Goal: Task Accomplishment & Management: Use online tool/utility

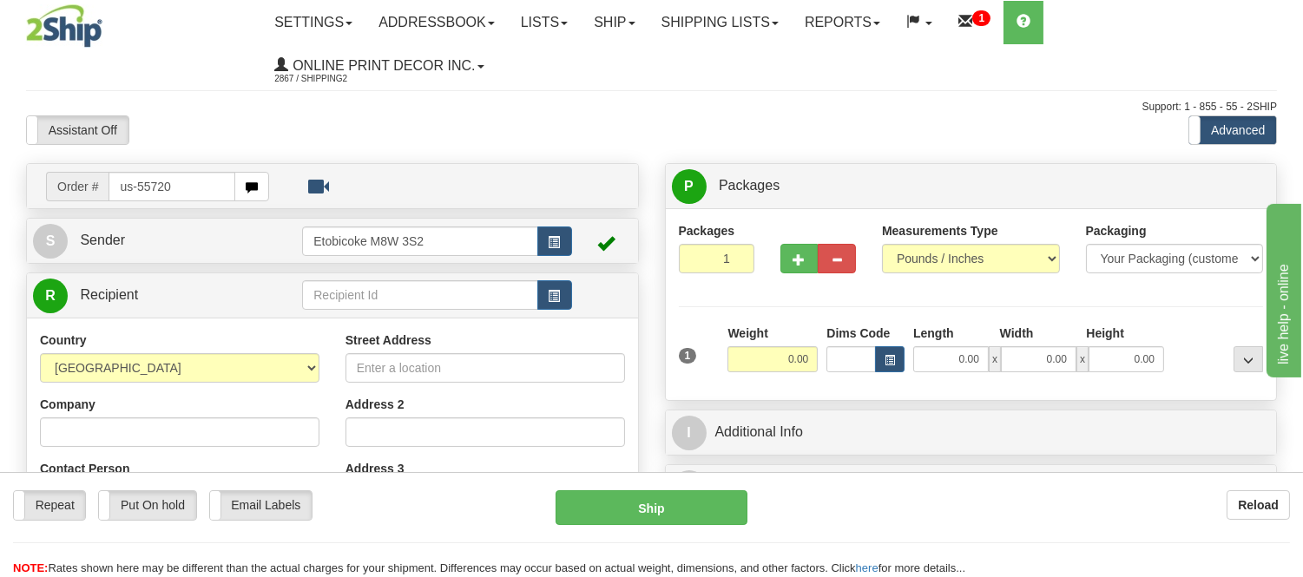
type input "us-55720"
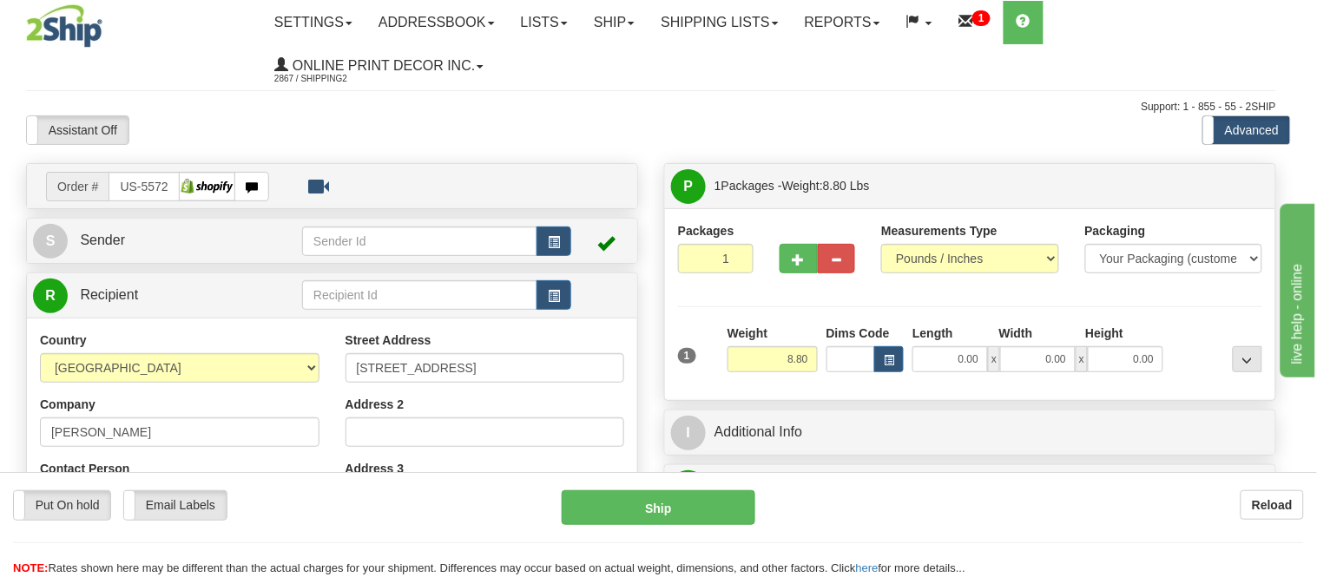
type input "HAWTHORNE"
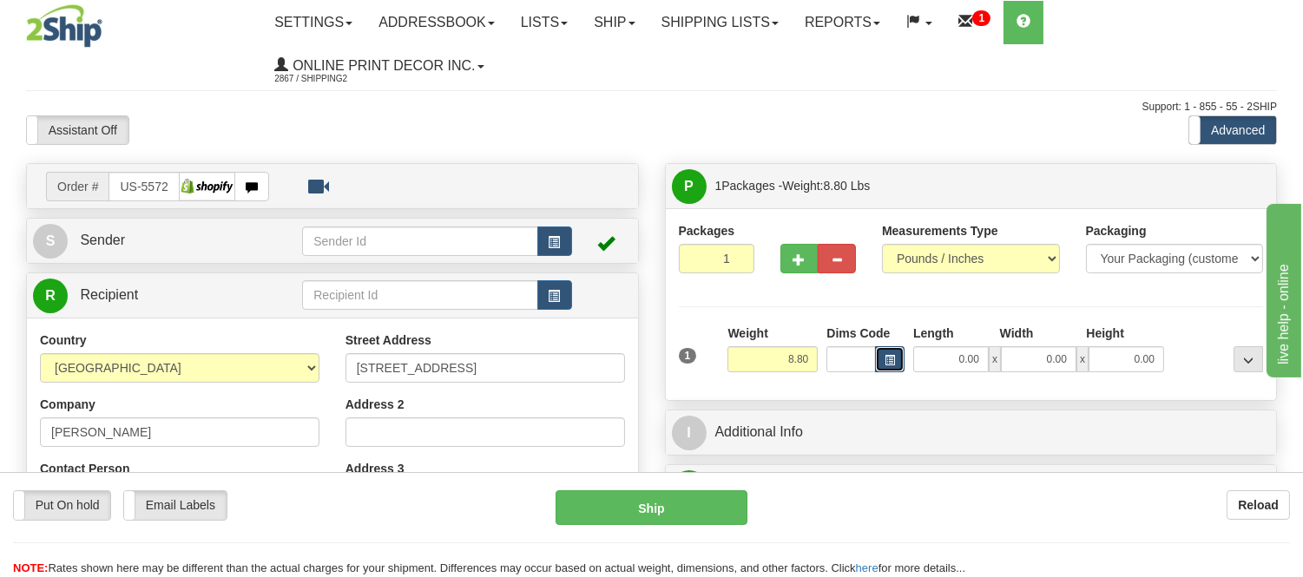
click at [885, 366] on span "button" at bounding box center [890, 361] width 10 height 10
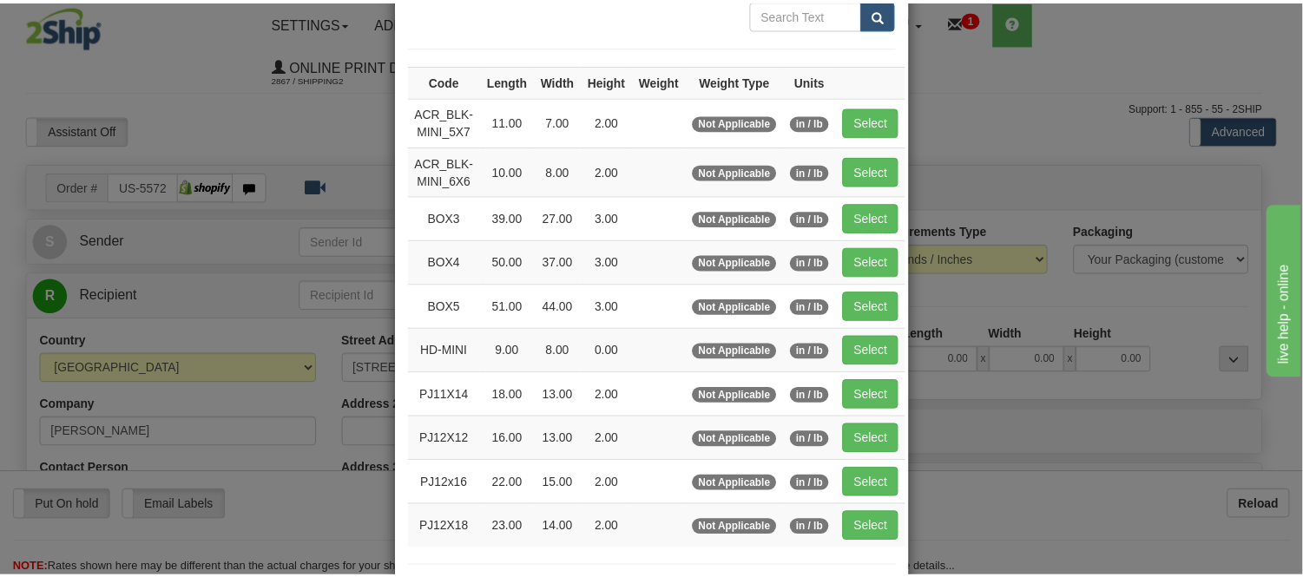
scroll to position [193, 0]
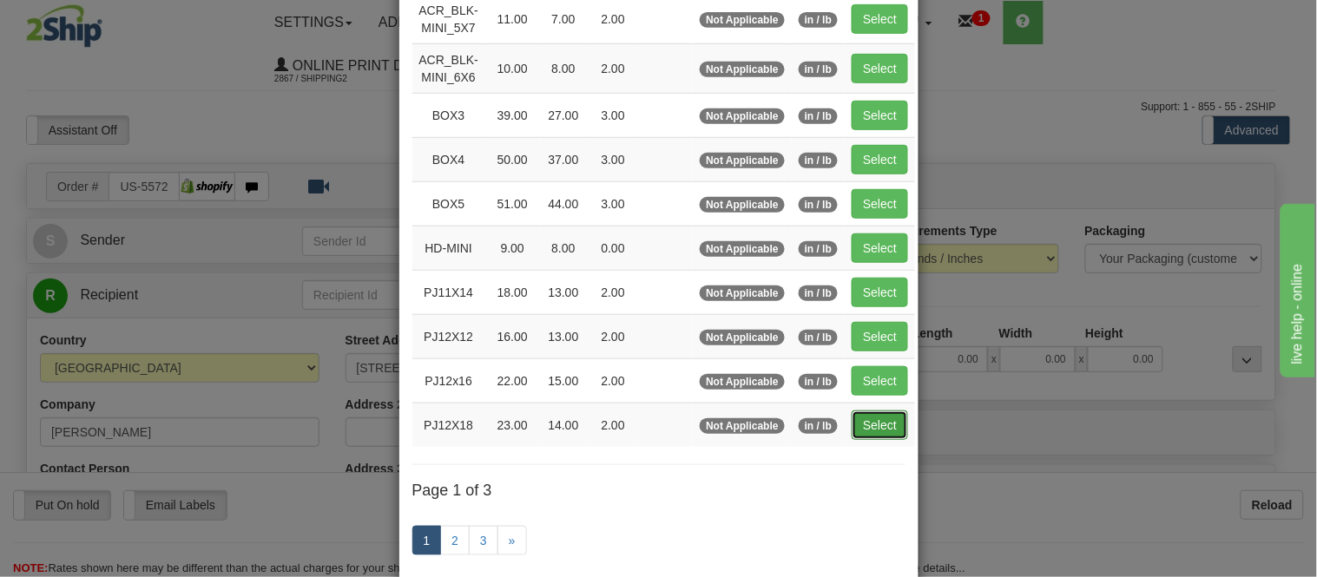
click at [880, 425] on button "Select" at bounding box center [880, 426] width 56 height 30
type input "PJ12X18"
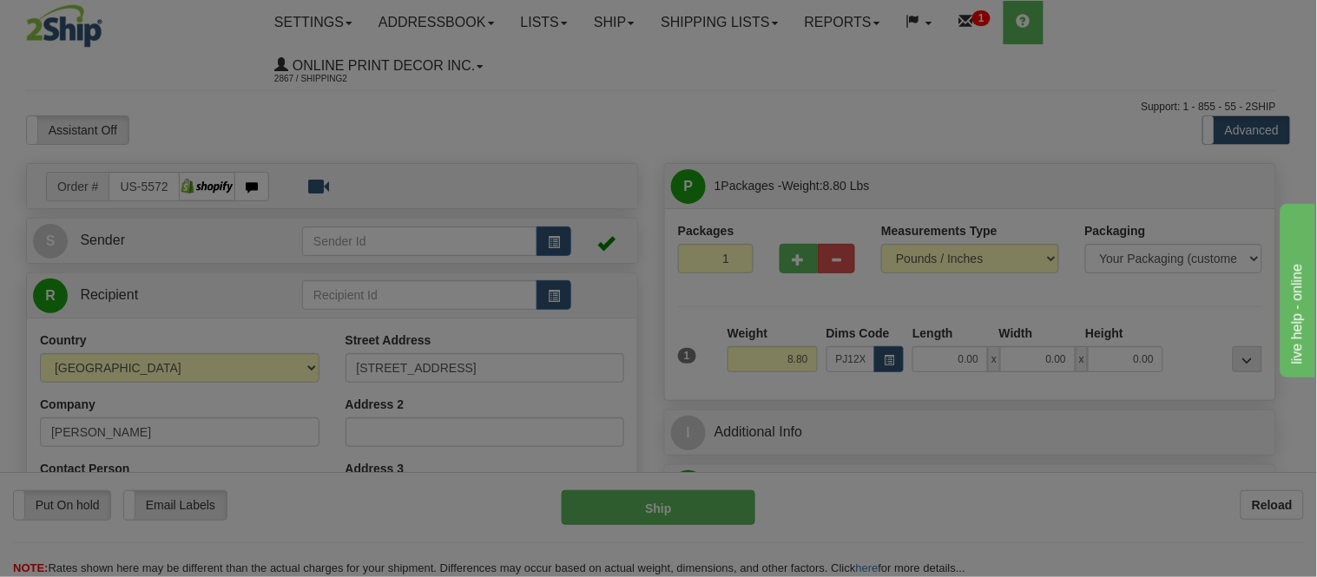
type input "23.00"
type input "14.00"
type input "2.00"
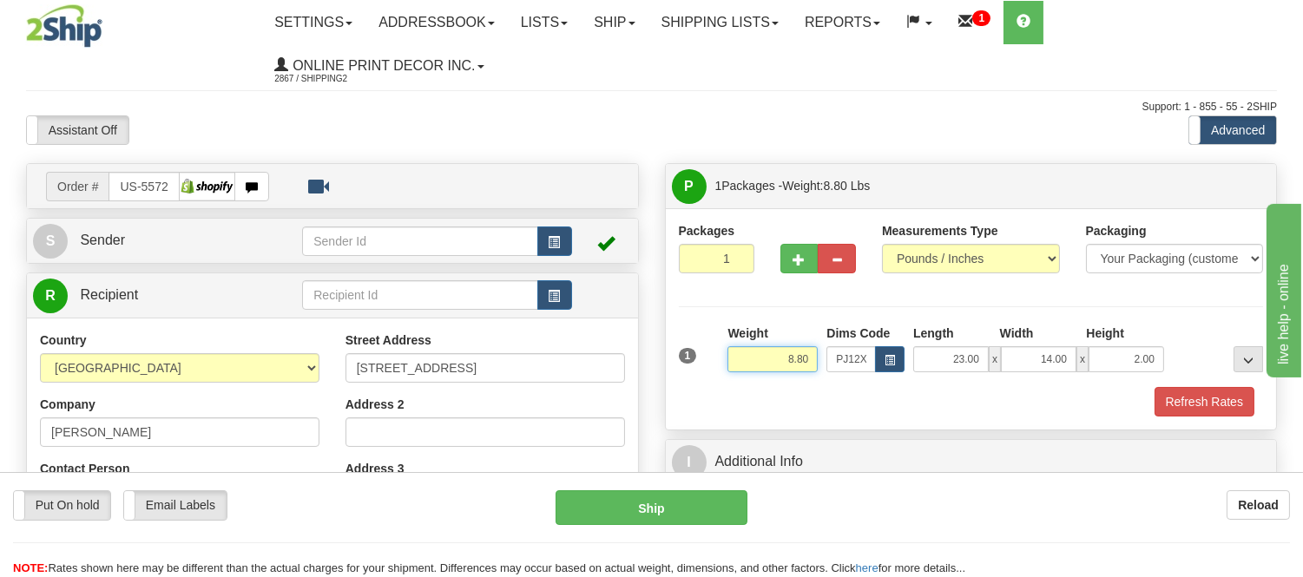
drag, startPoint x: 812, startPoint y: 358, endPoint x: 710, endPoint y: 359, distance: 101.6
click at [710, 359] on div "1 Weight 8.80 Dims Code x x" at bounding box center [972, 356] width 594 height 62
type input "4.98"
drag, startPoint x: 1155, startPoint y: 356, endPoint x: 1094, endPoint y: 358, distance: 60.8
click at [1094, 358] on input "2.00" at bounding box center [1127, 359] width 76 height 26
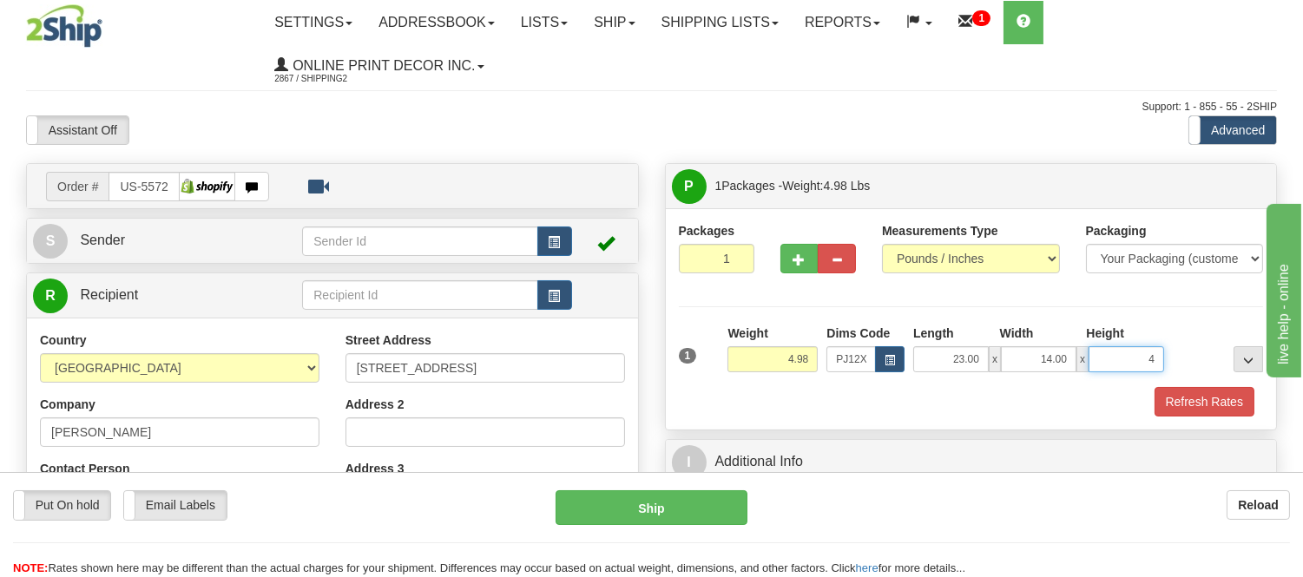
click button "Delete" at bounding box center [0, 0] width 0 height 0
type input "4.00"
click at [784, 260] on button "button" at bounding box center [800, 259] width 38 height 30
radio input "true"
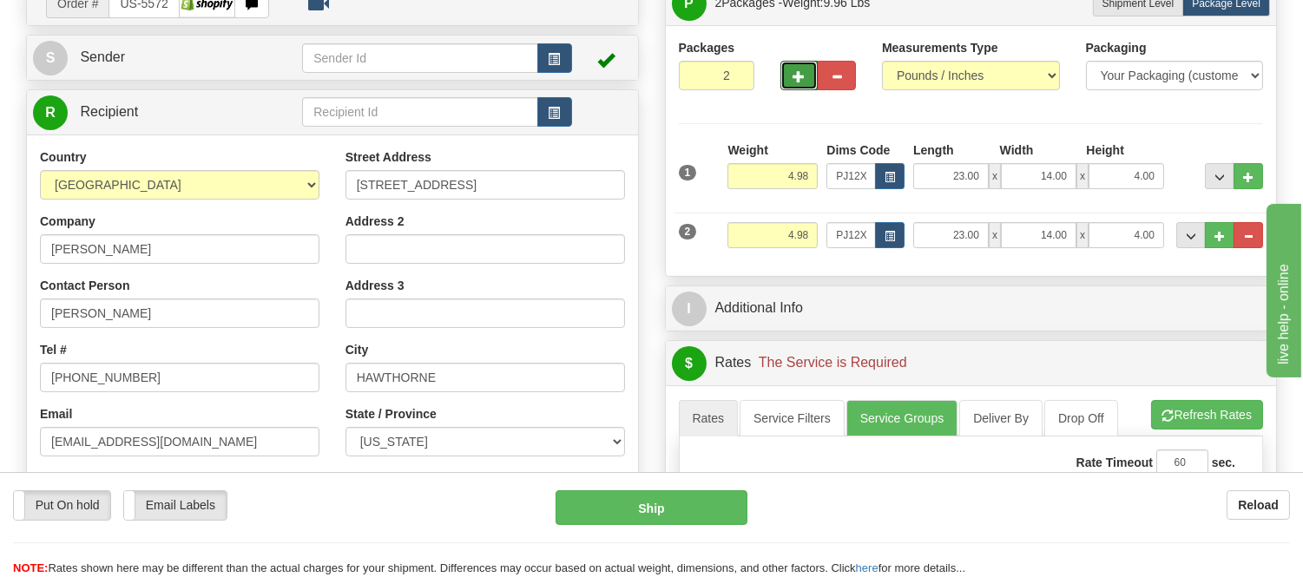
scroll to position [289, 0]
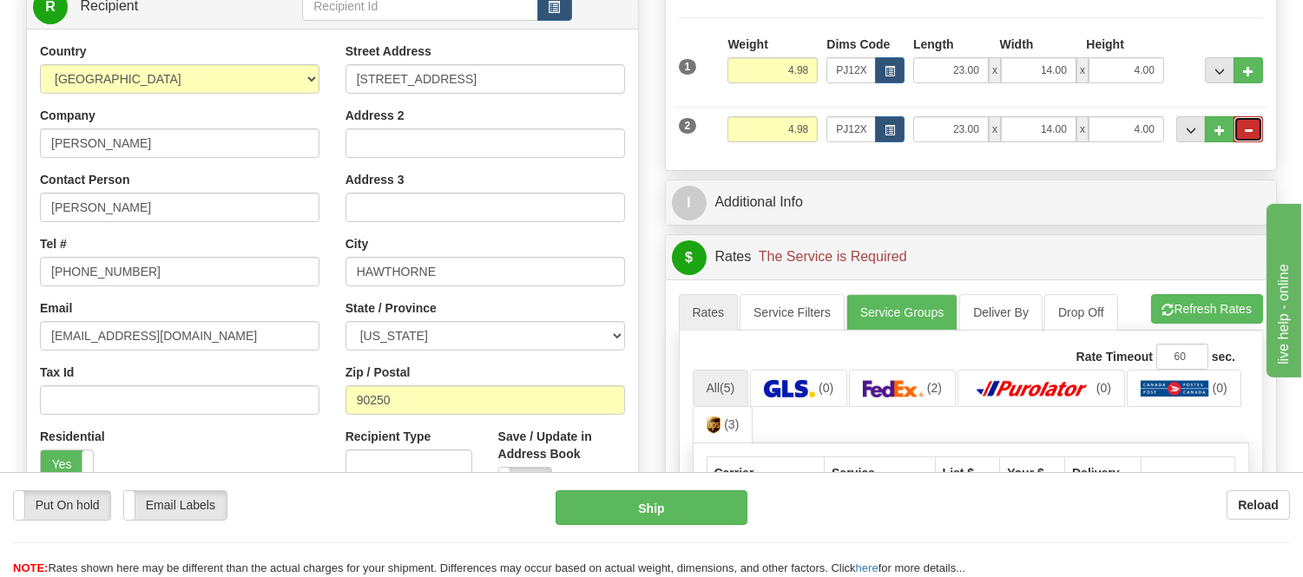
click at [1252, 135] on span "..." at bounding box center [1248, 131] width 10 height 10
type input "1"
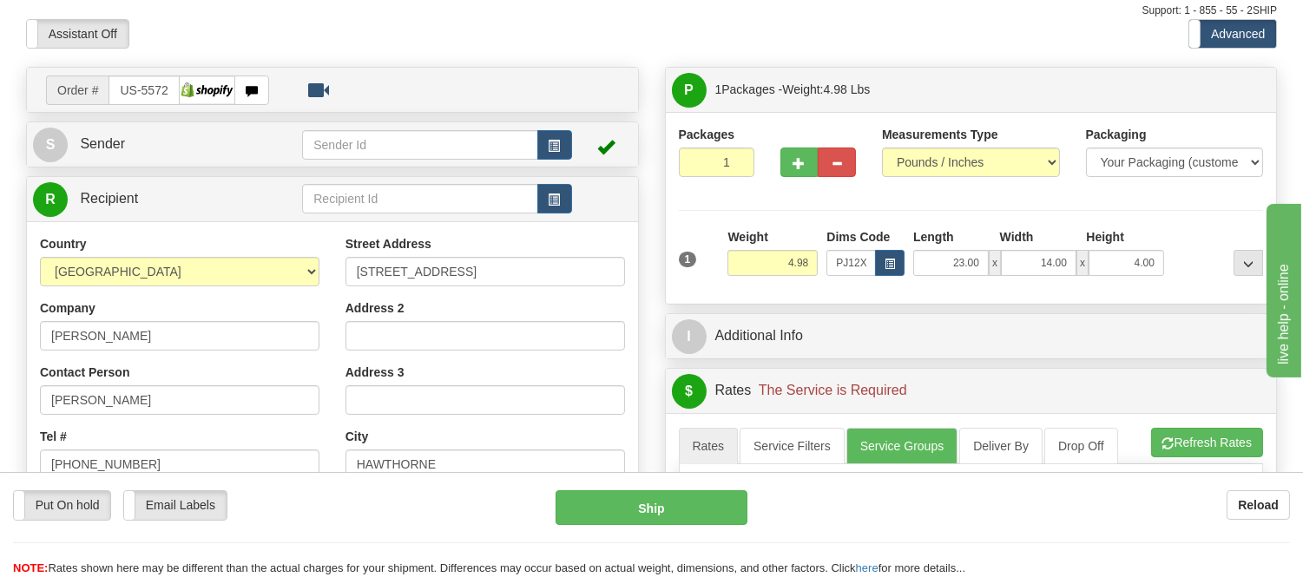
scroll to position [193, 0]
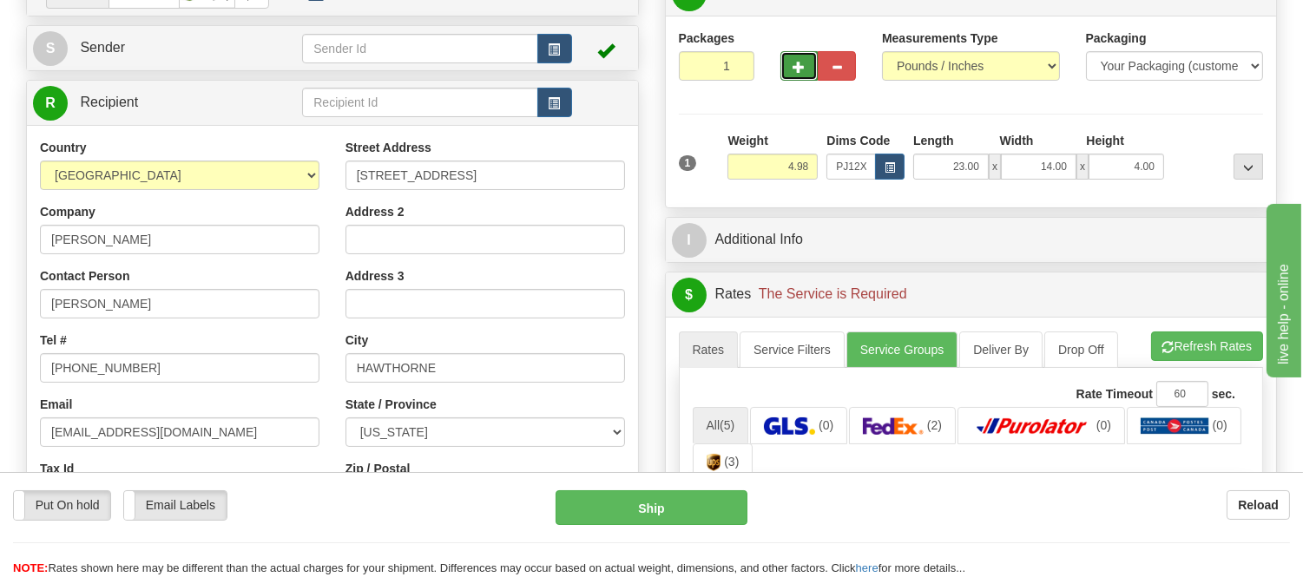
click at [797, 65] on span "button" at bounding box center [800, 67] width 12 height 11
radio input "true"
type input "2"
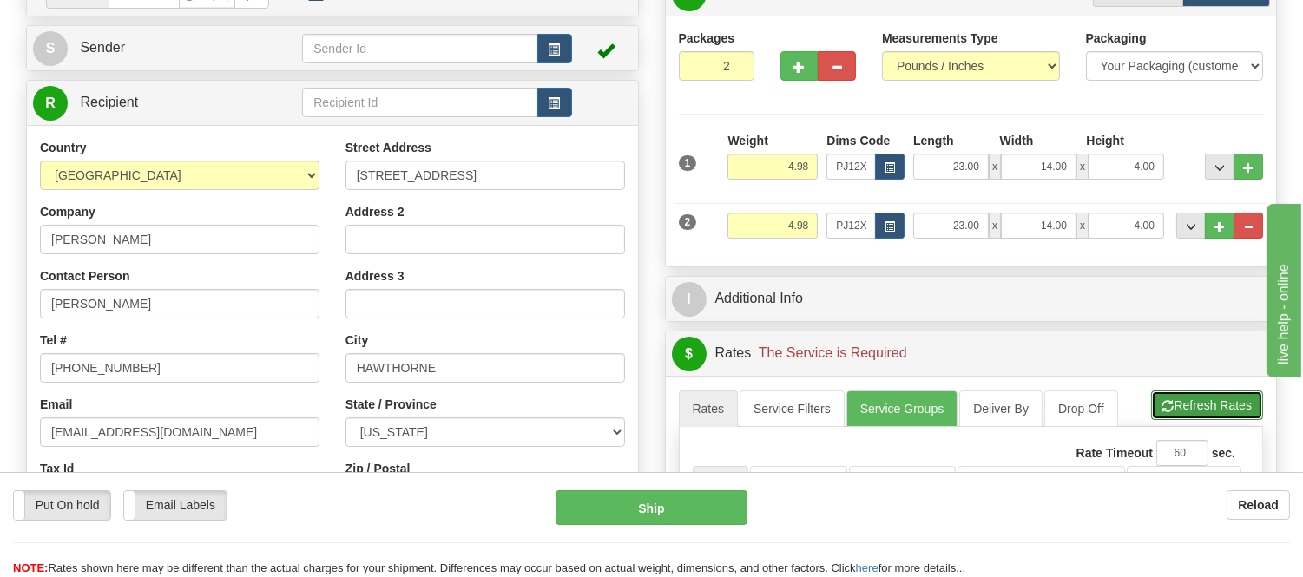
click at [1190, 412] on button "Refresh Rates" at bounding box center [1207, 406] width 112 height 30
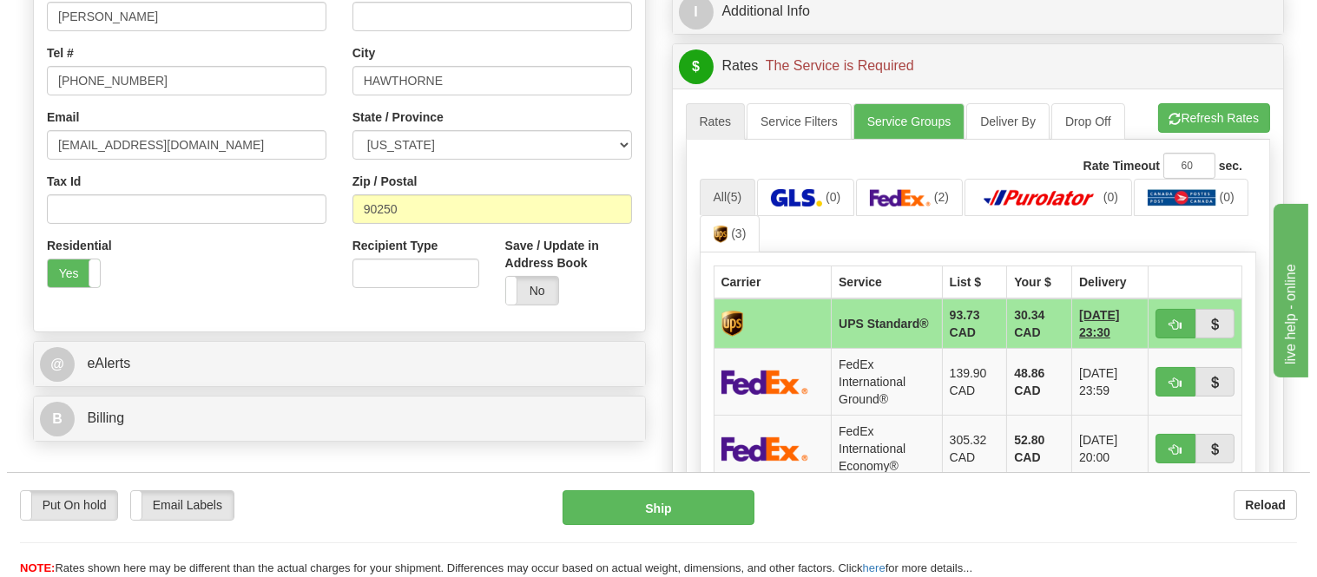
scroll to position [482, 0]
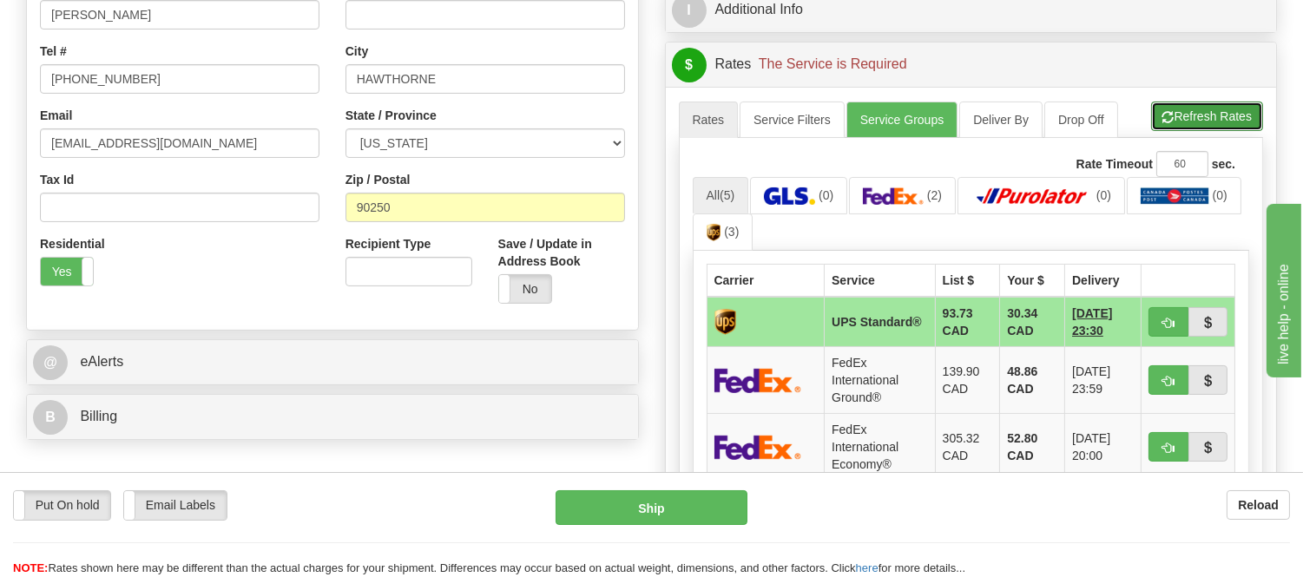
click at [1184, 126] on button "Refresh Rates" at bounding box center [1207, 117] width 112 height 30
click at [1172, 322] on span "button" at bounding box center [1169, 323] width 12 height 11
type input "11"
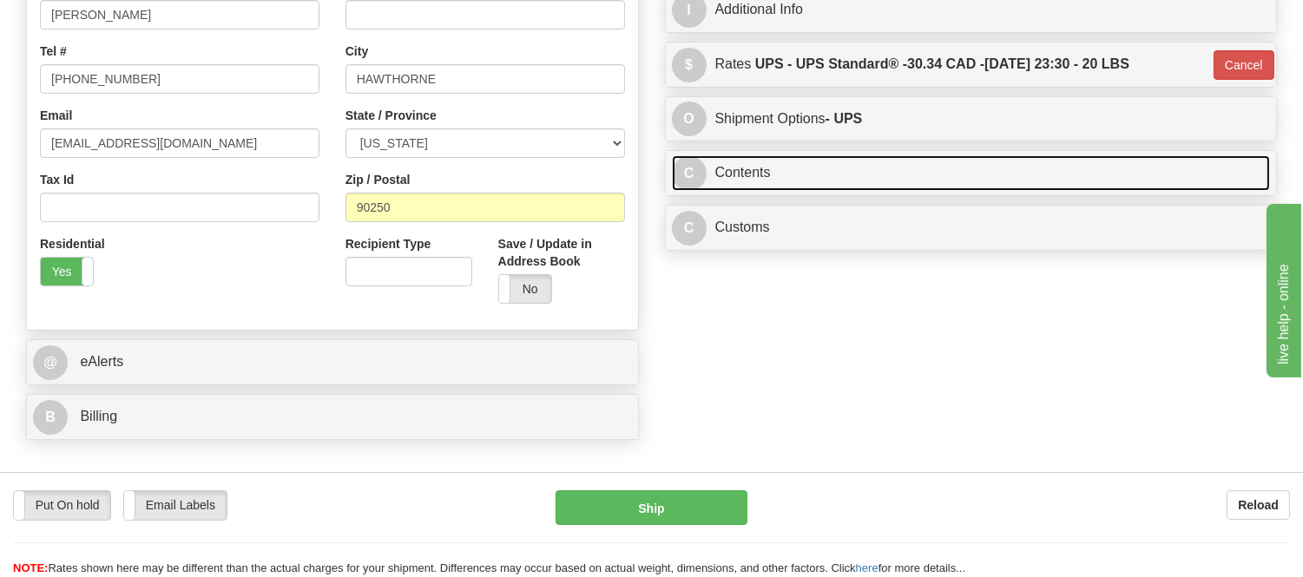
click at [1042, 187] on link "C Contents" at bounding box center [971, 173] width 599 height 36
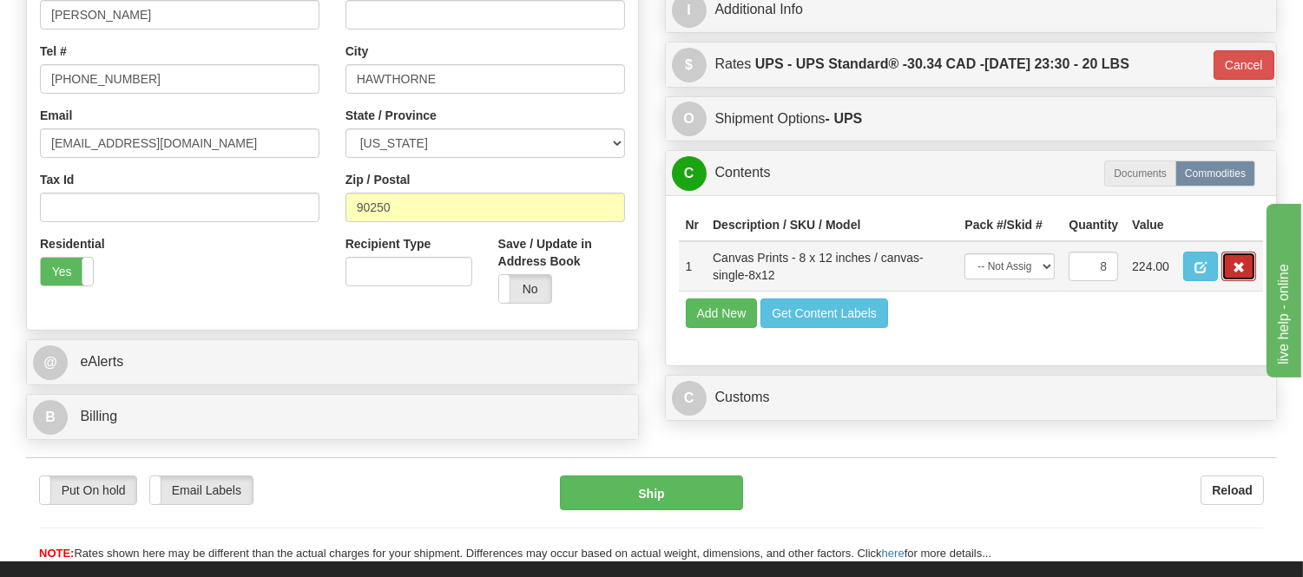
click at [1244, 274] on span "button" at bounding box center [1239, 267] width 12 height 11
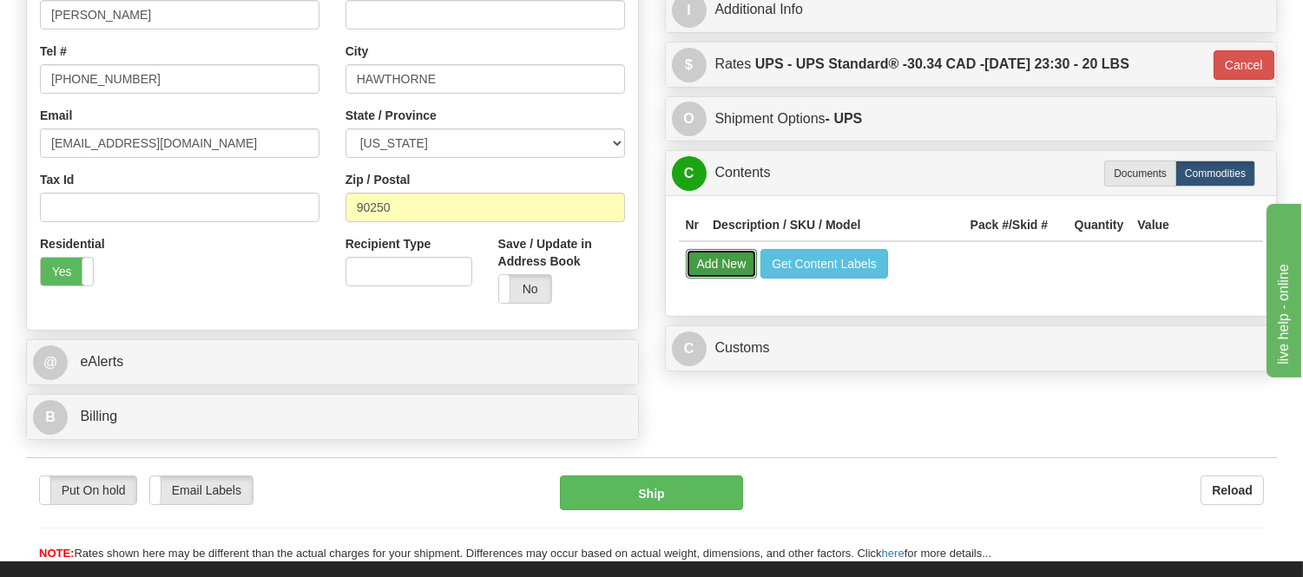
click at [709, 267] on button "Add New" at bounding box center [722, 264] width 72 height 30
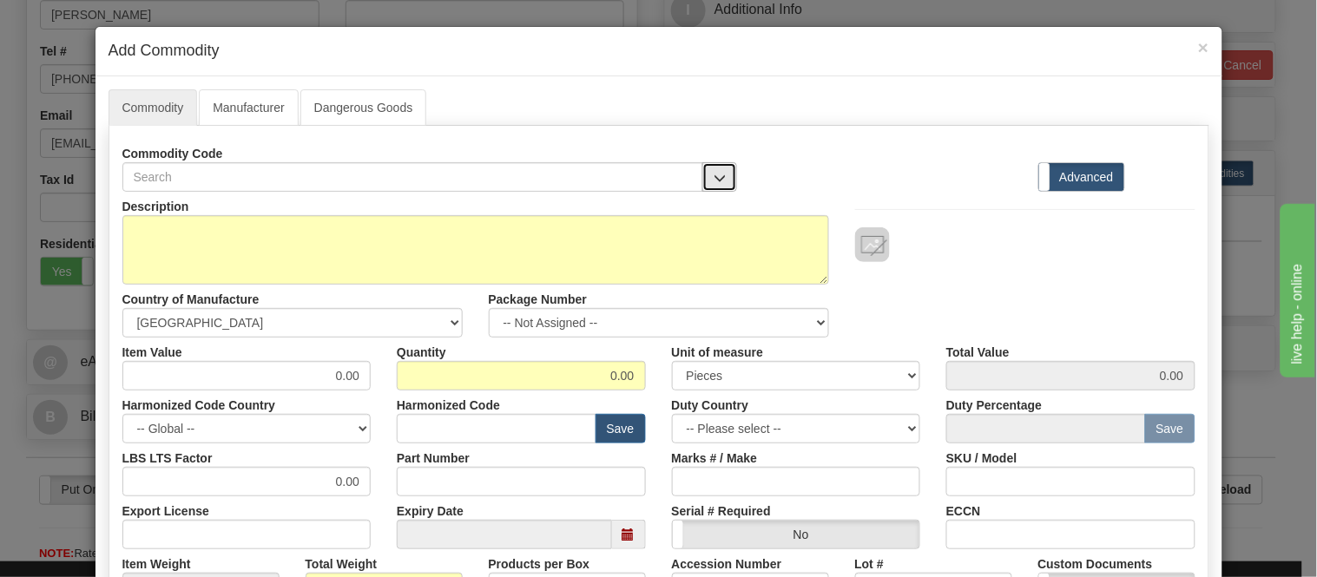
click at [716, 180] on span "button" at bounding box center [720, 178] width 12 height 11
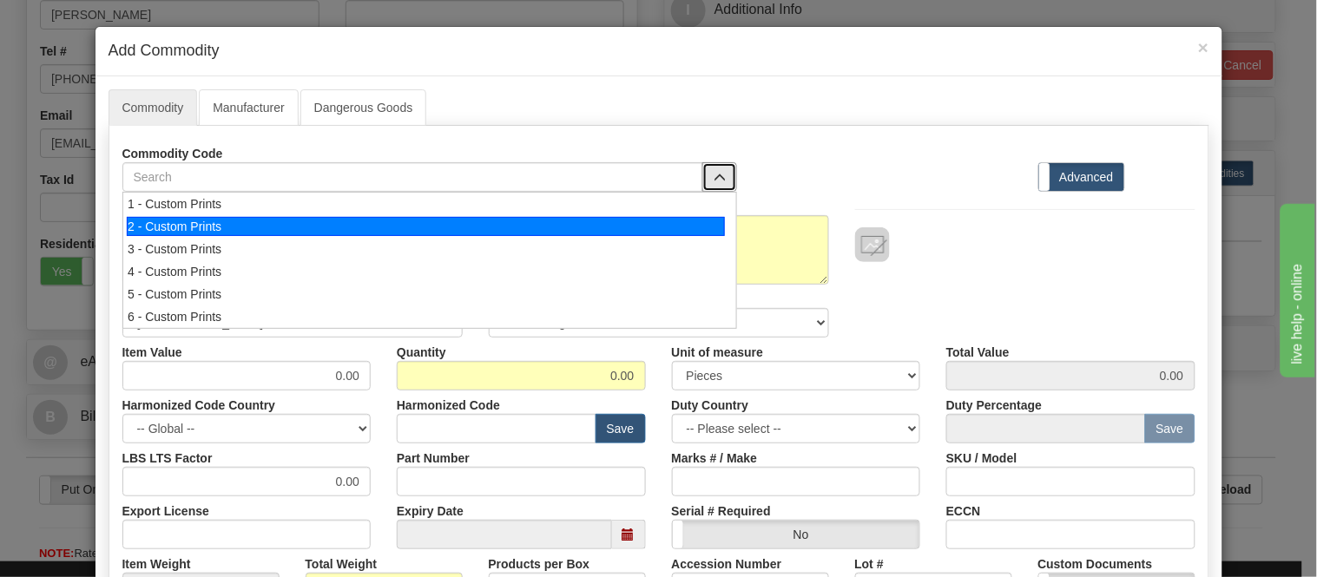
click at [700, 219] on div "2 - Custom Prints" at bounding box center [426, 226] width 598 height 19
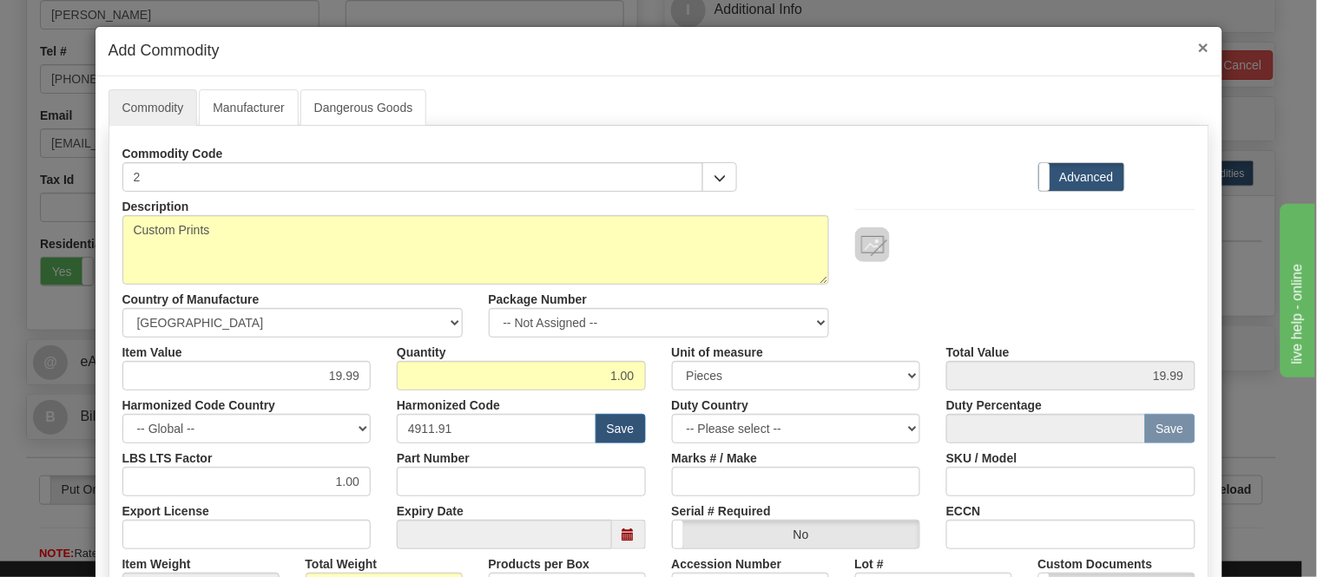
click at [1198, 47] on span "×" at bounding box center [1203, 47] width 10 height 20
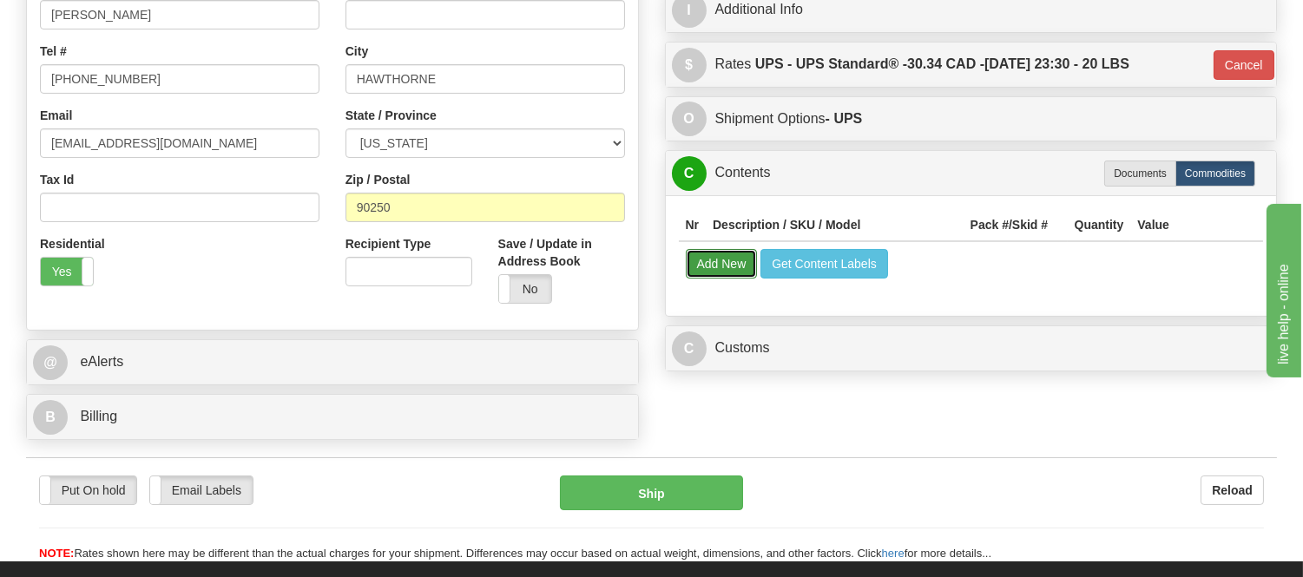
click at [709, 255] on button "Add New" at bounding box center [722, 264] width 72 height 30
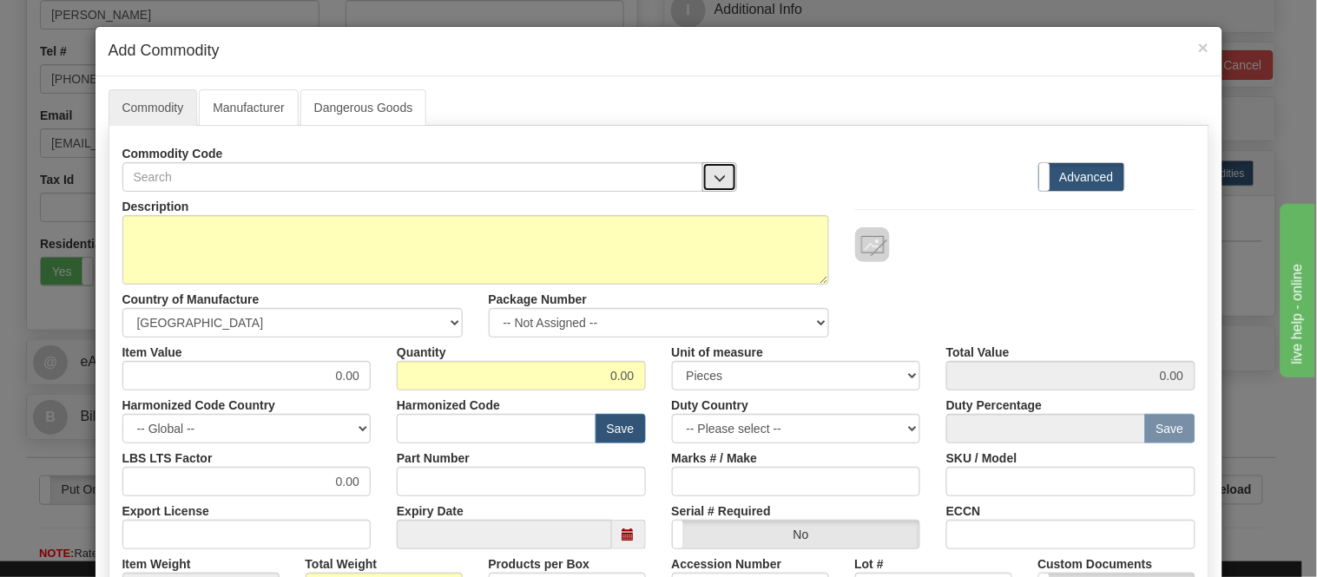
click at [724, 176] on button "button" at bounding box center [719, 177] width 35 height 30
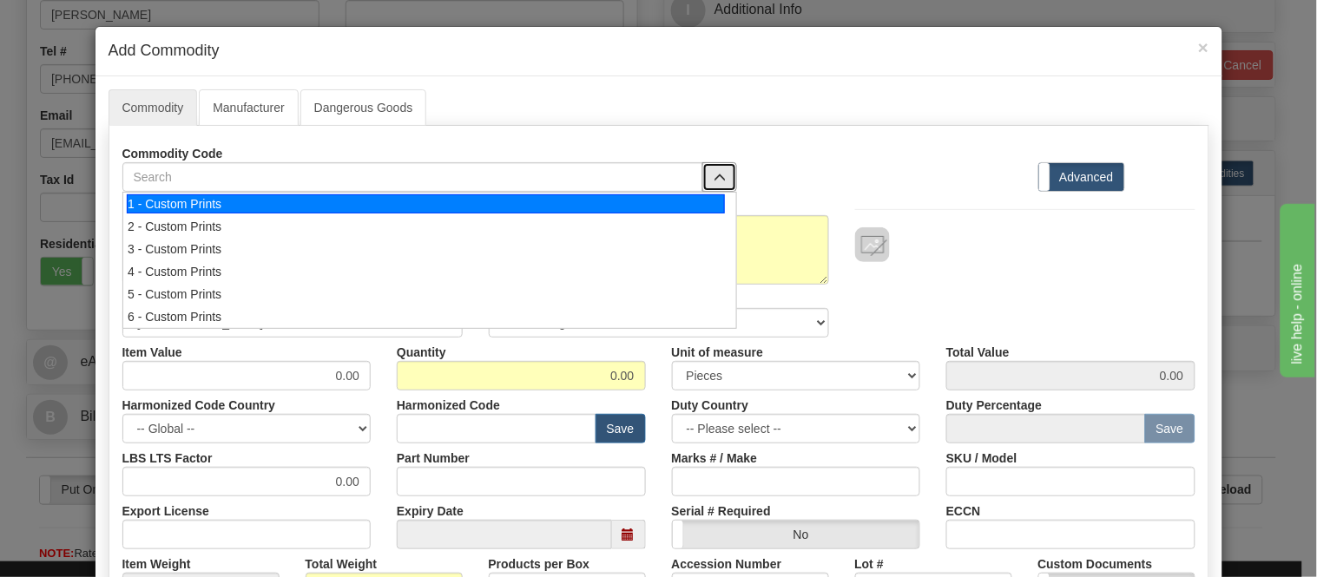
click at [704, 195] on div "1 - Custom Prints" at bounding box center [426, 204] width 598 height 19
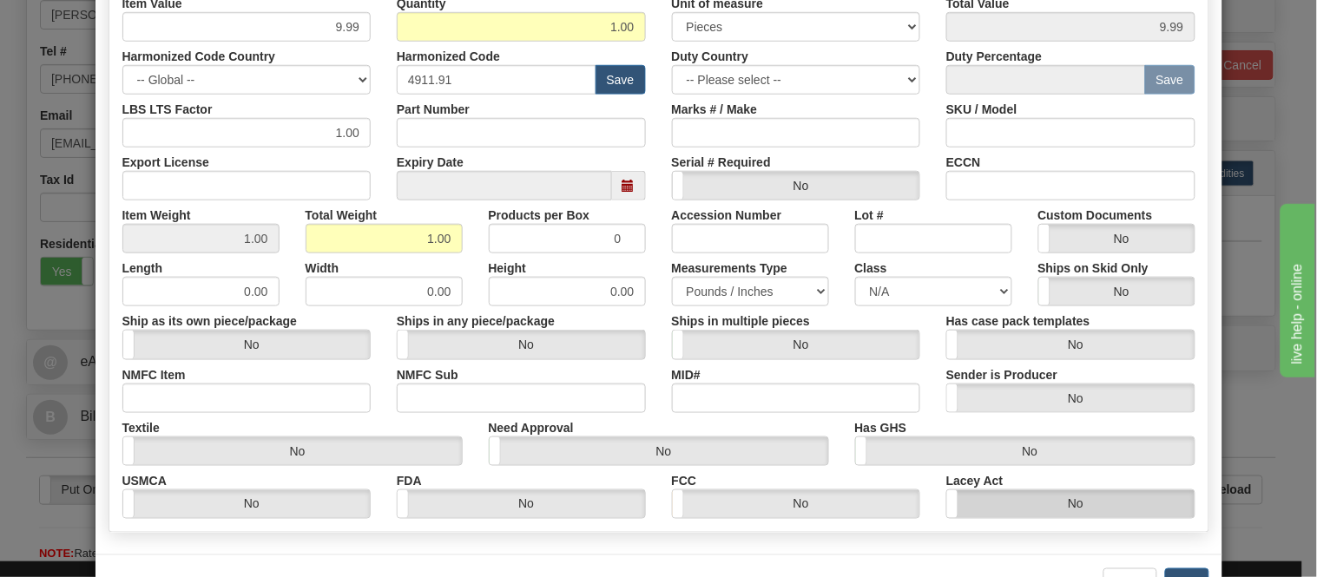
scroll to position [410, 0]
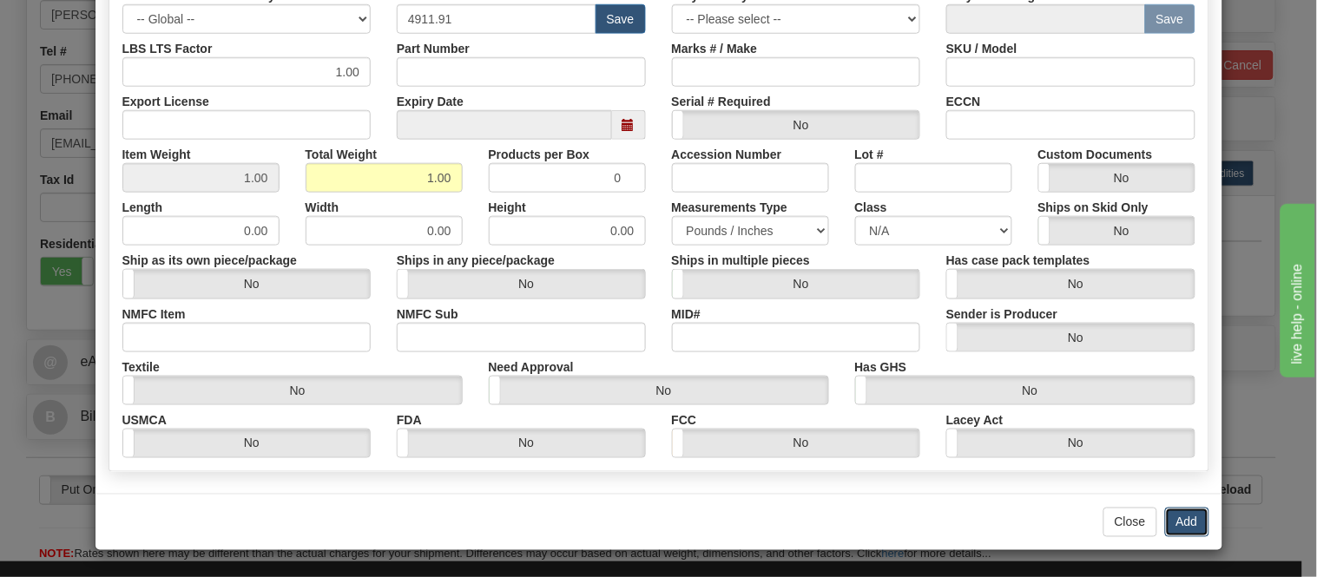
click at [1165, 515] on button "Add" at bounding box center [1187, 523] width 44 height 30
click at [1166, 505] on div "Close Add" at bounding box center [659, 522] width 1127 height 56
click at [1166, 504] on div "Close Add" at bounding box center [659, 522] width 1127 height 56
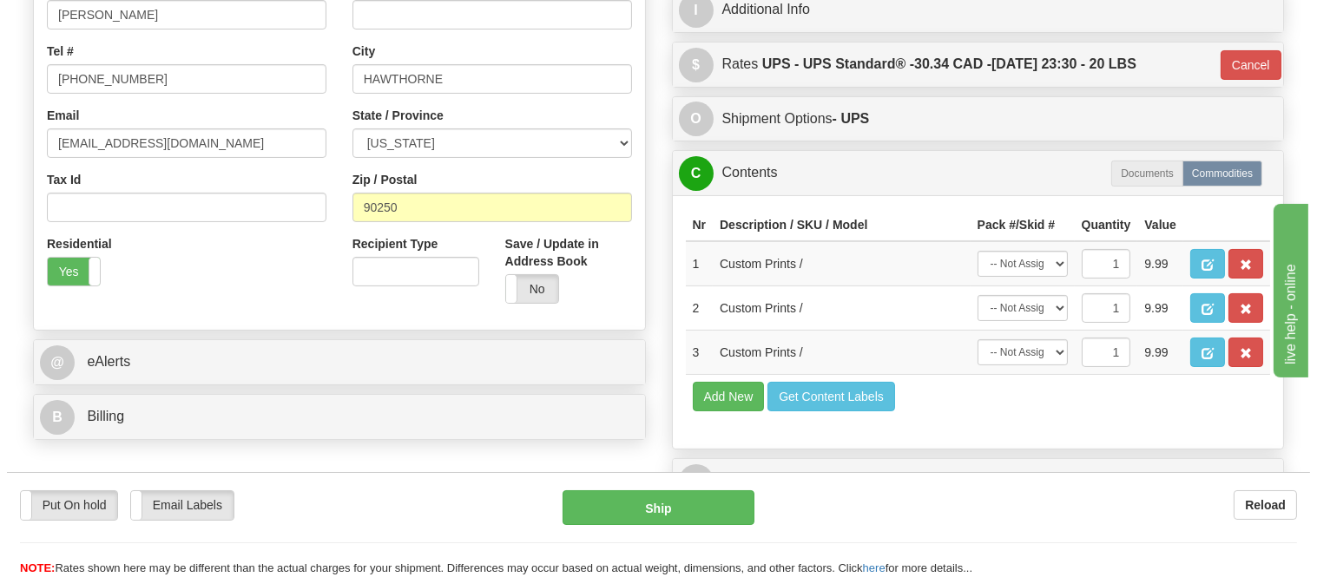
scroll to position [675, 0]
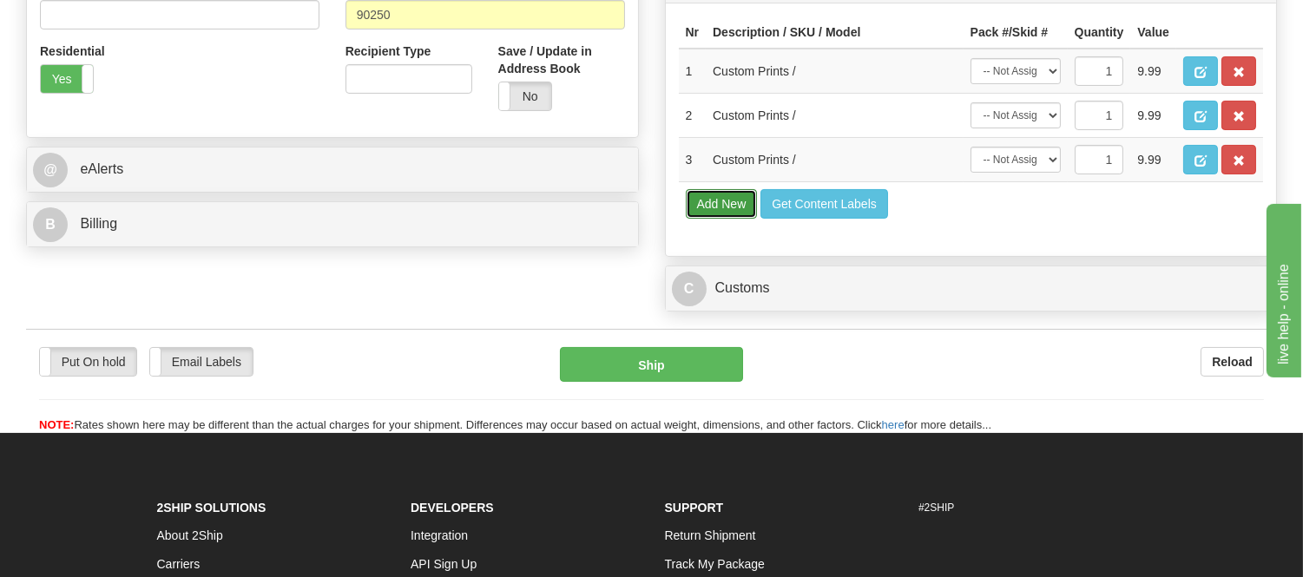
click at [705, 219] on button "Add New" at bounding box center [722, 204] width 72 height 30
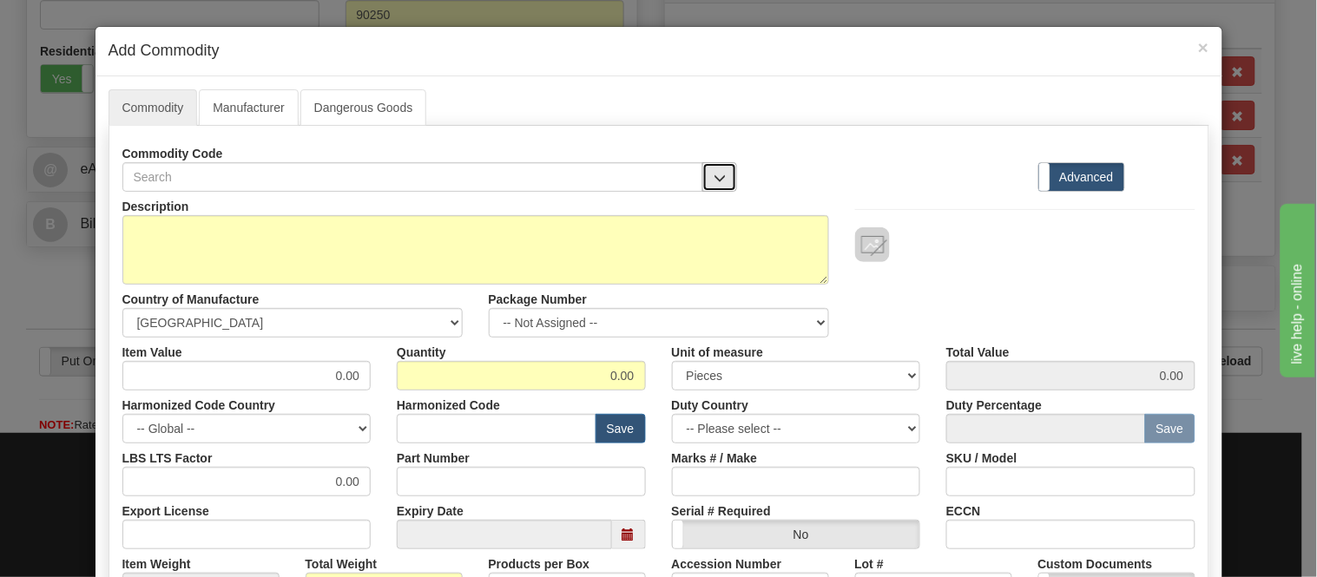
click at [722, 185] on button "button" at bounding box center [719, 177] width 35 height 30
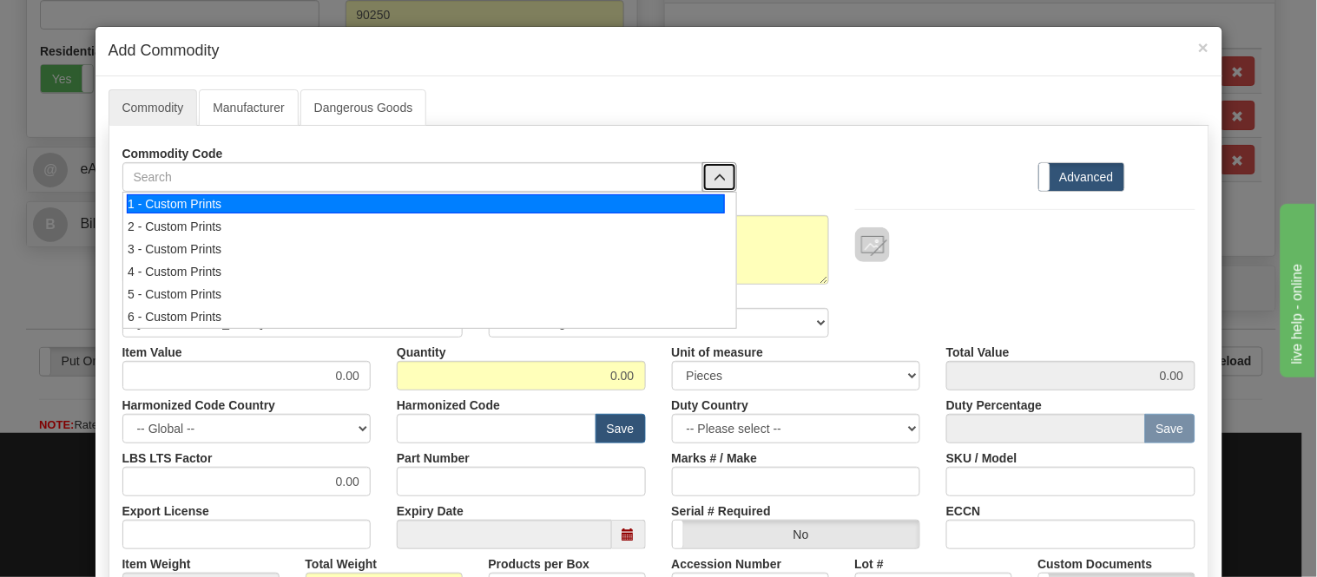
click at [722, 202] on li "1 - Custom Prints" at bounding box center [429, 204] width 613 height 23
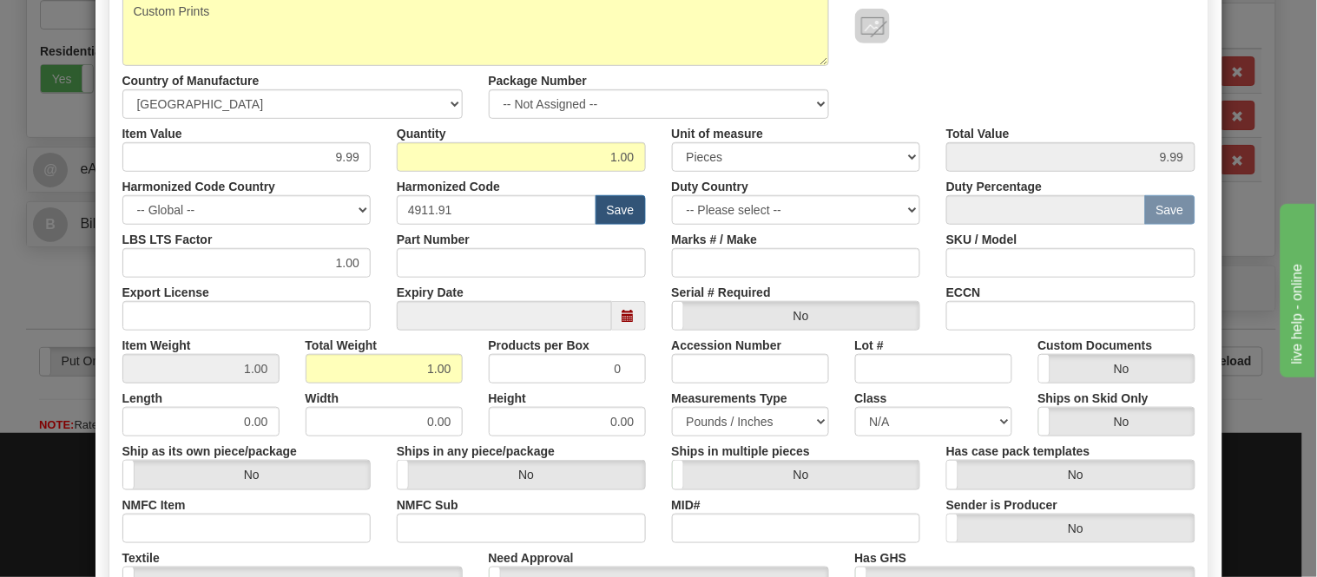
scroll to position [410, 0]
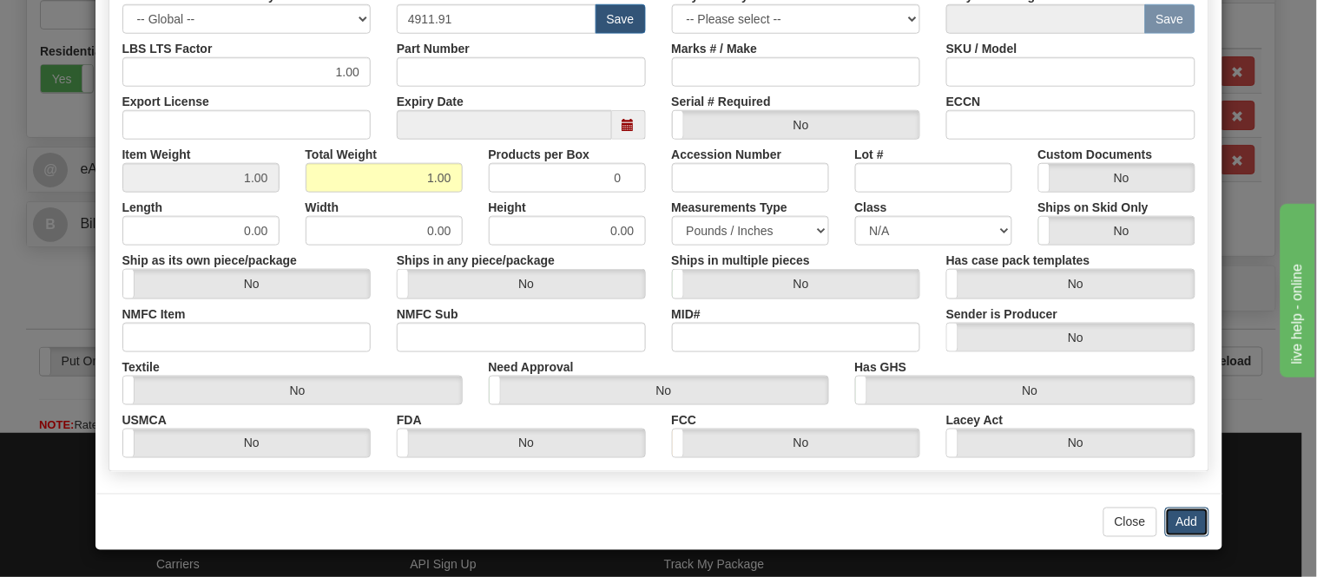
click at [1190, 512] on button "Add" at bounding box center [1187, 523] width 44 height 30
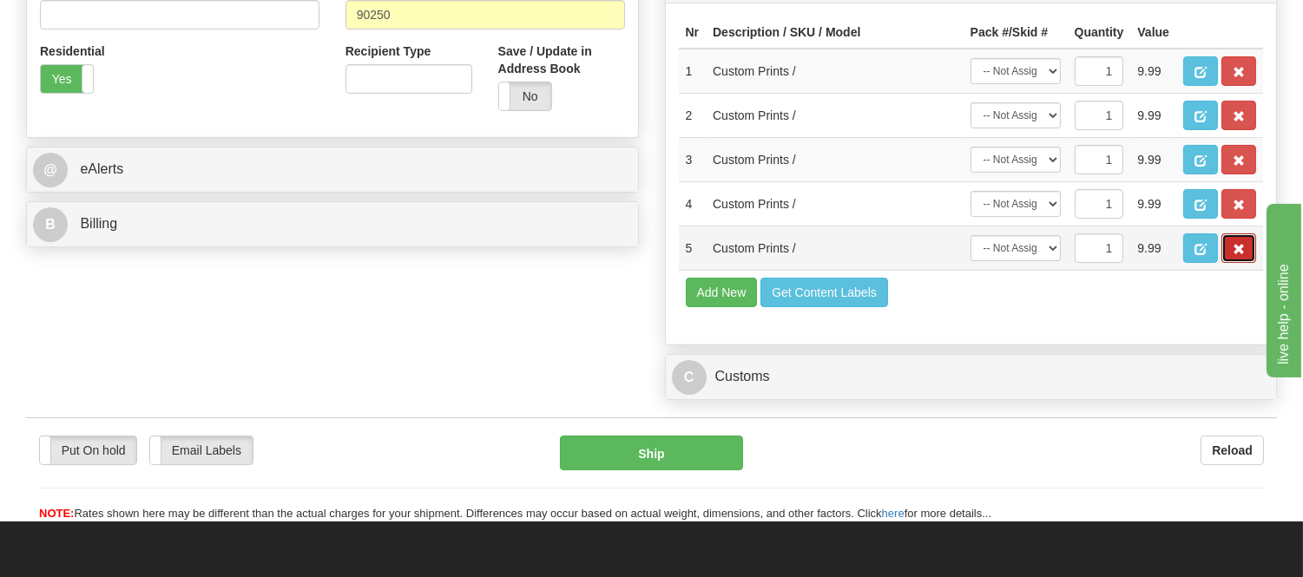
click at [1233, 255] on span "button" at bounding box center [1239, 249] width 12 height 11
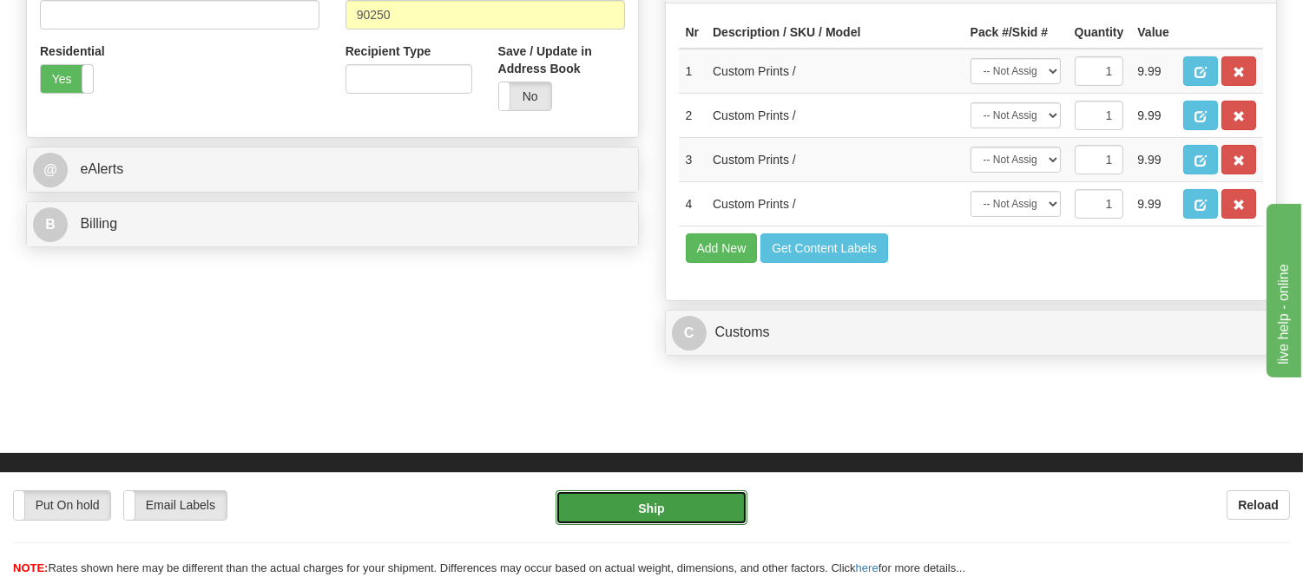
click at [678, 506] on button "Ship" at bounding box center [651, 508] width 191 height 35
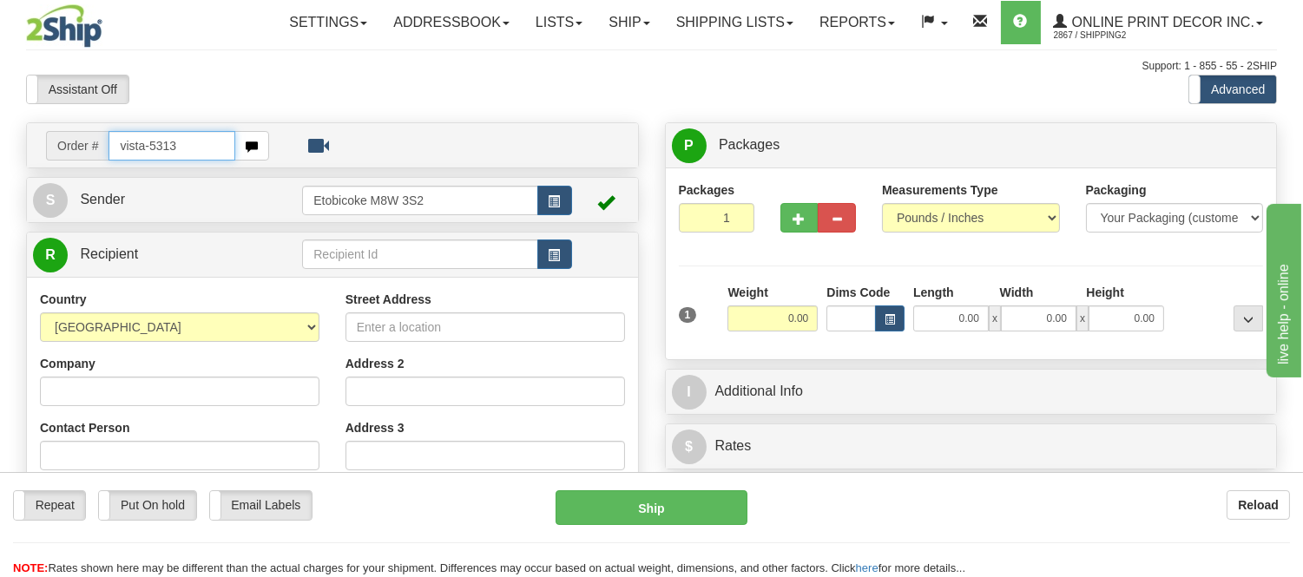
type input "vista-5313"
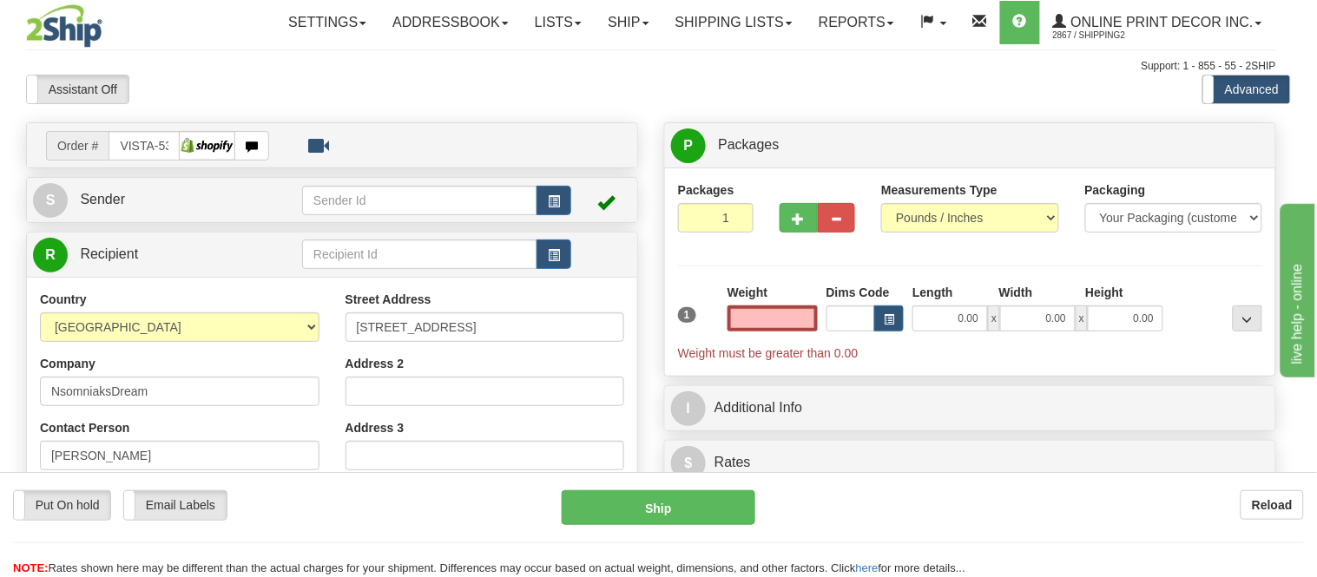
type input "OAKVILLE"
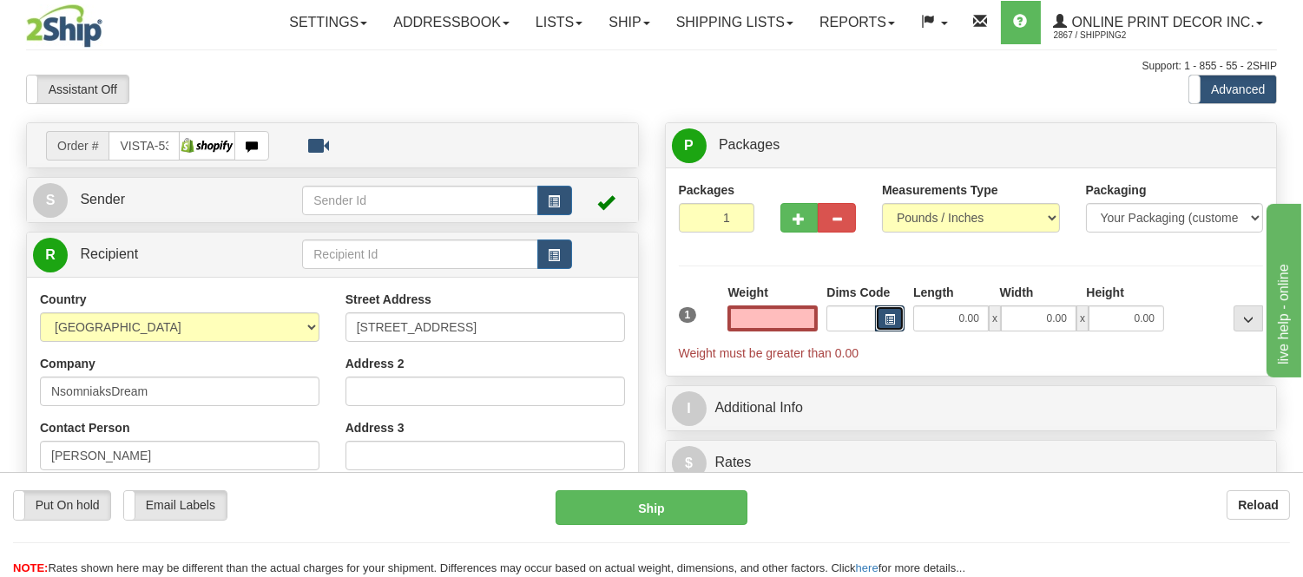
type input "0.00"
click at [880, 331] on button "button" at bounding box center [890, 319] width 30 height 26
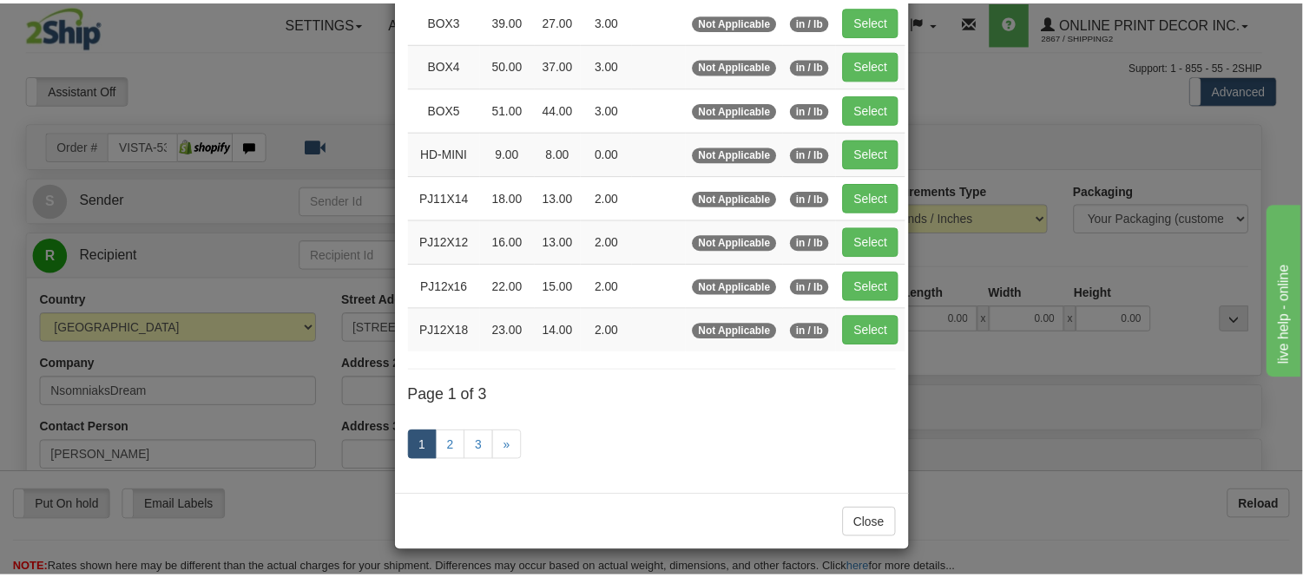
scroll to position [292, 0]
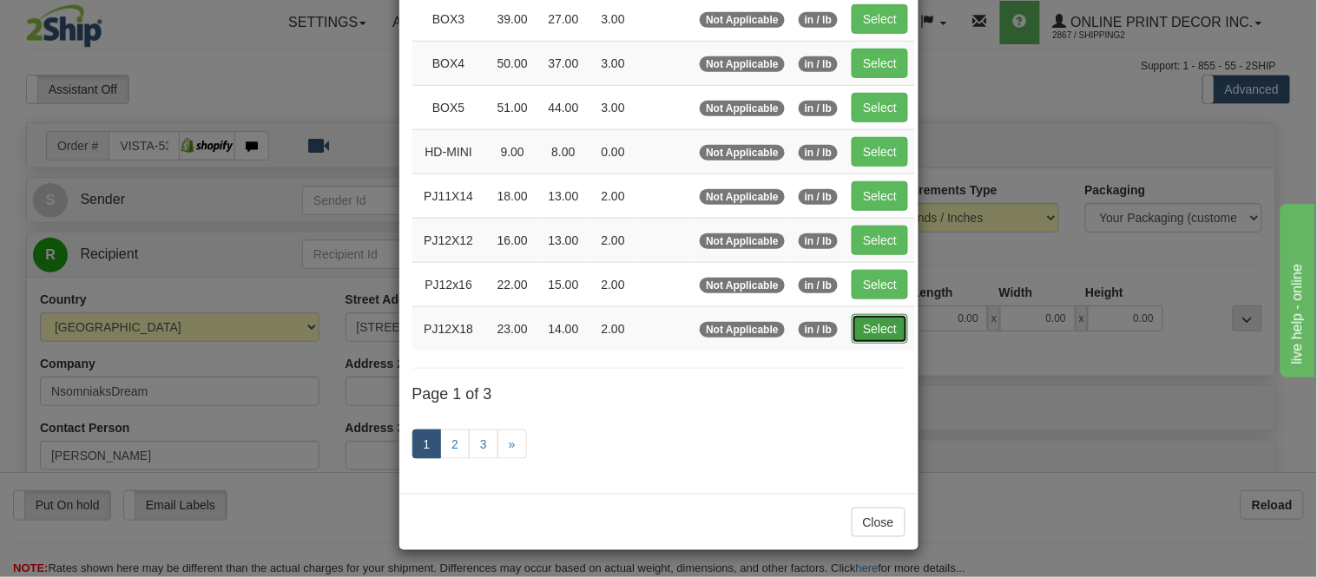
click at [852, 331] on button "Select" at bounding box center [880, 329] width 56 height 30
type input "PJ12X18"
type input "23.00"
type input "14.00"
type input "2.00"
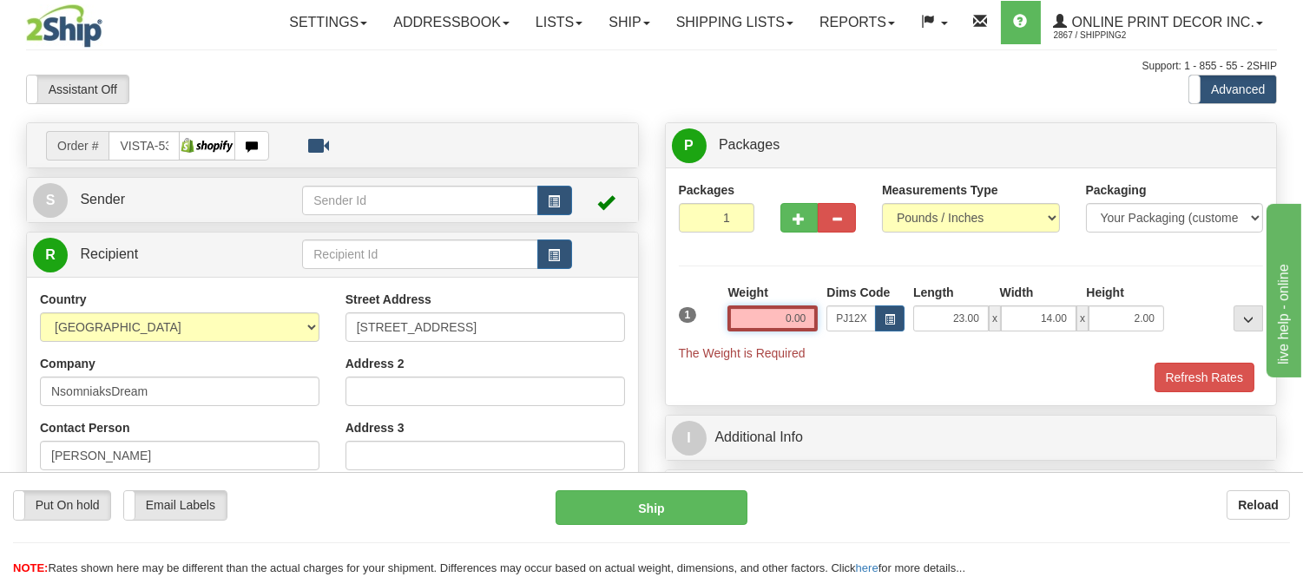
drag, startPoint x: 812, startPoint y: 322, endPoint x: 739, endPoint y: 300, distance: 76.4
click at [739, 300] on div "Weight 0.00" at bounding box center [773, 308] width 90 height 48
click at [808, 322] on input "0.00" at bounding box center [773, 319] width 90 height 26
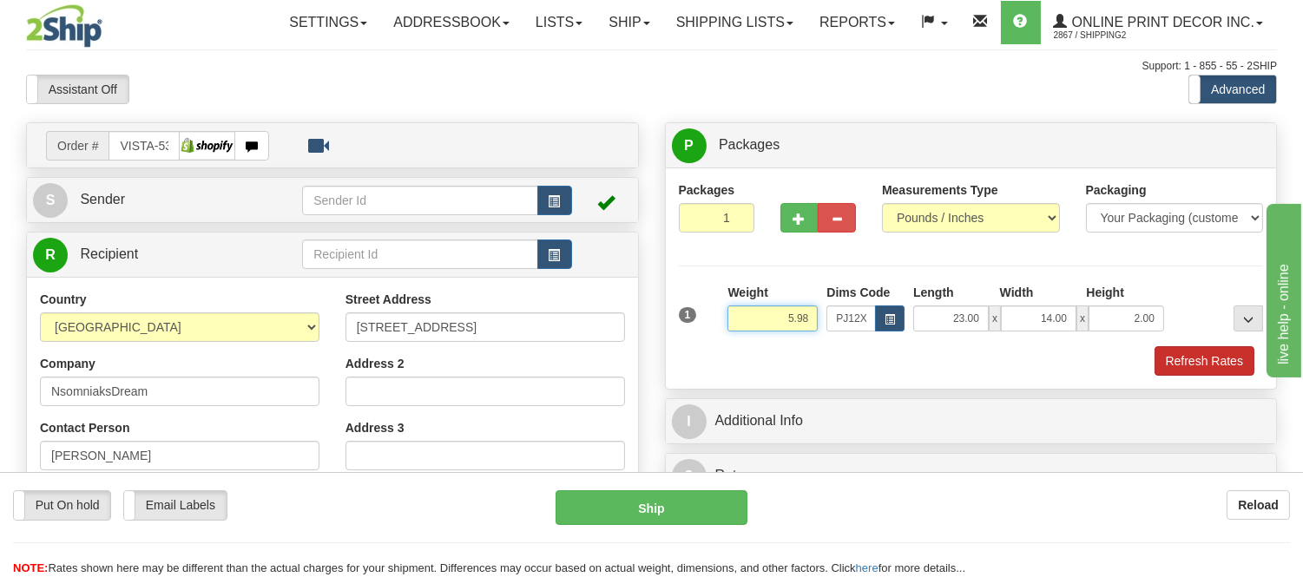
type input "5.98"
click at [1198, 365] on button "Refresh Rates" at bounding box center [1205, 361] width 100 height 30
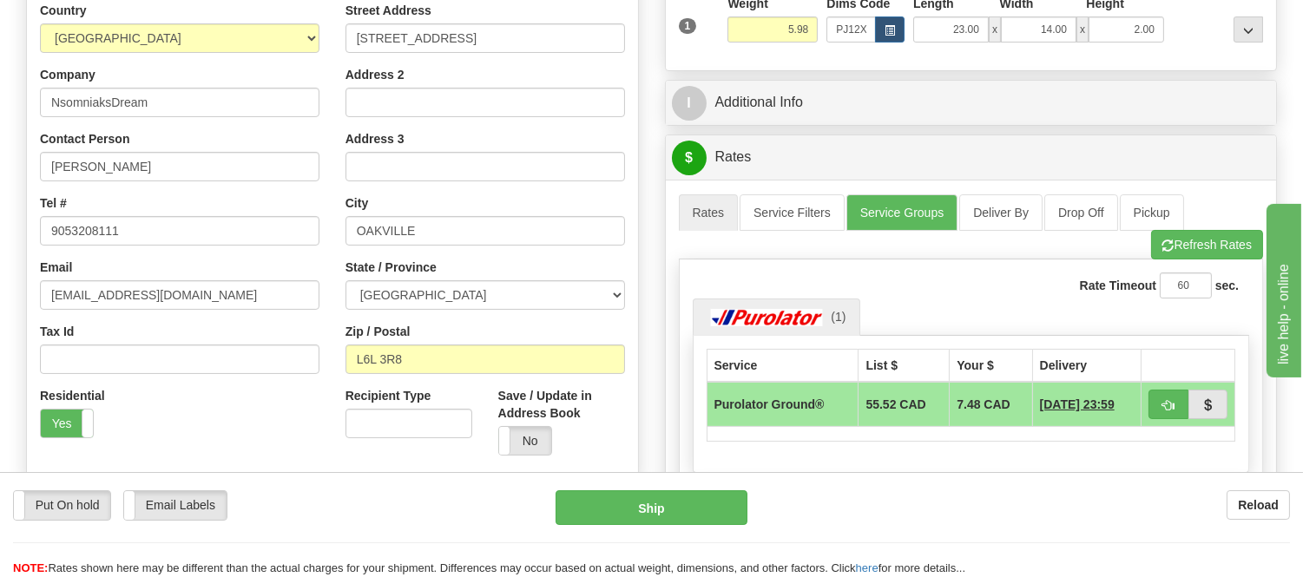
scroll to position [0, 0]
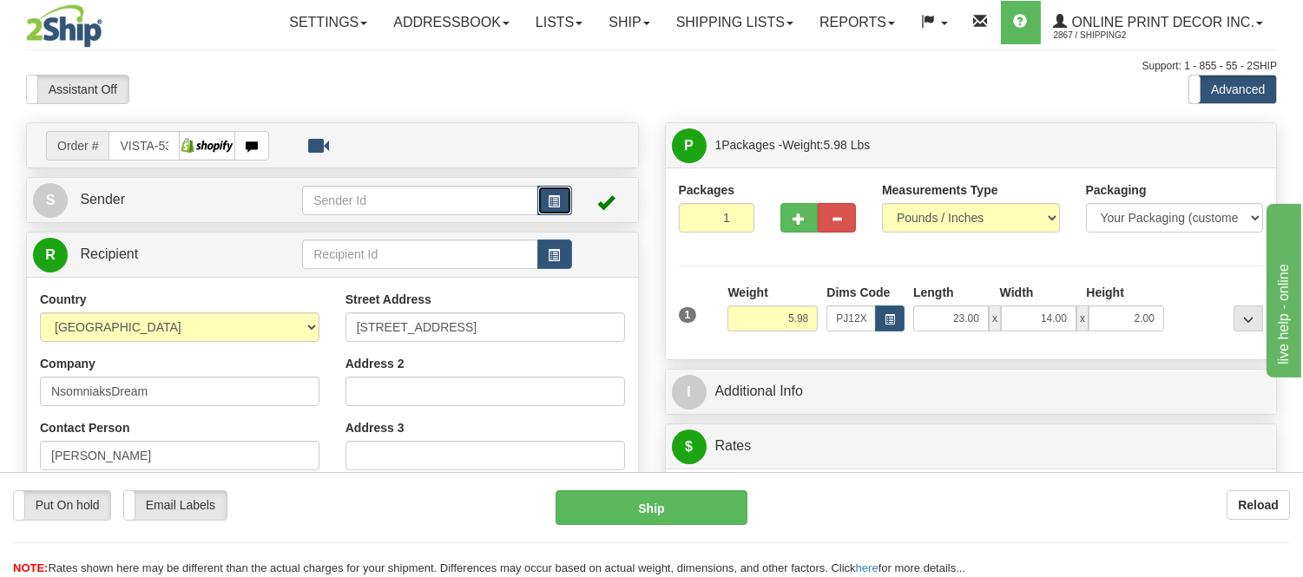
click at [554, 198] on span "button" at bounding box center [555, 201] width 12 height 11
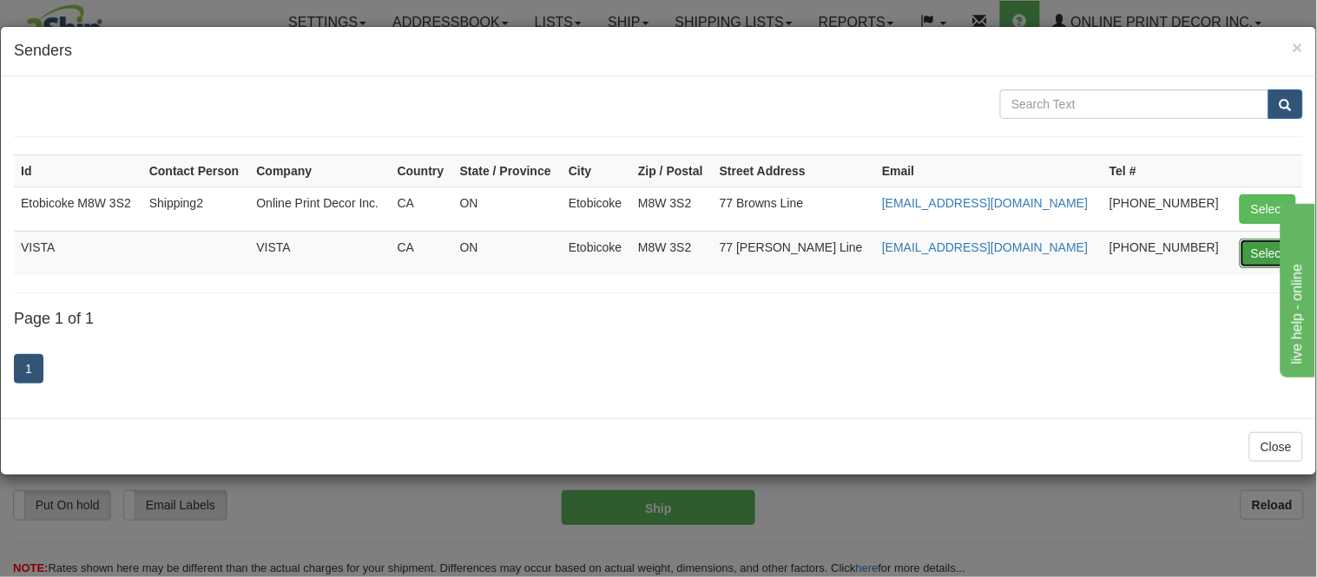
click at [1254, 260] on button "Select" at bounding box center [1268, 254] width 56 height 30
type input "VISTA"
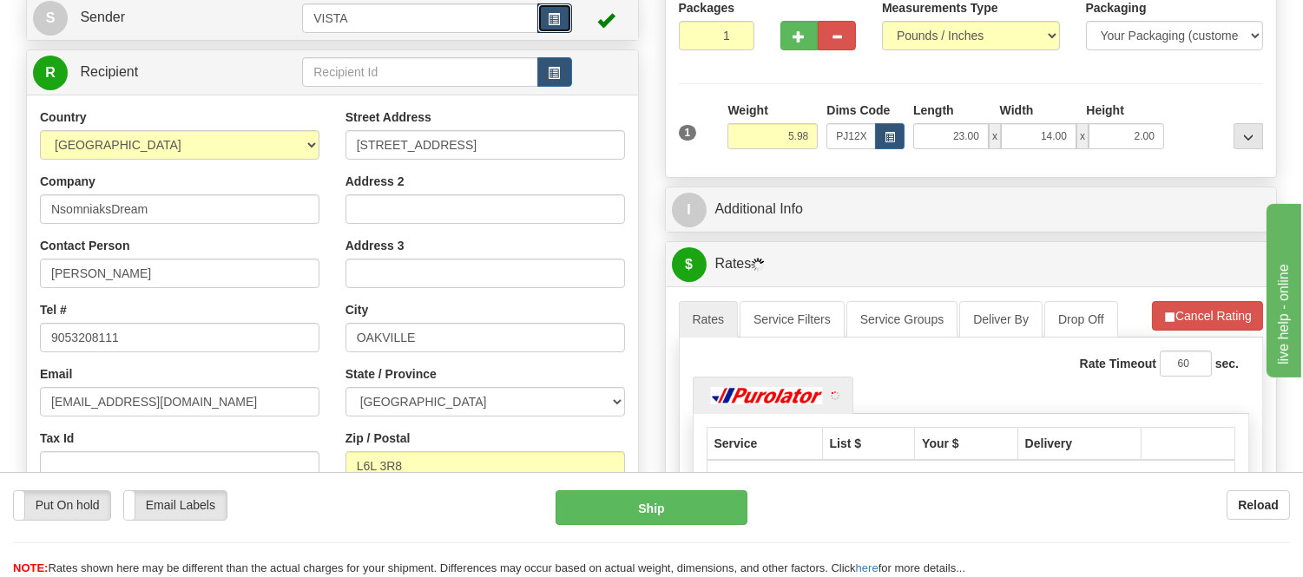
scroll to position [289, 0]
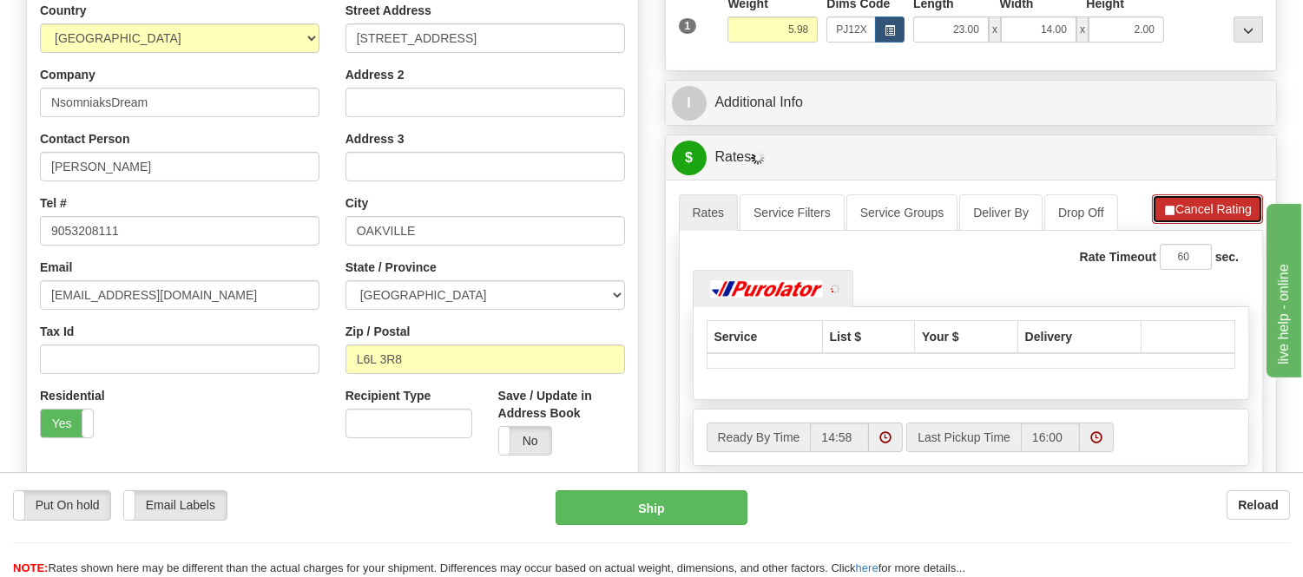
click at [1213, 218] on button "Cancel Rating" at bounding box center [1207, 210] width 111 height 30
click at [1213, 218] on button "Refresh Rates" at bounding box center [1207, 210] width 112 height 30
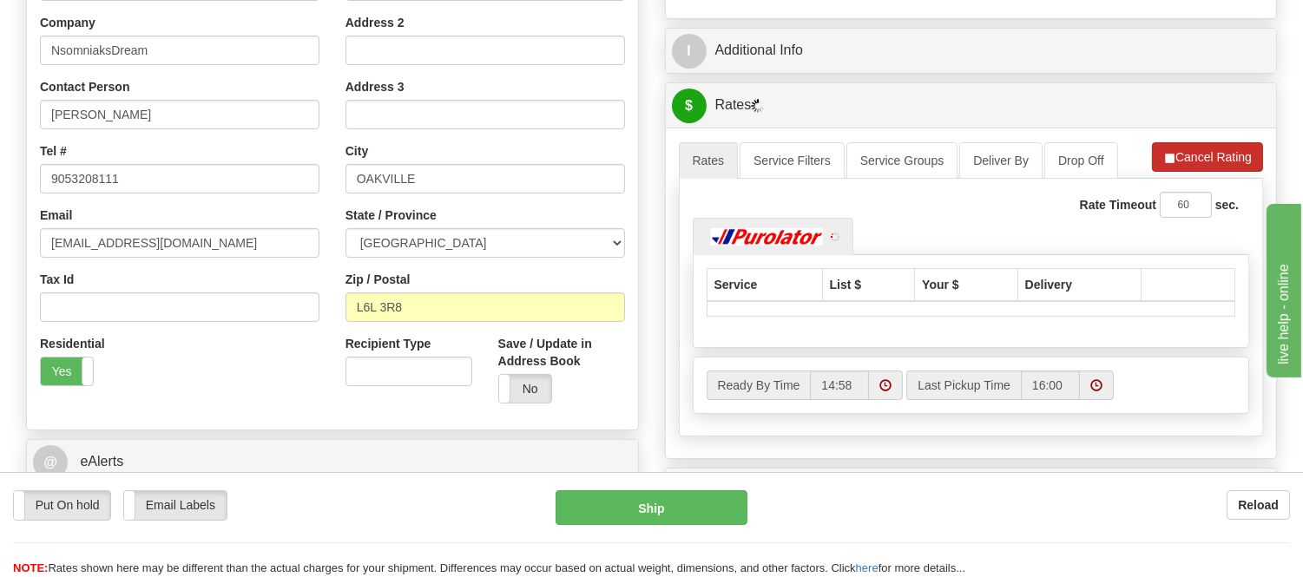
scroll to position [386, 0]
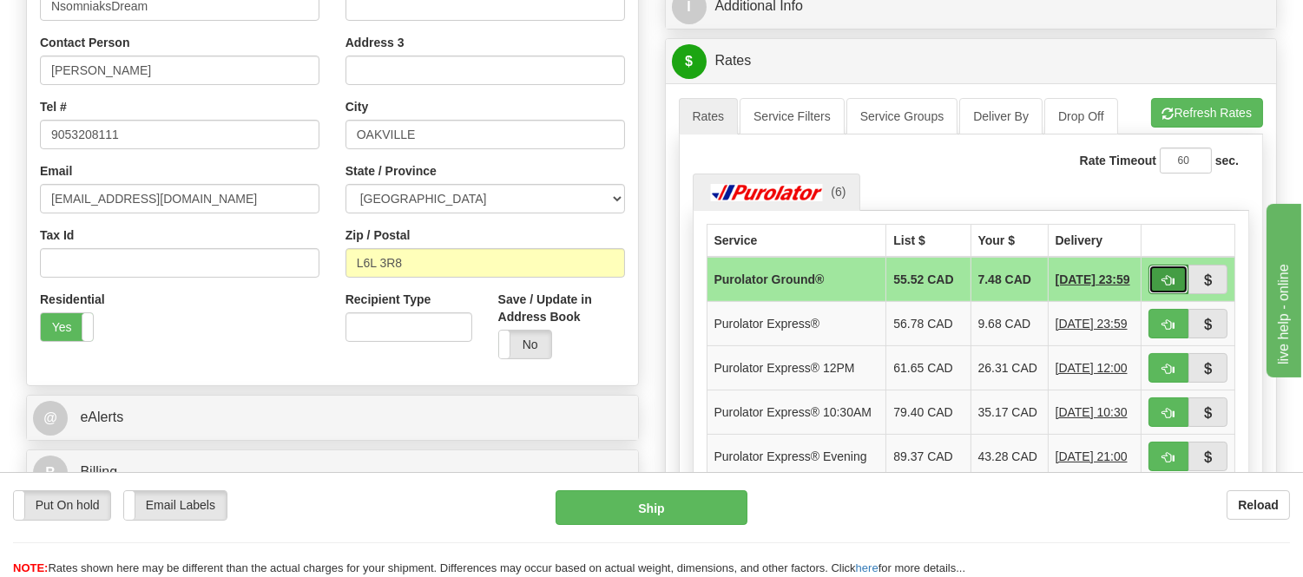
click at [1157, 281] on button "button" at bounding box center [1169, 280] width 40 height 30
type input "260"
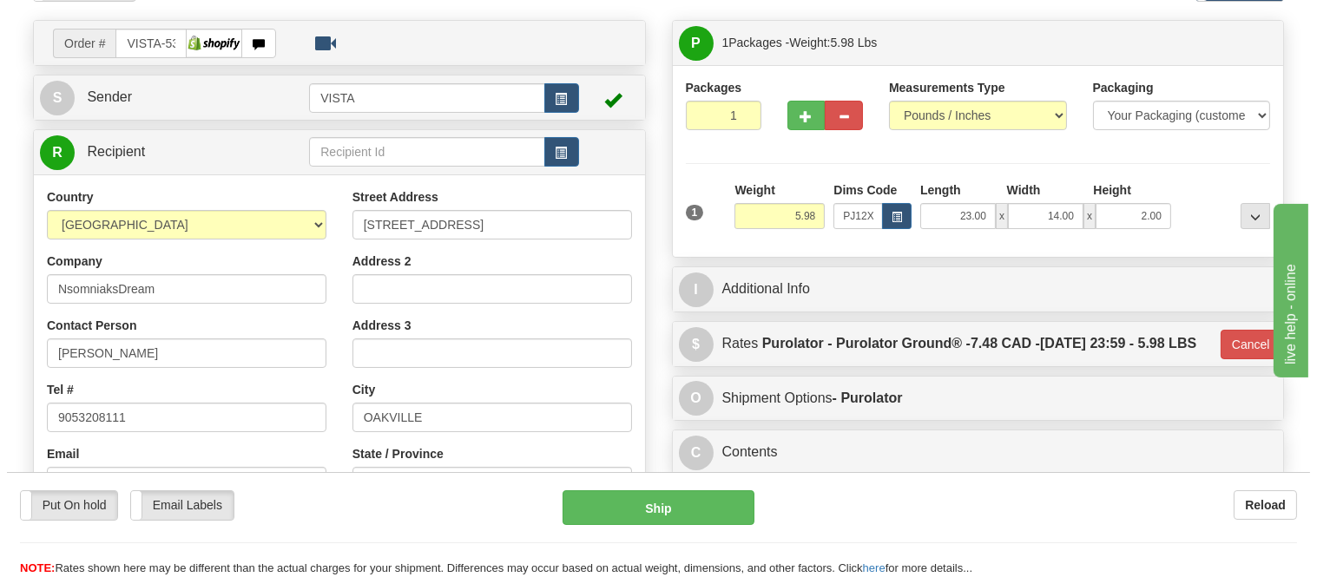
scroll to position [96, 0]
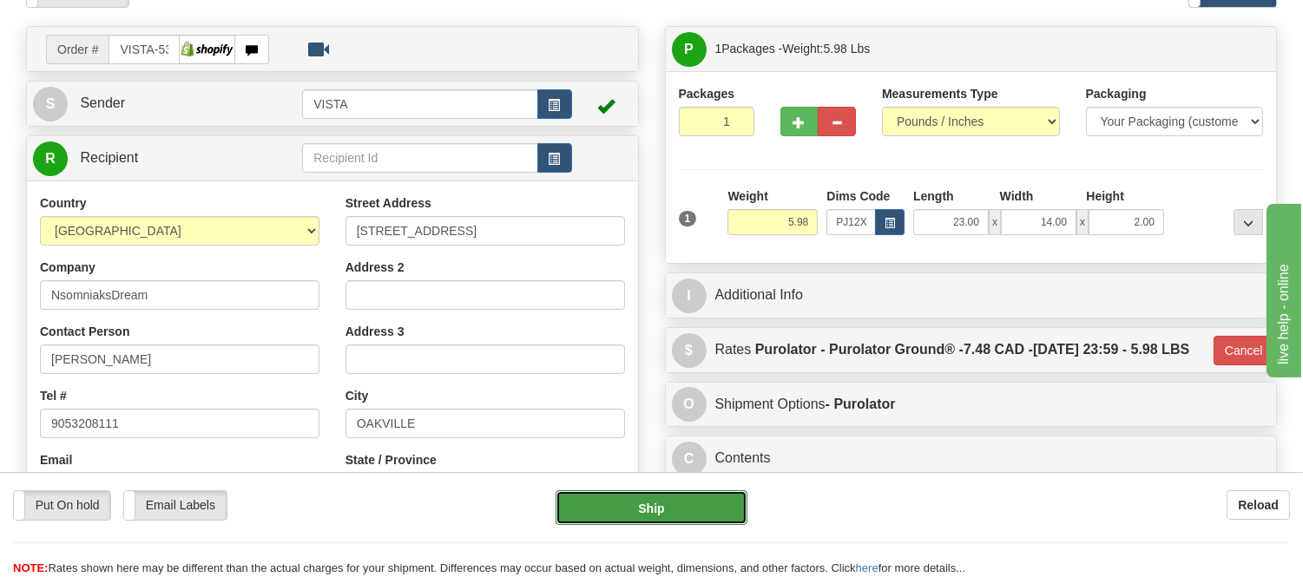
click at [709, 498] on button "Ship" at bounding box center [651, 508] width 191 height 35
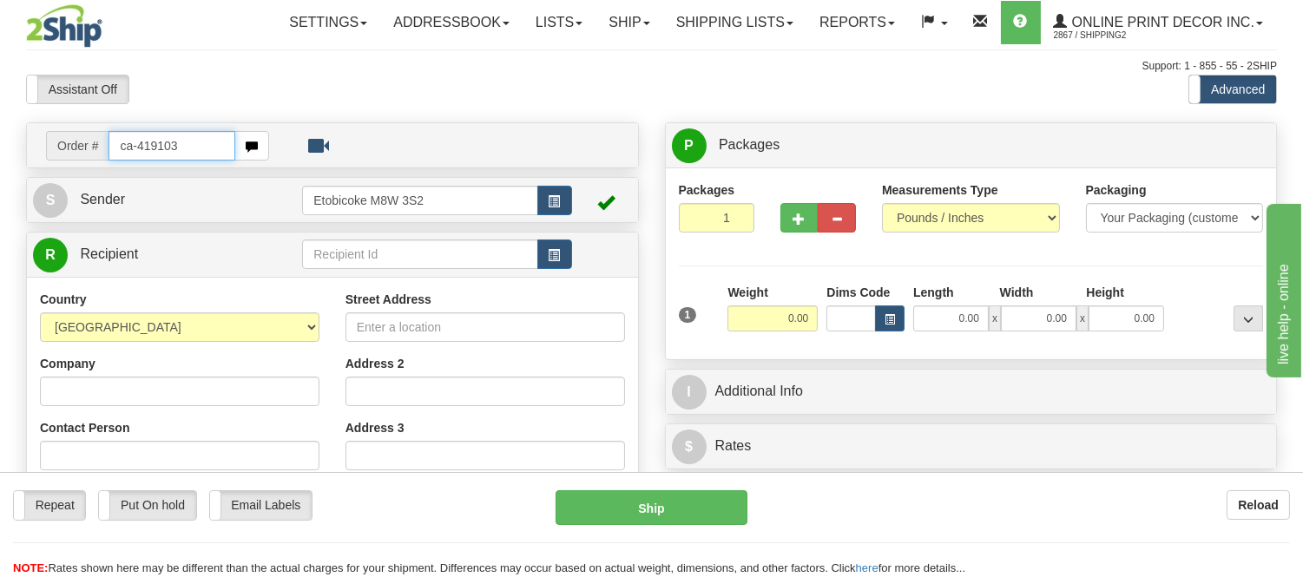
type input "ca-419103"
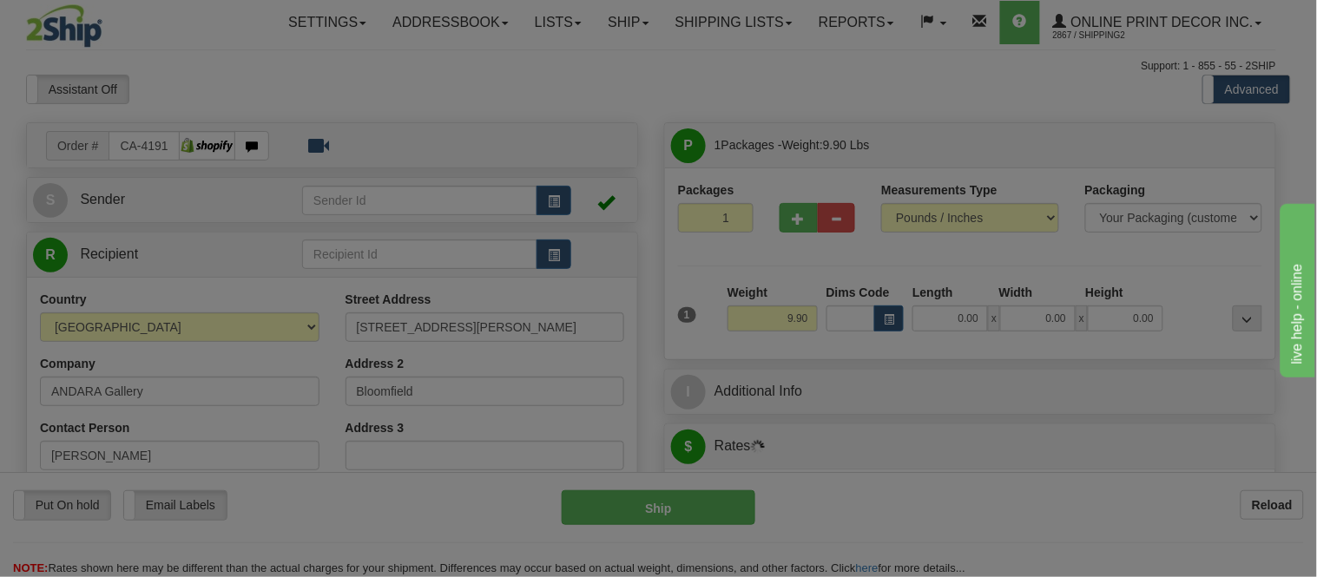
type input "BLOOMFIELD"
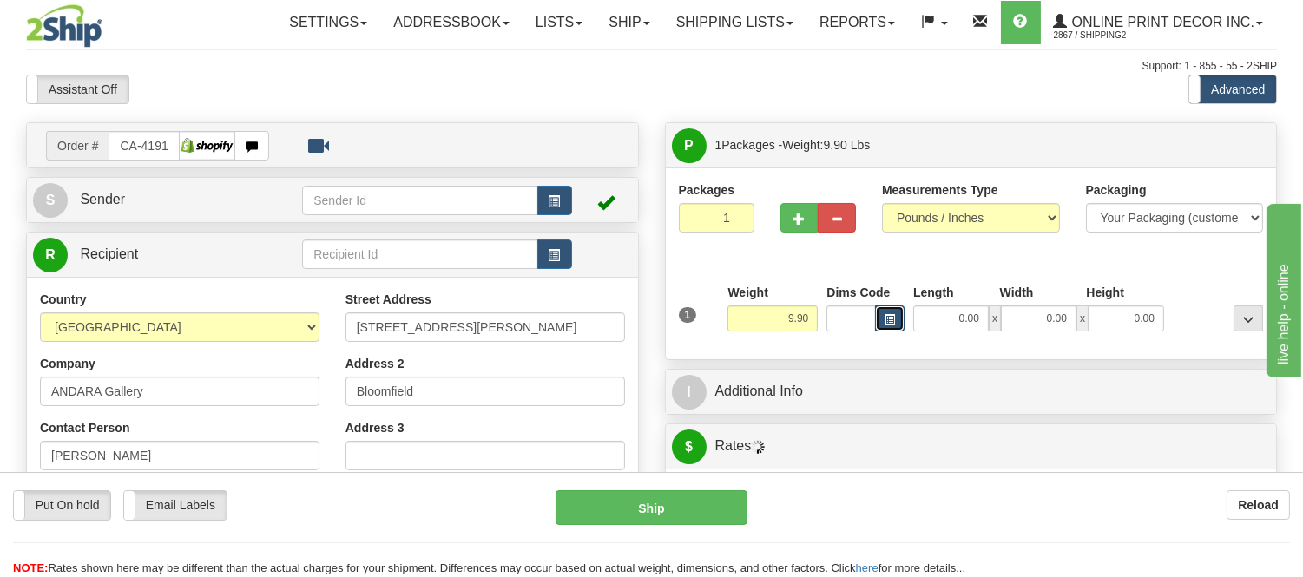
click at [882, 321] on button "button" at bounding box center [890, 319] width 30 height 26
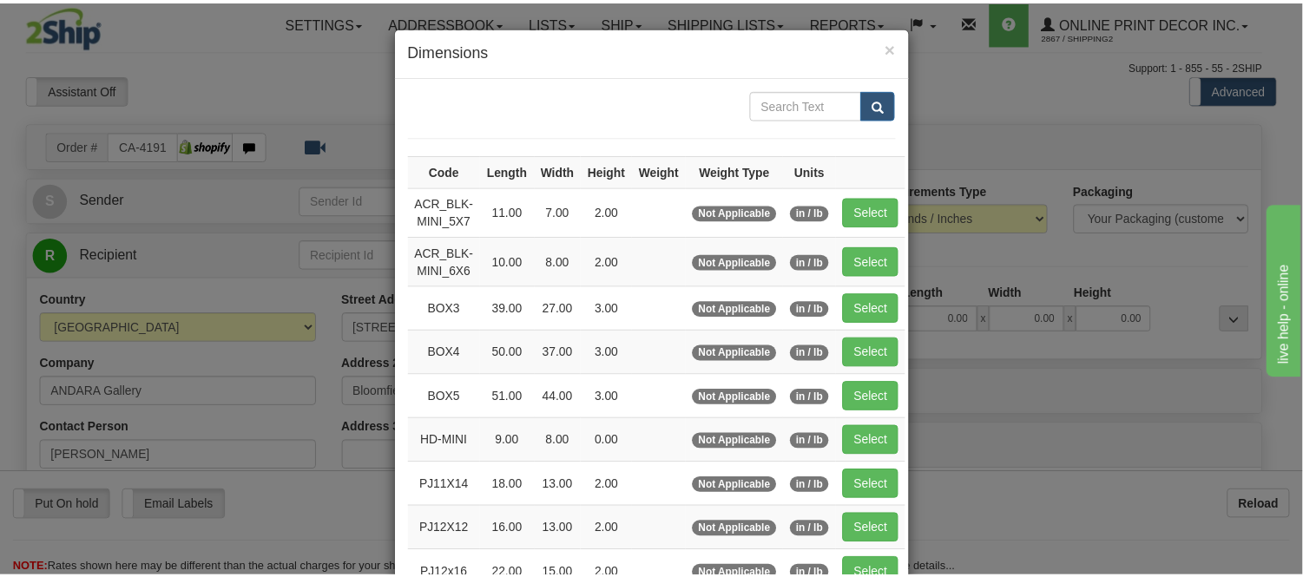
scroll to position [193, 0]
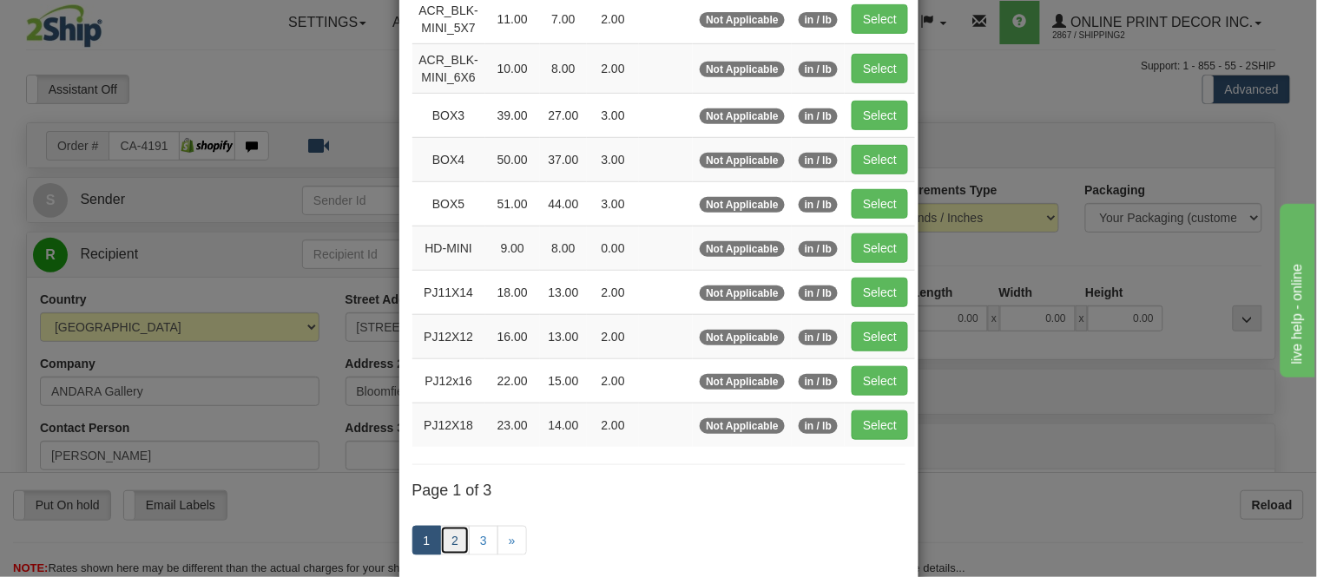
click at [455, 538] on link "2" at bounding box center [455, 541] width 30 height 30
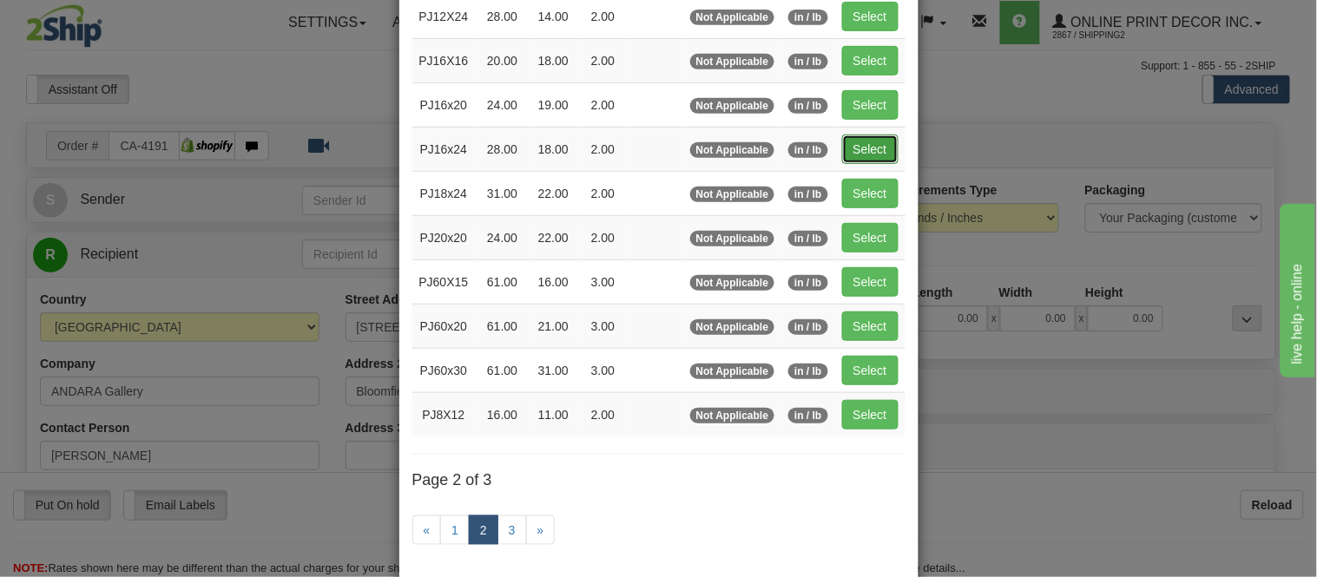
click at [875, 155] on button "Select" at bounding box center [870, 150] width 56 height 30
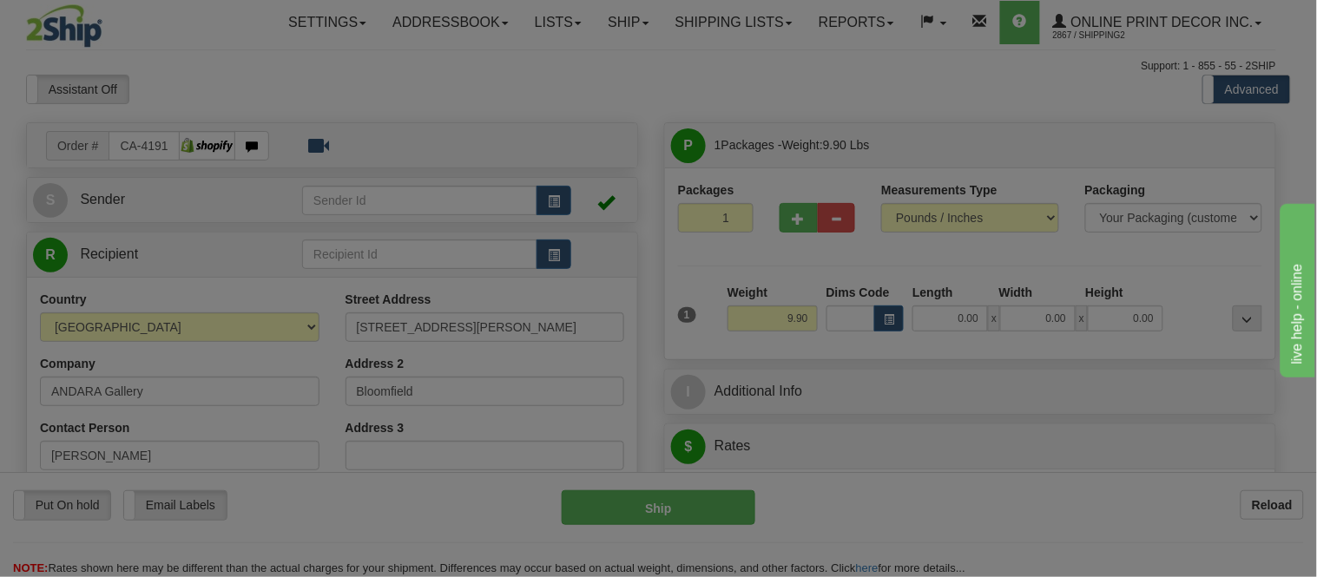
type input "PJ16x24"
type input "28.00"
type input "18.00"
type input "2.00"
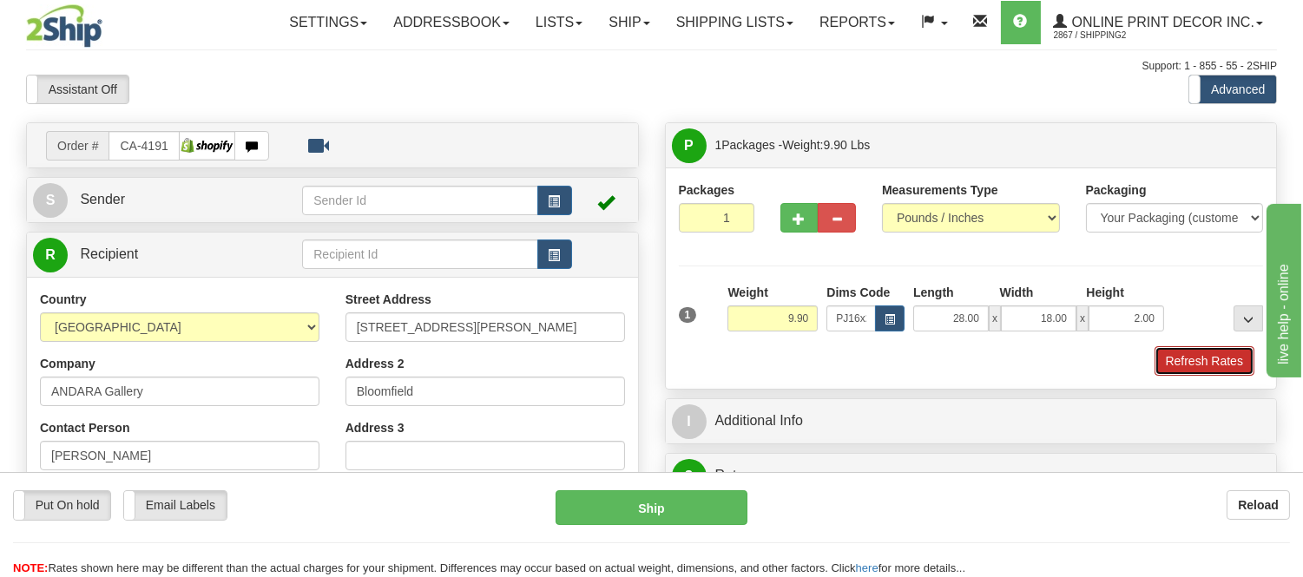
click at [1194, 362] on button "Refresh Rates" at bounding box center [1205, 361] width 100 height 30
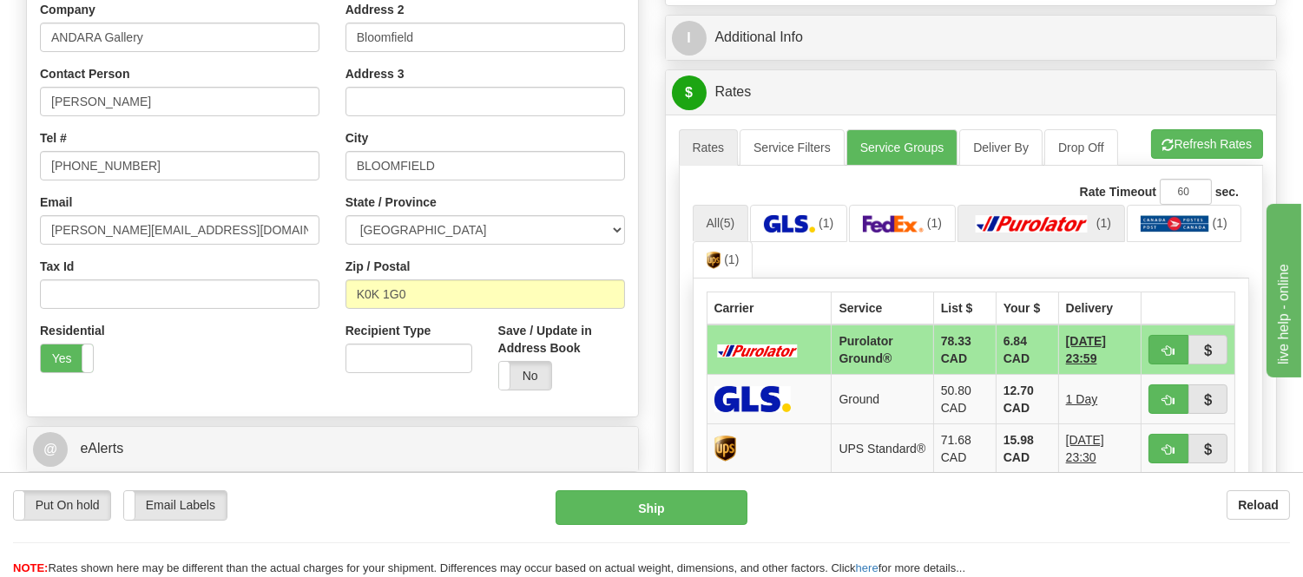
scroll to position [386, 0]
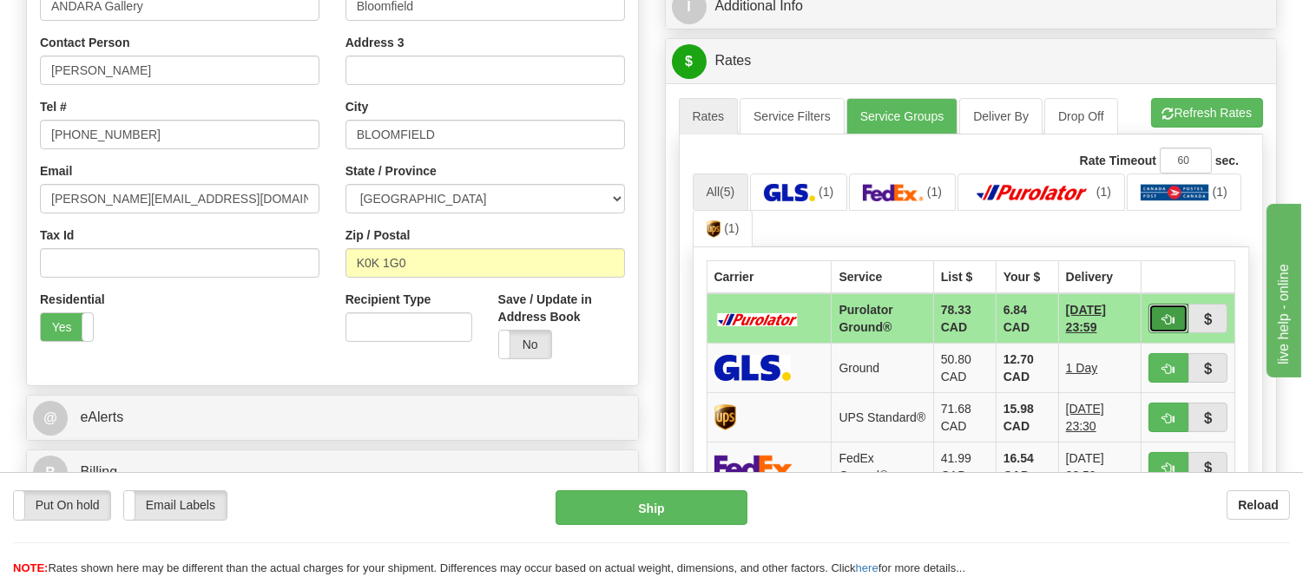
click at [1164, 319] on span "button" at bounding box center [1169, 319] width 12 height 11
type input "260"
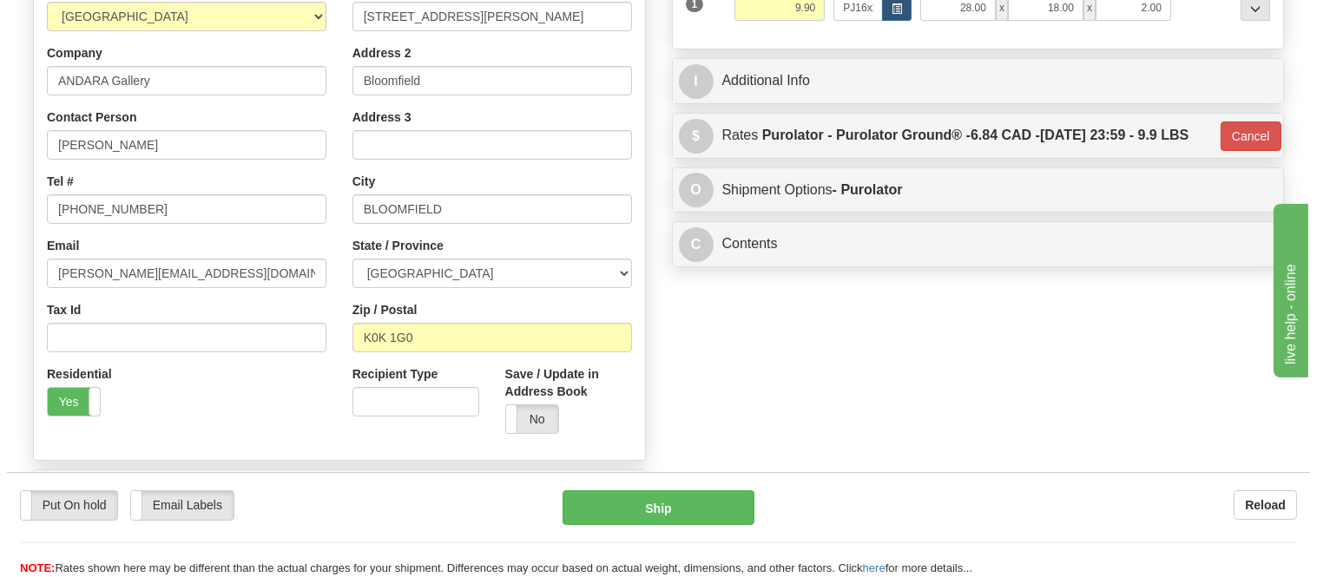
scroll to position [193, 0]
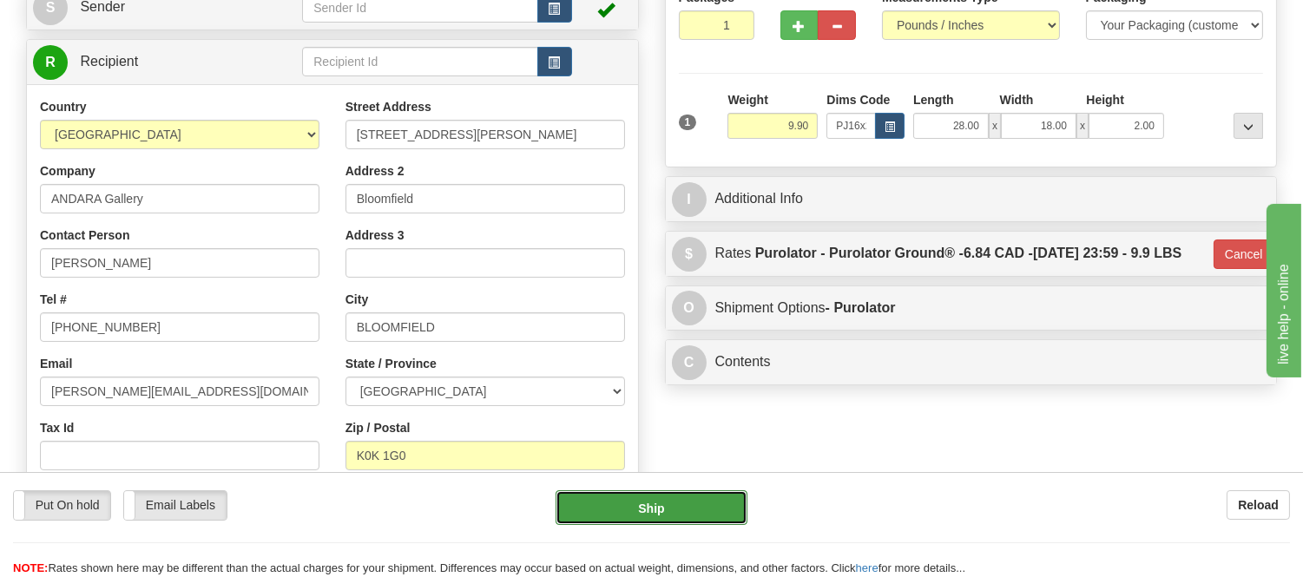
click at [660, 499] on button "Ship" at bounding box center [651, 508] width 191 height 35
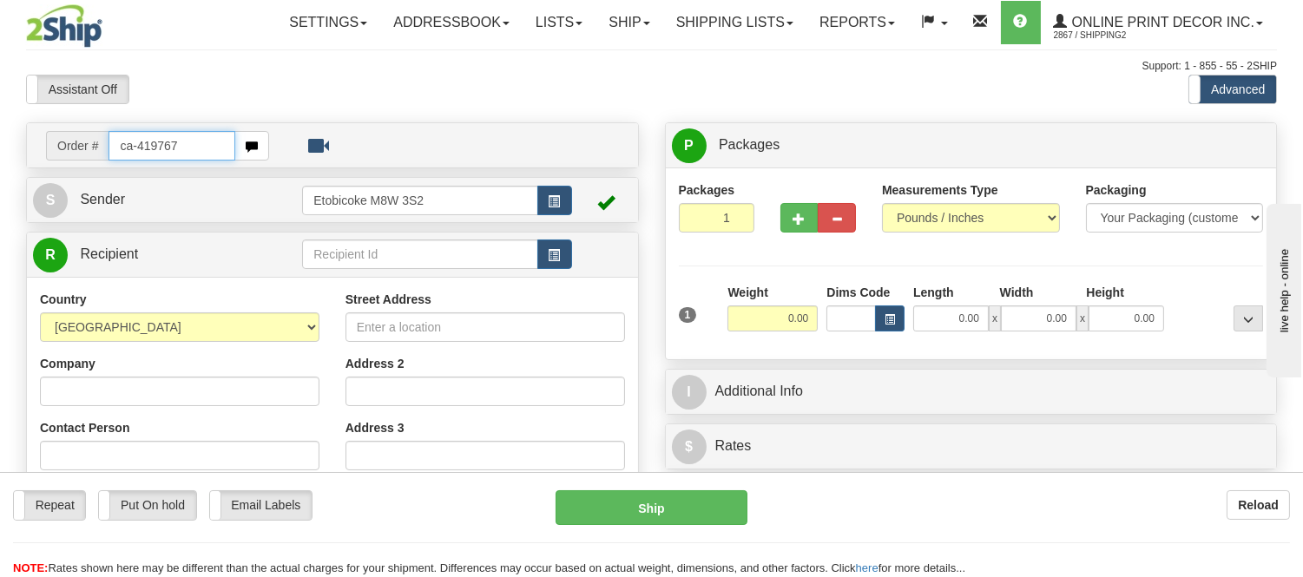
type input "ca-419767"
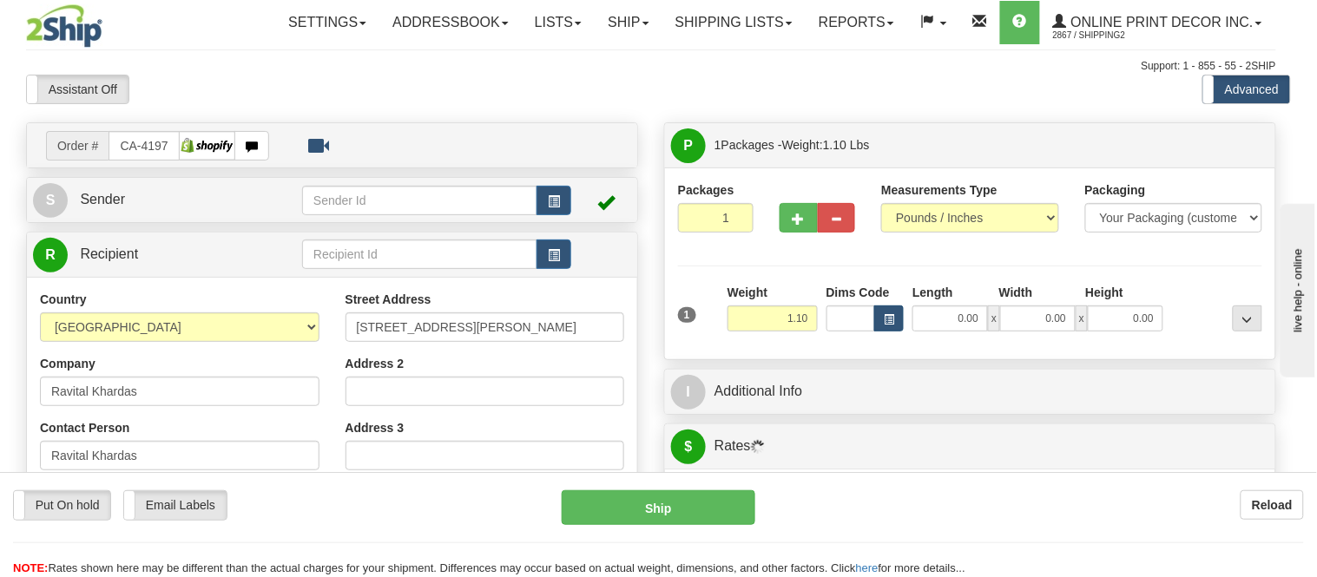
type input "MAPLE"
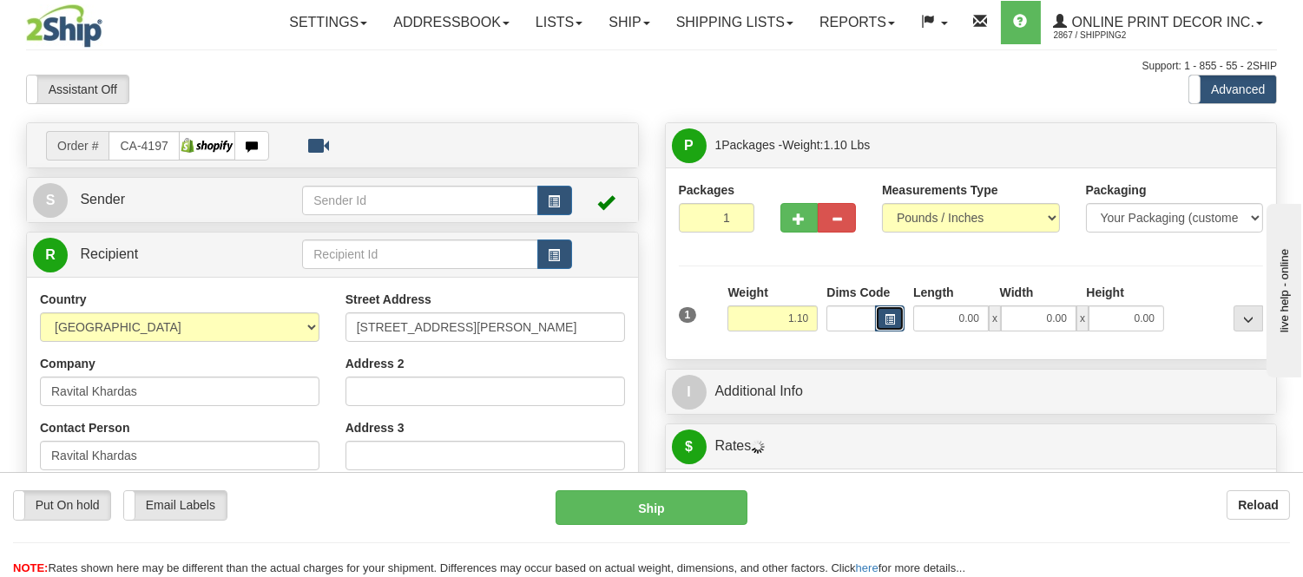
click at [887, 324] on span "button" at bounding box center [890, 320] width 10 height 10
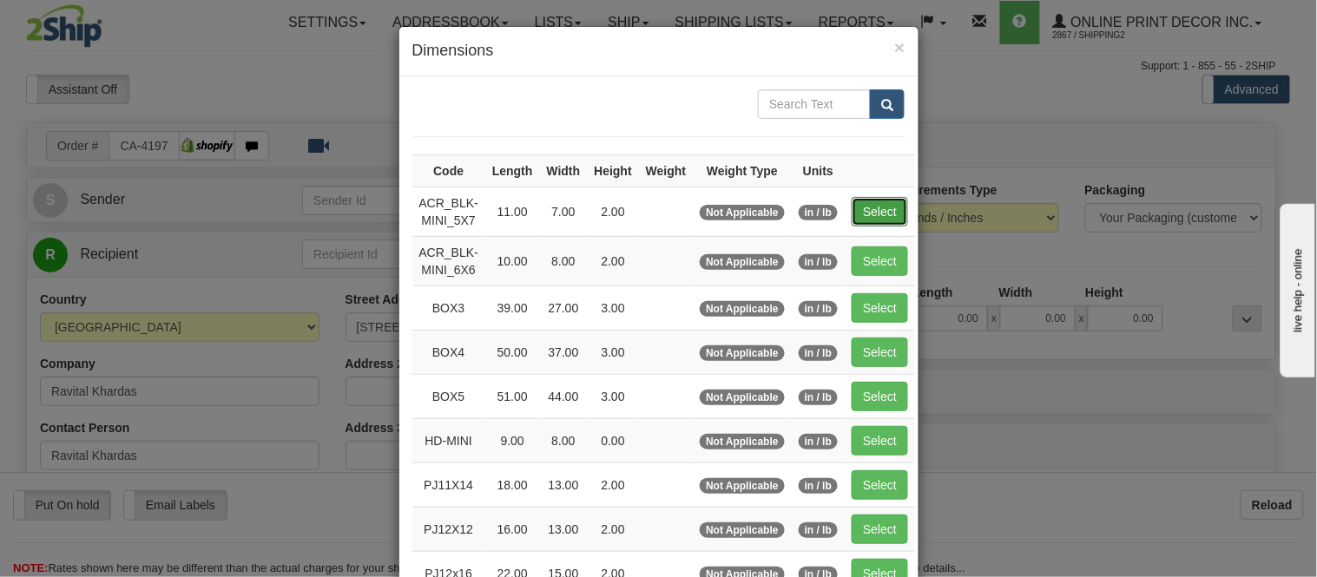
click at [861, 207] on button "Select" at bounding box center [880, 212] width 56 height 30
type input "ACR_BLK-MINI_5X7"
type input "11.00"
type input "7.00"
type input "2.00"
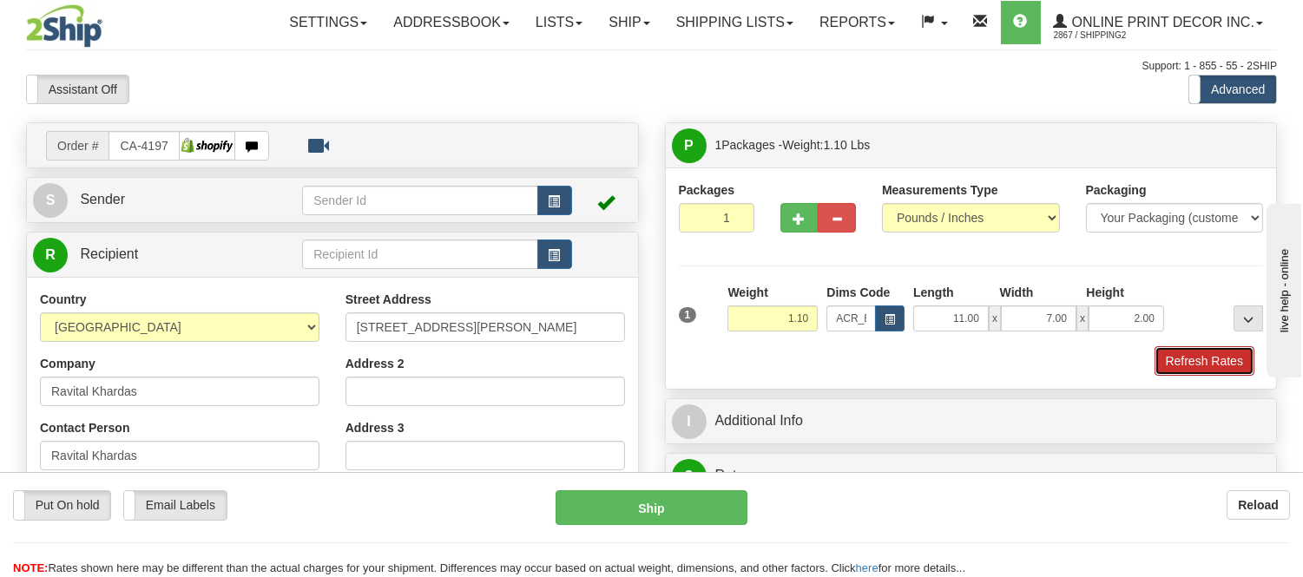
click at [1184, 351] on button "Refresh Rates" at bounding box center [1205, 361] width 100 height 30
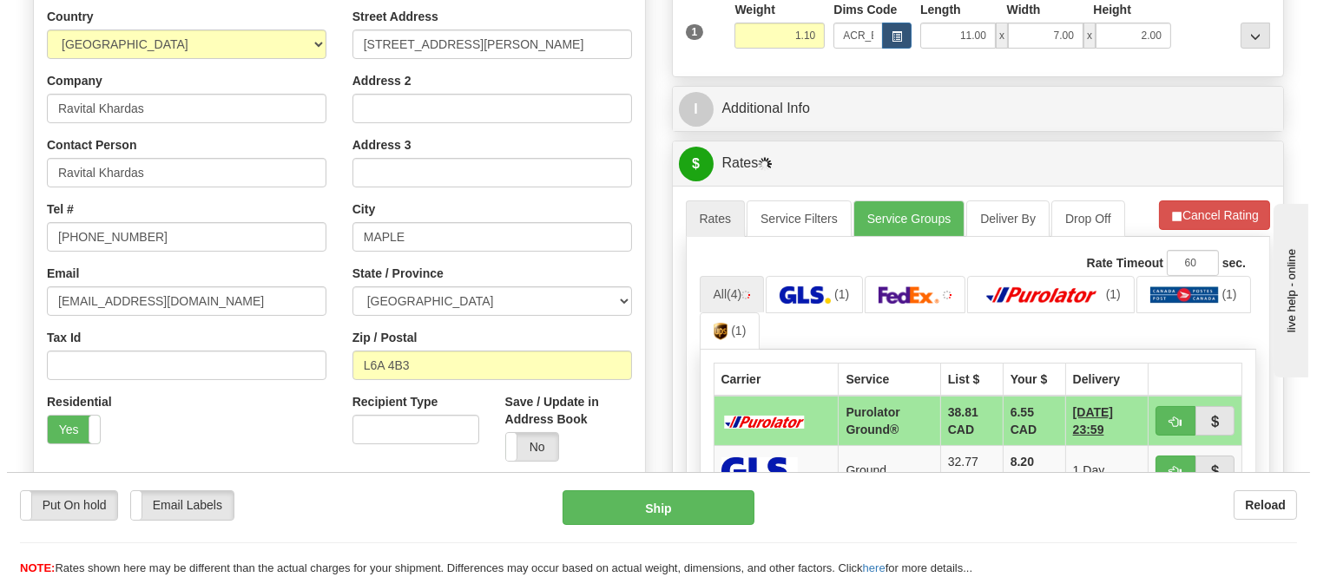
scroll to position [289, 0]
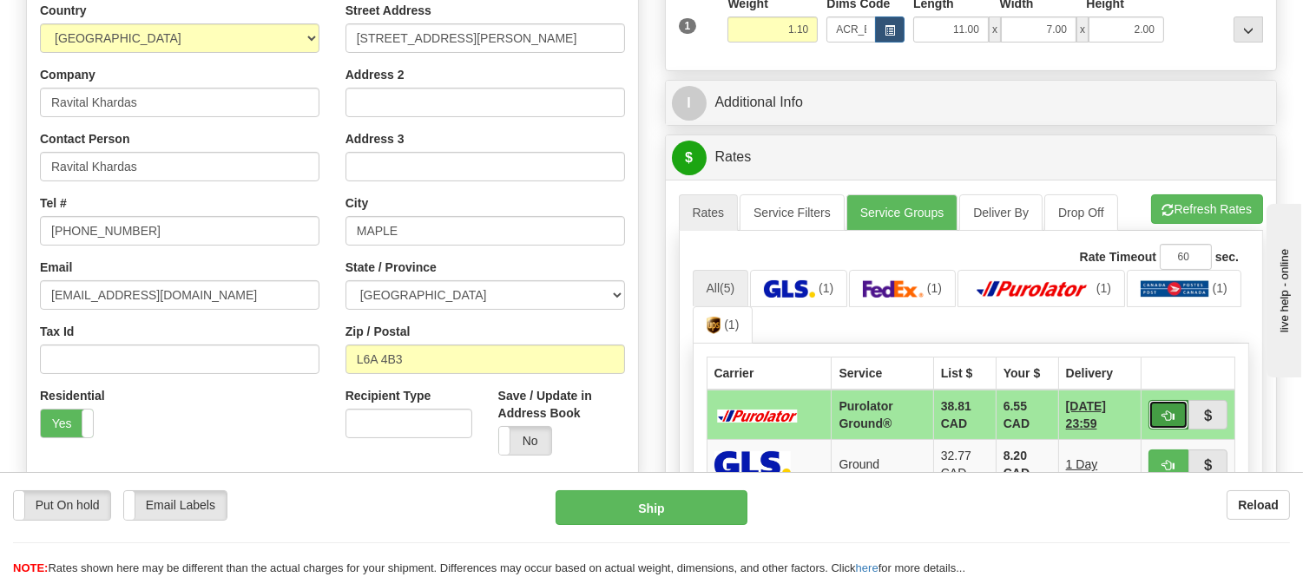
click at [1157, 410] on button "button" at bounding box center [1169, 415] width 40 height 30
type input "260"
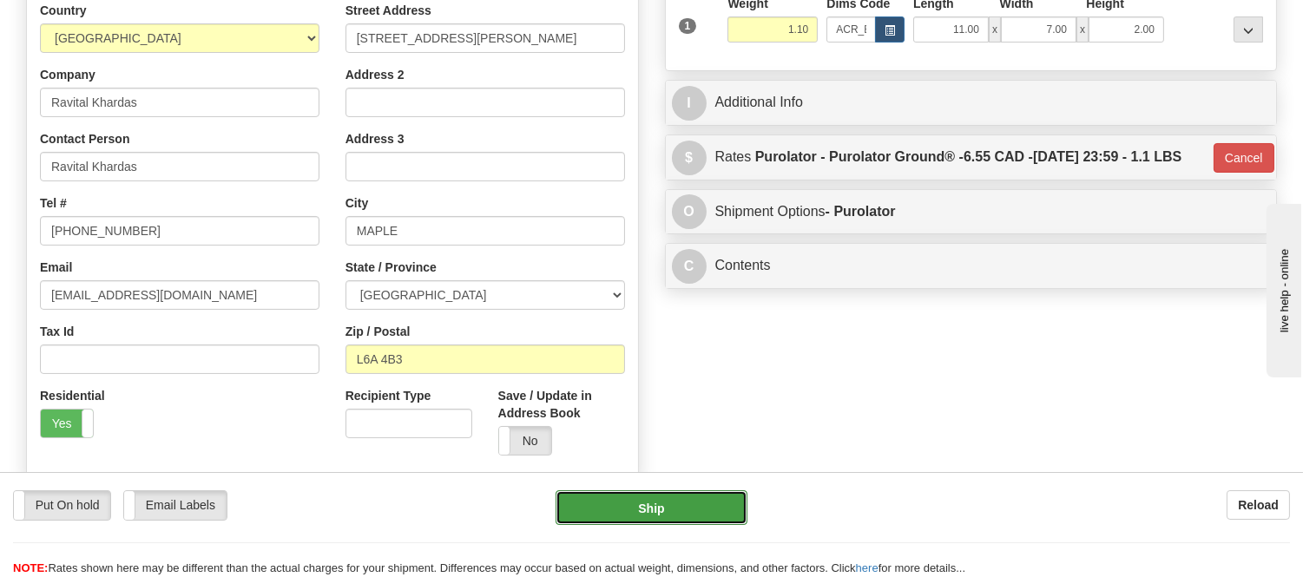
click at [658, 498] on button "Ship" at bounding box center [651, 508] width 191 height 35
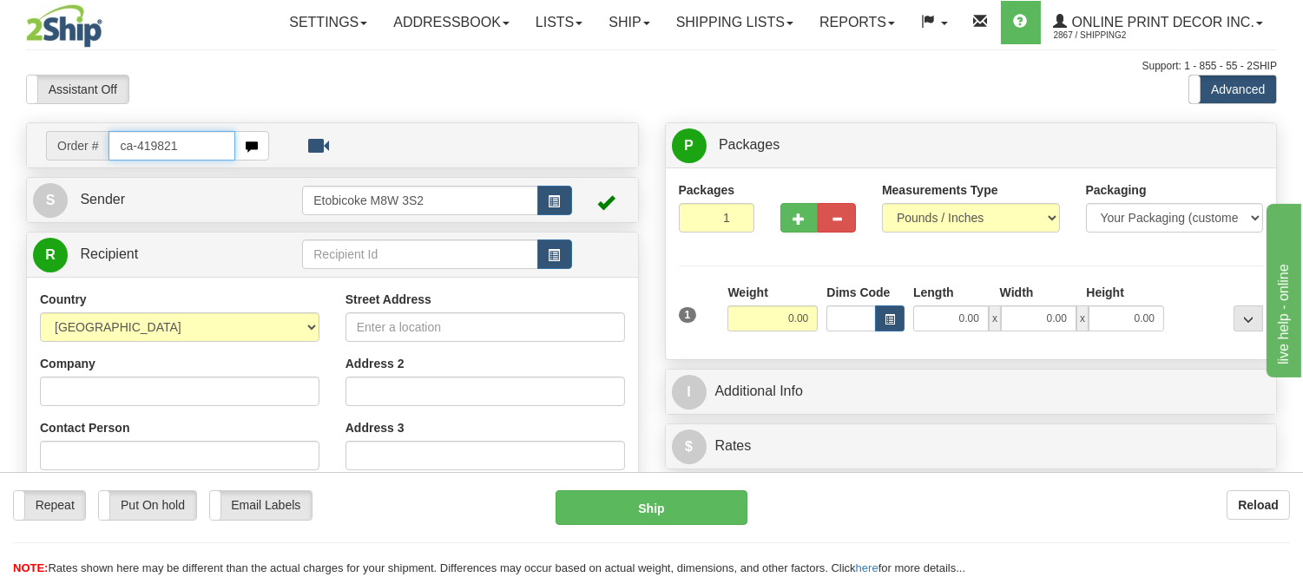
type input "ca-419821"
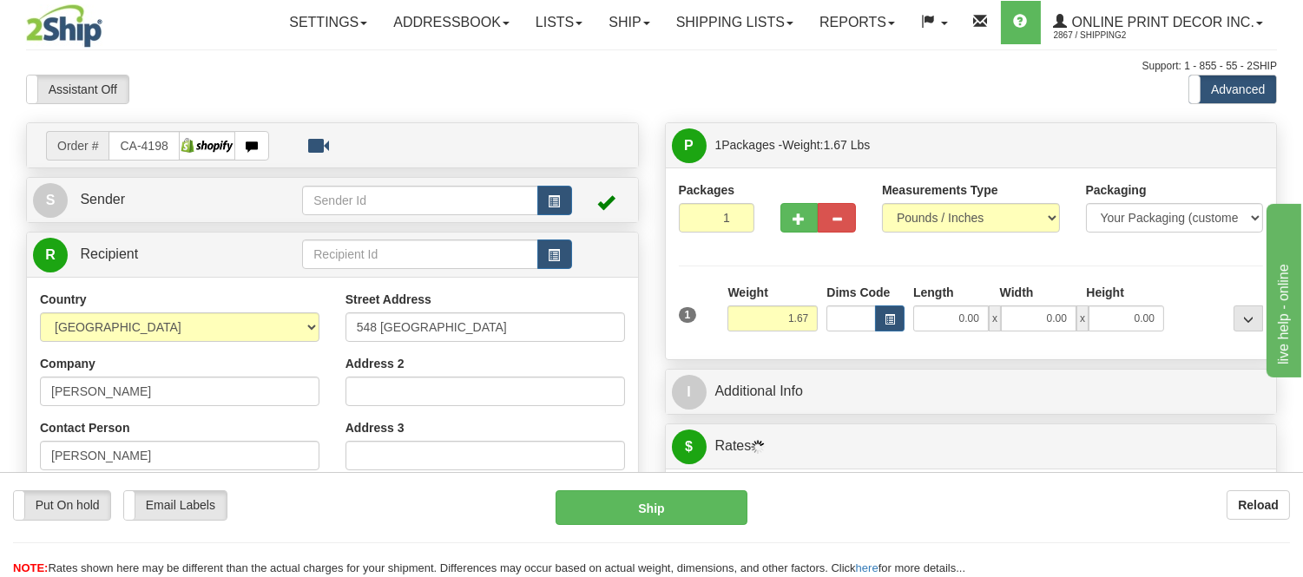
type input "[GEOGRAPHIC_DATA]"
click at [886, 311] on button "button" at bounding box center [890, 319] width 30 height 26
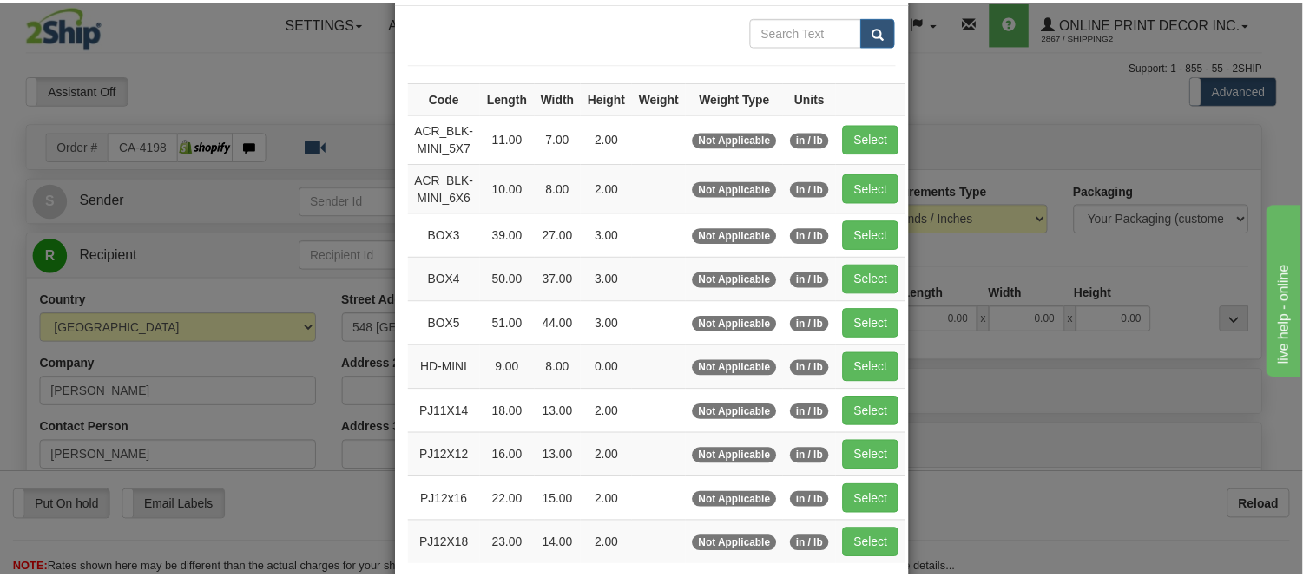
scroll to position [96, 0]
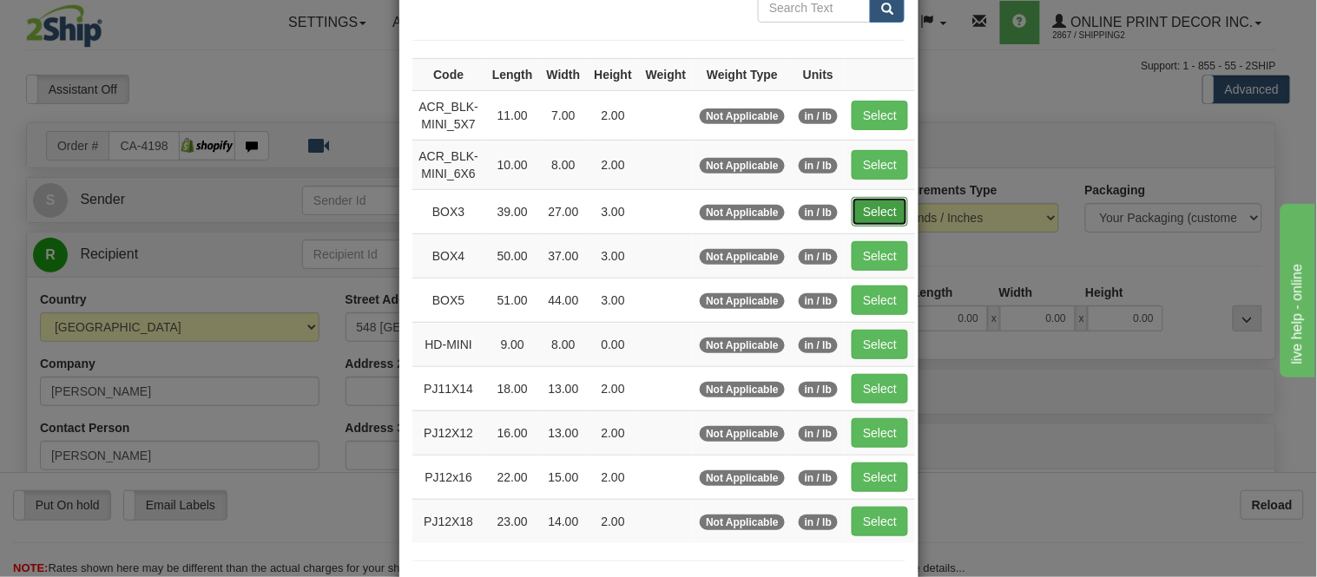
click at [886, 212] on button "Select" at bounding box center [880, 212] width 56 height 30
type input "BOX3"
type input "39.00"
type input "27.00"
type input "3.00"
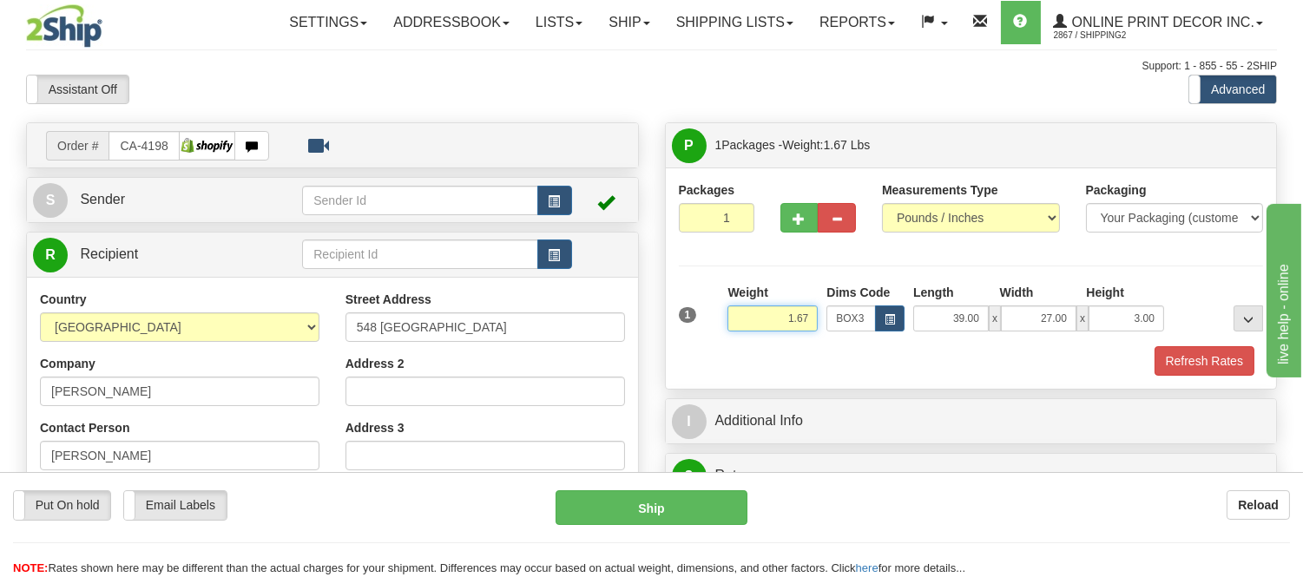
drag, startPoint x: 808, startPoint y: 315, endPoint x: 705, endPoint y: 319, distance: 102.5
click at [705, 319] on div "1 Weight 1.67 Dims Code BOX3" at bounding box center [972, 315] width 594 height 62
type input "8.98"
click at [1186, 370] on button "Refresh Rates" at bounding box center [1205, 361] width 100 height 30
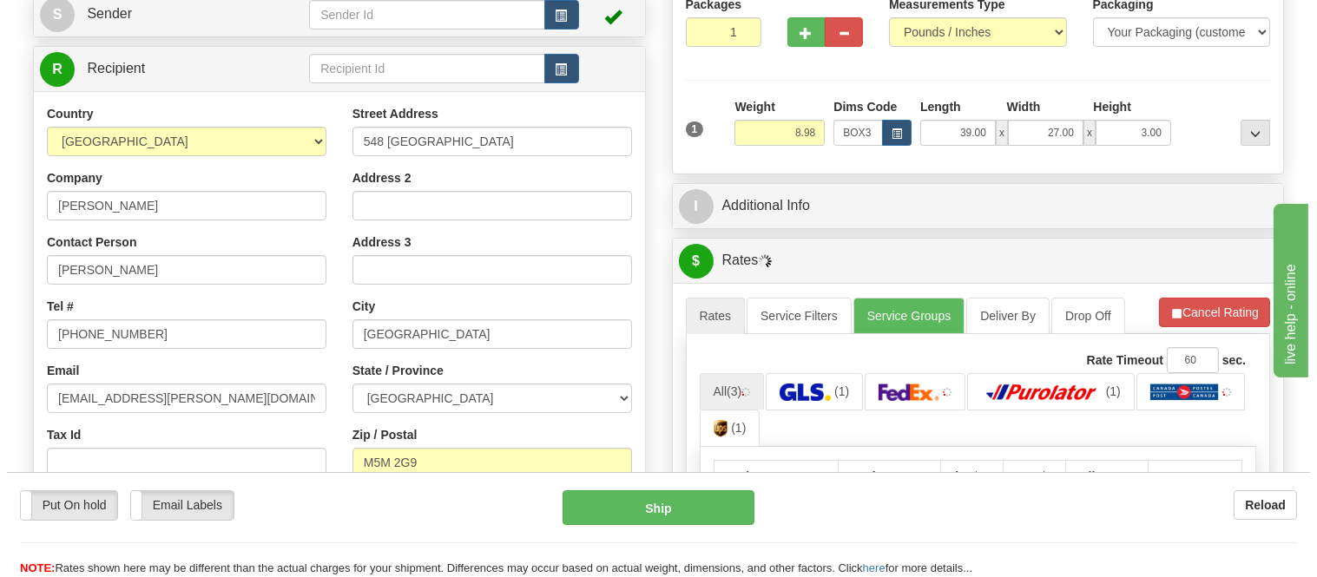
scroll to position [289, 0]
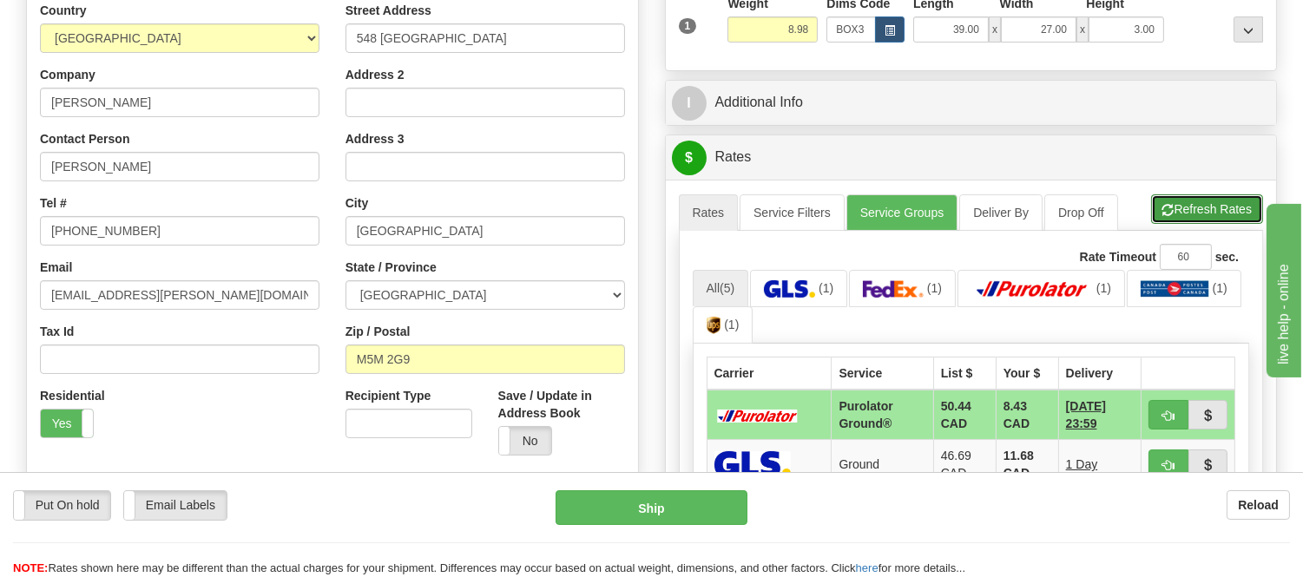
click at [1207, 202] on button "Refresh Rates" at bounding box center [1207, 210] width 112 height 30
click at [1165, 412] on span "button" at bounding box center [1169, 416] width 12 height 11
type input "260"
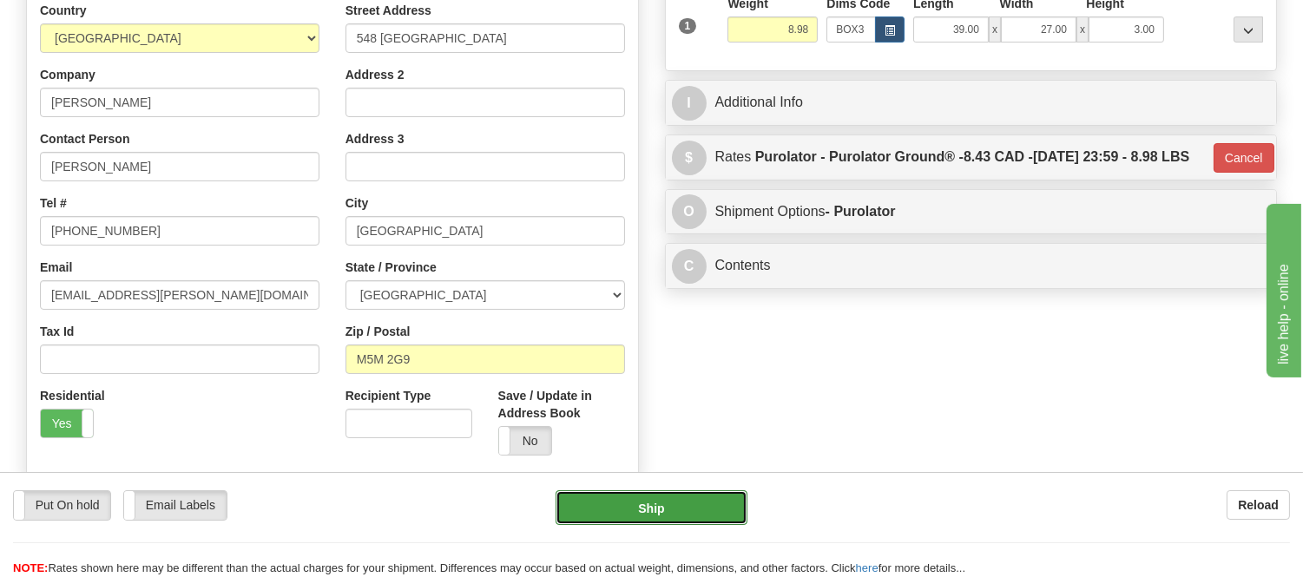
click at [726, 502] on button "Ship" at bounding box center [651, 508] width 191 height 35
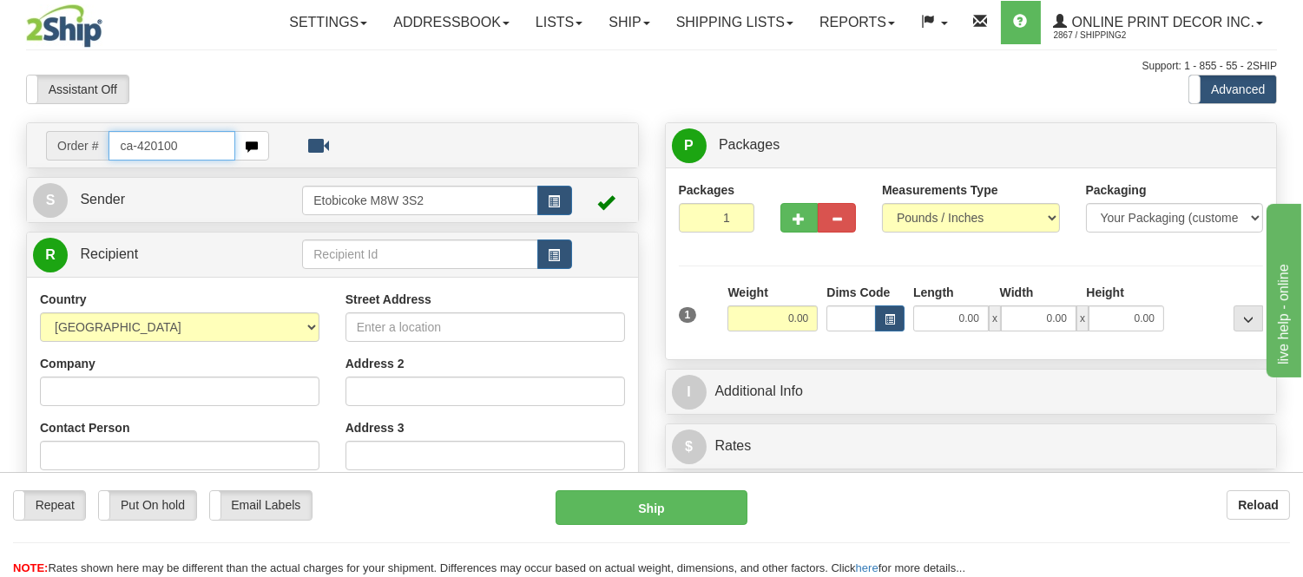
type input "ca-420100"
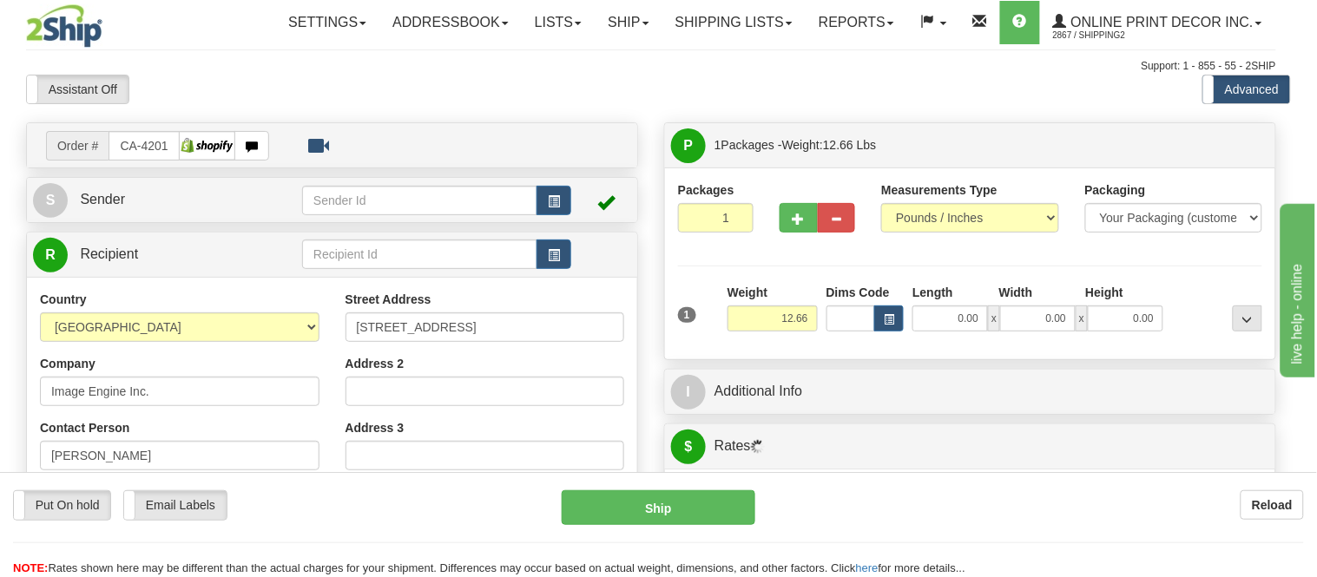
type input "VANCOUVER"
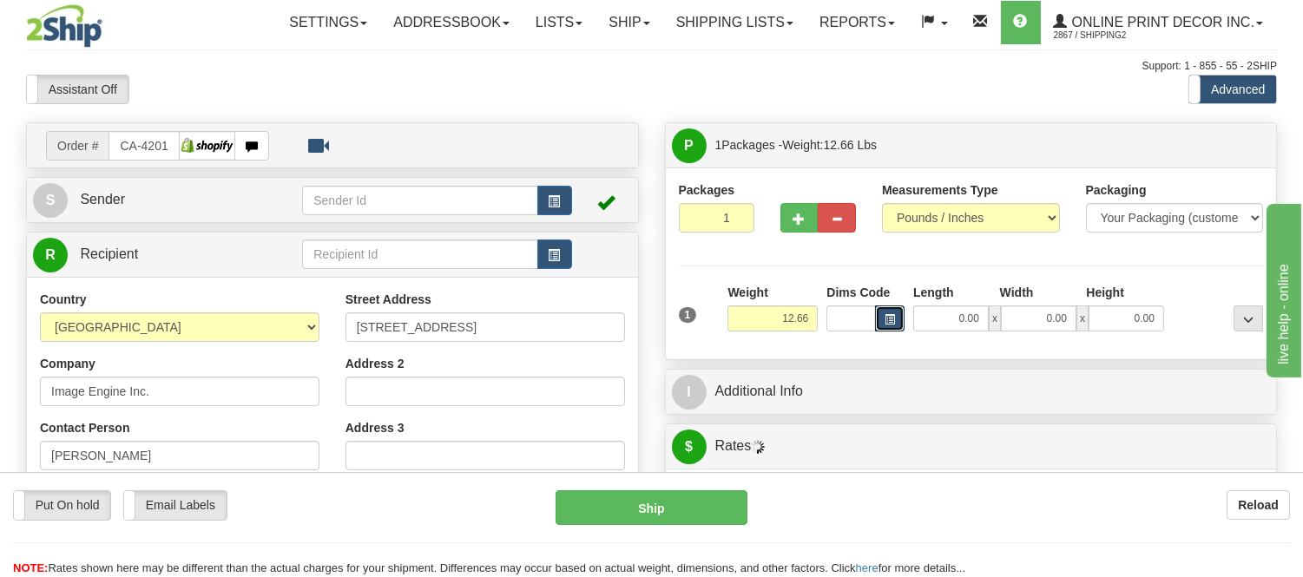
click at [891, 323] on span "button" at bounding box center [890, 320] width 10 height 10
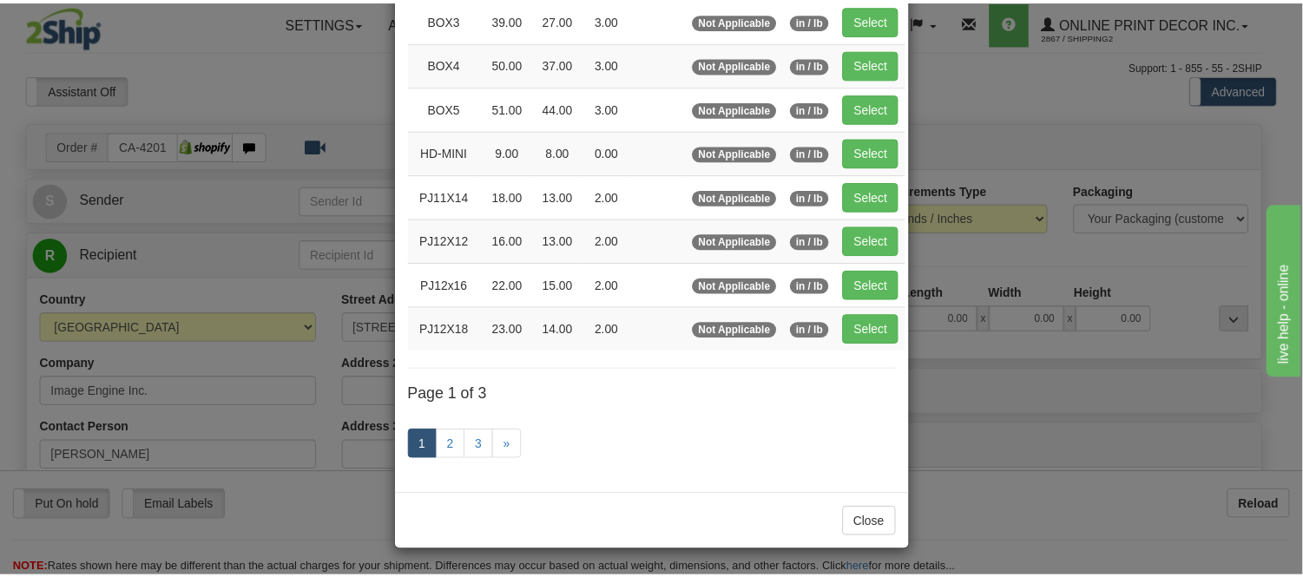
scroll to position [195, 0]
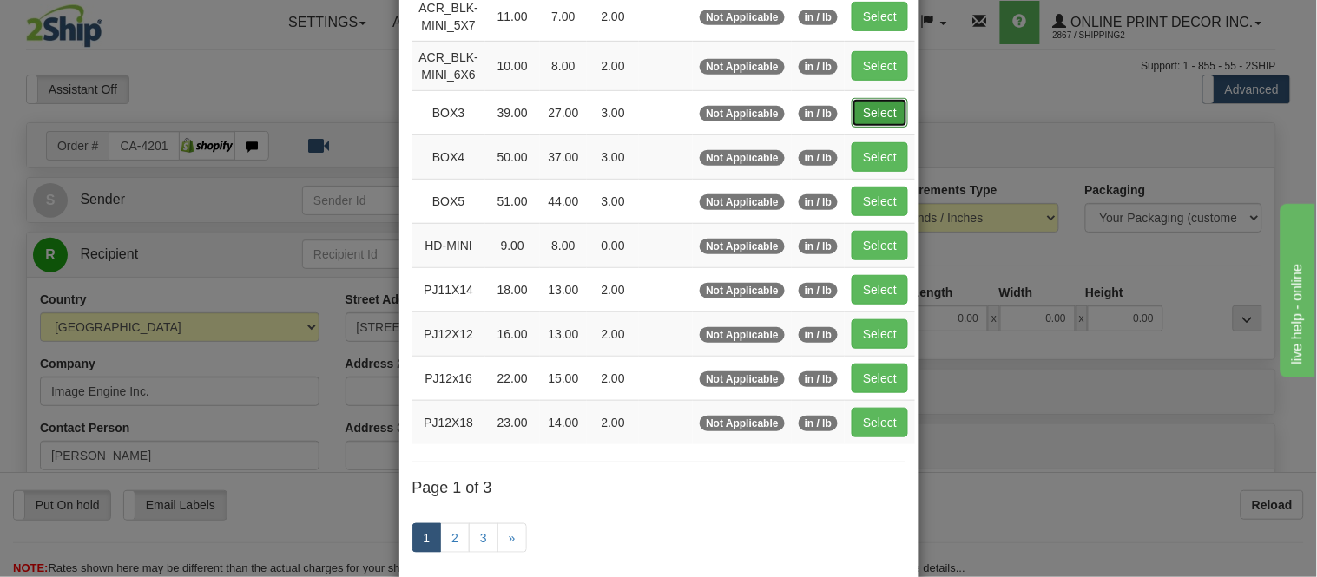
click at [862, 114] on button "Select" at bounding box center [880, 113] width 56 height 30
type input "BOX3"
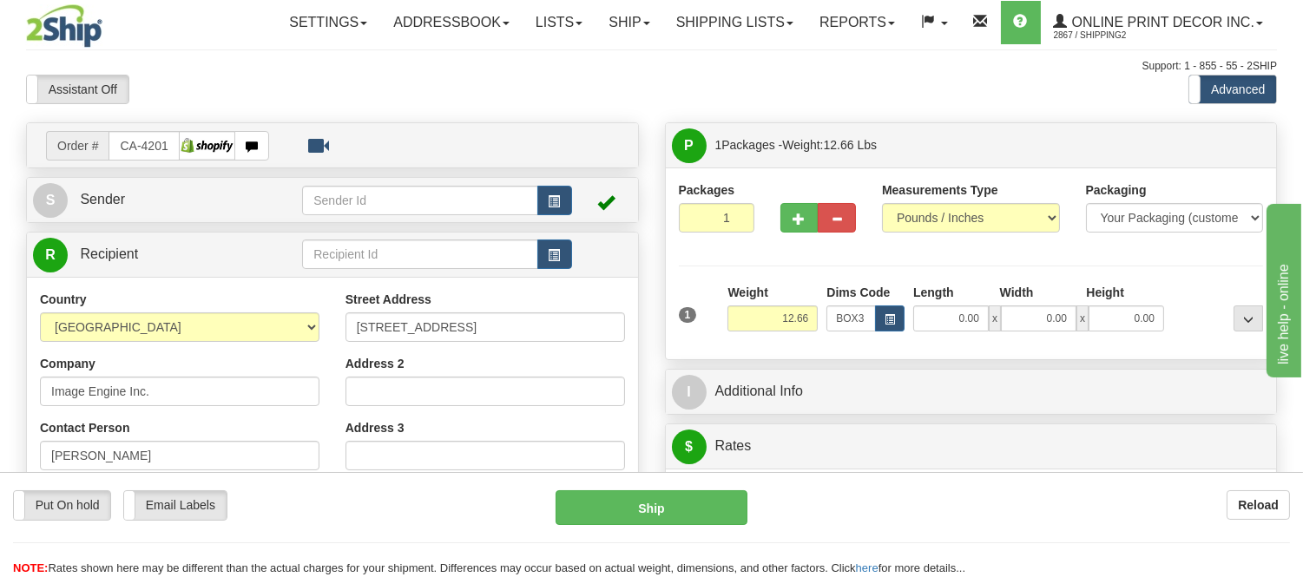
type input "39.00"
type input "27.00"
type input "3.00"
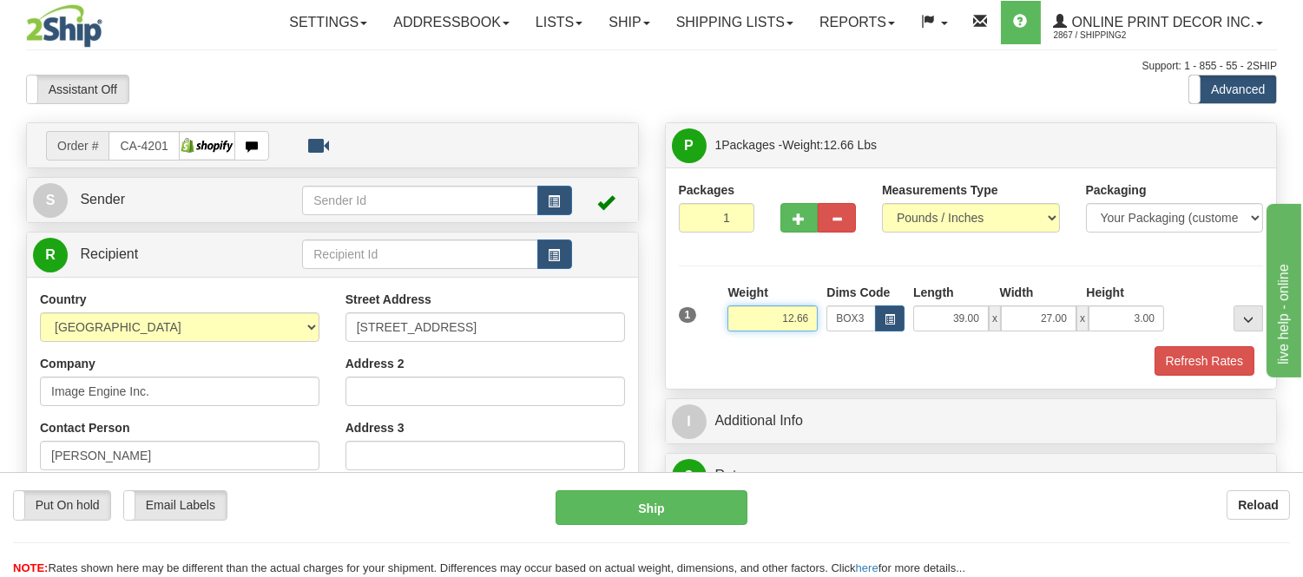
drag, startPoint x: 813, startPoint y: 321, endPoint x: 719, endPoint y: 307, distance: 94.8
click at [719, 307] on div "1 Weight 12.66 Dims Code x x" at bounding box center [972, 315] width 594 height 62
type input "13.98"
click at [806, 217] on button "button" at bounding box center [800, 218] width 38 height 30
radio input "true"
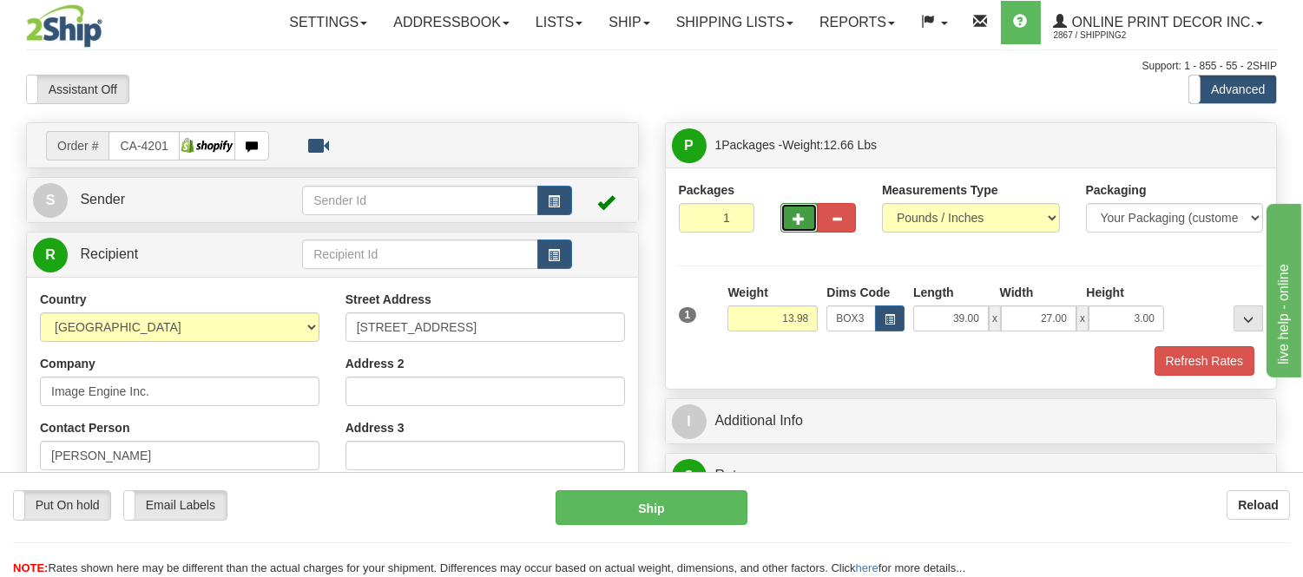
type input "2"
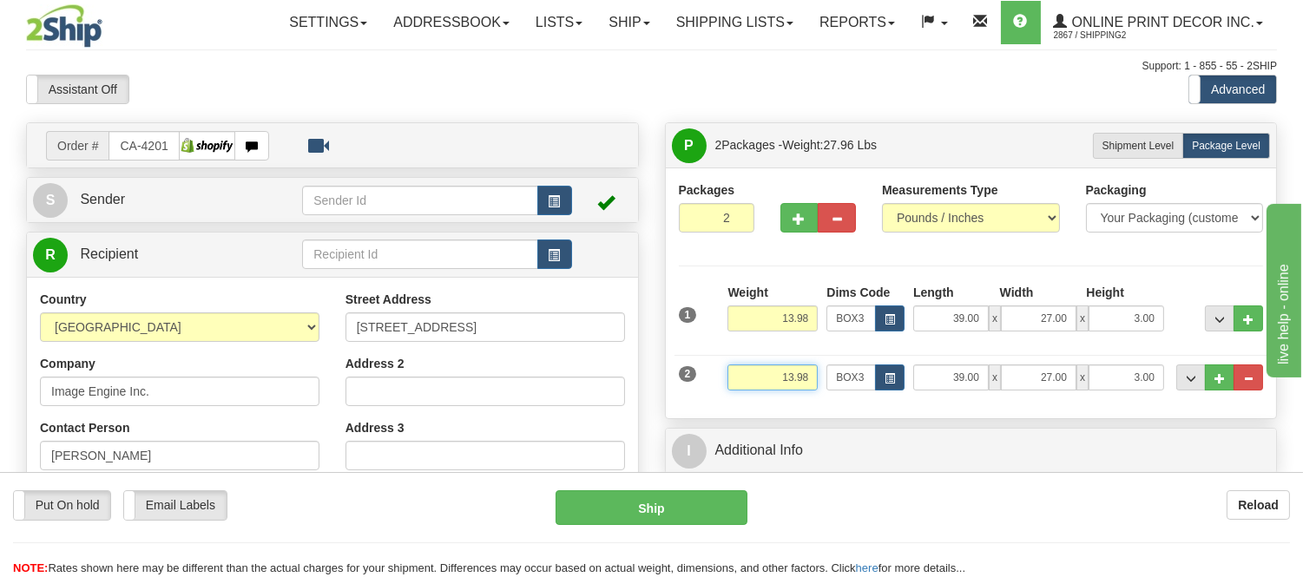
drag, startPoint x: 813, startPoint y: 379, endPoint x: 748, endPoint y: 378, distance: 64.3
click at [748, 378] on input "13.98" at bounding box center [773, 378] width 90 height 26
type input "7.98"
drag, startPoint x: 809, startPoint y: 320, endPoint x: 761, endPoint y: 318, distance: 48.7
click at [761, 318] on input "13.98" at bounding box center [773, 319] width 90 height 26
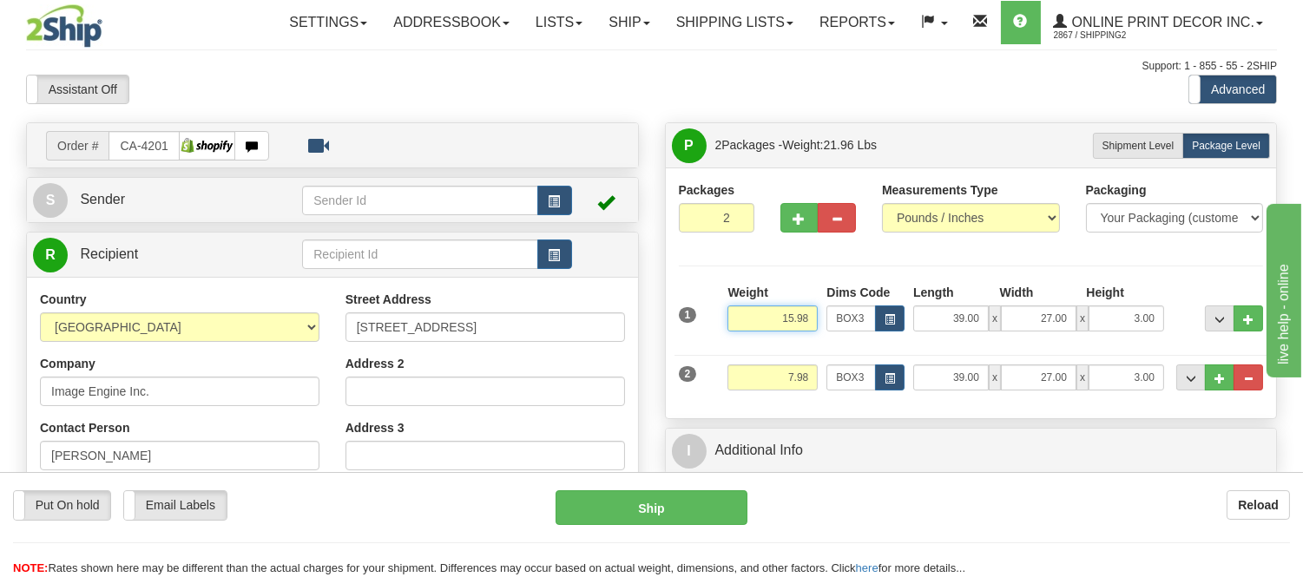
type input "15.98"
click at [900, 265] on div "Packages 2 2 Measurements Type" at bounding box center [971, 293] width 585 height 224
drag, startPoint x: 816, startPoint y: 374, endPoint x: 773, endPoint y: 373, distance: 43.4
click at [773, 373] on input "7.98" at bounding box center [773, 378] width 90 height 26
click at [1157, 270] on div "Packages 2 2 Measurements Type" at bounding box center [971, 293] width 585 height 224
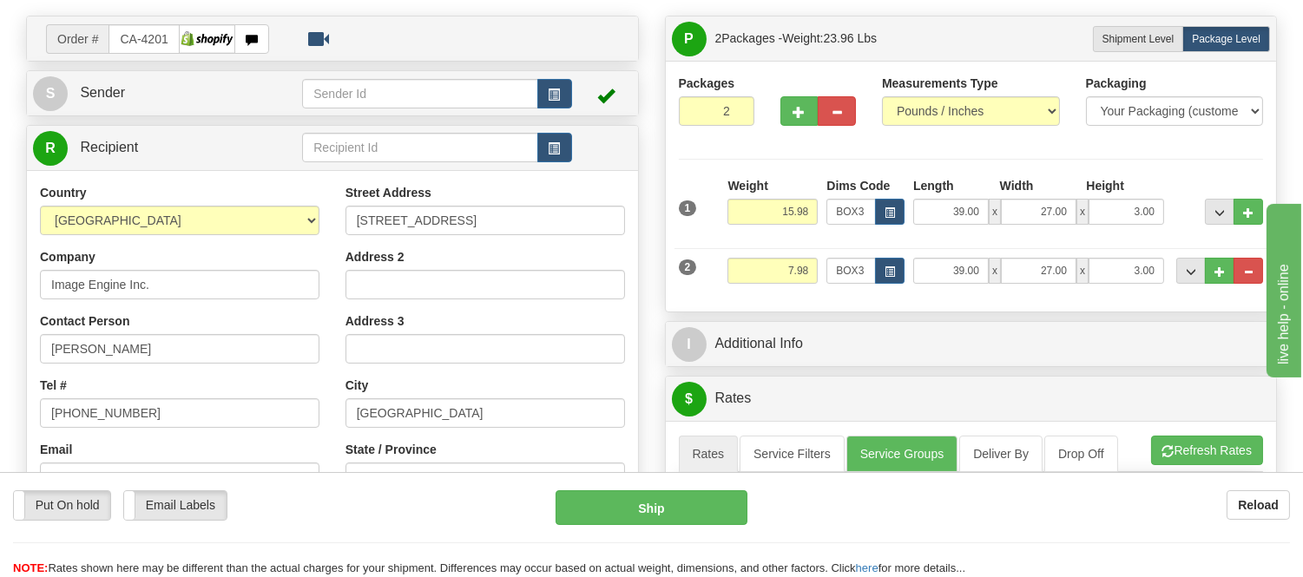
scroll to position [193, 0]
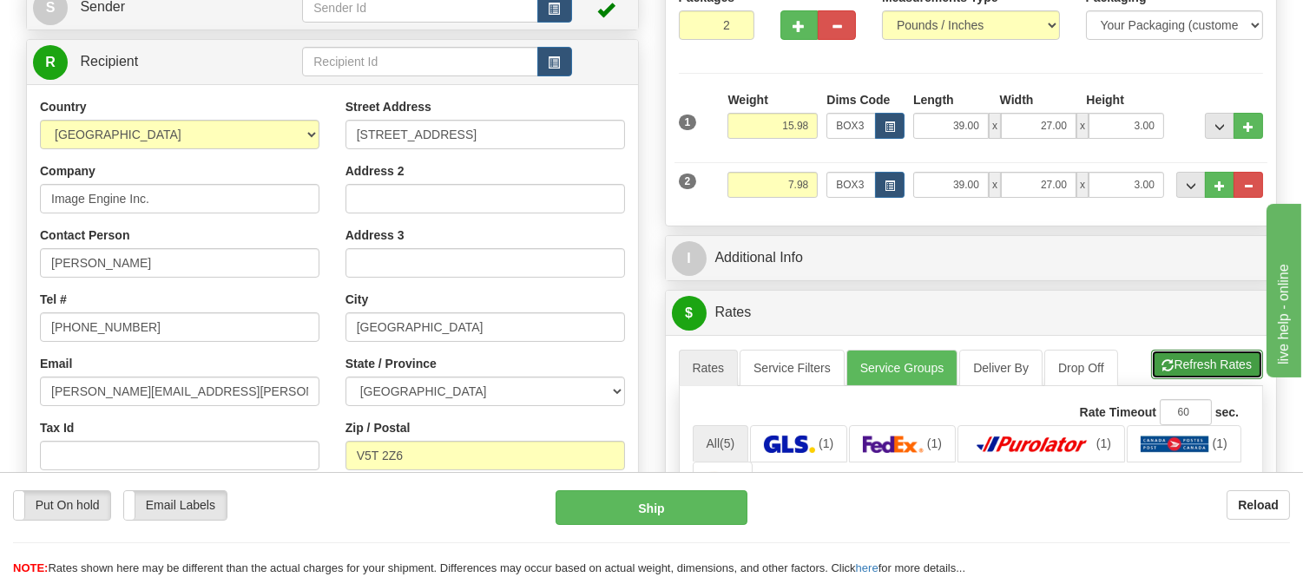
click at [1198, 366] on button "Refresh Rates" at bounding box center [1207, 365] width 112 height 30
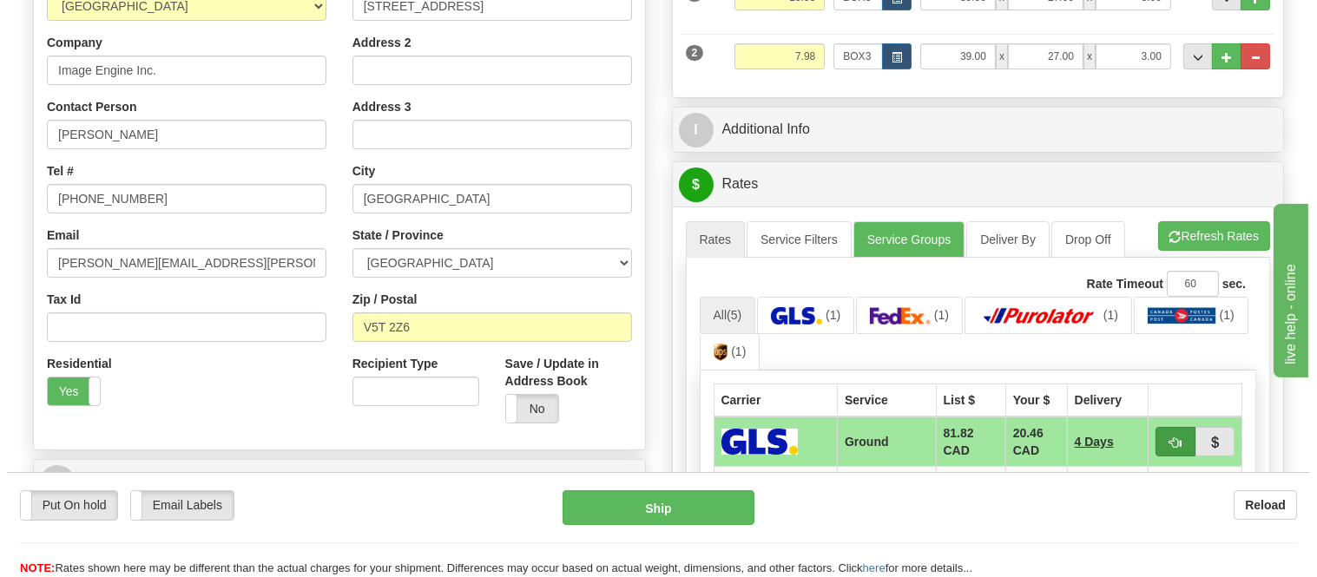
scroll to position [482, 0]
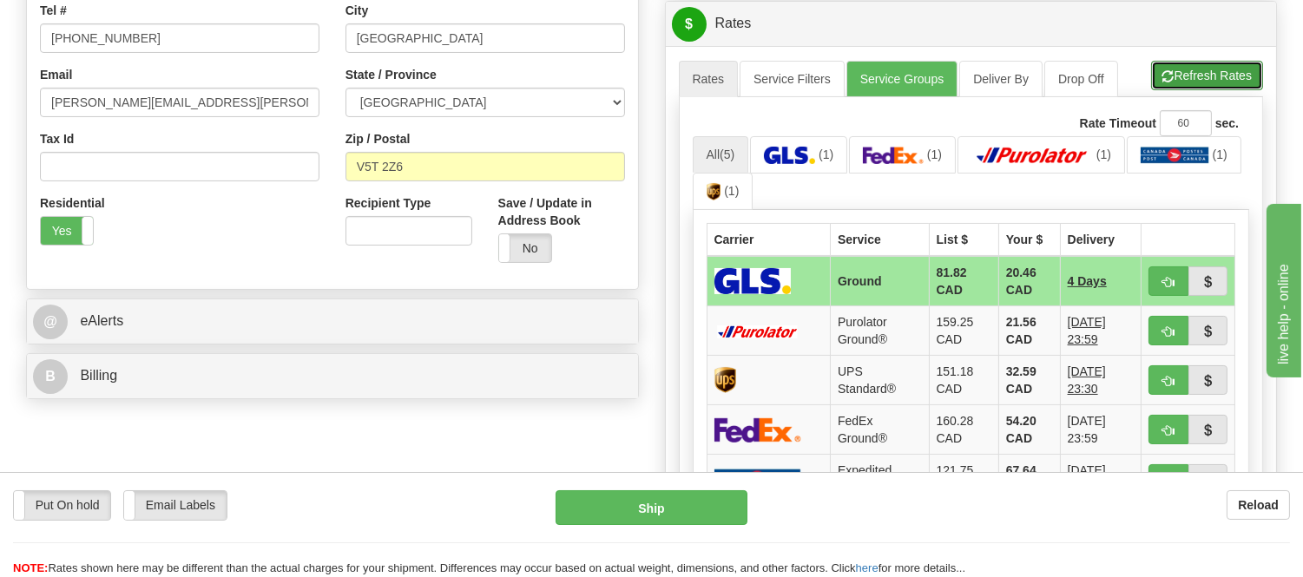
click at [1188, 75] on button "Refresh Rates" at bounding box center [1207, 76] width 112 height 30
click at [1159, 274] on button "button" at bounding box center [1169, 282] width 40 height 30
type input "1"
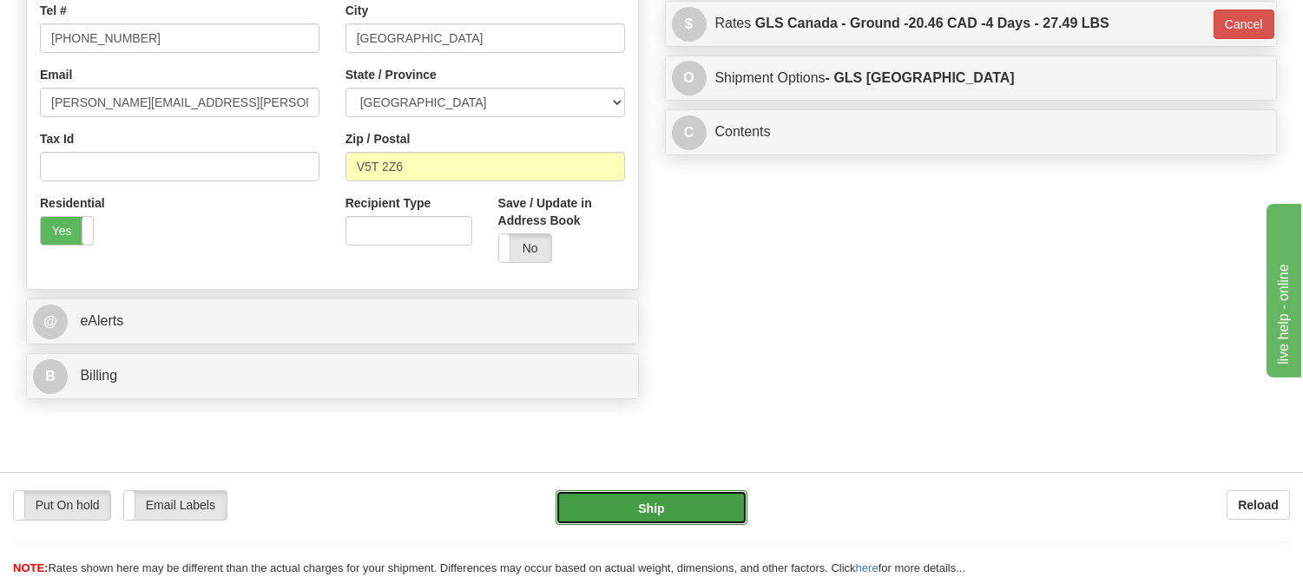
click at [715, 518] on button "Ship" at bounding box center [651, 508] width 191 height 35
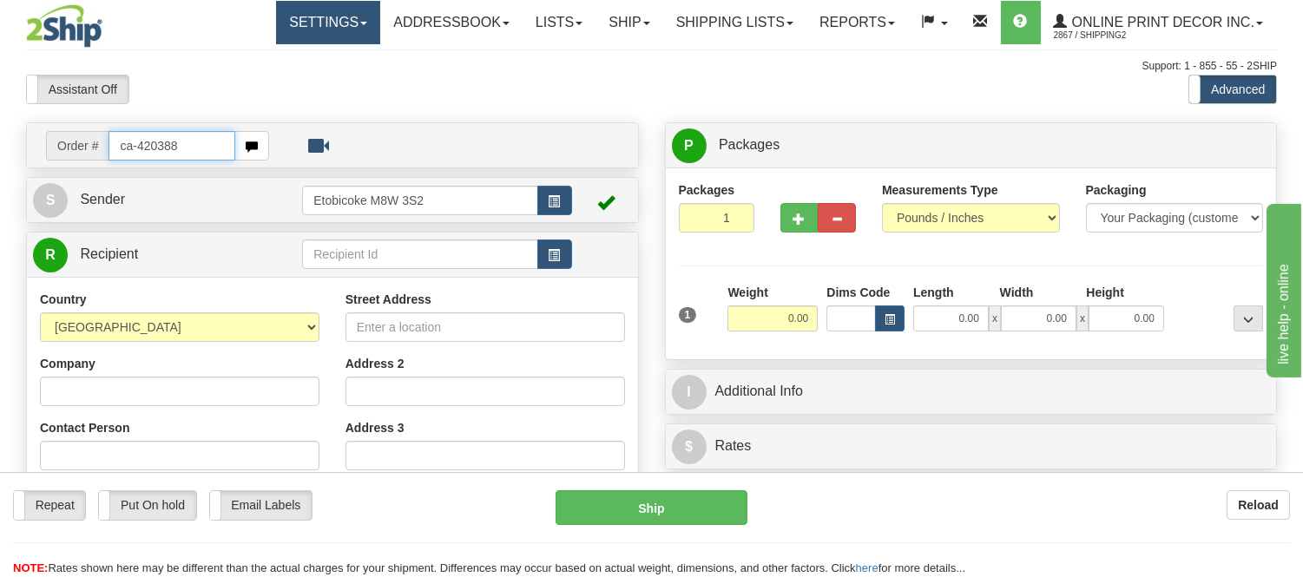
type input "ca-420388"
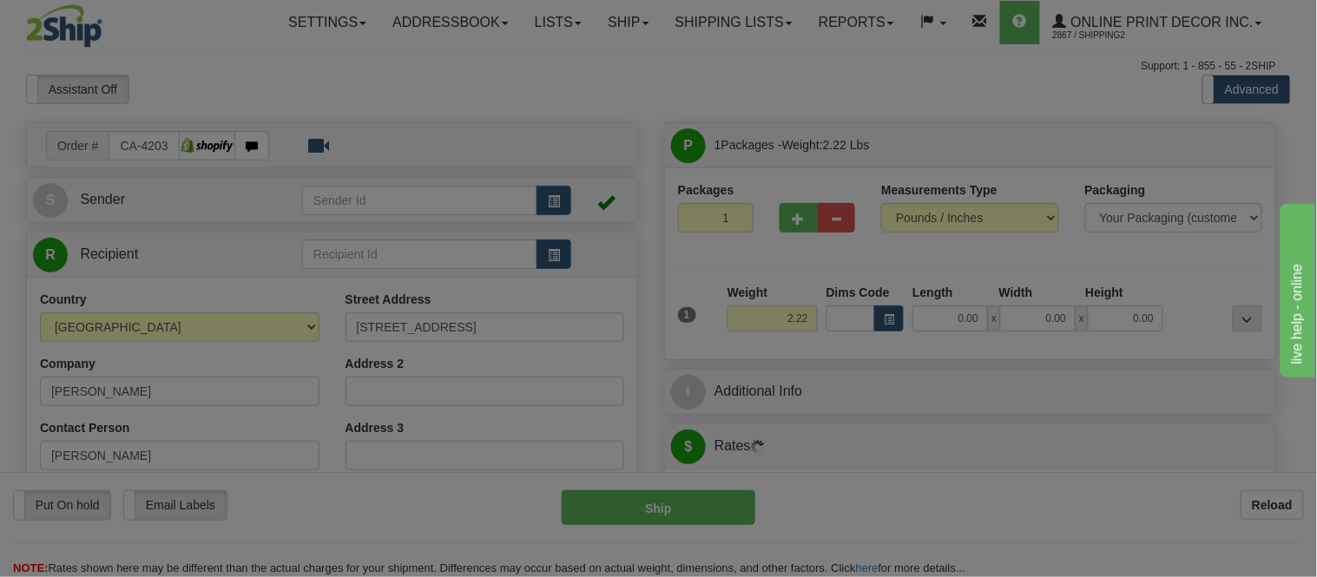
type input "ST. [PERSON_NAME]"
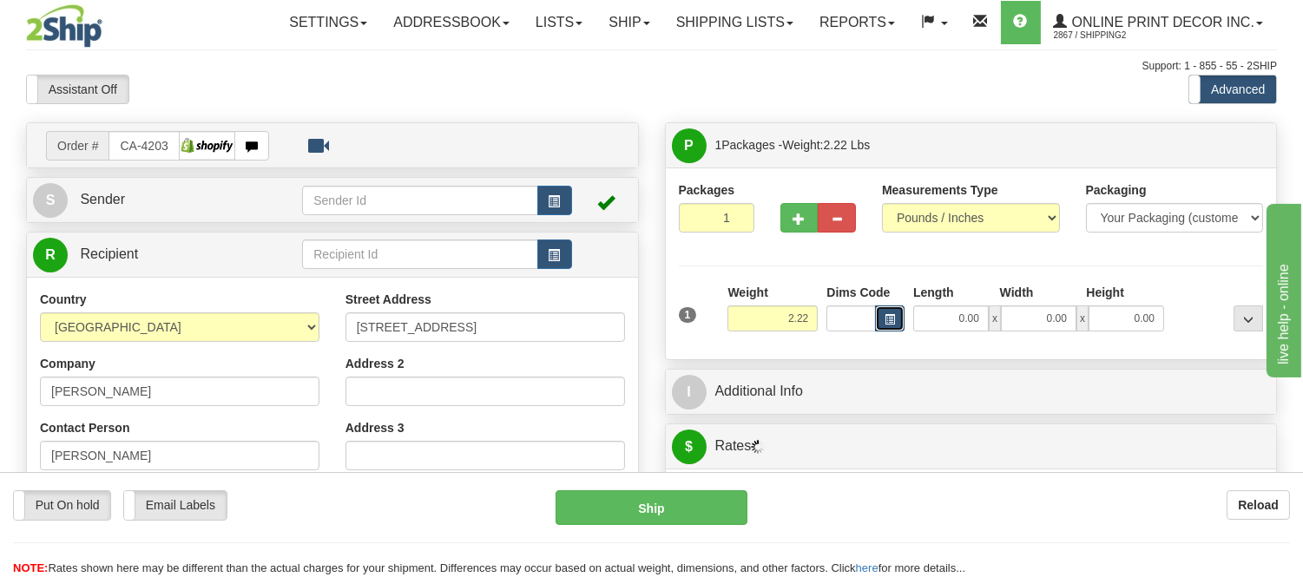
click at [883, 313] on button "button" at bounding box center [890, 319] width 30 height 26
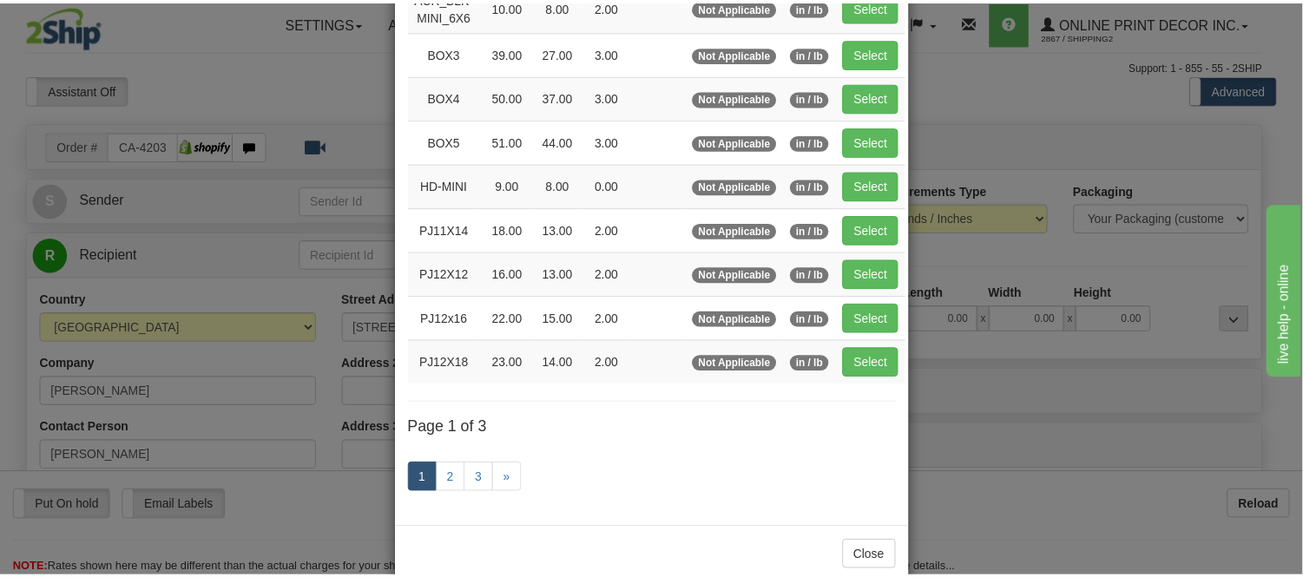
scroll to position [289, 0]
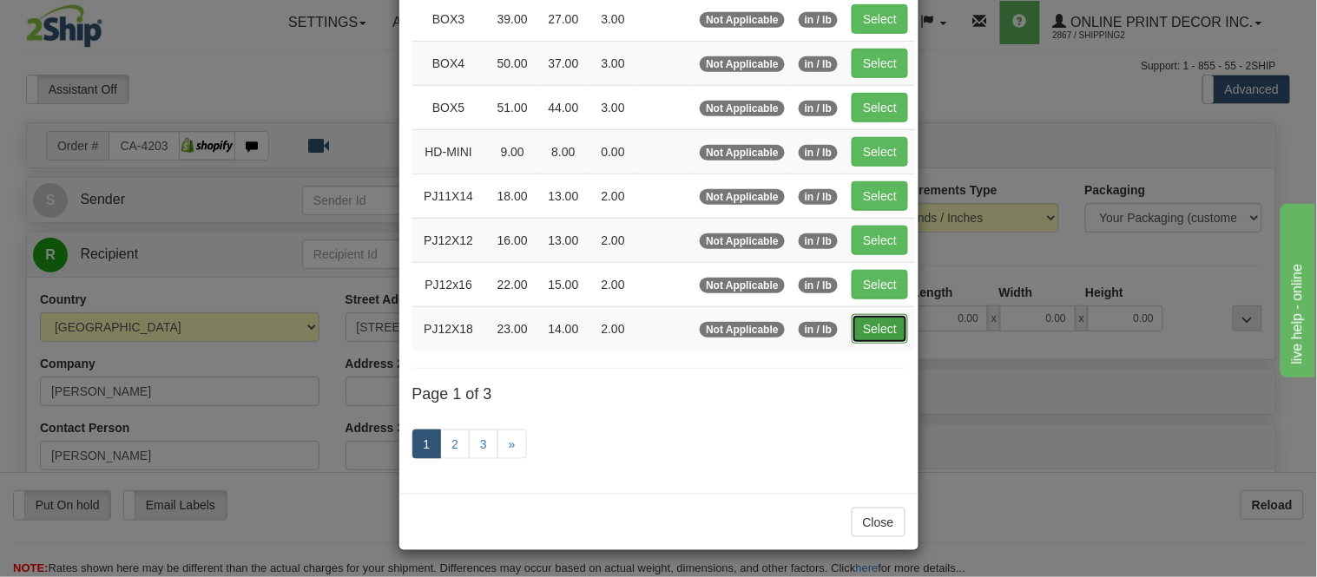
click at [867, 334] on button "Select" at bounding box center [880, 329] width 56 height 30
type input "PJ12X18"
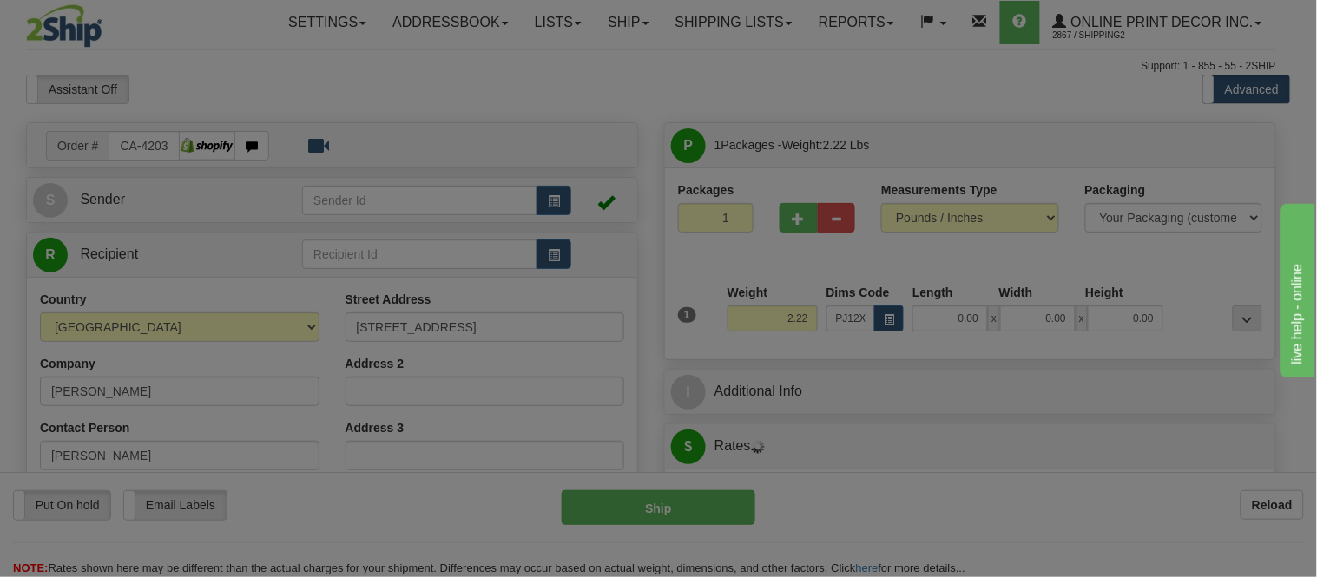
type input "23.00"
type input "14.00"
type input "2.00"
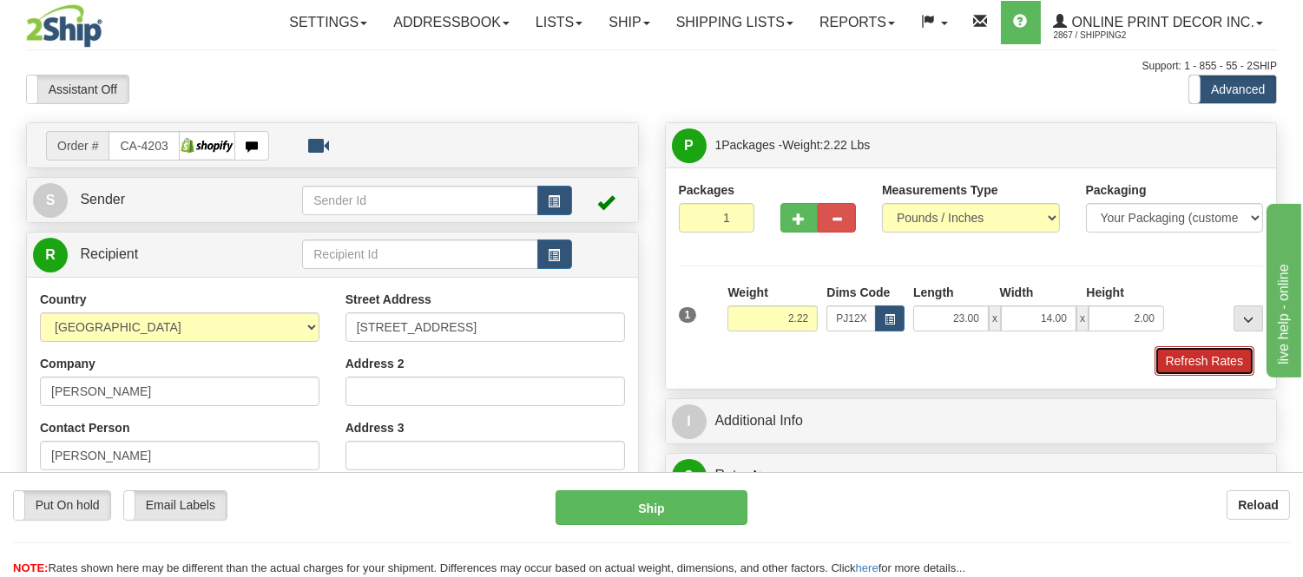
click at [1195, 372] on button "Refresh Rates" at bounding box center [1205, 361] width 100 height 30
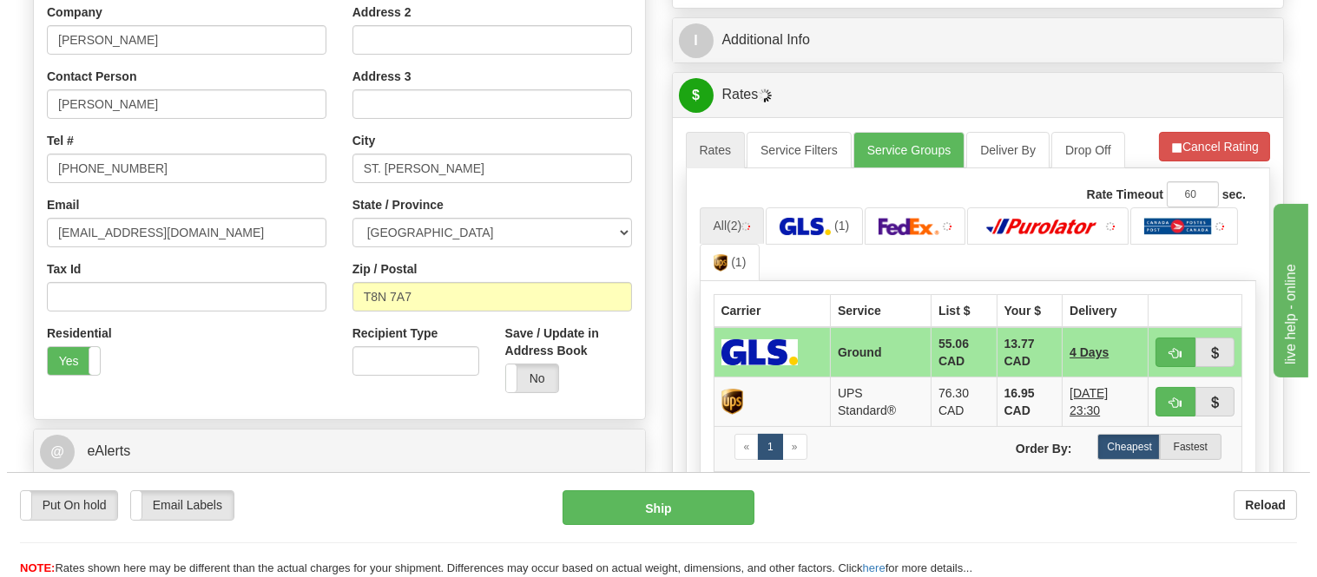
scroll to position [455, 0]
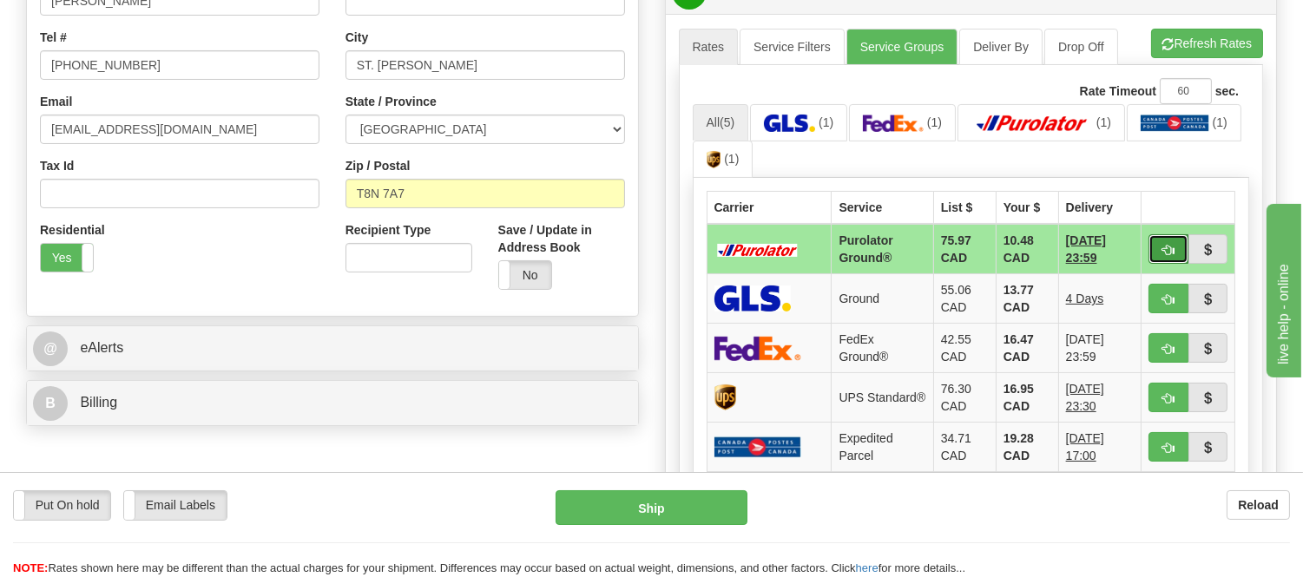
click at [1165, 248] on span "button" at bounding box center [1169, 250] width 12 height 11
type input "260"
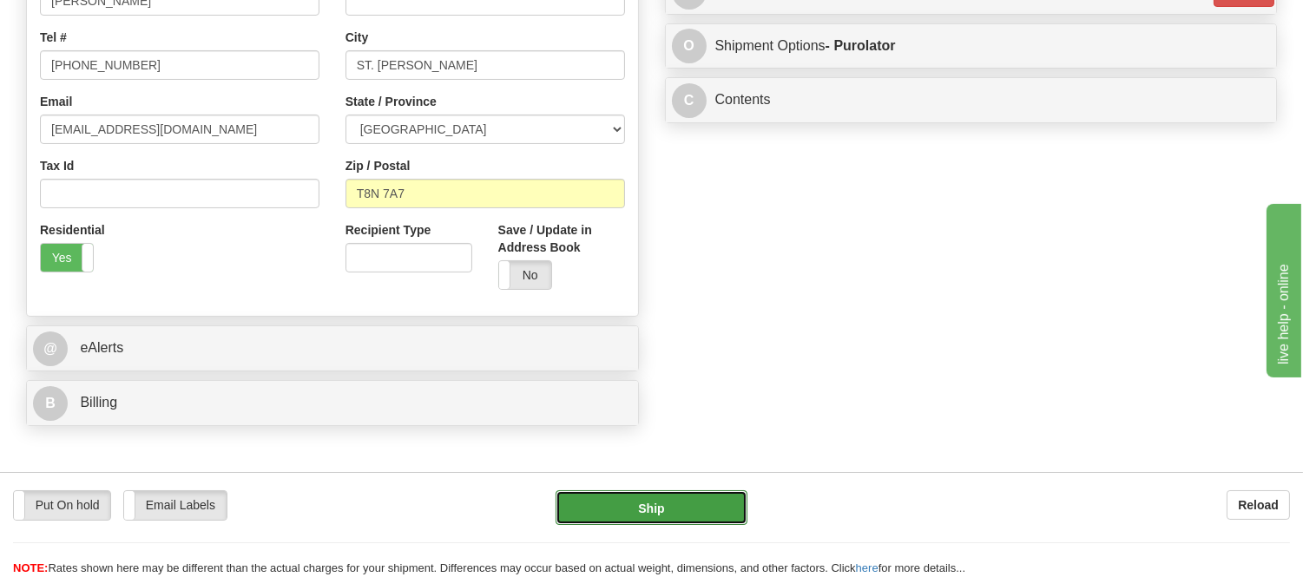
click at [689, 500] on button "Ship" at bounding box center [651, 508] width 191 height 35
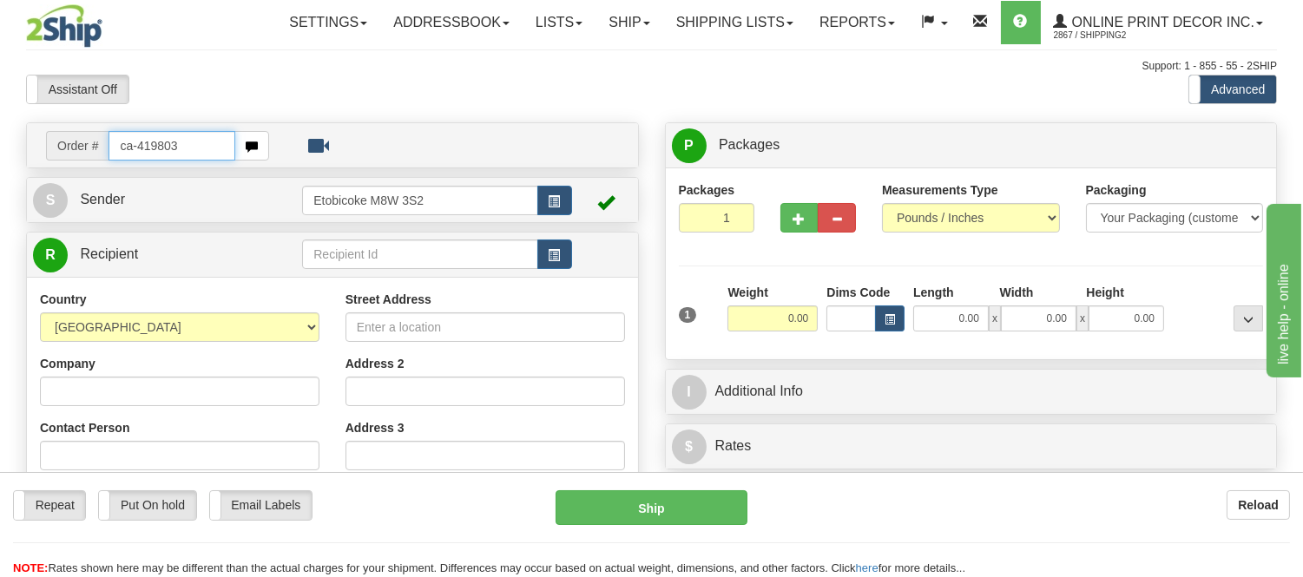
type input "ca-419803"
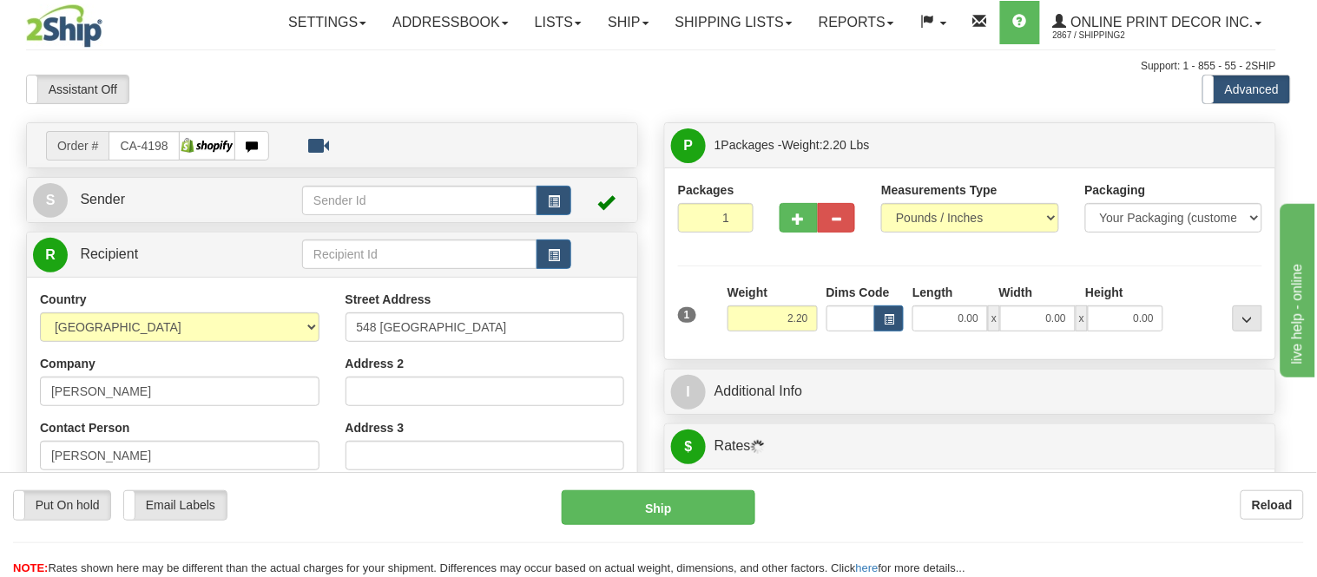
type input "[GEOGRAPHIC_DATA]"
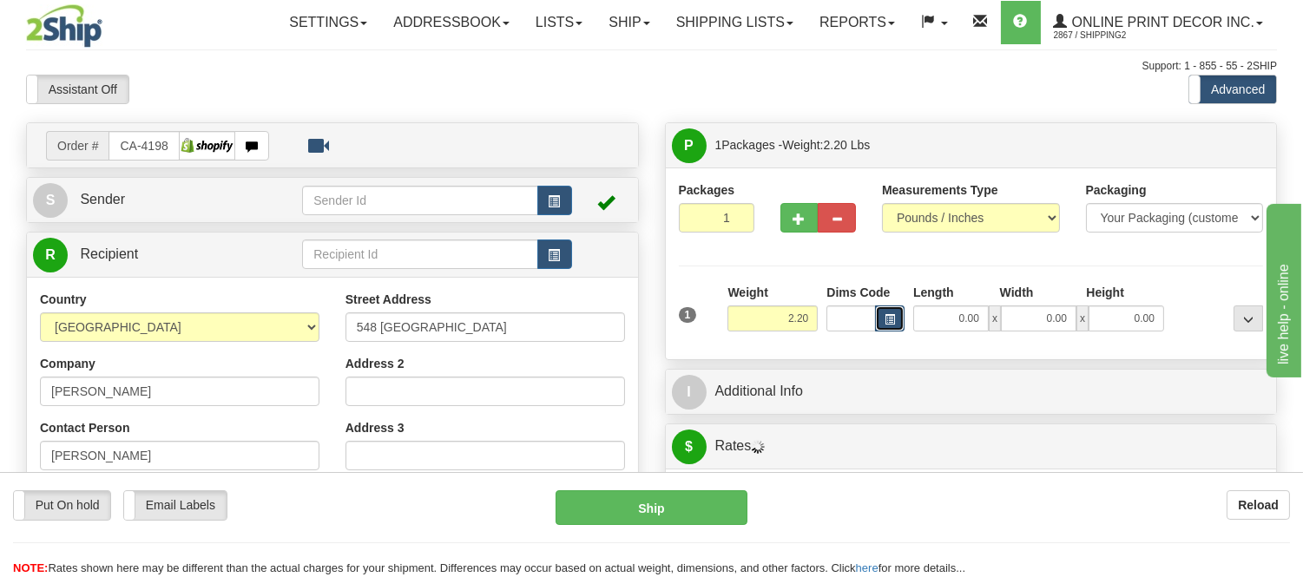
click at [892, 315] on span "button" at bounding box center [890, 320] width 10 height 10
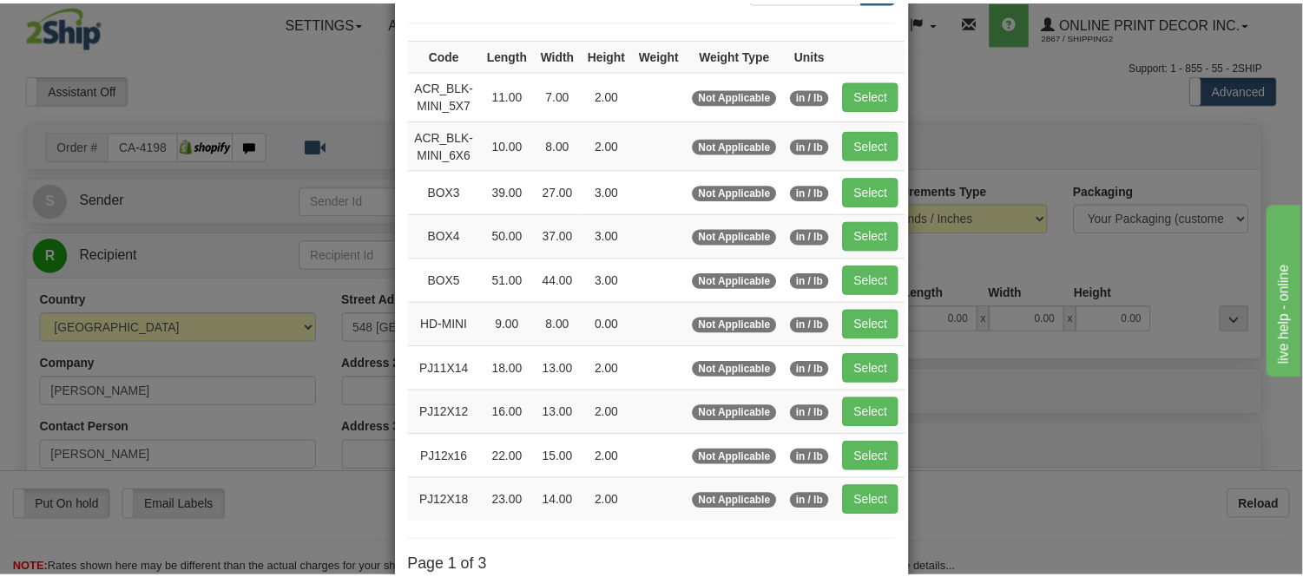
scroll to position [193, 0]
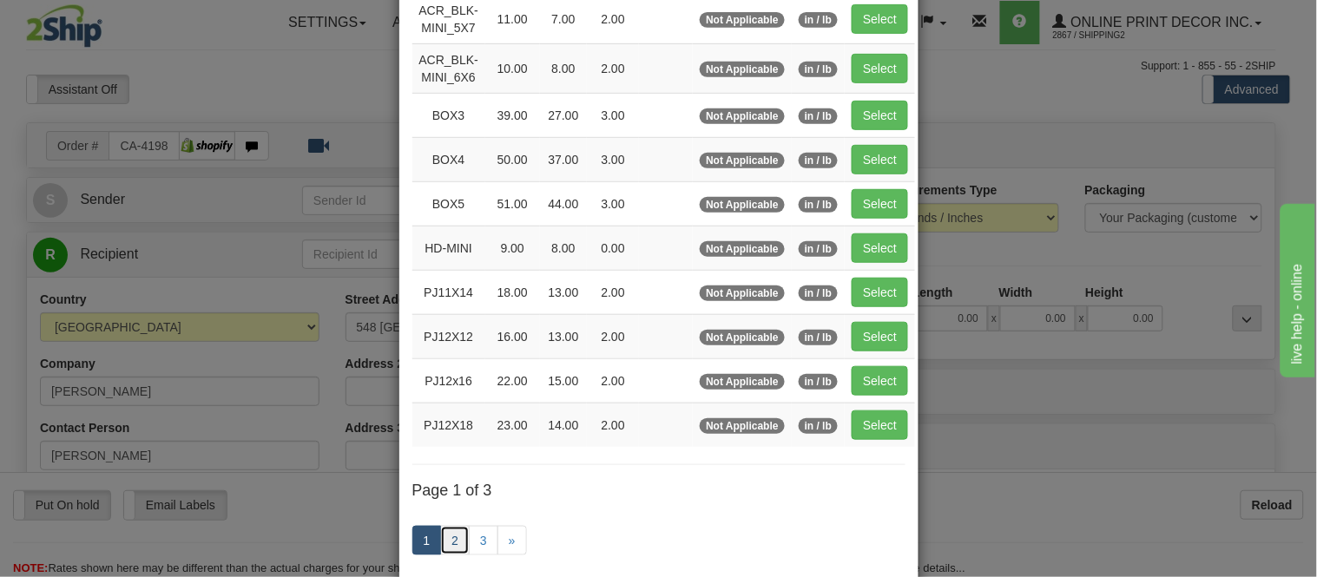
click at [440, 536] on link "2" at bounding box center [455, 541] width 30 height 30
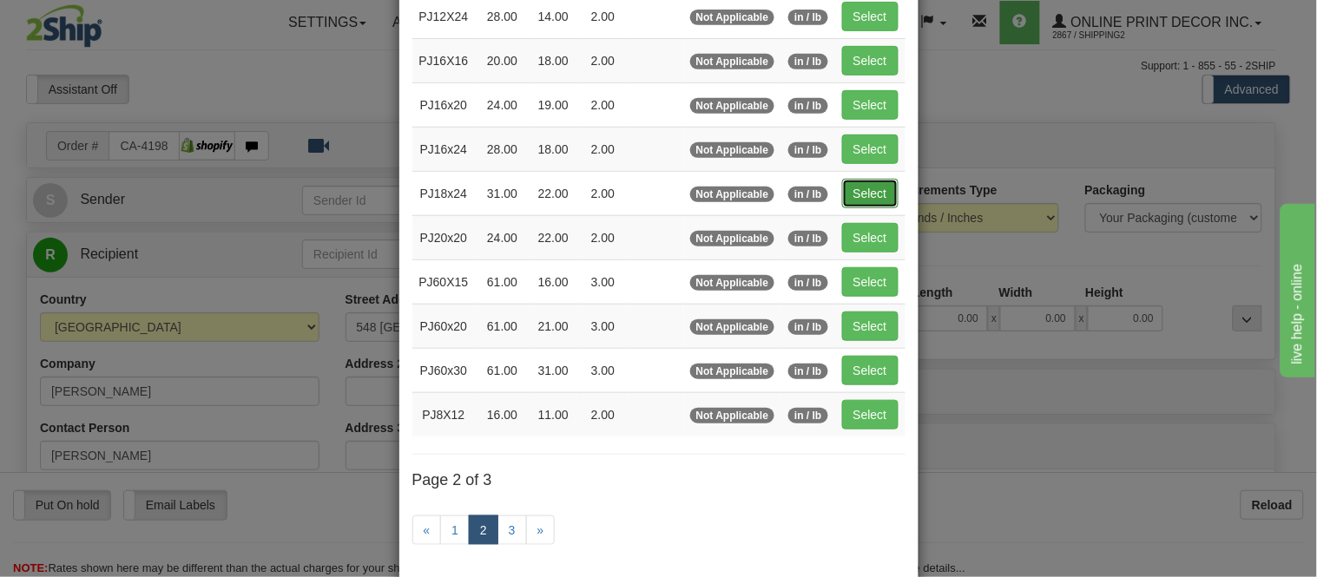
click at [874, 197] on button "Select" at bounding box center [870, 194] width 56 height 30
type input "PJ18x24"
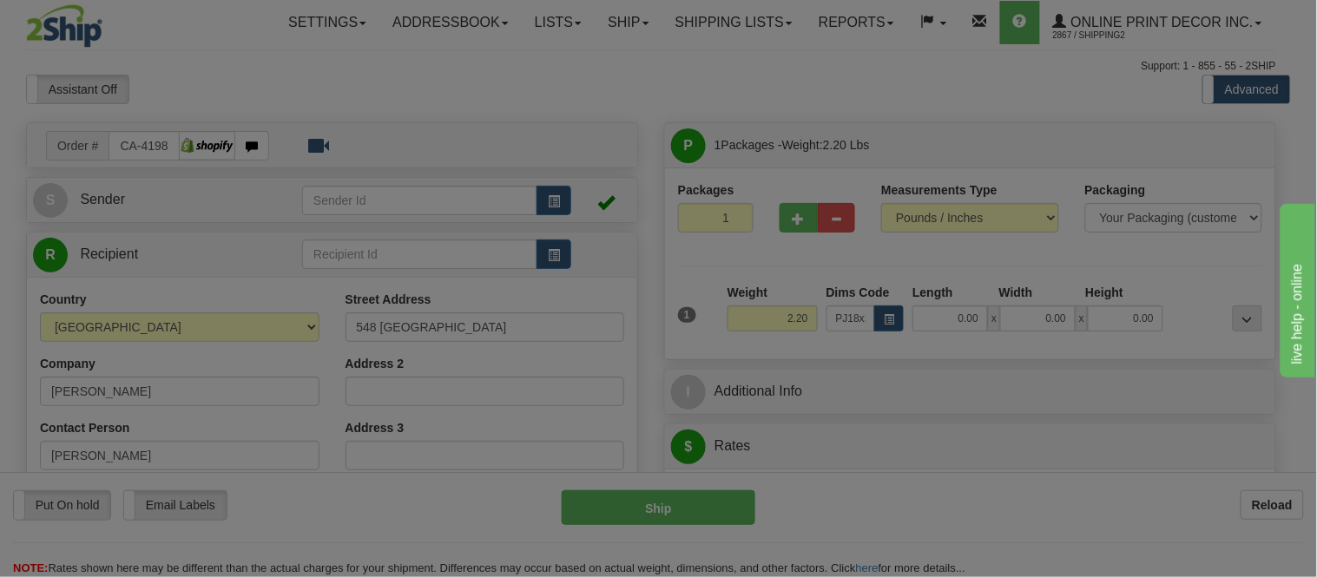
type input "31.00"
type input "22.00"
type input "2.00"
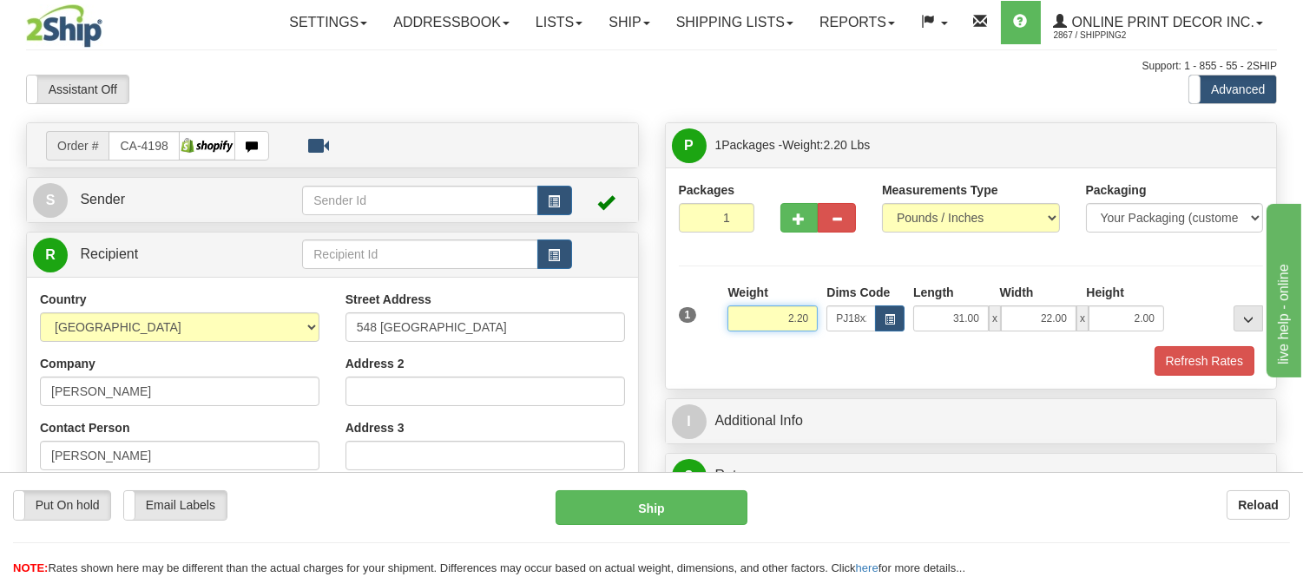
drag, startPoint x: 812, startPoint y: 321, endPoint x: 715, endPoint y: 318, distance: 97.3
click at [715, 318] on div "1 Weight 2.20 Dims Code x x" at bounding box center [972, 315] width 594 height 62
type input "5.98"
click at [803, 221] on span "button" at bounding box center [800, 219] width 12 height 11
radio input "true"
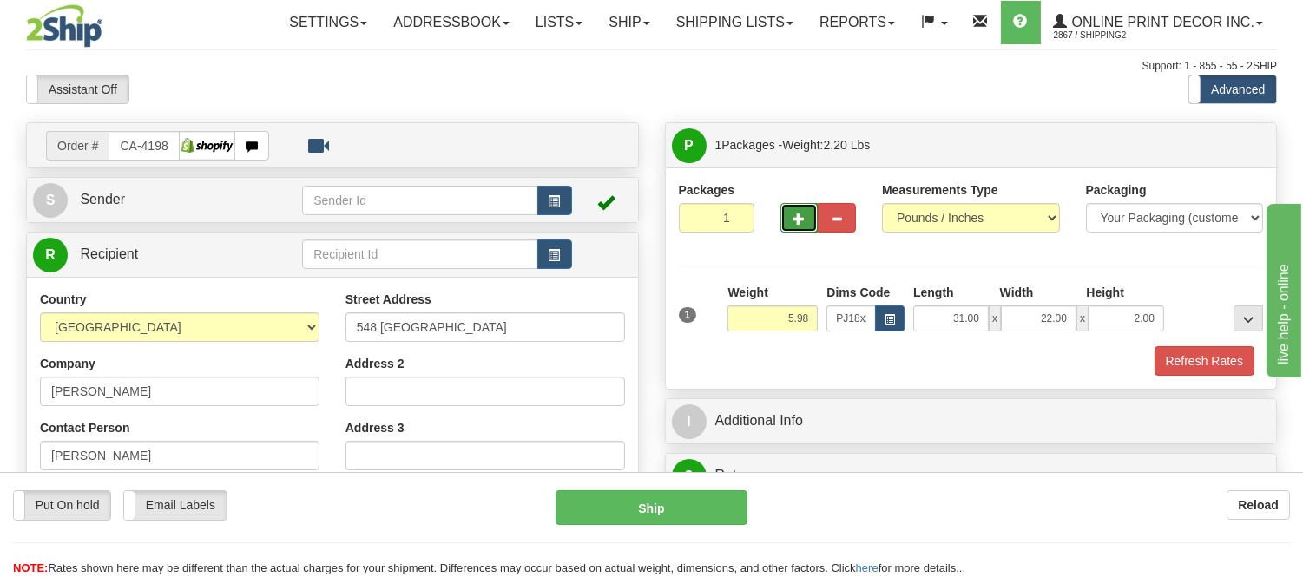
type input "2"
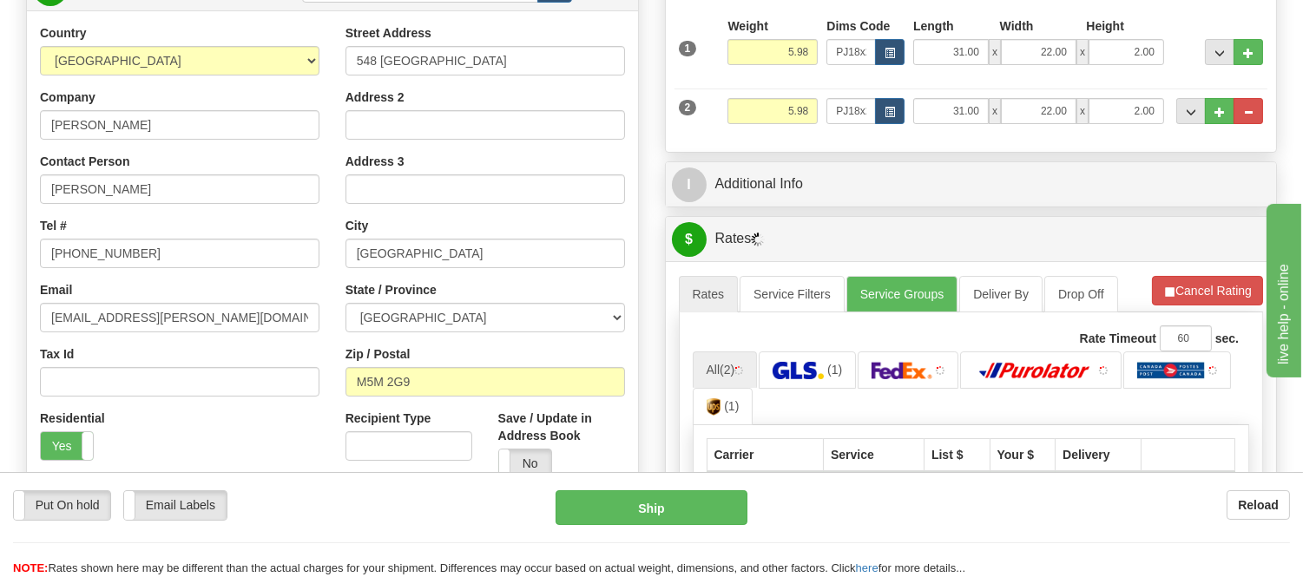
scroll to position [289, 0]
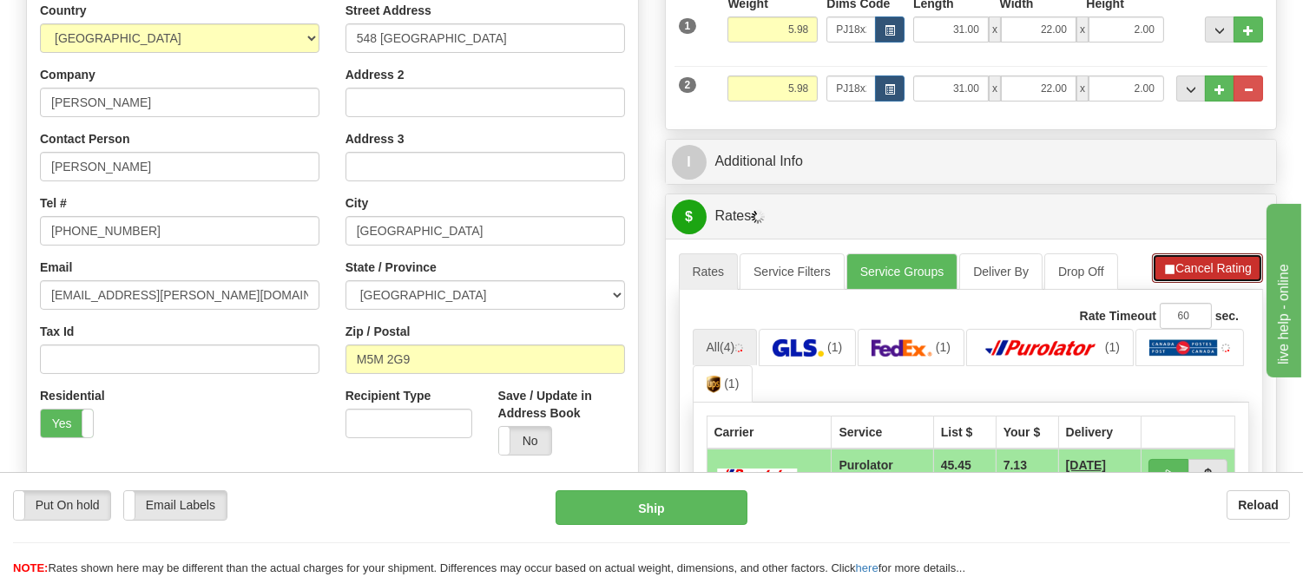
click at [1208, 269] on button "Cancel Rating" at bounding box center [1207, 269] width 111 height 30
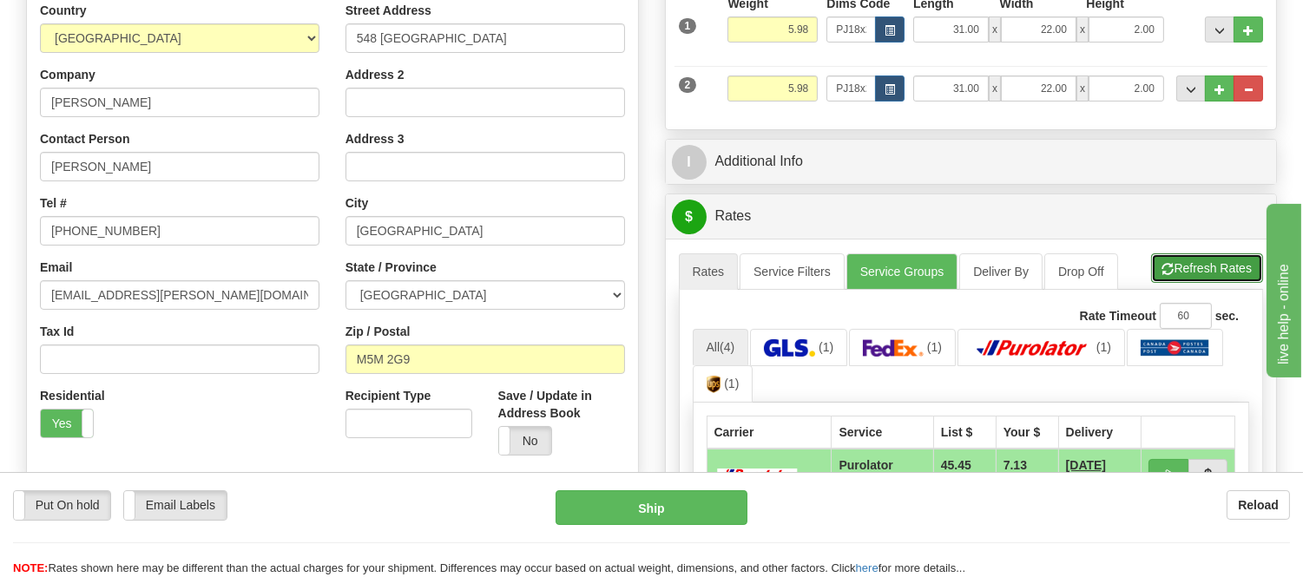
click at [1208, 269] on button "Refresh Rates" at bounding box center [1207, 269] width 112 height 30
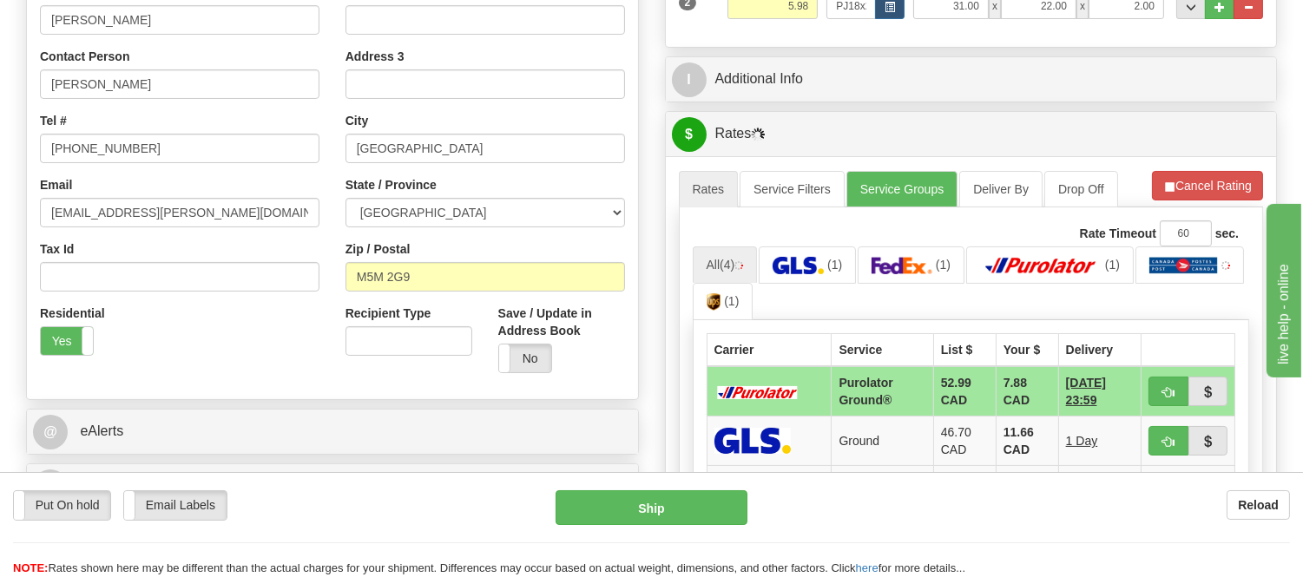
scroll to position [482, 0]
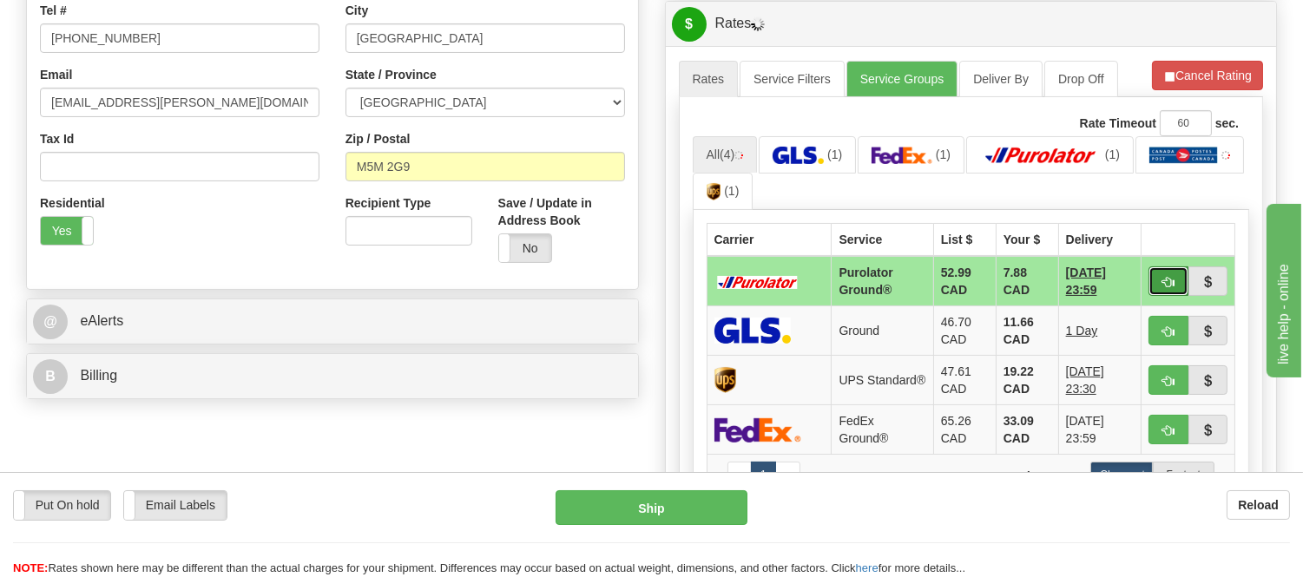
click at [1176, 274] on button "button" at bounding box center [1169, 282] width 40 height 30
click at [1164, 188] on ul "All (4) (1) (1) (1) (1)" at bounding box center [971, 173] width 557 height 75
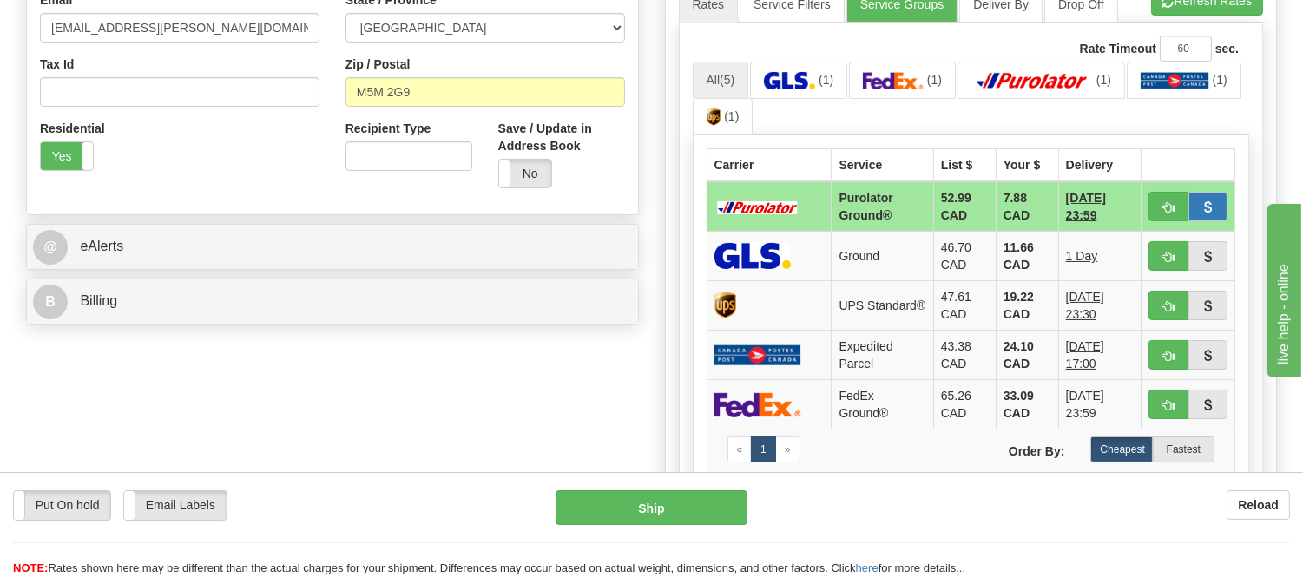
scroll to position [675, 0]
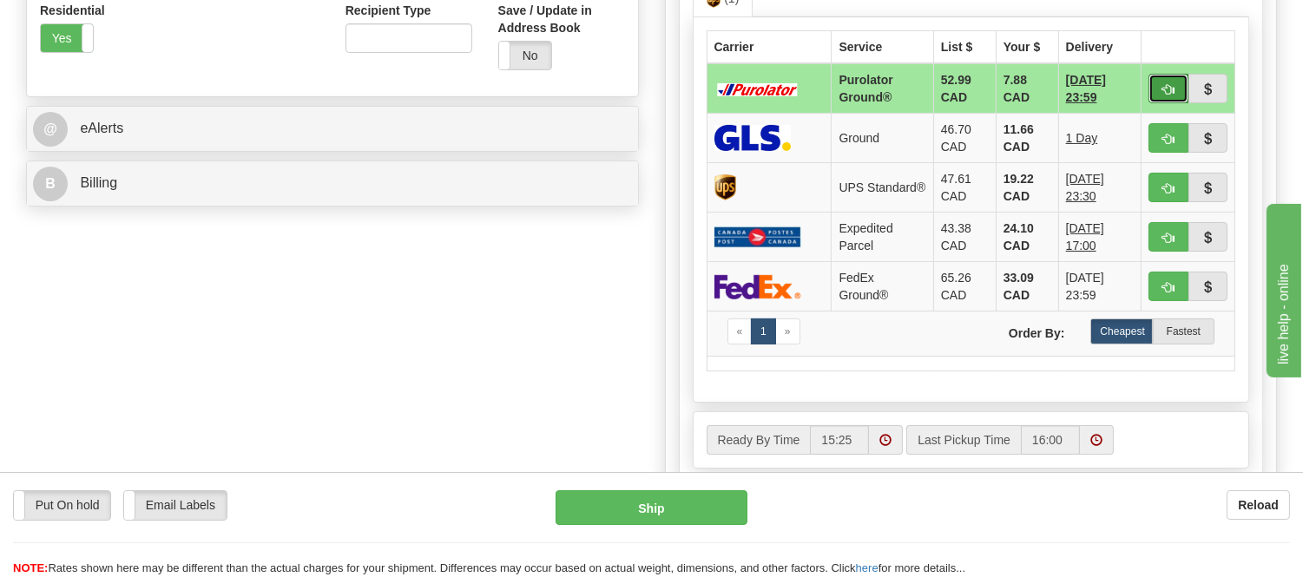
click at [1157, 82] on button "button" at bounding box center [1169, 89] width 40 height 30
type input "260"
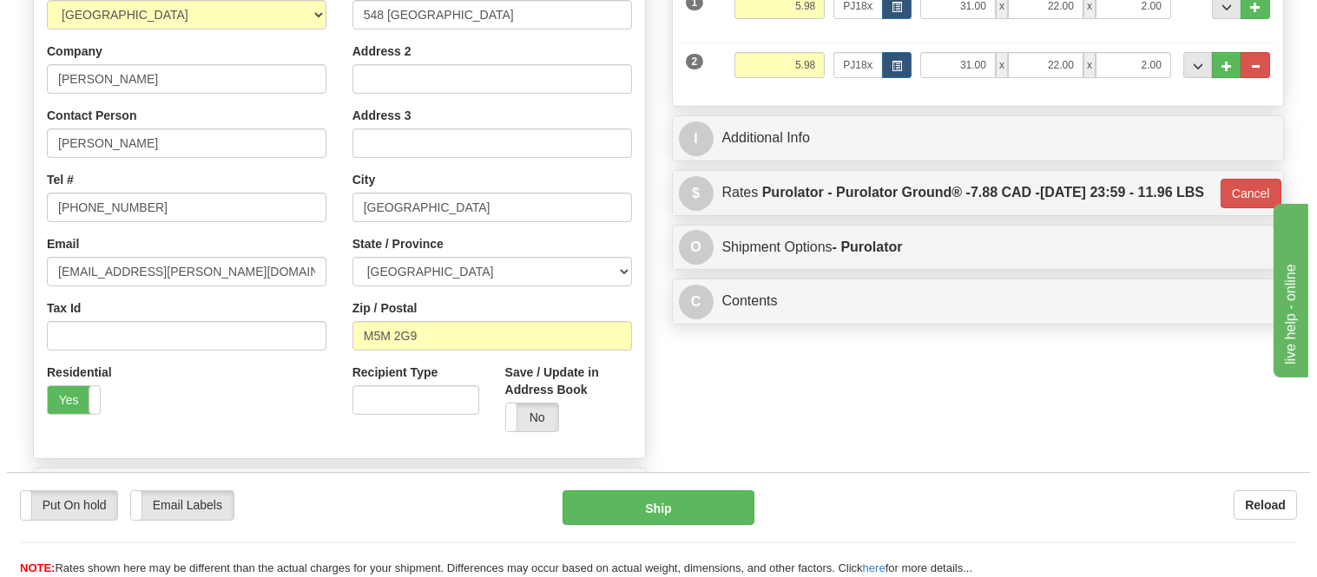
scroll to position [193, 0]
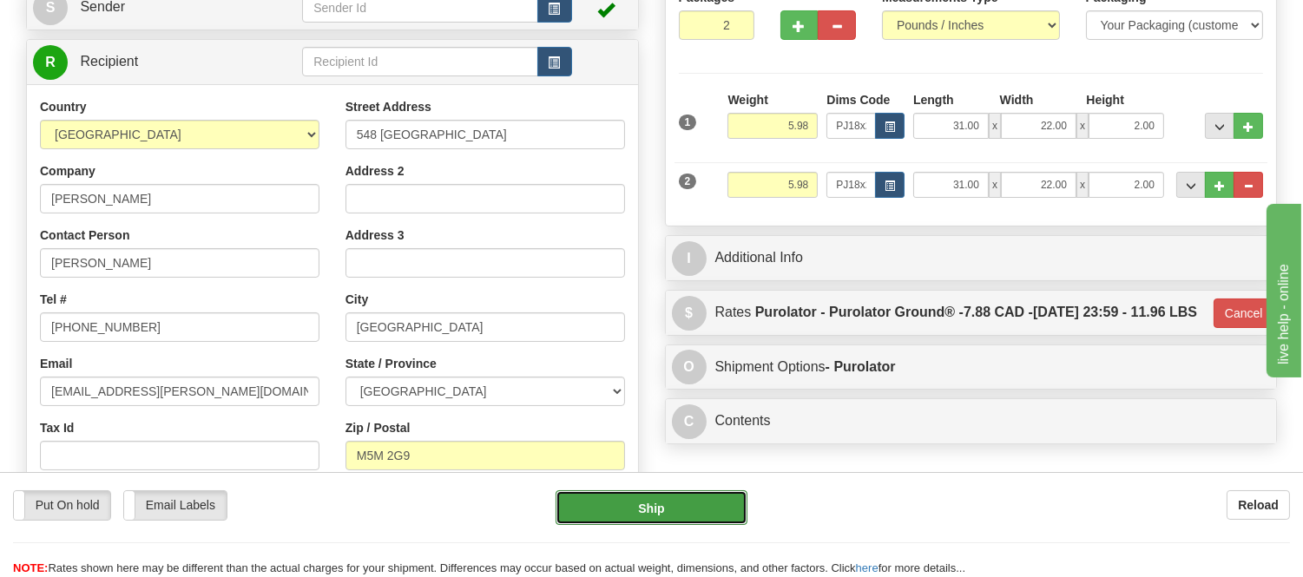
click at [641, 498] on button "Ship" at bounding box center [651, 508] width 191 height 35
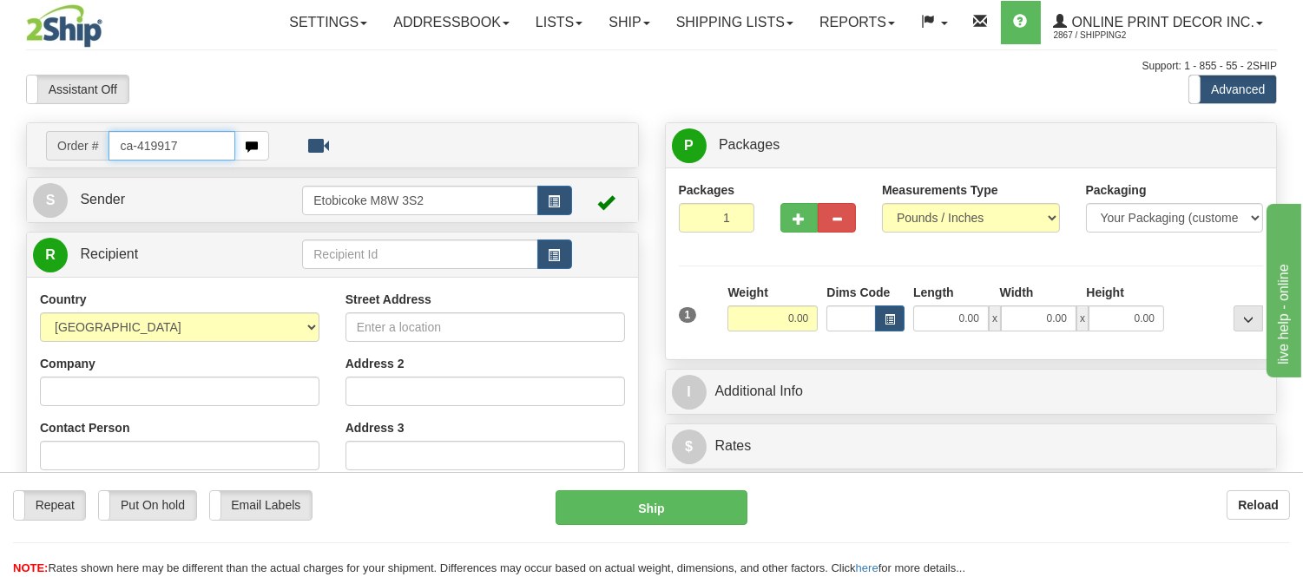
type input "ca-419917"
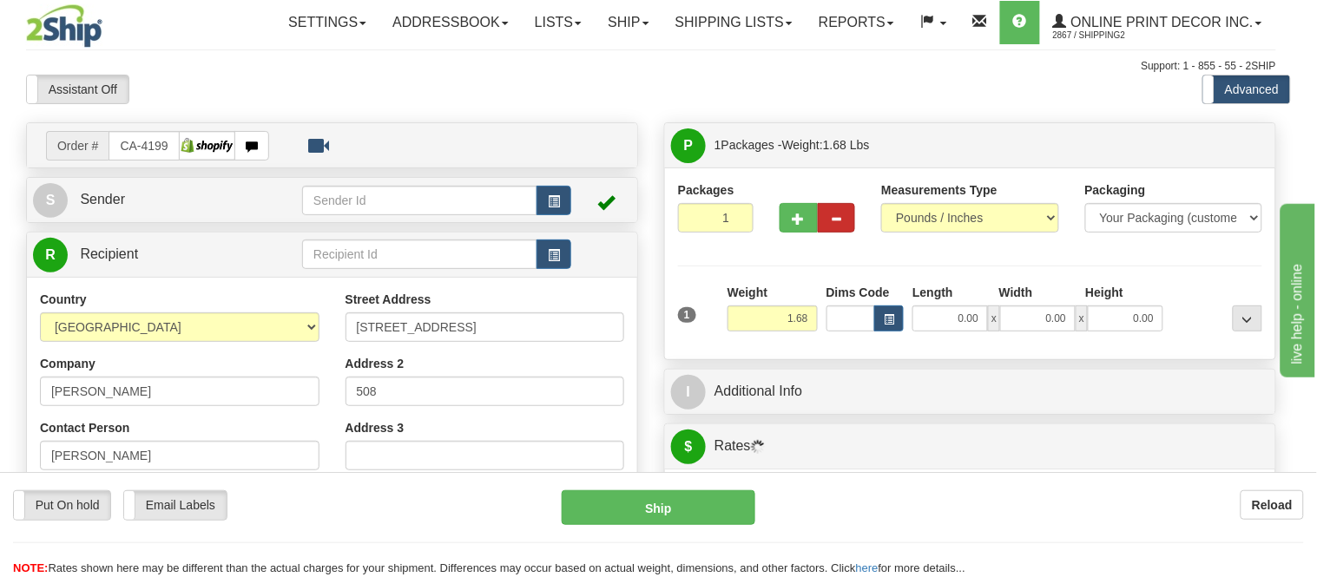
type input "[GEOGRAPHIC_DATA]"
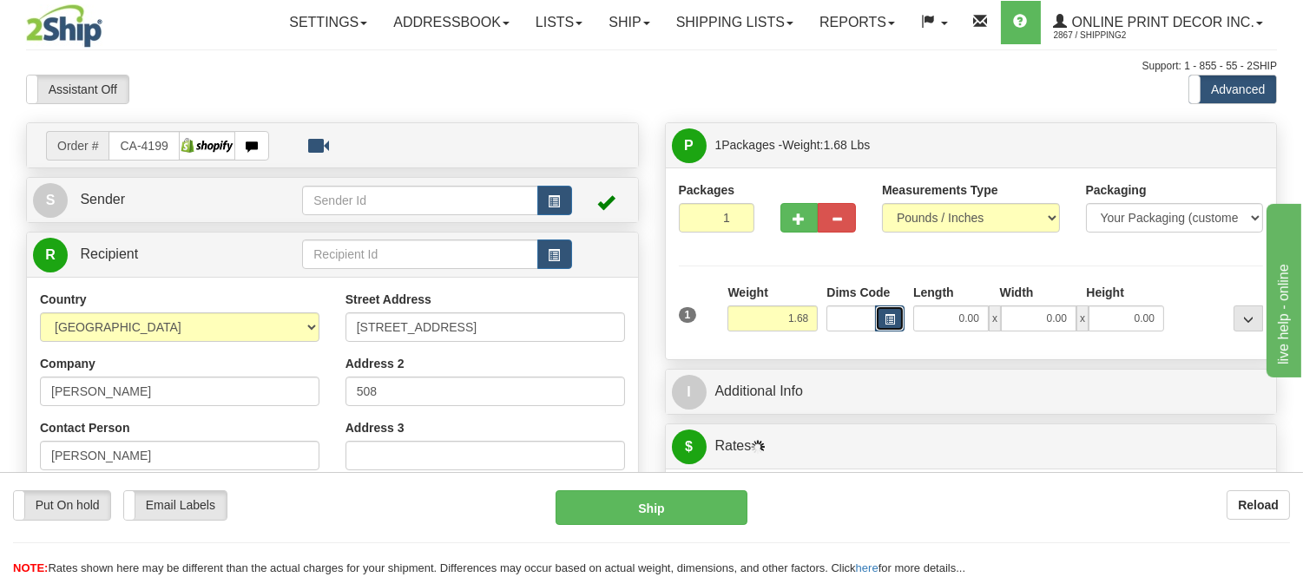
click at [892, 327] on button "button" at bounding box center [890, 319] width 30 height 26
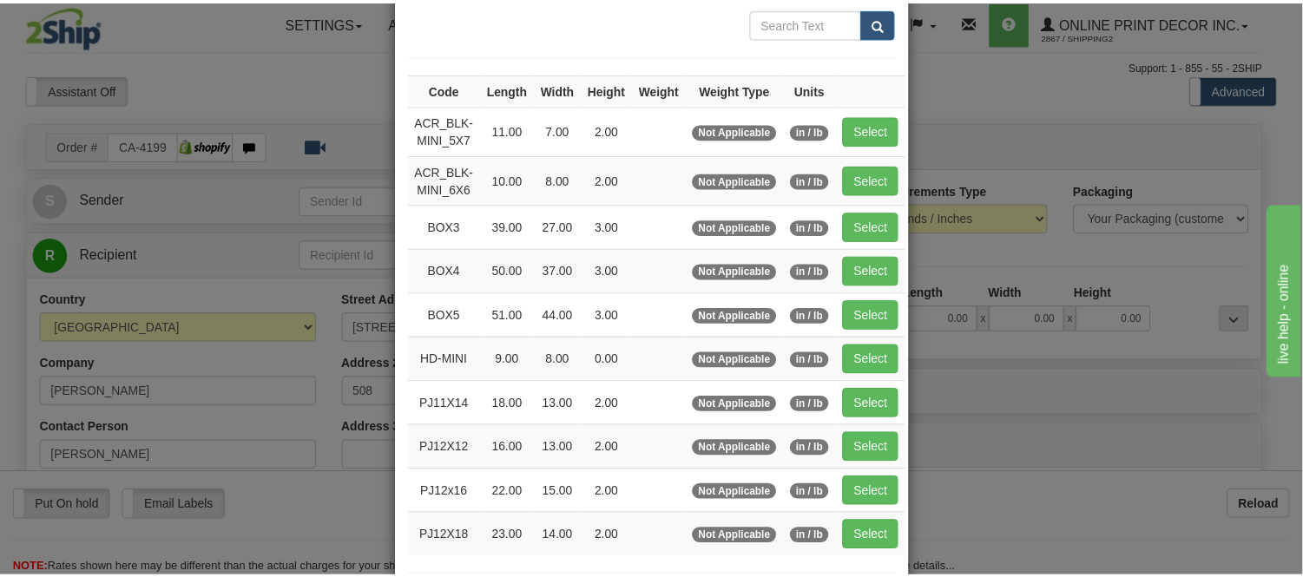
scroll to position [193, 0]
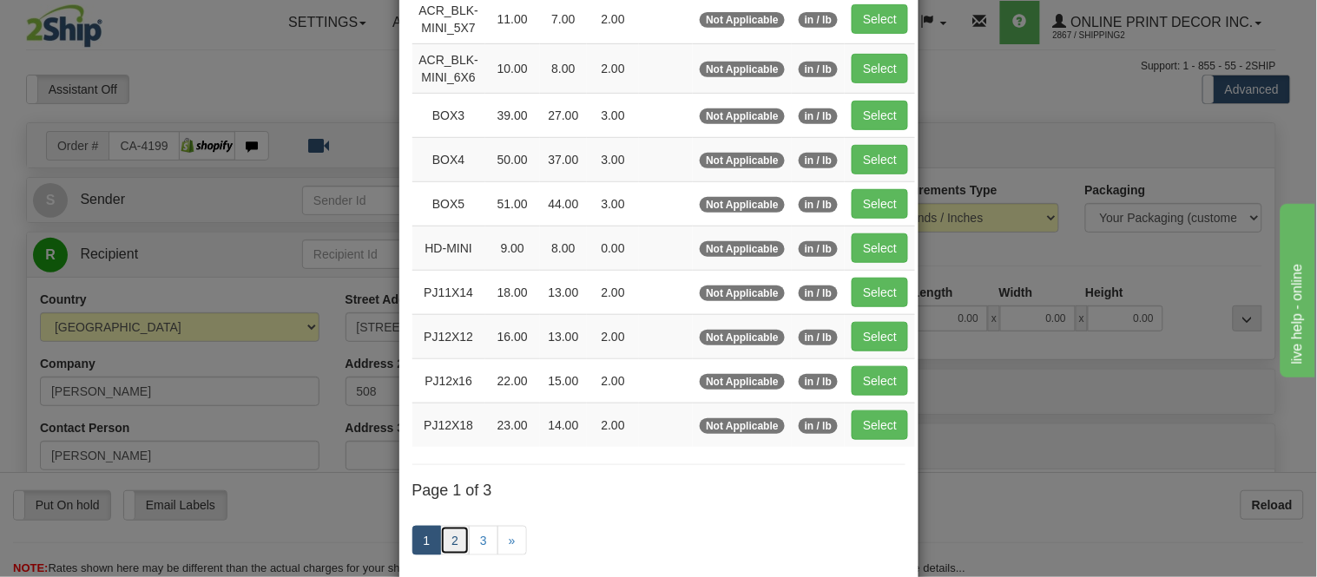
click at [441, 545] on link "2" at bounding box center [455, 541] width 30 height 30
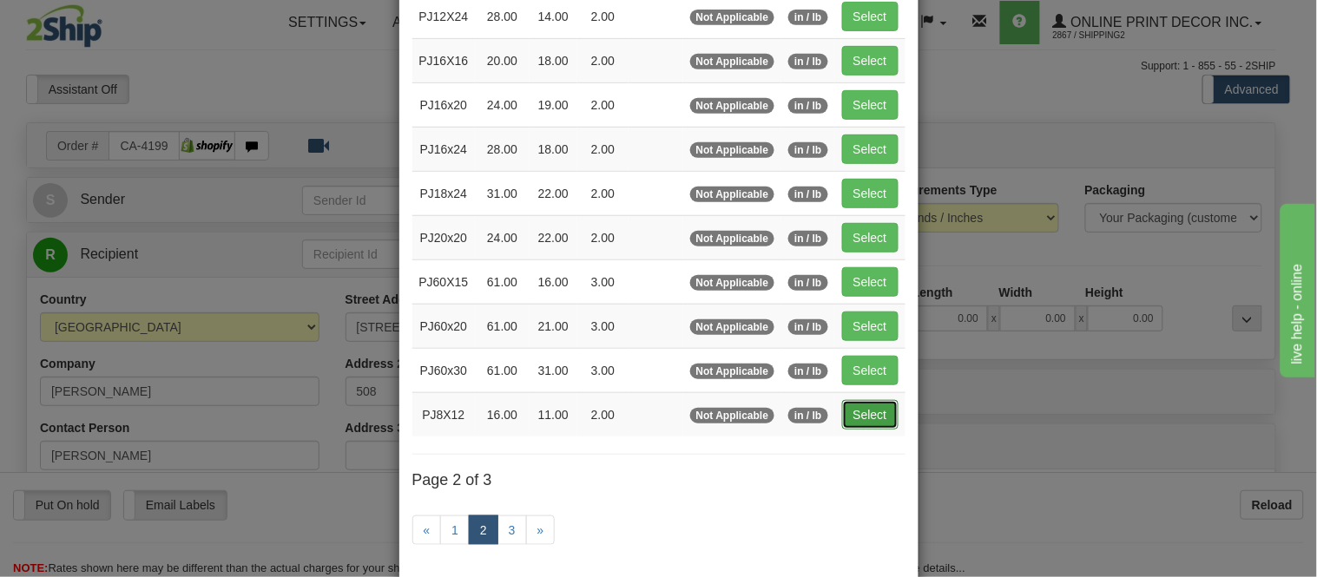
click at [873, 419] on button "Select" at bounding box center [870, 415] width 56 height 30
type input "PJ8X12"
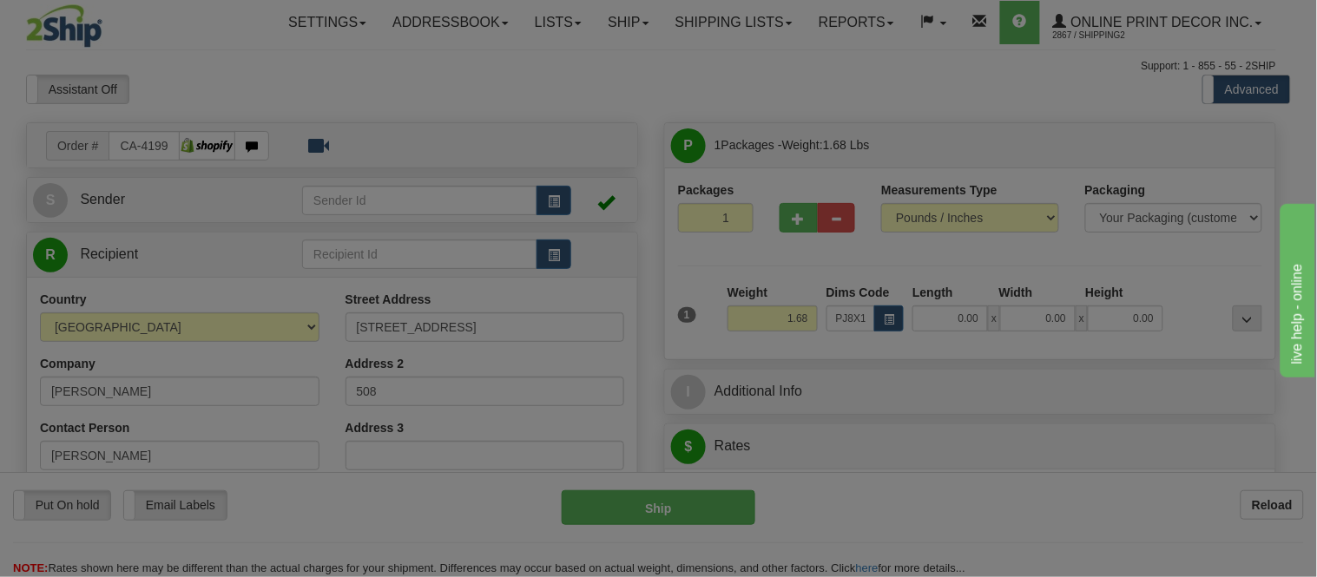
type input "16.00"
type input "11.00"
type input "2.00"
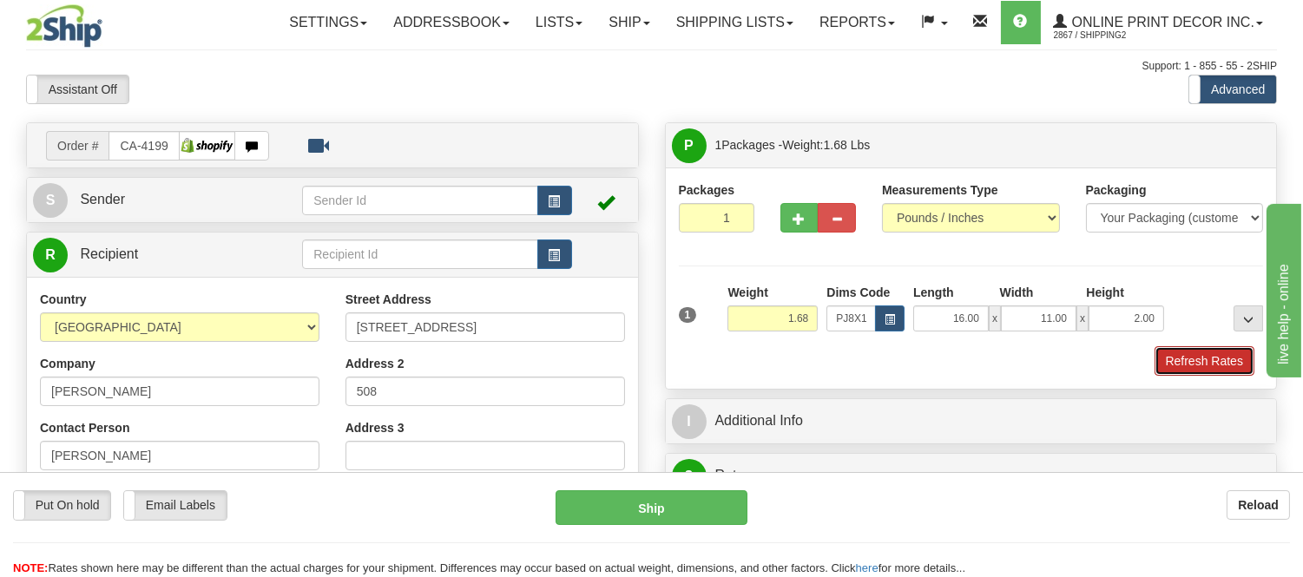
click at [1214, 369] on button "Refresh Rates" at bounding box center [1205, 361] width 100 height 30
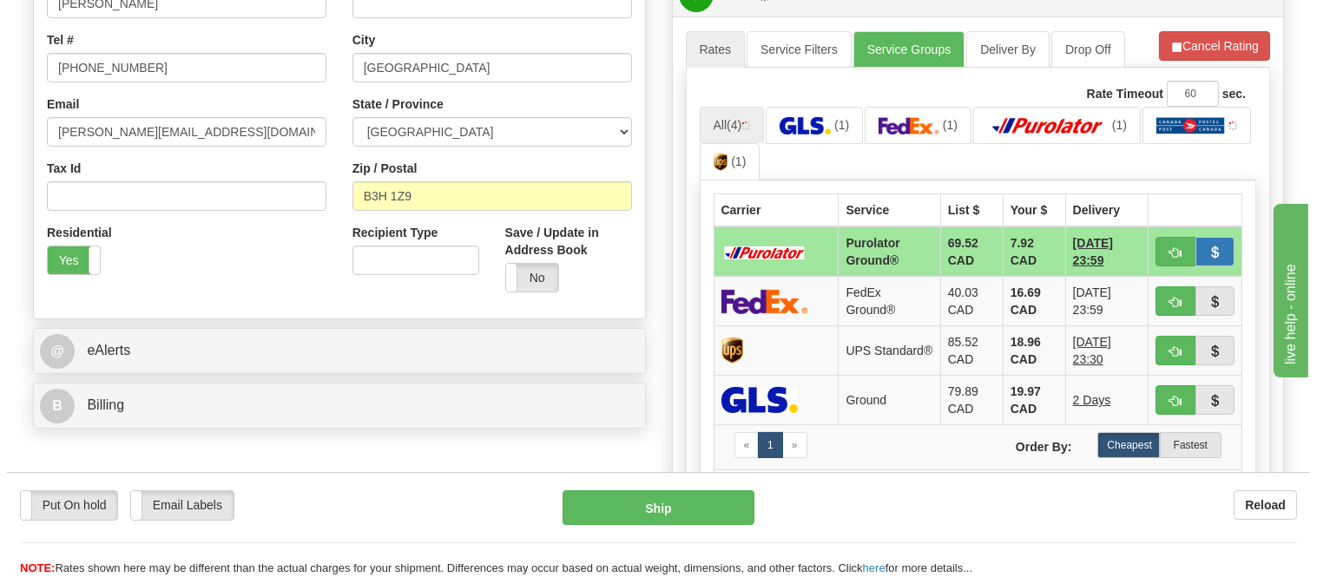
scroll to position [482, 0]
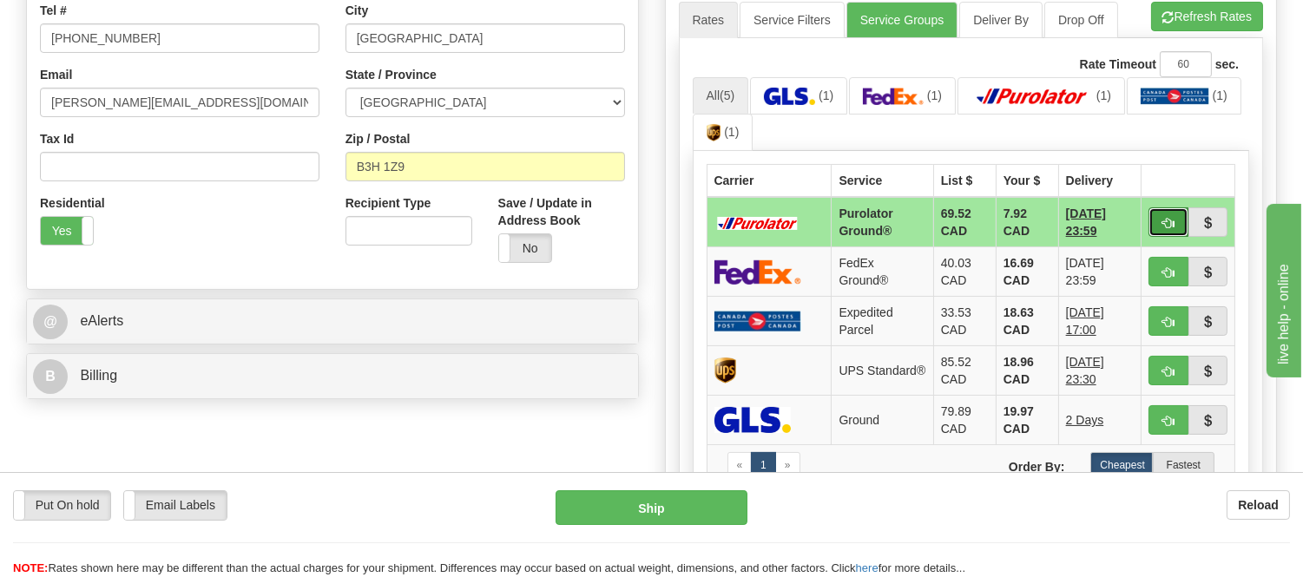
click at [1170, 222] on span "button" at bounding box center [1169, 223] width 12 height 11
type input "260"
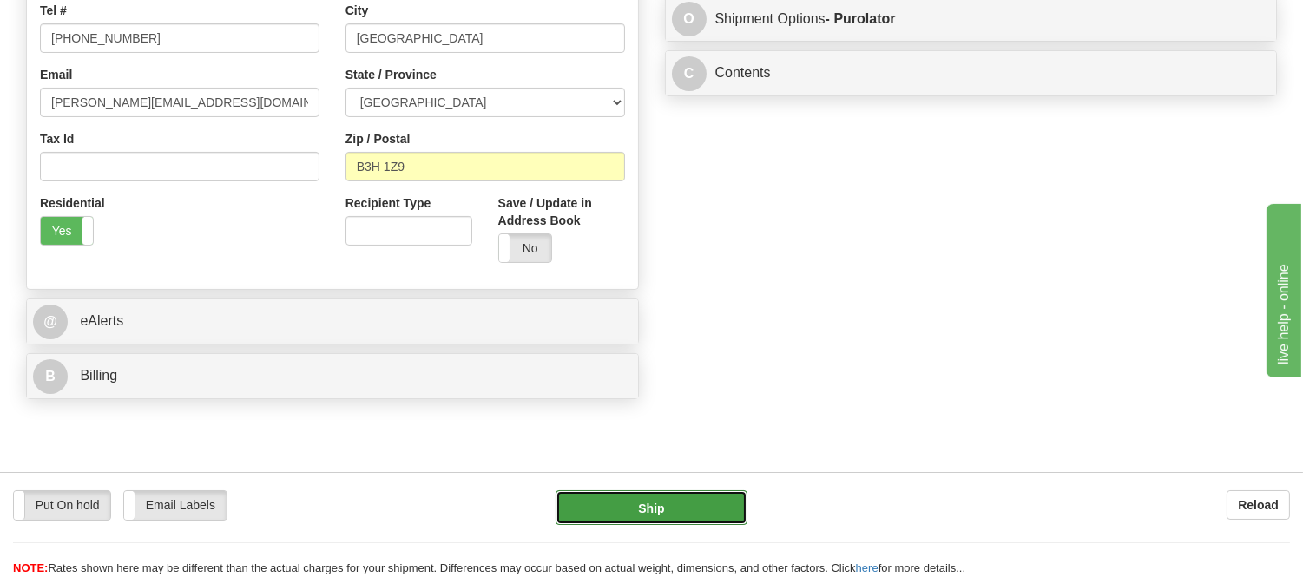
click at [724, 506] on button "Ship" at bounding box center [651, 508] width 191 height 35
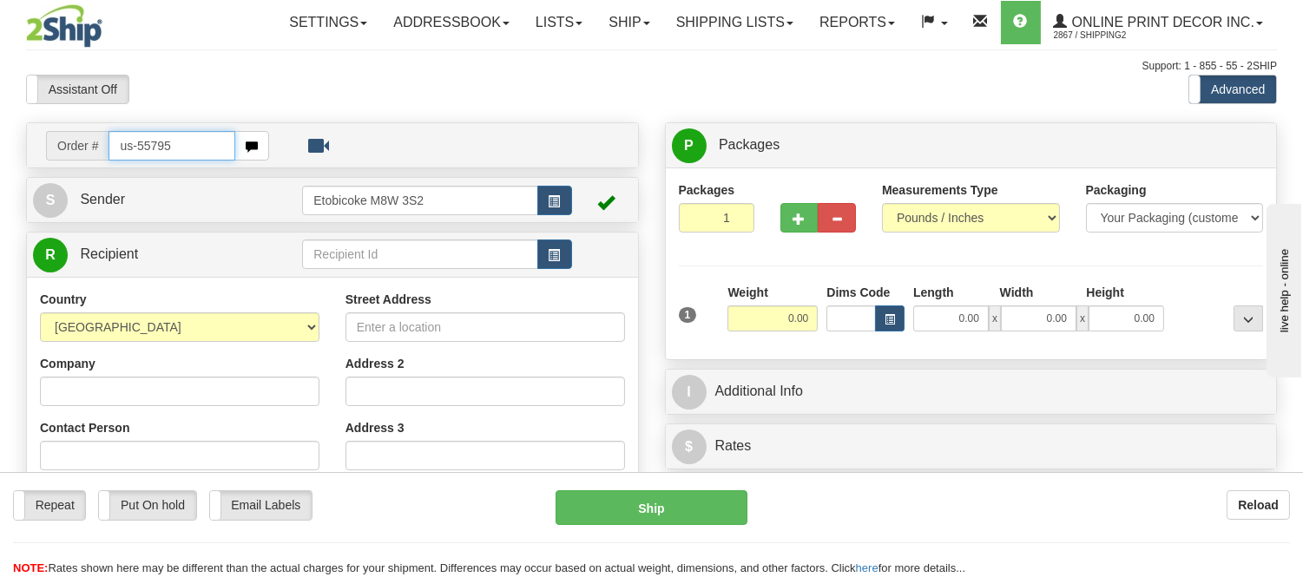
type input "us-55795"
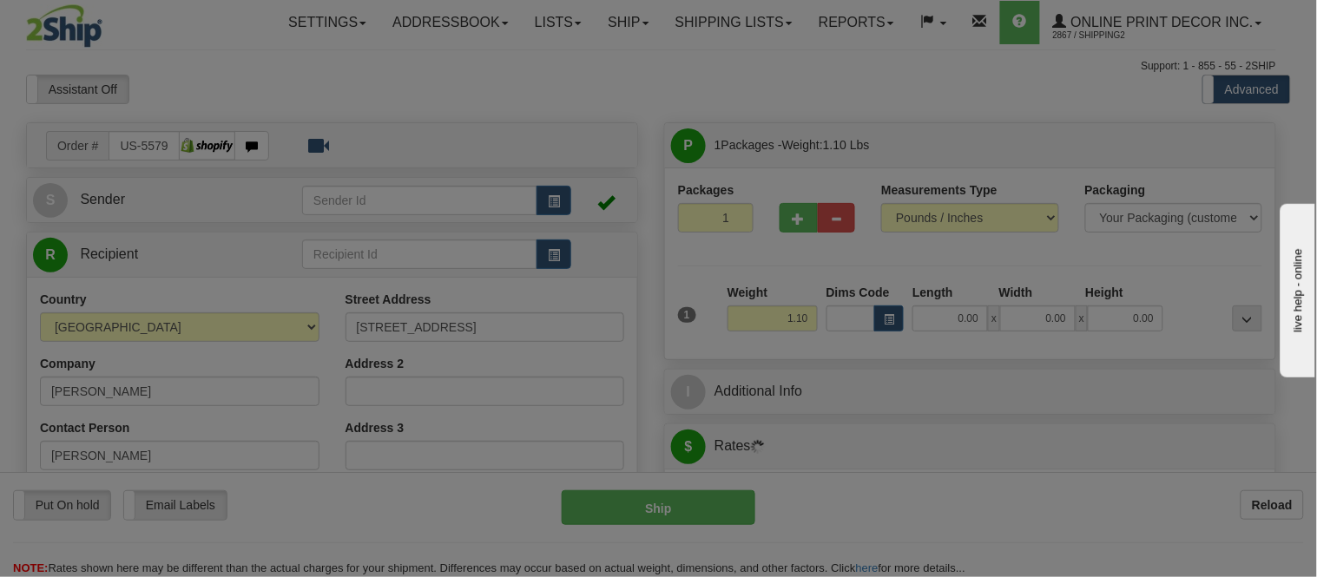
type input "TORRANCE"
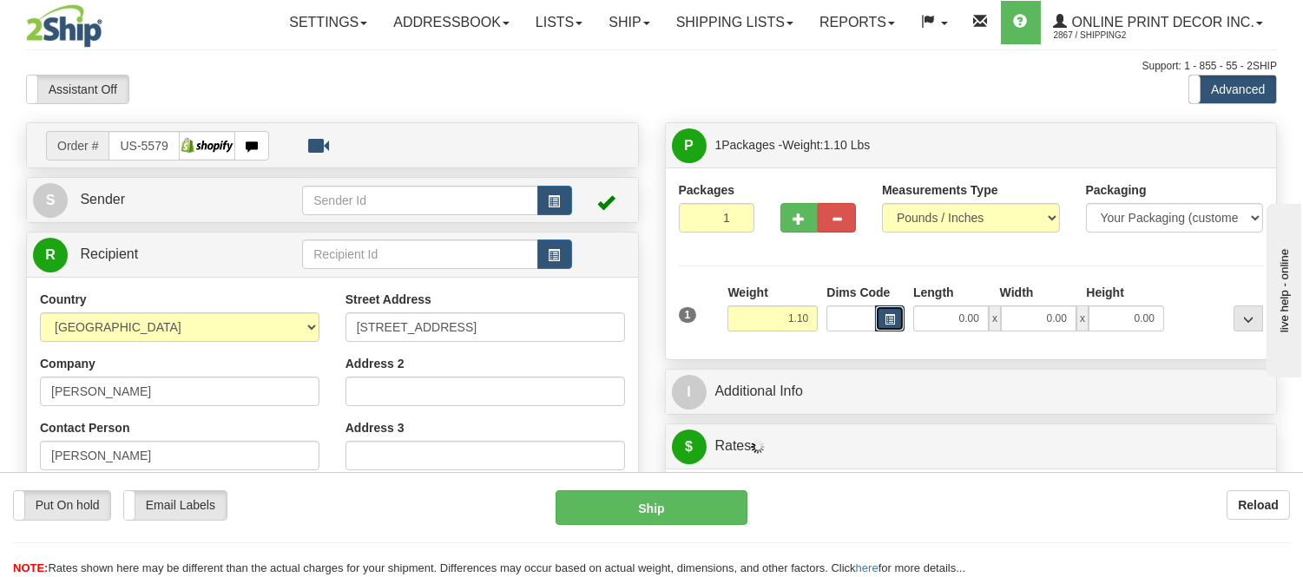
click at [893, 321] on span "button" at bounding box center [890, 320] width 10 height 10
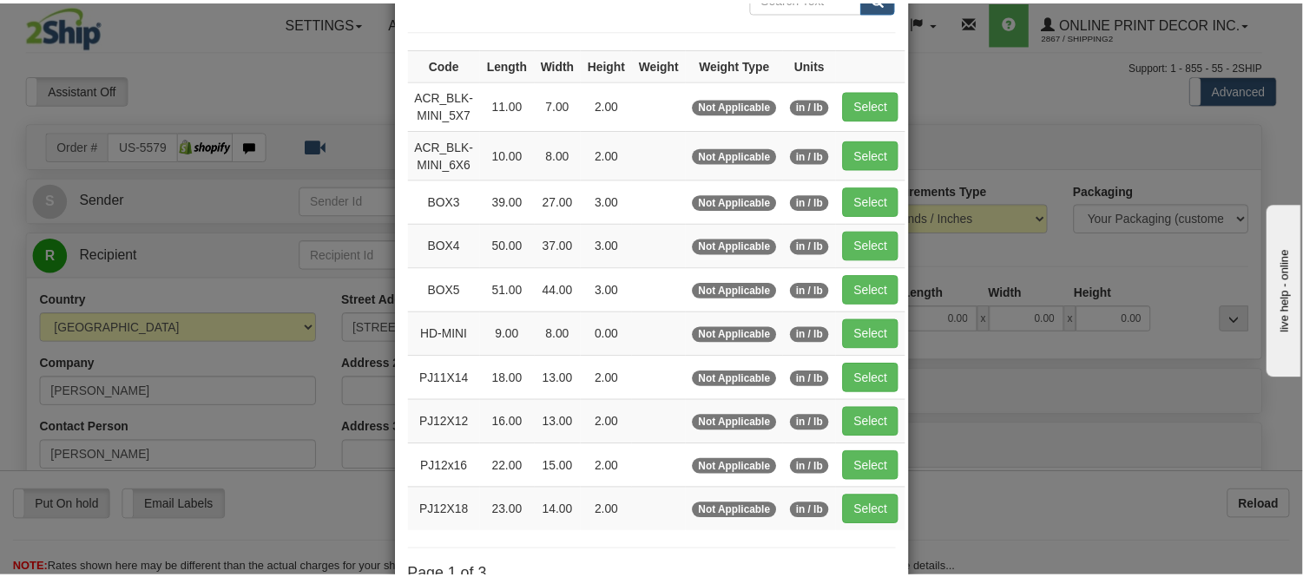
scroll to position [193, 0]
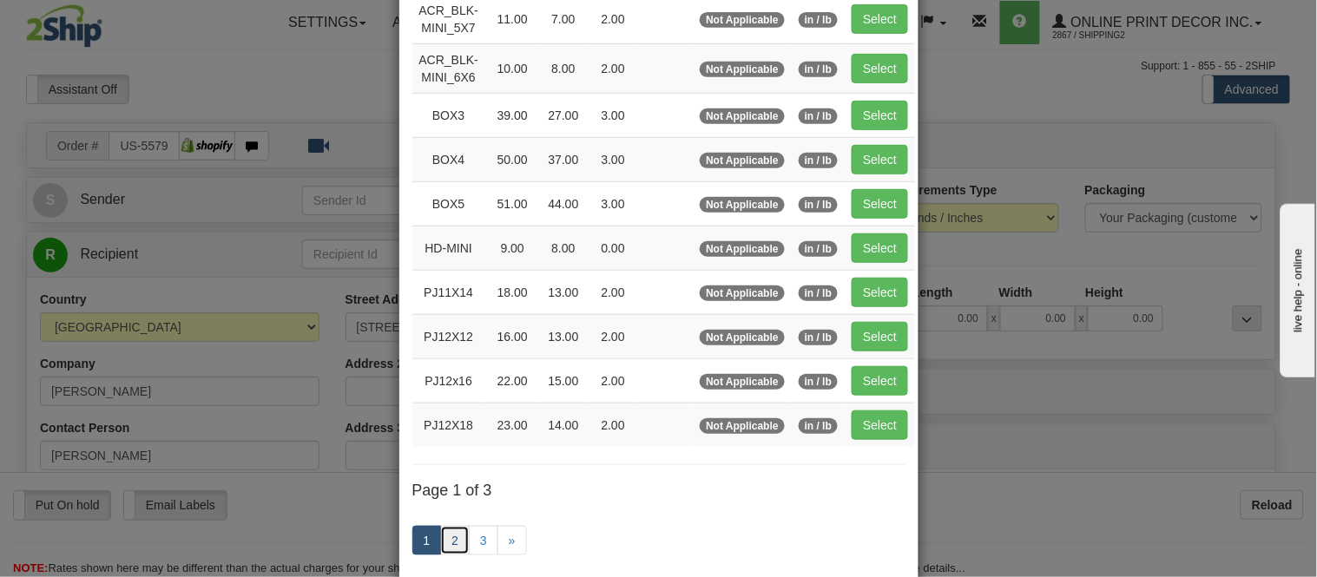
click at [450, 541] on link "2" at bounding box center [455, 541] width 30 height 30
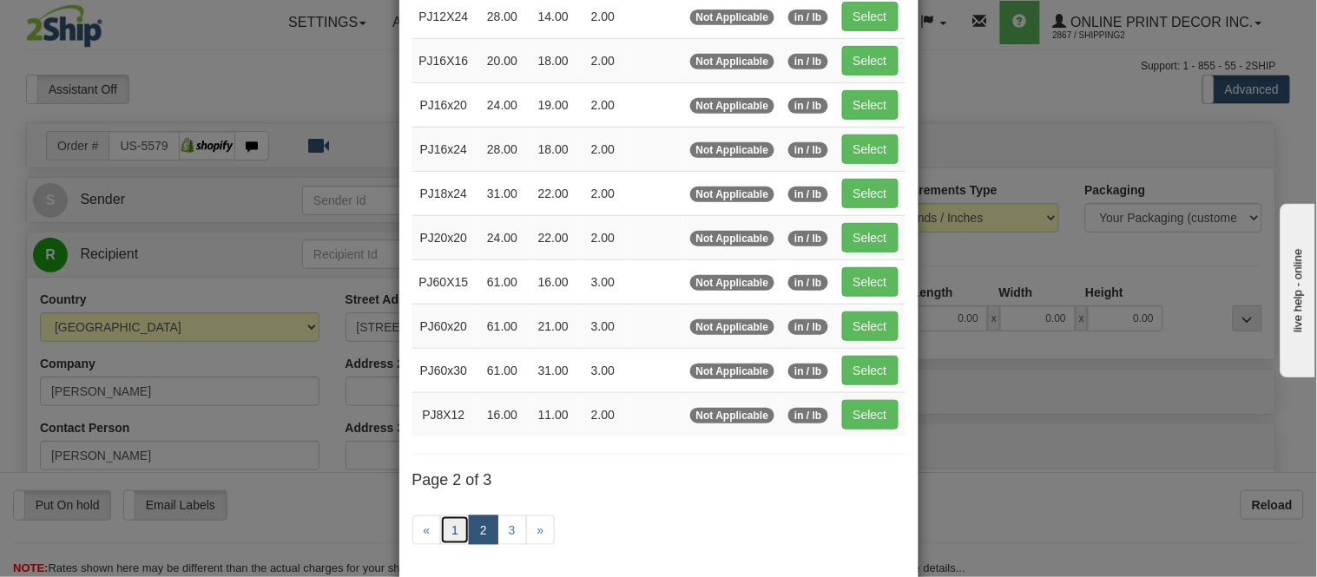
click at [453, 541] on link "1" at bounding box center [455, 531] width 30 height 30
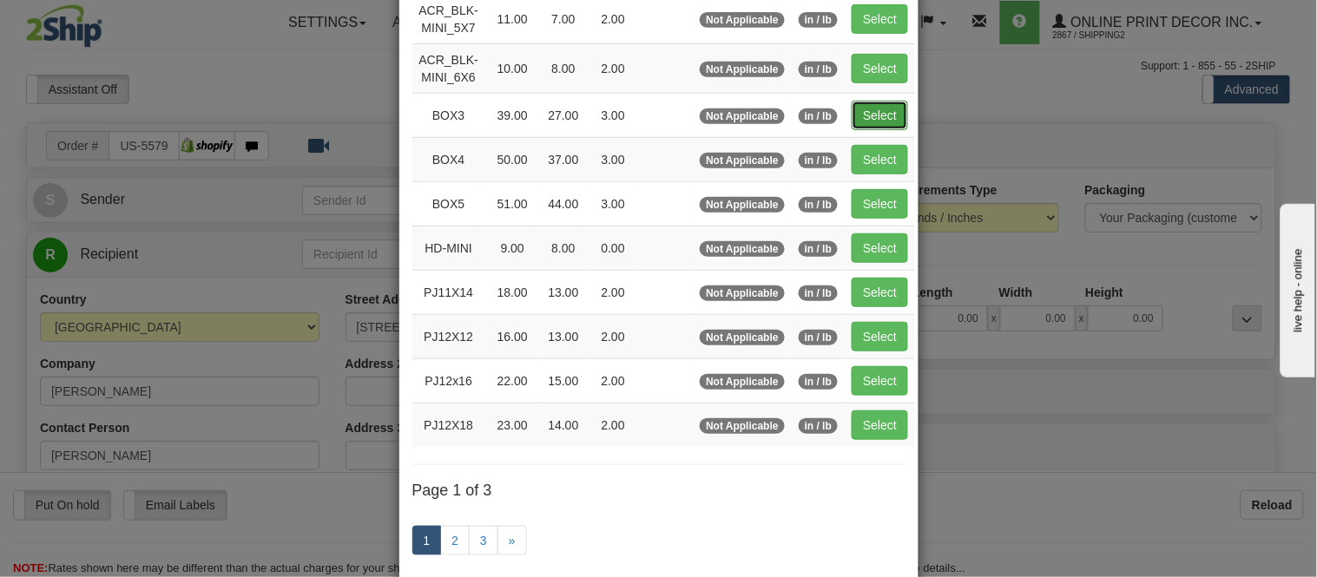
click at [860, 120] on button "Select" at bounding box center [880, 116] width 56 height 30
type input "BOX3"
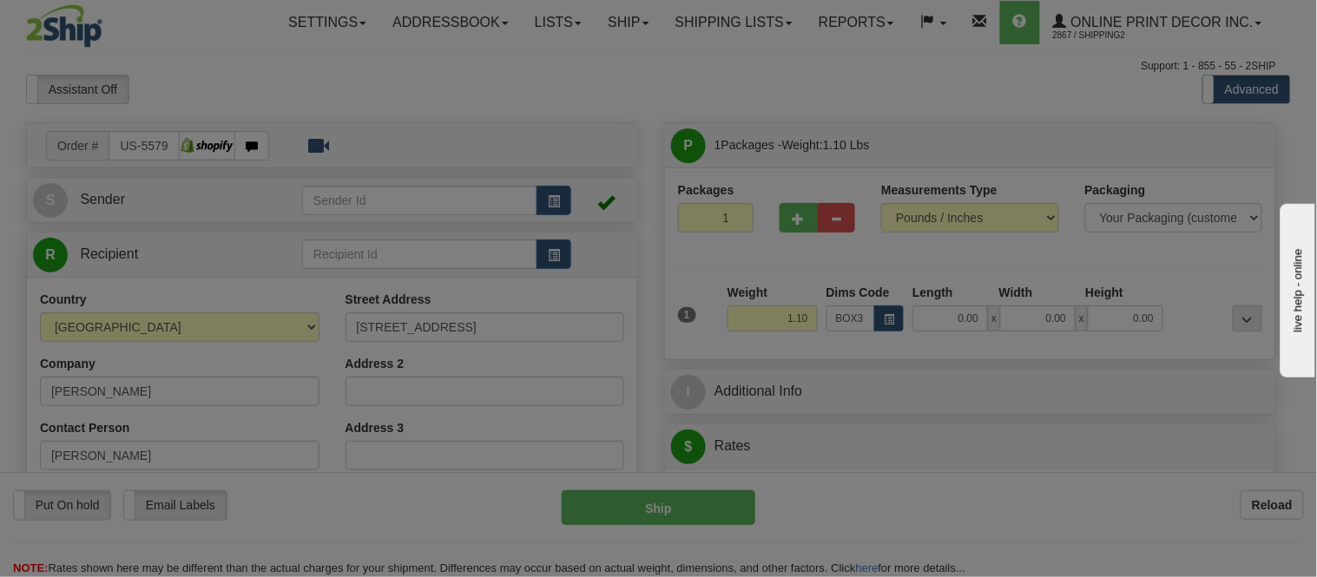
type input "39.00"
type input "27.00"
type input "3.00"
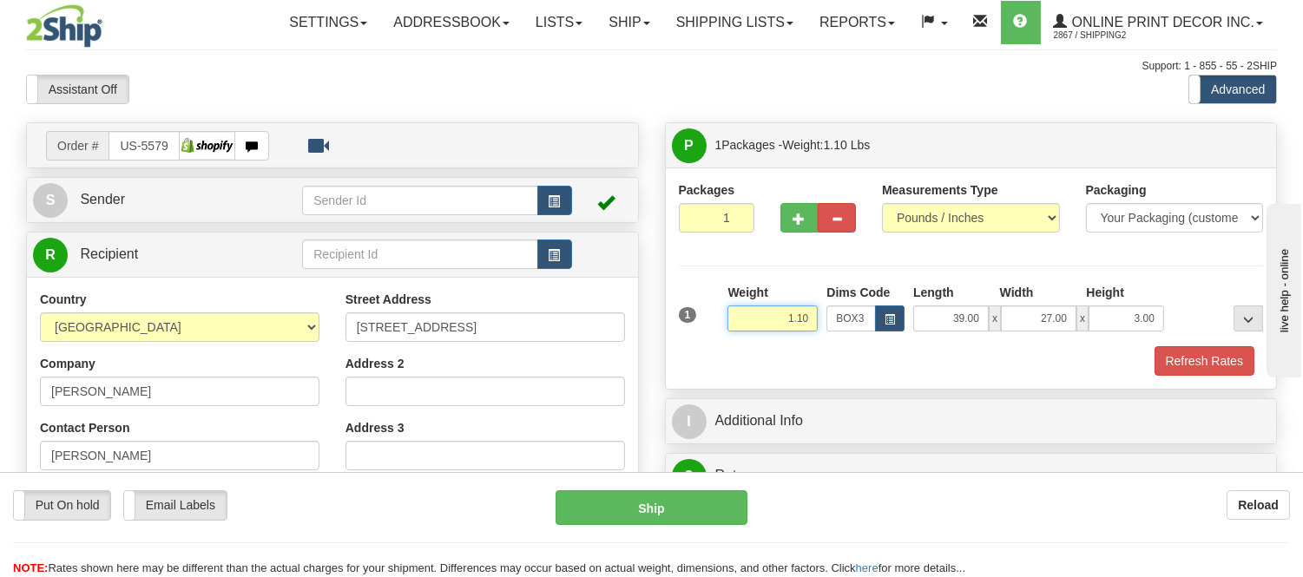
drag, startPoint x: 813, startPoint y: 317, endPoint x: 735, endPoint y: 304, distance: 78.4
click at [735, 304] on div "Weight 1.10" at bounding box center [773, 308] width 90 height 48
type input "9.98"
click at [1229, 362] on button "Refresh Rates" at bounding box center [1205, 361] width 100 height 30
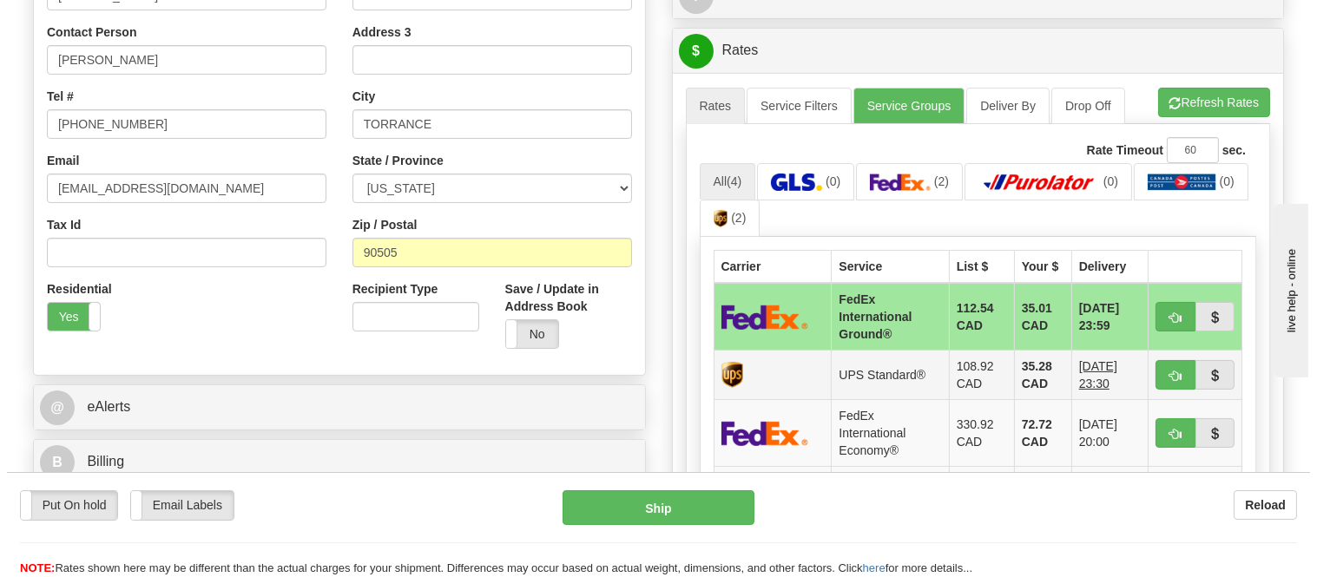
scroll to position [482, 0]
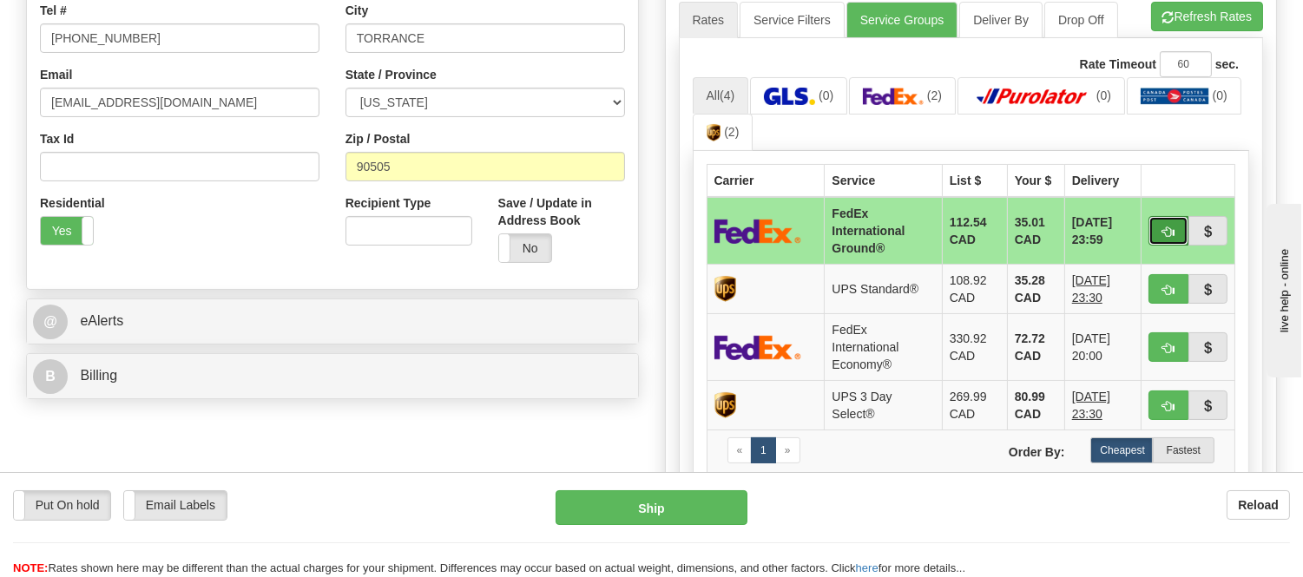
click at [1159, 227] on button "button" at bounding box center [1169, 231] width 40 height 30
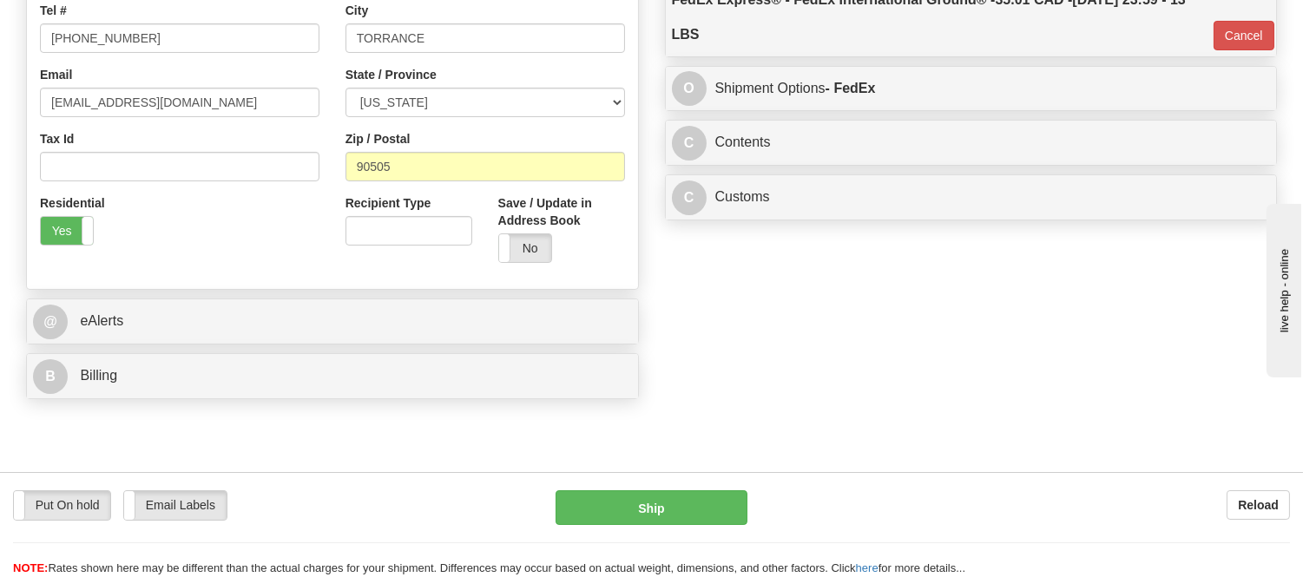
type input "92"
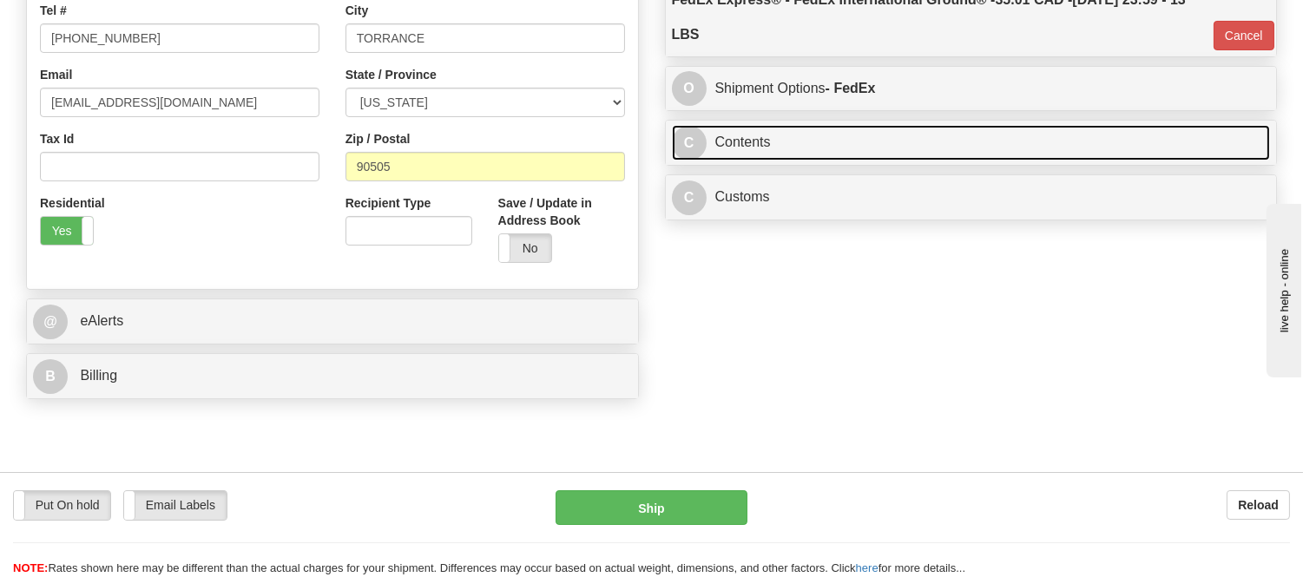
click at [874, 157] on link "C Contents" at bounding box center [971, 143] width 599 height 36
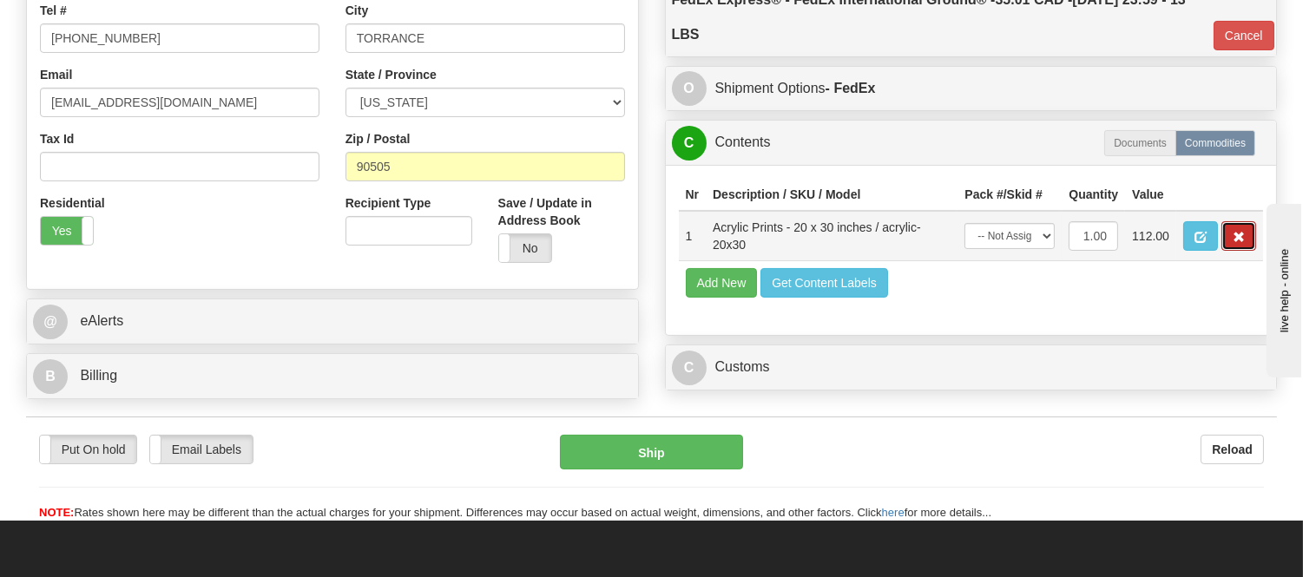
click at [1247, 251] on button "button" at bounding box center [1239, 236] width 35 height 30
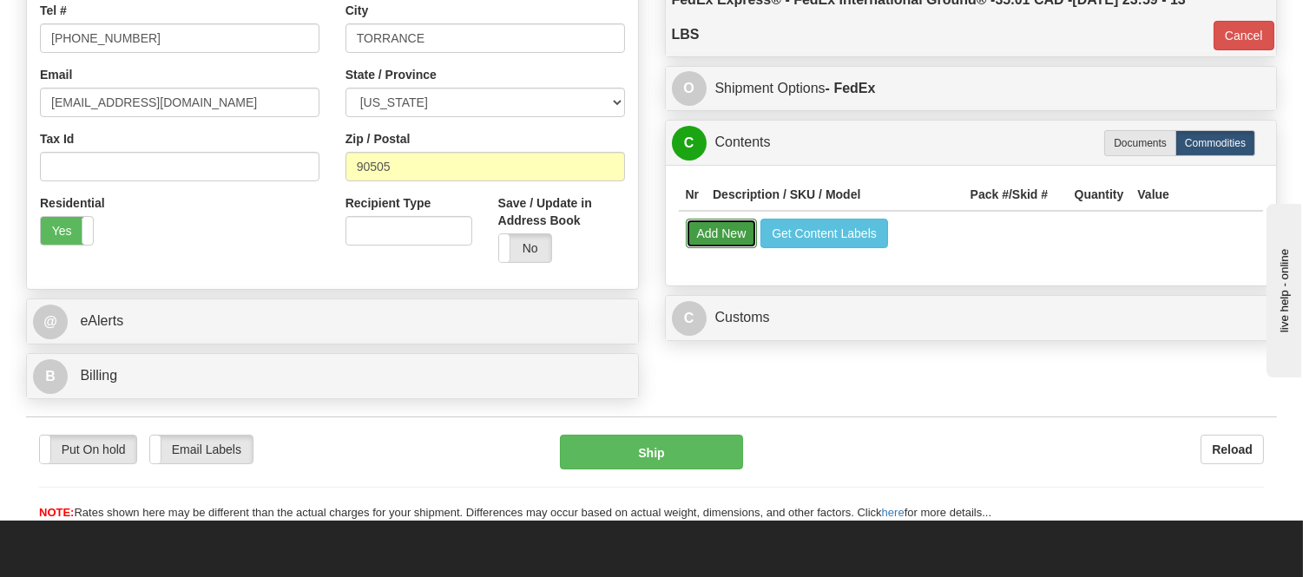
click at [730, 237] on button "Add New" at bounding box center [722, 234] width 72 height 30
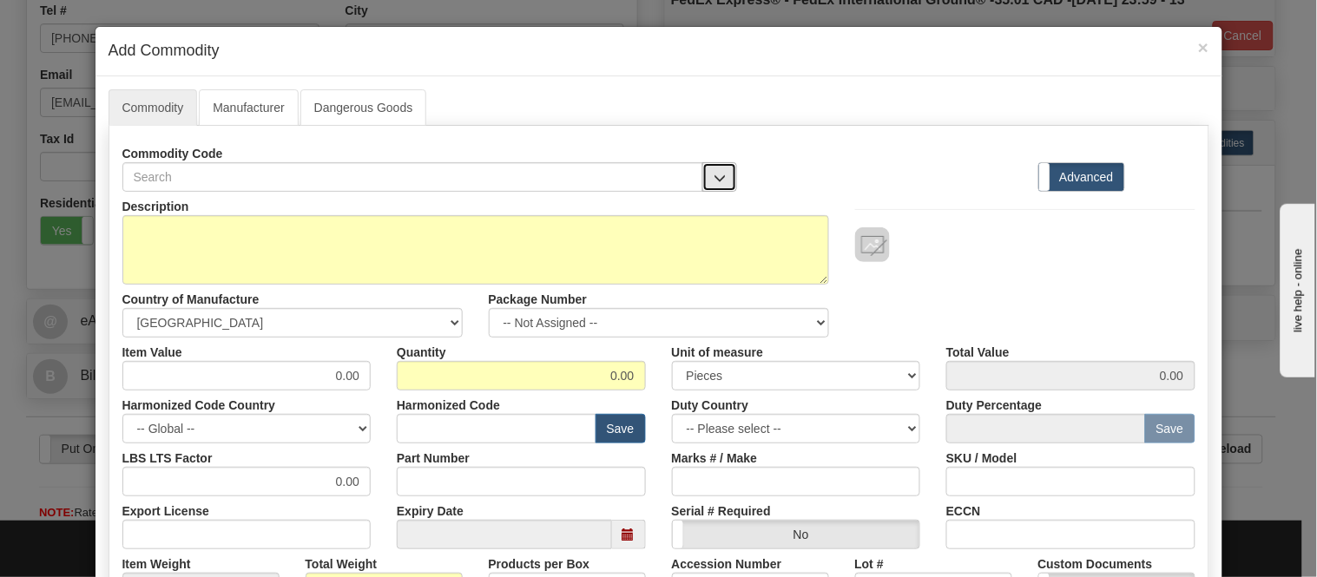
click at [715, 173] on span "button" at bounding box center [720, 178] width 12 height 11
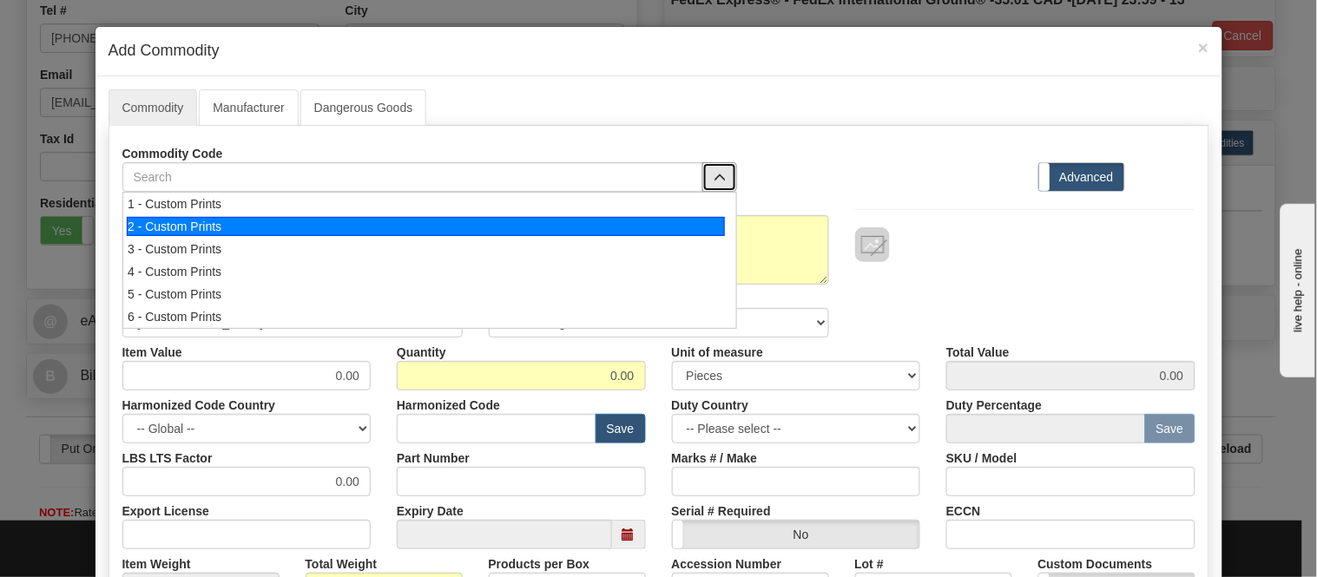
click at [690, 226] on div "2 - Custom Prints" at bounding box center [426, 226] width 598 height 19
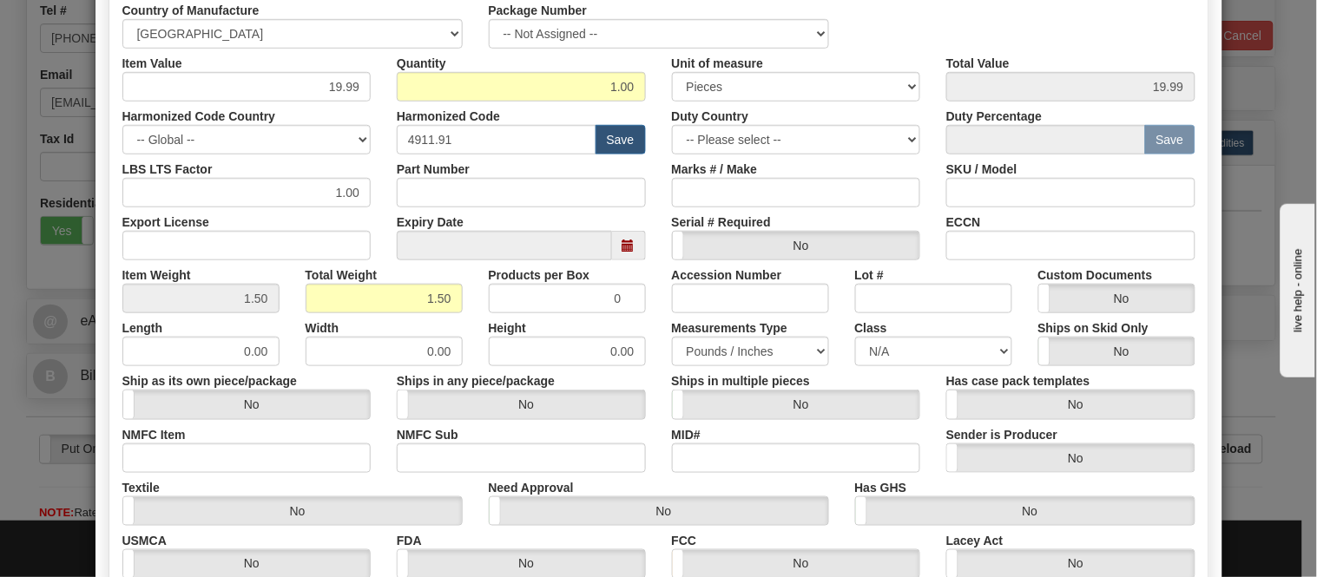
scroll to position [410, 0]
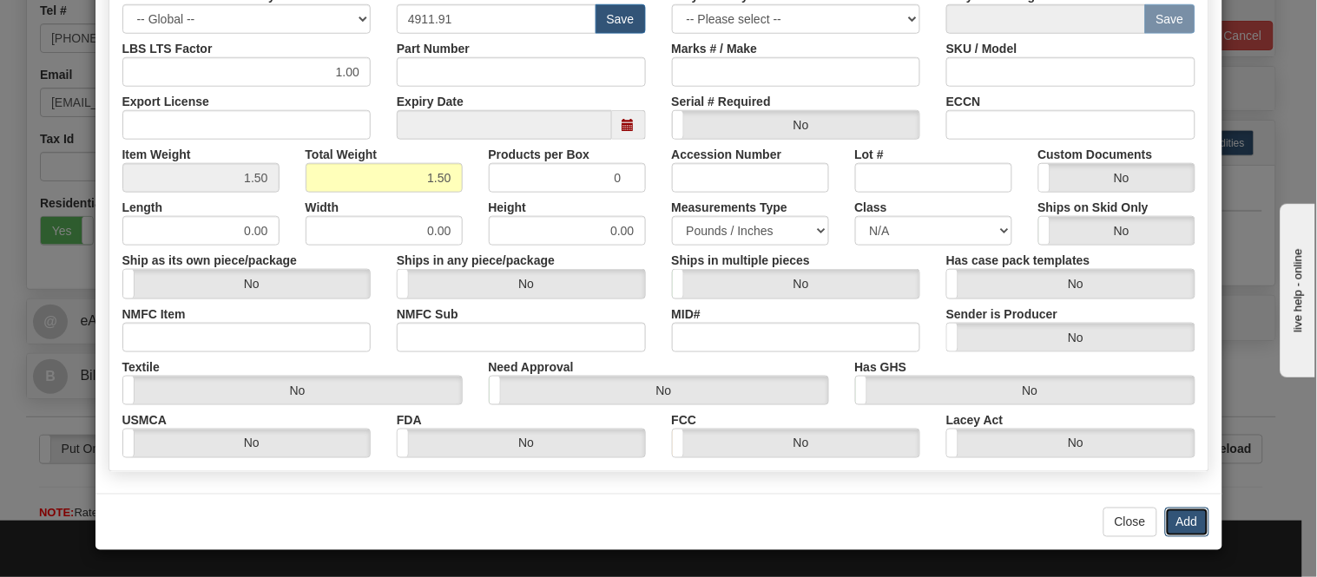
click at [1177, 513] on button "Add" at bounding box center [1187, 523] width 44 height 30
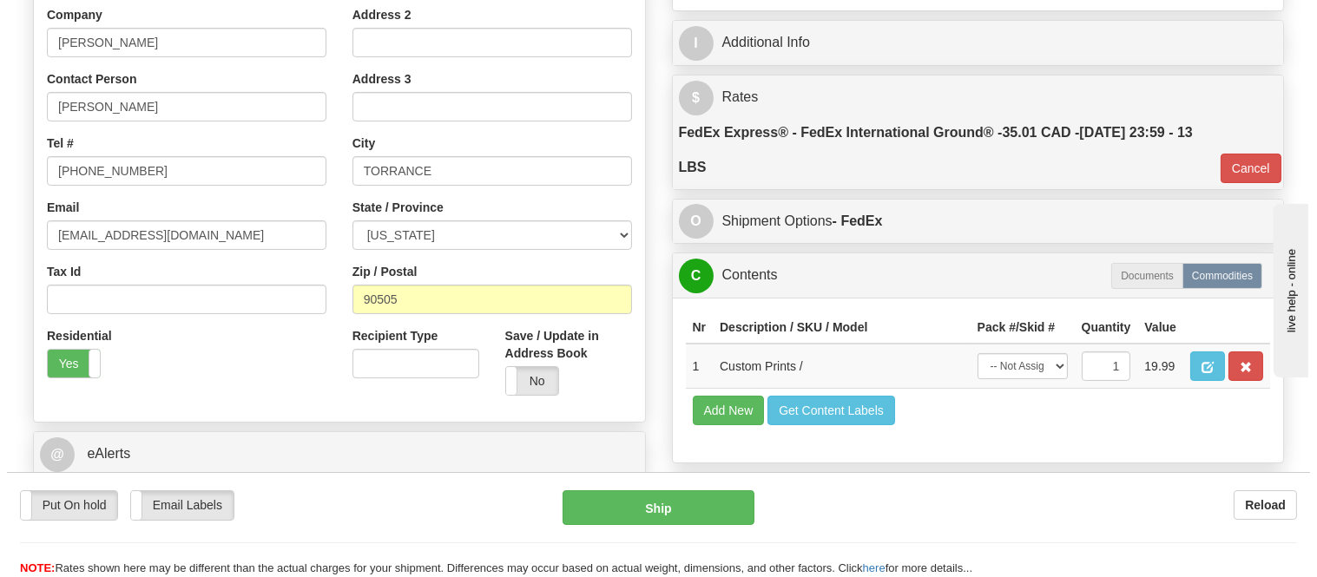
scroll to position [289, 0]
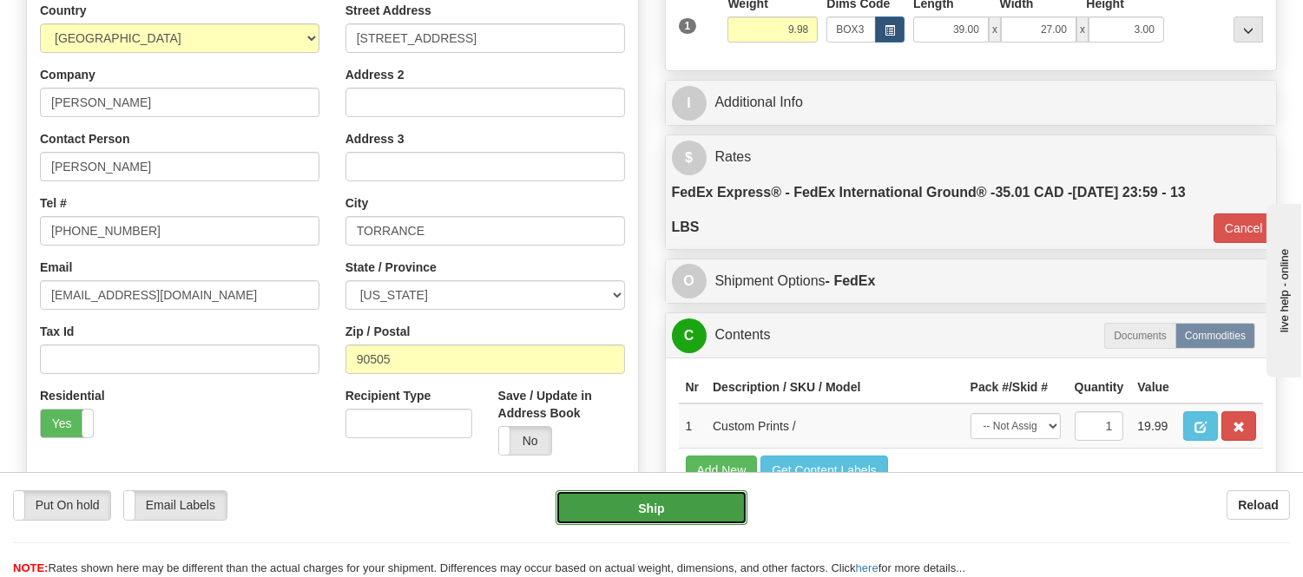
click at [728, 502] on button "Ship" at bounding box center [651, 508] width 191 height 35
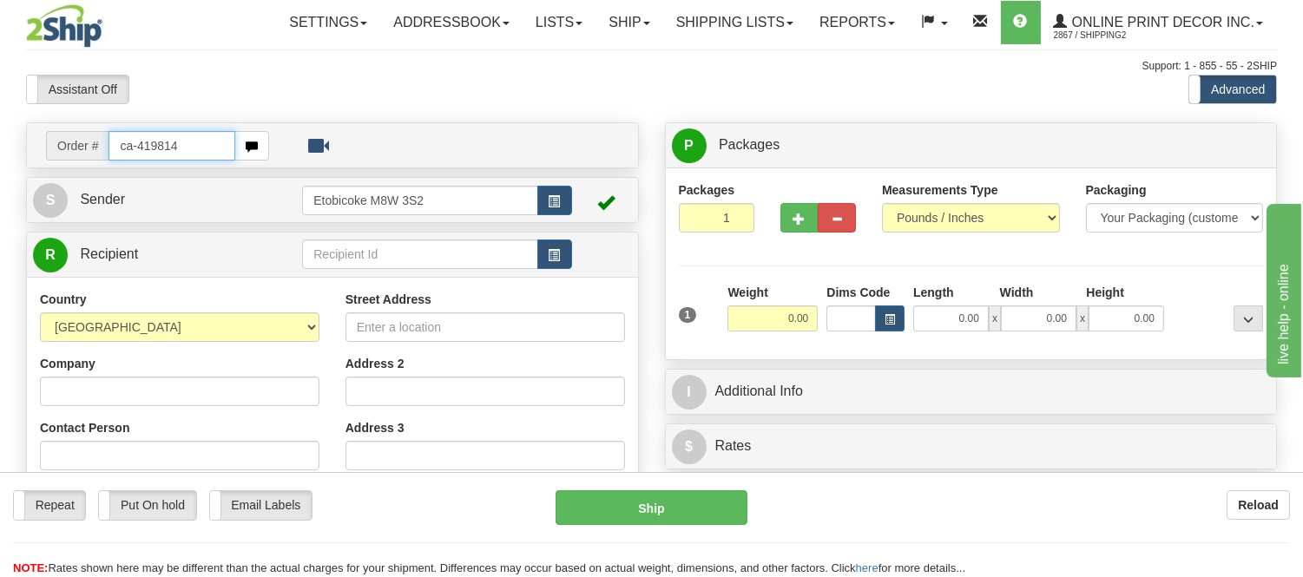
type input "ca-419814"
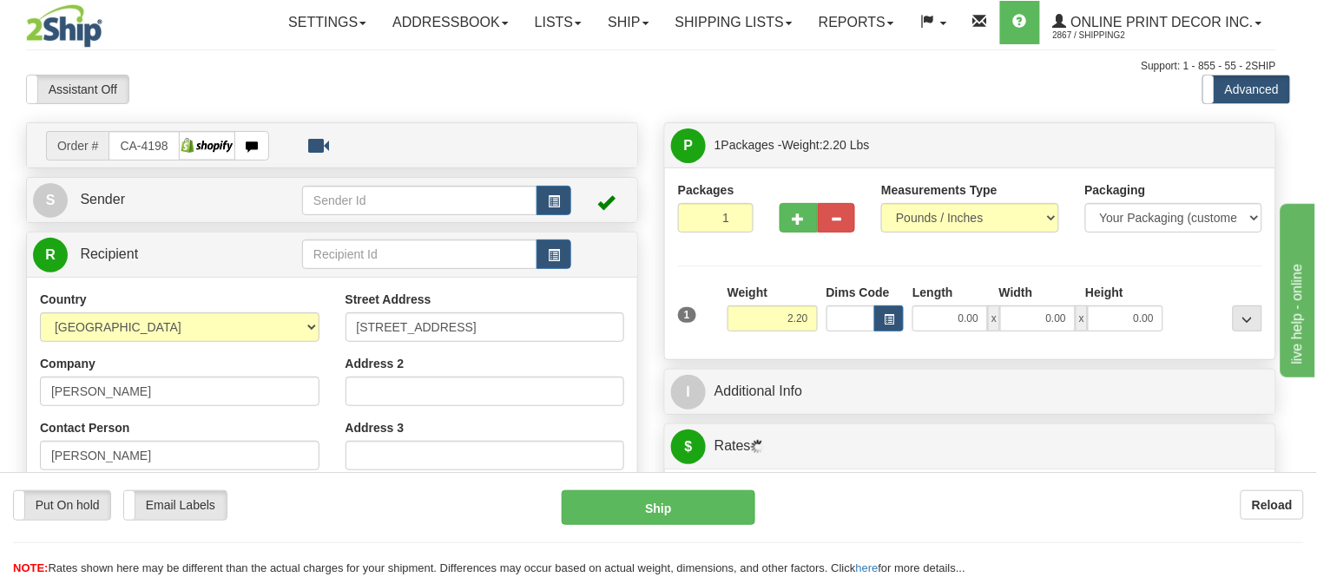
type input "AIRDRIE"
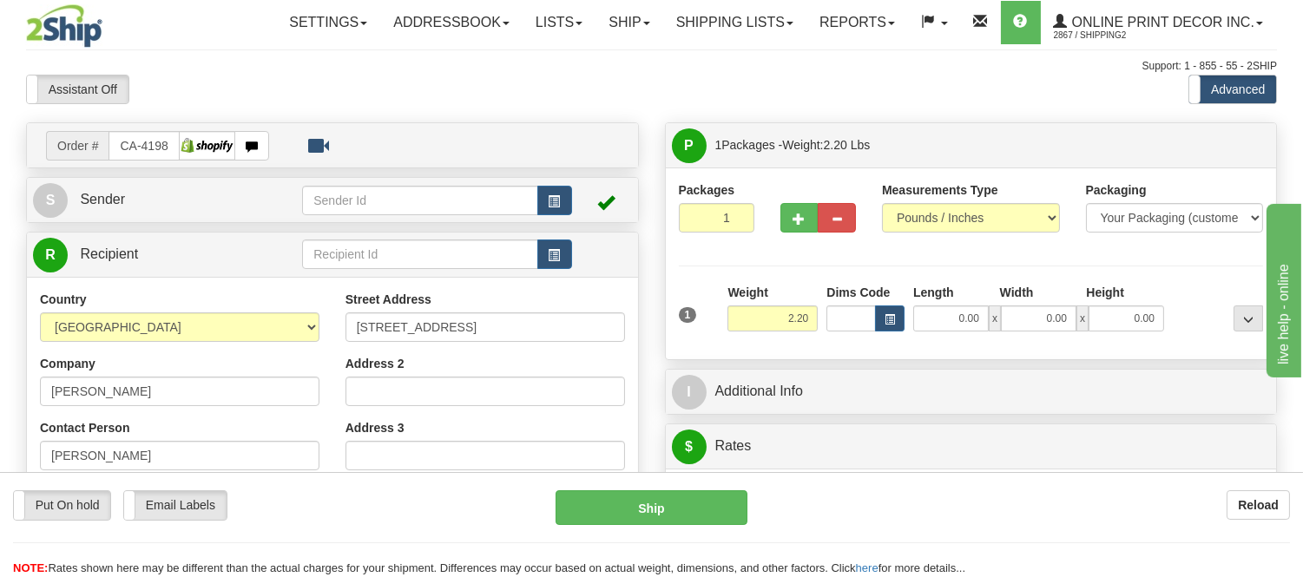
click at [888, 333] on div "1 Weight 2.20 Dims Code 0.00" at bounding box center [972, 315] width 594 height 62
click at [893, 320] on span "button" at bounding box center [890, 320] width 10 height 10
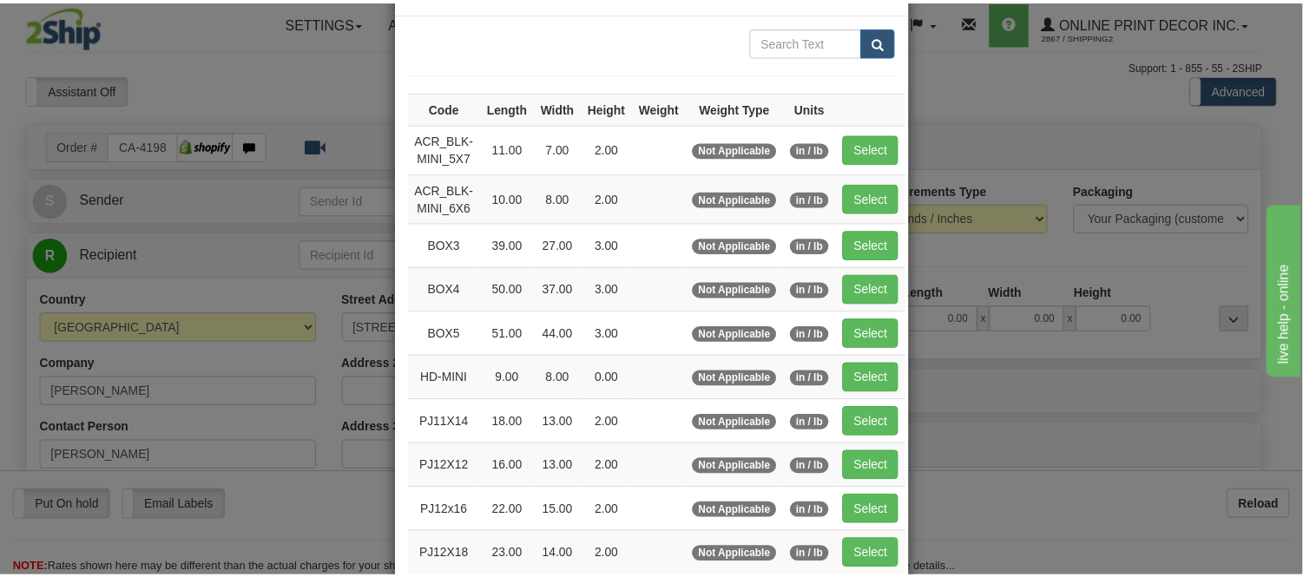
scroll to position [193, 0]
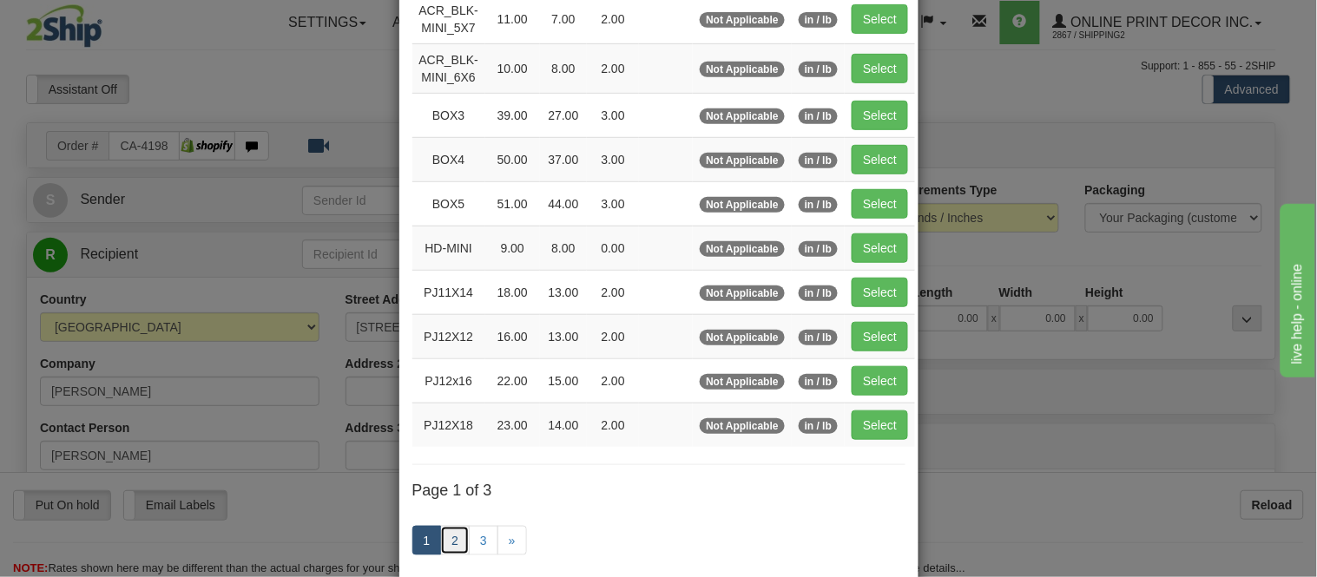
click at [455, 534] on link "2" at bounding box center [455, 541] width 30 height 30
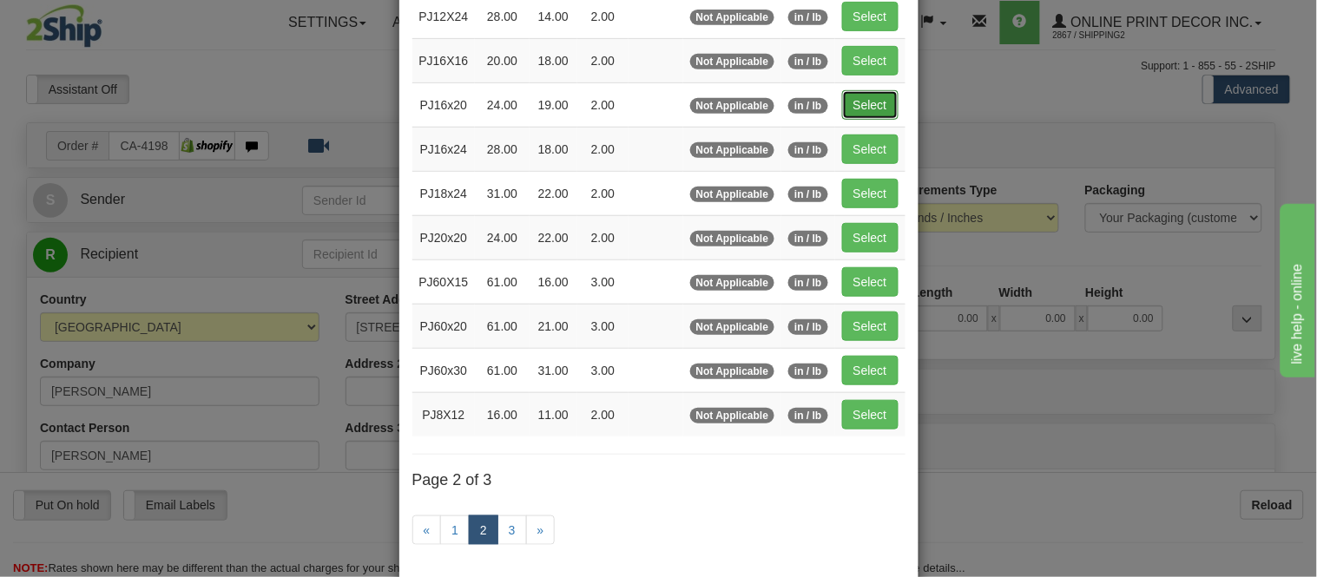
click at [878, 104] on button "Select" at bounding box center [870, 105] width 56 height 30
type input "PJ16x20"
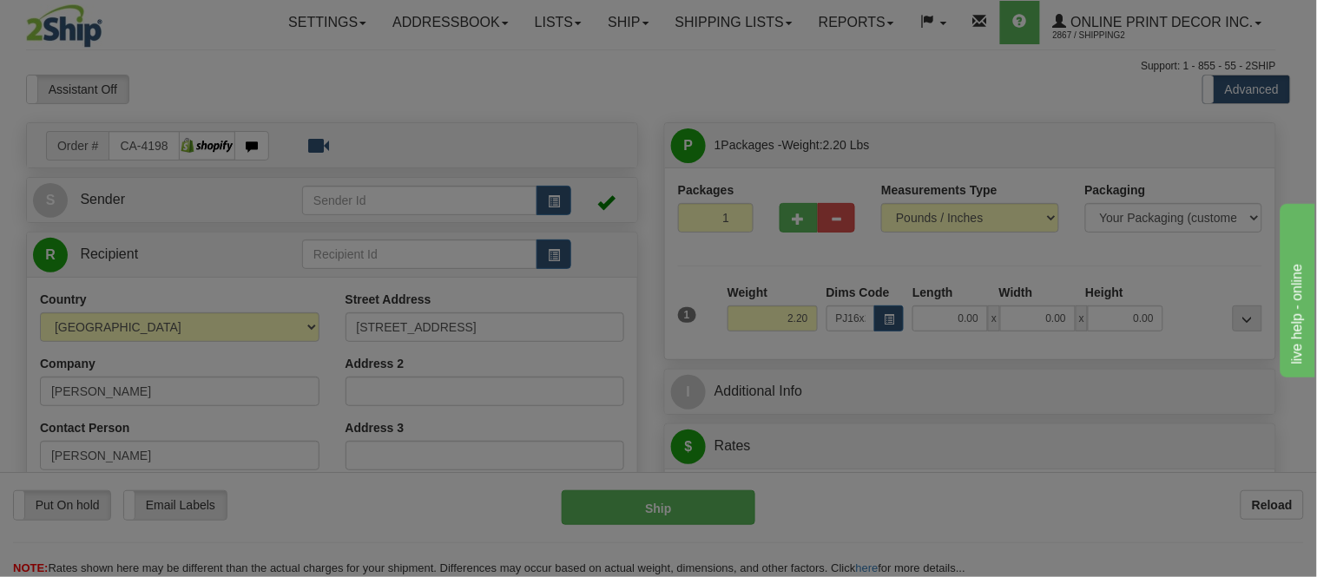
type input "24.00"
type input "19.00"
type input "2.00"
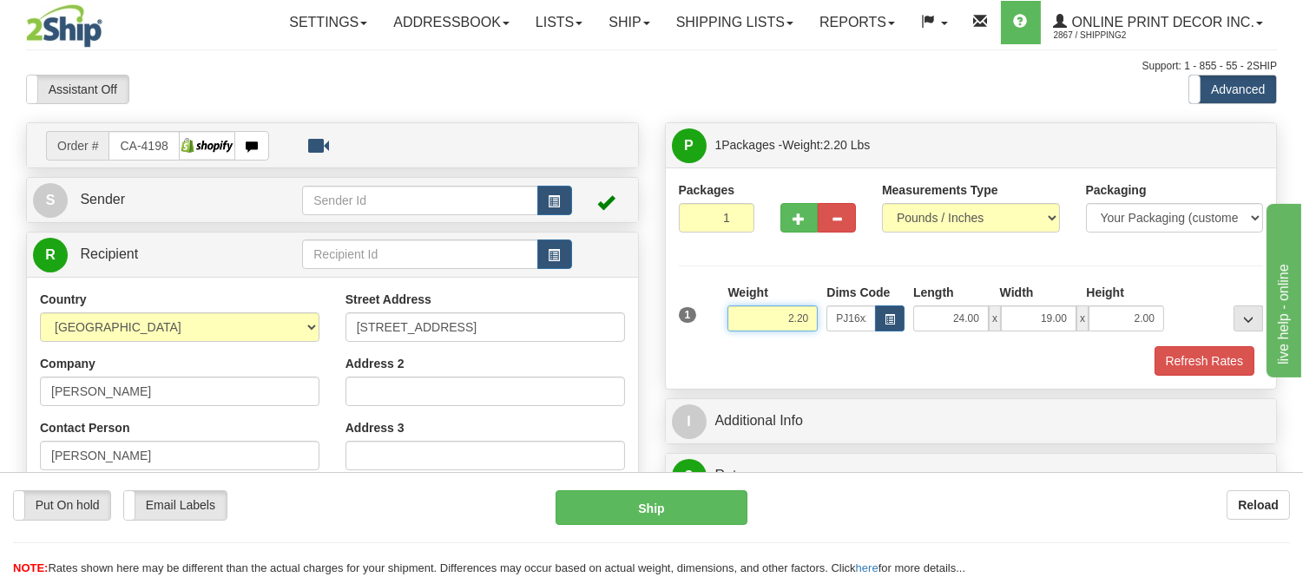
drag, startPoint x: 816, startPoint y: 313, endPoint x: 759, endPoint y: 336, distance: 61.6
click at [759, 336] on div "Weight 2.20" at bounding box center [772, 314] width 99 height 61
type input "4.40"
click at [1190, 361] on button "Refresh Rates" at bounding box center [1205, 361] width 100 height 30
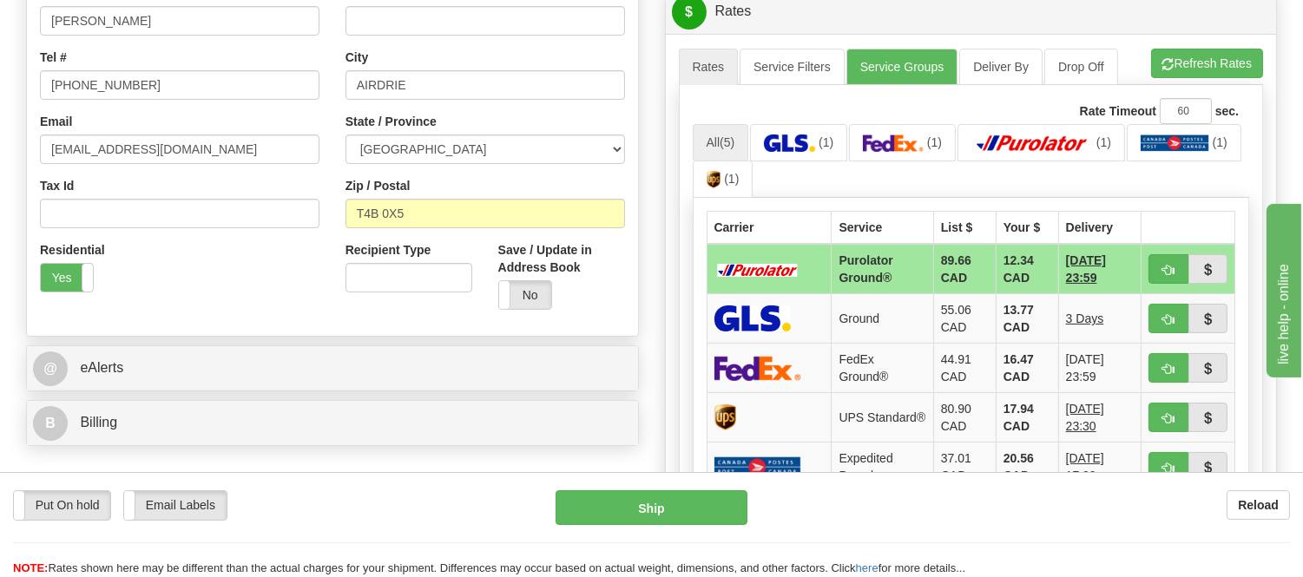
scroll to position [482, 0]
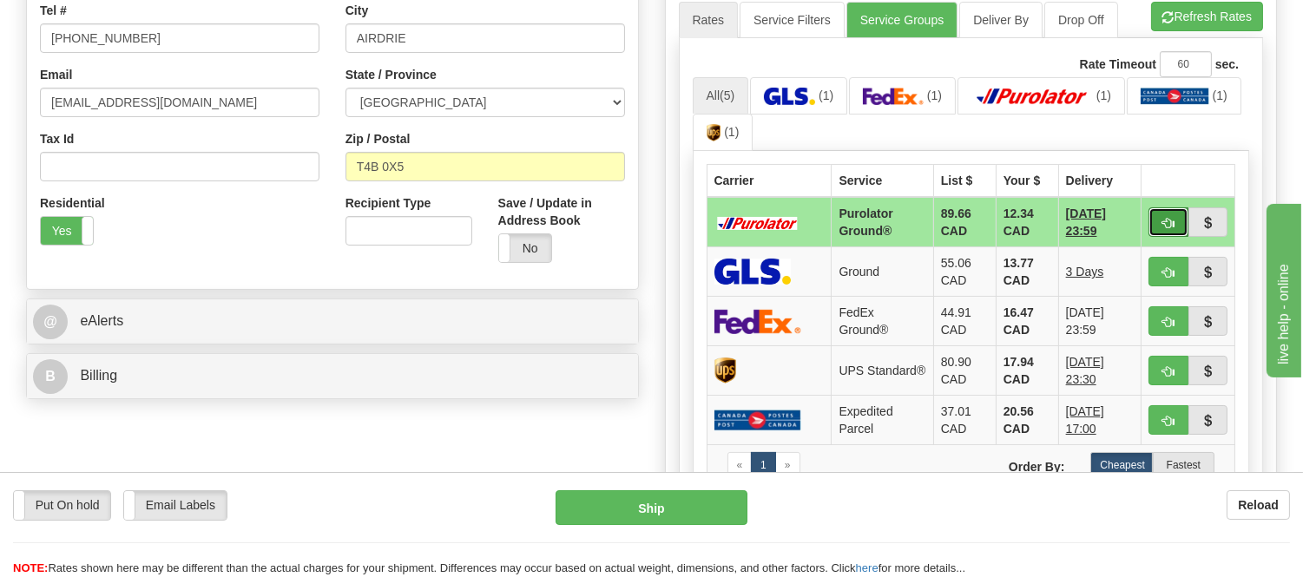
click at [1164, 218] on span "button" at bounding box center [1169, 223] width 12 height 11
type input "260"
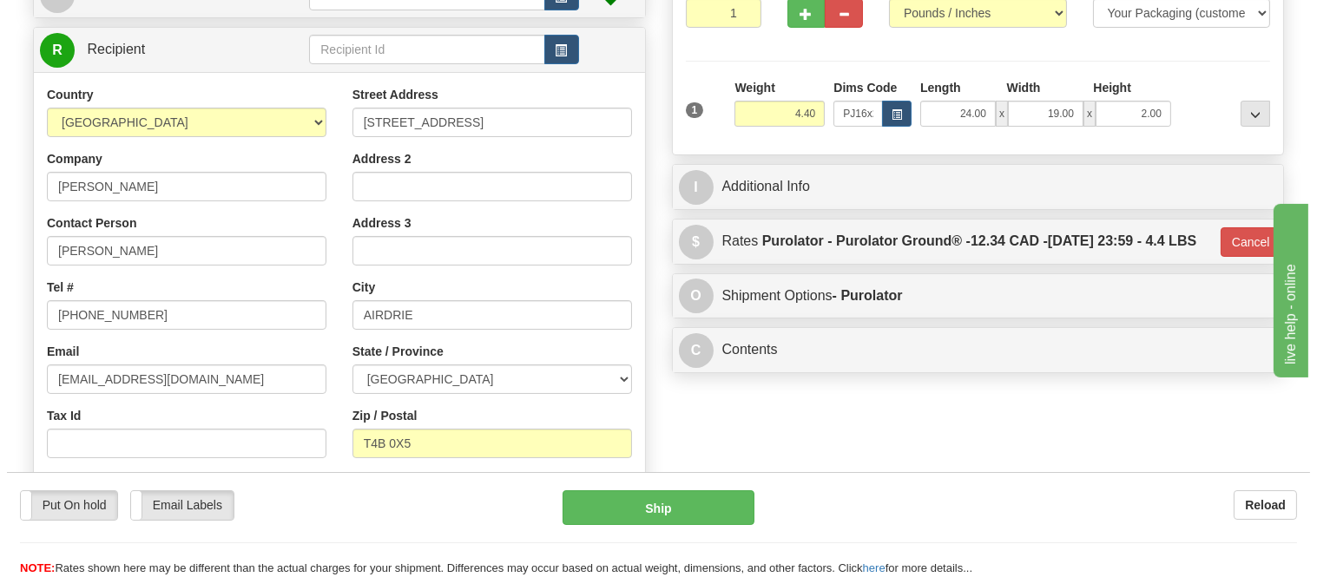
scroll to position [96, 0]
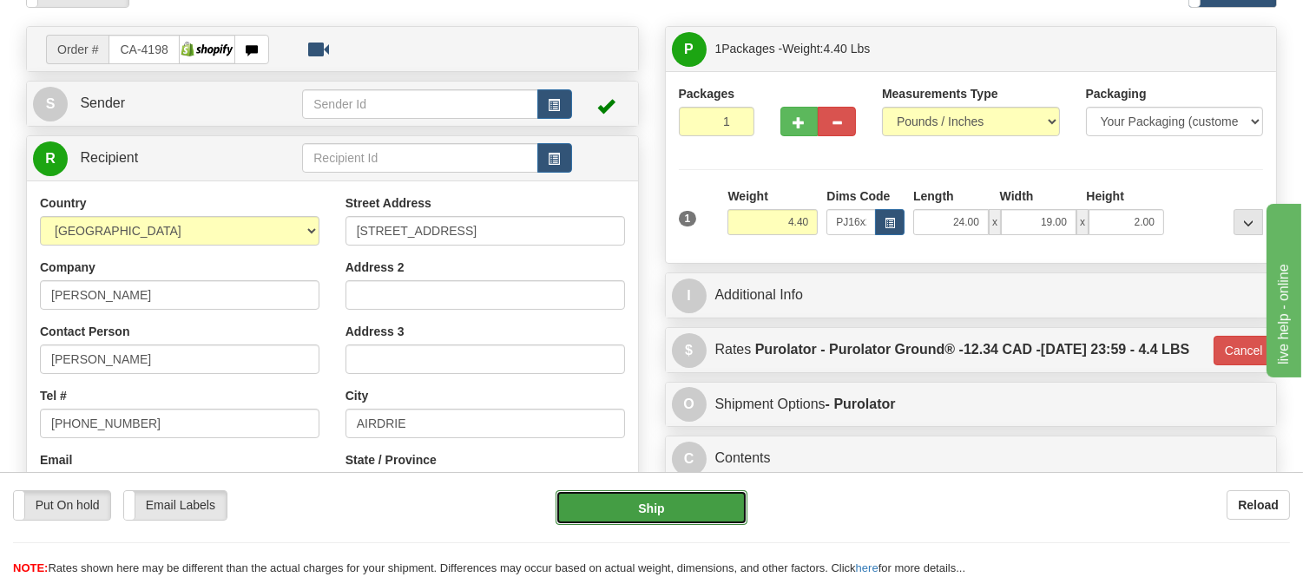
click at [627, 497] on button "Ship" at bounding box center [651, 508] width 191 height 35
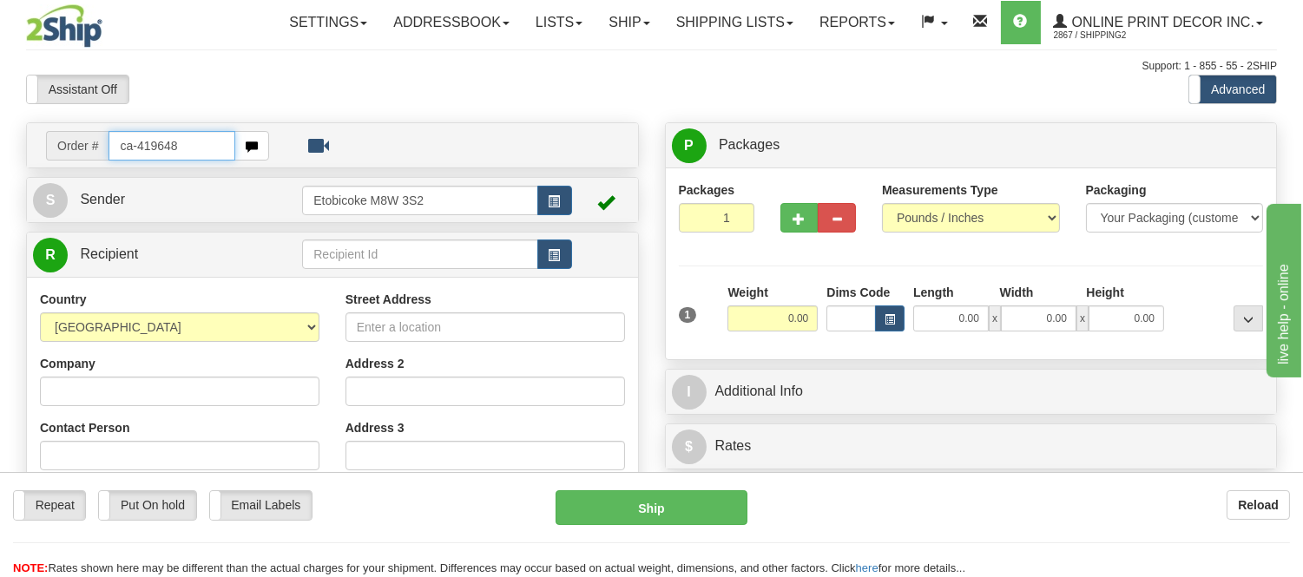
type input "ca-419648"
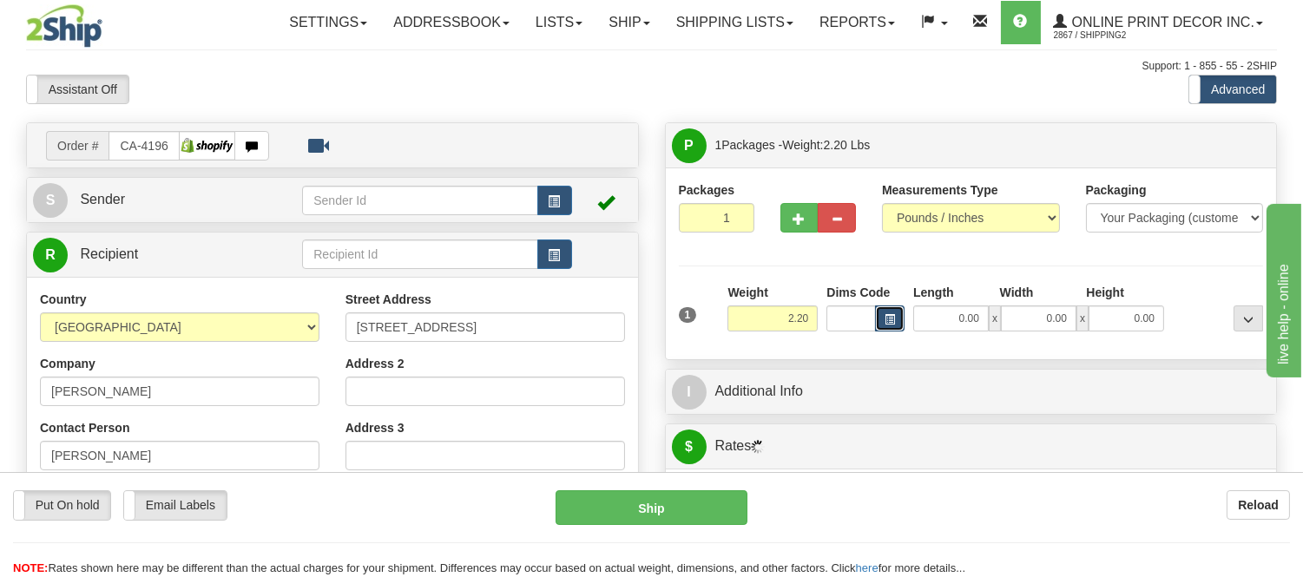
click at [897, 318] on button "button" at bounding box center [890, 319] width 30 height 26
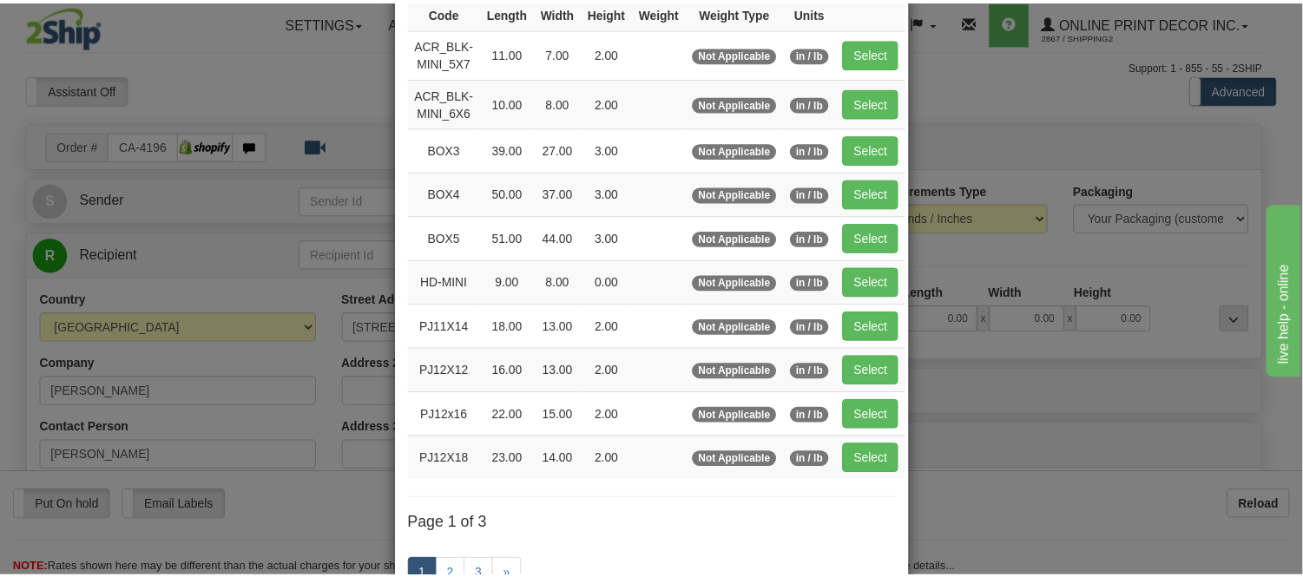
scroll to position [193, 0]
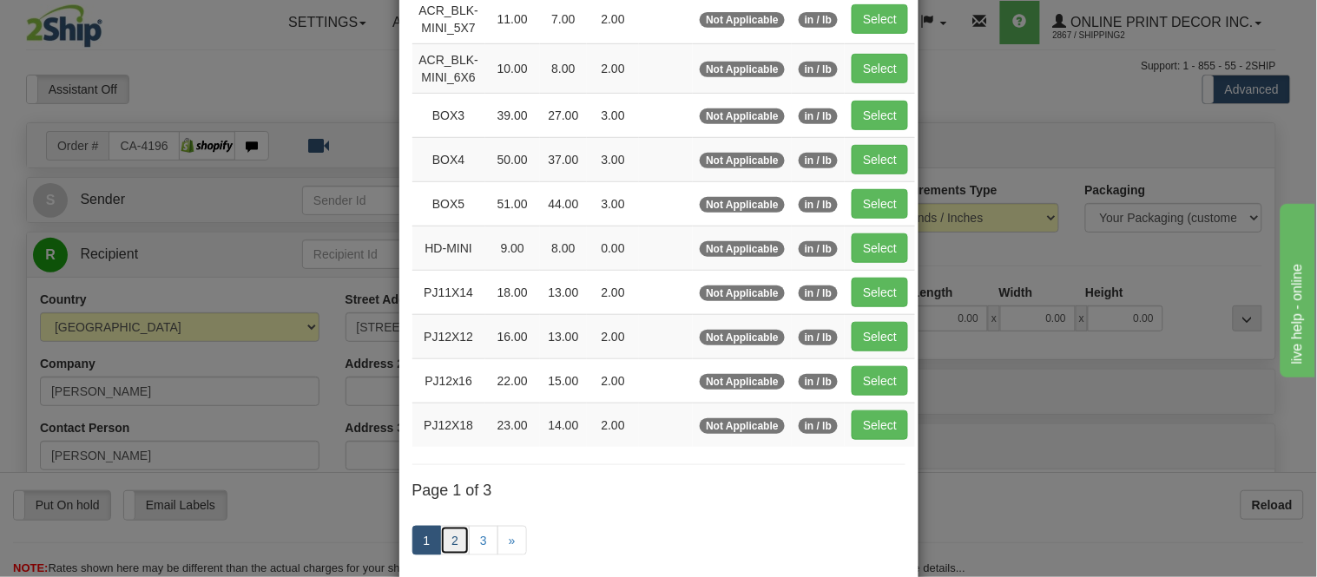
click at [452, 536] on link "2" at bounding box center [455, 541] width 30 height 30
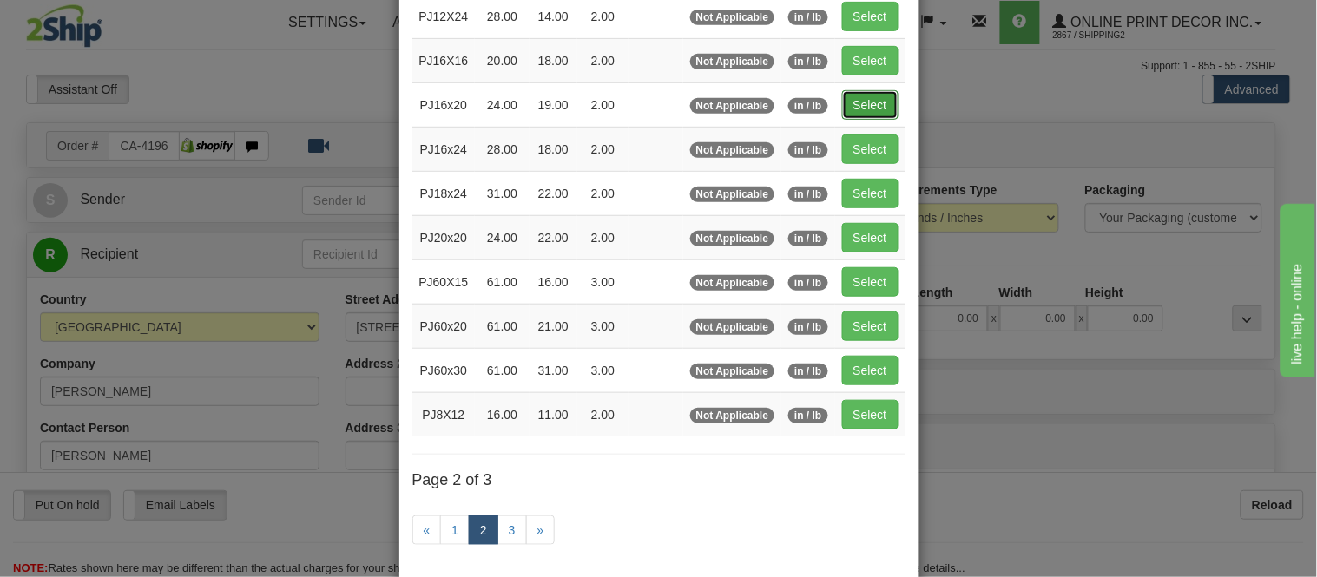
click at [871, 104] on button "Select" at bounding box center [870, 105] width 56 height 30
type input "PJ16x20"
type input "24.00"
type input "19.00"
type input "2.00"
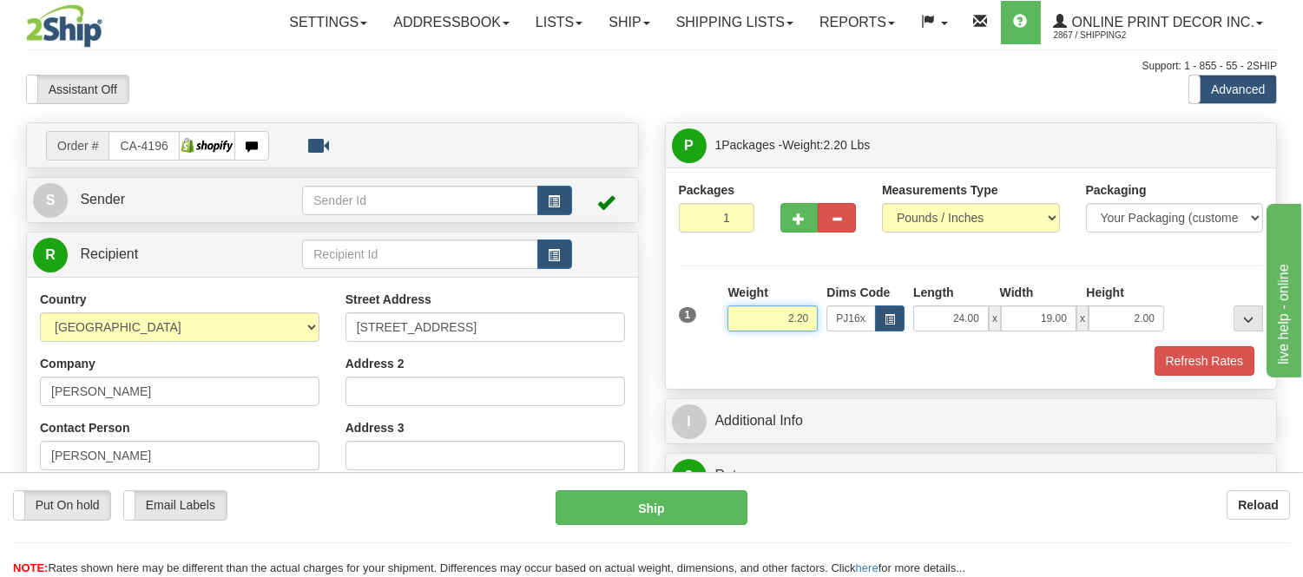
drag, startPoint x: 816, startPoint y: 317, endPoint x: 623, endPoint y: 273, distance: 197.8
click at [623, 122] on div "Order # CA-419648 S" at bounding box center [651, 122] width 1277 height 0
type input "4.40"
drag, startPoint x: 1136, startPoint y: 313, endPoint x: 1116, endPoint y: 313, distance: 20.0
click at [1116, 313] on input "2.00" at bounding box center [1127, 319] width 76 height 26
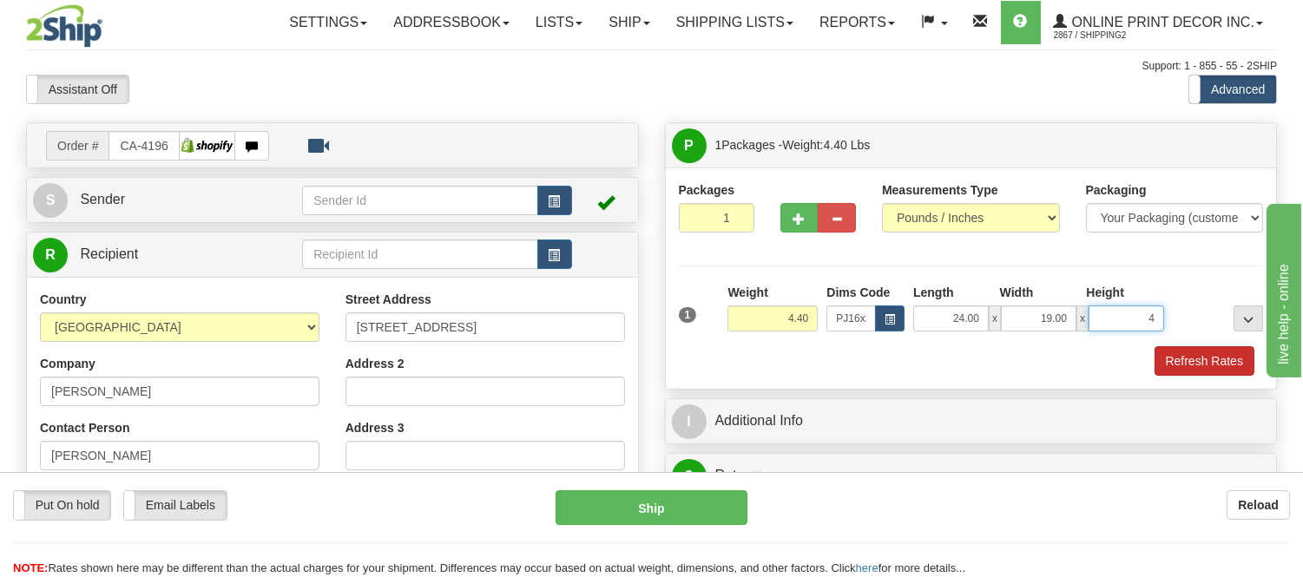
click button "Delete" at bounding box center [0, 0] width 0 height 0
type input "4.00"
click at [1239, 362] on button "Refresh Rates" at bounding box center [1205, 361] width 100 height 30
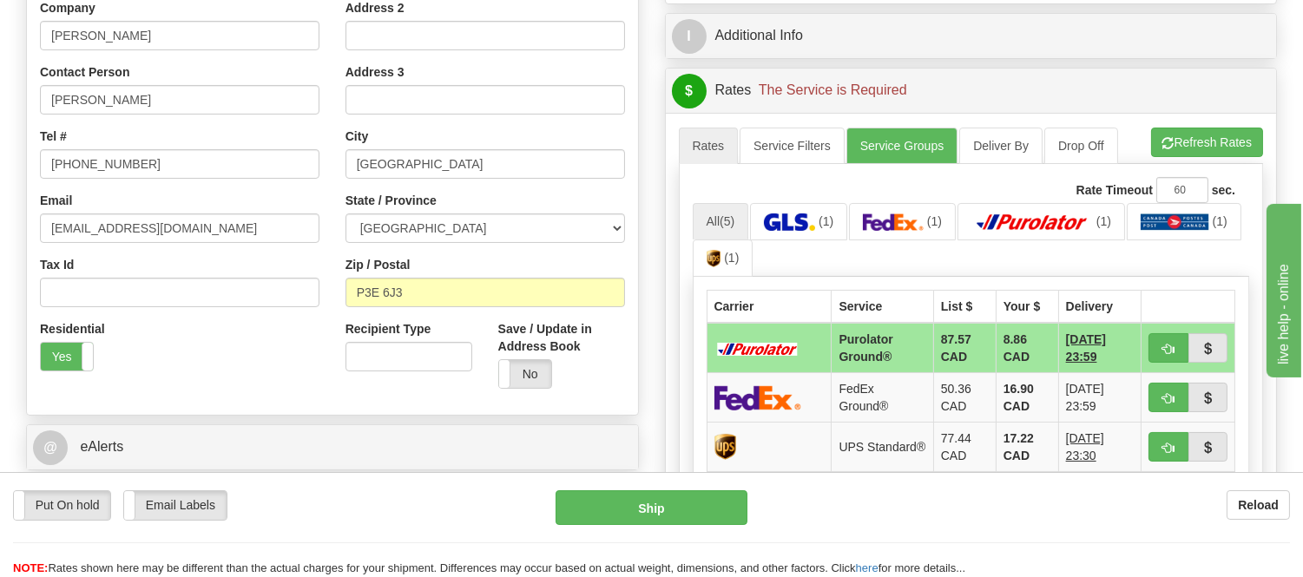
scroll to position [386, 0]
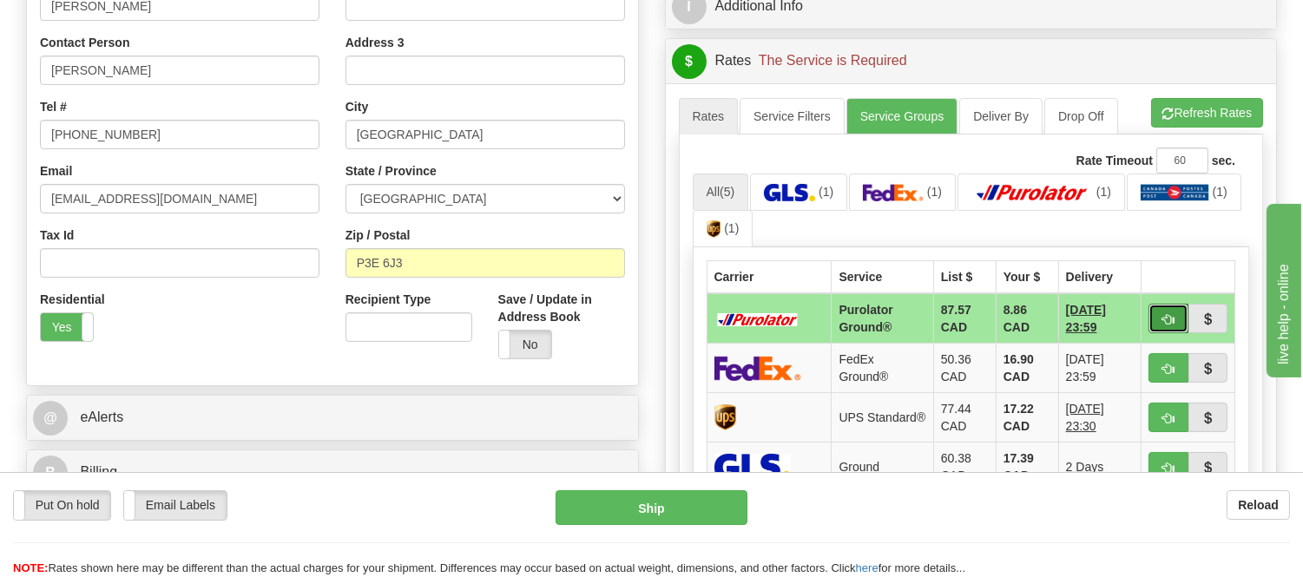
click at [1157, 323] on button "button" at bounding box center [1169, 319] width 40 height 30
type input "260"
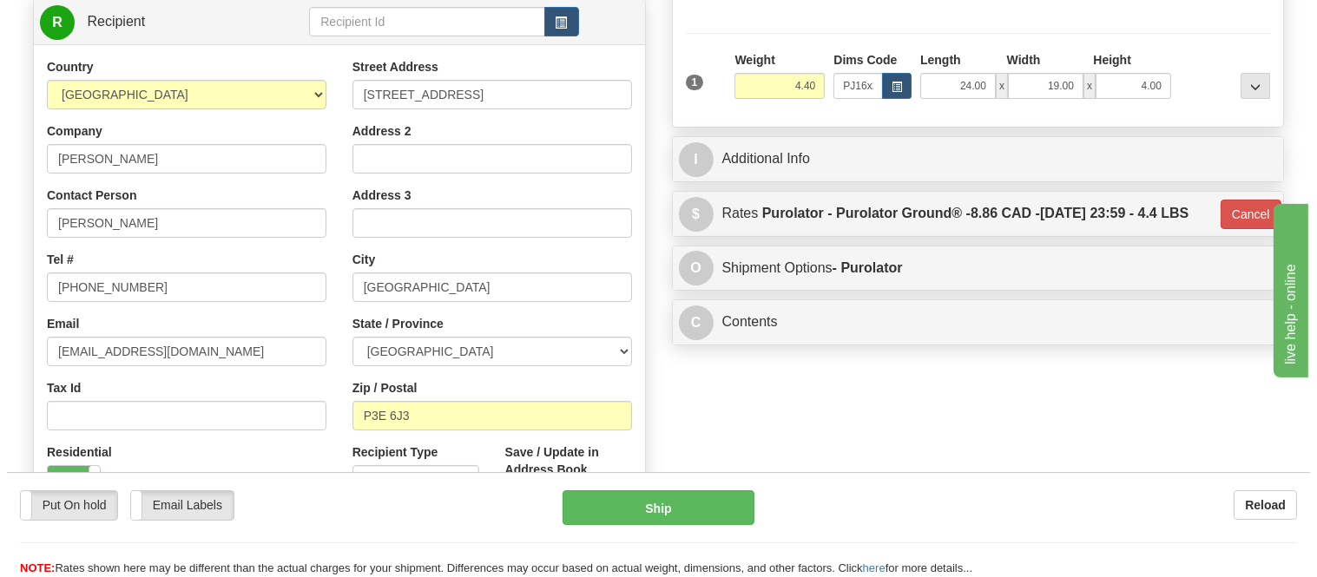
scroll to position [0, 0]
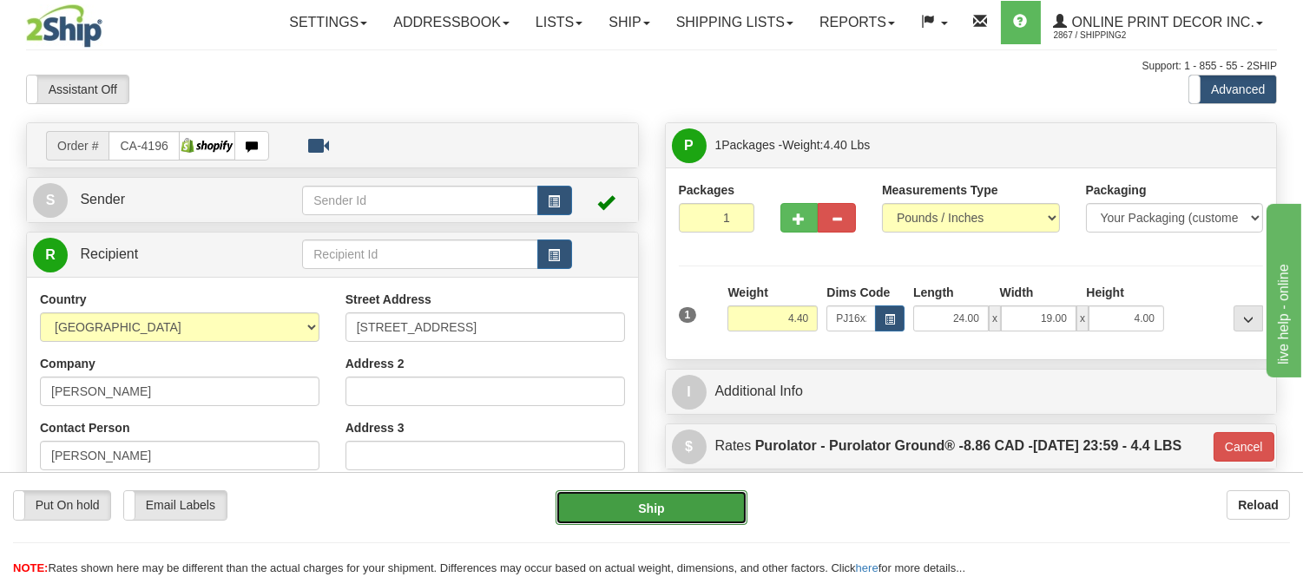
click at [610, 518] on button "Ship" at bounding box center [651, 508] width 191 height 35
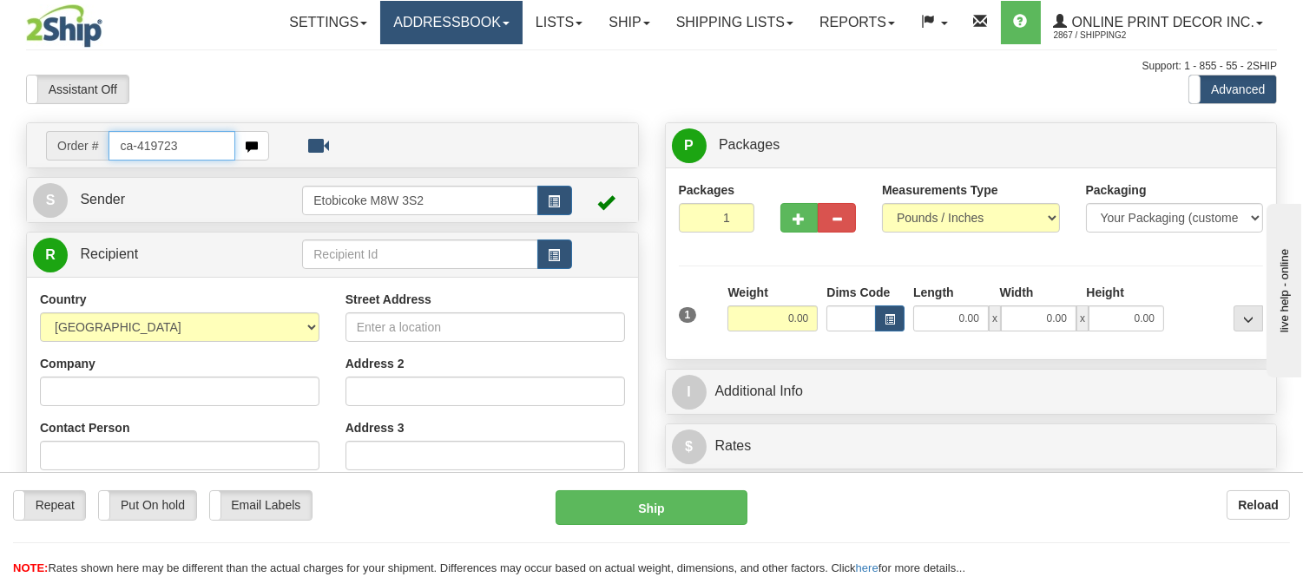
type input "ca-419723"
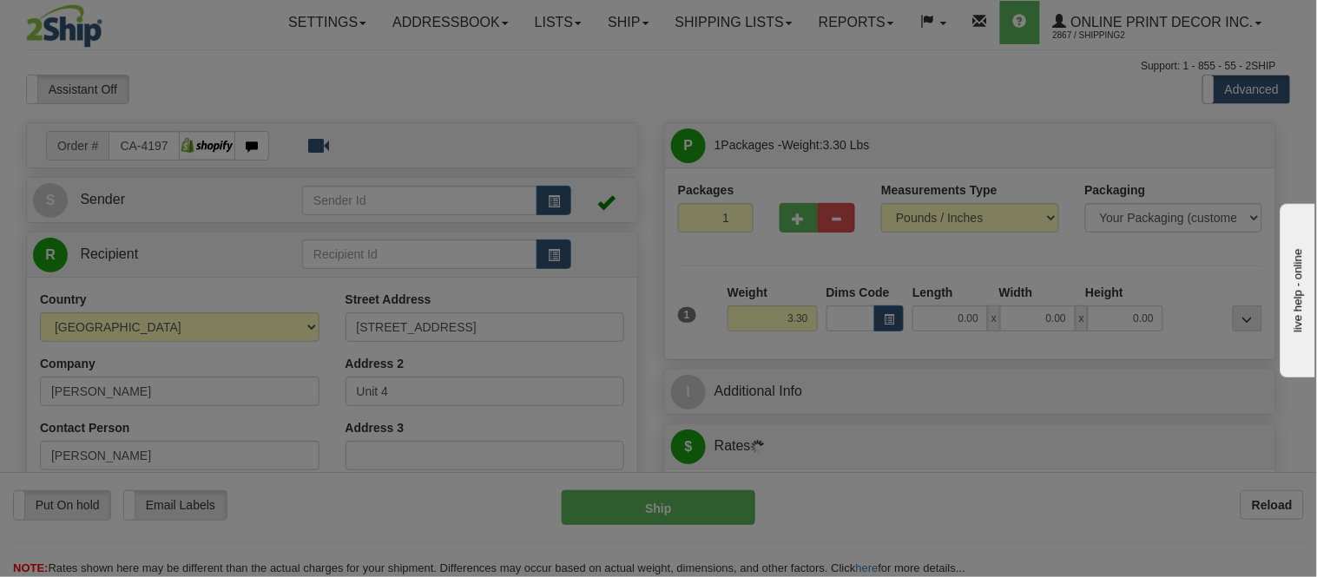
type input "PEMBERTON"
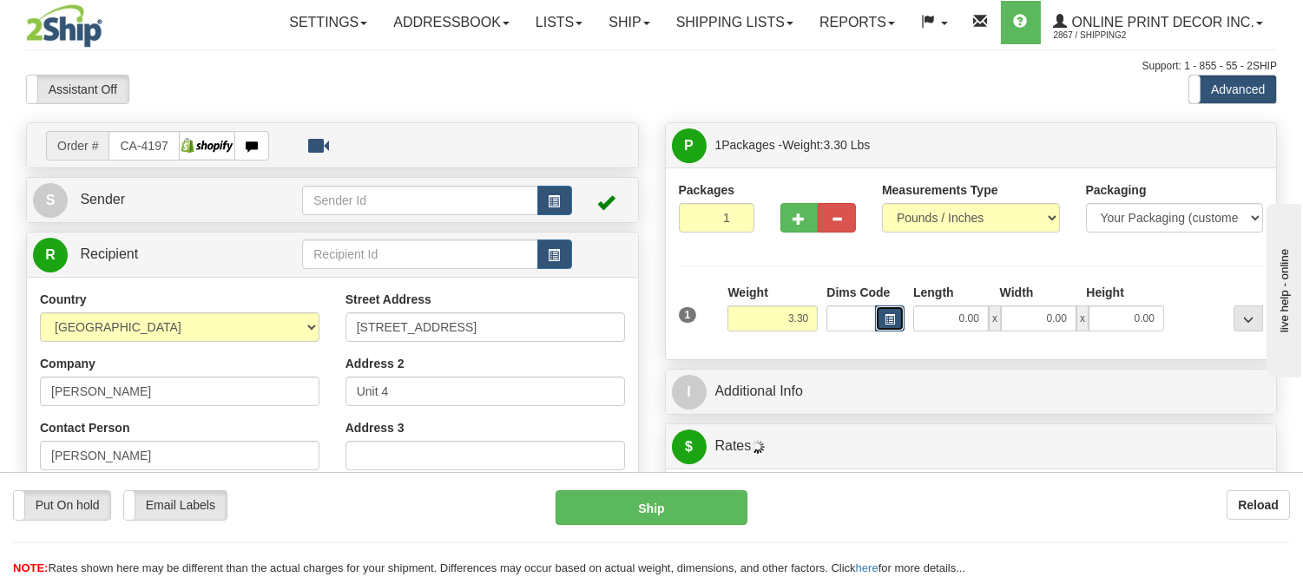
click at [900, 325] on button "button" at bounding box center [890, 319] width 30 height 26
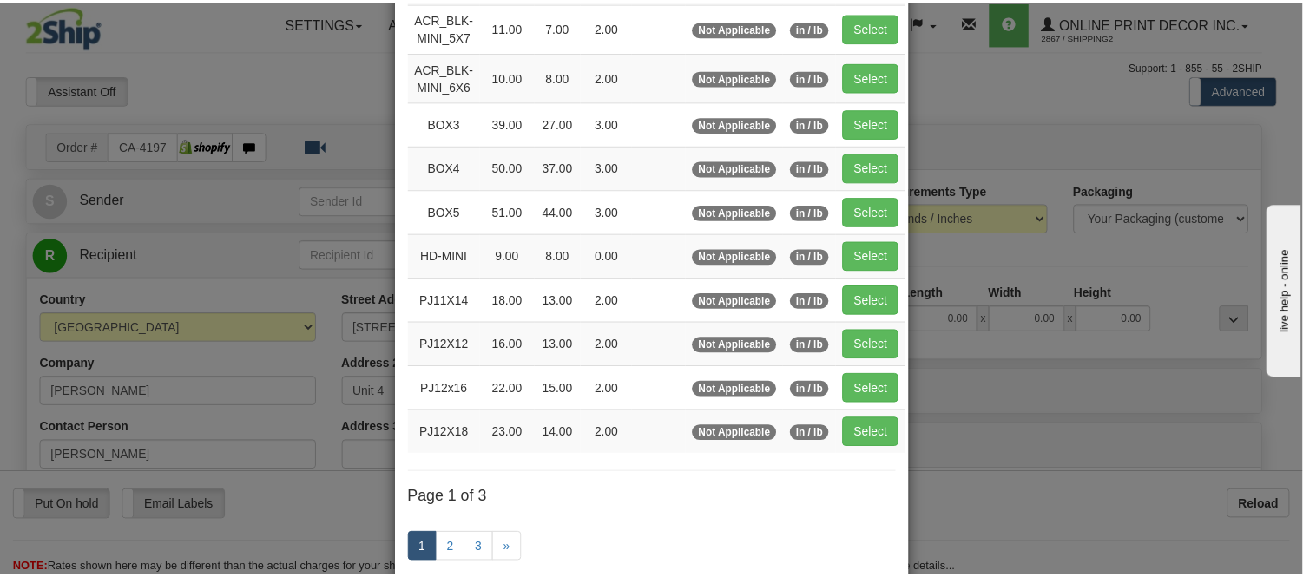
scroll to position [193, 0]
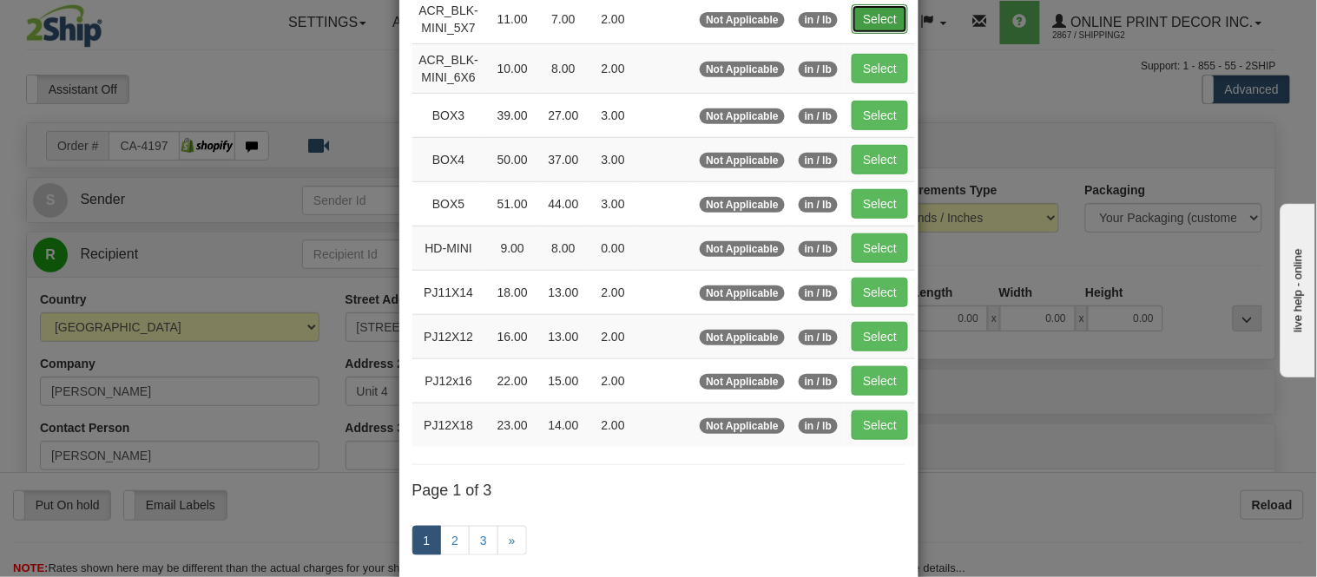
click at [897, 9] on button "Select" at bounding box center [880, 19] width 56 height 30
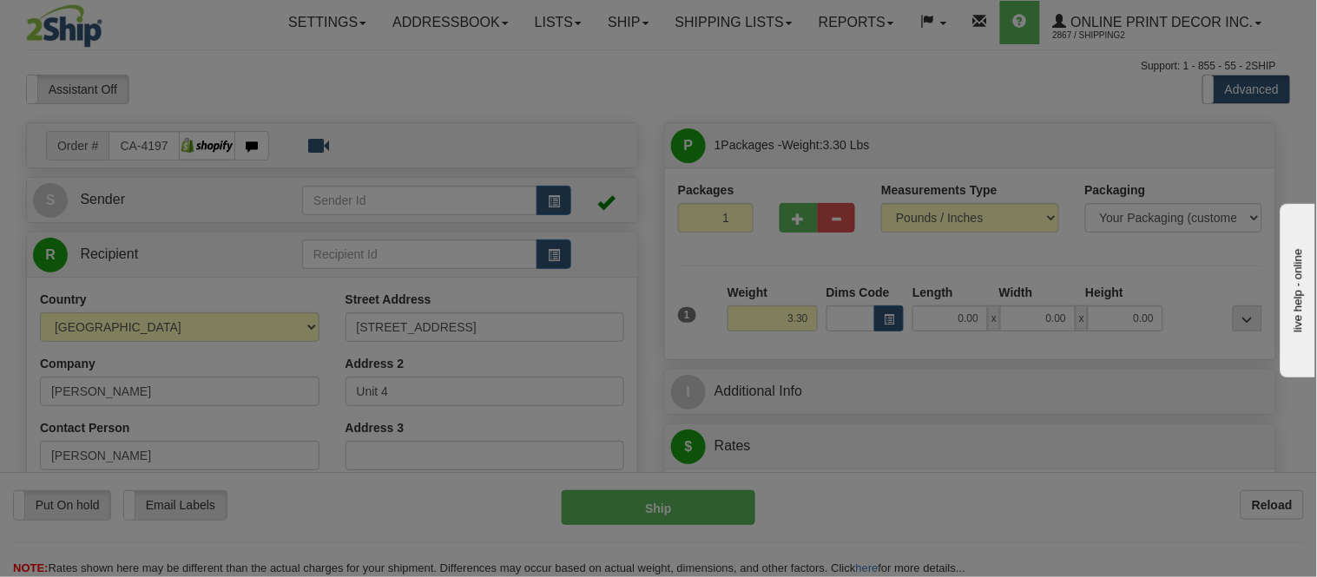
type input "ACR_BLK-MINI_5X7"
type input "11.00"
type input "7.00"
type input "2.00"
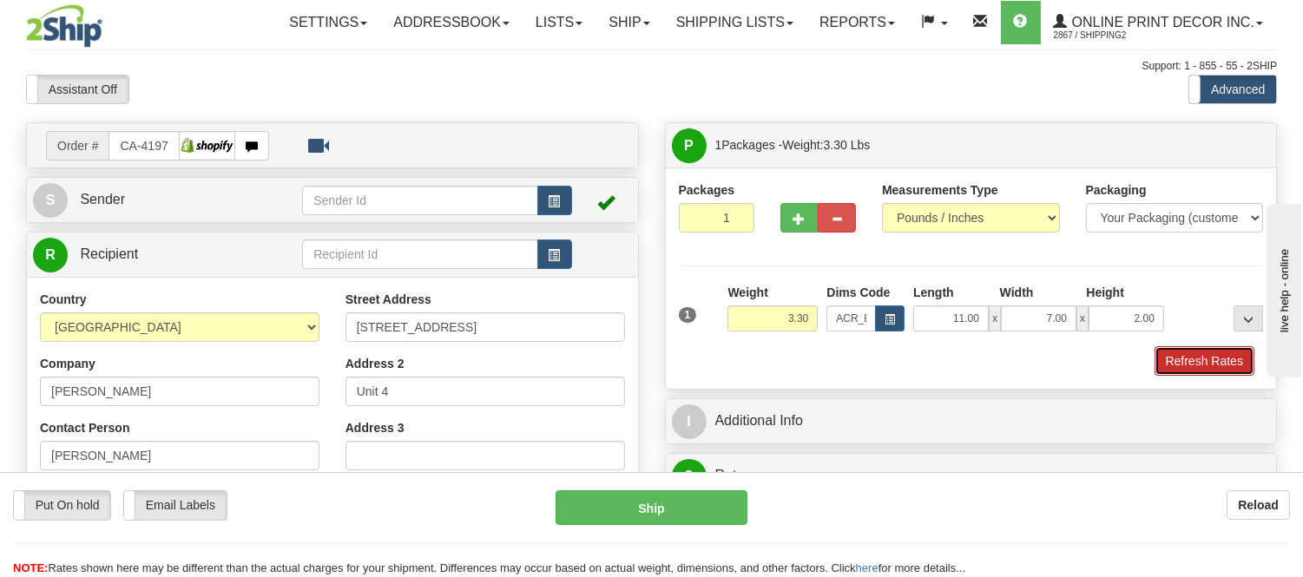
click at [1198, 370] on button "Refresh Rates" at bounding box center [1205, 361] width 100 height 30
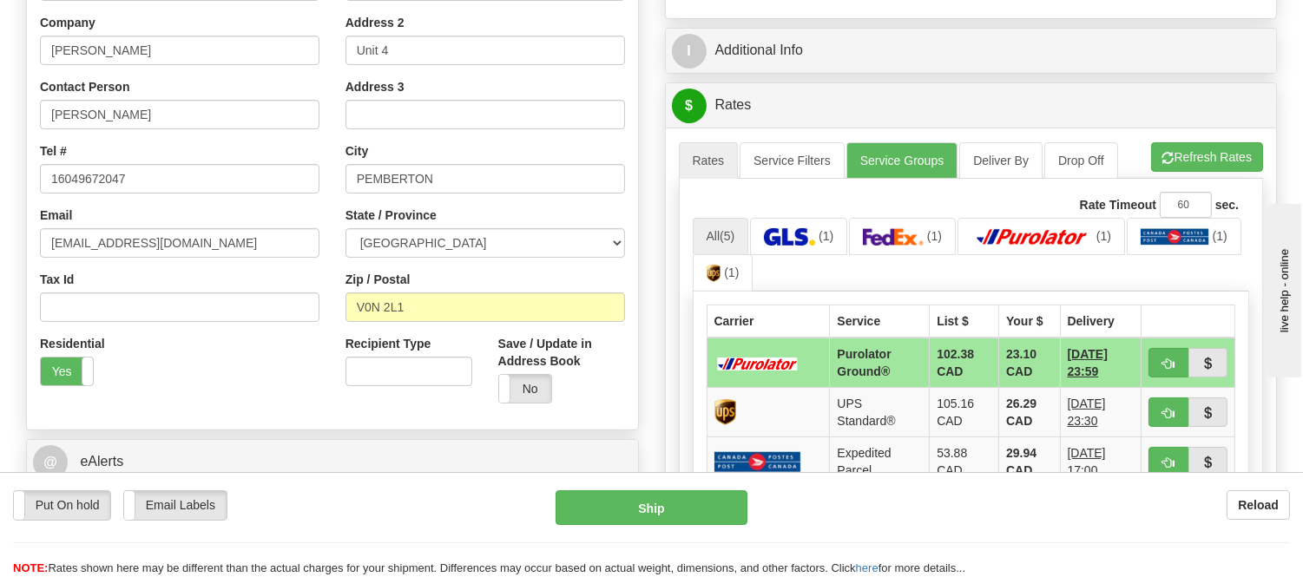
scroll to position [386, 0]
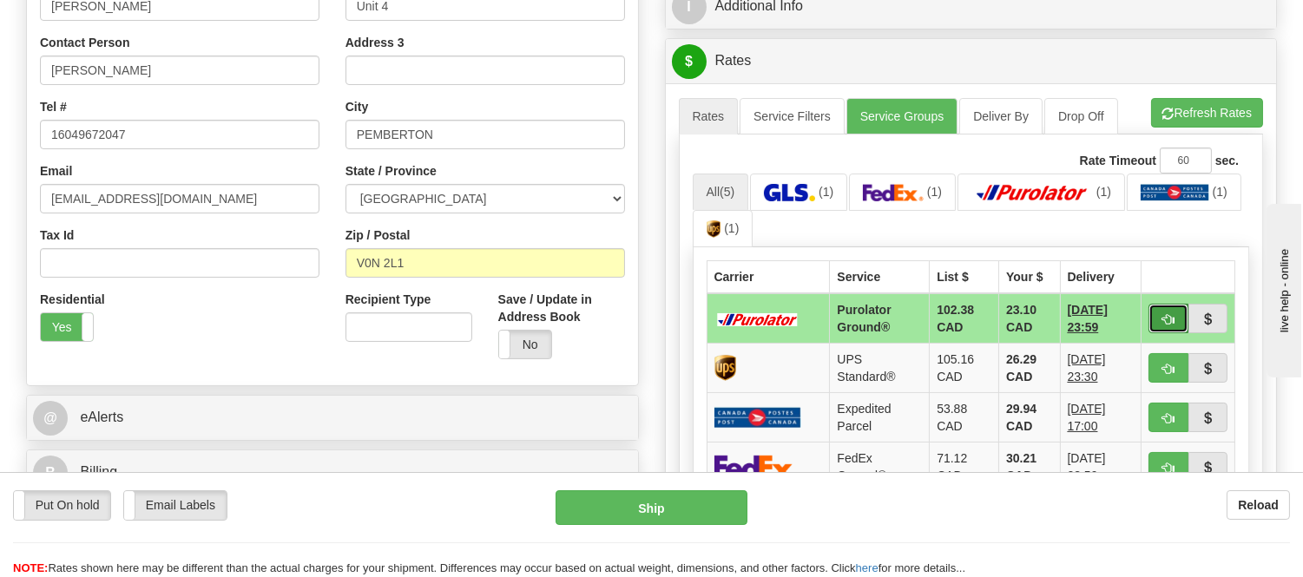
click at [1164, 306] on button "button" at bounding box center [1169, 319] width 40 height 30
type input "260"
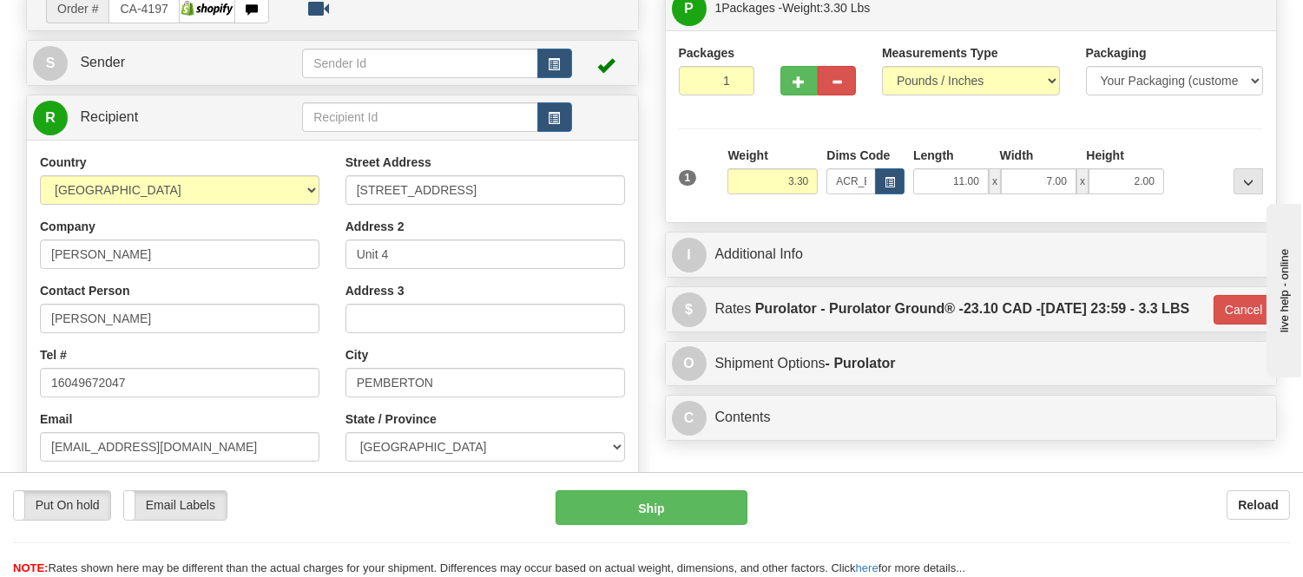
scroll to position [96, 0]
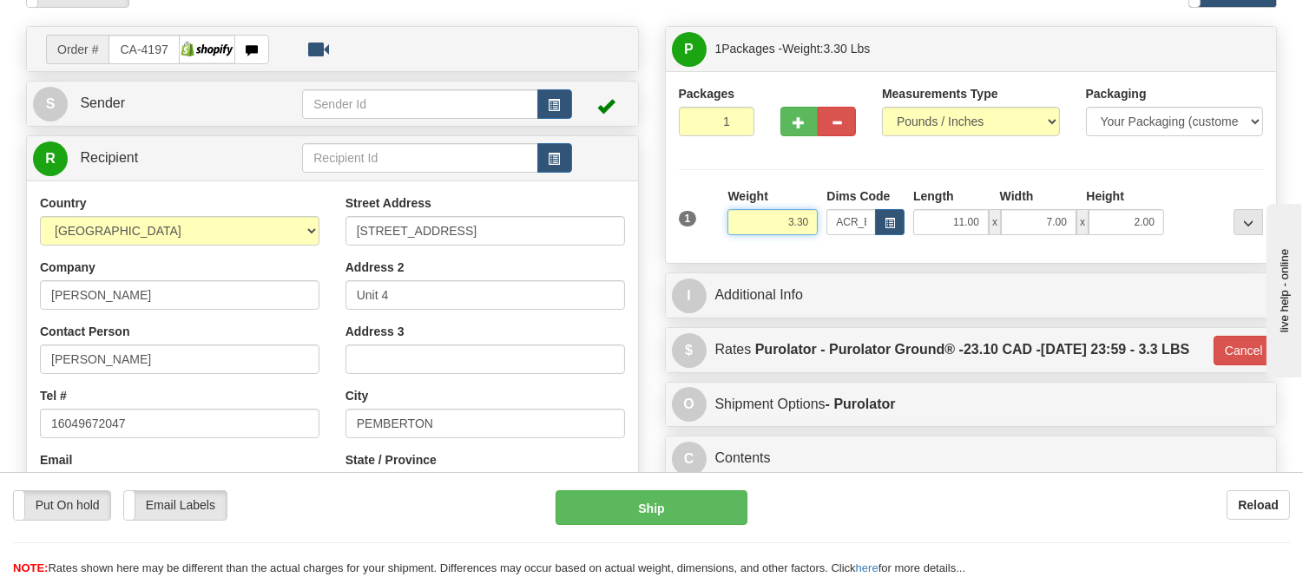
drag, startPoint x: 814, startPoint y: 217, endPoint x: 765, endPoint y: 229, distance: 50.1
click at [765, 229] on input "3.30" at bounding box center [773, 222] width 90 height 26
click button "Delete" at bounding box center [0, 0] width 0 height 0
type input "2.00"
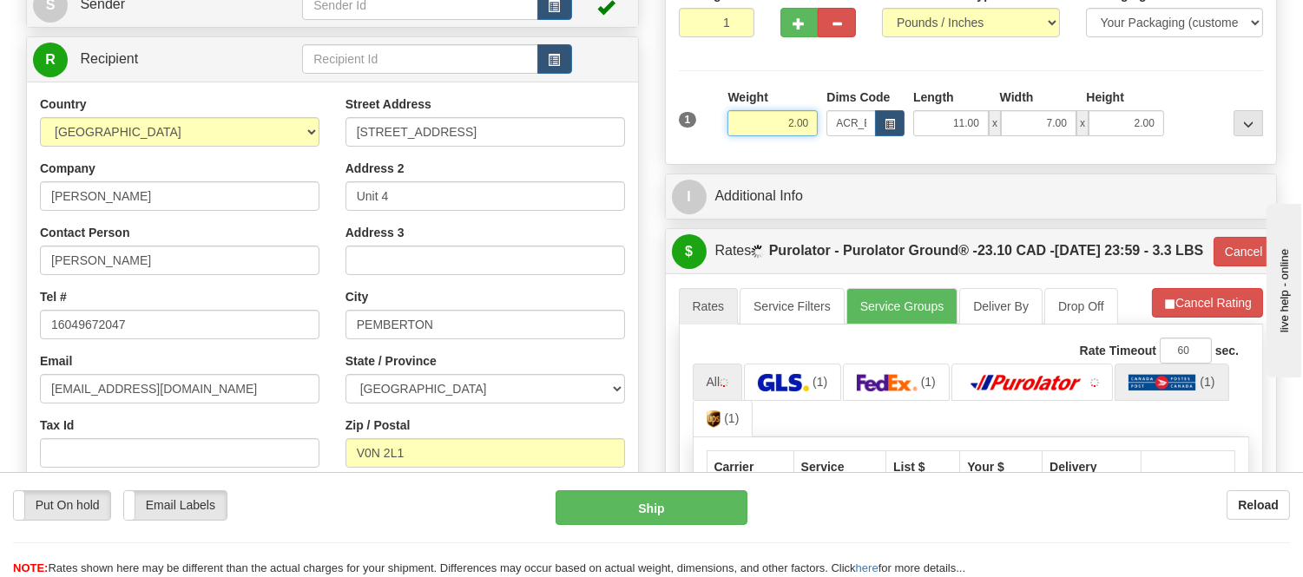
scroll to position [289, 0]
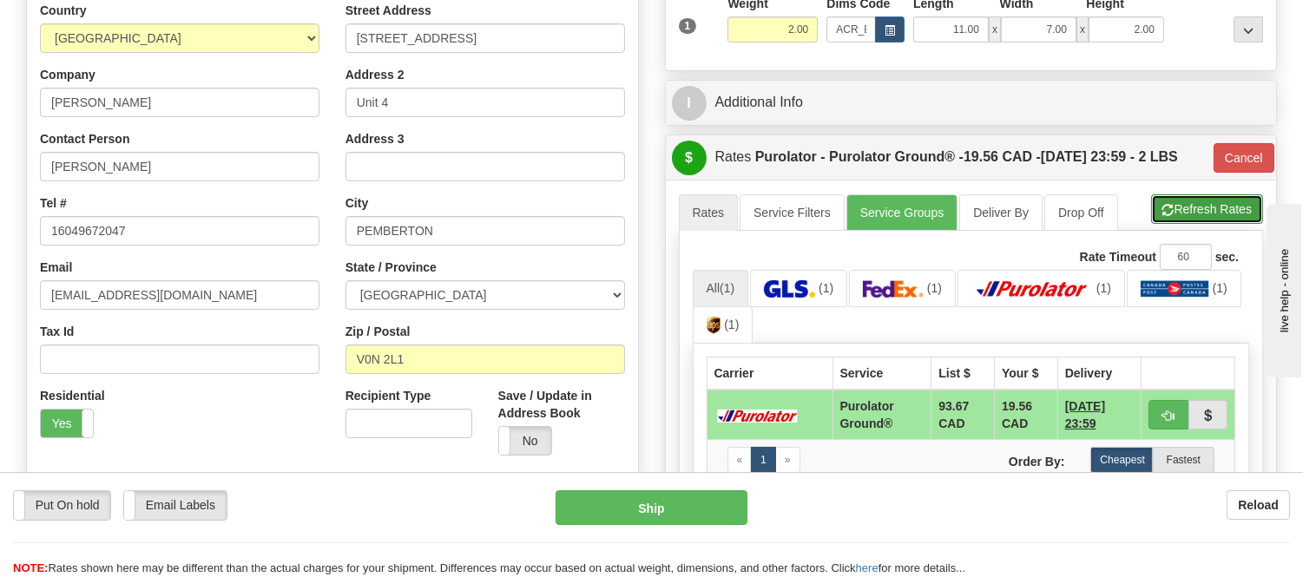
click at [1194, 209] on button "Refresh Rates" at bounding box center [1207, 210] width 112 height 30
type input "260"
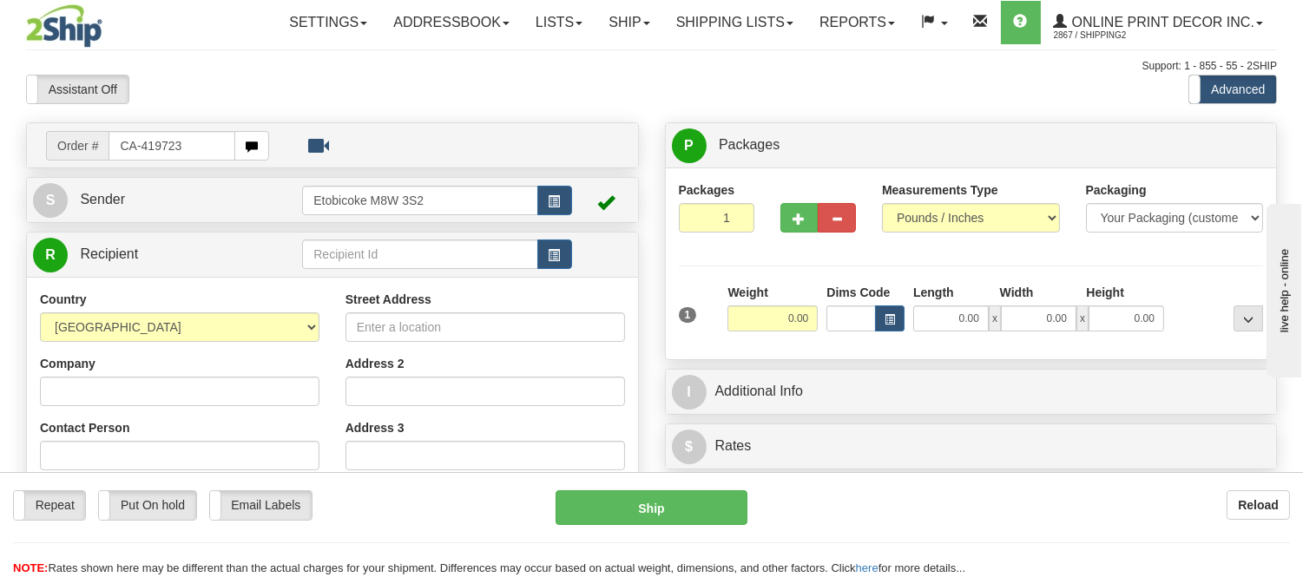
drag, startPoint x: 195, startPoint y: 152, endPoint x: 67, endPoint y: 171, distance: 129.9
click at [67, 171] on div "Order # CA-419723 S Sender" at bounding box center [332, 505] width 639 height 767
type input "ca-419723"
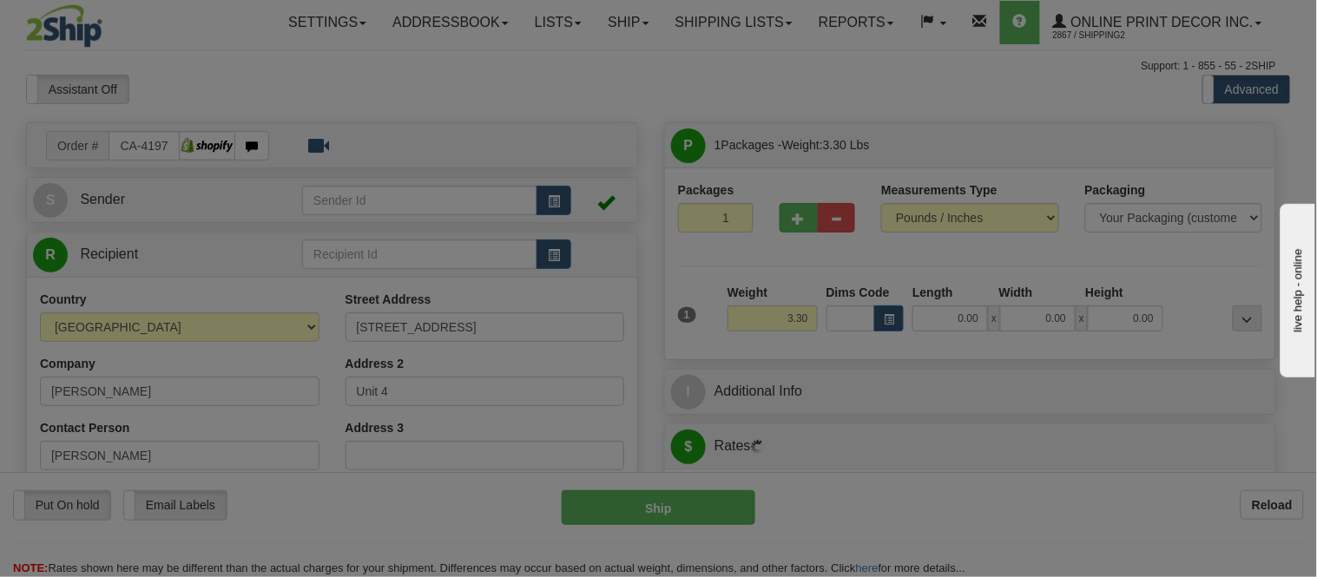
type input "PEMBERTON"
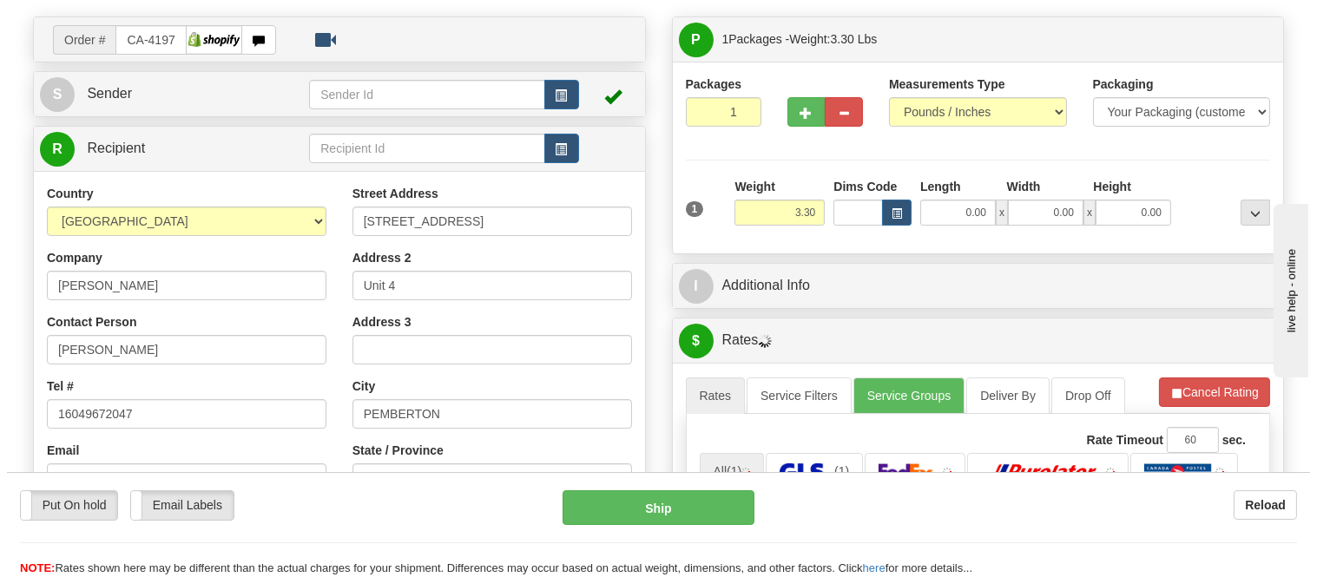
scroll to position [193, 0]
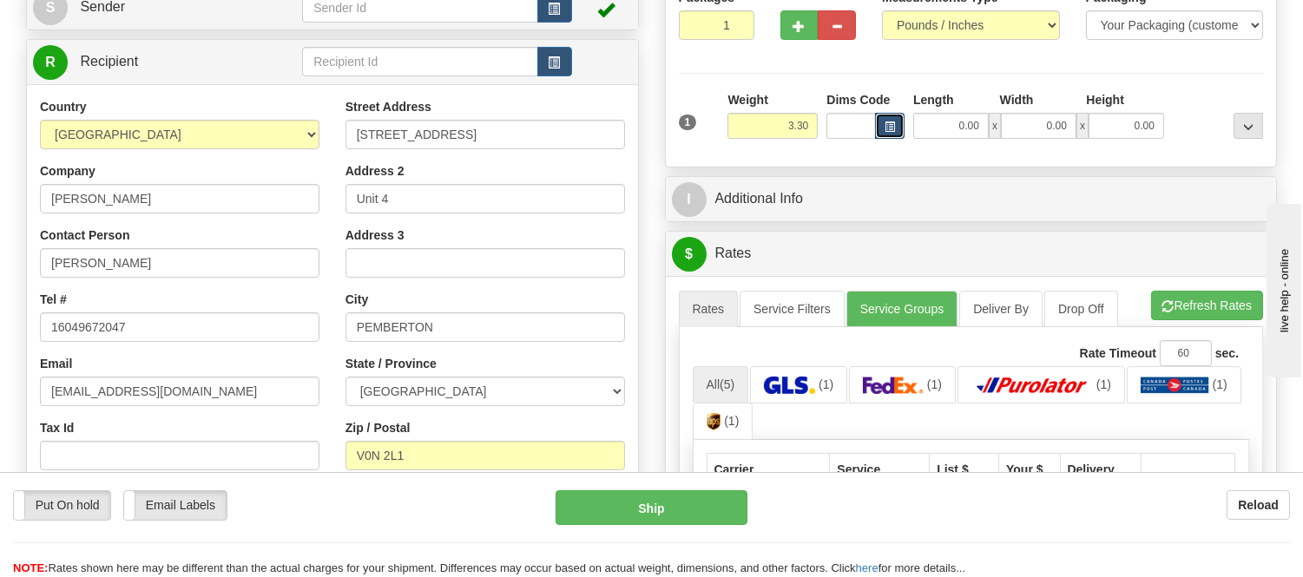
click at [894, 129] on span "button" at bounding box center [890, 127] width 10 height 10
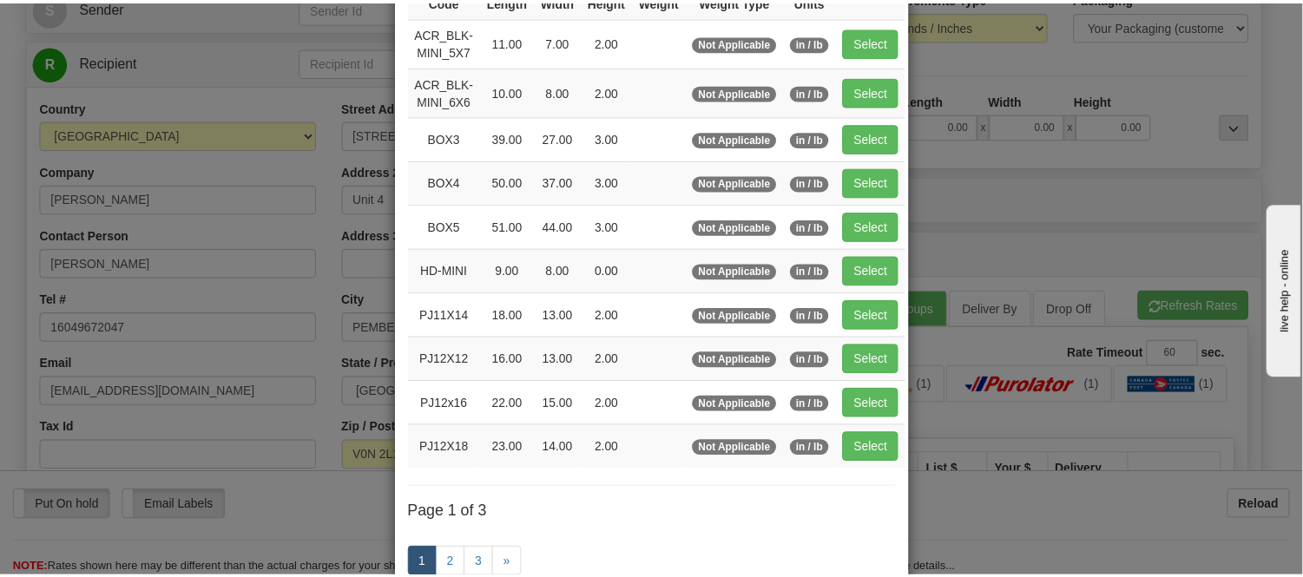
scroll to position [0, 0]
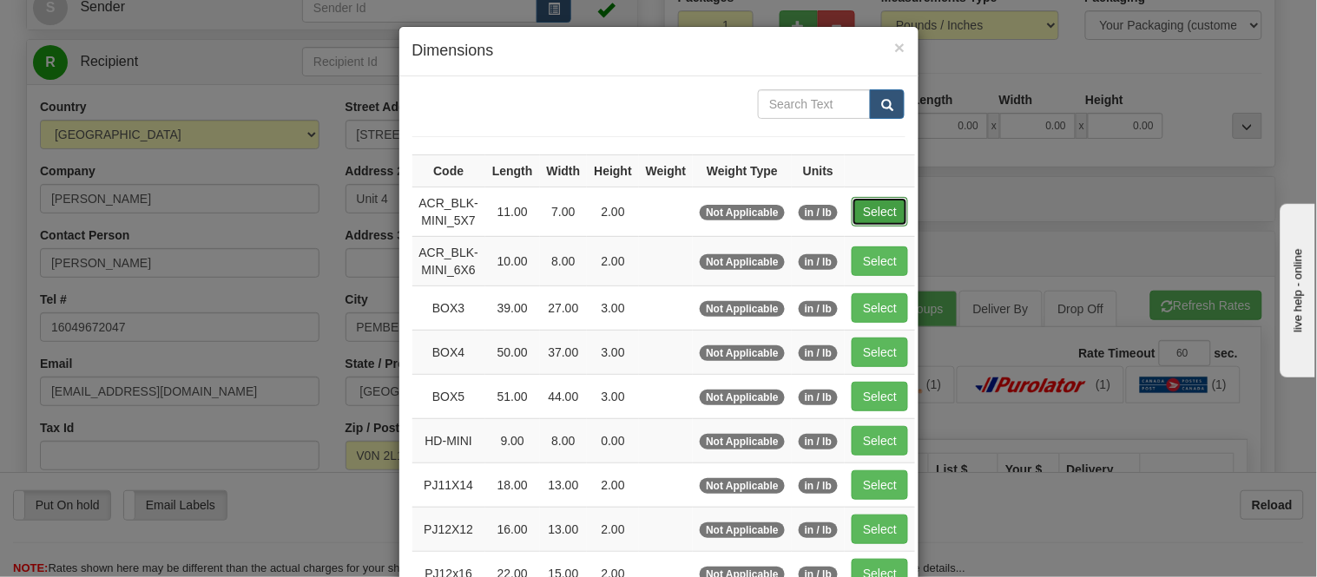
click at [868, 205] on button "Select" at bounding box center [880, 212] width 56 height 30
type input "ACR_BLK-MINI_5X7"
type input "11.00"
type input "7.00"
type input "2.00"
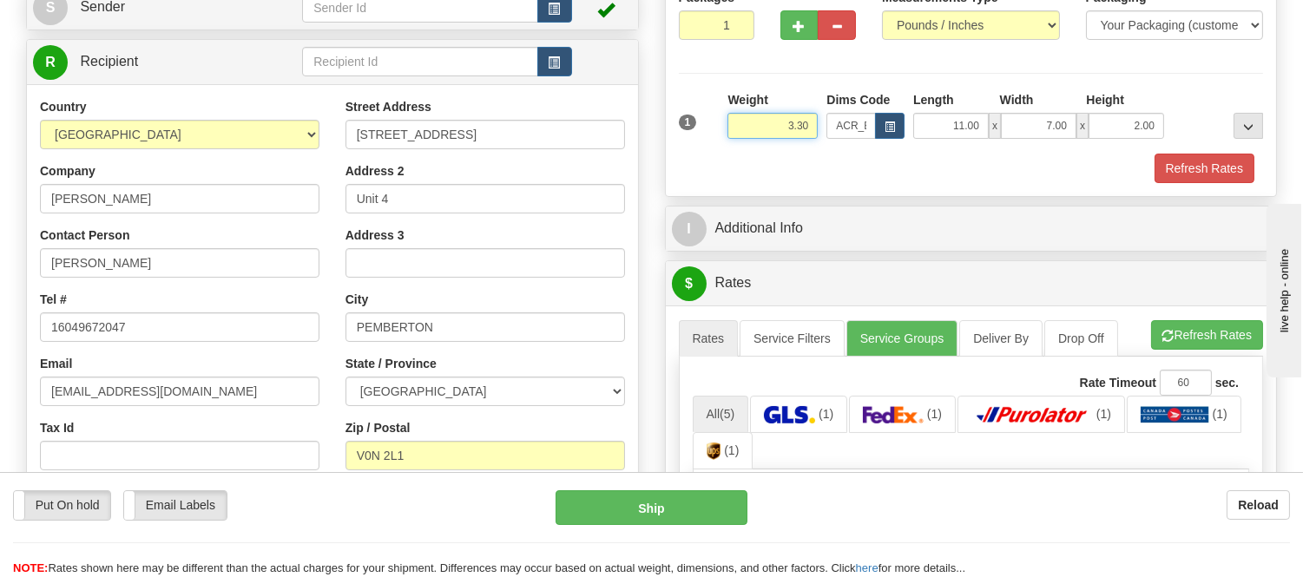
drag, startPoint x: 750, startPoint y: 114, endPoint x: 739, endPoint y: 111, distance: 11.6
click at [739, 111] on div "Weight 3.30" at bounding box center [773, 115] width 90 height 48
click button "Delete" at bounding box center [0, 0] width 0 height 0
type input "2.00"
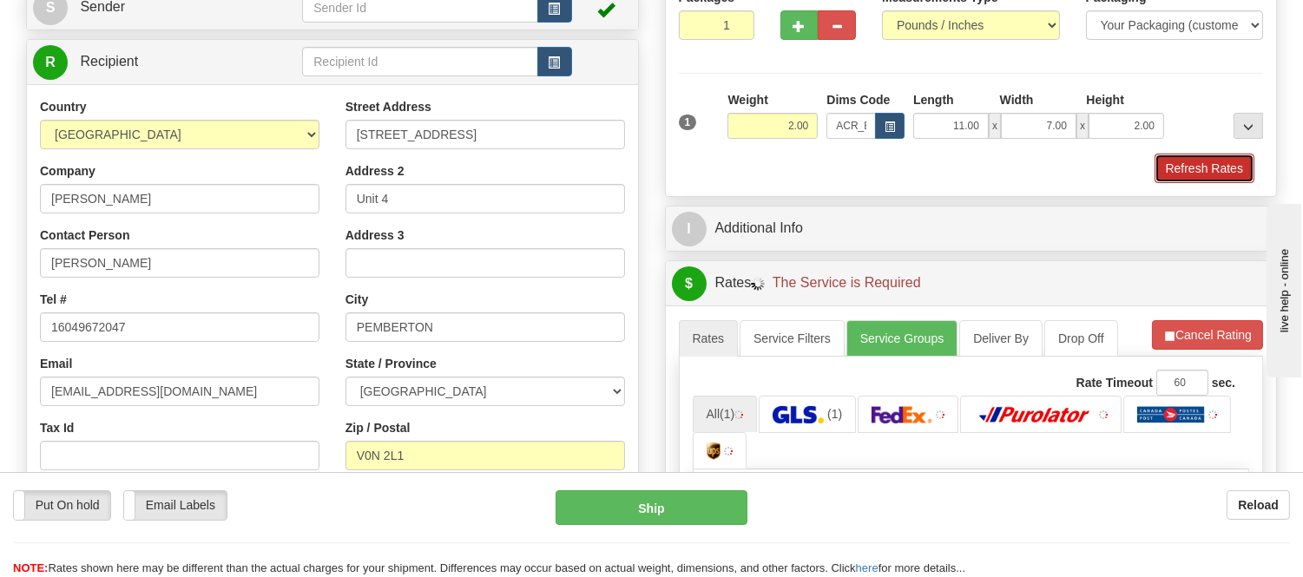
click at [1199, 177] on button "Refresh Rates" at bounding box center [1205, 169] width 100 height 30
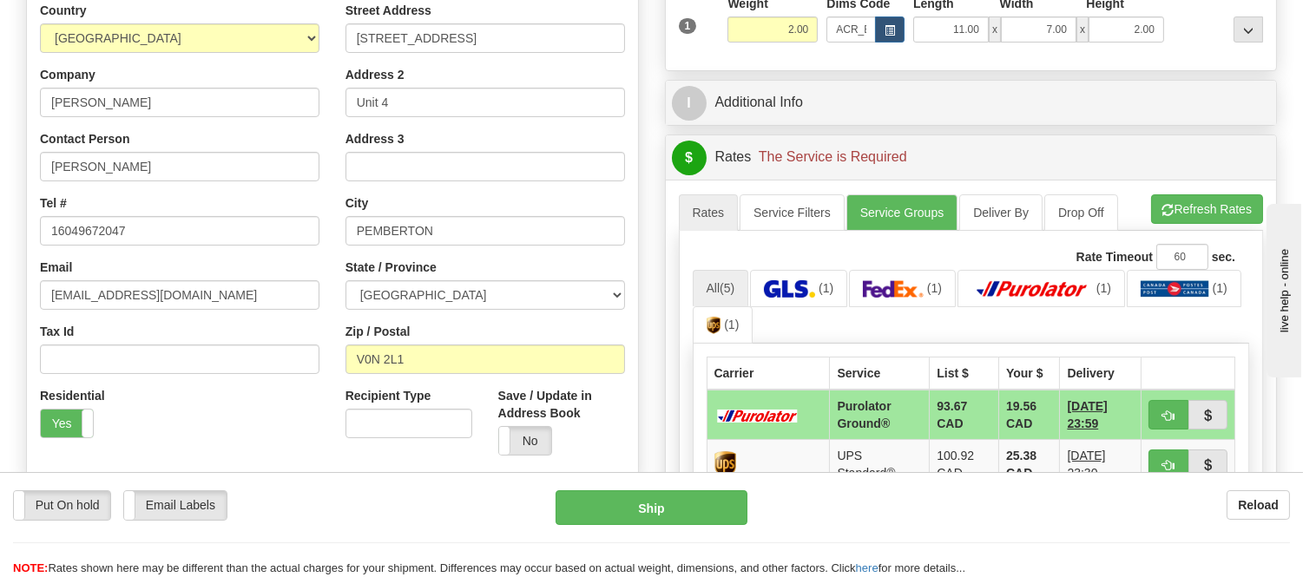
scroll to position [482, 0]
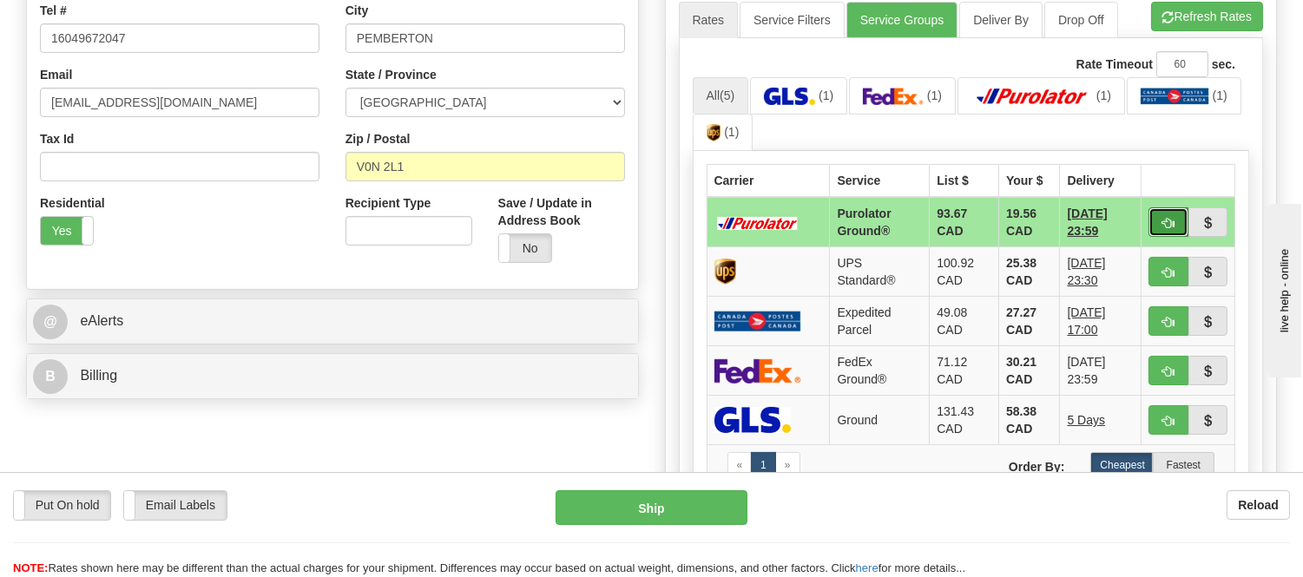
click at [1162, 214] on button "button" at bounding box center [1169, 223] width 40 height 30
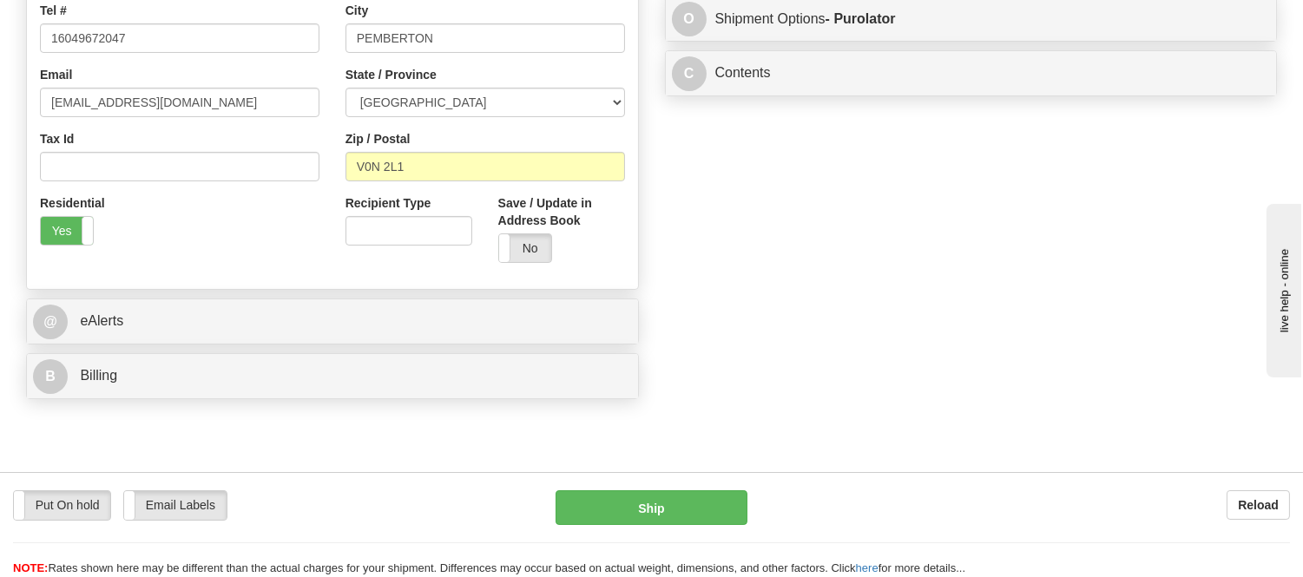
type input "260"
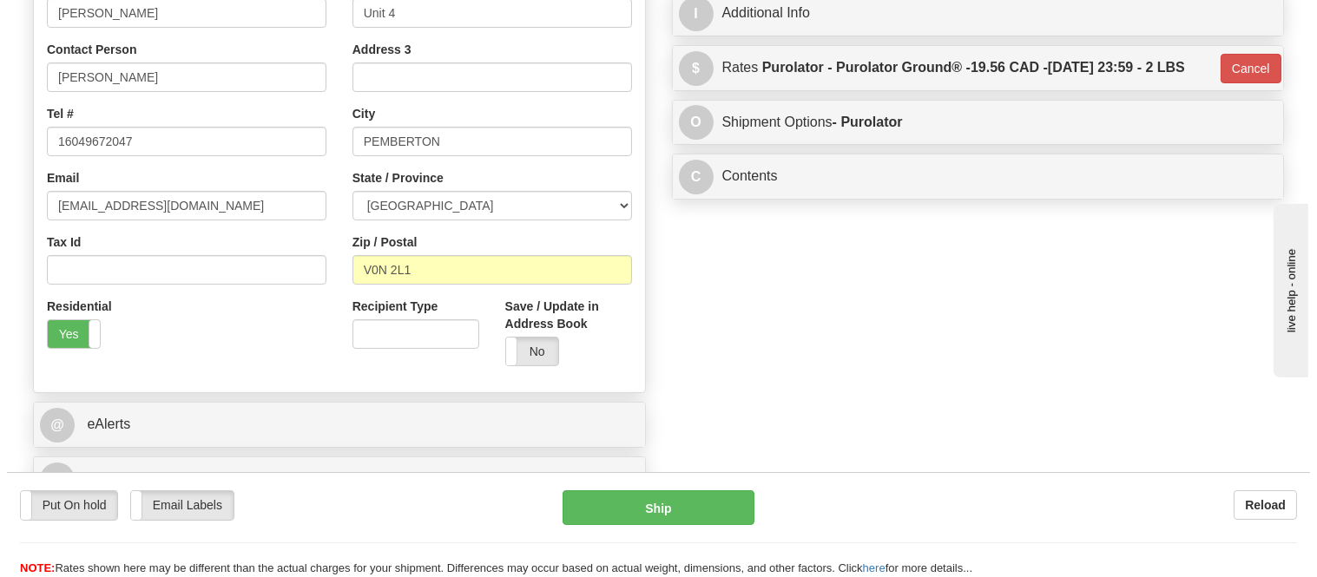
scroll to position [193, 0]
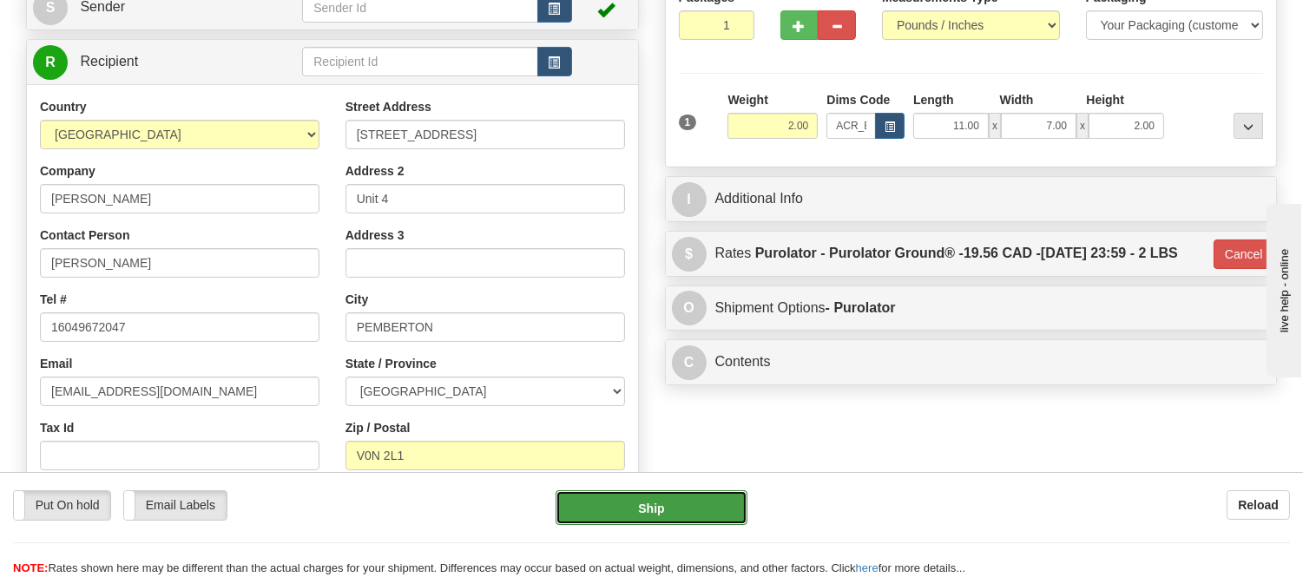
click at [677, 508] on button "Ship" at bounding box center [651, 508] width 191 height 35
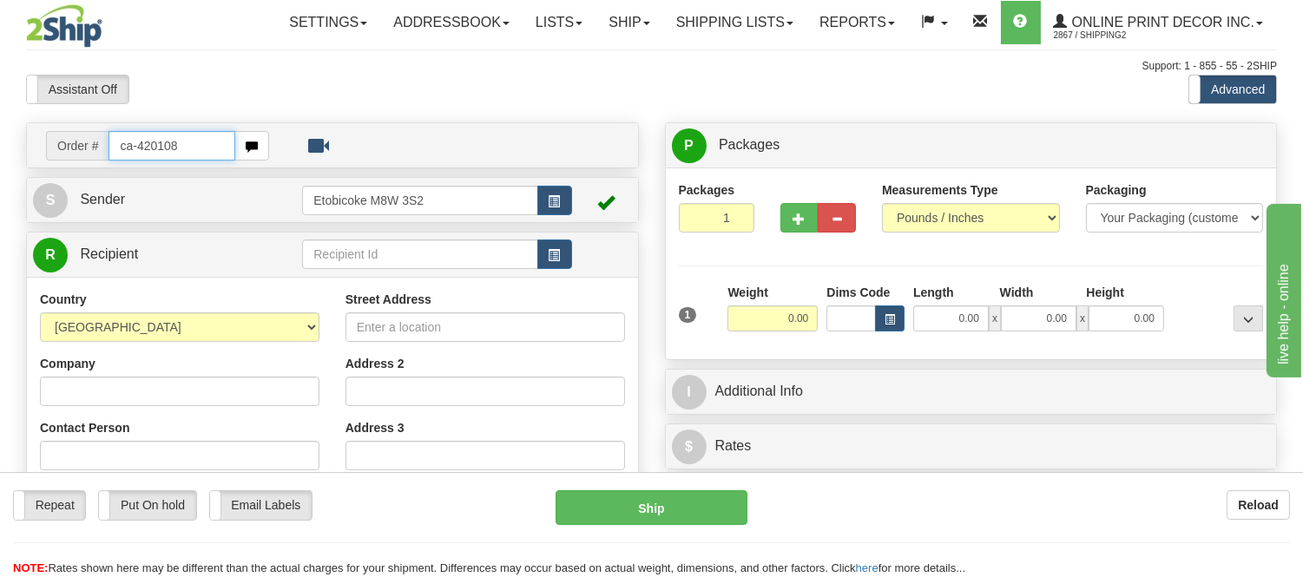
type input "ca-420108"
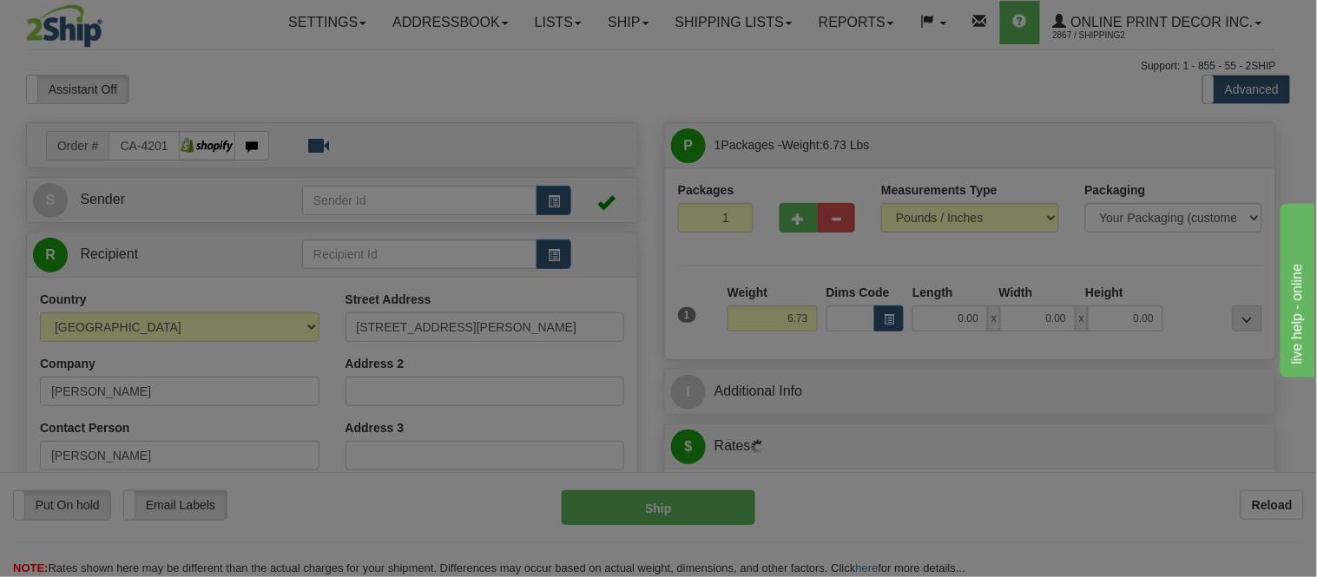
type input "[PERSON_NAME]"
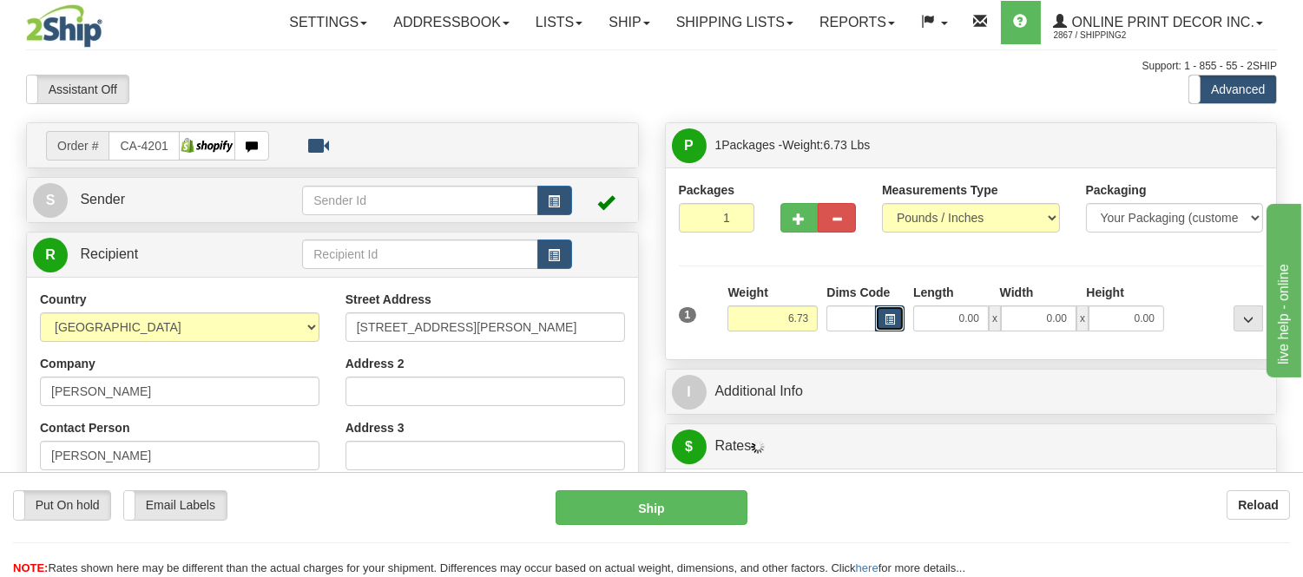
click at [891, 318] on span "button" at bounding box center [890, 320] width 10 height 10
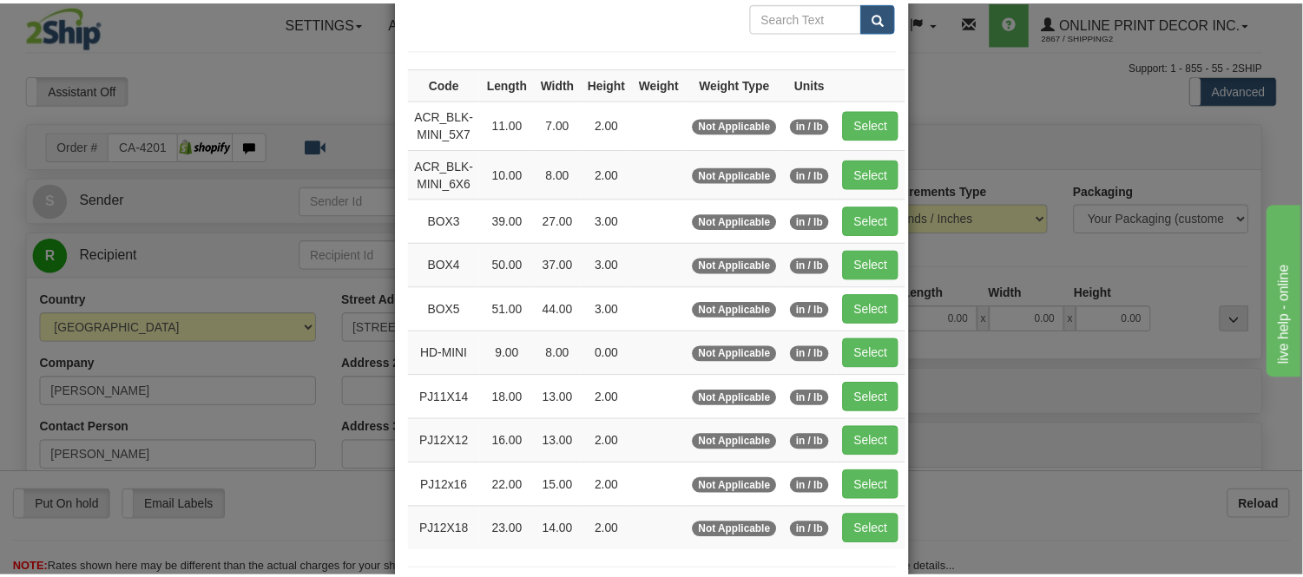
scroll to position [193, 0]
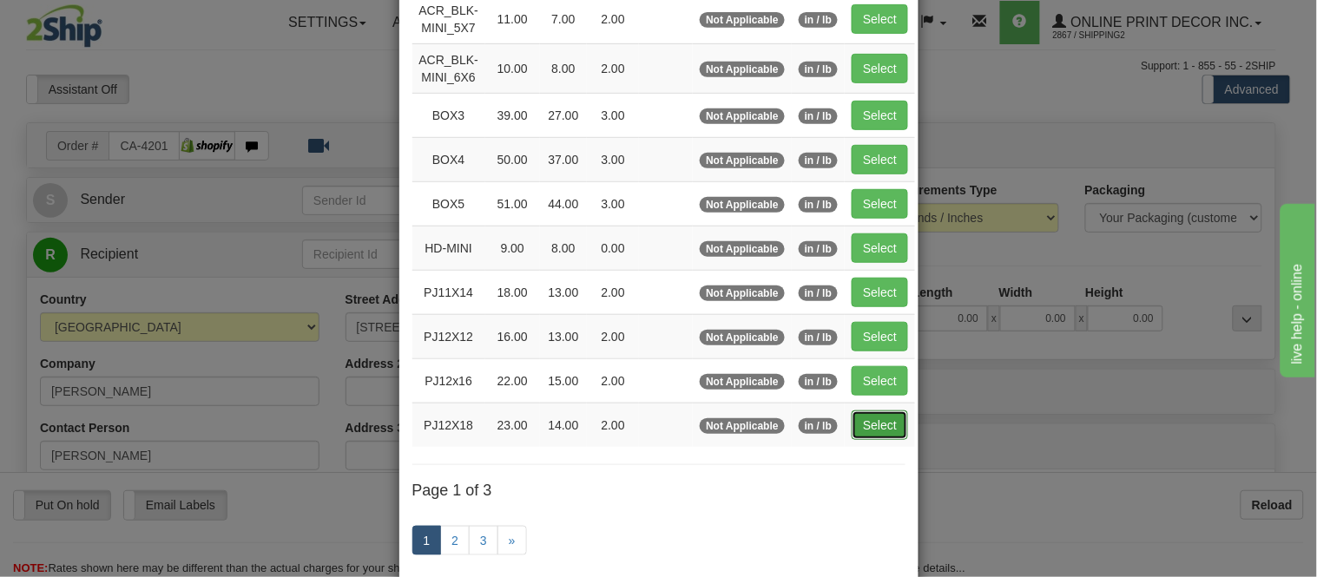
click at [877, 415] on button "Select" at bounding box center [880, 426] width 56 height 30
type input "PJ12X18"
type input "23.00"
type input "14.00"
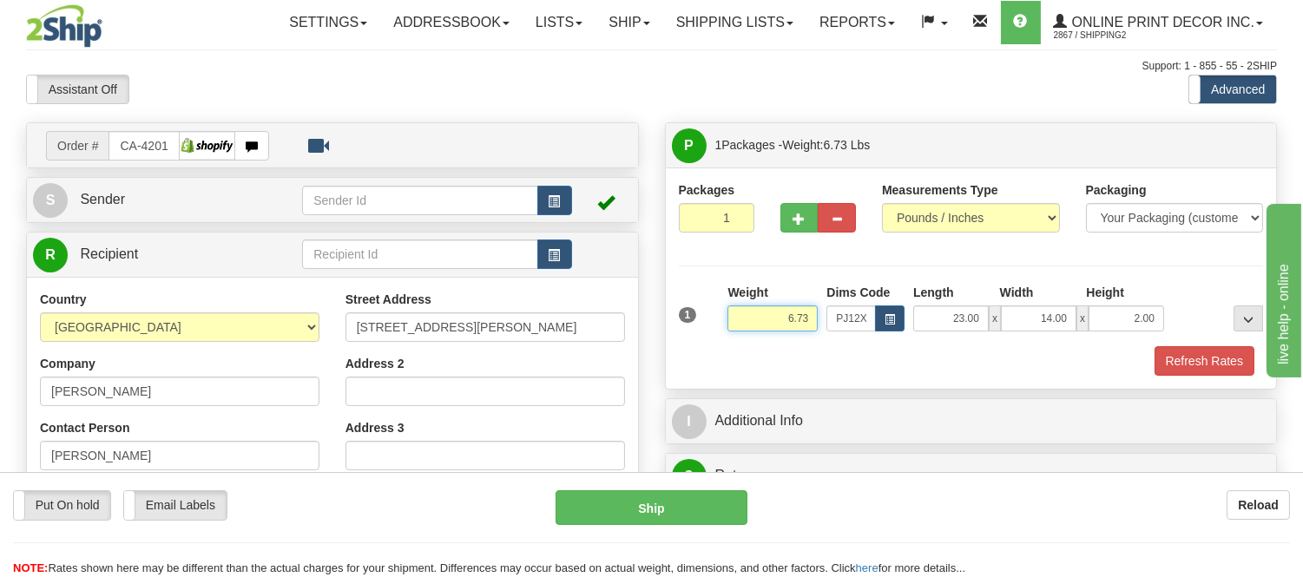
drag, startPoint x: 813, startPoint y: 320, endPoint x: 697, endPoint y: 313, distance: 115.6
click at [697, 313] on div "1 Weight 6.73 Dims Code x x" at bounding box center [972, 315] width 594 height 62
drag, startPoint x: 1160, startPoint y: 316, endPoint x: 1101, endPoint y: 315, distance: 59.1
click at [1101, 315] on input "2.00" at bounding box center [1127, 319] width 76 height 26
click button "Delete" at bounding box center [0, 0] width 0 height 0
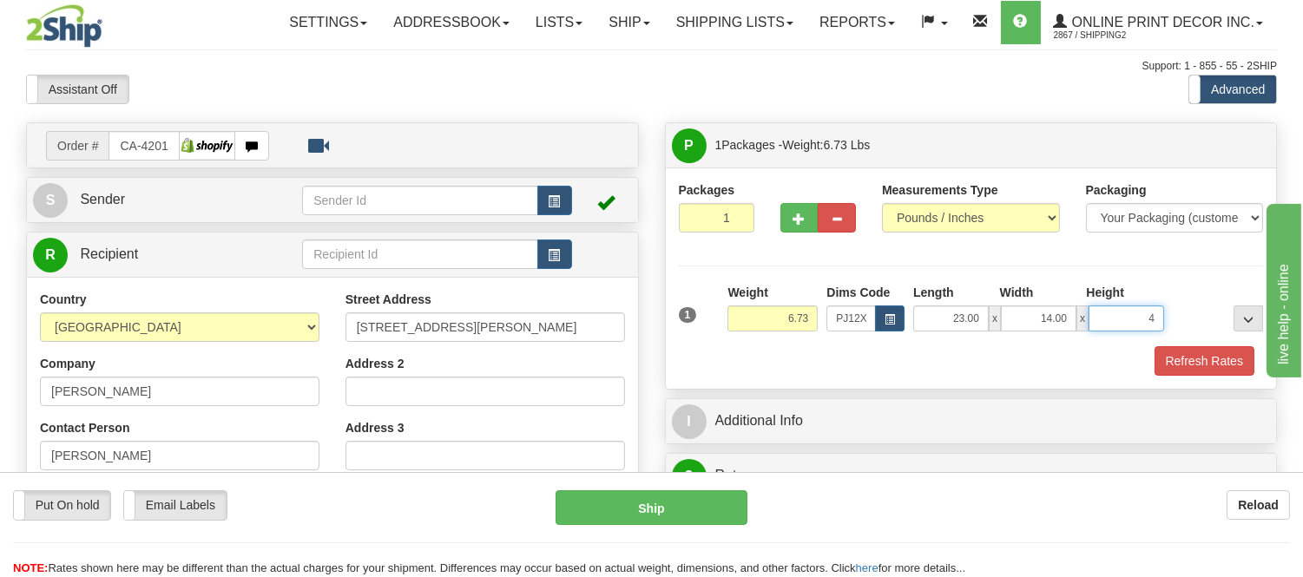
type input "4.00"
click at [1234, 359] on button "Refresh Rates" at bounding box center [1205, 361] width 100 height 30
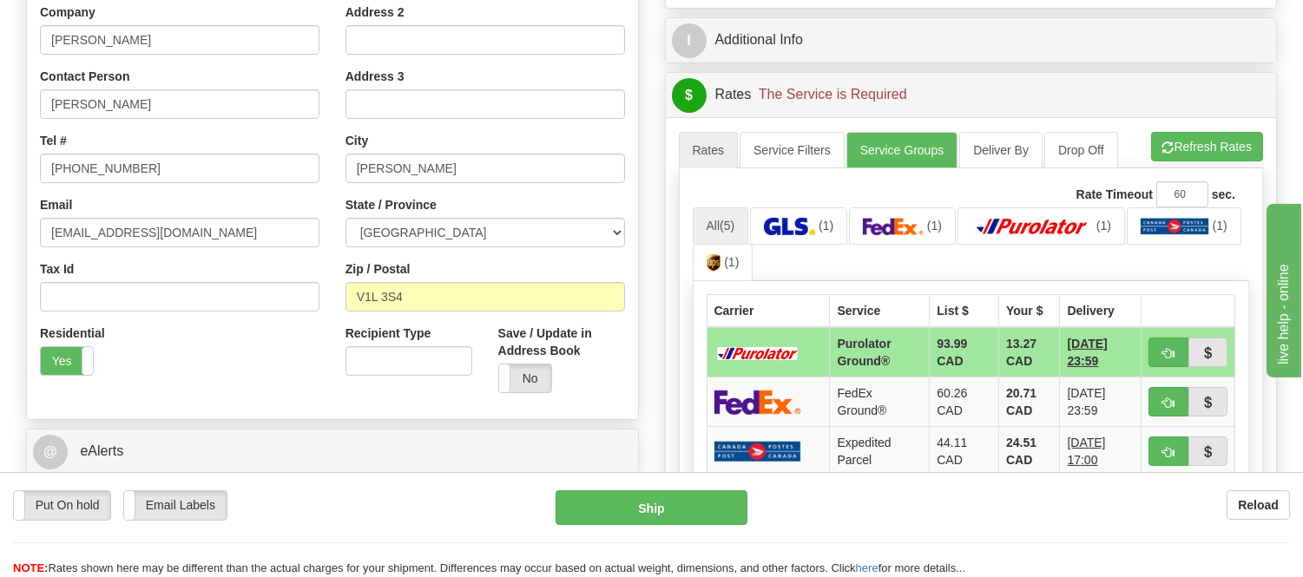
scroll to position [386, 0]
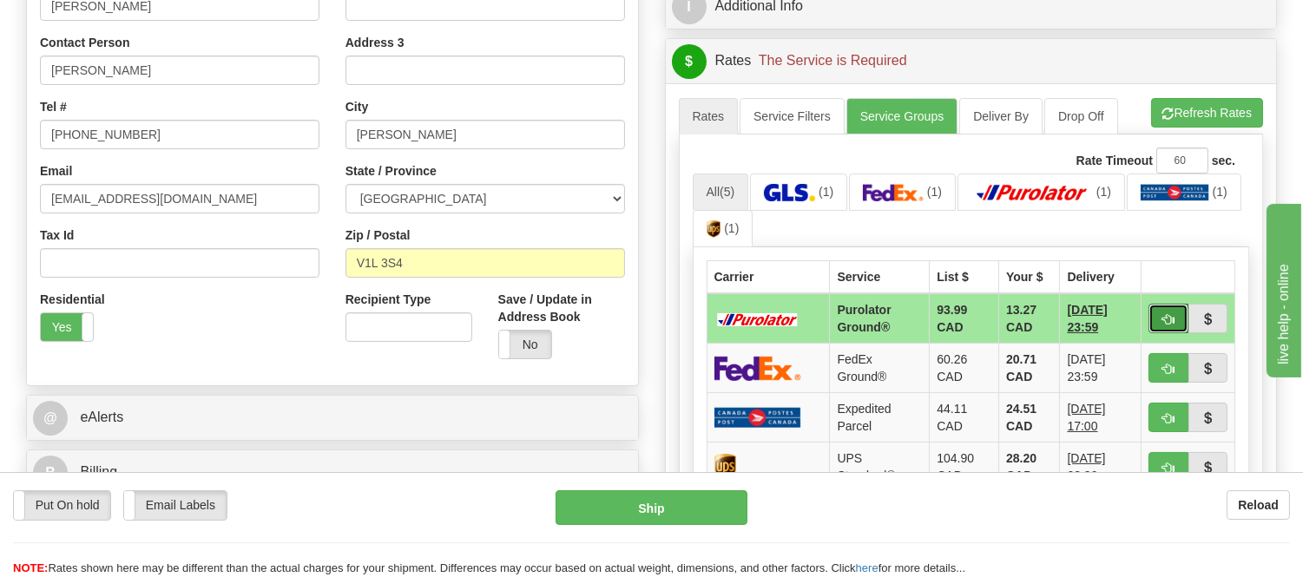
click at [1158, 313] on button "button" at bounding box center [1169, 319] width 40 height 30
type input "260"
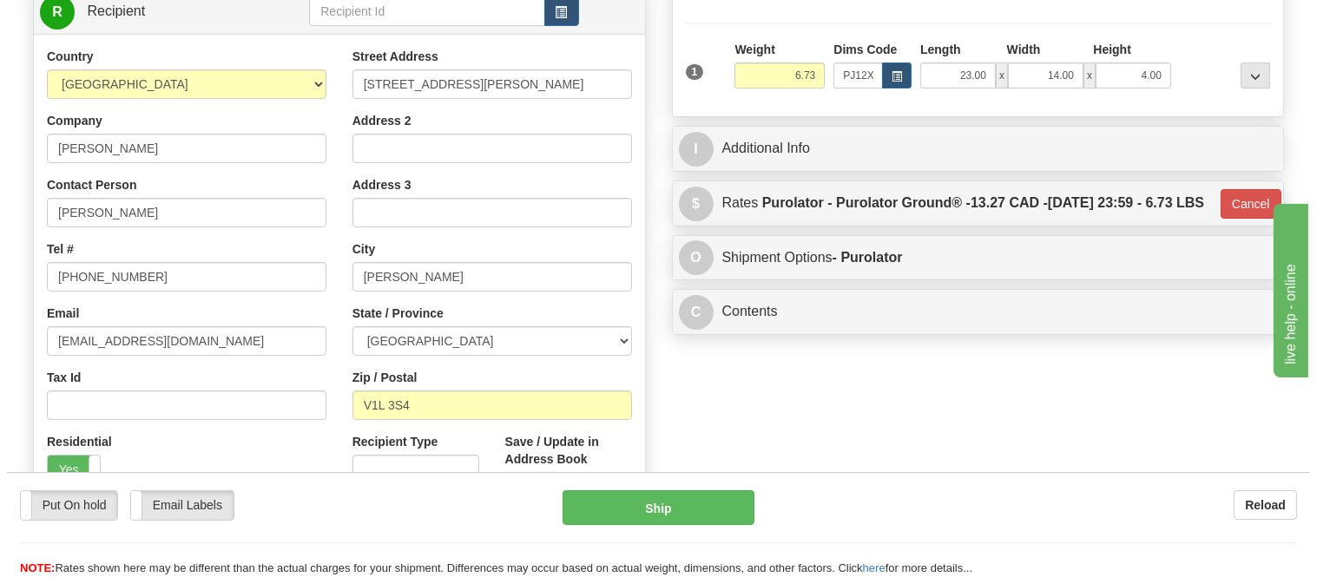
scroll to position [96, 0]
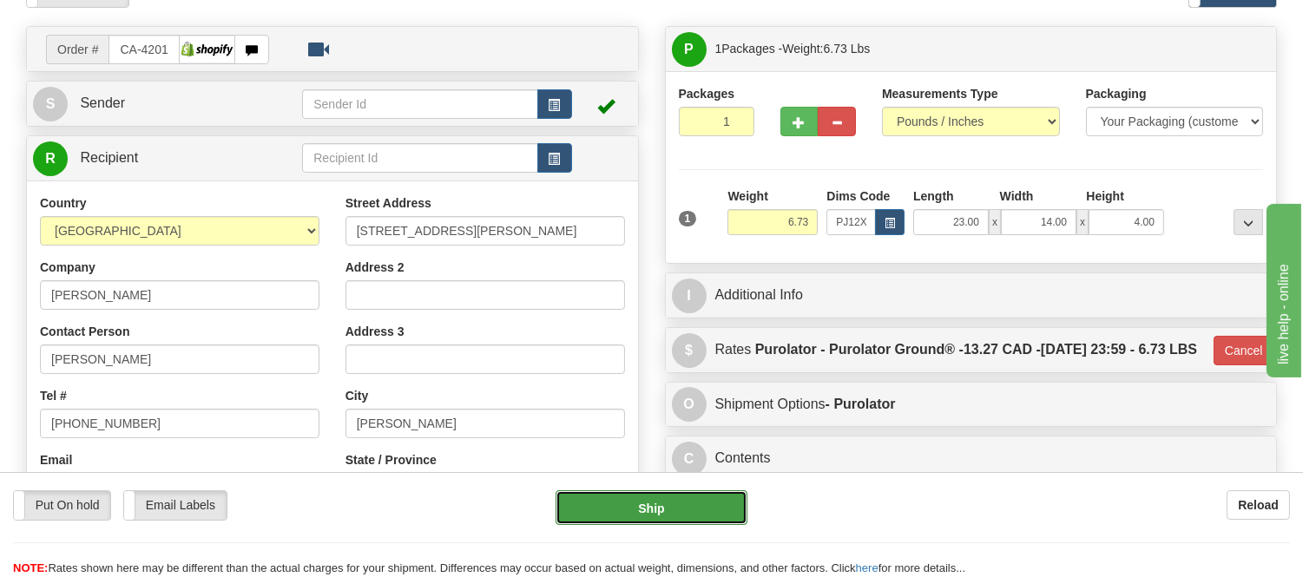
click at [704, 518] on button "Ship" at bounding box center [651, 508] width 191 height 35
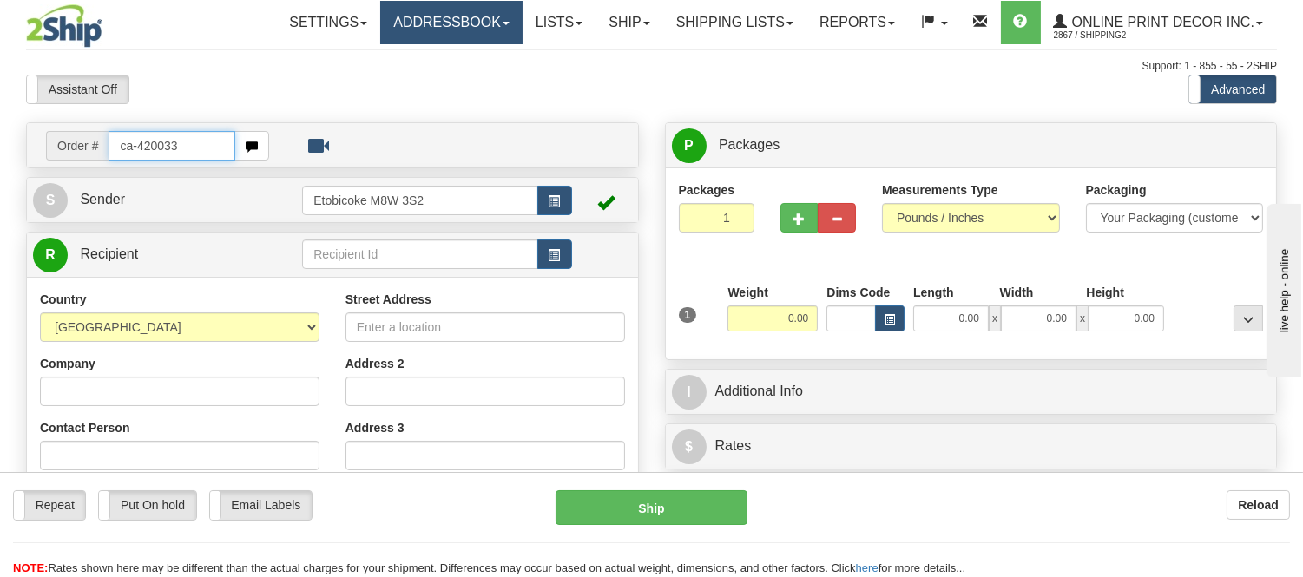
type input "ca-420033"
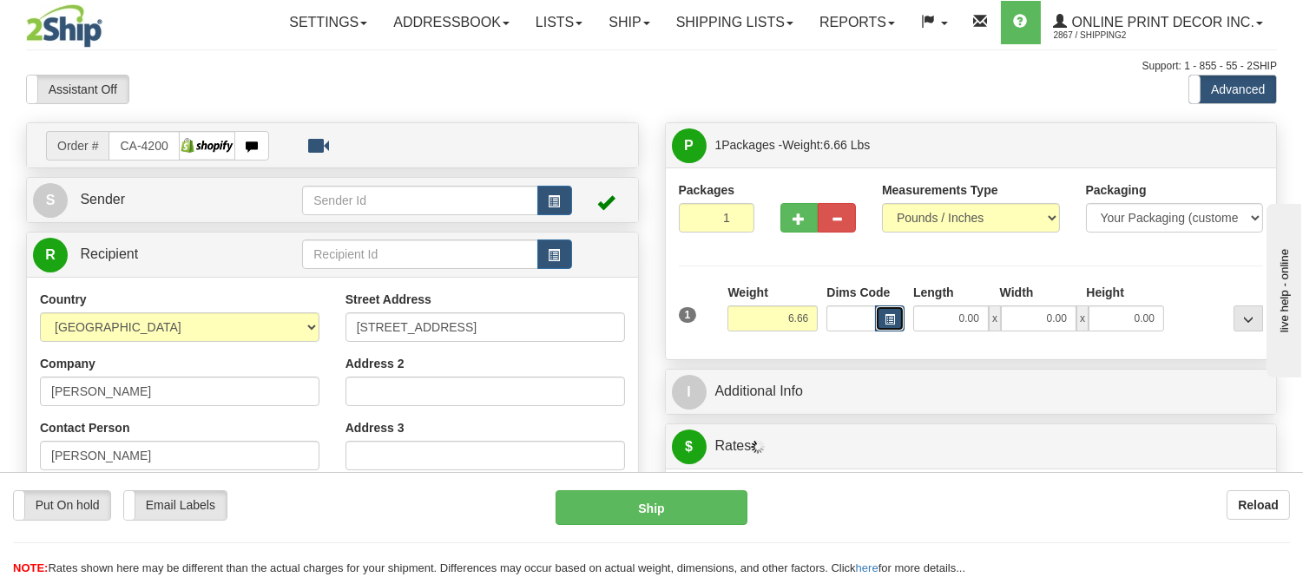
type input "FORT NELSON"
click at [890, 318] on span "button" at bounding box center [890, 320] width 10 height 10
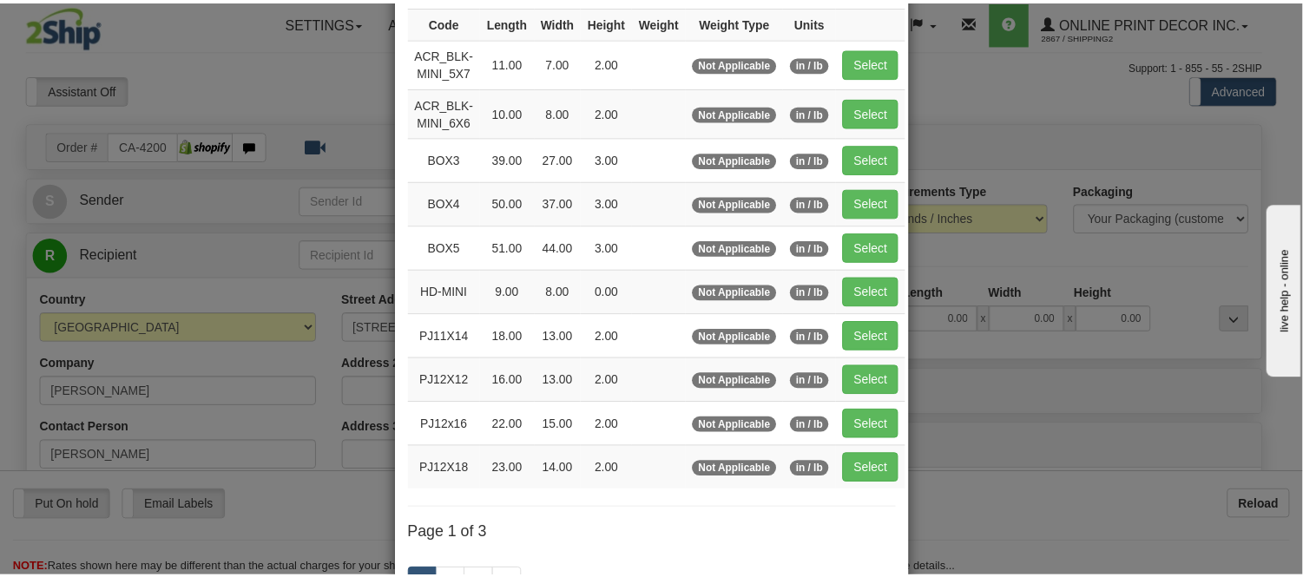
scroll to position [193, 0]
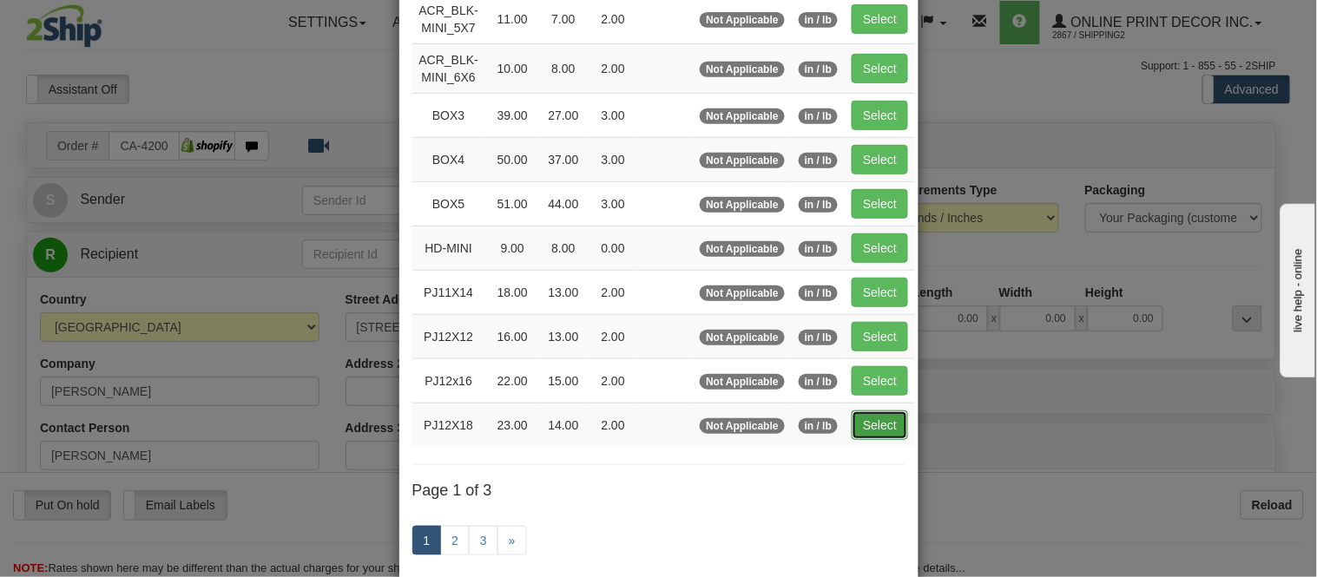
click at [883, 431] on button "Select" at bounding box center [880, 426] width 56 height 30
type input "PJ12X18"
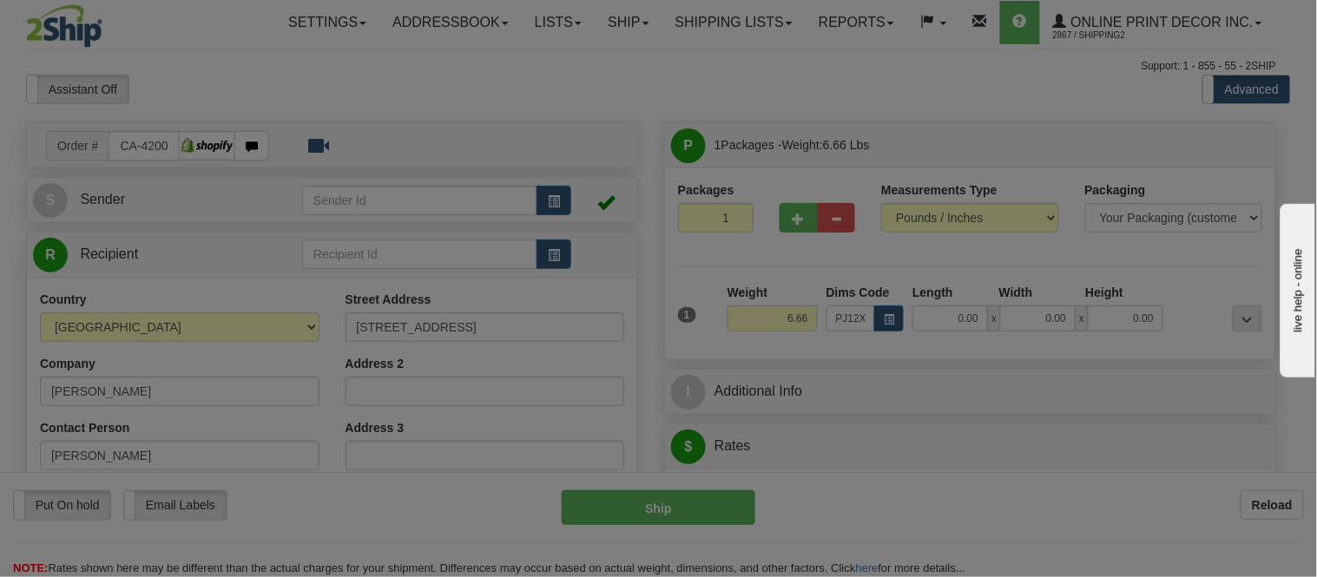
type input "23.00"
type input "14.00"
type input "2.00"
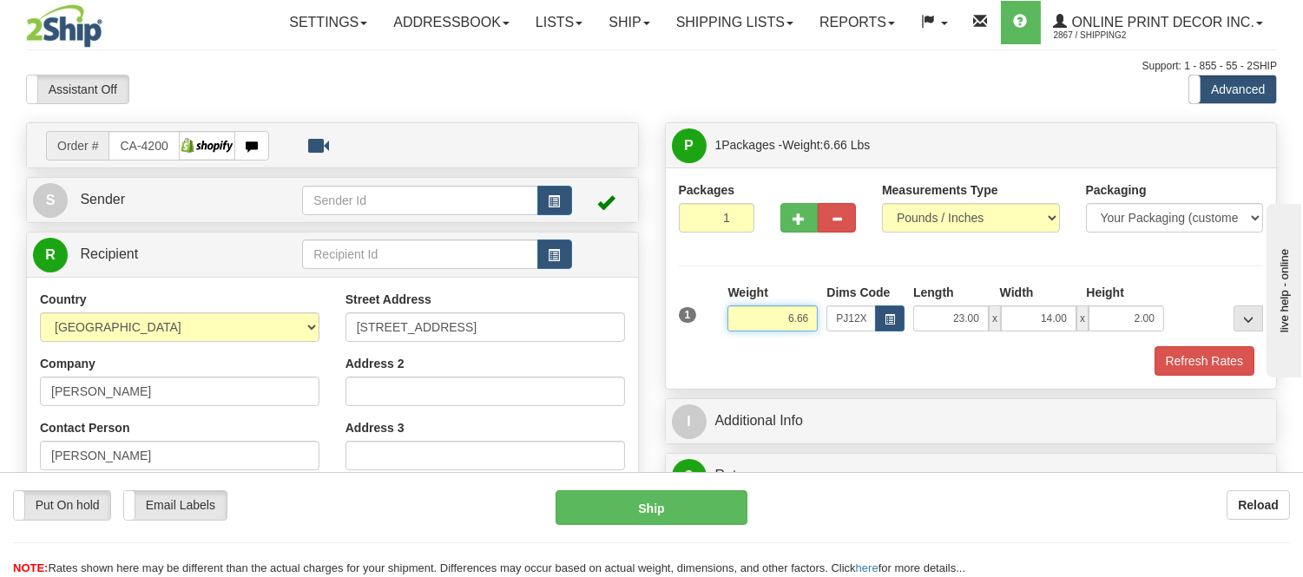
drag, startPoint x: 811, startPoint y: 314, endPoint x: 733, endPoint y: 314, distance: 78.1
click at [733, 314] on input "6.66" at bounding box center [773, 319] width 90 height 26
type input "3.98"
click at [1200, 369] on button "Refresh Rates" at bounding box center [1205, 361] width 100 height 30
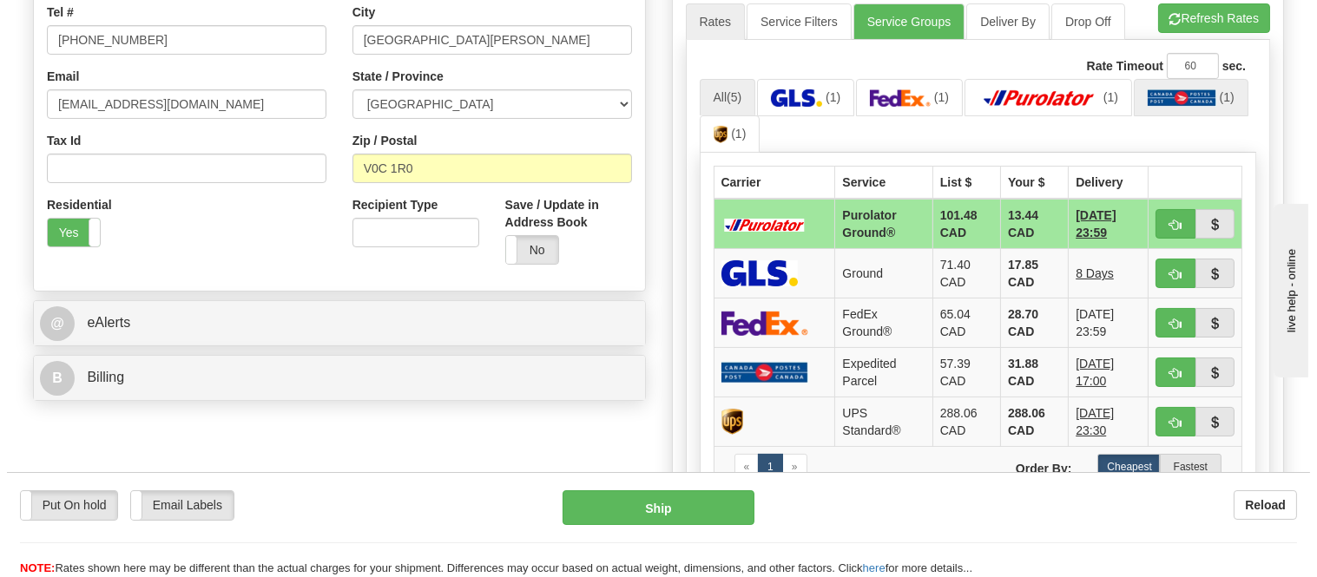
scroll to position [482, 0]
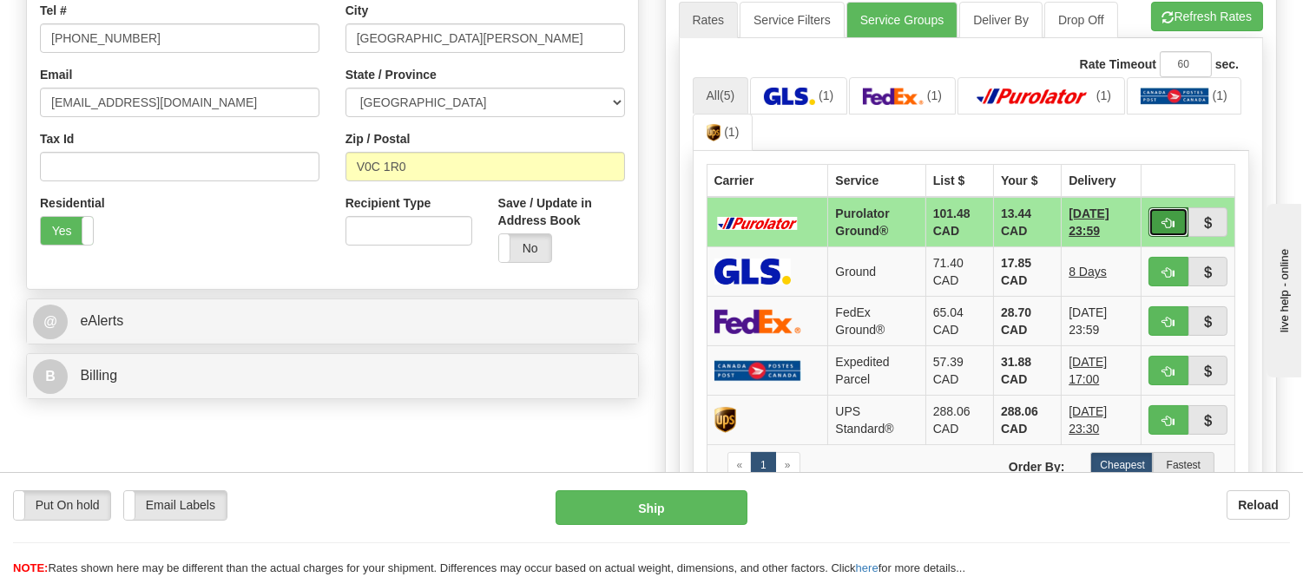
drag, startPoint x: 1175, startPoint y: 219, endPoint x: 1135, endPoint y: 238, distance: 44.3
click at [1175, 219] on button "button" at bounding box center [1169, 223] width 40 height 30
type input "260"
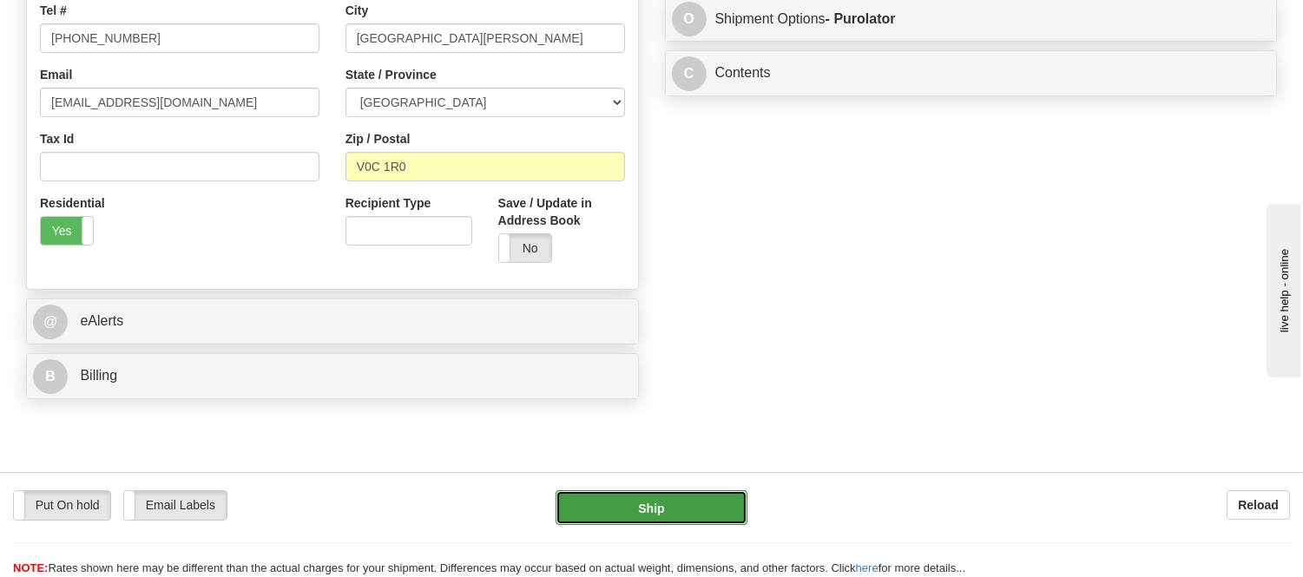
click at [684, 495] on button "Ship" at bounding box center [651, 508] width 191 height 35
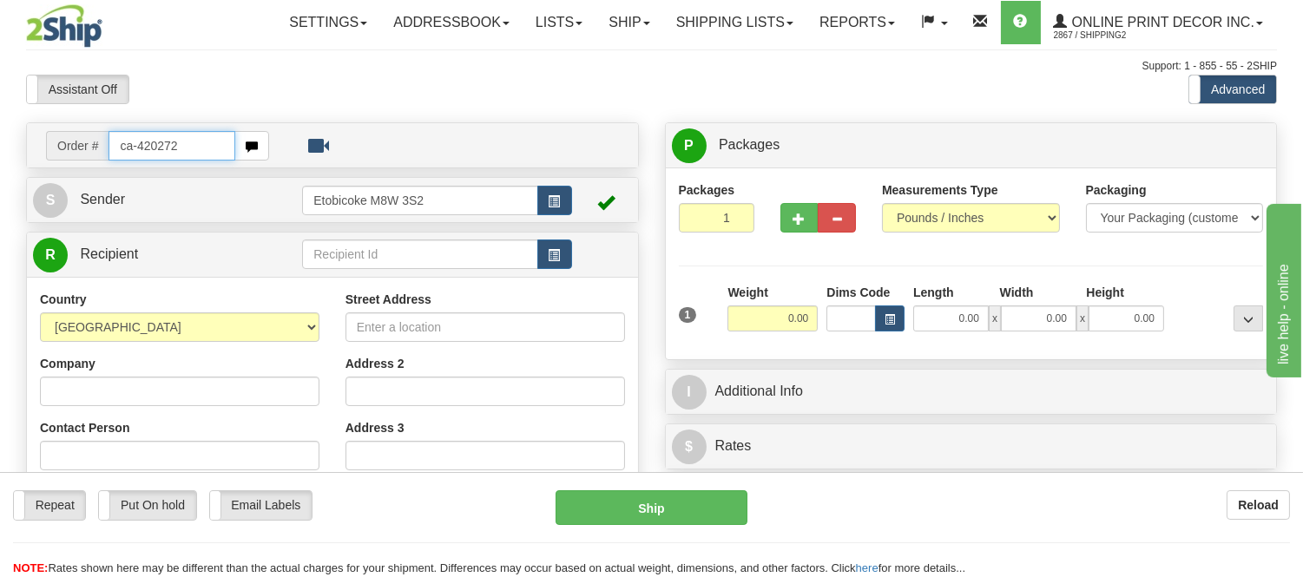
type input "ca-420272"
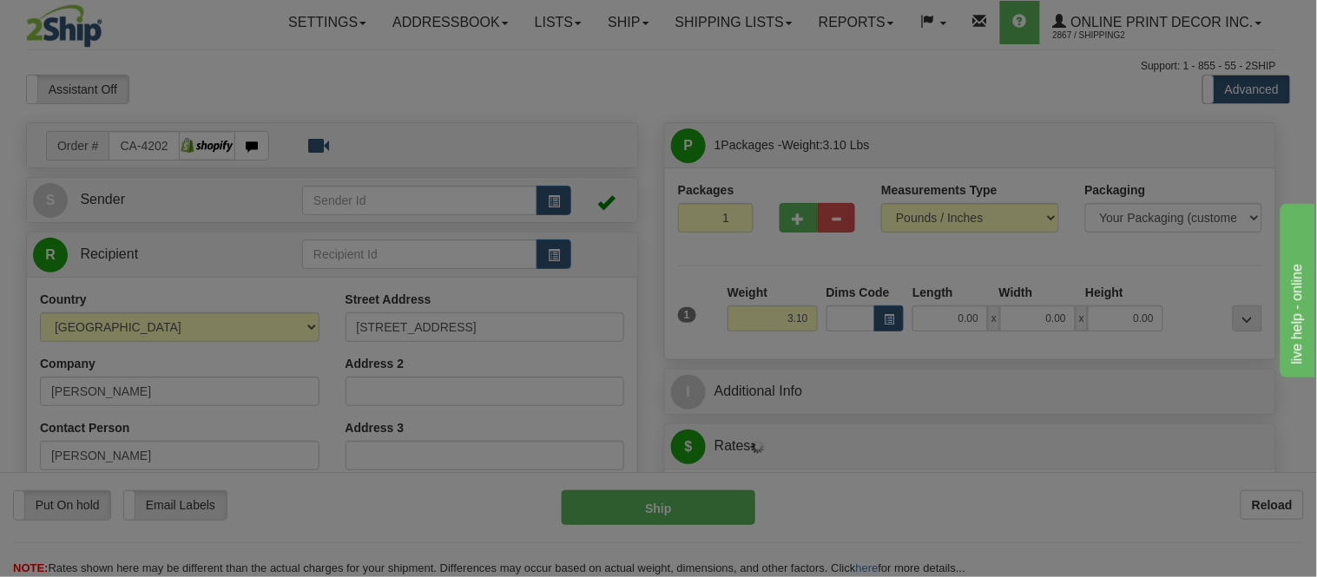
type input "BURNABY"
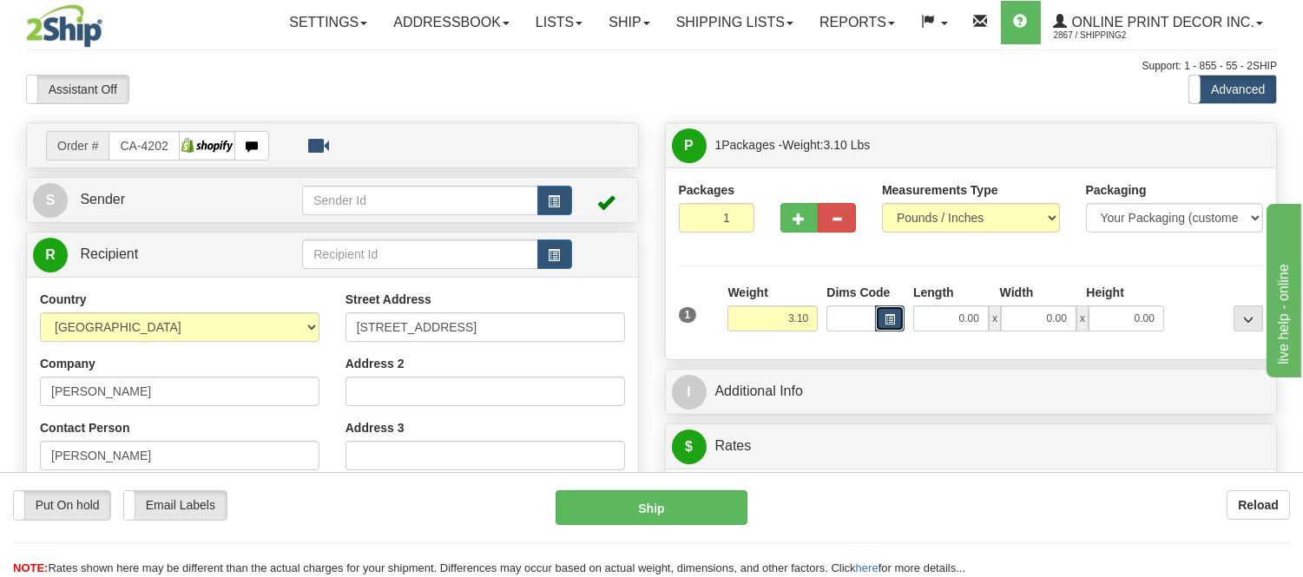
click at [896, 326] on button "button" at bounding box center [890, 319] width 30 height 26
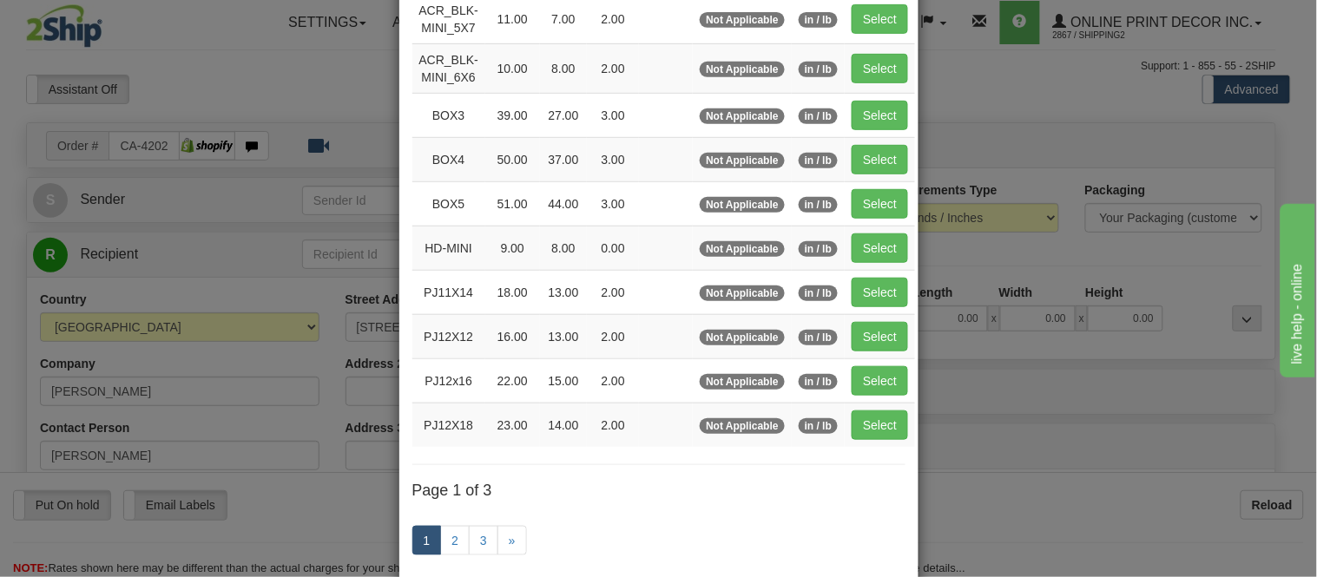
scroll to position [289, 0]
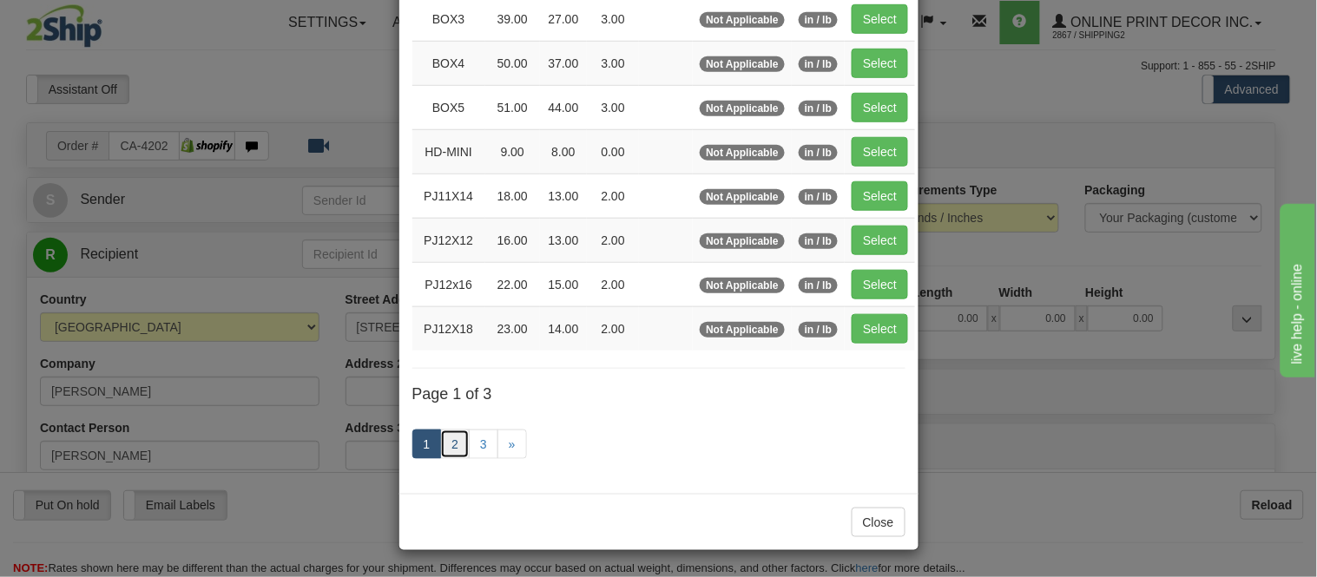
click at [447, 440] on link "2" at bounding box center [455, 445] width 30 height 30
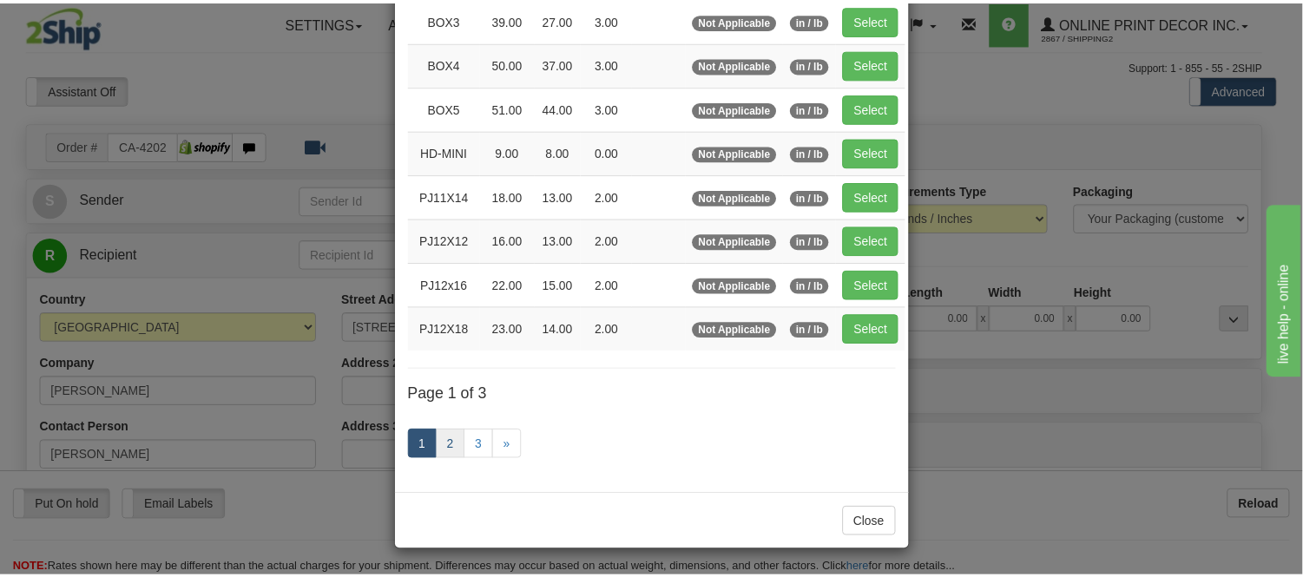
scroll to position [282, 0]
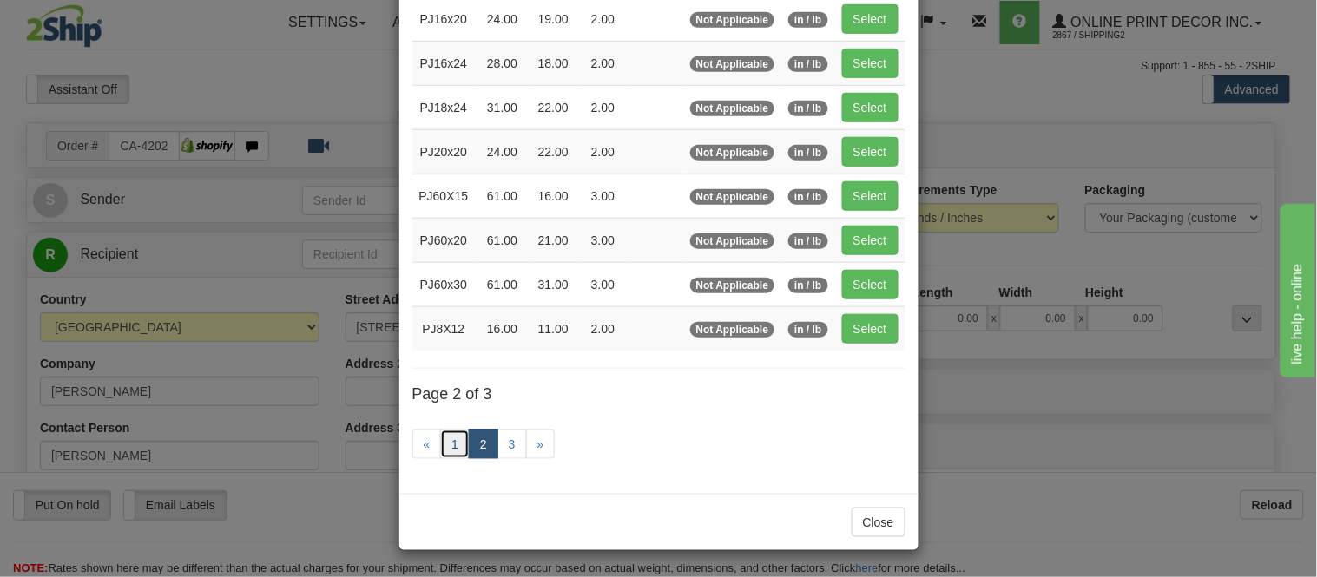
click at [447, 440] on link "1" at bounding box center [455, 445] width 30 height 30
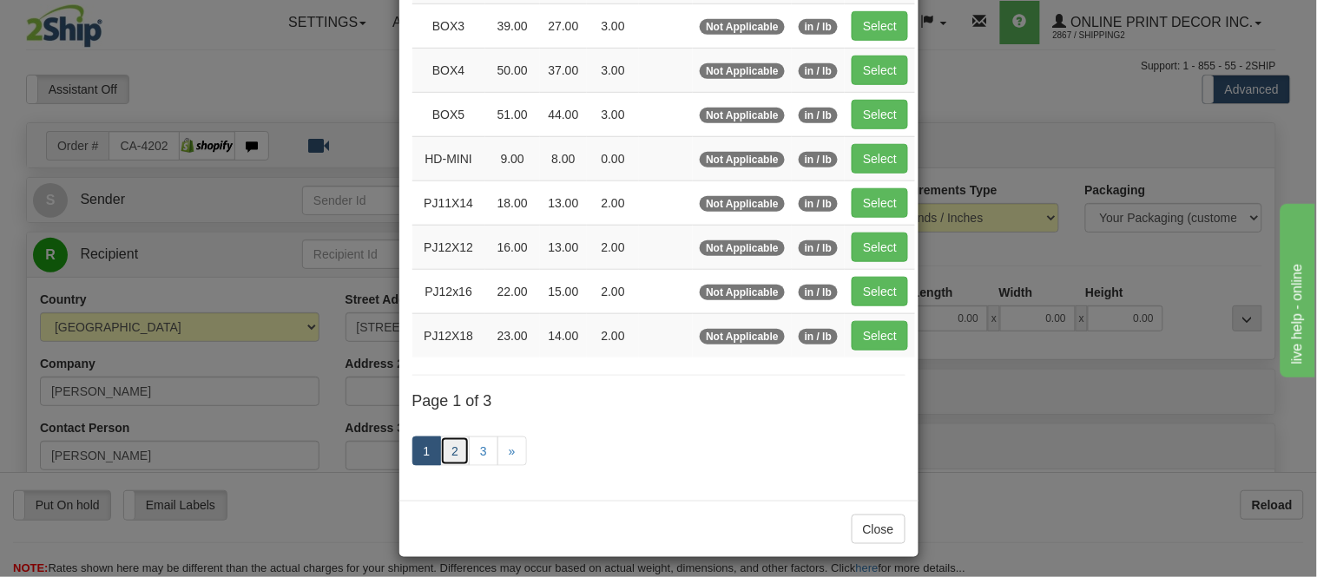
click at [452, 445] on link "2" at bounding box center [455, 452] width 30 height 30
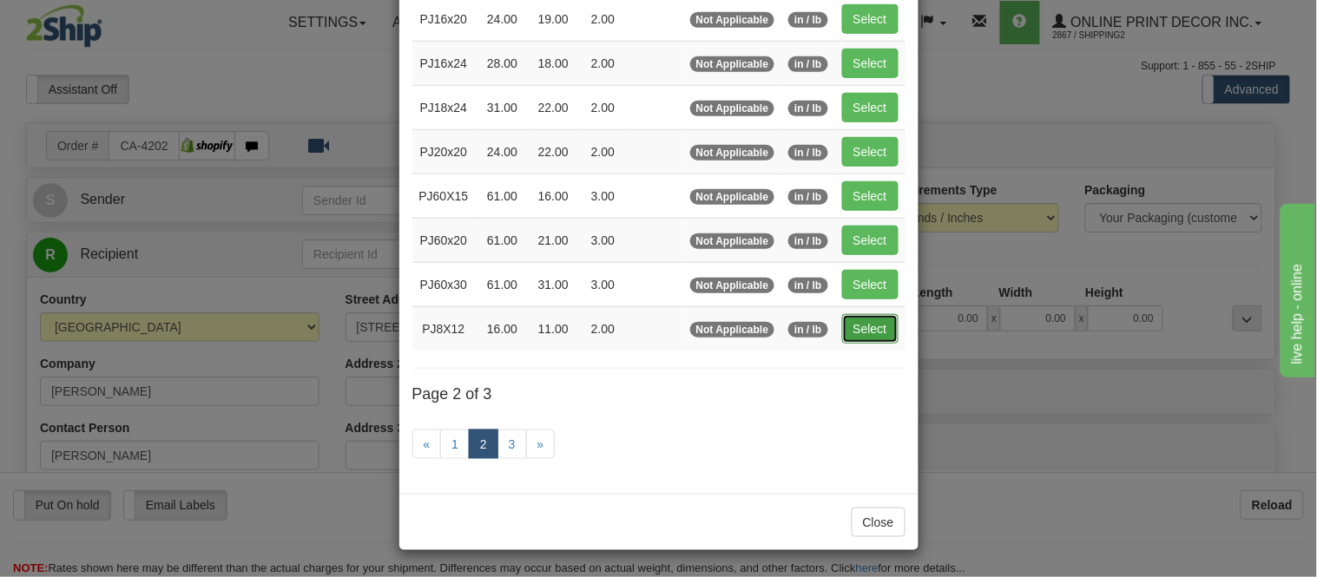
click at [865, 326] on button "Select" at bounding box center [870, 329] width 56 height 30
type input "PJ8X12"
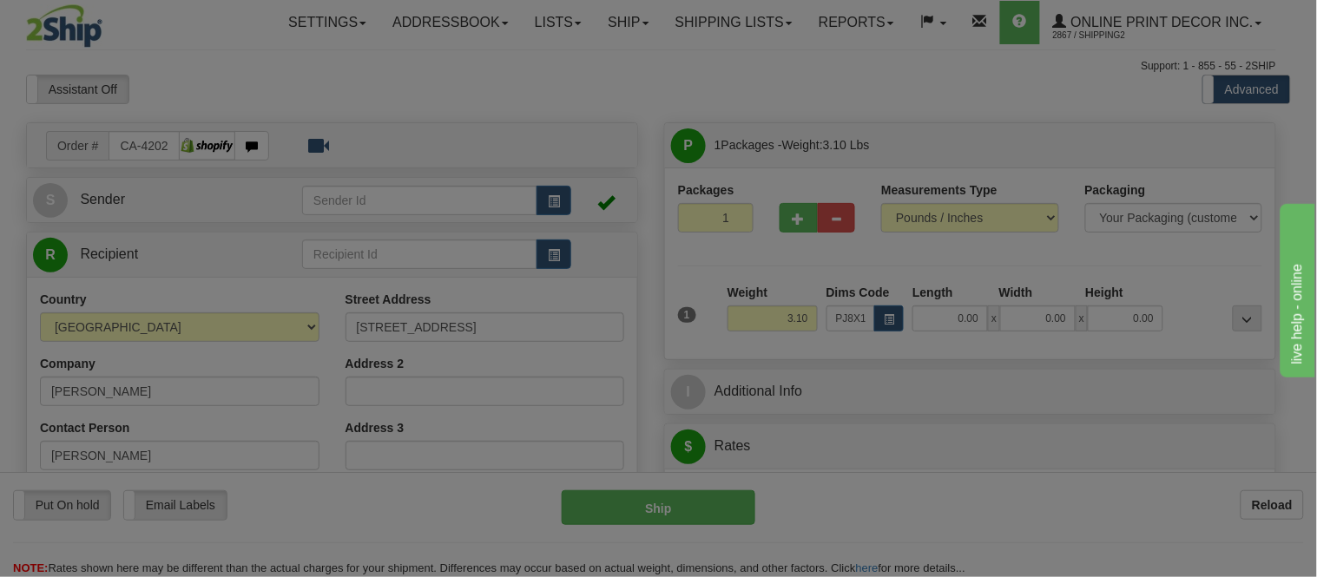
type input "16.00"
type input "11.00"
type input "2.00"
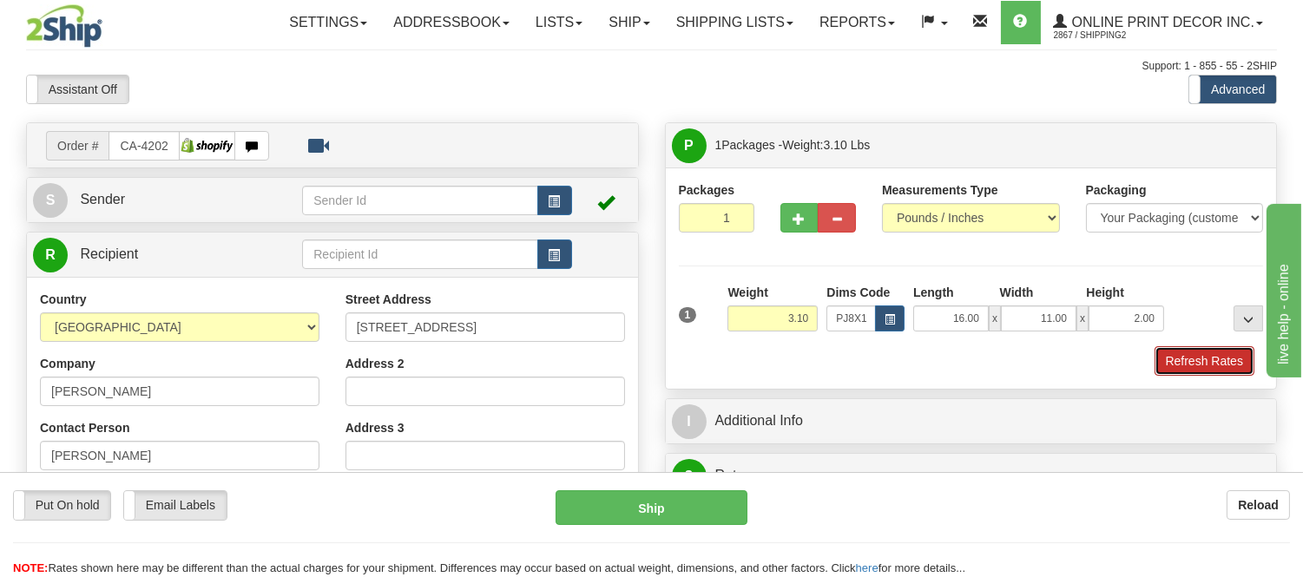
click at [1203, 352] on button "Refresh Rates" at bounding box center [1205, 361] width 100 height 30
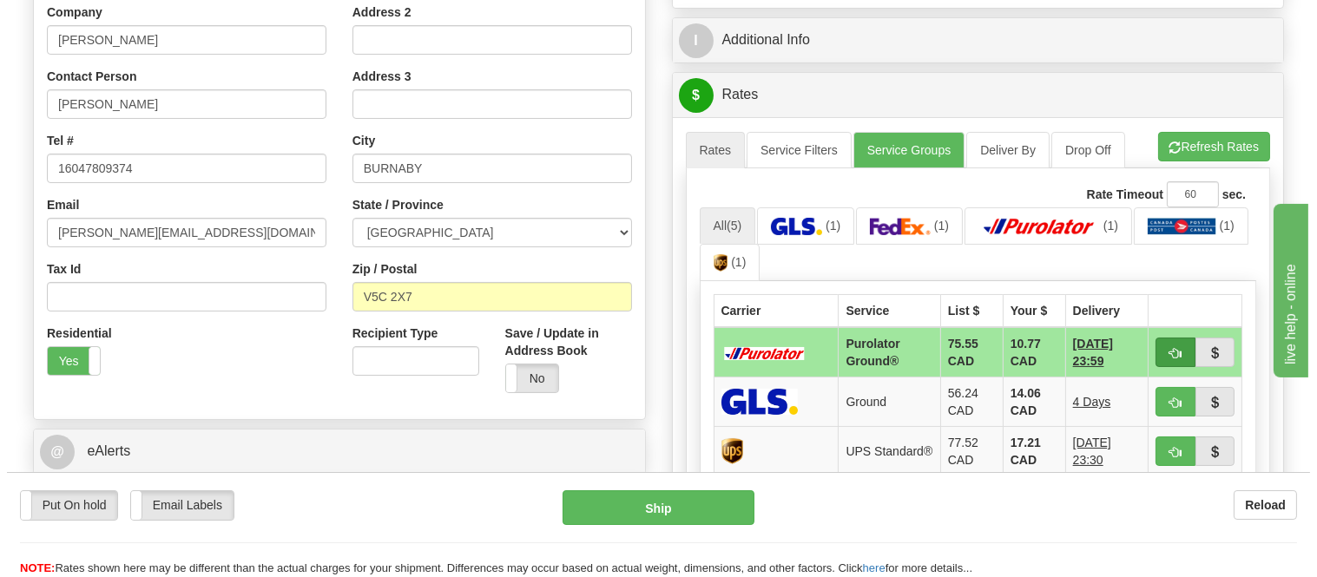
scroll to position [386, 0]
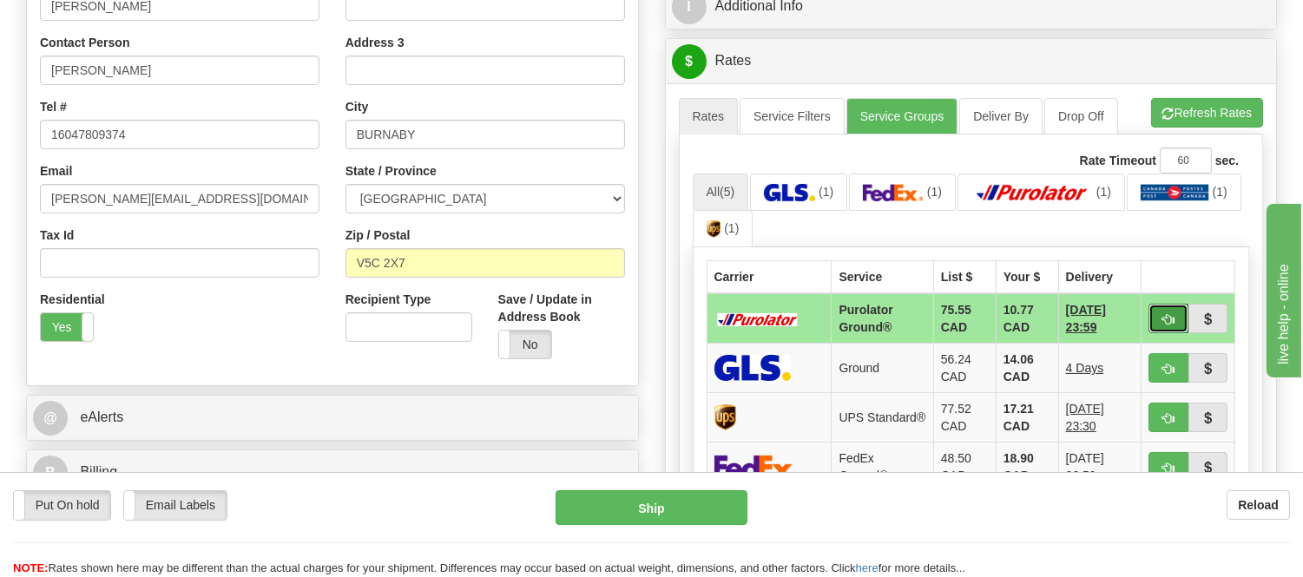
click at [1155, 313] on button "button" at bounding box center [1169, 319] width 40 height 30
type input "260"
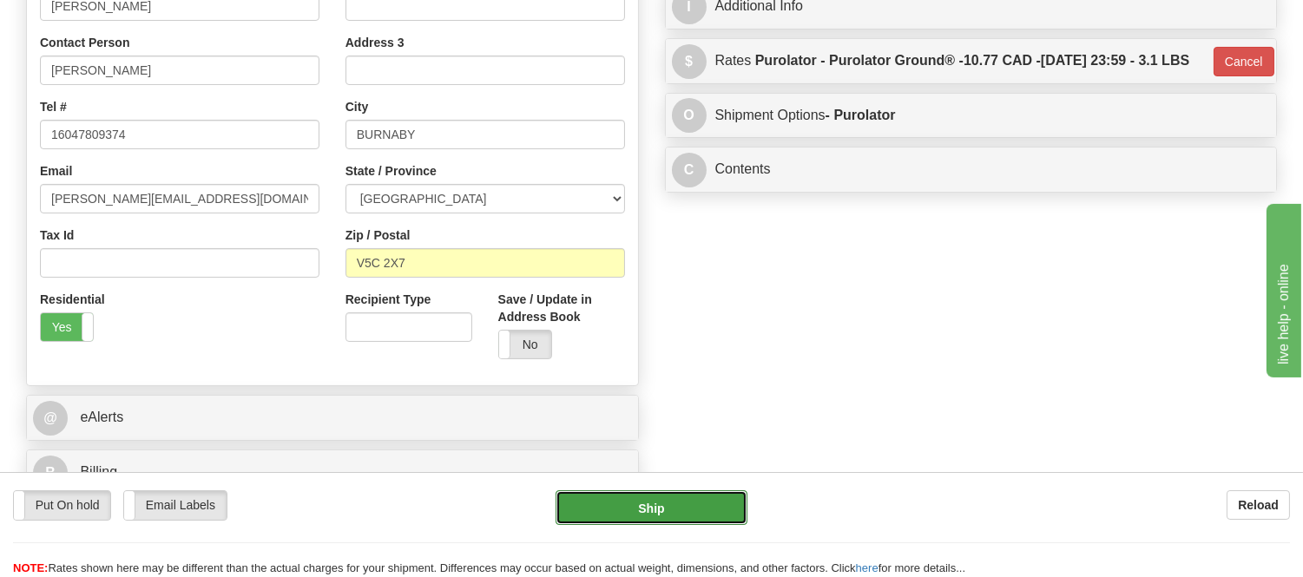
click at [715, 498] on button "Ship" at bounding box center [651, 508] width 191 height 35
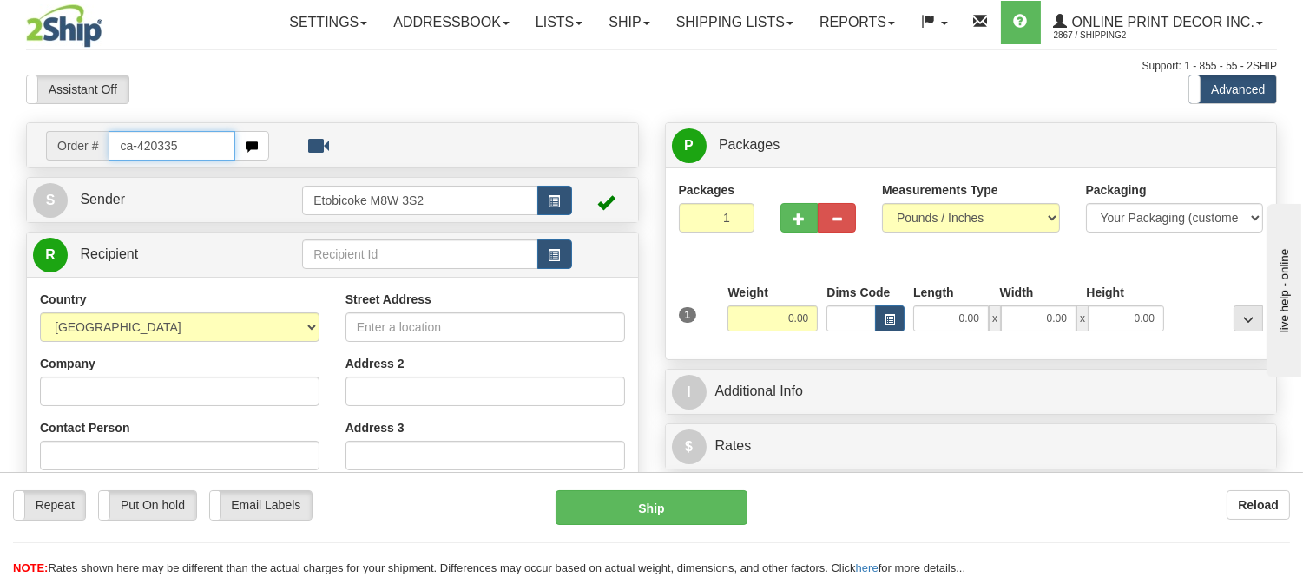
type input "ca-420335"
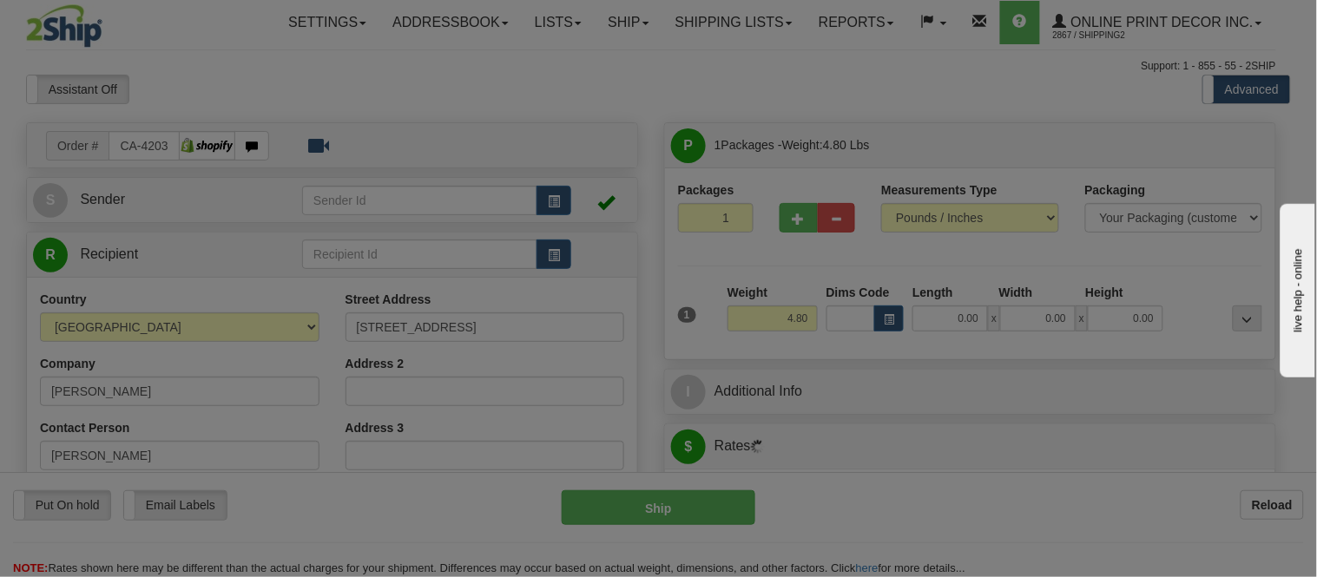
type input "[GEOGRAPHIC_DATA]"
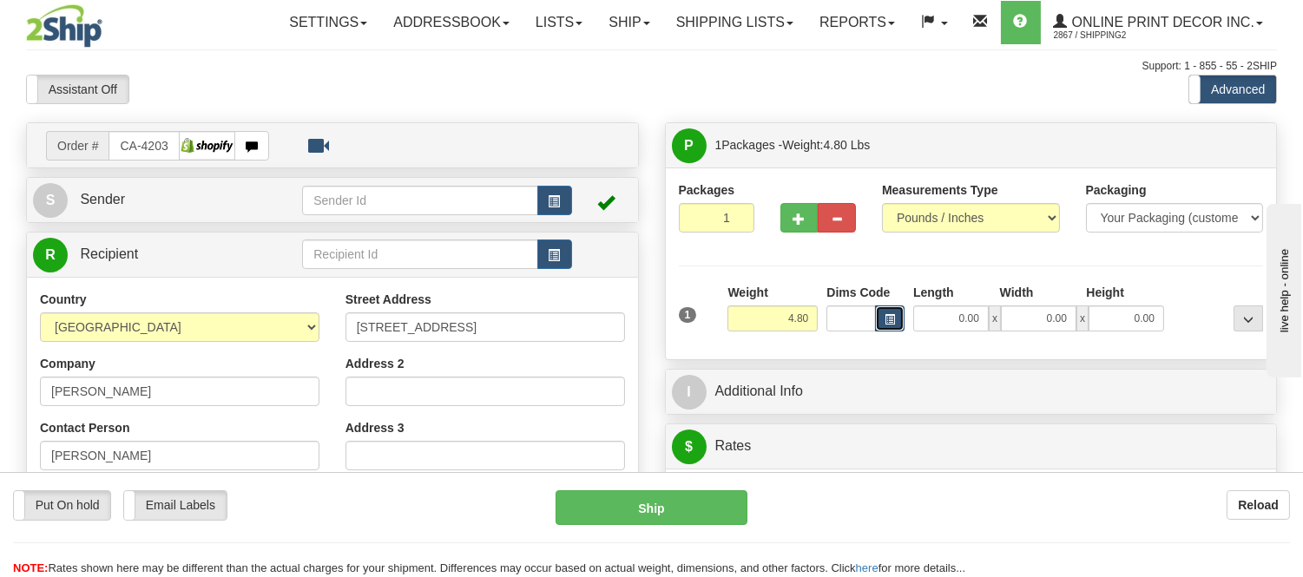
click at [900, 326] on button "button" at bounding box center [890, 319] width 30 height 26
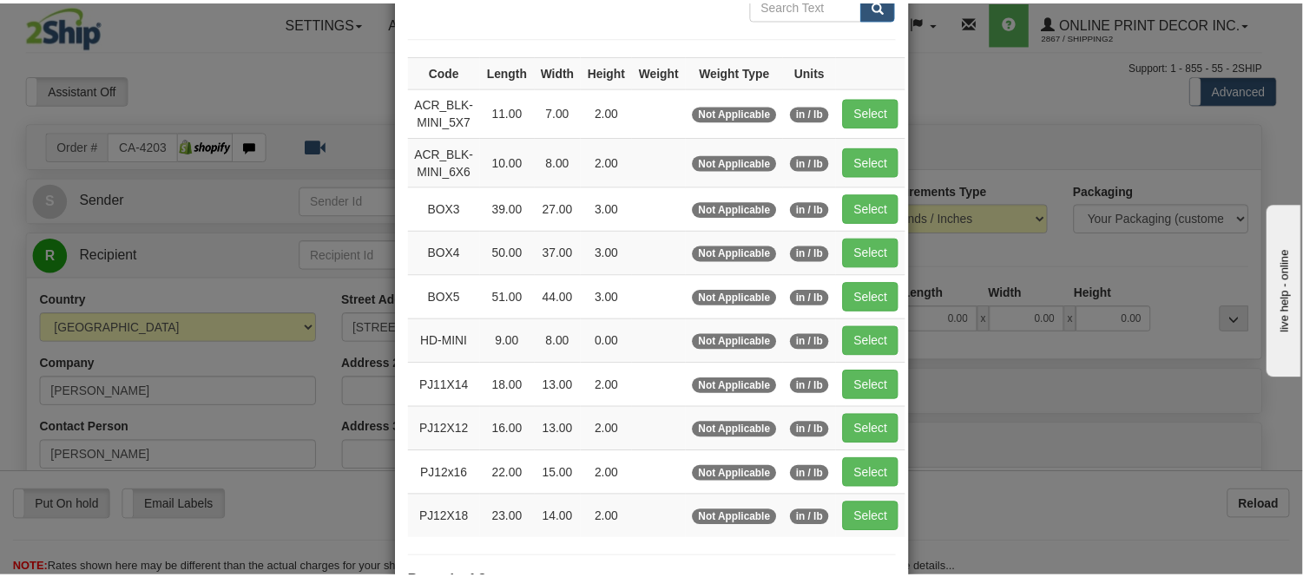
scroll to position [193, 0]
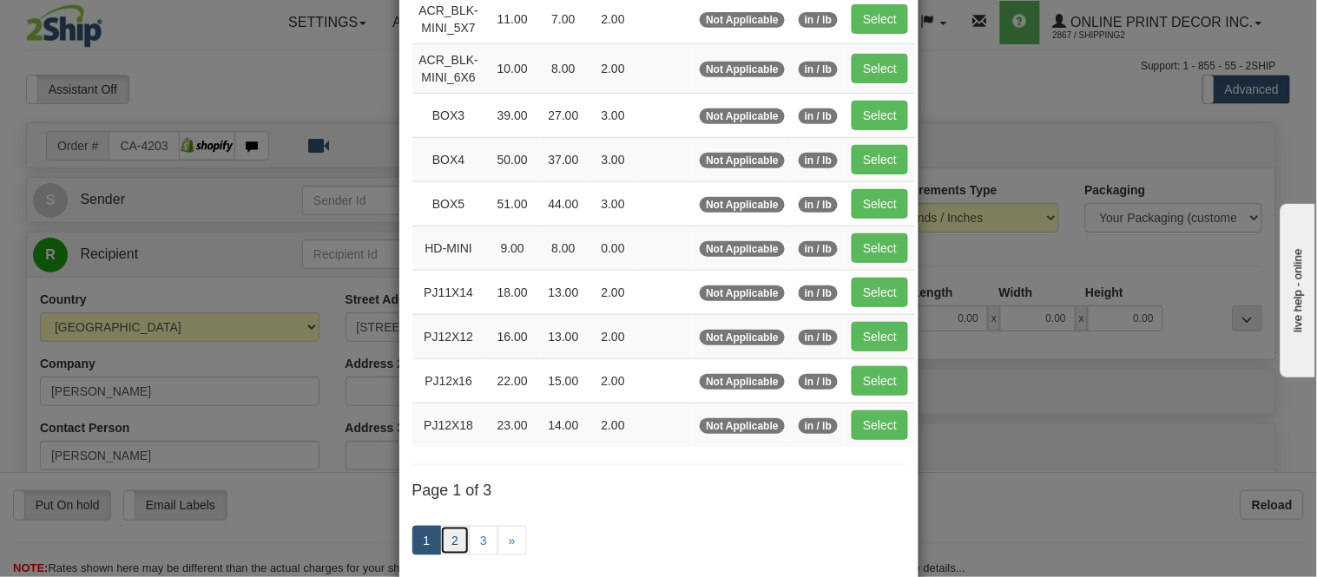
click at [452, 543] on link "2" at bounding box center [455, 541] width 30 height 30
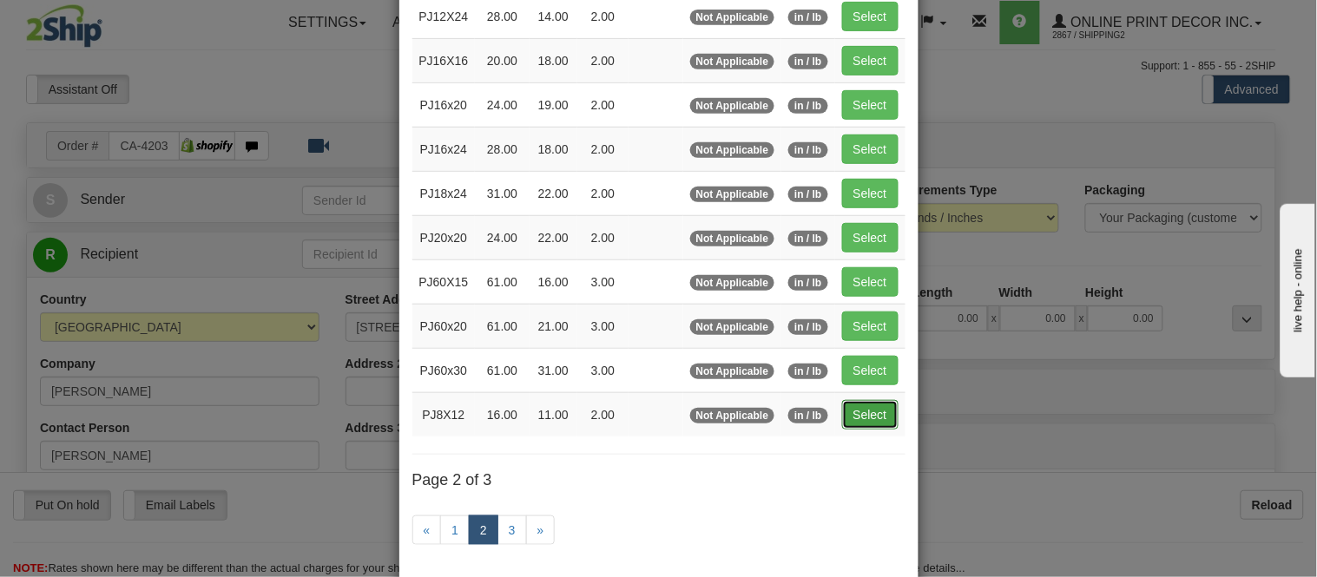
click at [878, 430] on button "Select" at bounding box center [870, 415] width 56 height 30
type input "PJ8X12"
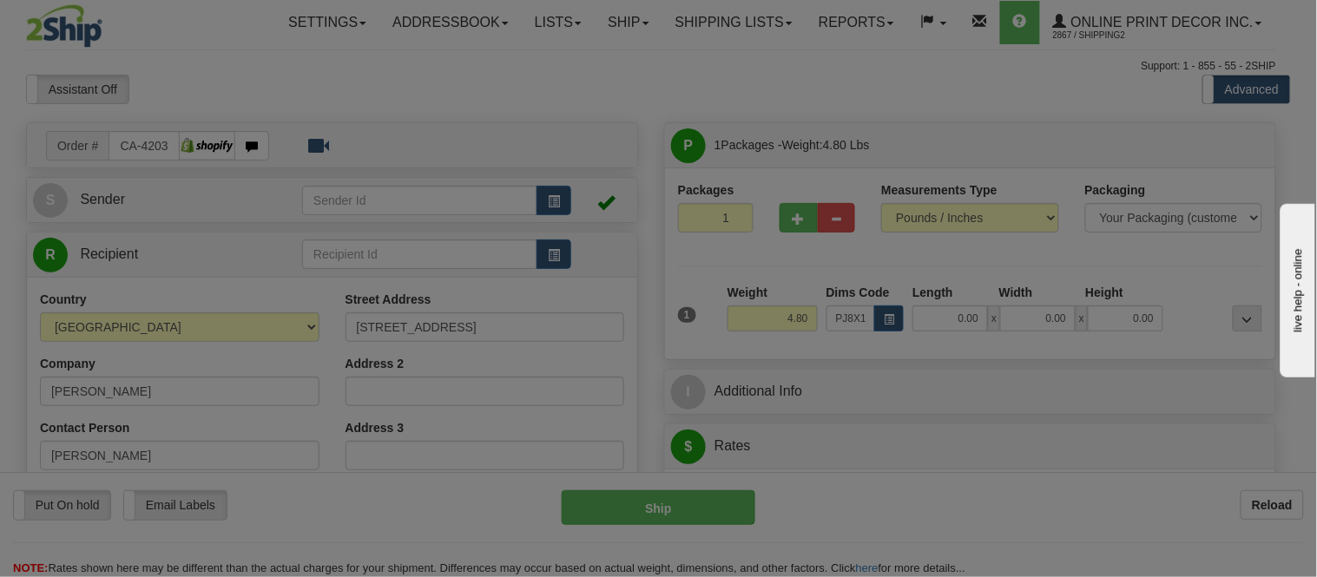
type input "16.00"
type input "11.00"
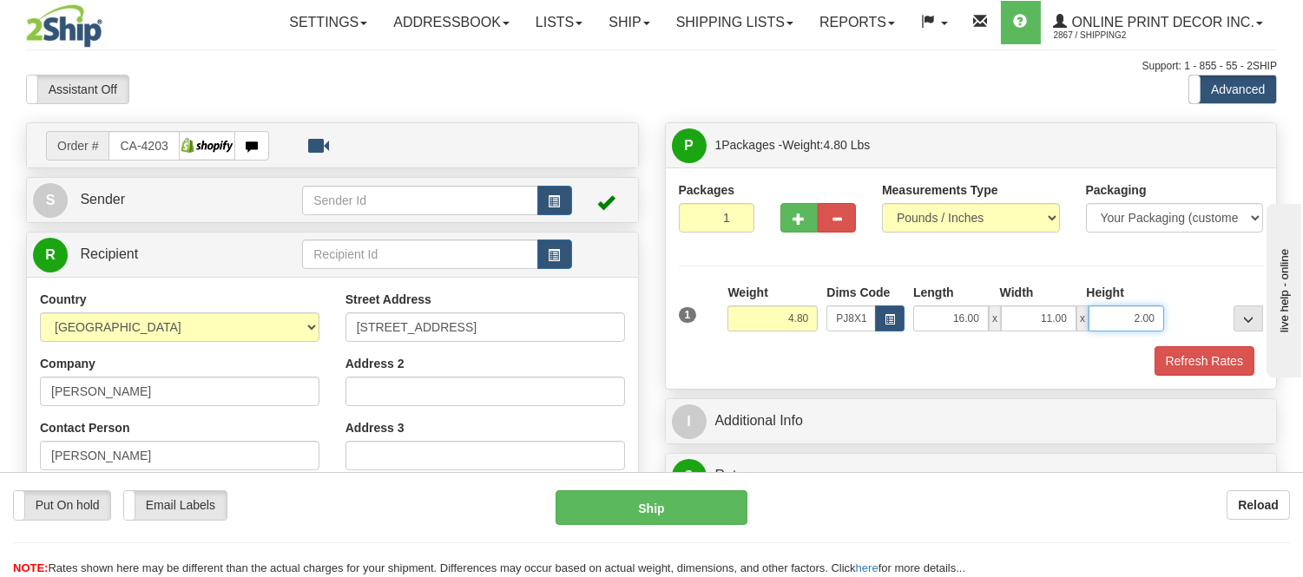
drag, startPoint x: 1157, startPoint y: 315, endPoint x: 1098, endPoint y: 325, distance: 59.8
click at [1098, 325] on input "2.00" at bounding box center [1127, 319] width 76 height 26
click button "Delete" at bounding box center [0, 0] width 0 height 0
type input "4.00"
click at [1210, 359] on button "Refresh Rates" at bounding box center [1205, 361] width 100 height 30
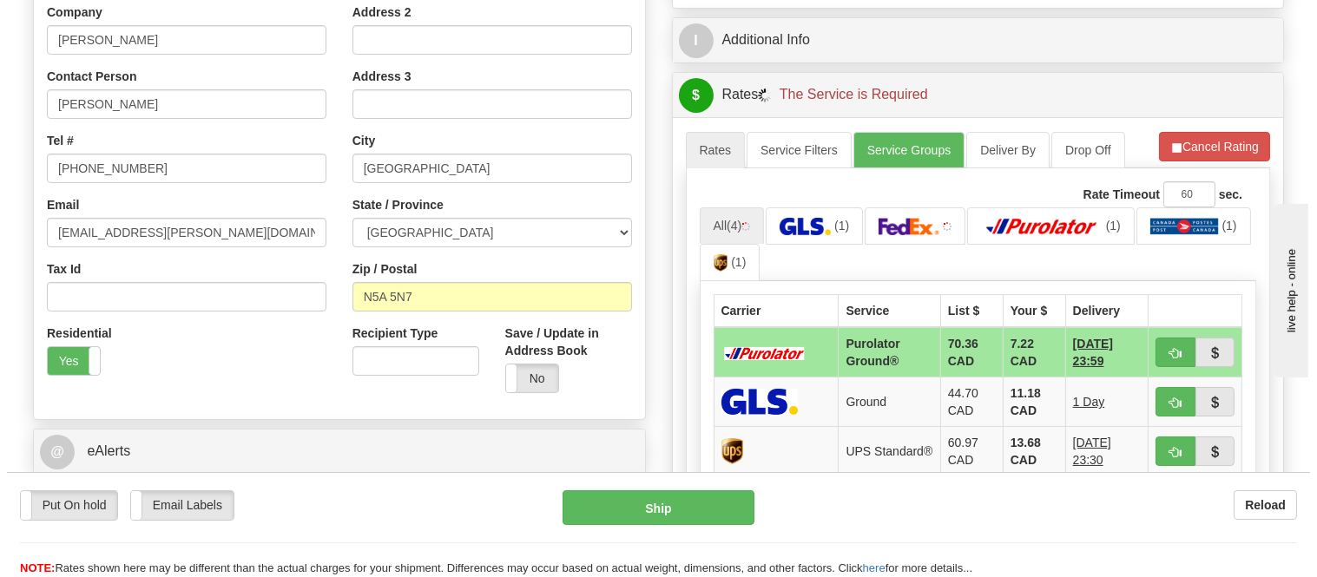
scroll to position [386, 0]
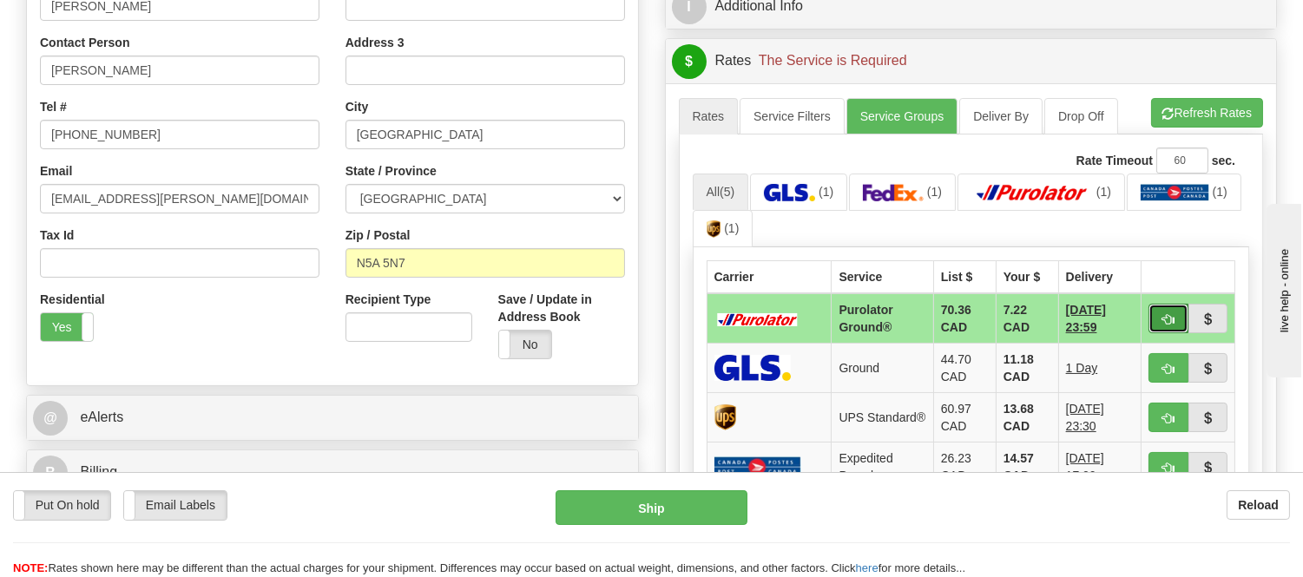
click at [1164, 307] on button "button" at bounding box center [1169, 319] width 40 height 30
type input "260"
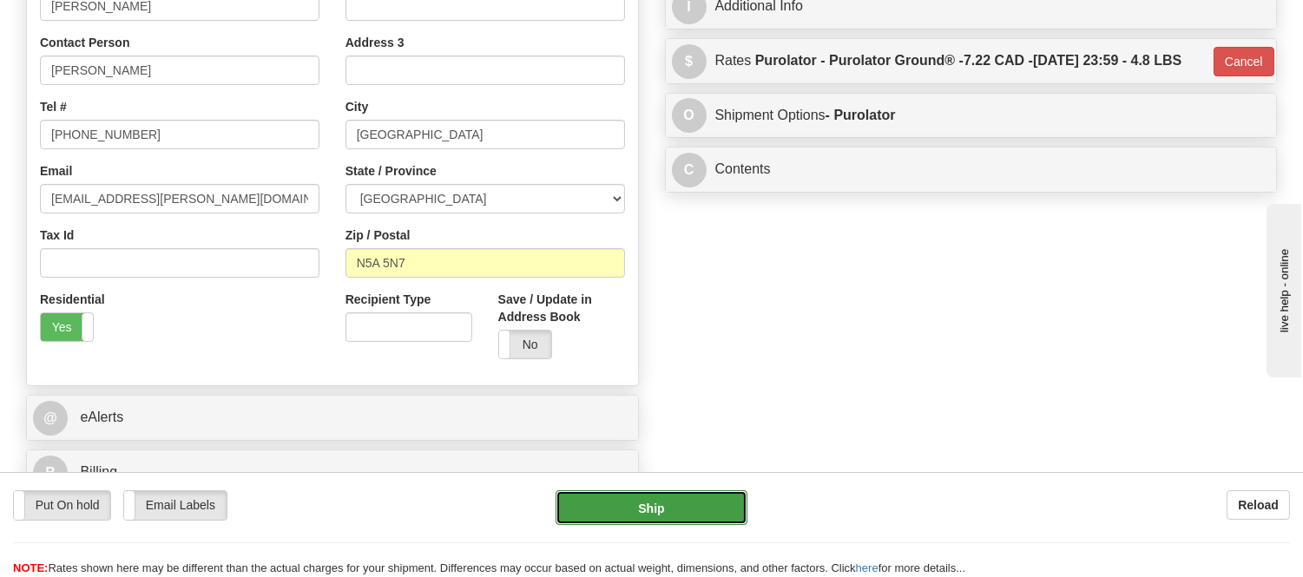
click at [604, 512] on button "Ship" at bounding box center [651, 508] width 191 height 35
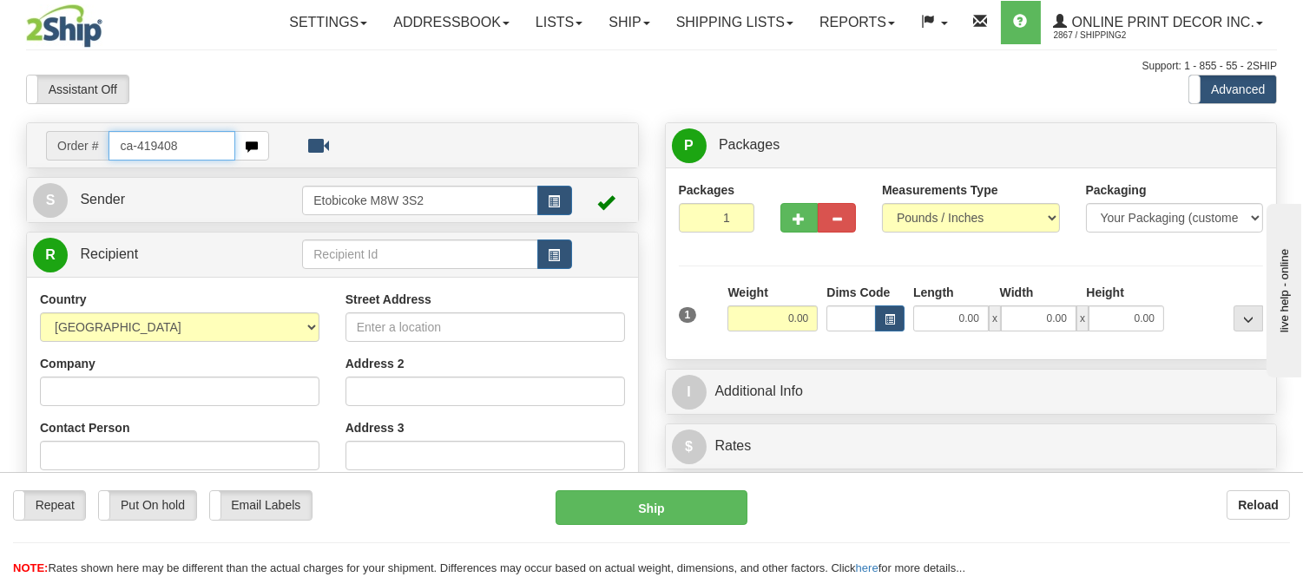
type input "ca-419408"
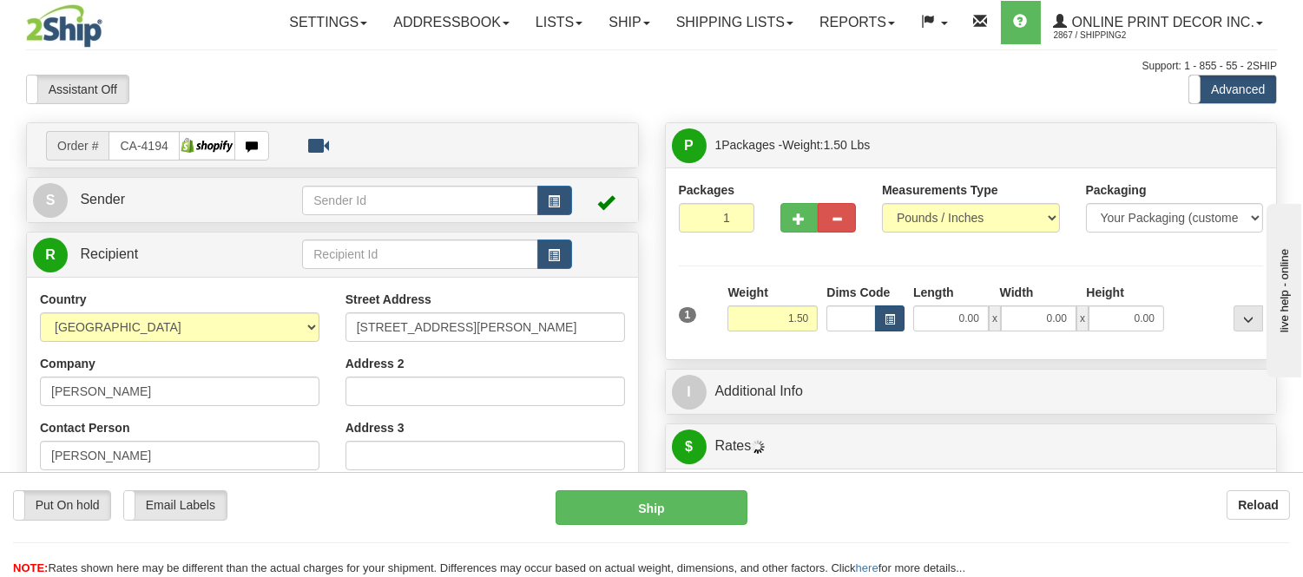
type input "BRIGHTON"
click at [887, 318] on span "button" at bounding box center [890, 320] width 10 height 10
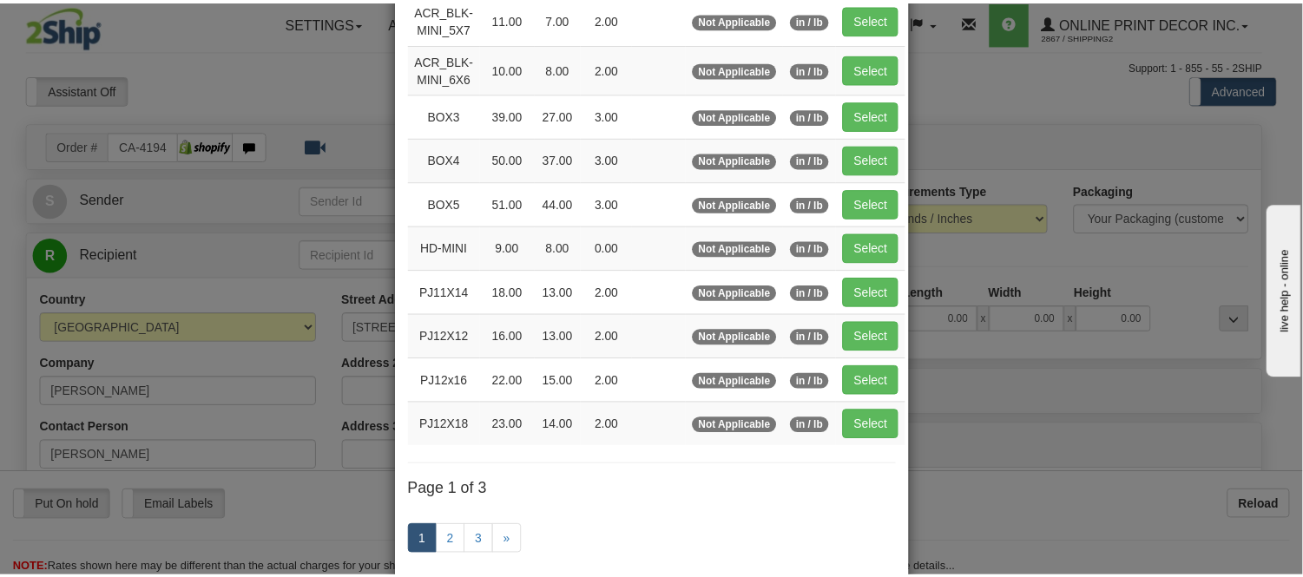
scroll to position [289, 0]
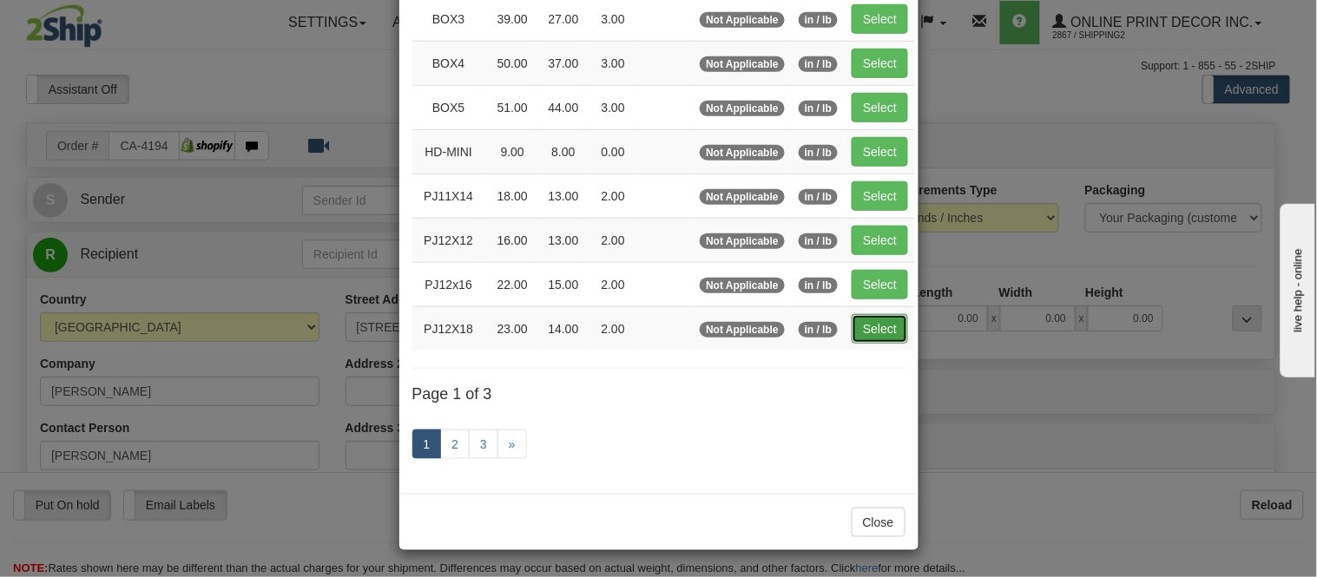
click at [863, 327] on button "Select" at bounding box center [880, 329] width 56 height 30
type input "PJ12X18"
type input "23.00"
type input "14.00"
type input "2.00"
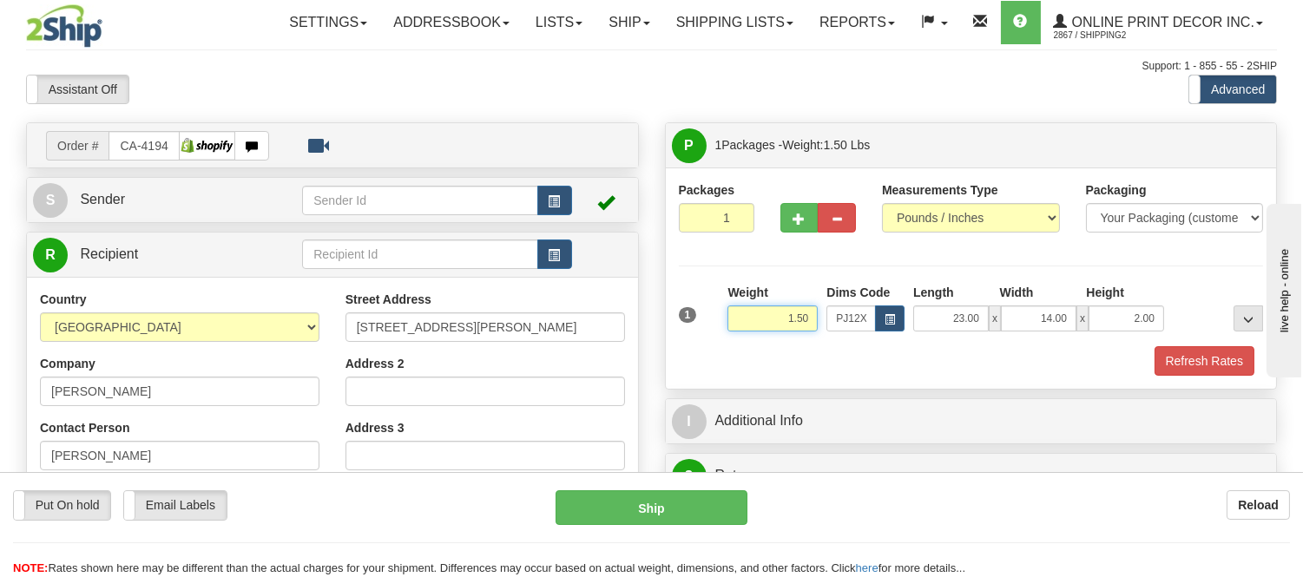
drag, startPoint x: 814, startPoint y: 317, endPoint x: 742, endPoint y: 334, distance: 74.1
click at [742, 334] on div "Weight 1.50" at bounding box center [772, 314] width 99 height 61
type input "2.98"
click at [1216, 354] on button "Refresh Rates" at bounding box center [1205, 361] width 100 height 30
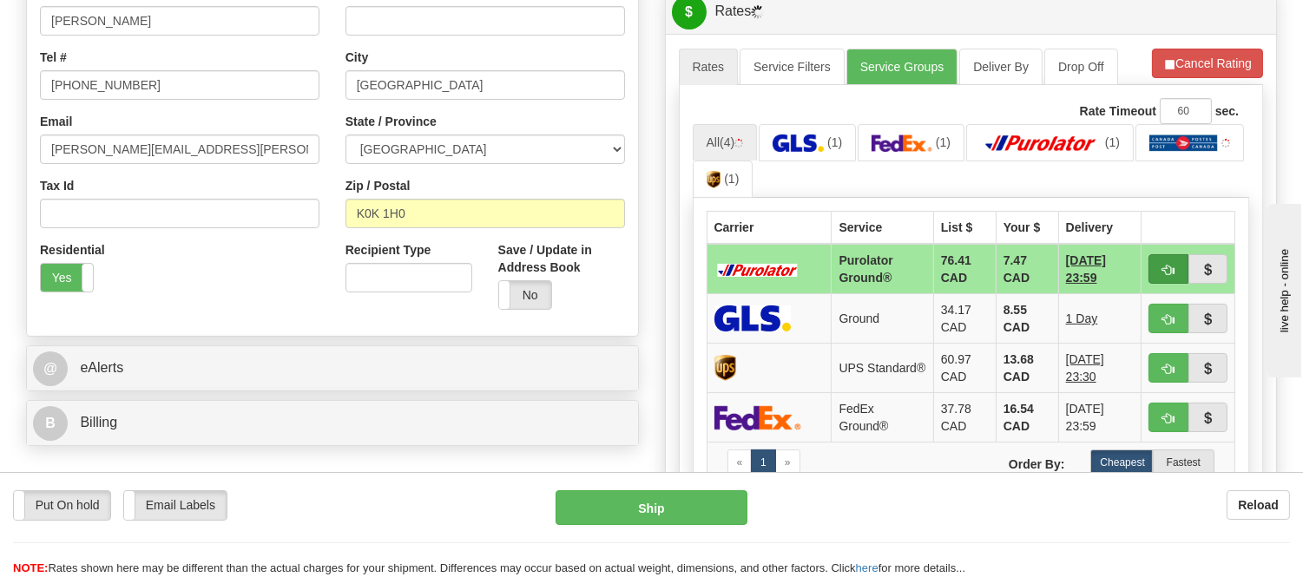
scroll to position [482, 0]
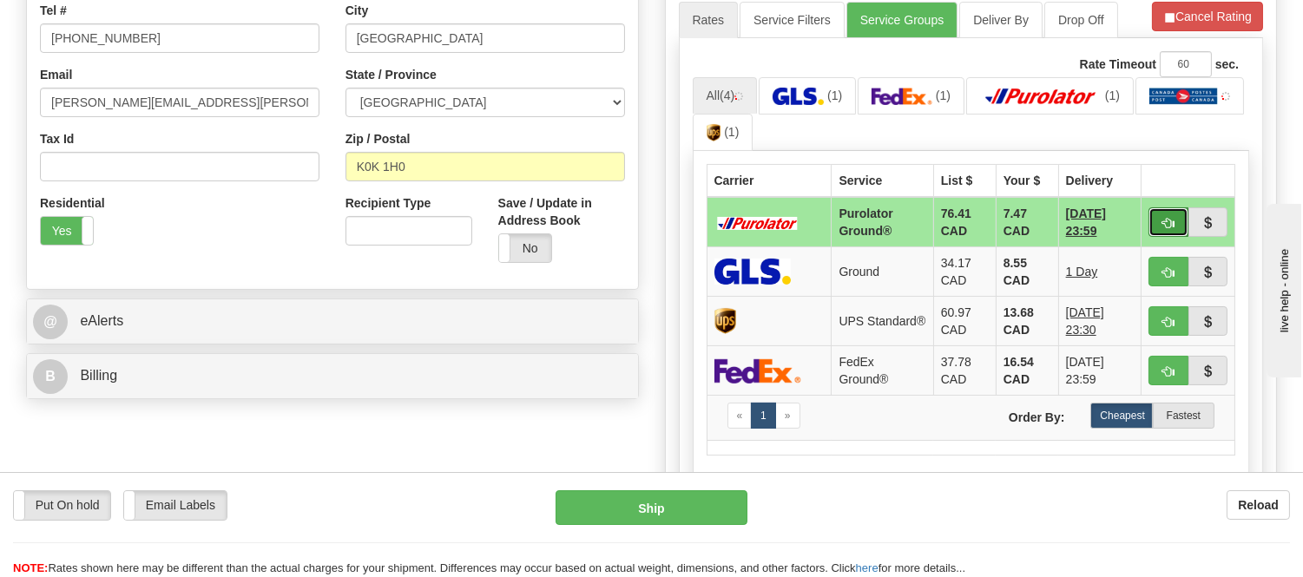
click at [1160, 227] on button "button" at bounding box center [1169, 223] width 40 height 30
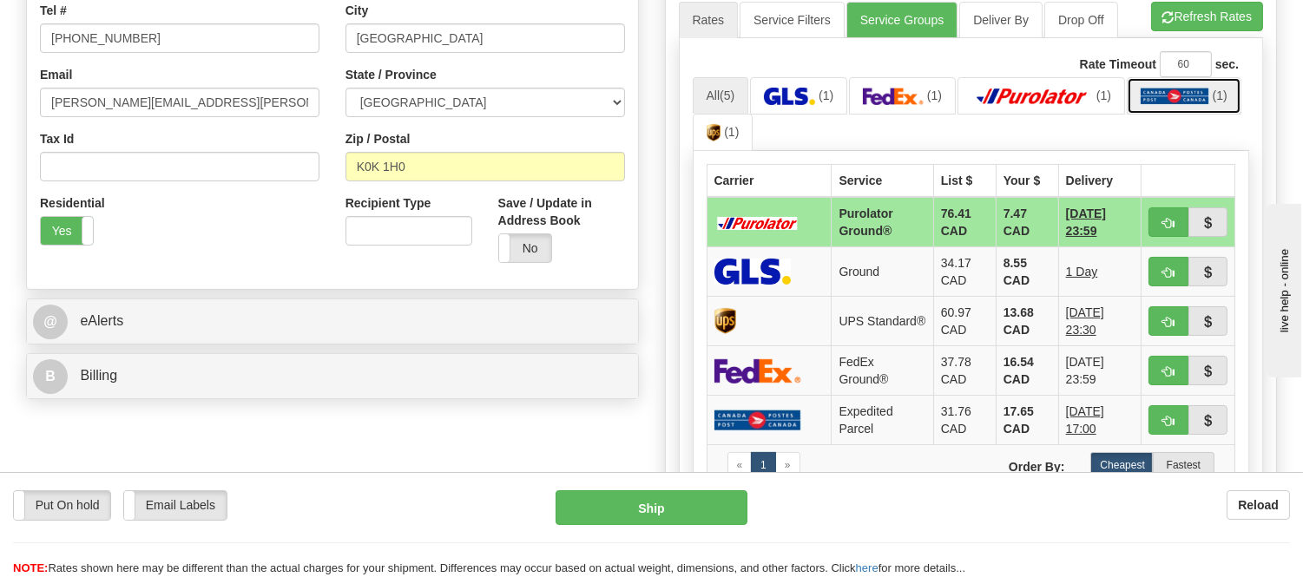
click at [1182, 105] on img at bounding box center [1175, 96] width 69 height 17
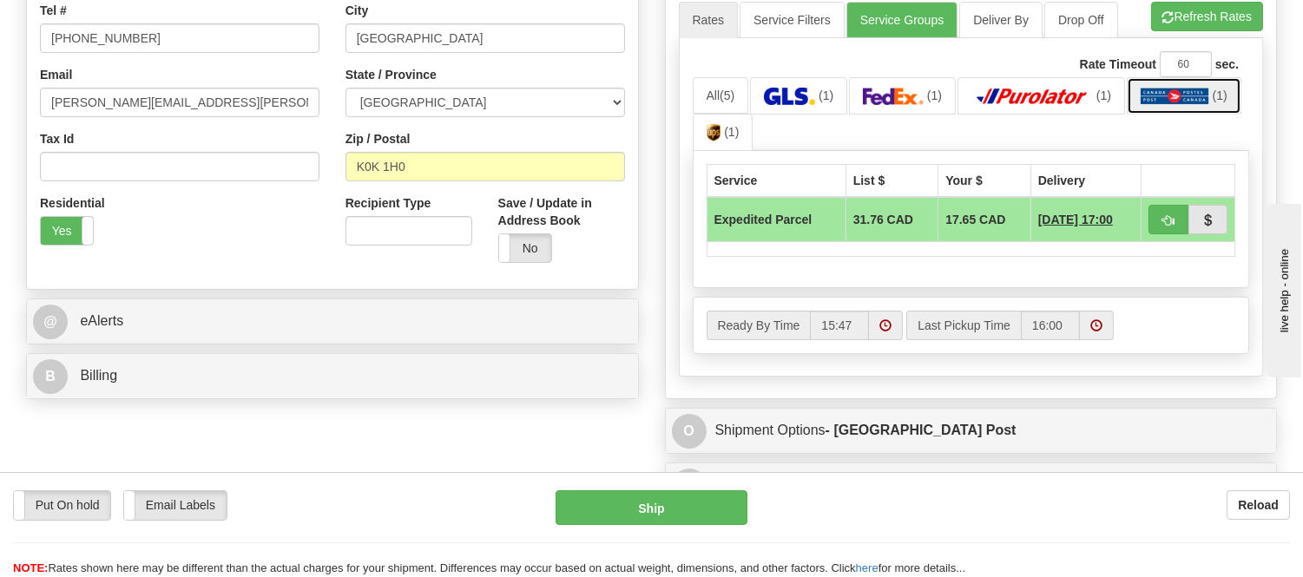
click at [1177, 104] on img at bounding box center [1175, 96] width 69 height 17
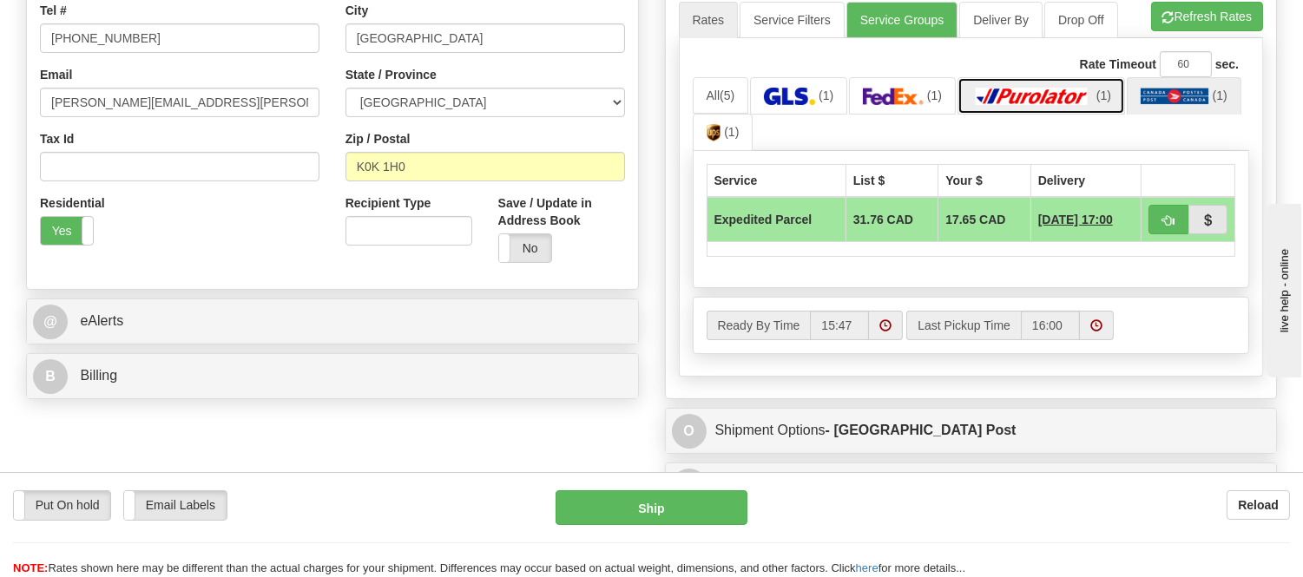
click at [1039, 102] on img at bounding box center [1033, 96] width 122 height 17
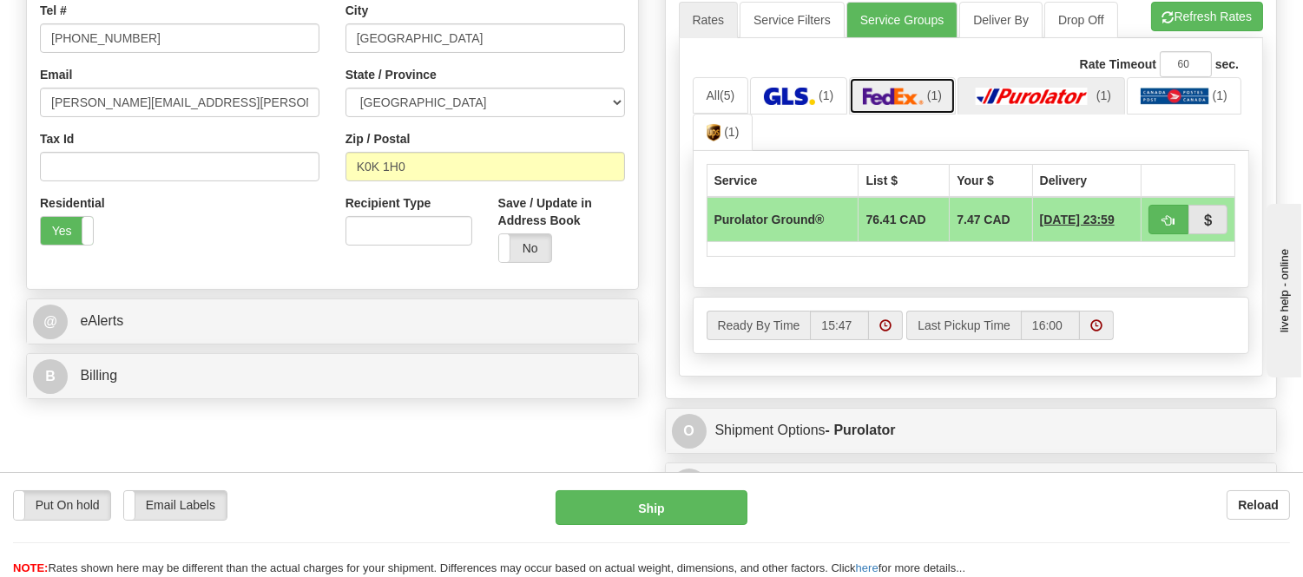
click at [907, 91] on img at bounding box center [893, 96] width 61 height 17
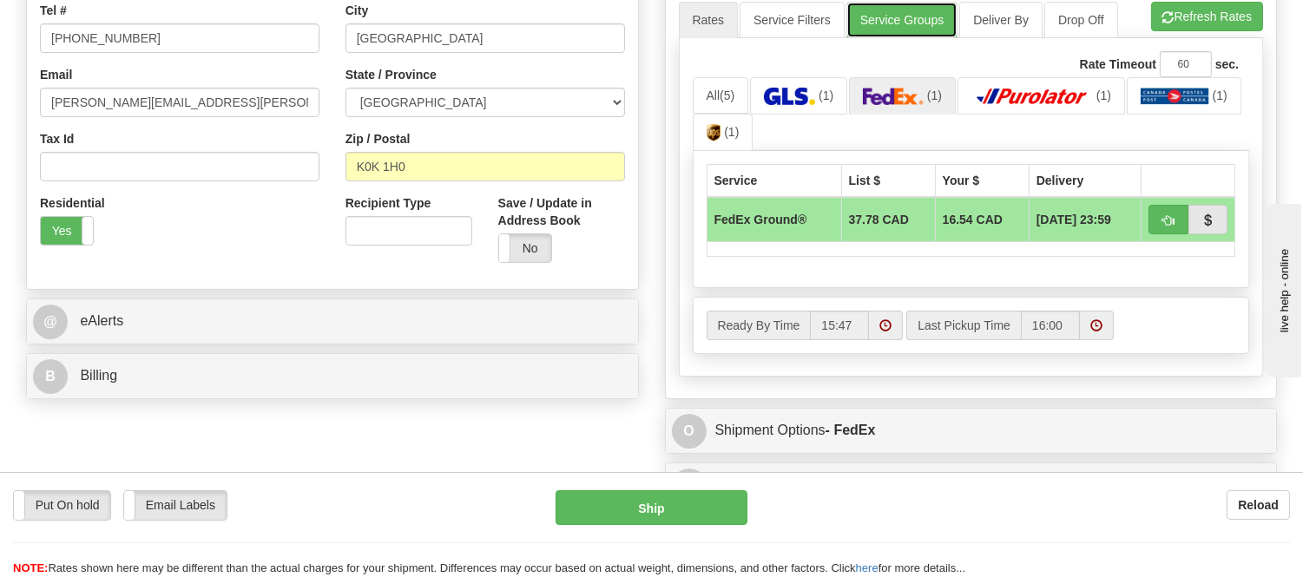
click at [897, 11] on link "Service Groups" at bounding box center [902, 20] width 111 height 36
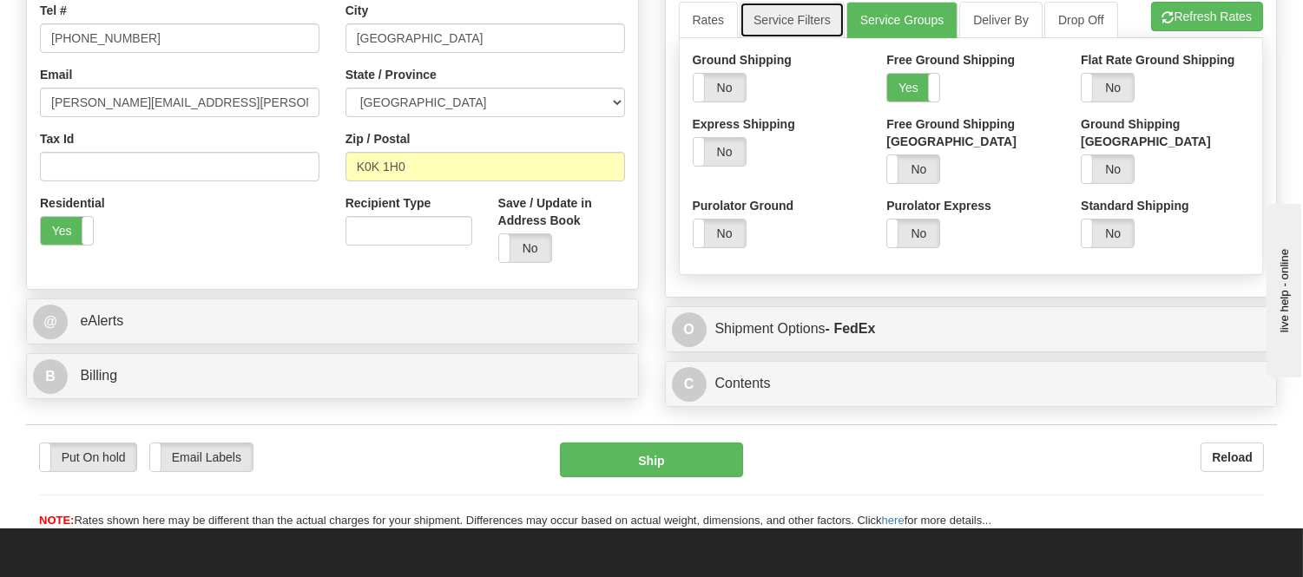
click at [784, 31] on link "Service Filters" at bounding box center [792, 20] width 105 height 36
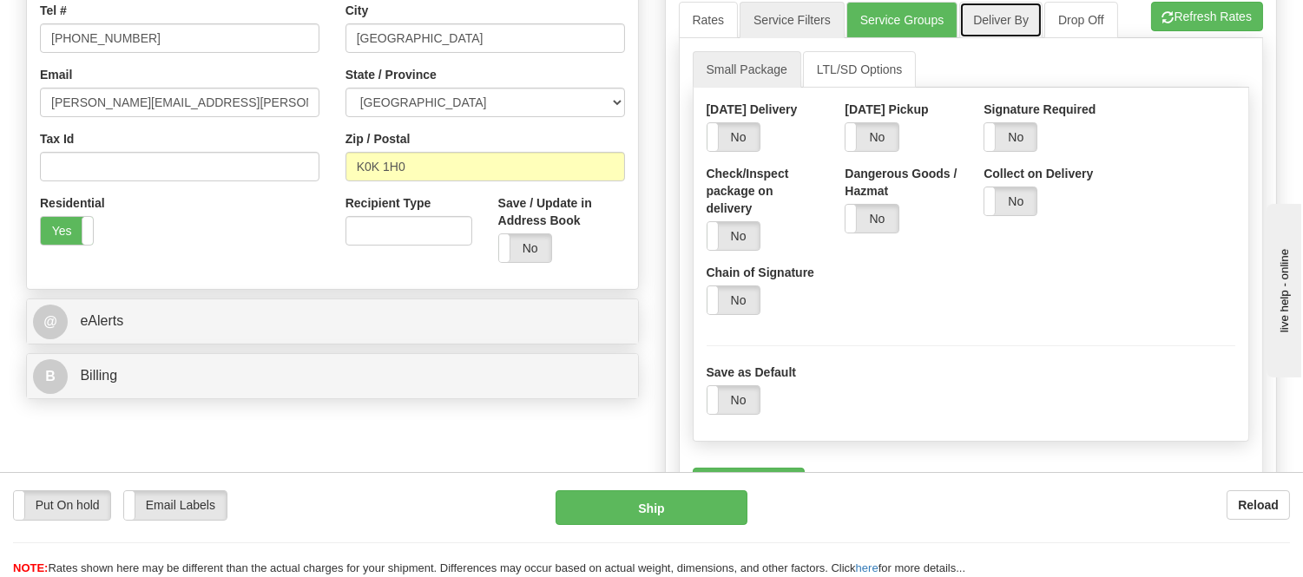
click at [1019, 17] on link "Deliver By" at bounding box center [1000, 20] width 83 height 36
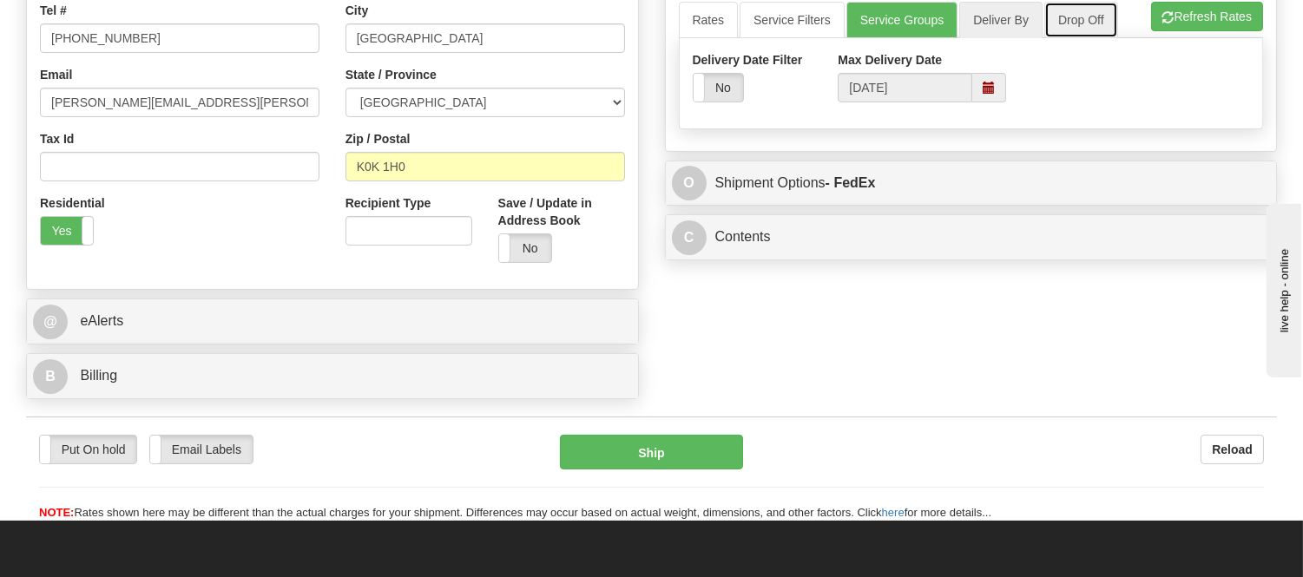
click at [1065, 23] on link "Drop Off" at bounding box center [1082, 20] width 74 height 36
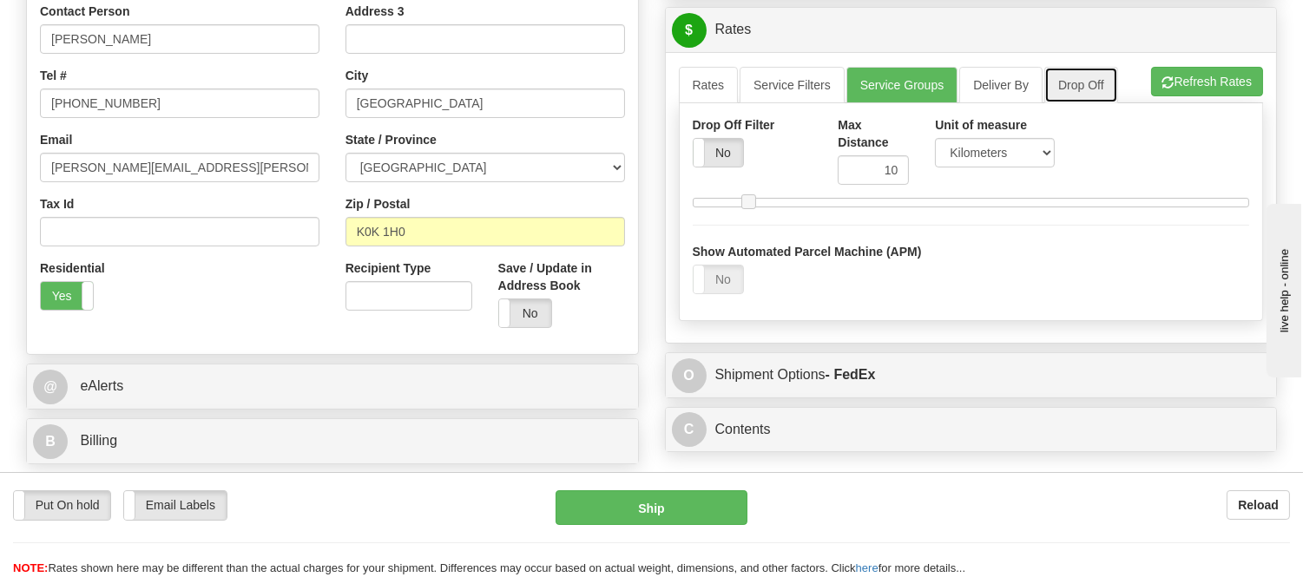
scroll to position [386, 0]
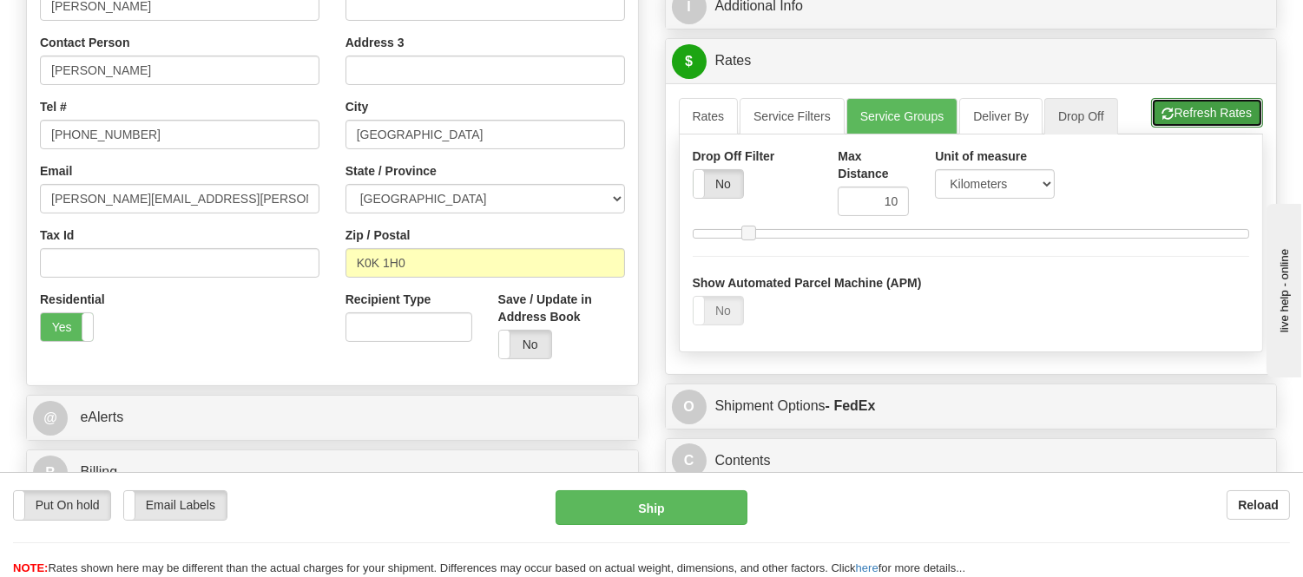
click at [1190, 113] on button "Refresh Rates" at bounding box center [1207, 113] width 112 height 30
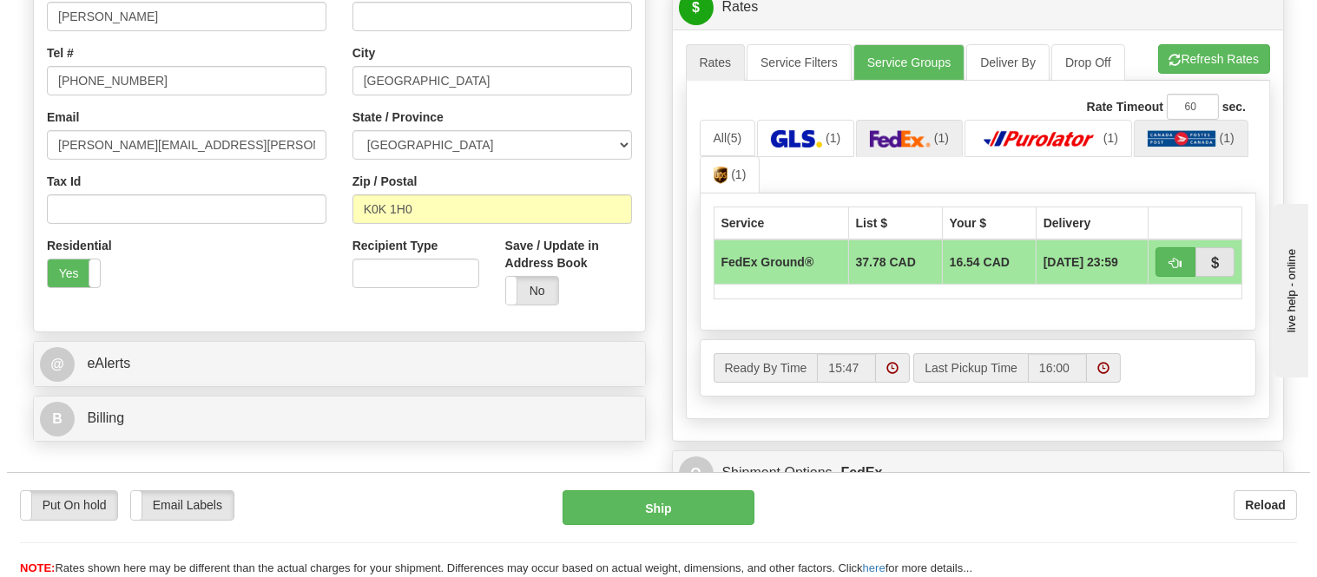
scroll to position [482, 0]
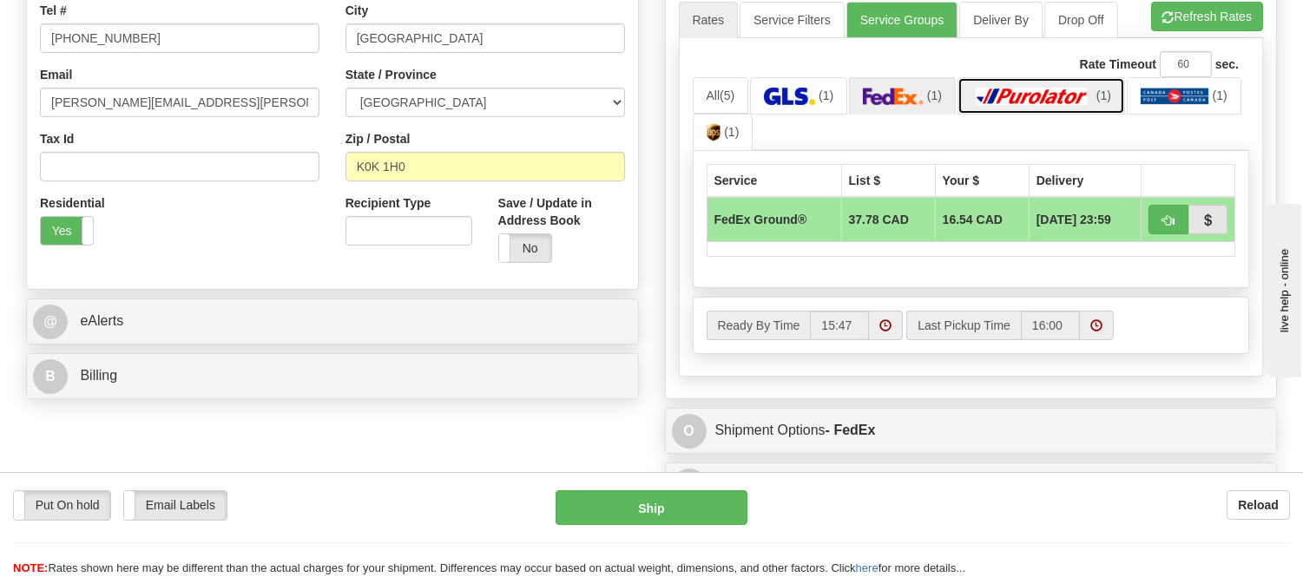
click at [1052, 102] on img at bounding box center [1033, 96] width 122 height 17
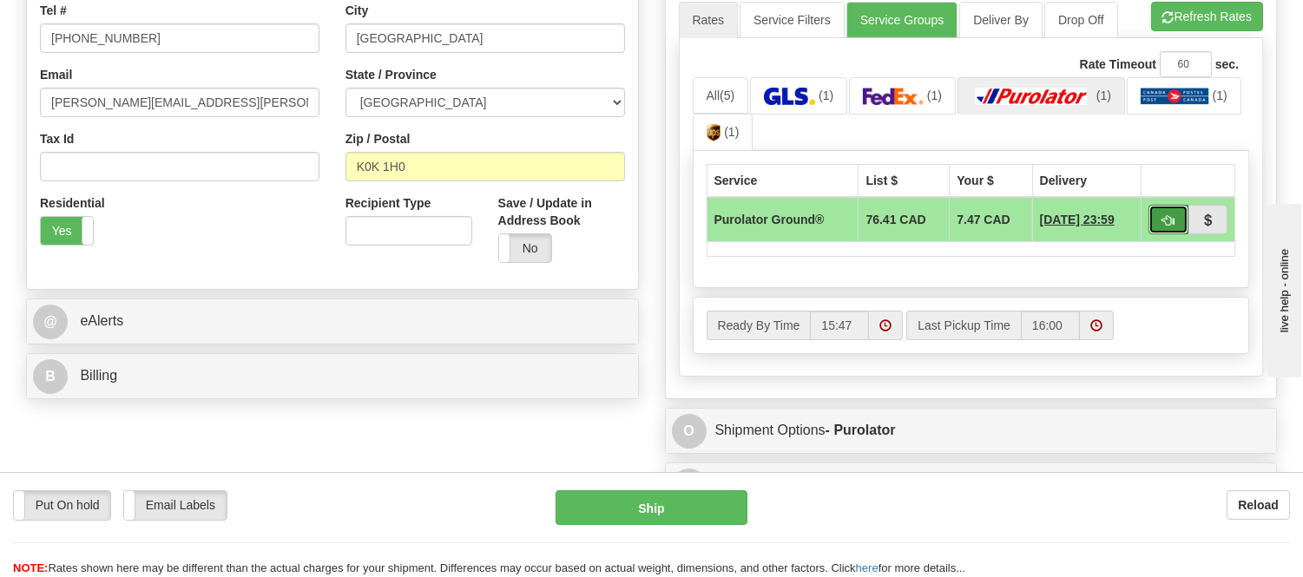
click at [1156, 218] on button "button" at bounding box center [1169, 220] width 40 height 30
type input "260"
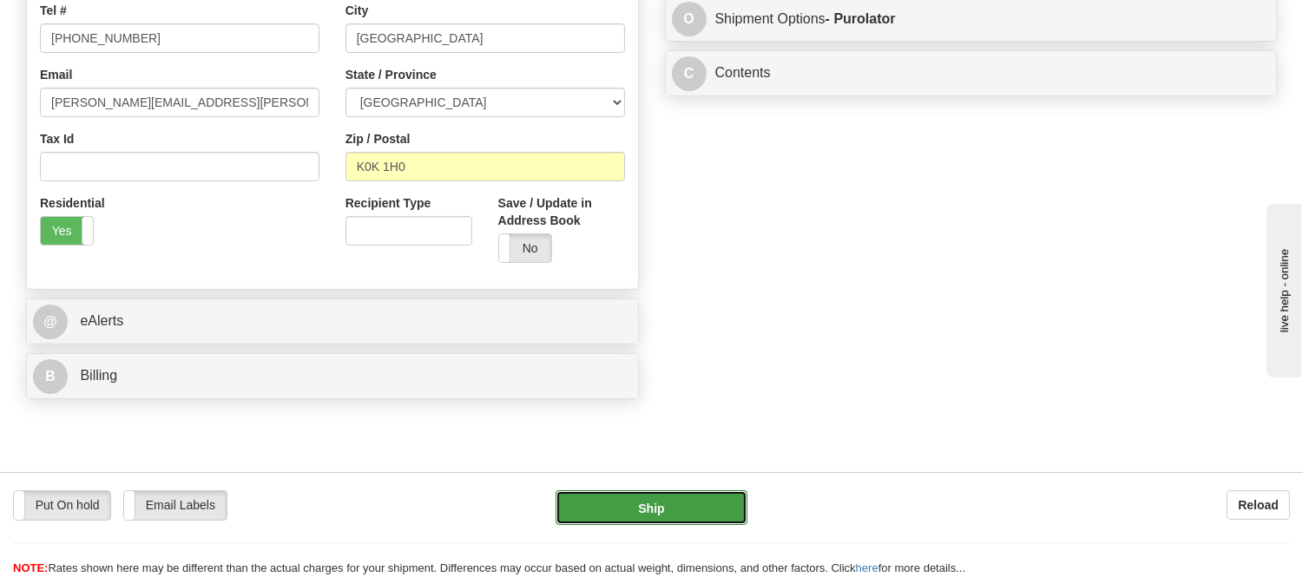
click at [673, 515] on button "Ship" at bounding box center [651, 508] width 191 height 35
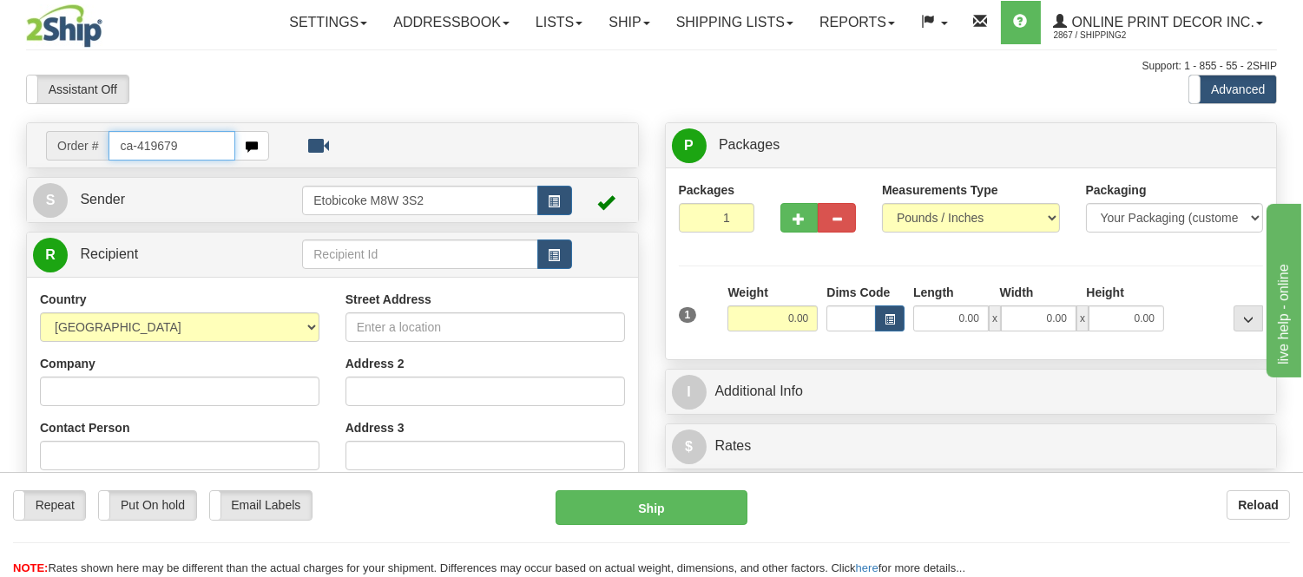
type input "ca-419679"
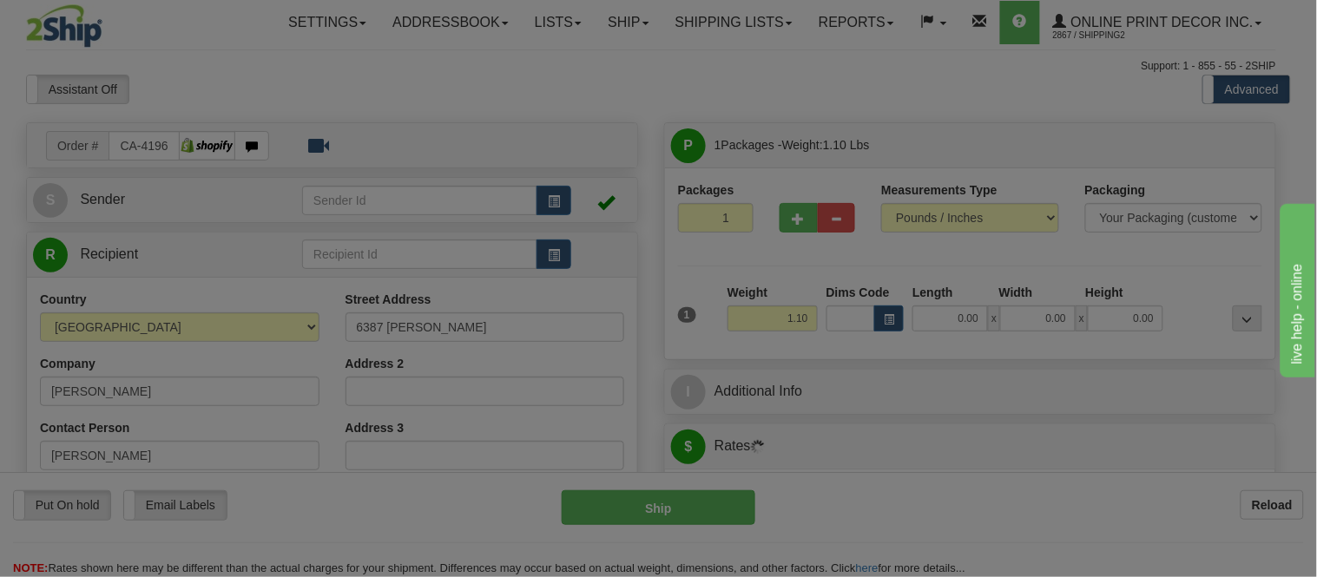
type input "[GEOGRAPHIC_DATA]"
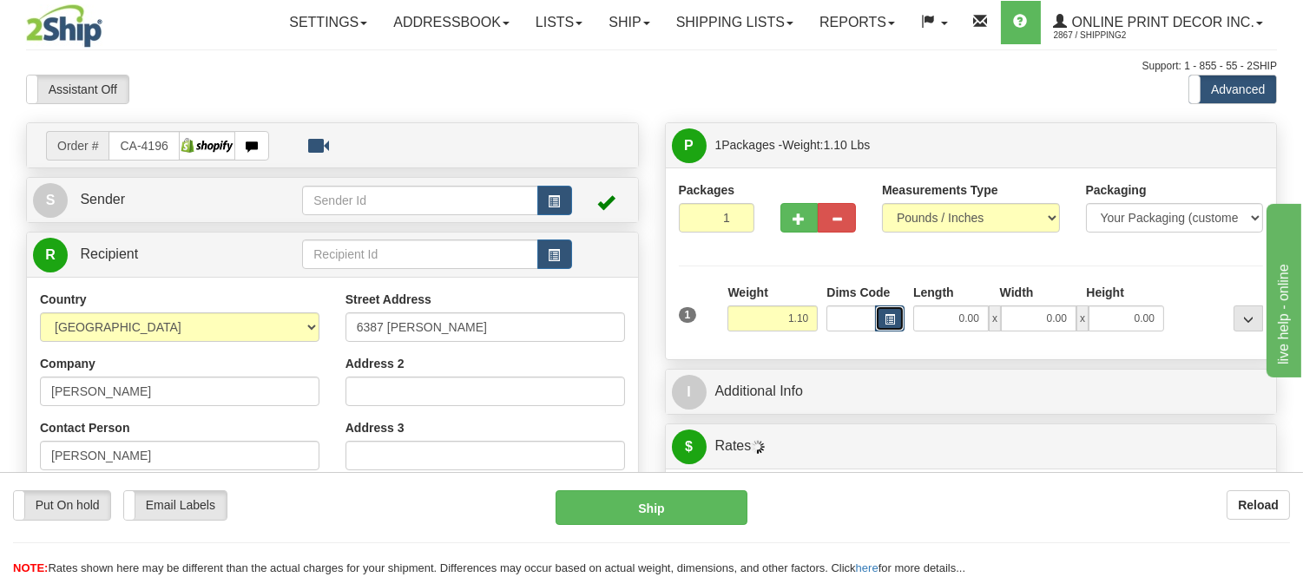
click at [888, 319] on span "button" at bounding box center [890, 320] width 10 height 10
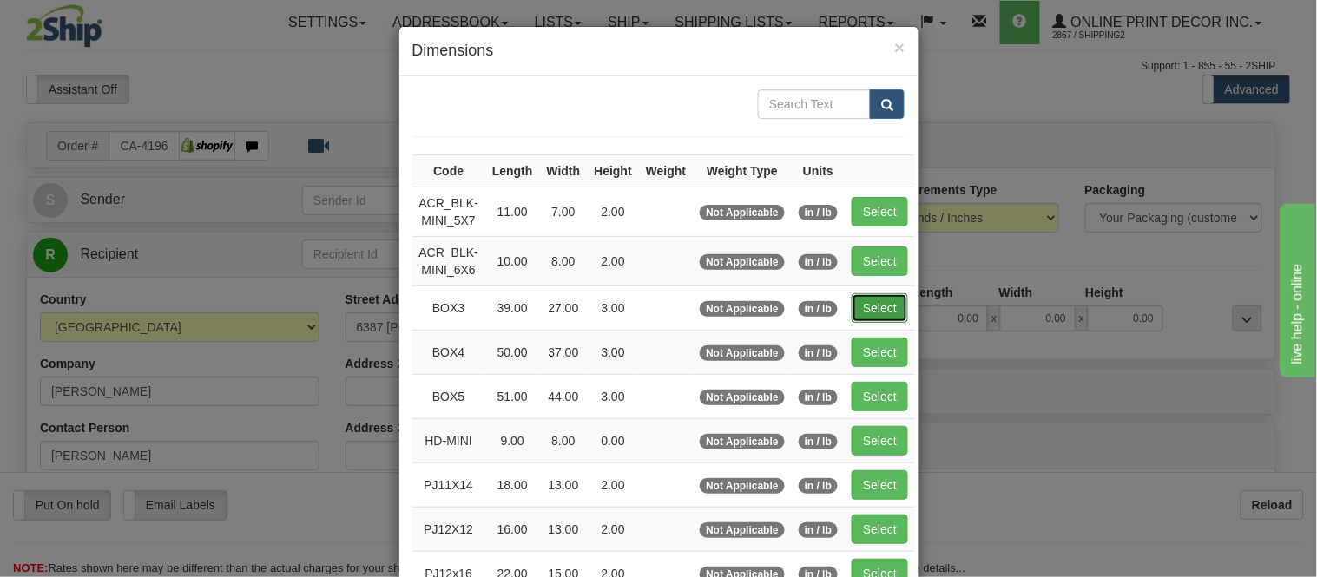
click at [857, 306] on button "Select" at bounding box center [880, 308] width 56 height 30
type input "BOX3"
type input "39.00"
type input "27.00"
type input "3.00"
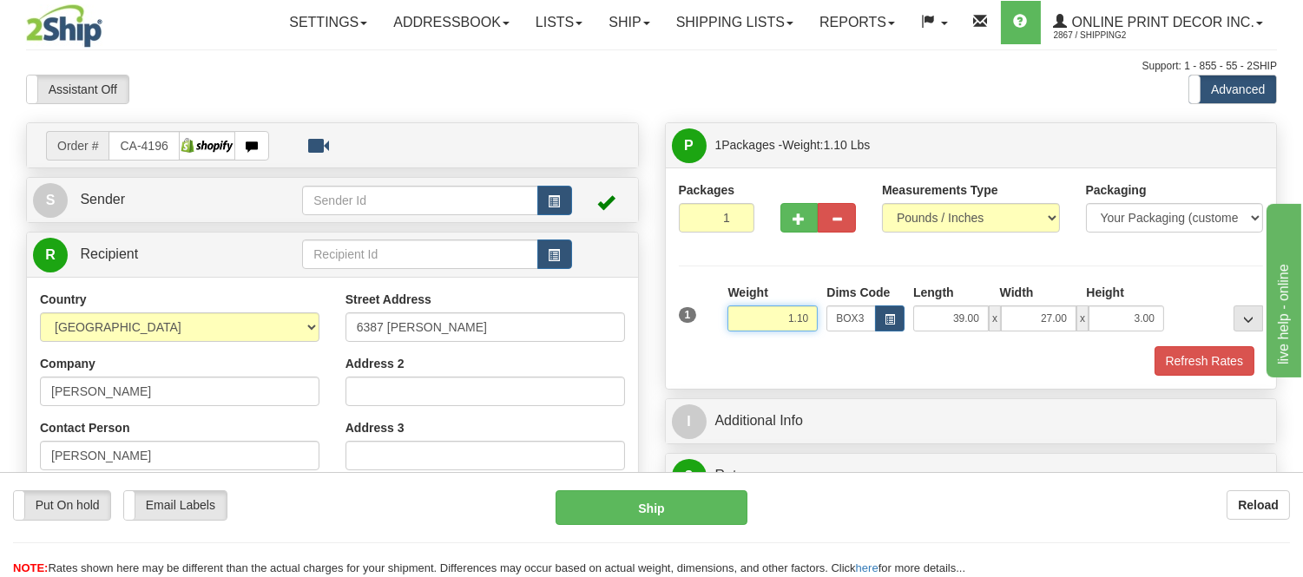
drag, startPoint x: 814, startPoint y: 321, endPoint x: 687, endPoint y: 331, distance: 127.1
click at [687, 331] on div "1 Weight 1.10 Dims Code BOX3" at bounding box center [972, 315] width 594 height 62
type input "11.98"
click at [1191, 366] on button "Refresh Rates" at bounding box center [1205, 361] width 100 height 30
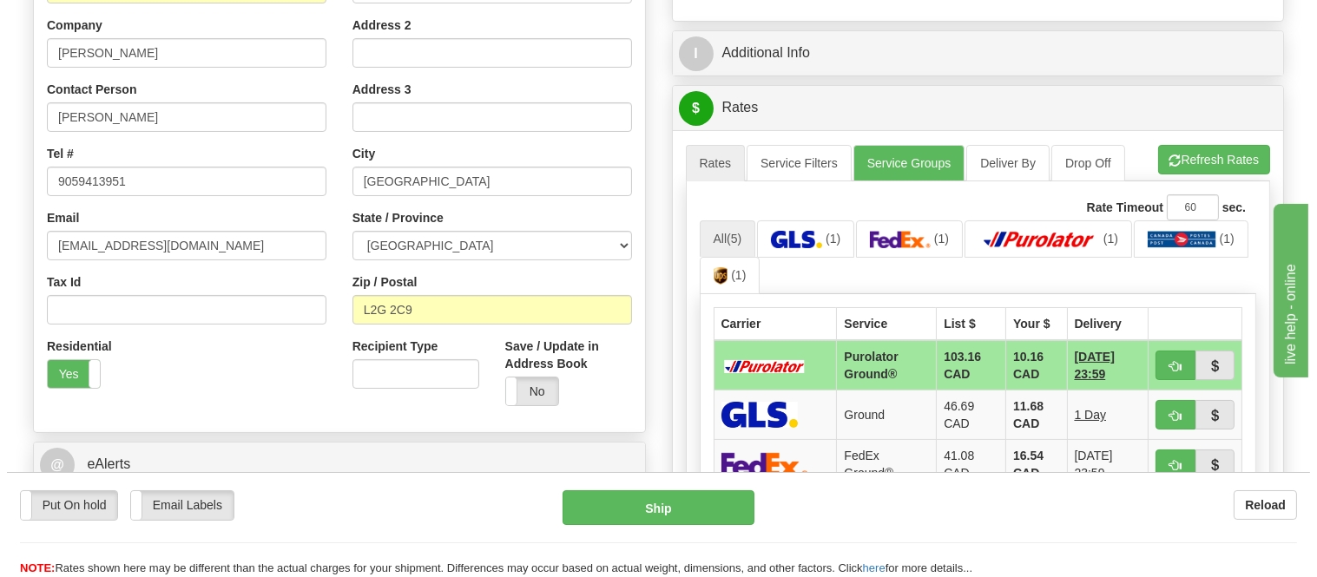
scroll to position [386, 0]
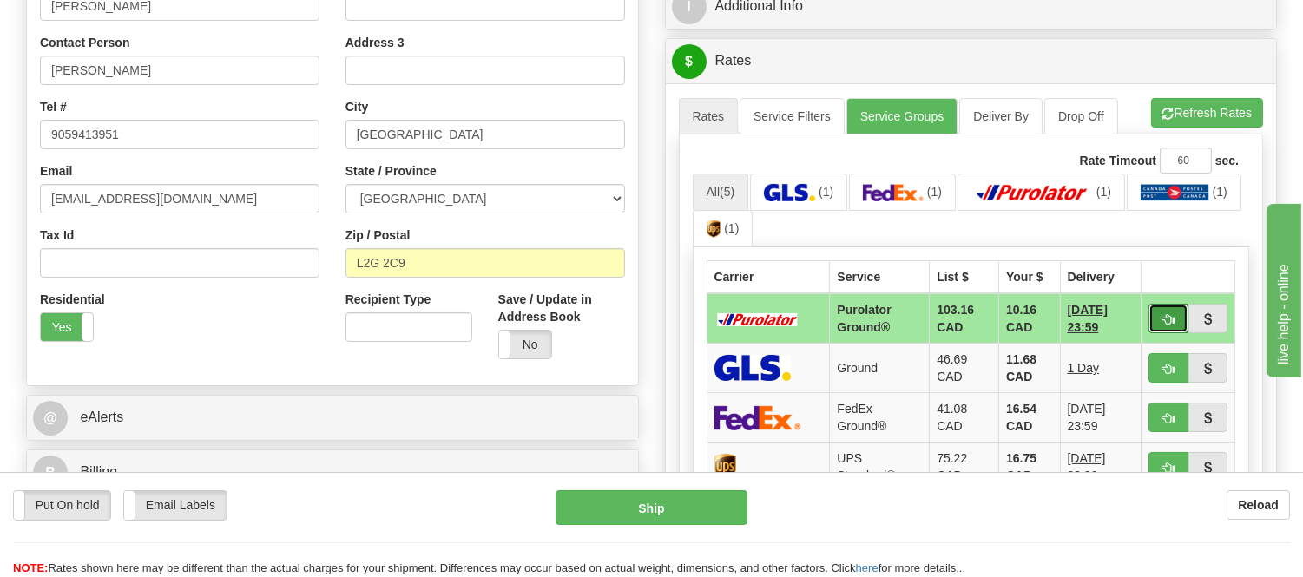
click at [1158, 313] on button "button" at bounding box center [1169, 319] width 40 height 30
type input "260"
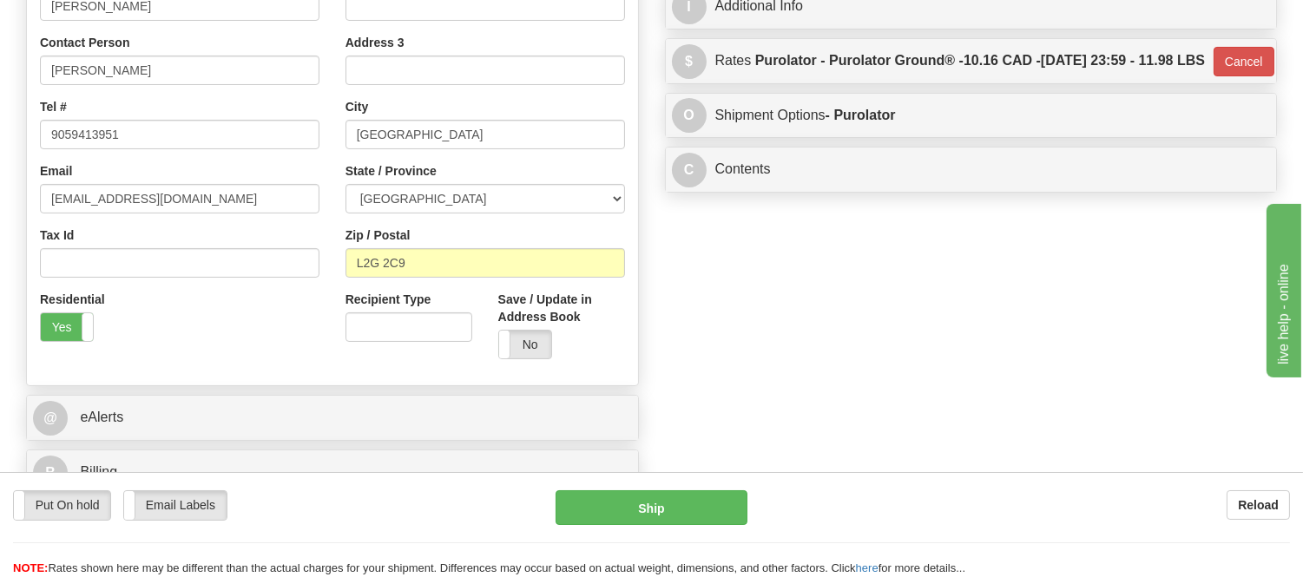
click at [677, 527] on div "Put On hold Put On hold Email Labels Email Labels Edit Reload Ship" at bounding box center [651, 534] width 1303 height 87
click at [677, 518] on button "Ship" at bounding box center [651, 508] width 191 height 35
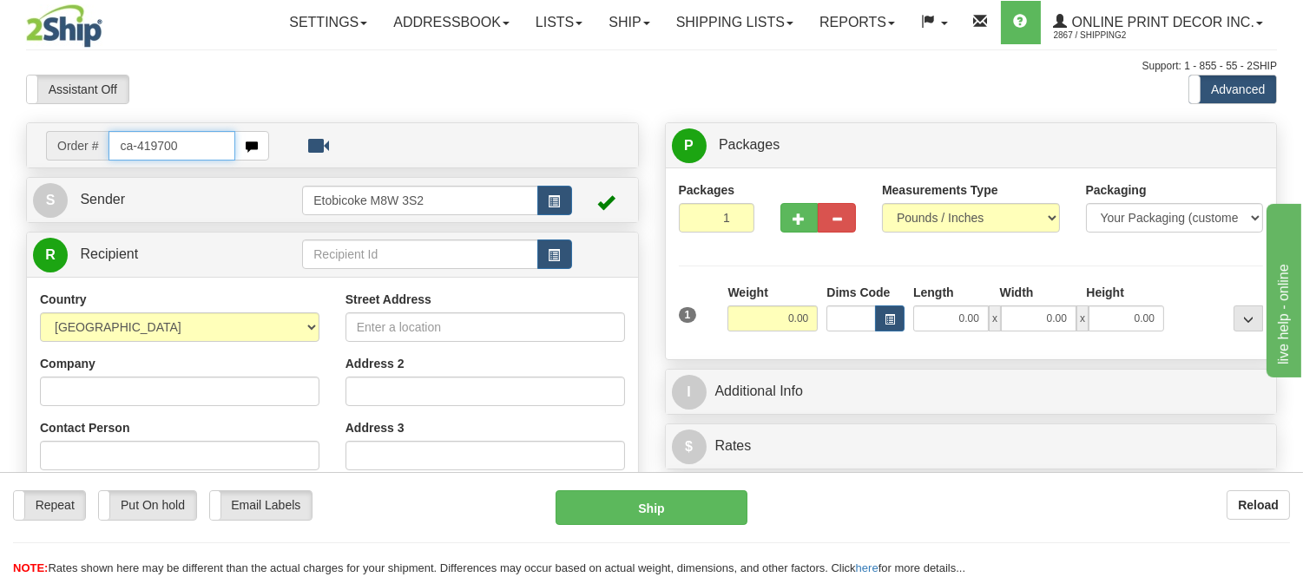
type input "ca-419700"
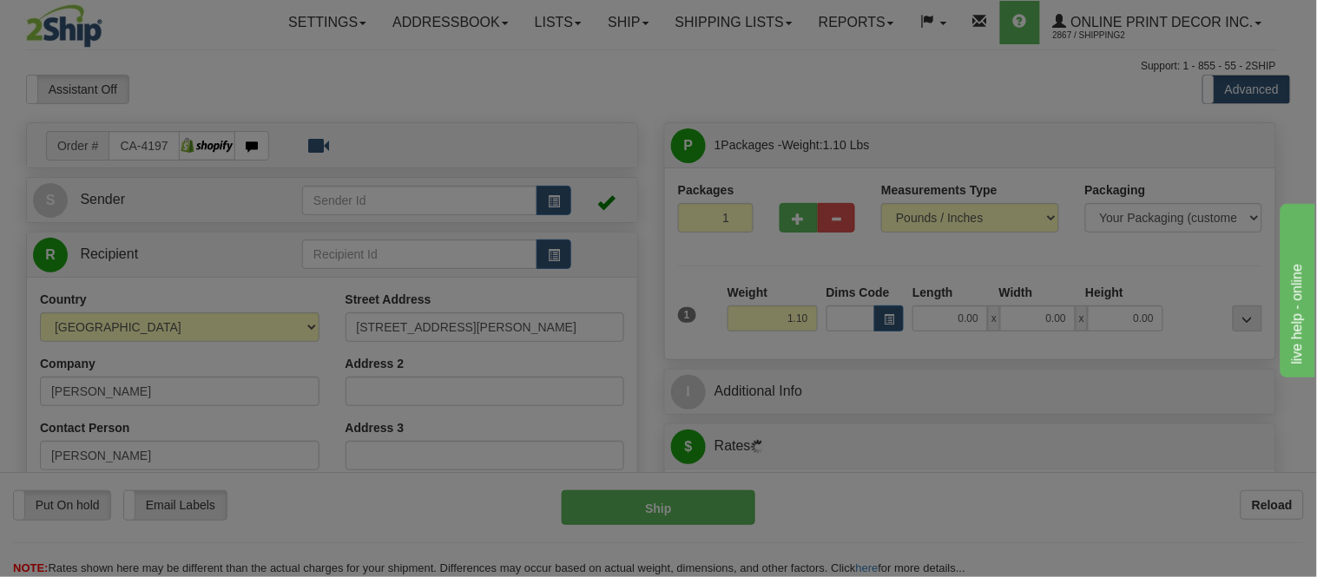
type input "[GEOGRAPHIC_DATA]"
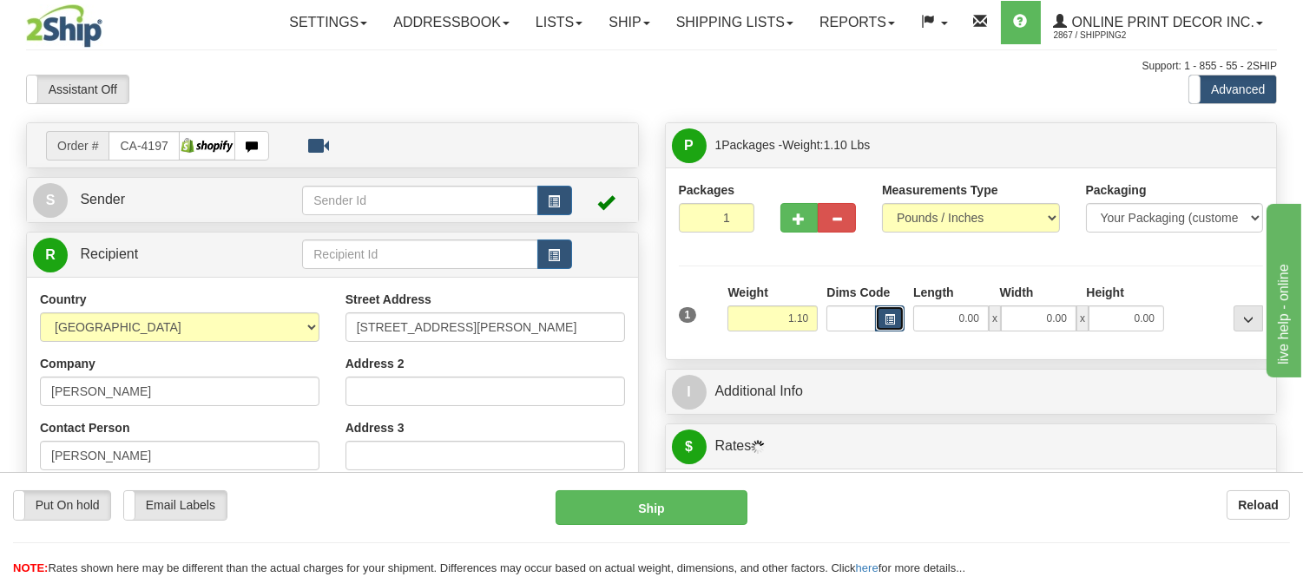
click at [889, 320] on span "button" at bounding box center [890, 320] width 10 height 10
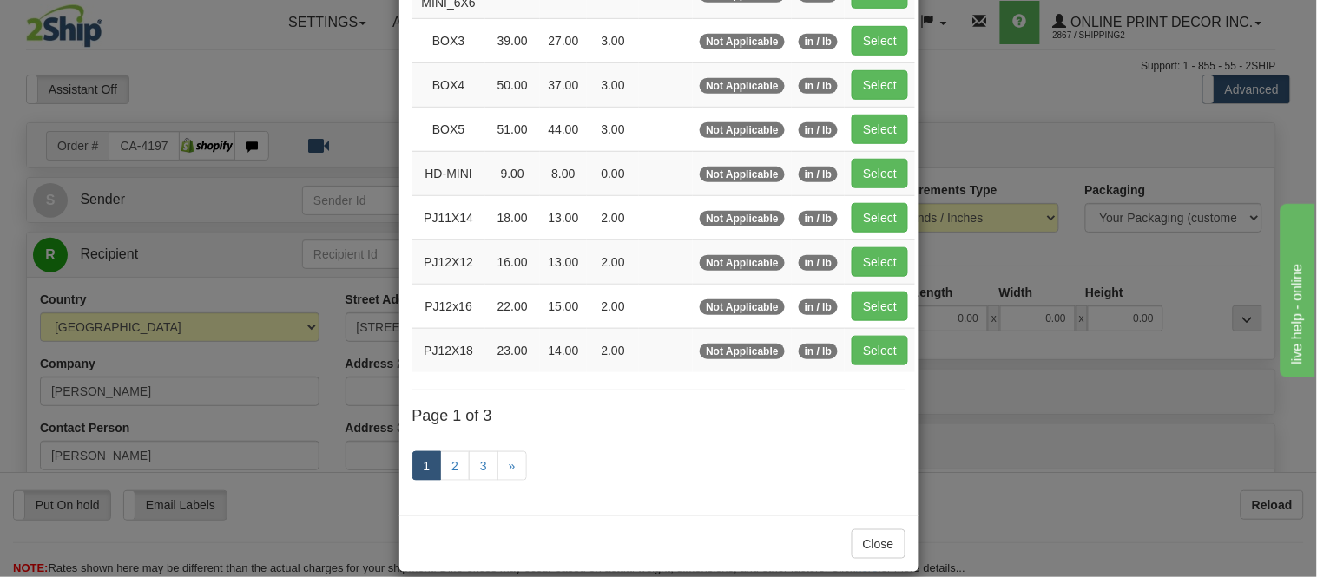
scroll to position [289, 0]
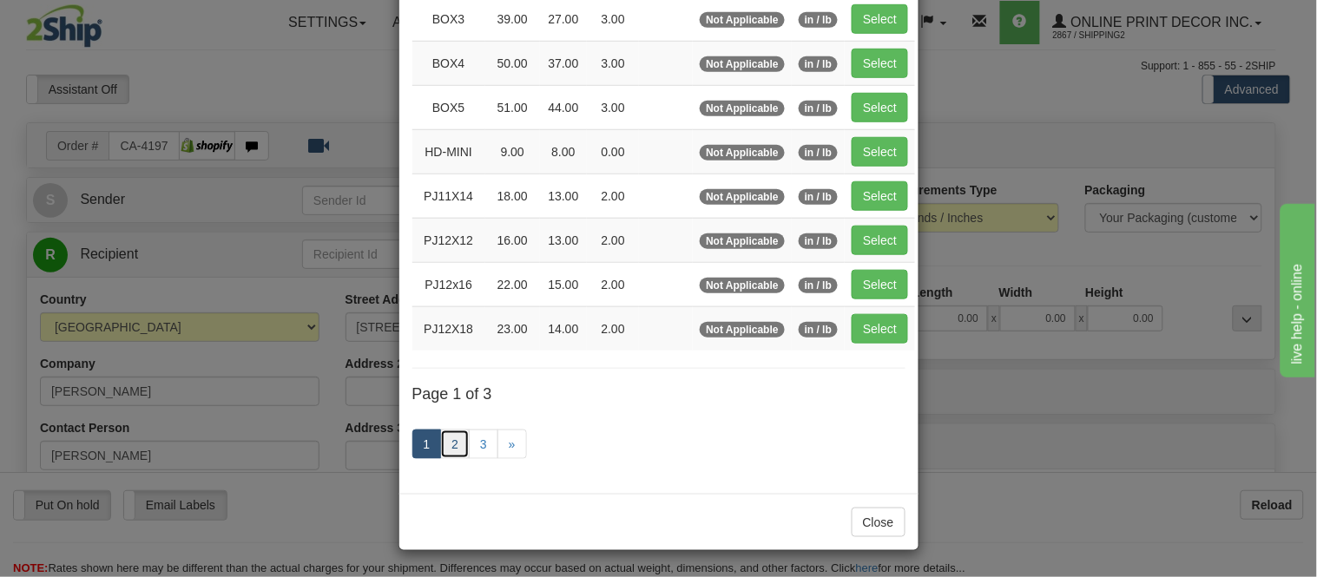
click at [452, 441] on link "2" at bounding box center [455, 445] width 30 height 30
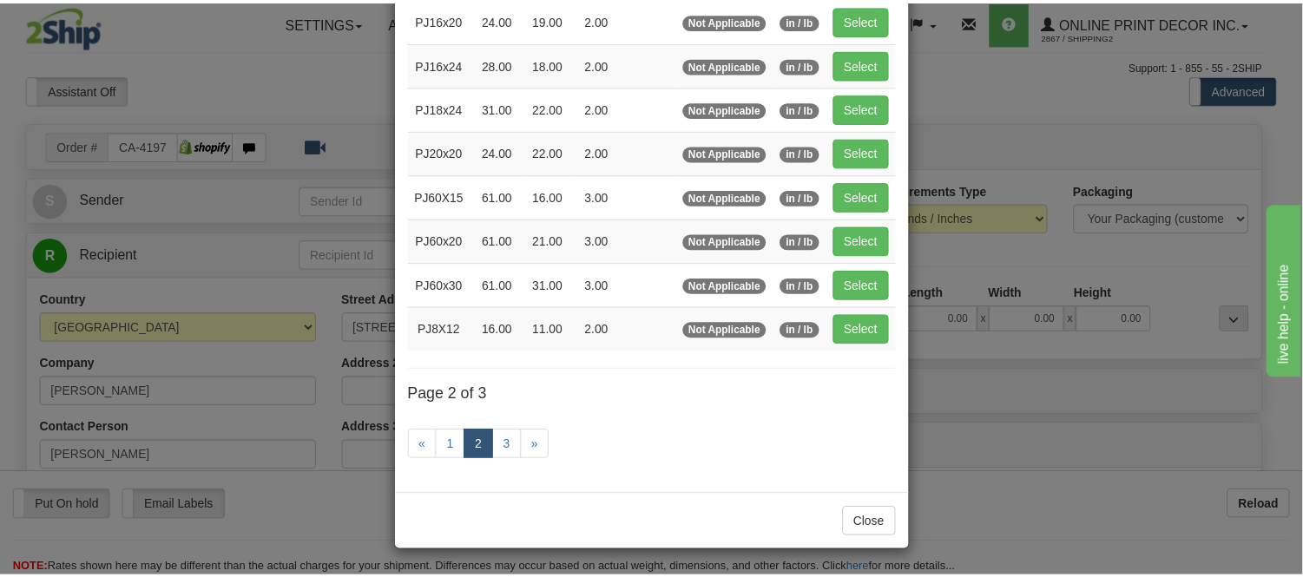
scroll to position [282, 0]
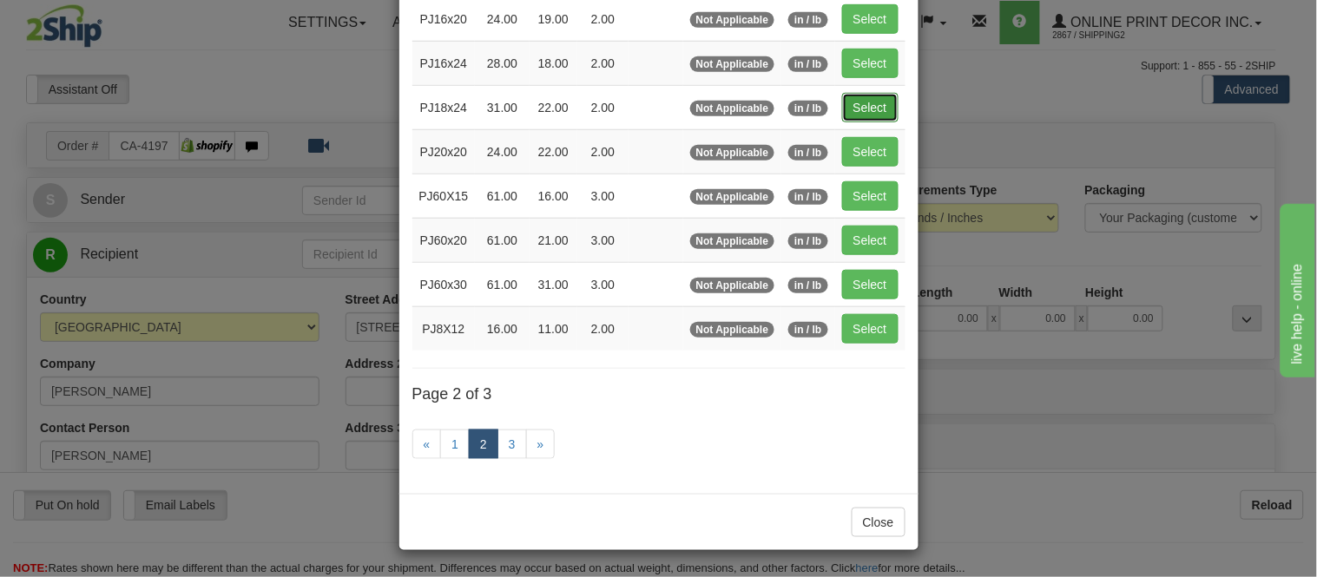
click at [877, 96] on button "Select" at bounding box center [870, 108] width 56 height 30
type input "PJ18x24"
type input "31.00"
type input "22.00"
type input "2.00"
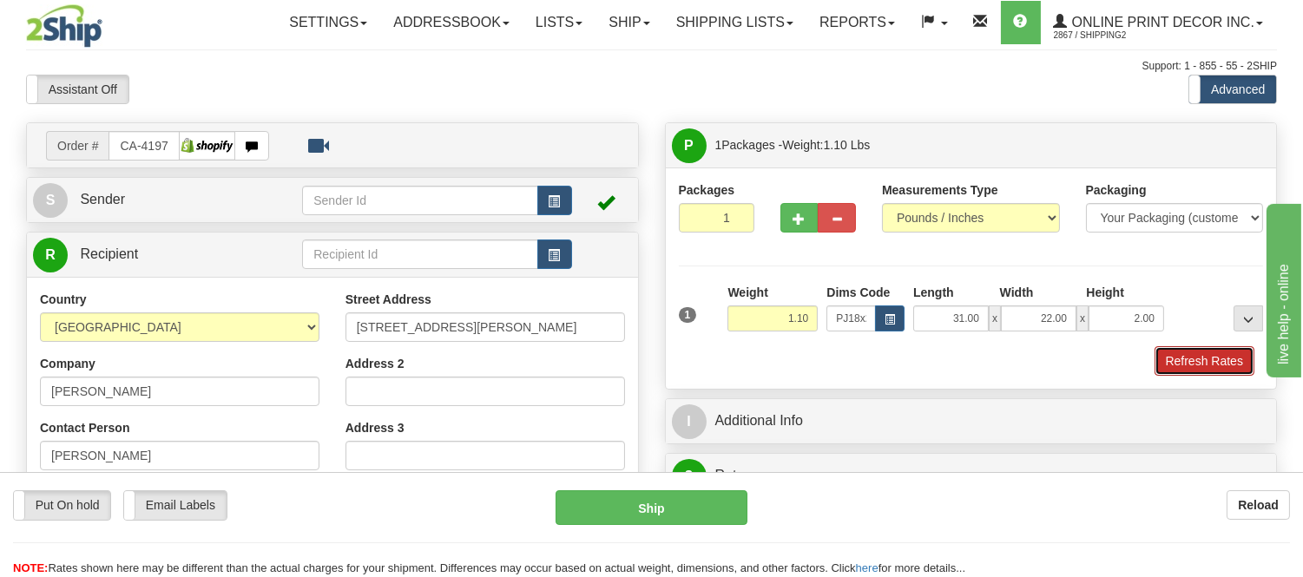
click at [1193, 352] on button "Refresh Rates" at bounding box center [1205, 361] width 100 height 30
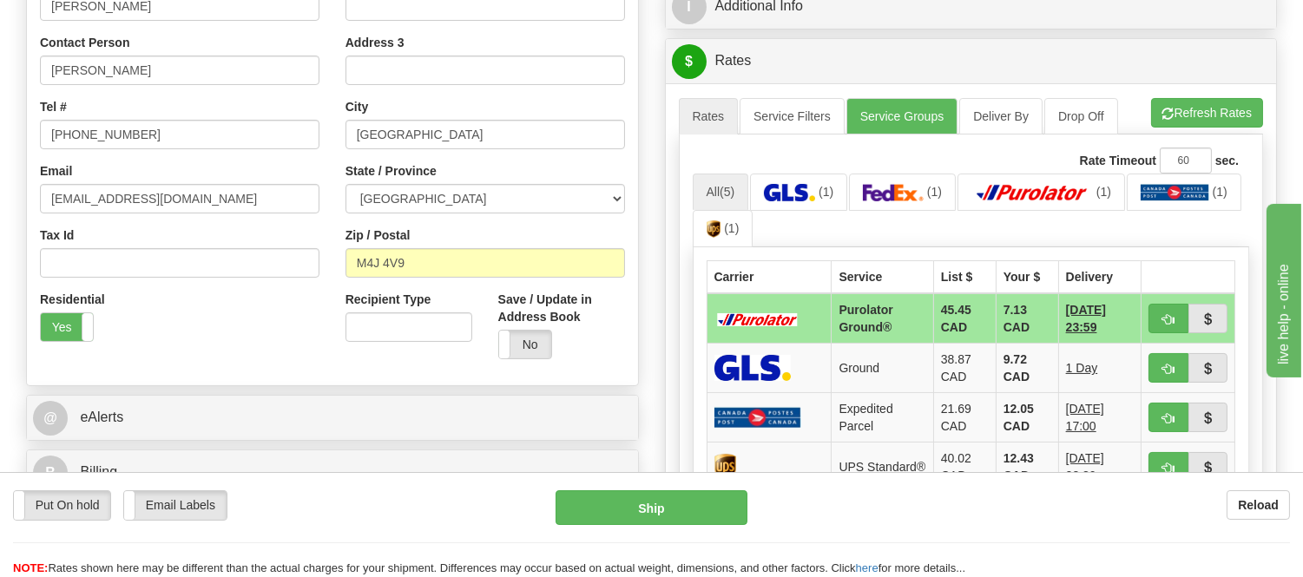
scroll to position [96, 0]
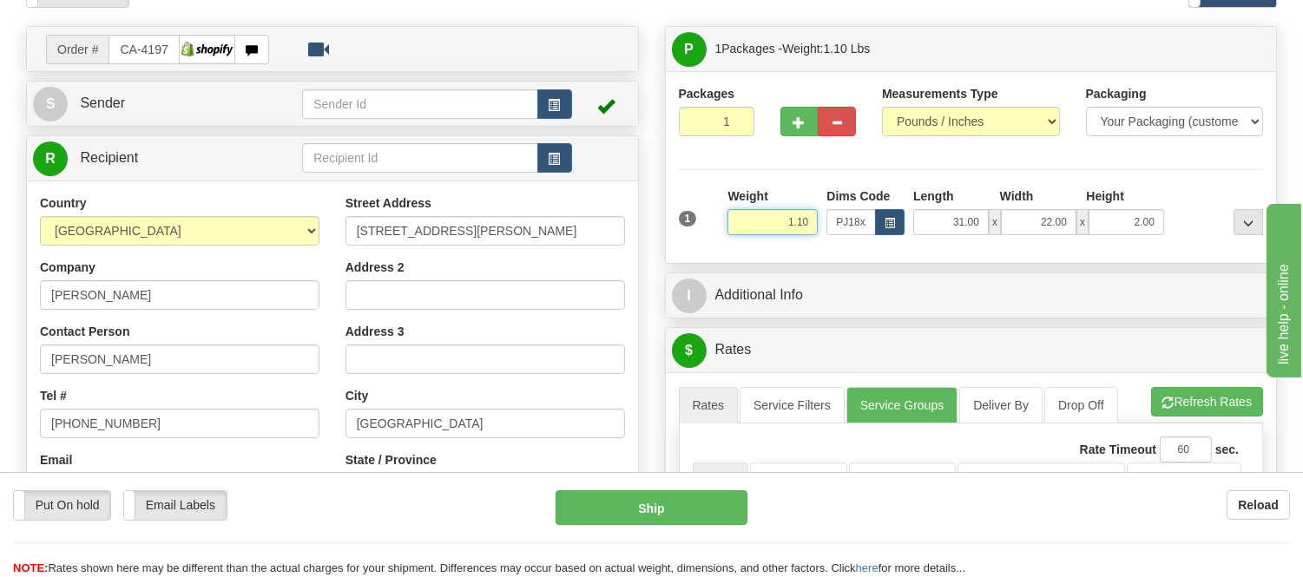
drag, startPoint x: 812, startPoint y: 226, endPoint x: 747, endPoint y: 222, distance: 65.2
click at [747, 222] on input "1.10" at bounding box center [773, 222] width 90 height 26
type input "5.98"
click at [1201, 389] on li "Refresh Rates Cancel Rating" at bounding box center [1207, 402] width 112 height 30
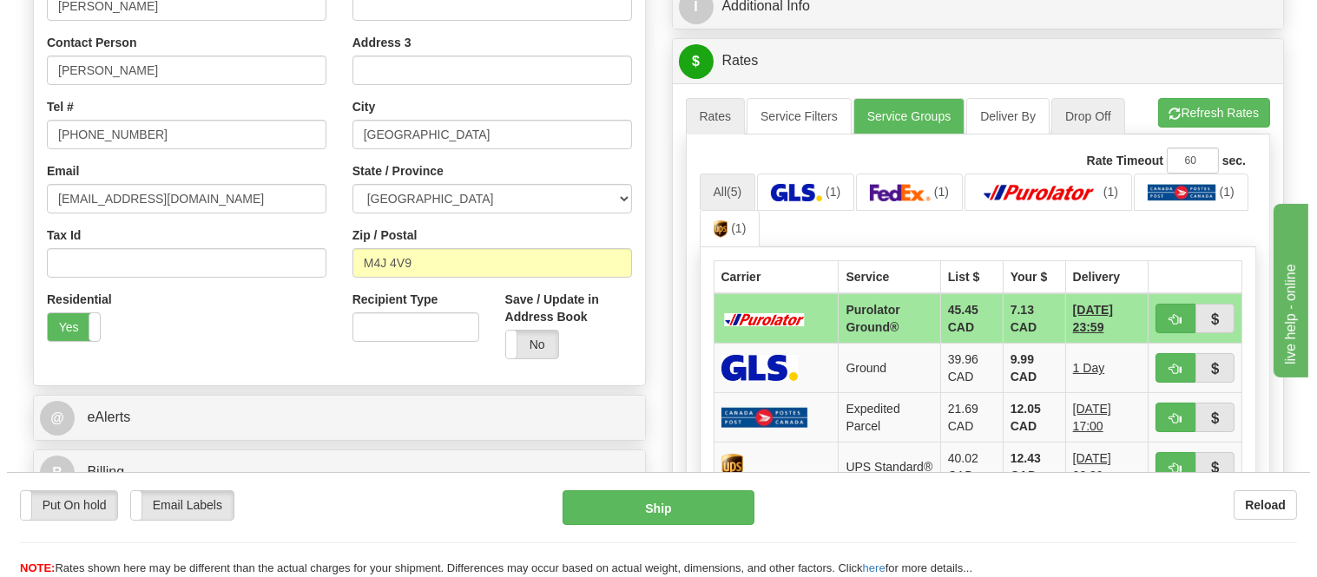
scroll to position [482, 0]
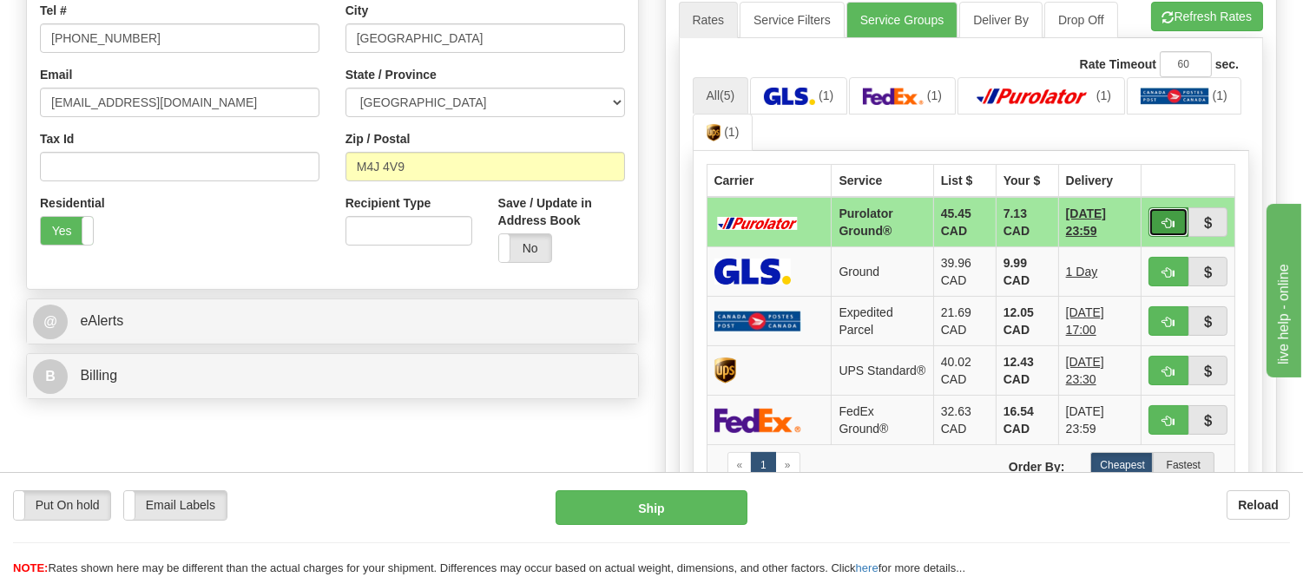
click at [1153, 211] on button "button" at bounding box center [1169, 223] width 40 height 30
type input "260"
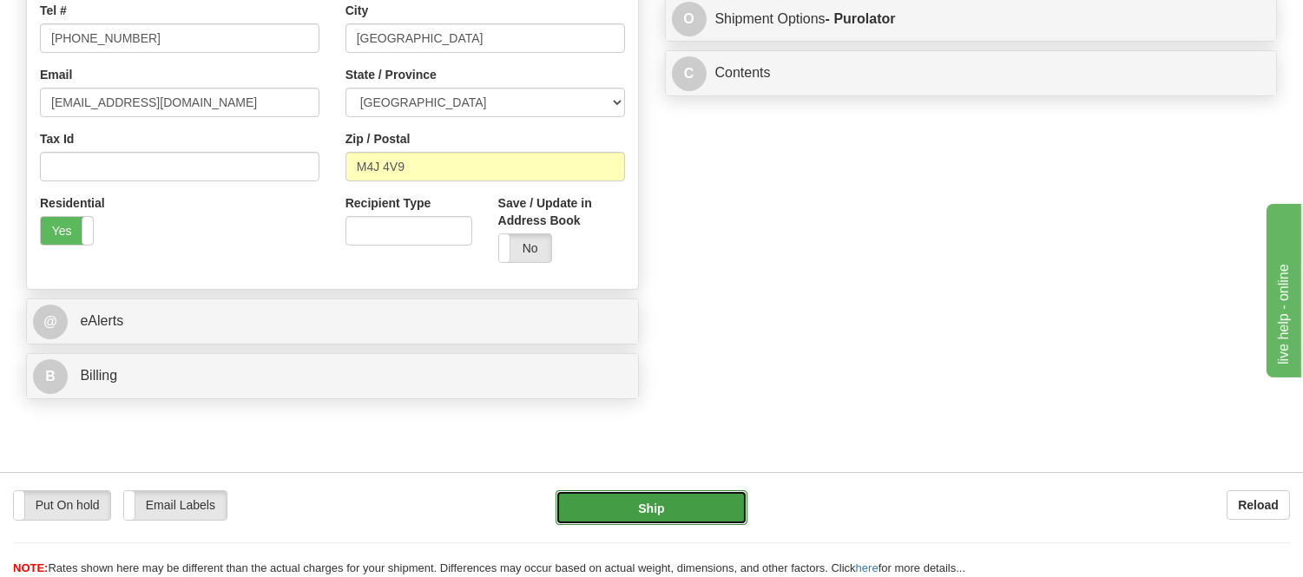
click at [696, 510] on button "Ship" at bounding box center [651, 508] width 191 height 35
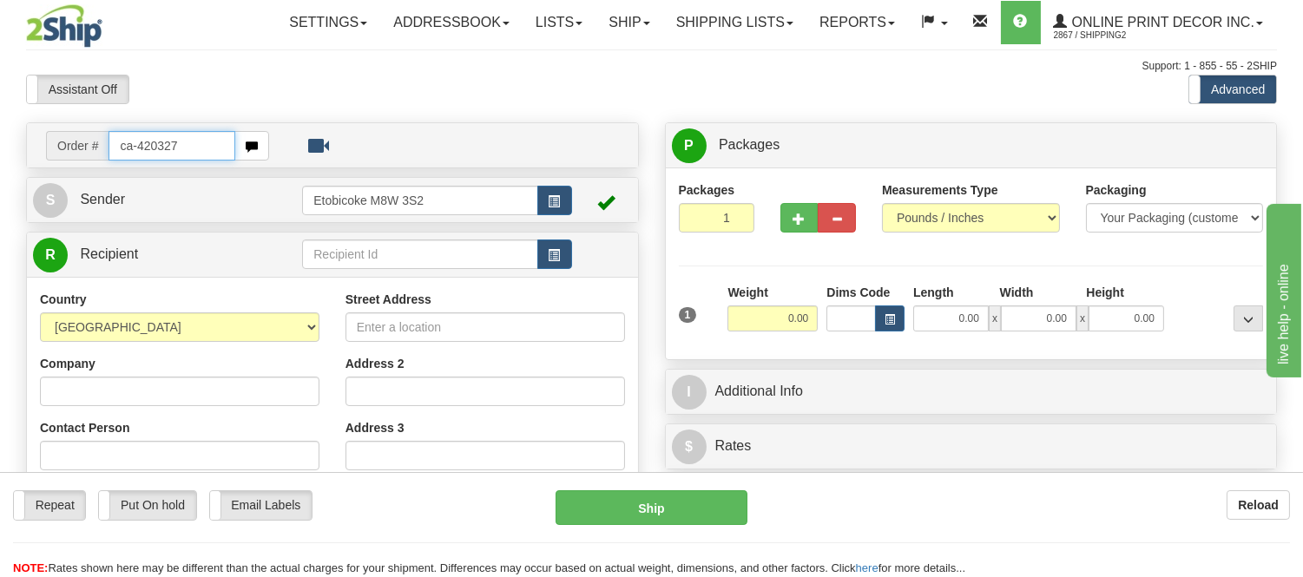
type input "ca-420327"
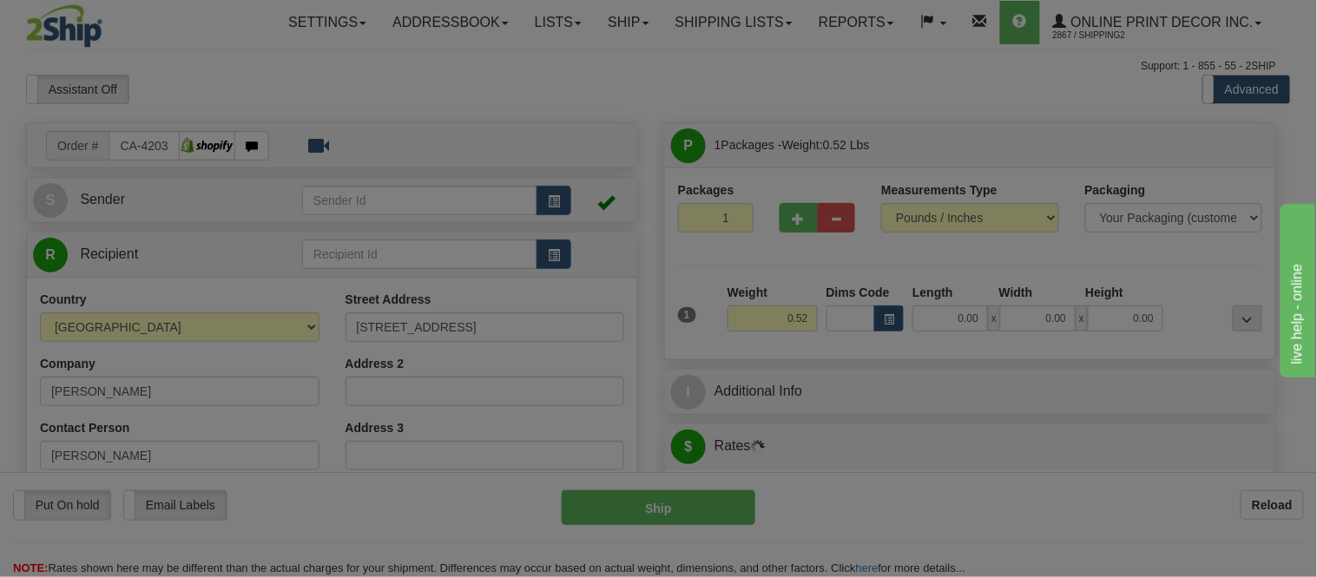
type input "BOUTILIERS POINT"
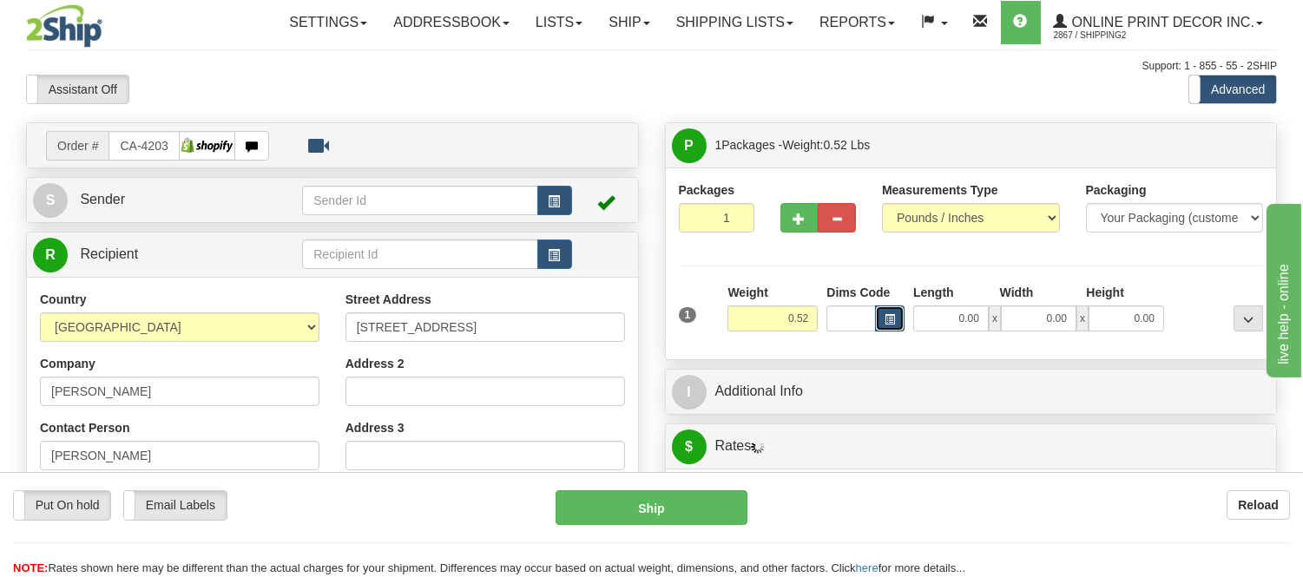
click at [893, 316] on span "button" at bounding box center [890, 320] width 10 height 10
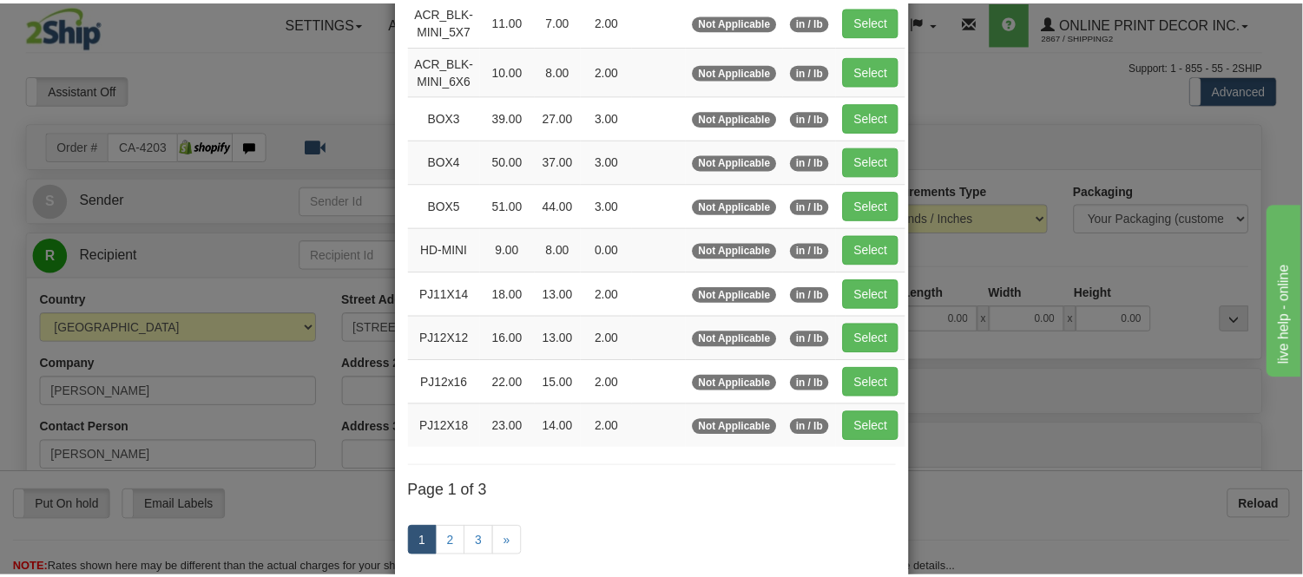
scroll to position [193, 0]
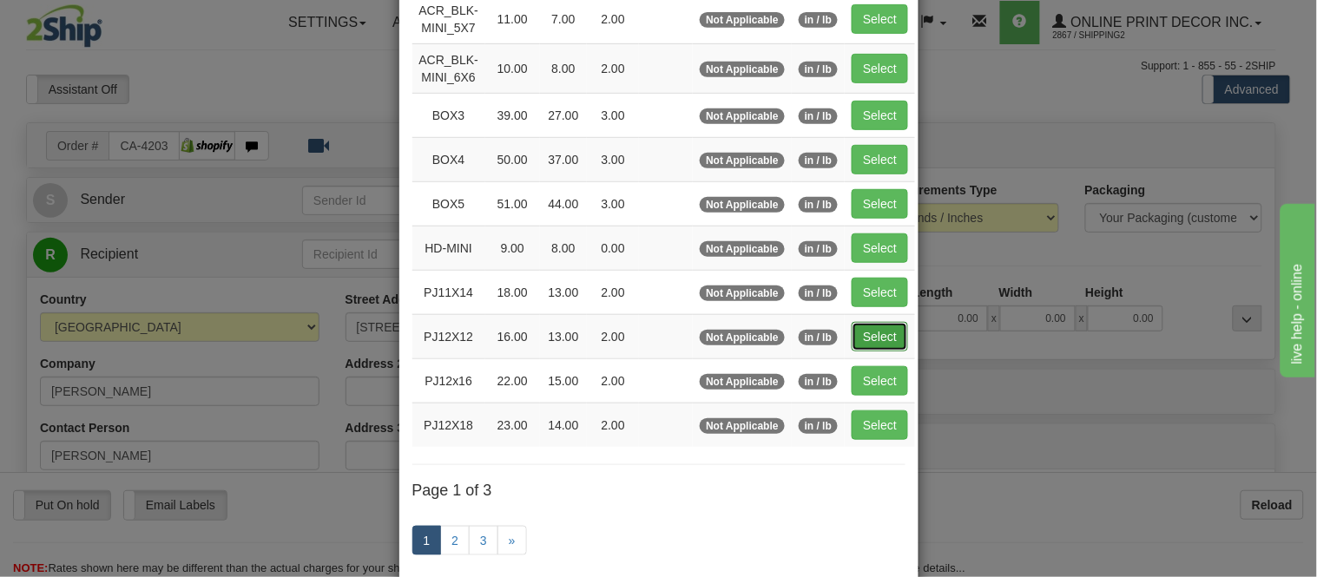
click at [863, 349] on button "Select" at bounding box center [880, 337] width 56 height 30
type input "PJ12X12"
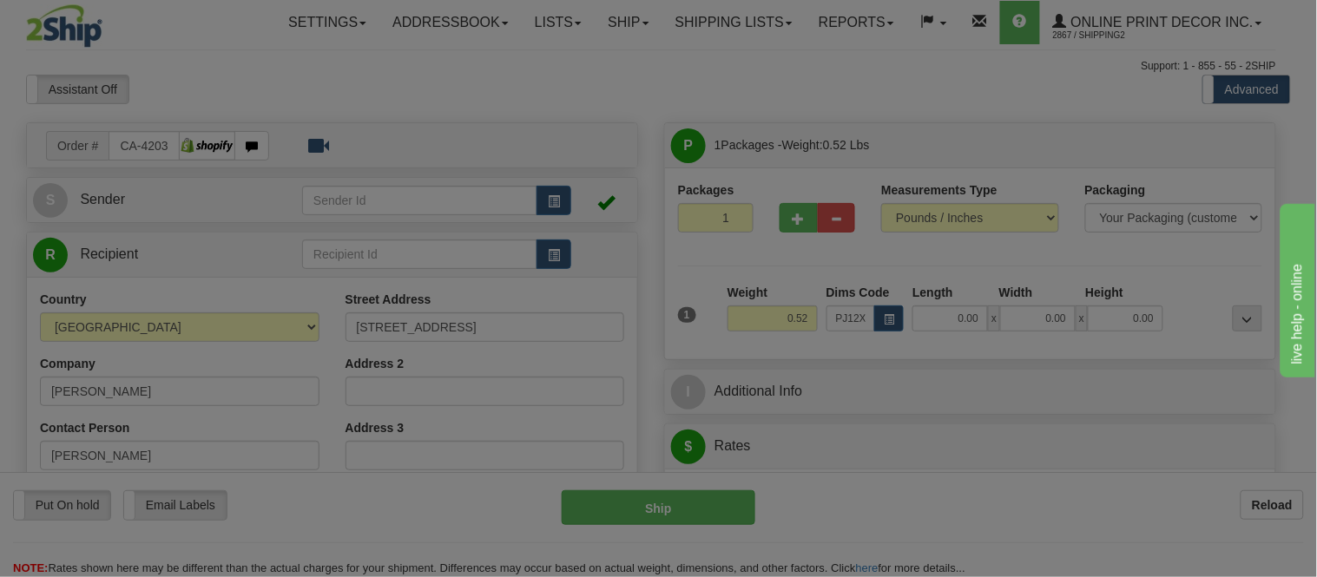
type input "16.00"
type input "13.00"
type input "2.00"
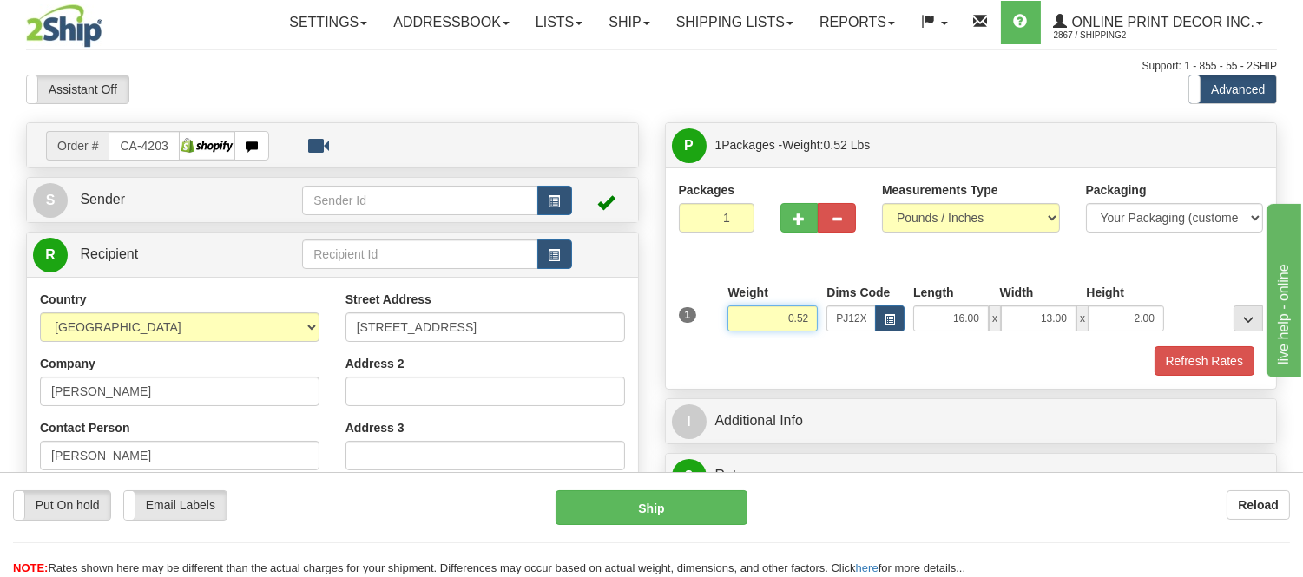
drag, startPoint x: 812, startPoint y: 319, endPoint x: 726, endPoint y: 330, distance: 86.7
click at [726, 330] on div "Weight 0.52" at bounding box center [772, 314] width 99 height 61
type input "0.98"
click at [1218, 366] on button "Refresh Rates" at bounding box center [1205, 361] width 100 height 30
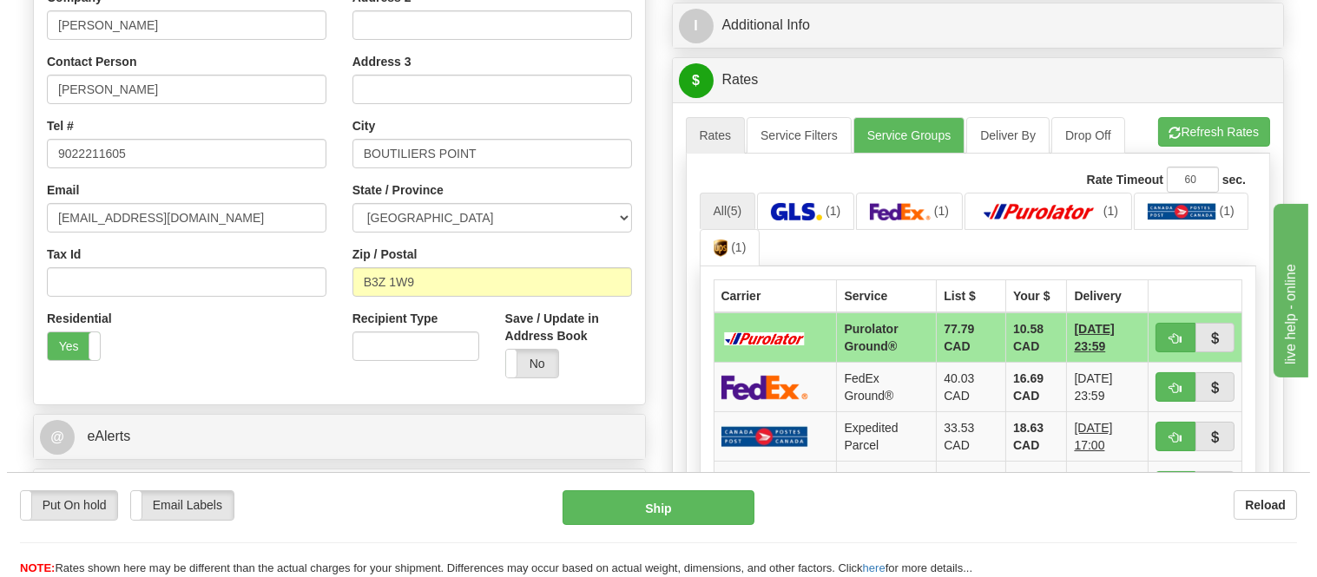
scroll to position [386, 0]
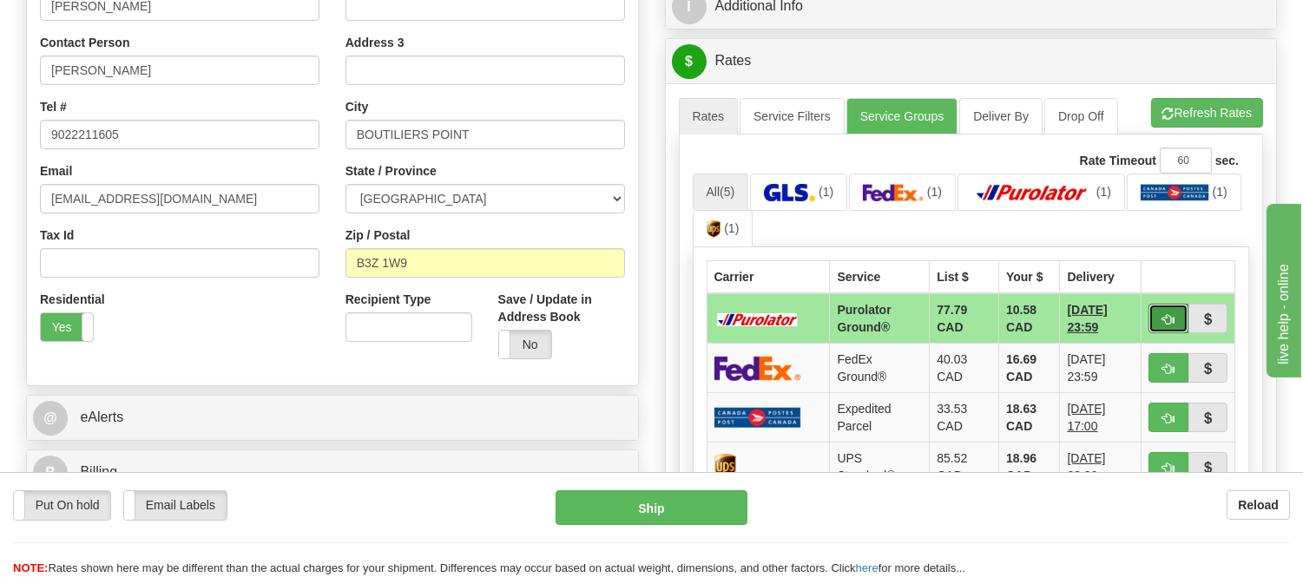
click at [1163, 314] on span "button" at bounding box center [1169, 319] width 12 height 11
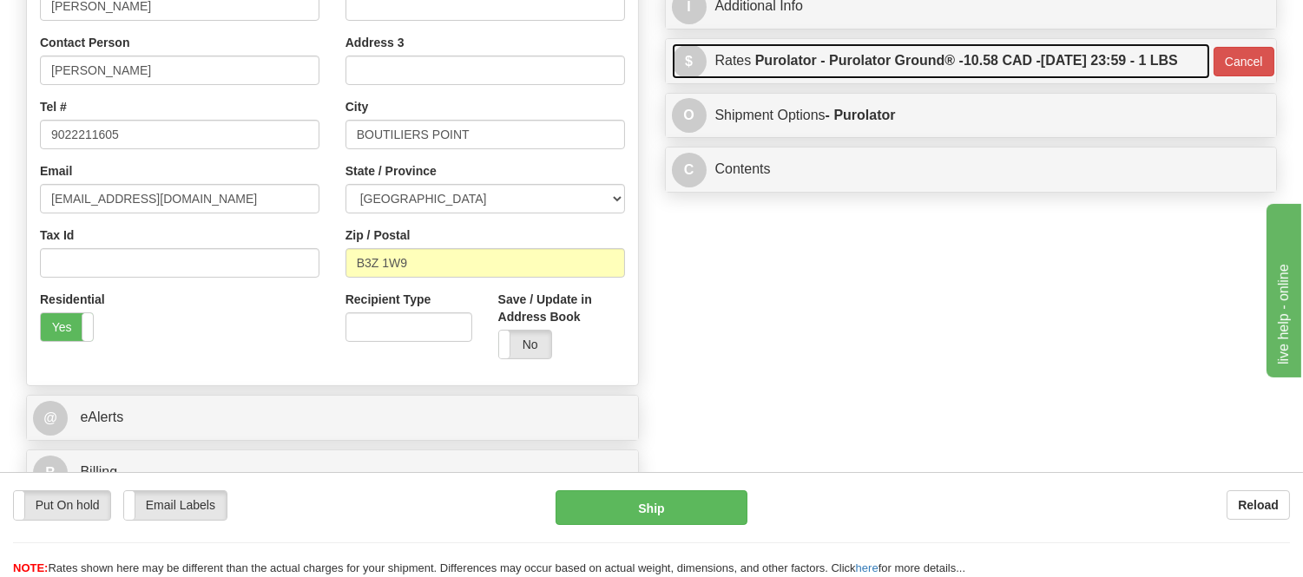
click at [1121, 57] on label "Purolator - Purolator Ground® - 10.58 CAD - 08/21/2025 23:59 - 1 LBS" at bounding box center [966, 60] width 423 height 35
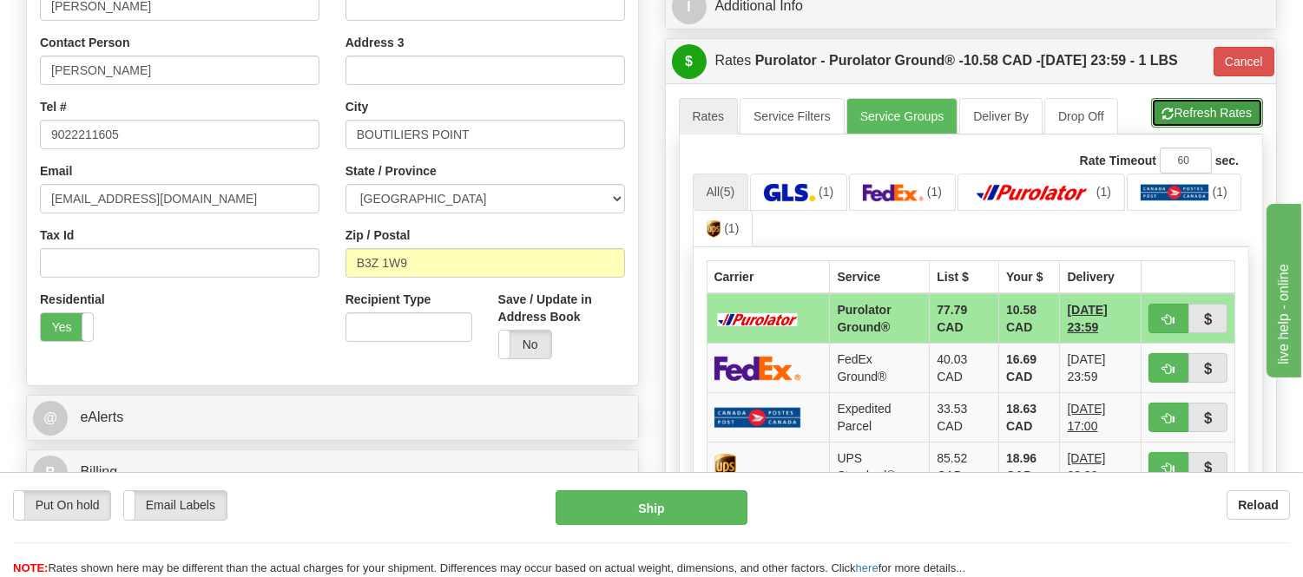
click at [1210, 113] on button "Refresh Rates" at bounding box center [1207, 113] width 112 height 30
type input "260"
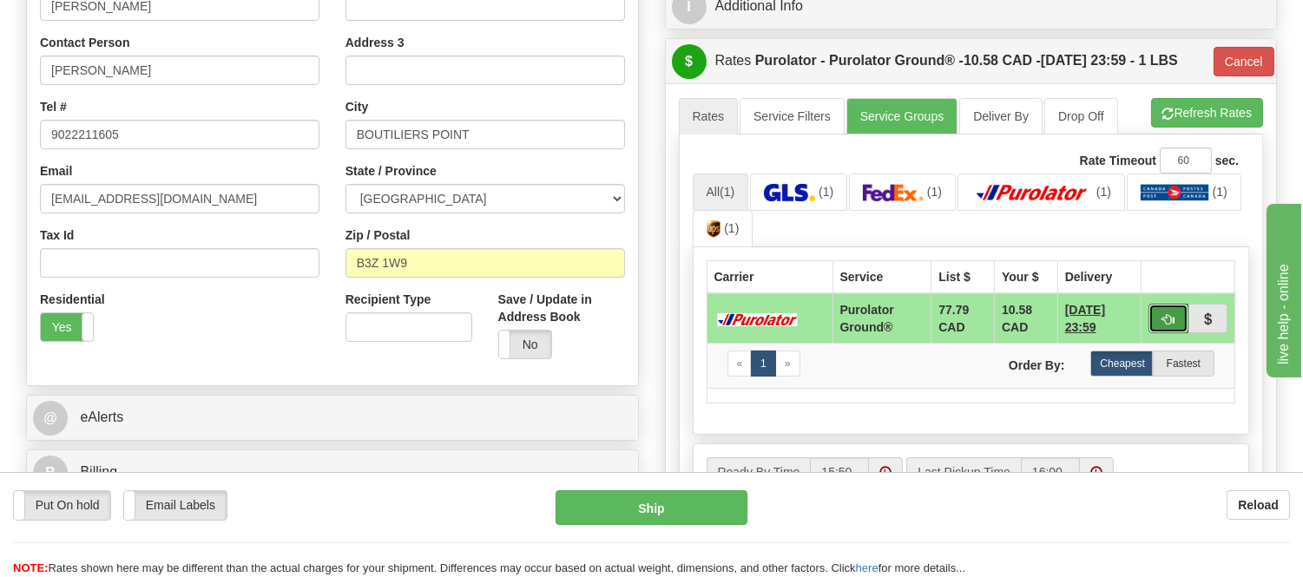
click at [1155, 315] on button "button" at bounding box center [1169, 319] width 40 height 30
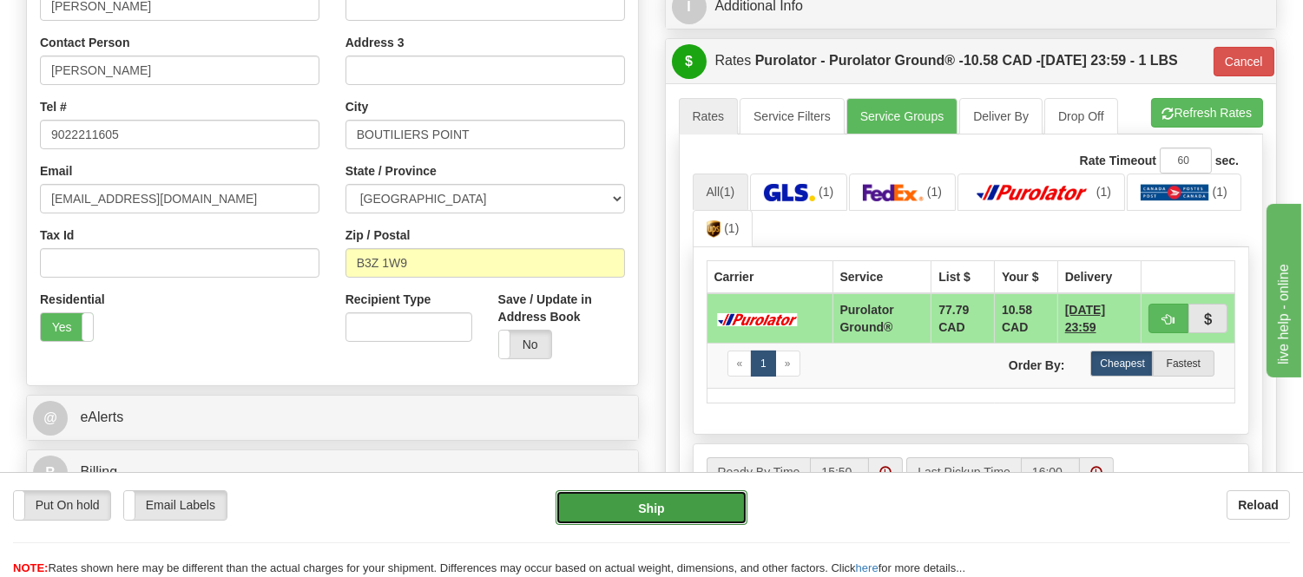
click at [688, 514] on button "Ship" at bounding box center [651, 508] width 191 height 35
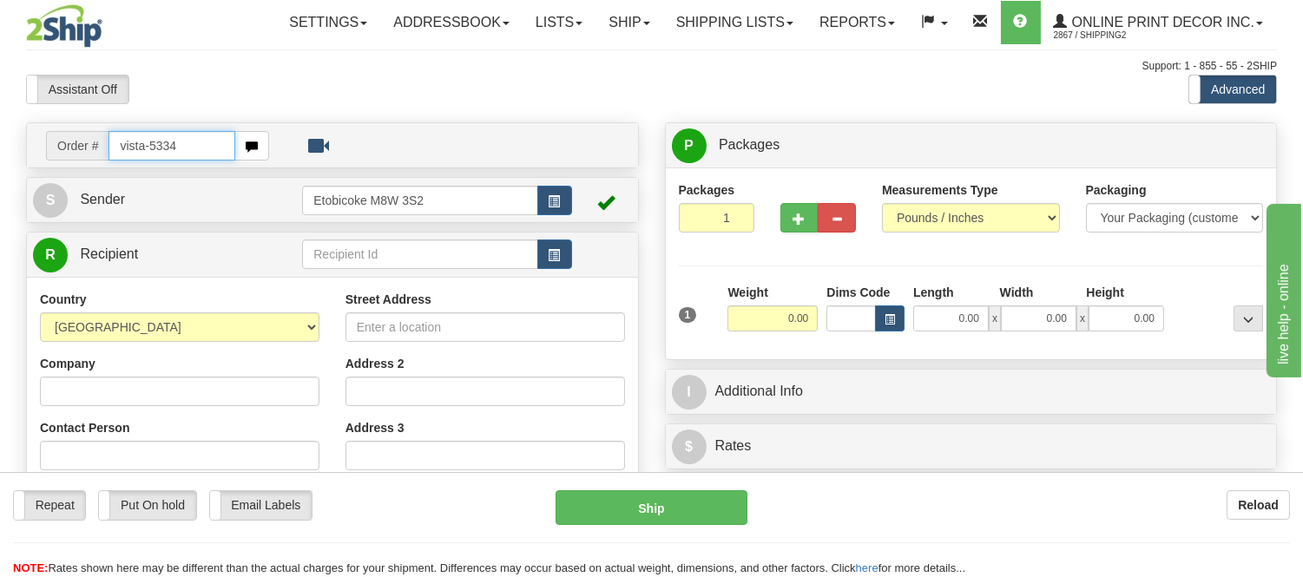
type input "vista-5334"
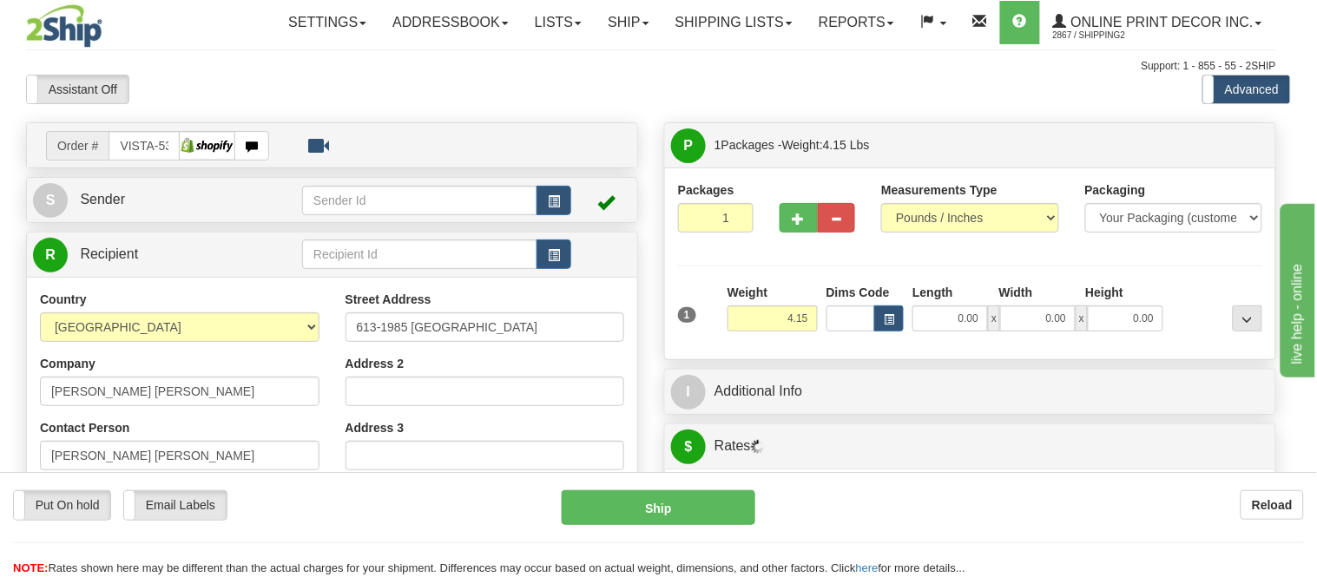
type input "[GEOGRAPHIC_DATA]"
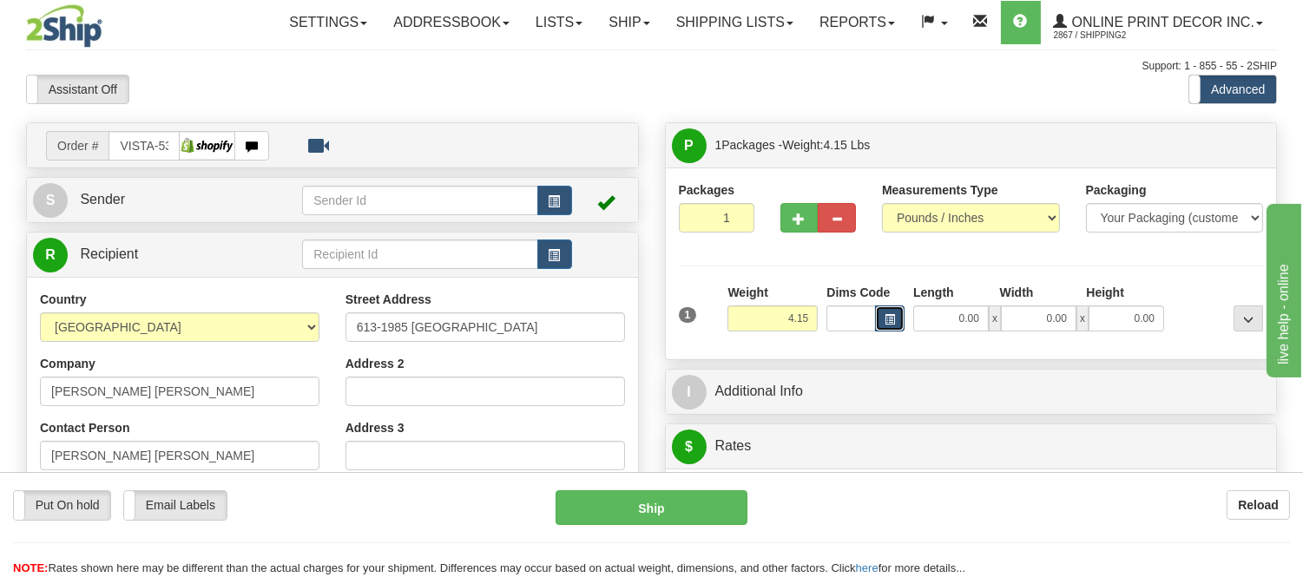
click at [893, 313] on button "button" at bounding box center [890, 319] width 30 height 26
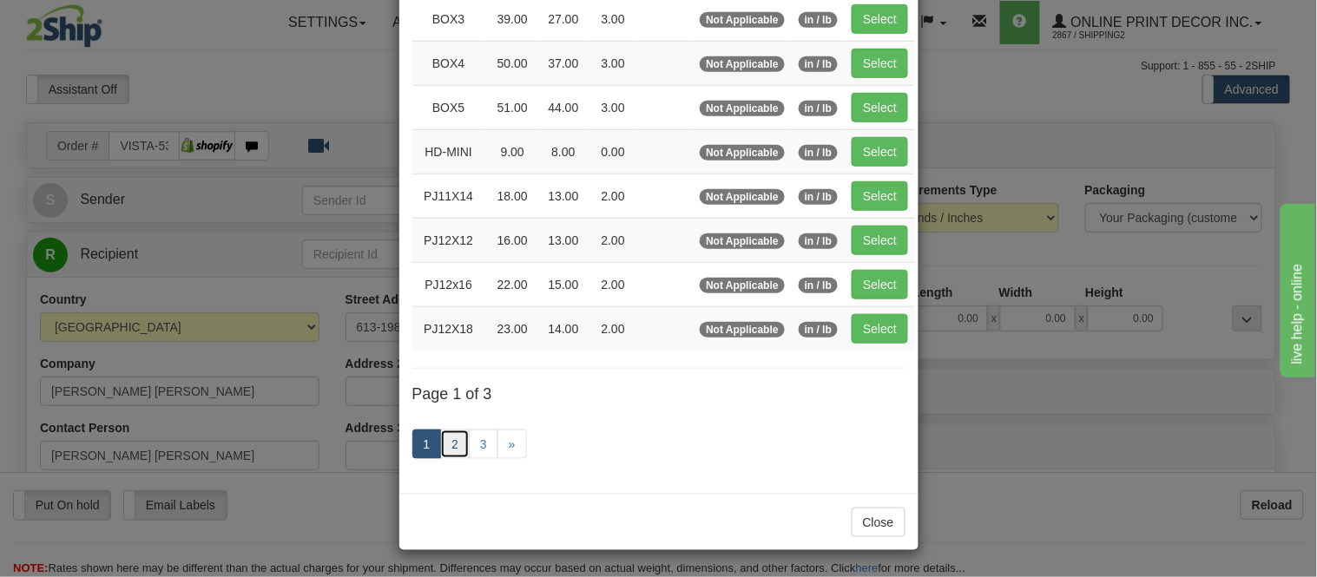
click at [448, 450] on link "2" at bounding box center [455, 445] width 30 height 30
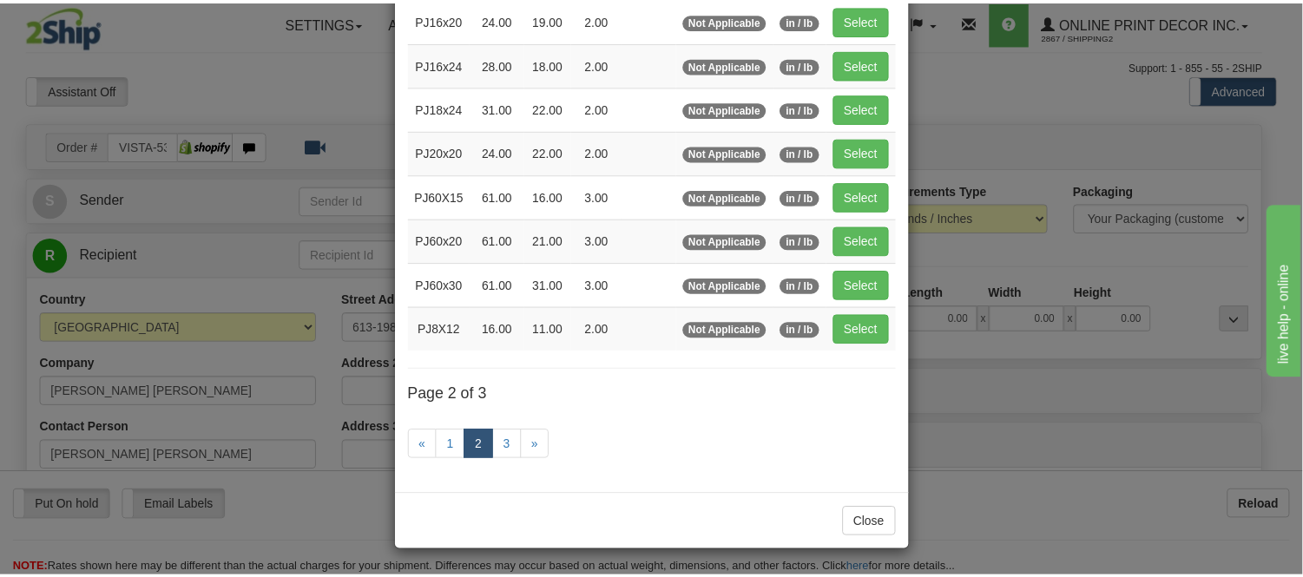
scroll to position [282, 0]
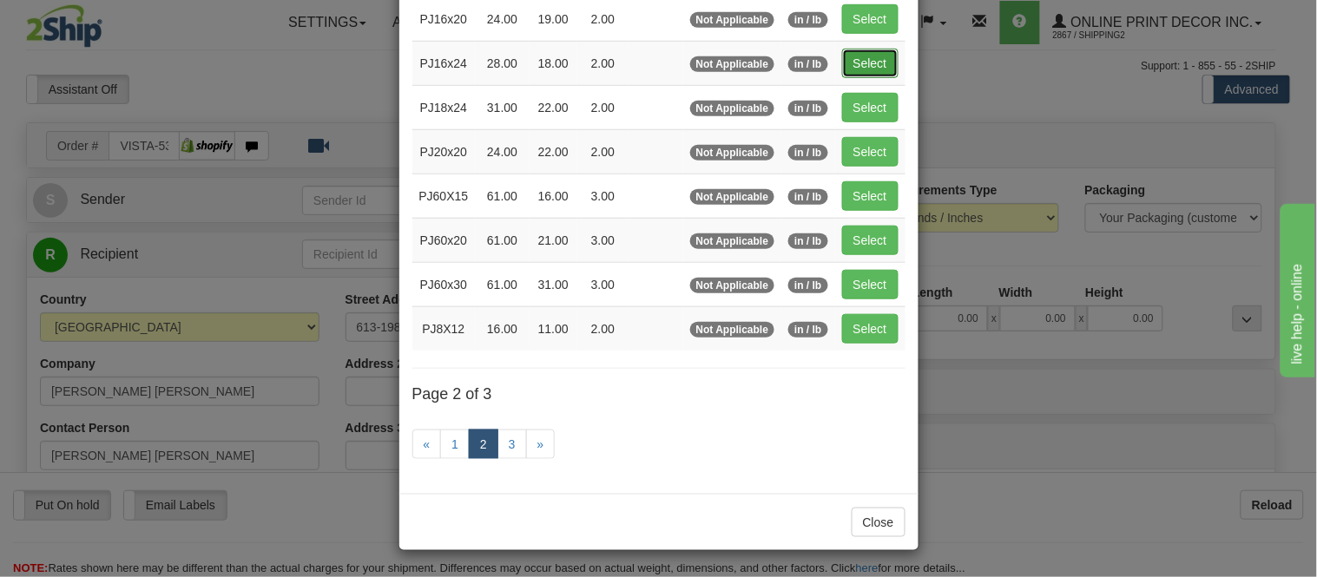
click at [869, 61] on button "Select" at bounding box center [870, 64] width 56 height 30
type input "PJ16x24"
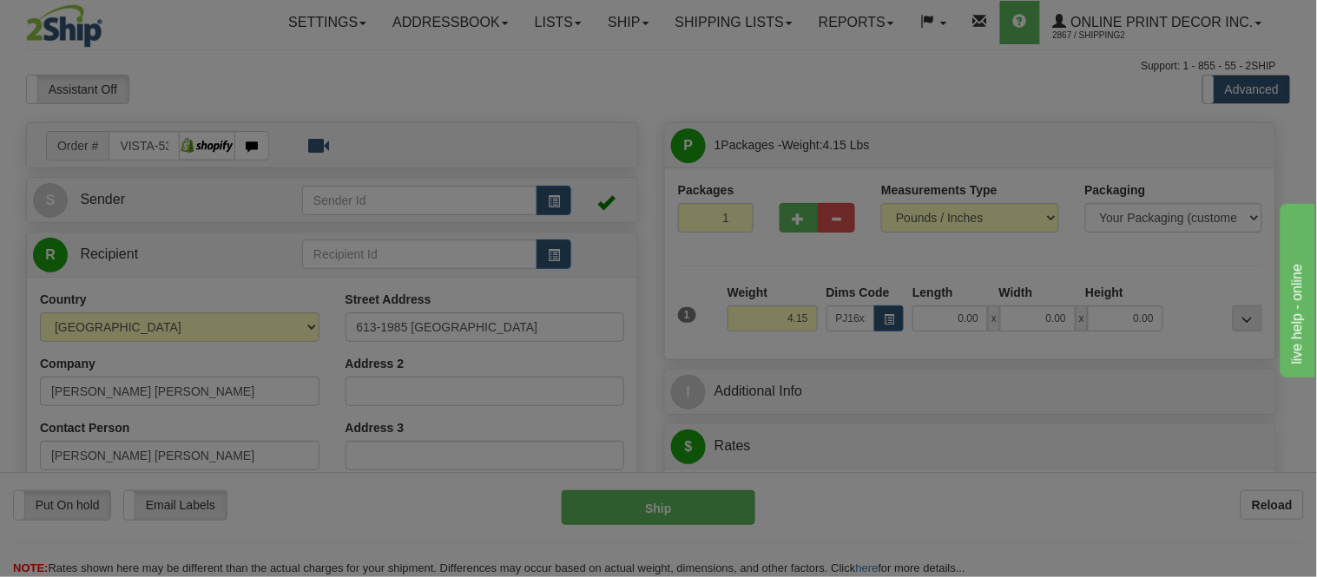
type input "28.00"
type input "18.00"
type input "2.00"
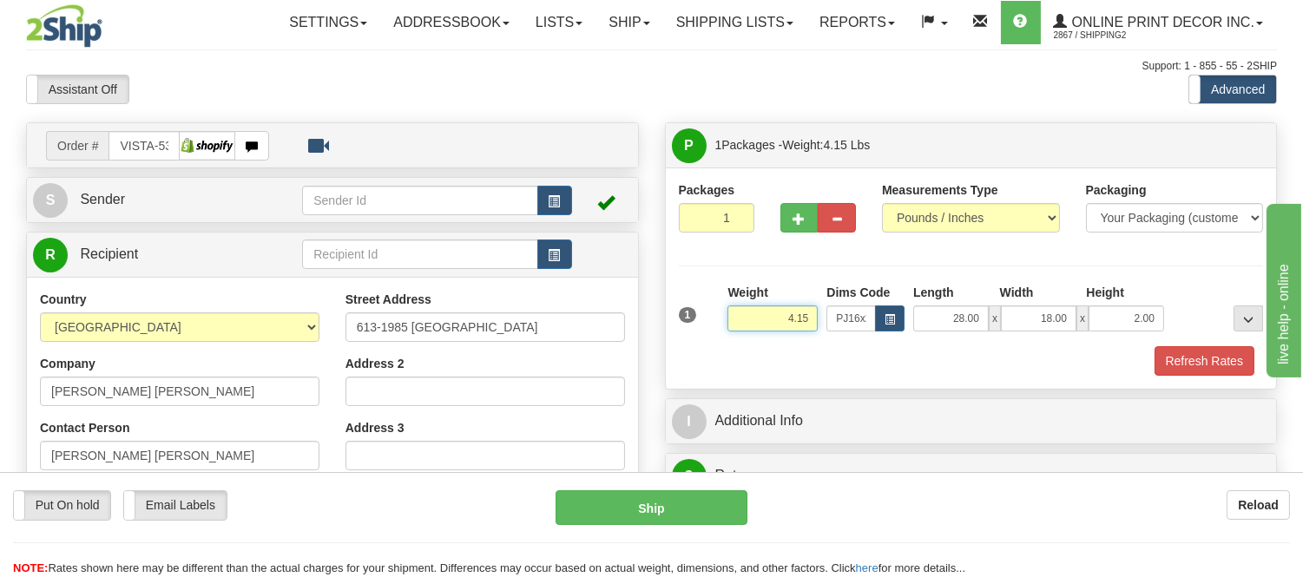
drag, startPoint x: 814, startPoint y: 315, endPoint x: 719, endPoint y: 333, distance: 96.4
click at [719, 333] on div "1 Weight 4.15 Dims Code x x" at bounding box center [972, 315] width 594 height 62
type input "5.98"
click at [560, 192] on button "button" at bounding box center [554, 201] width 35 height 30
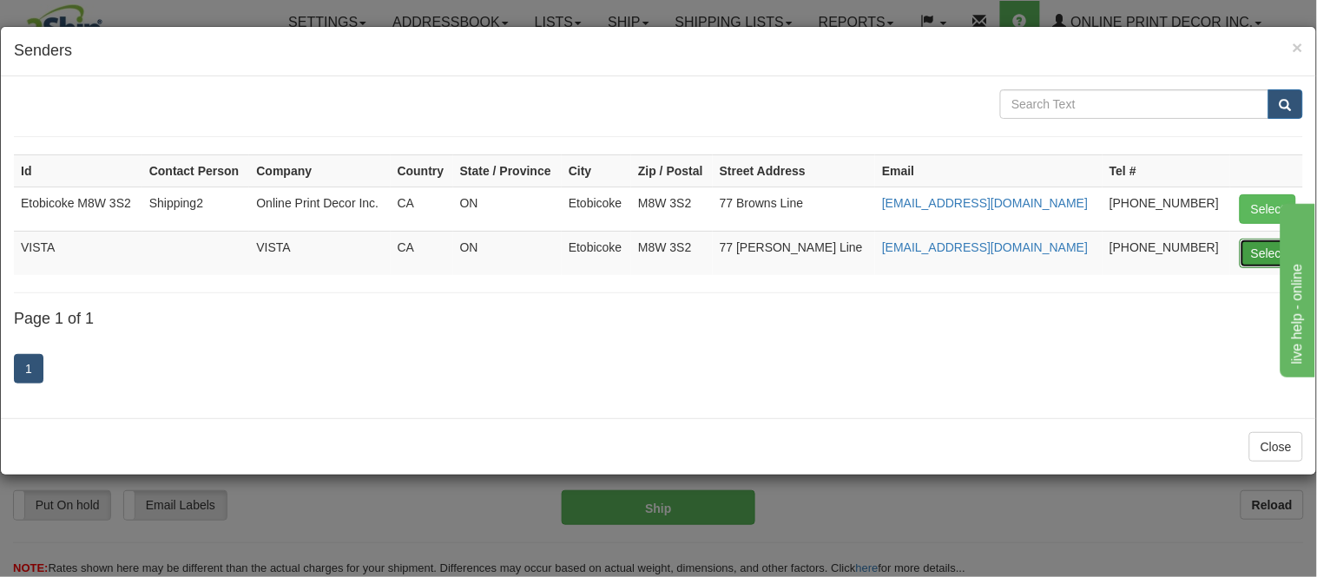
click at [1255, 258] on button "Select" at bounding box center [1268, 254] width 56 height 30
type input "VISTA"
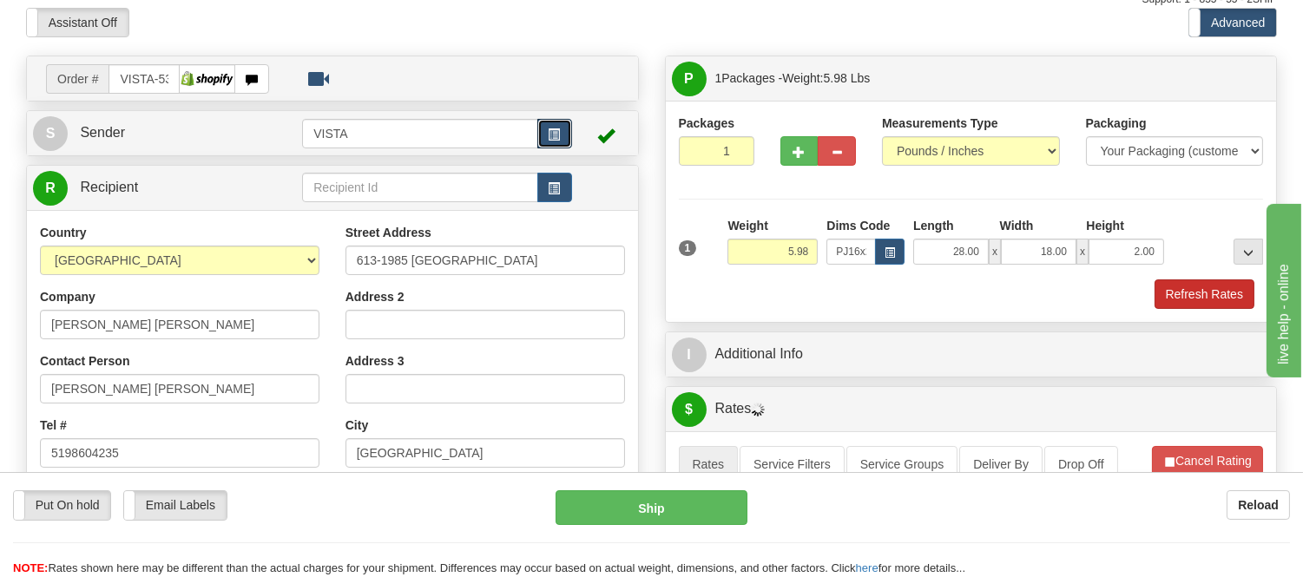
scroll to position [96, 0]
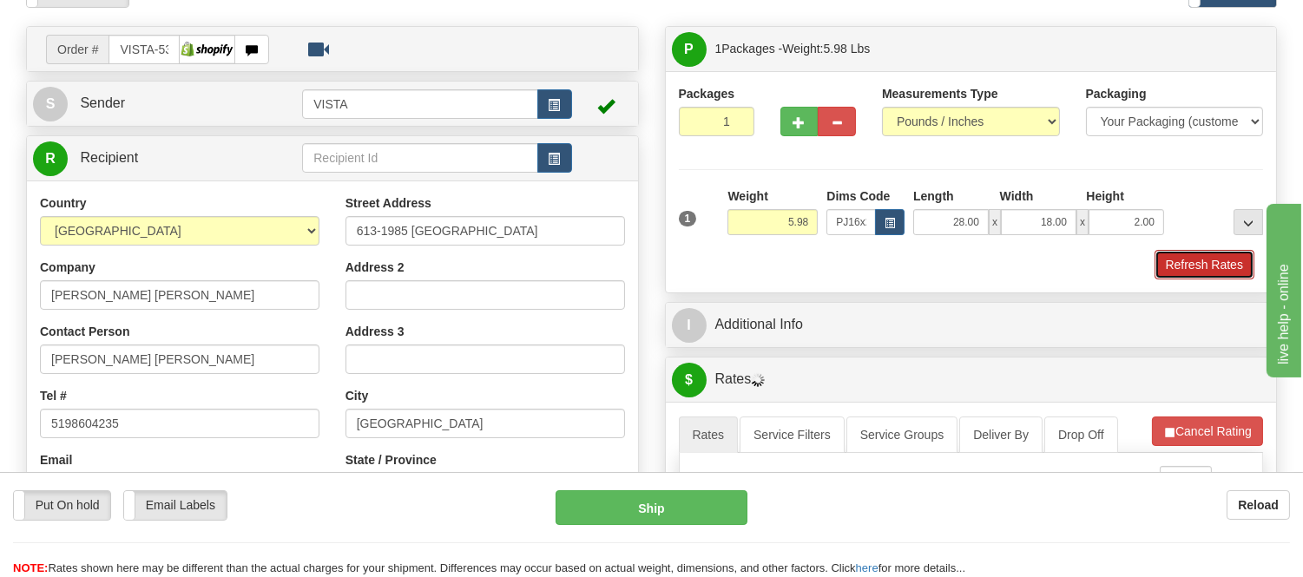
click at [1192, 267] on button "Refresh Rates" at bounding box center [1205, 265] width 100 height 30
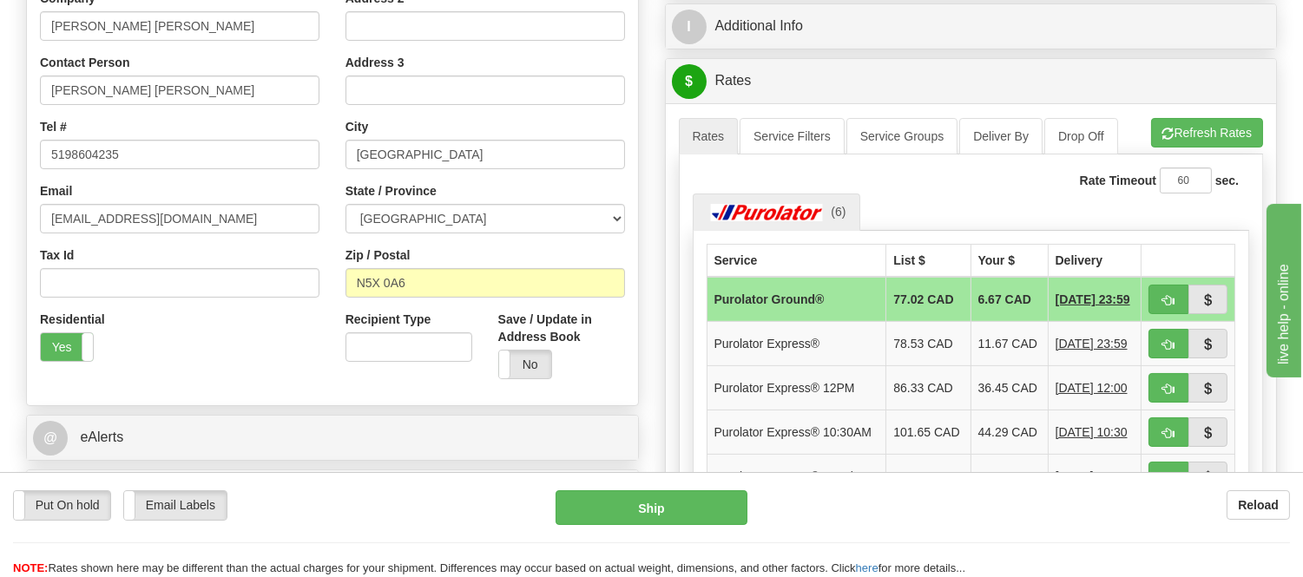
scroll to position [386, 0]
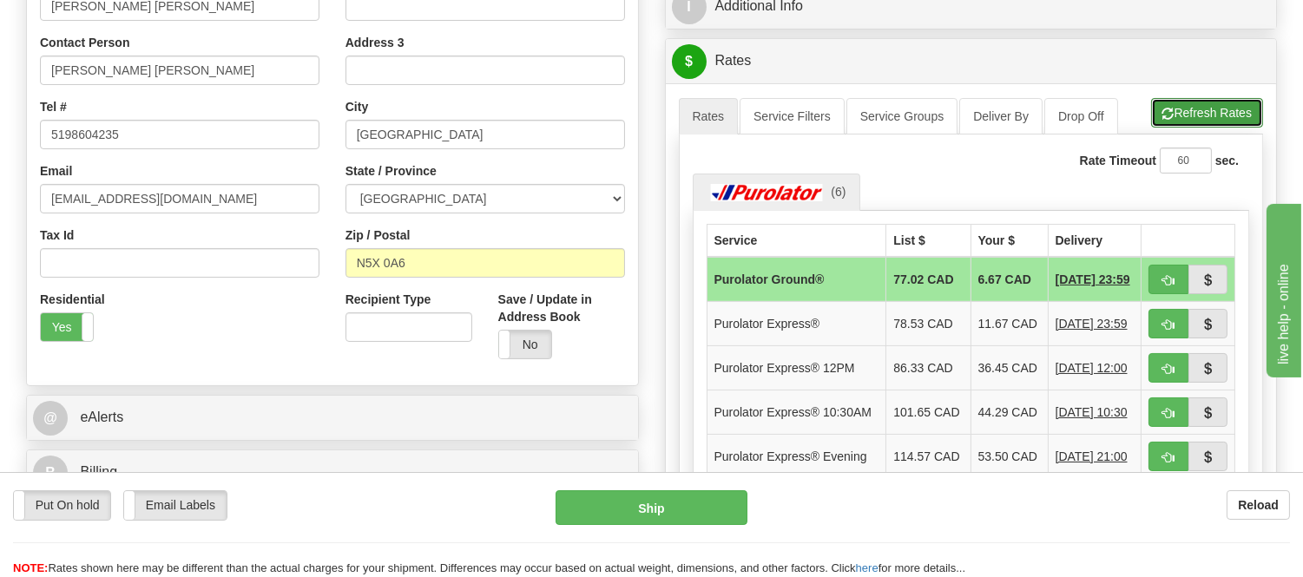
click at [1212, 119] on button "Refresh Rates" at bounding box center [1207, 113] width 112 height 30
click at [1158, 281] on button "button" at bounding box center [1169, 280] width 40 height 30
type input "260"
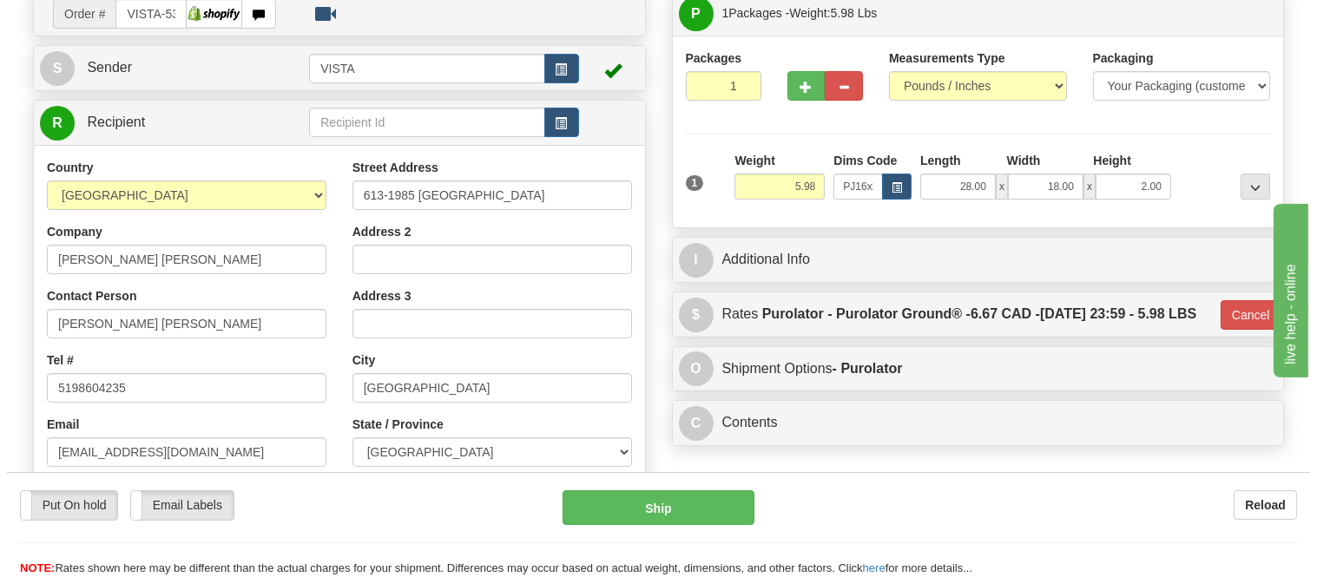
scroll to position [96, 0]
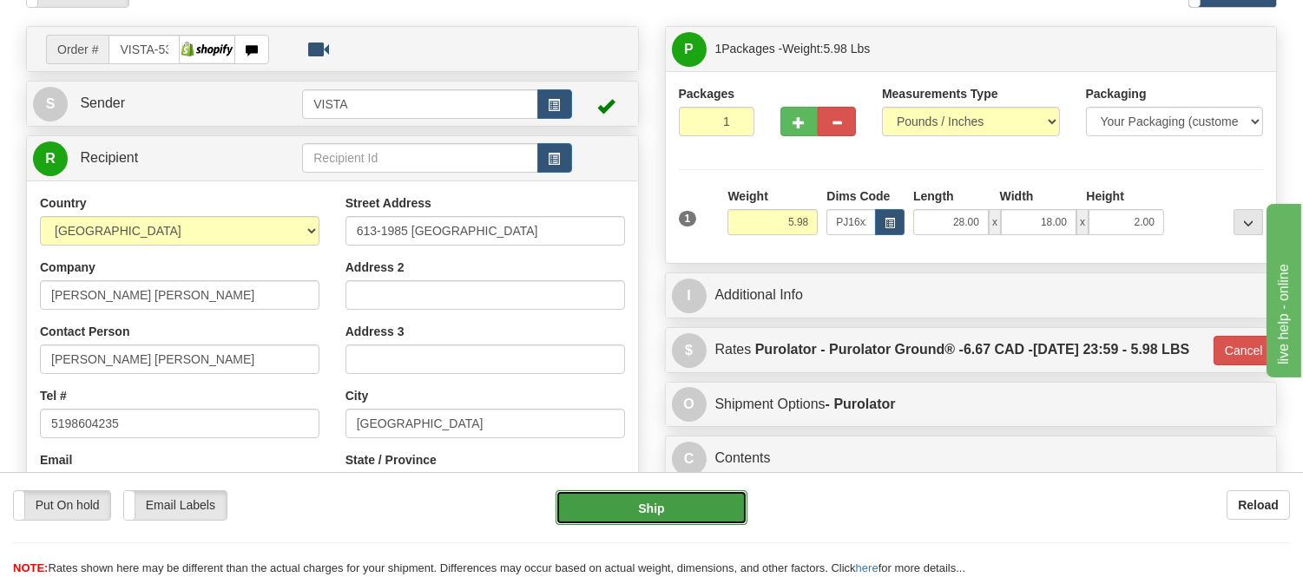
click at [695, 512] on button "Ship" at bounding box center [651, 508] width 191 height 35
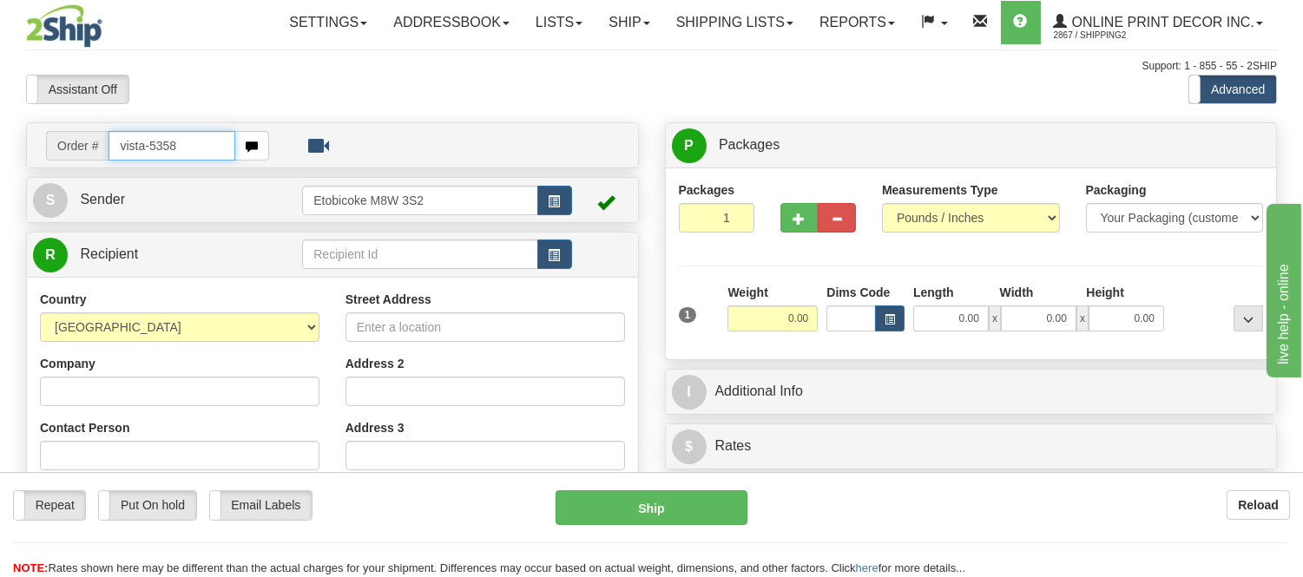
type input "vista-5358"
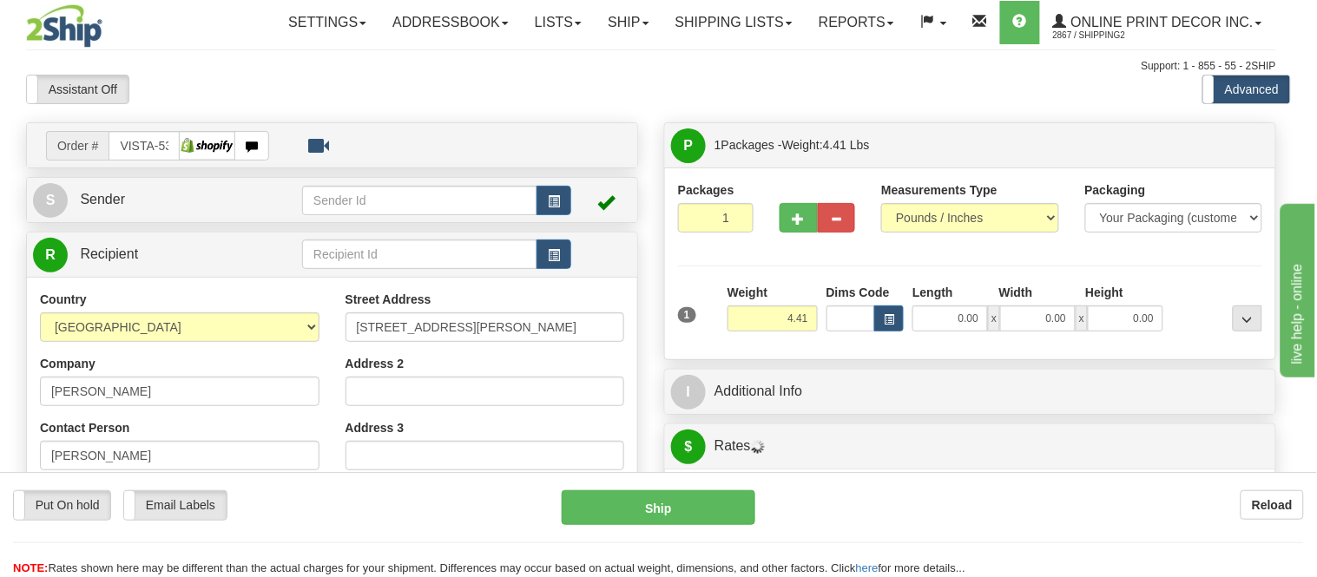
type input "LAVAL"
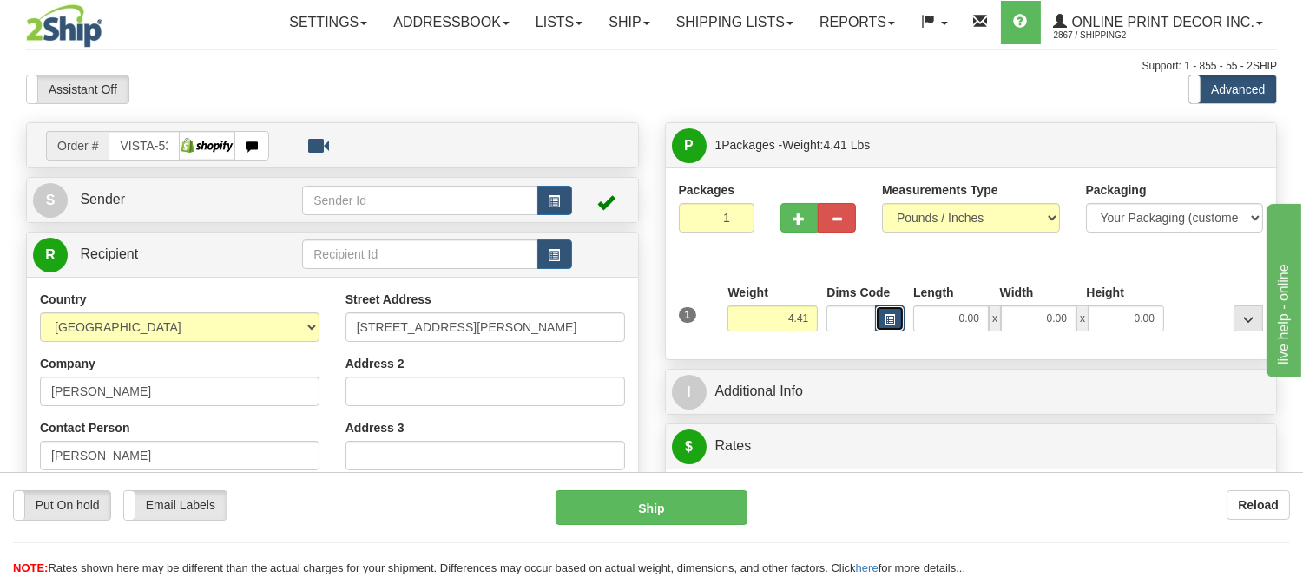
click at [888, 311] on button "button" at bounding box center [890, 319] width 30 height 26
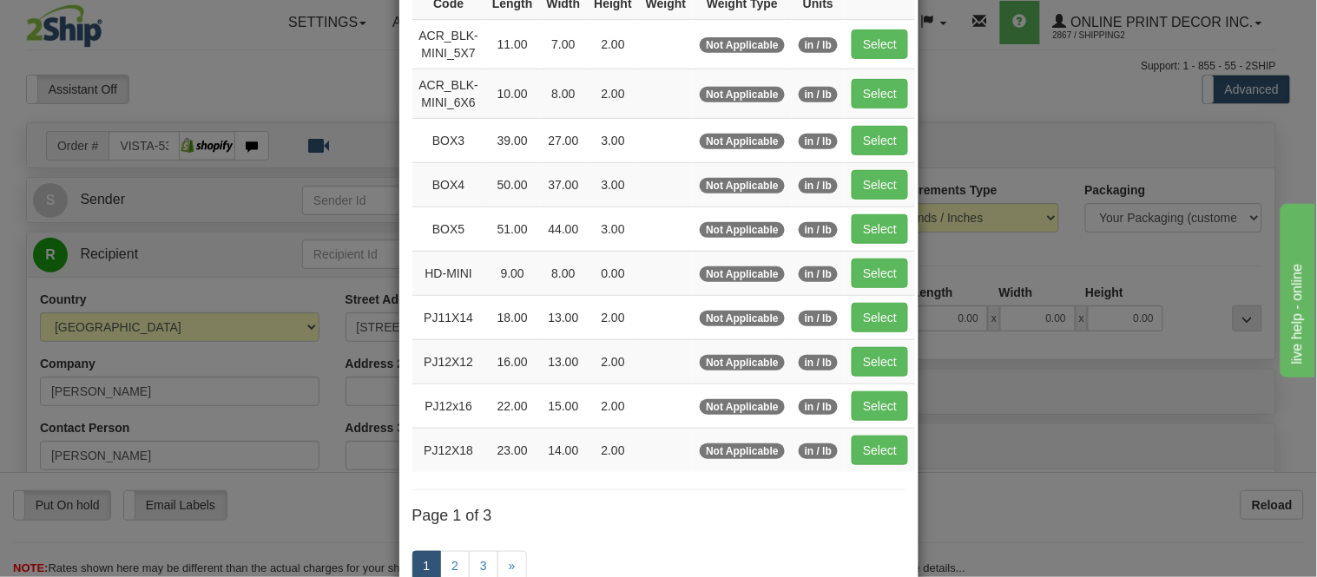
scroll to position [289, 0]
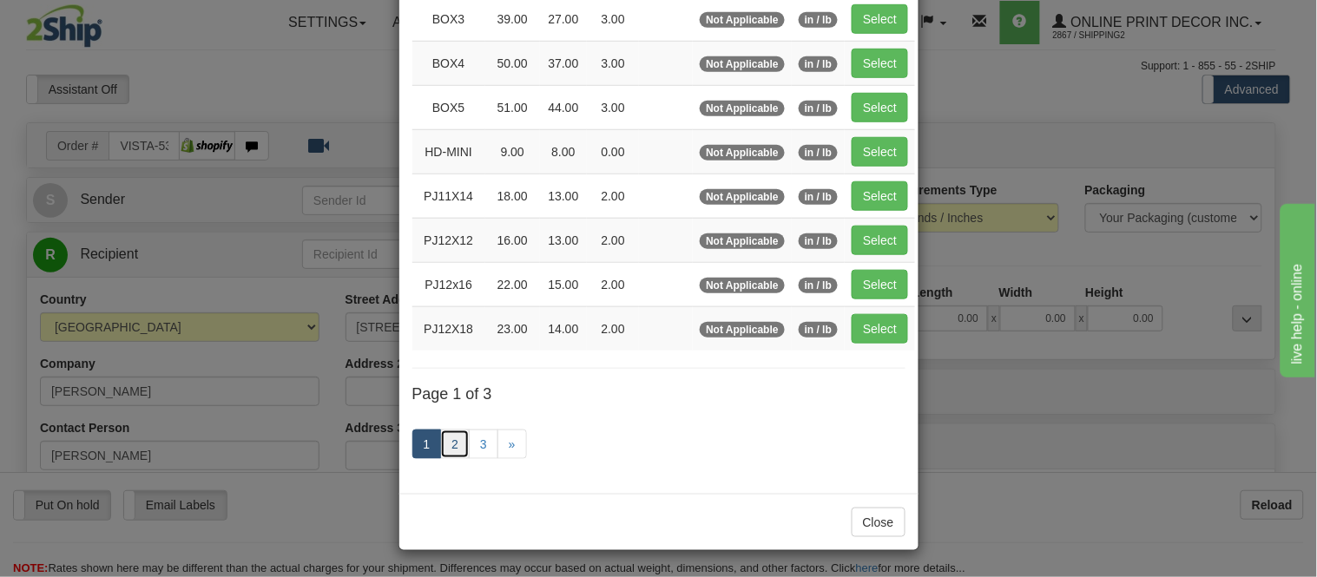
click at [445, 448] on link "2" at bounding box center [455, 445] width 30 height 30
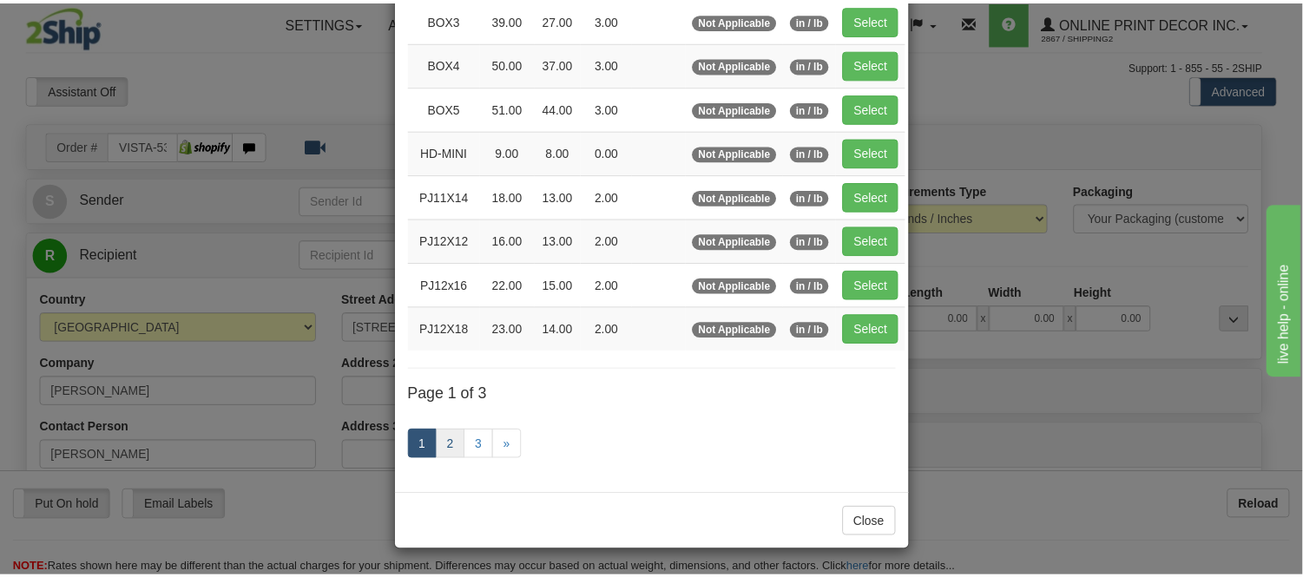
scroll to position [282, 0]
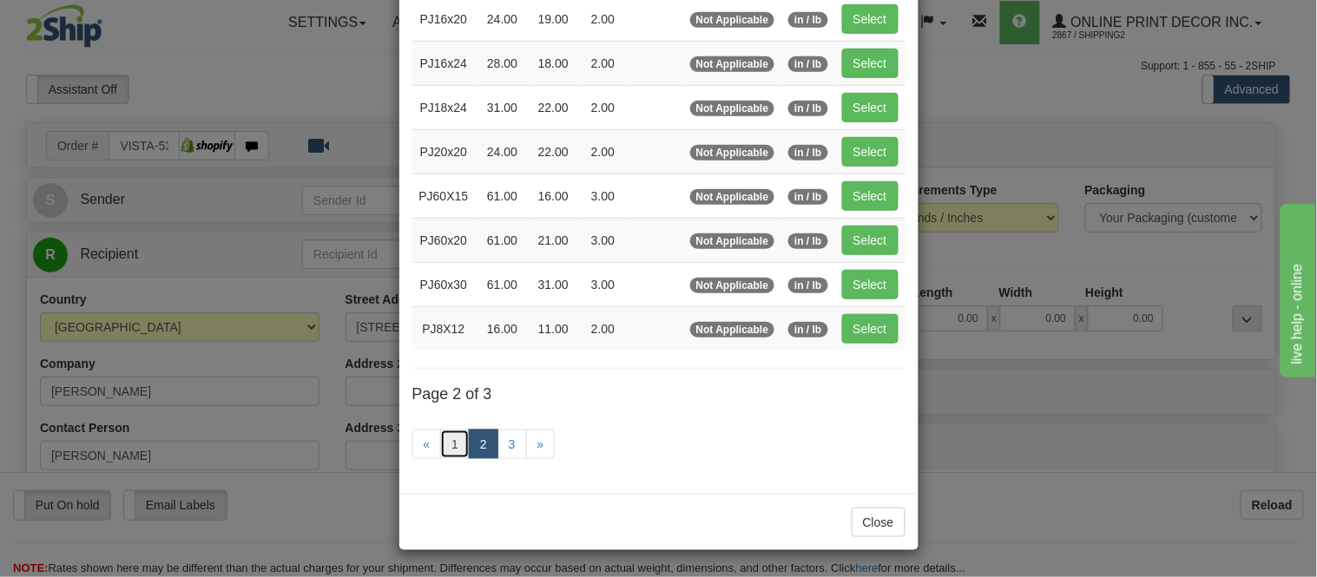
click at [445, 448] on link "1" at bounding box center [455, 445] width 30 height 30
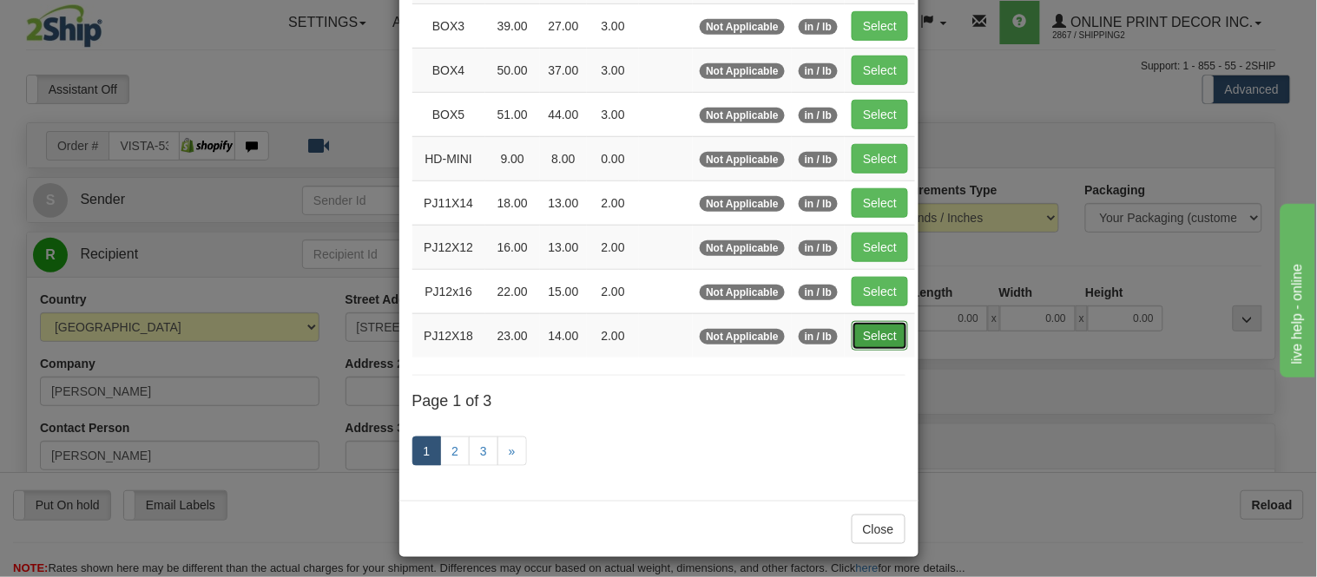
click at [882, 333] on button "Select" at bounding box center [880, 336] width 56 height 30
type input "PJ12X18"
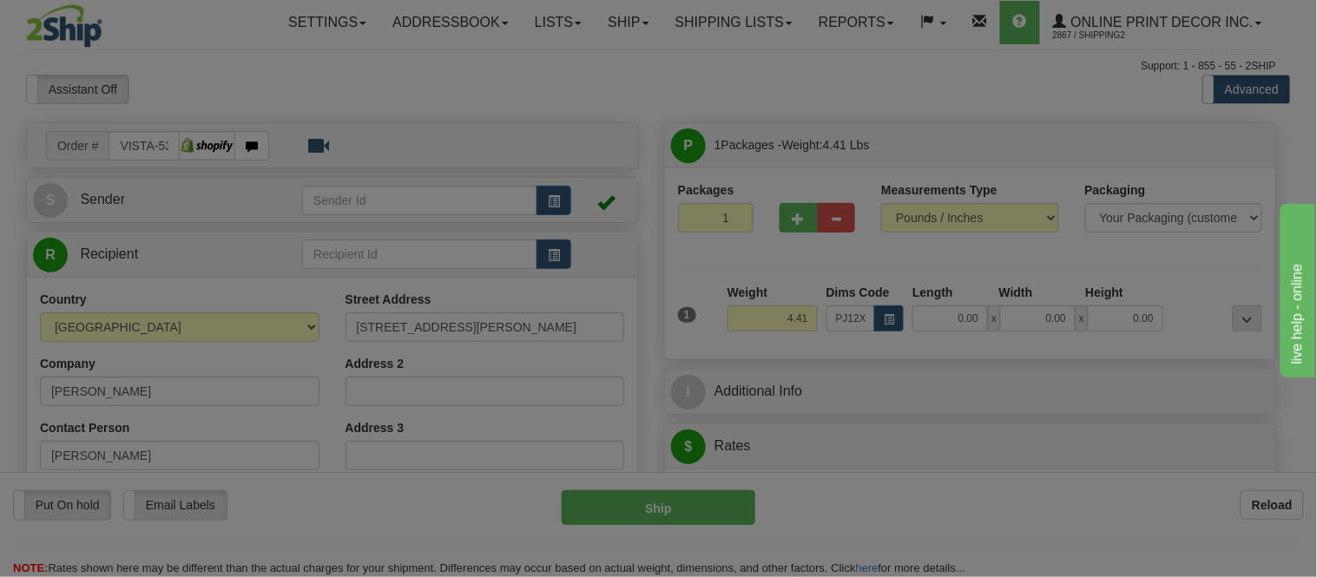
type input "23.00"
type input "14.00"
type input "2.00"
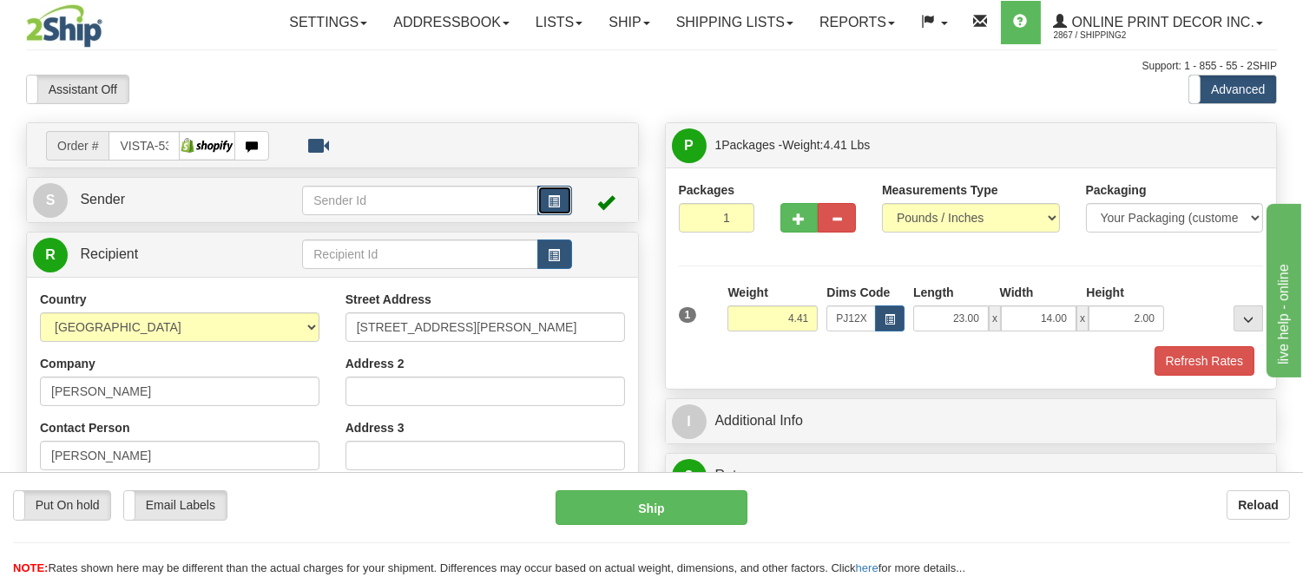
click at [567, 186] on button "button" at bounding box center [554, 201] width 35 height 30
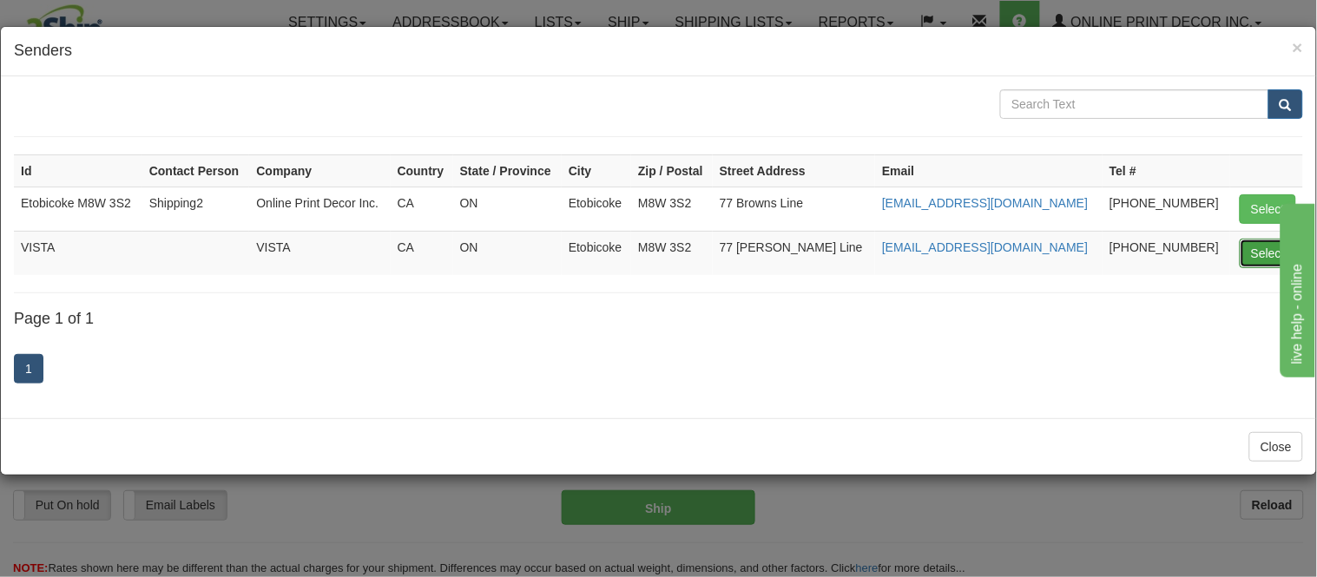
click at [1269, 245] on button "Select" at bounding box center [1268, 254] width 56 height 30
type input "VISTA"
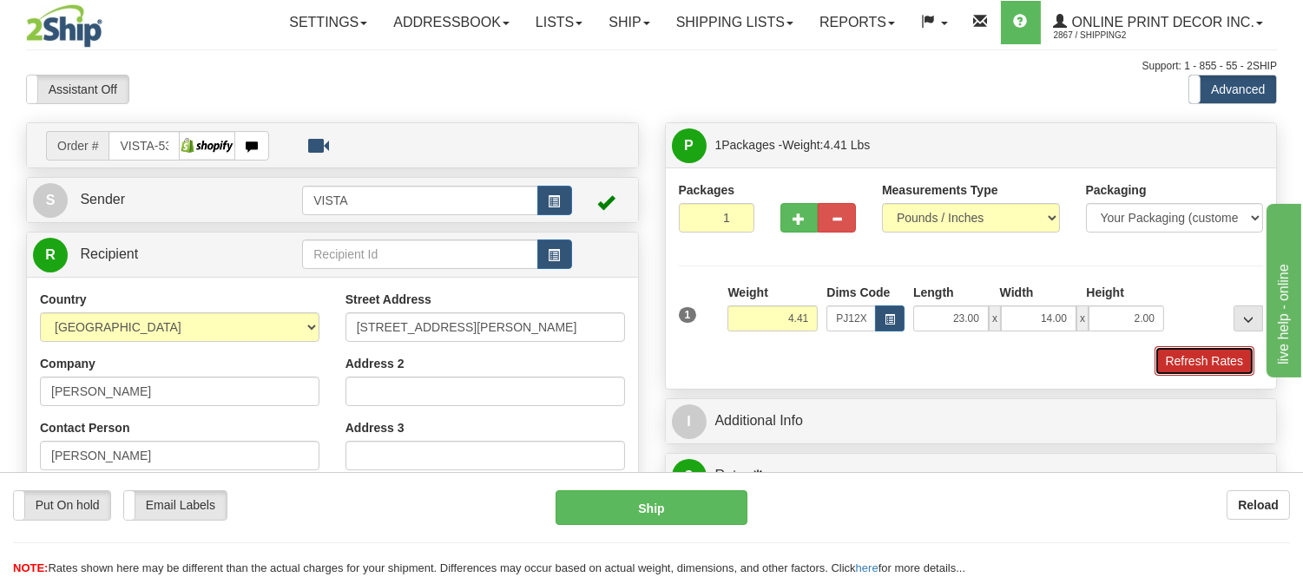
click at [1213, 350] on button "Refresh Rates" at bounding box center [1205, 361] width 100 height 30
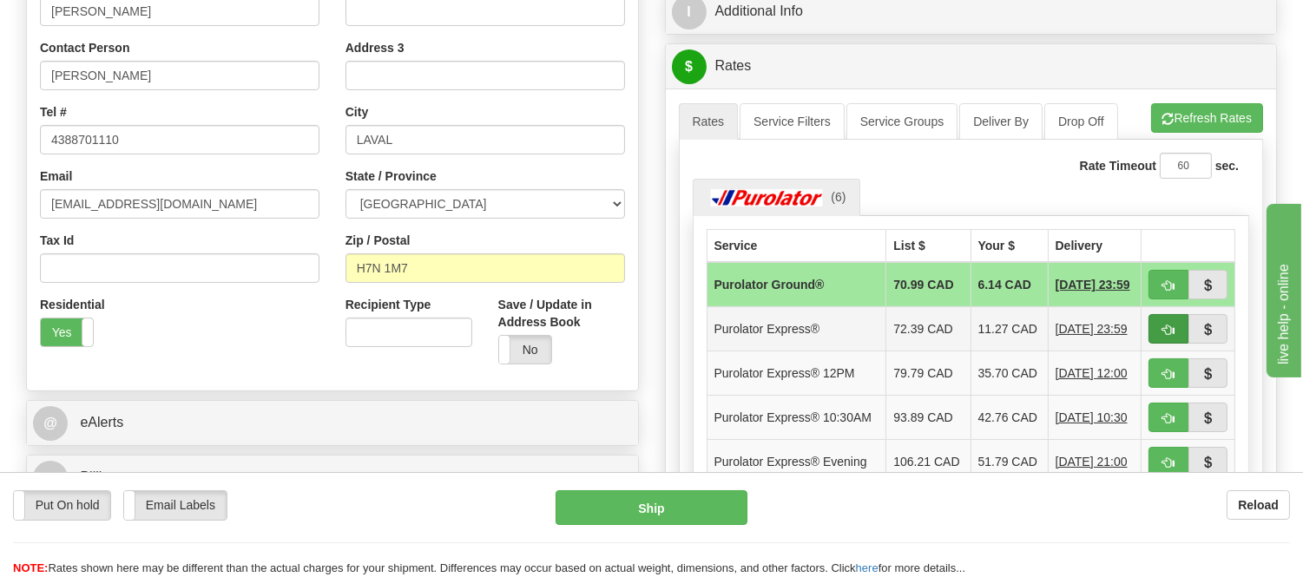
scroll to position [482, 0]
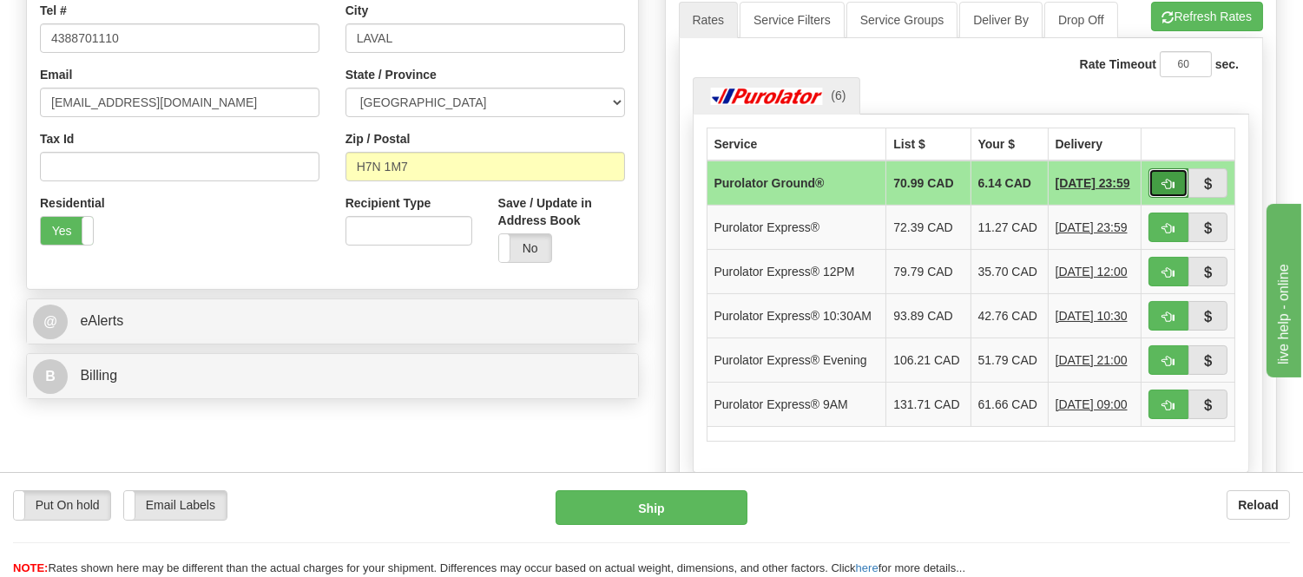
click at [1160, 177] on button "button" at bounding box center [1169, 183] width 40 height 30
type input "260"
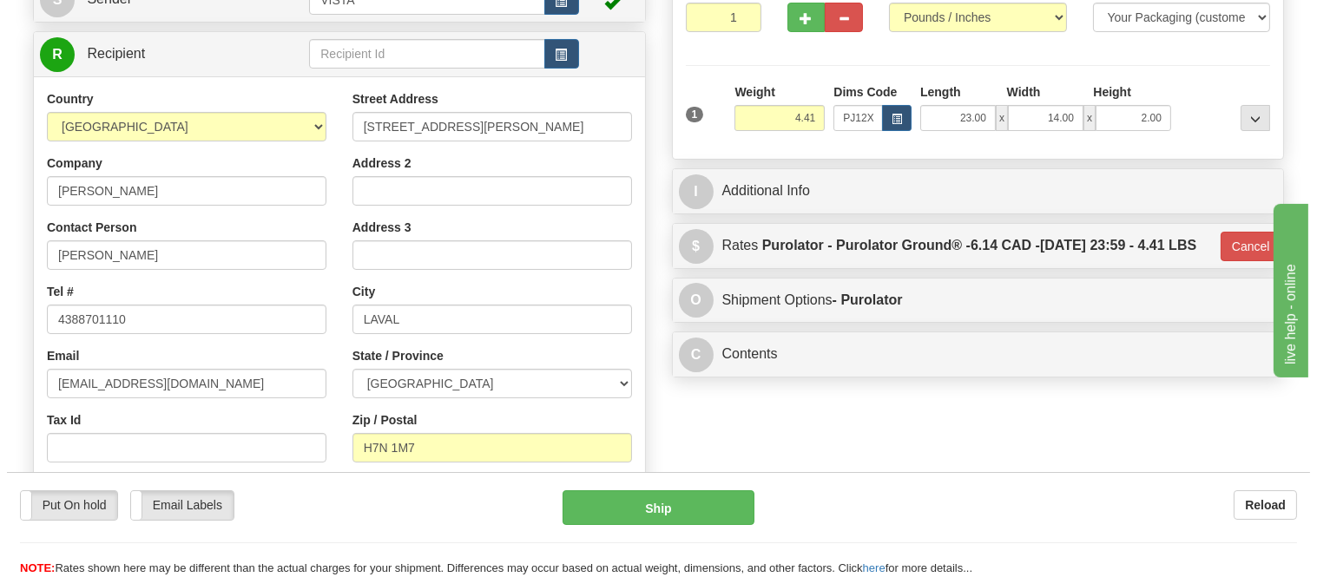
scroll to position [193, 0]
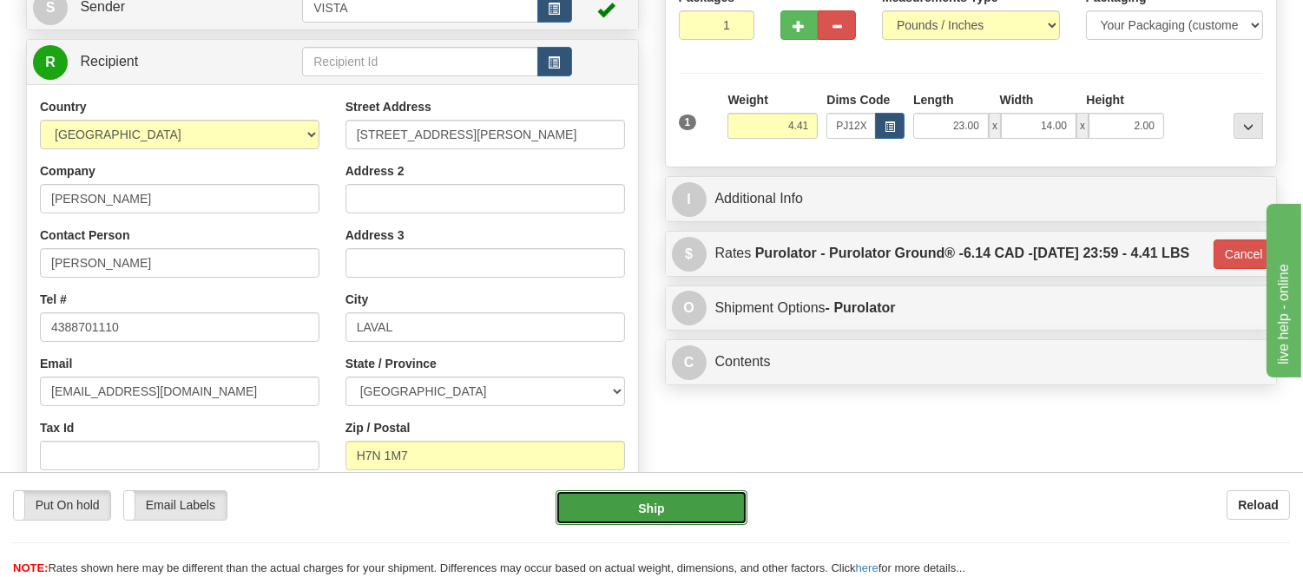
click at [713, 505] on button "Ship" at bounding box center [651, 508] width 191 height 35
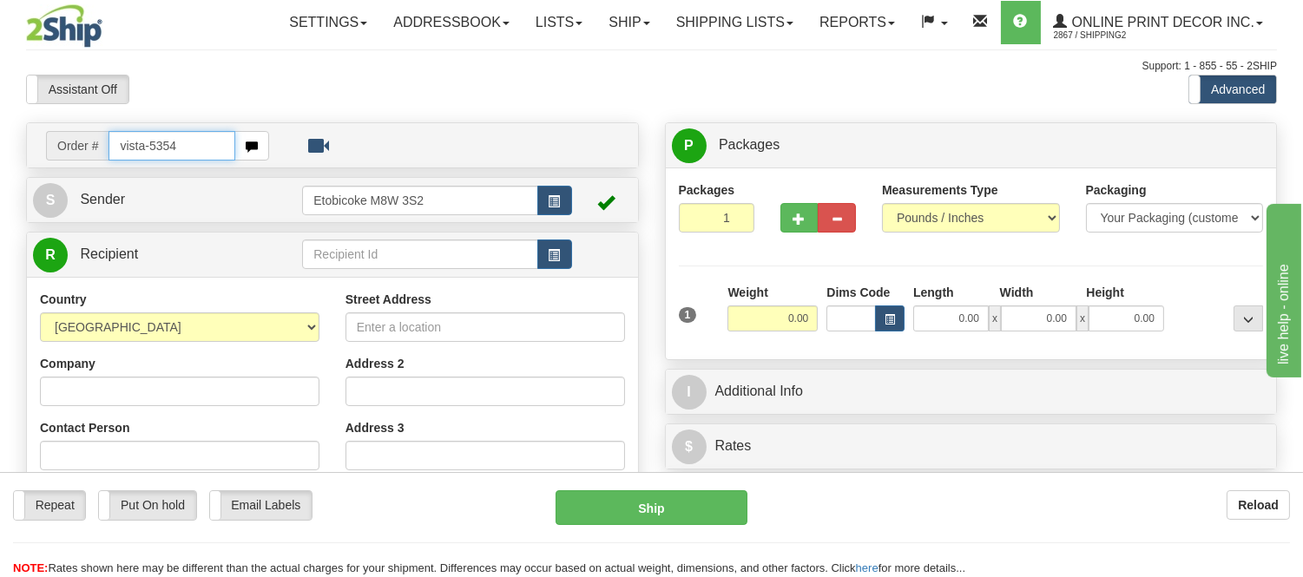
type input "vista-5354"
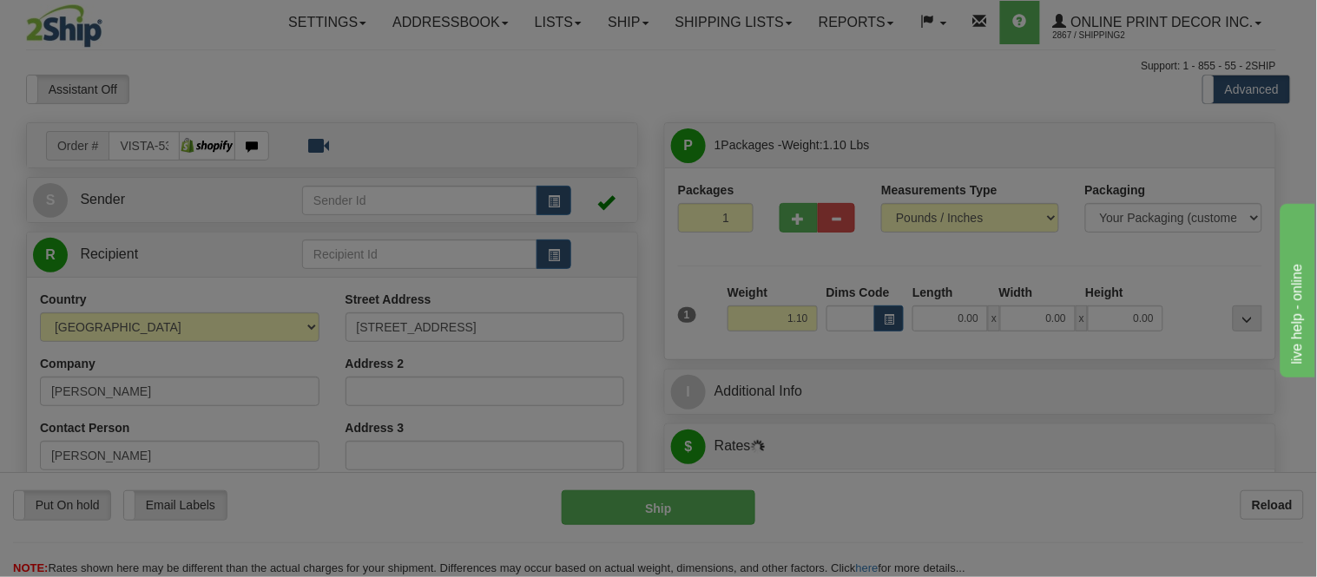
type input "[PERSON_NAME]"
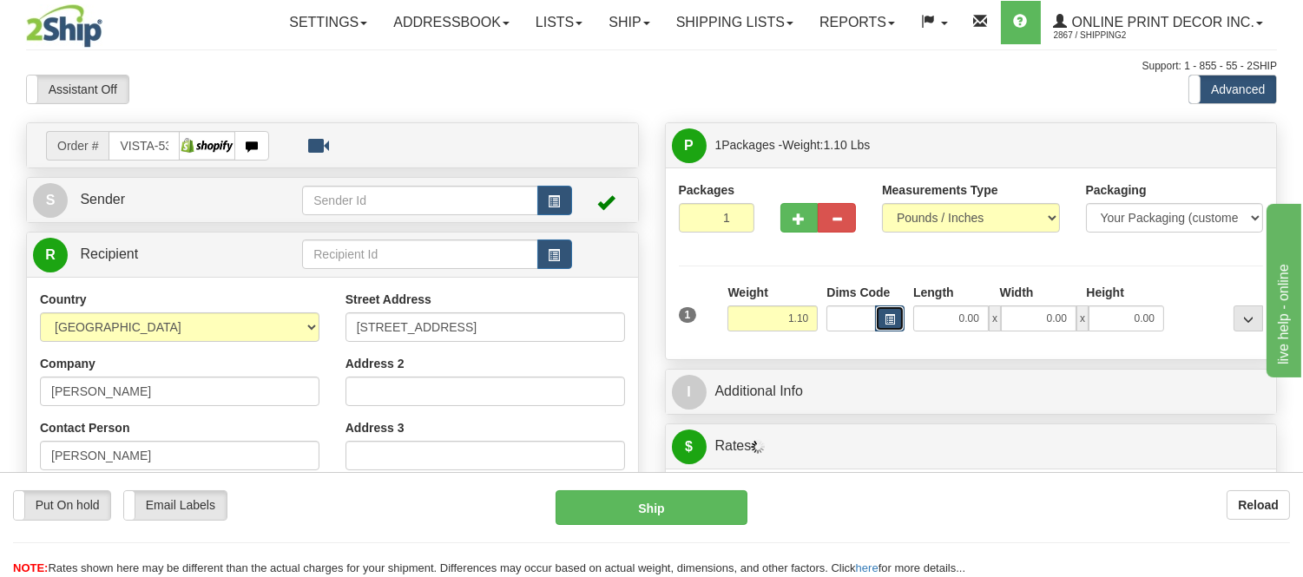
click at [880, 326] on button "button" at bounding box center [890, 319] width 30 height 26
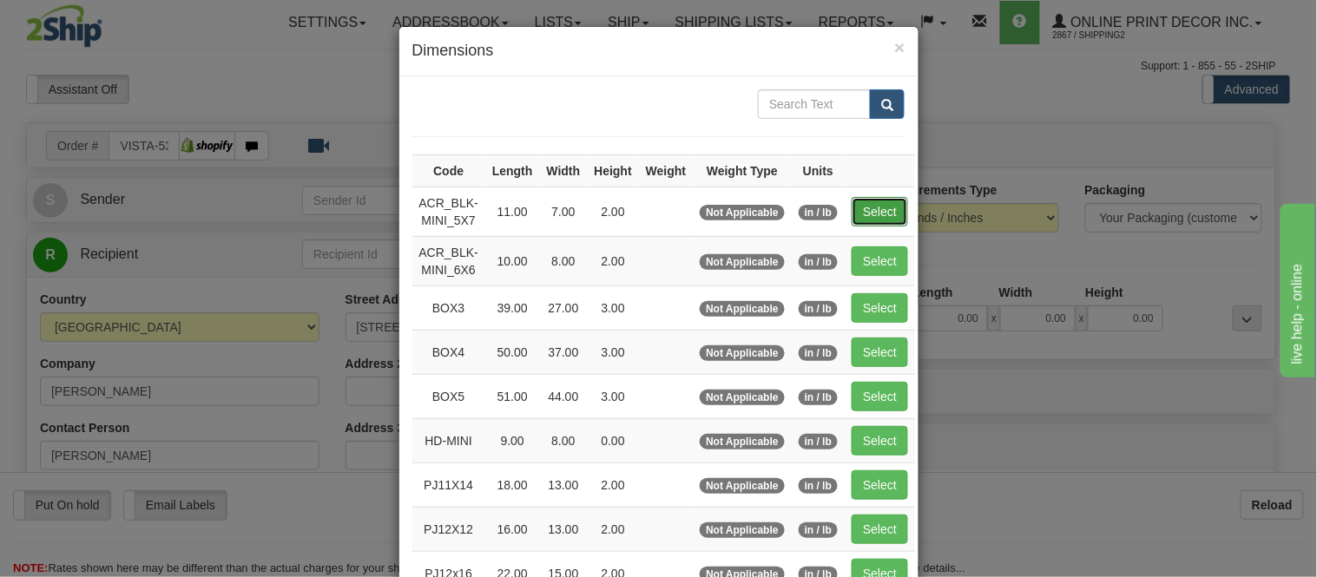
click at [886, 214] on button "Select" at bounding box center [880, 212] width 56 height 30
type input "ACR_BLK-MINI_5X7"
type input "11.00"
type input "7.00"
type input "2.00"
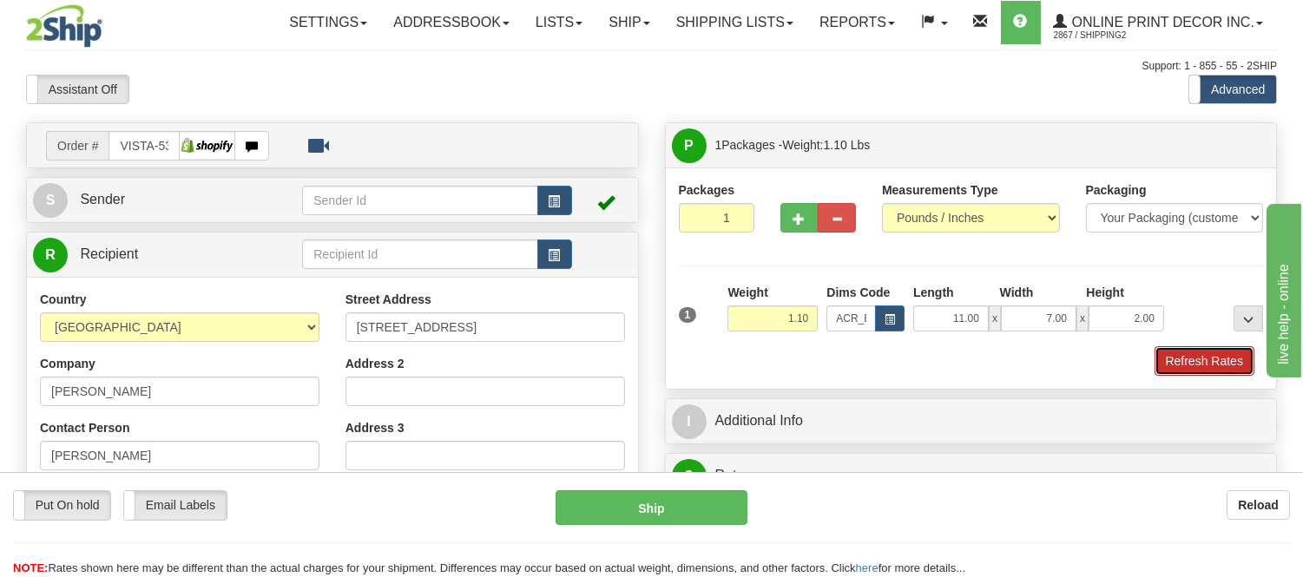
click at [1210, 366] on button "Refresh Rates" at bounding box center [1205, 361] width 100 height 30
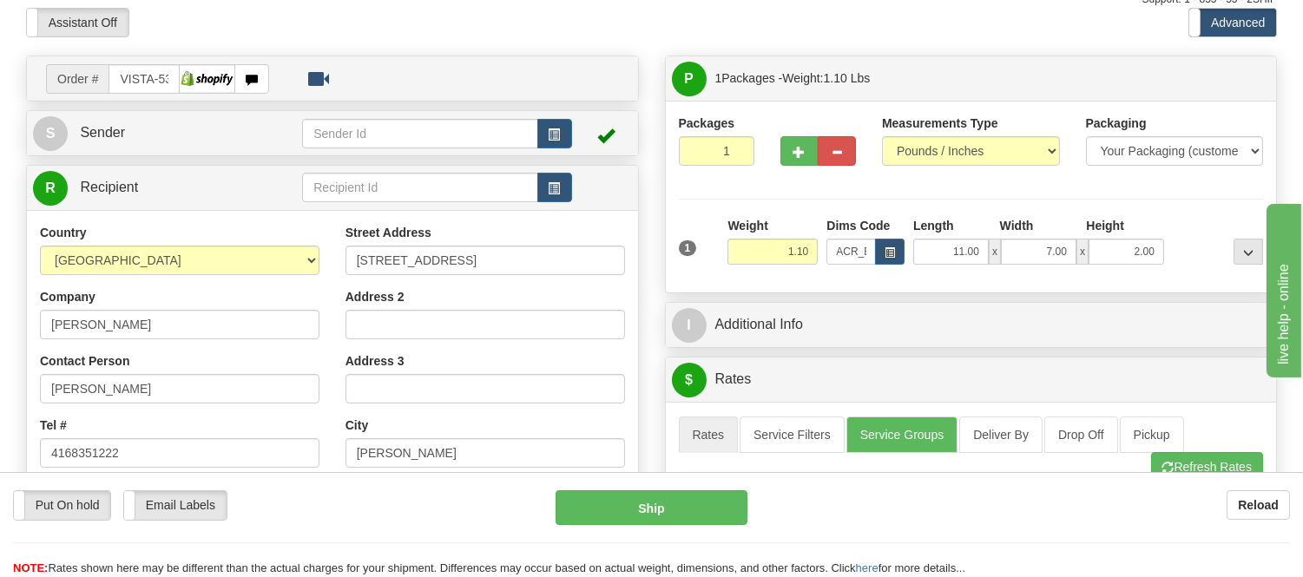
scroll to position [49, 0]
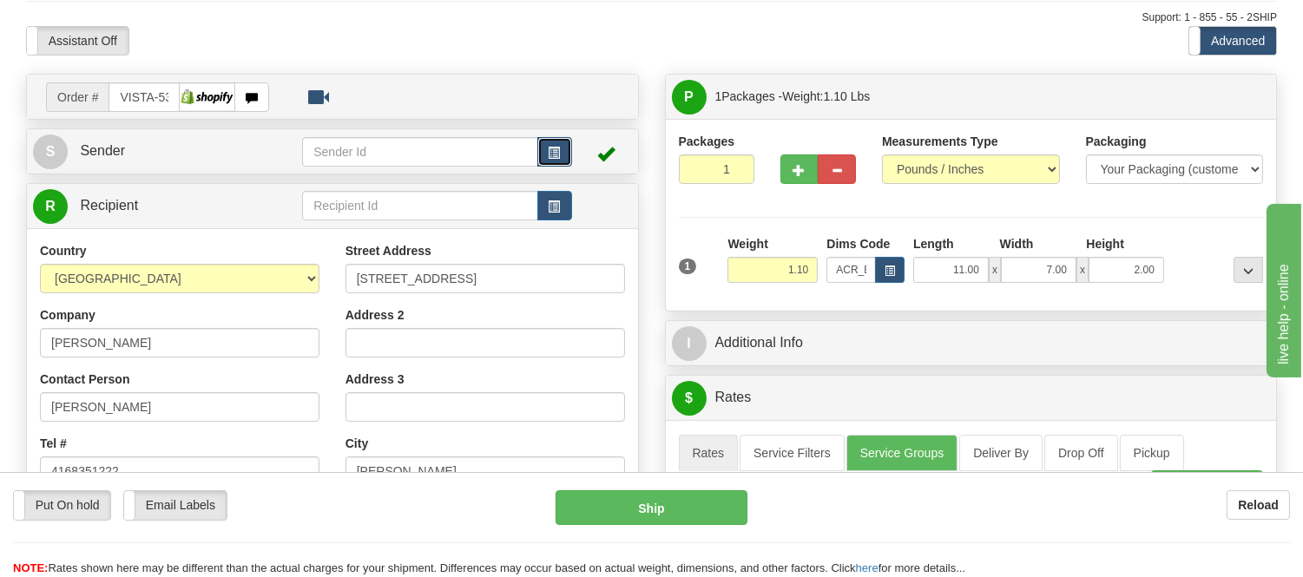
click at [537, 154] on button "button" at bounding box center [554, 152] width 35 height 30
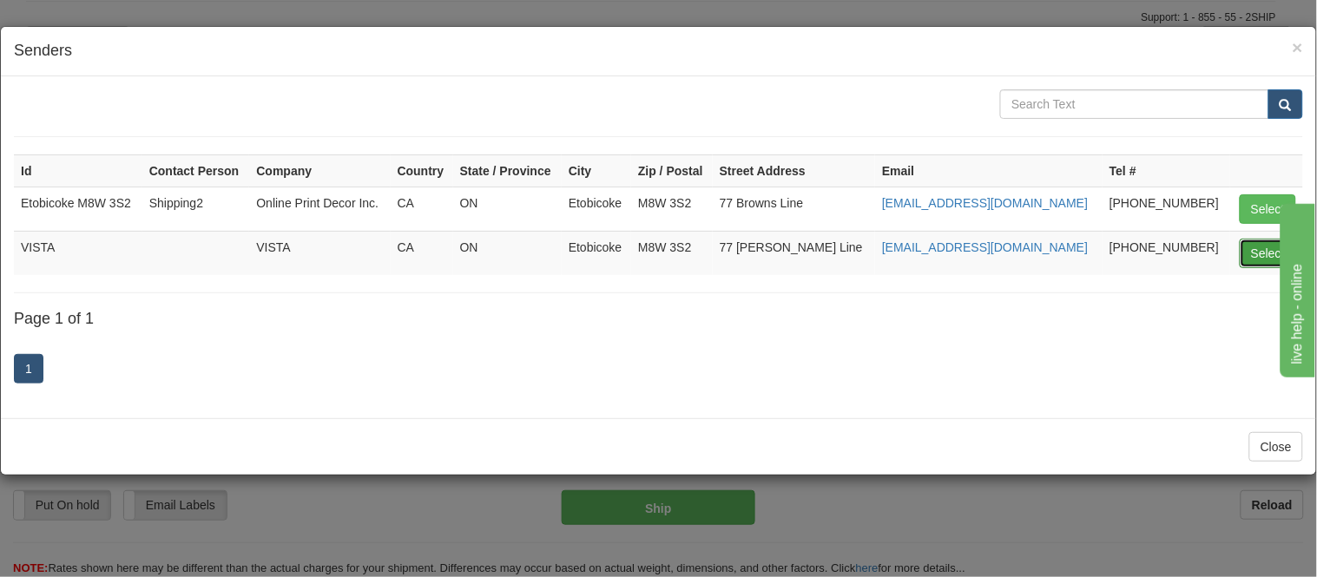
click at [1252, 256] on button "Select" at bounding box center [1268, 254] width 56 height 30
type input "VISTA"
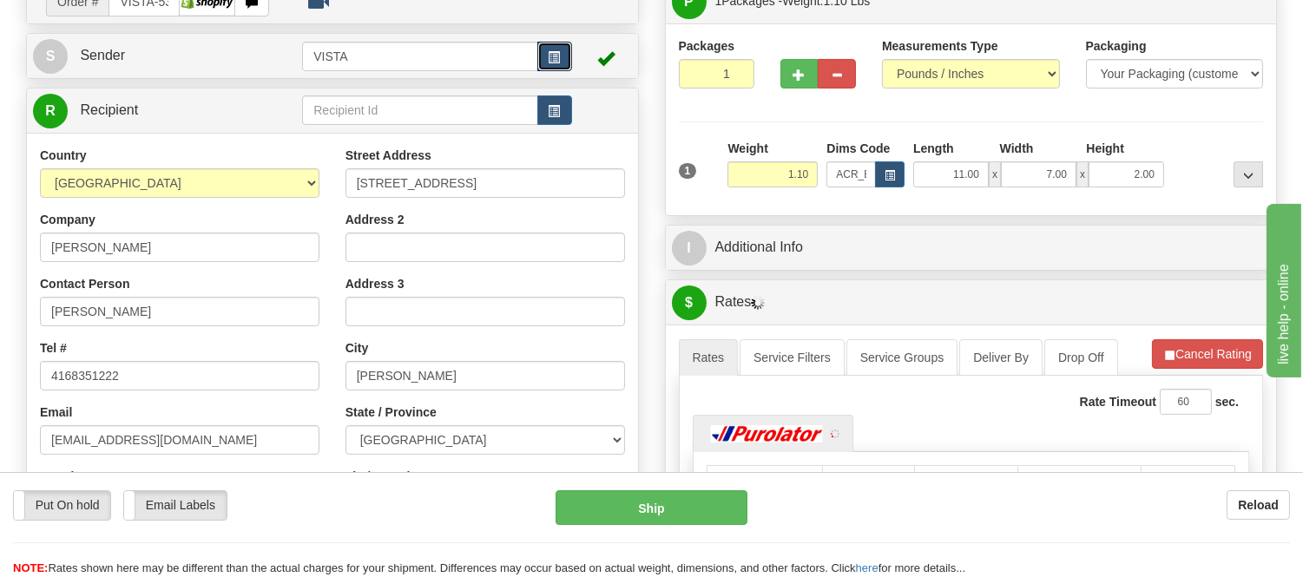
scroll to position [145, 0]
click at [1177, 345] on button "Cancel Rating" at bounding box center [1207, 354] width 111 height 30
click at [1177, 345] on button "Refresh Rates" at bounding box center [1207, 354] width 112 height 30
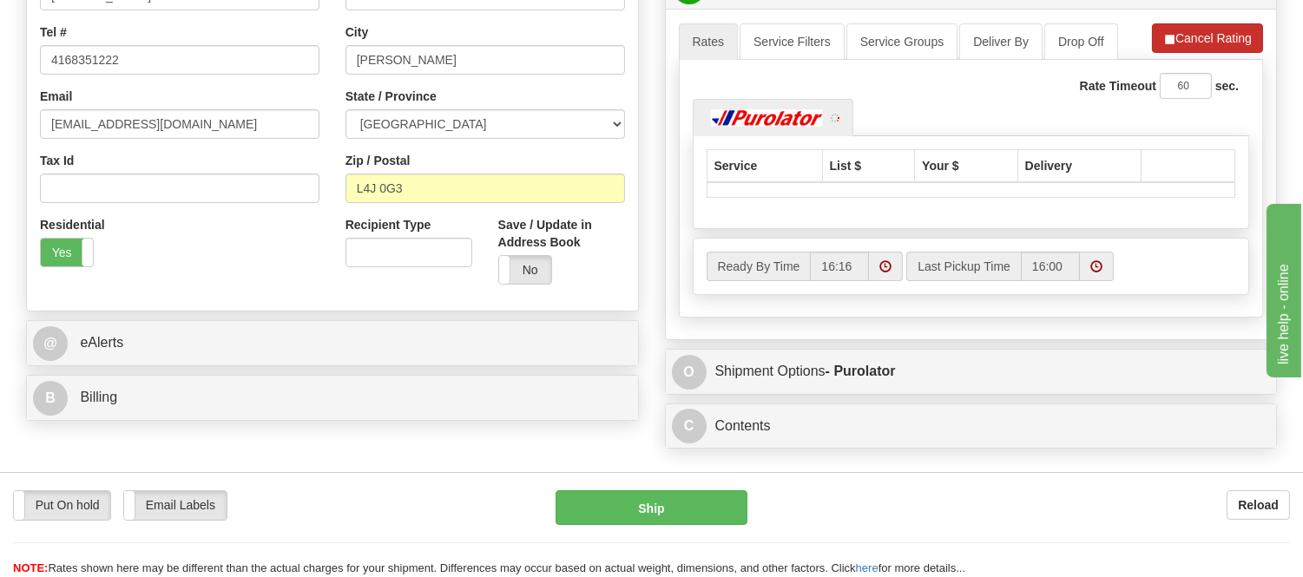
scroll to position [531, 0]
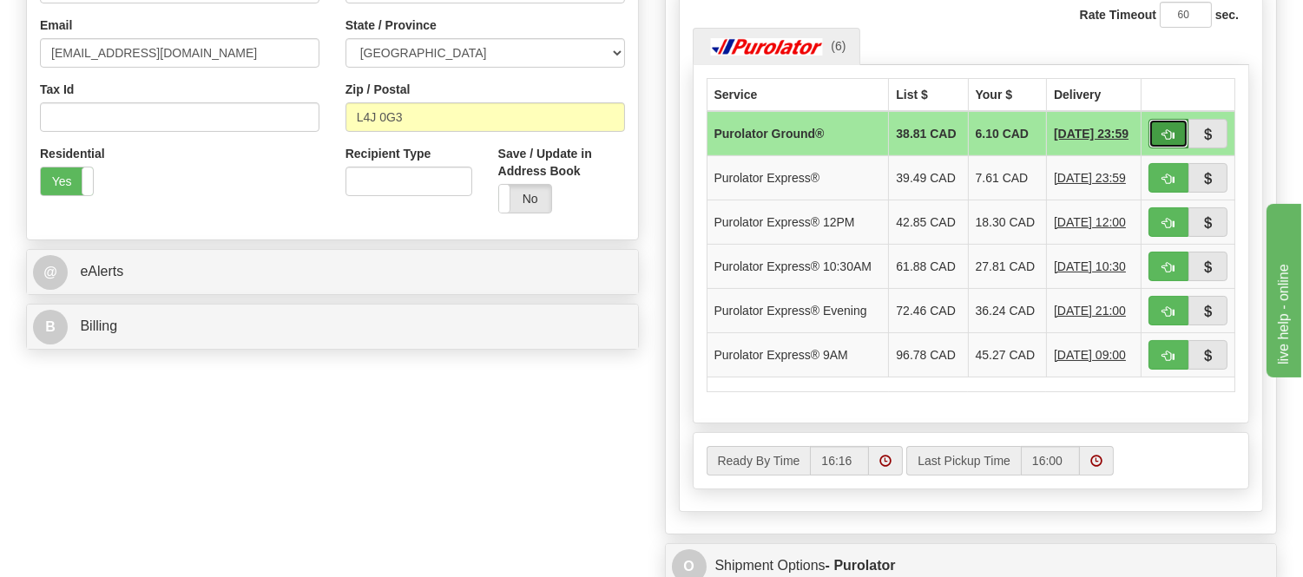
click at [1164, 140] on span "button" at bounding box center [1169, 134] width 12 height 11
type input "260"
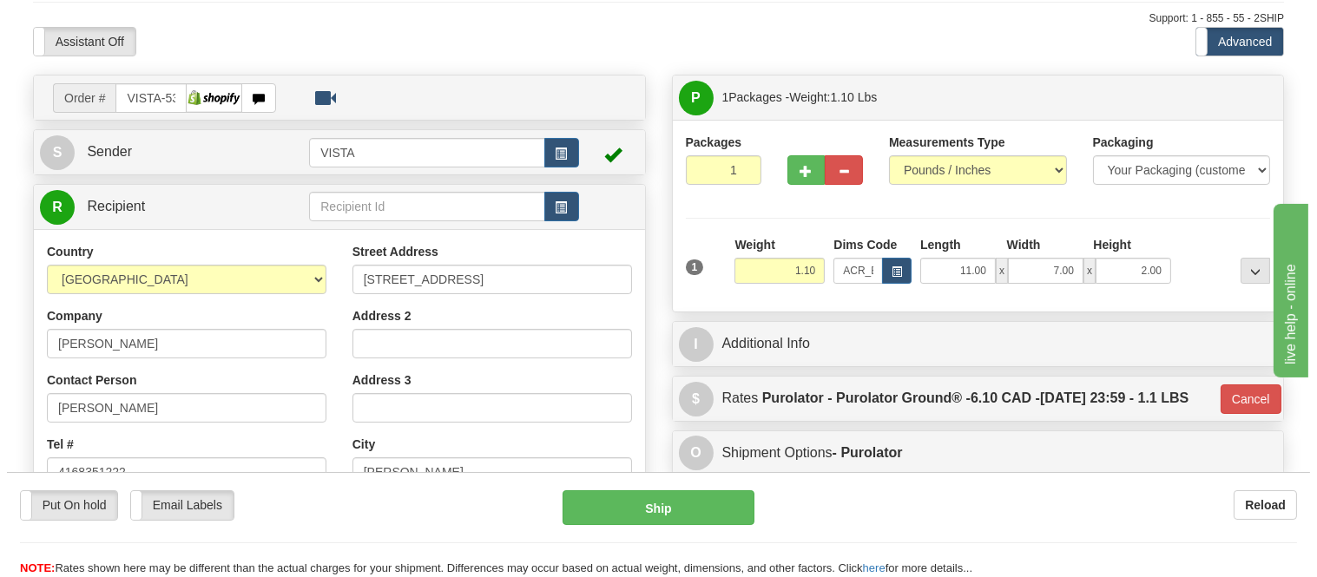
scroll to position [0, 0]
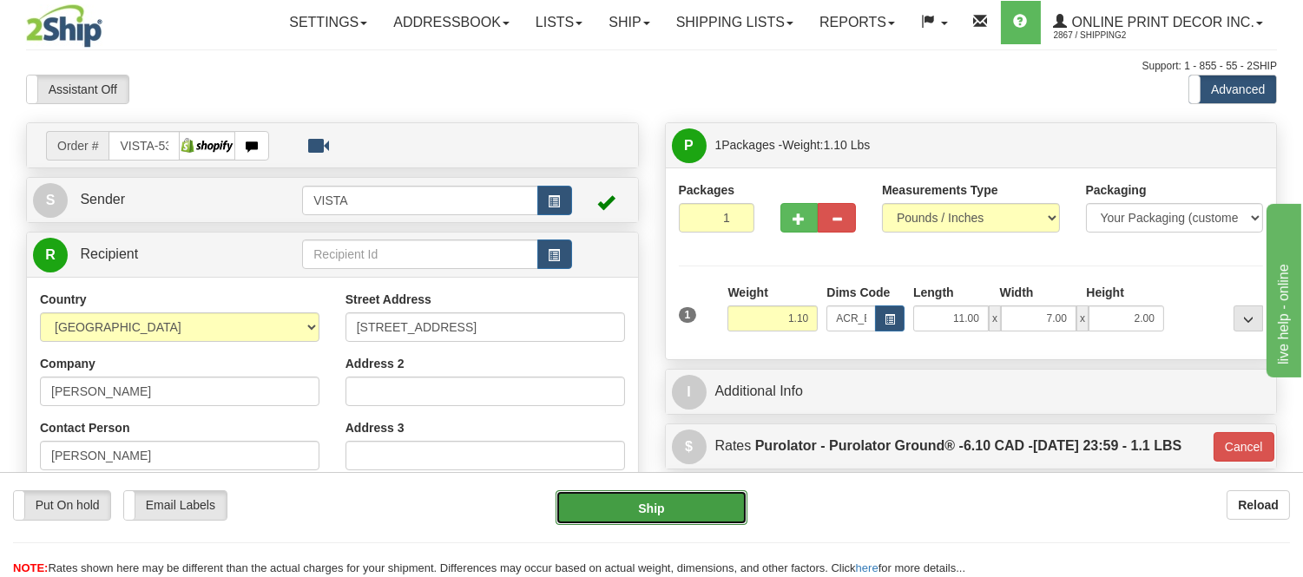
click at [724, 512] on button "Ship" at bounding box center [651, 508] width 191 height 35
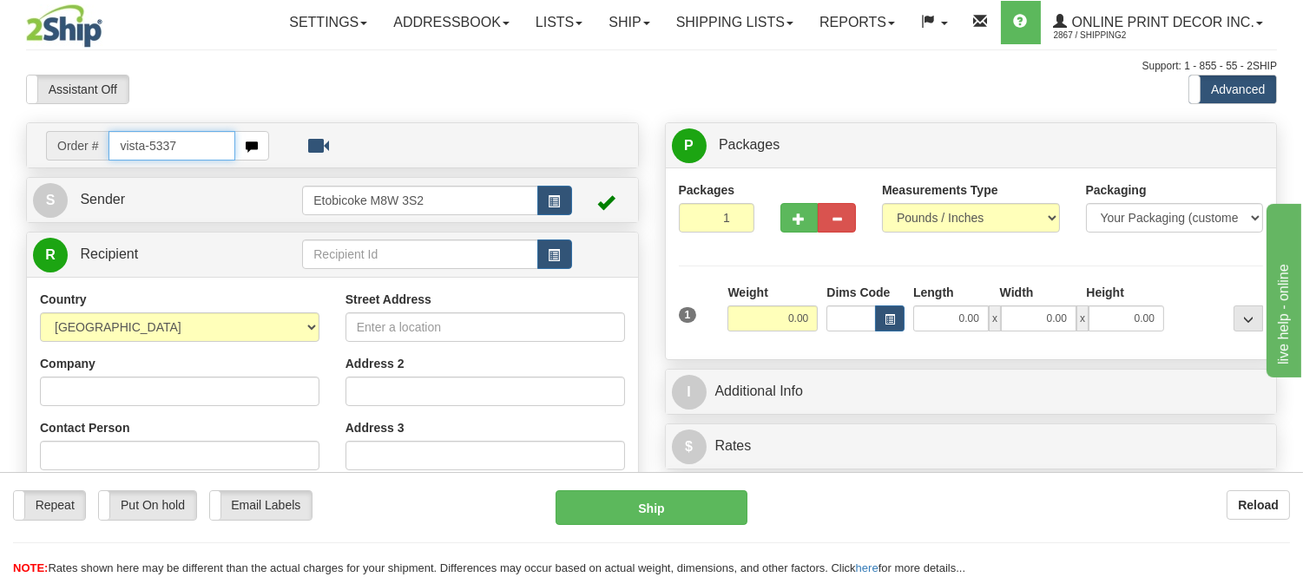
type input "vista-5337"
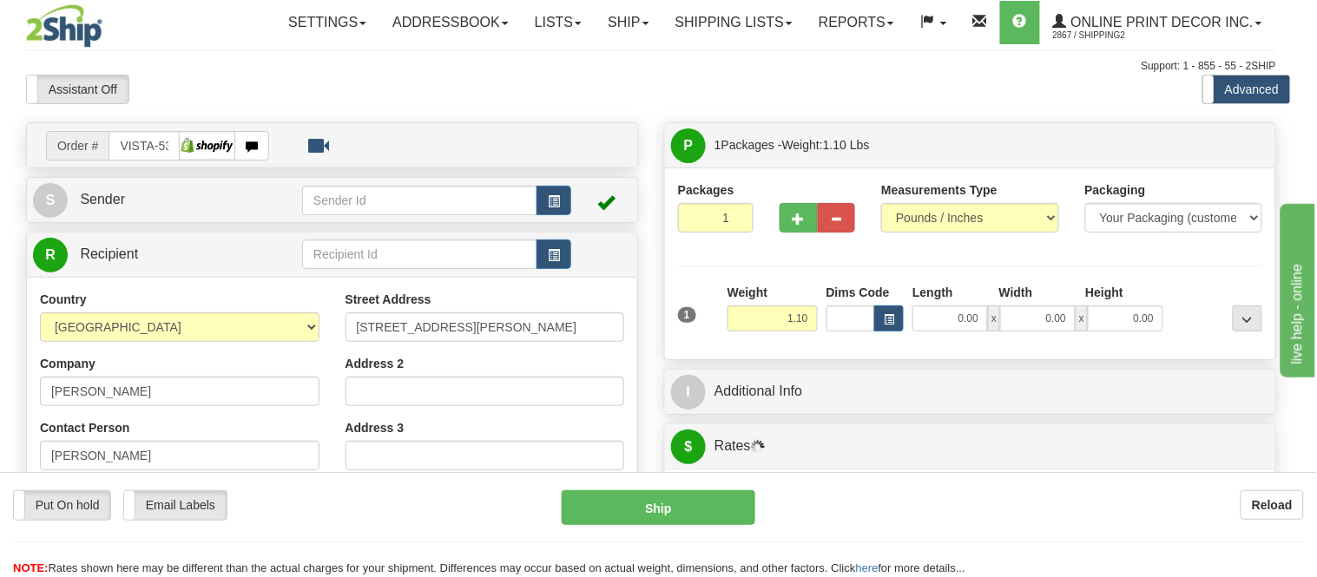
type input "[GEOGRAPHIC_DATA]"
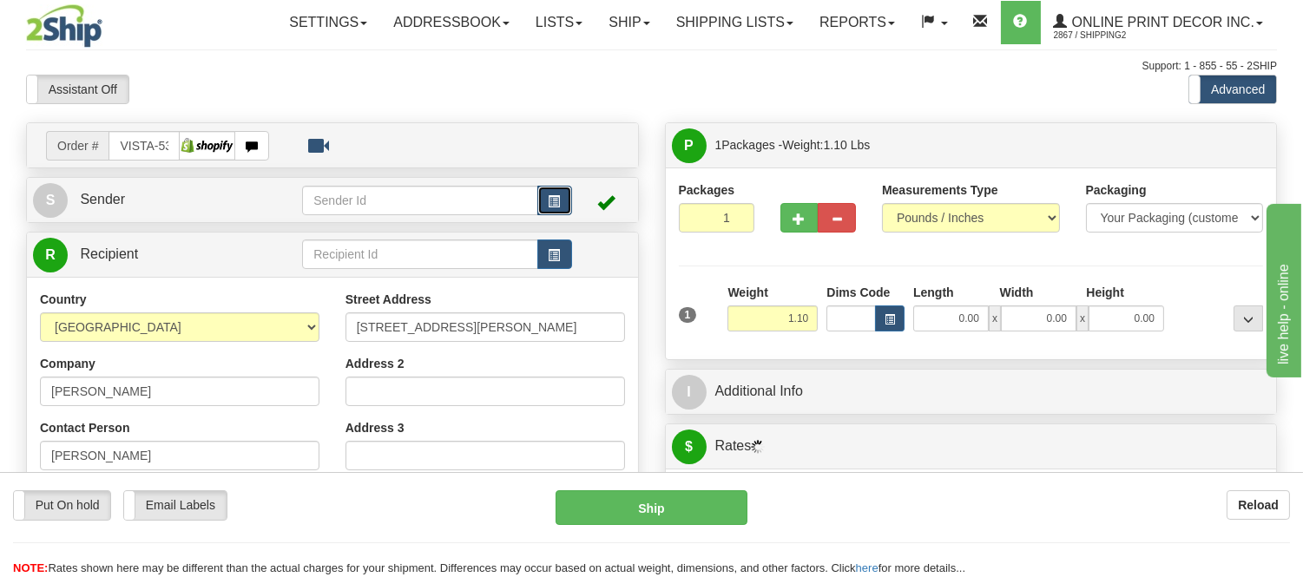
click at [540, 209] on button "button" at bounding box center [554, 201] width 35 height 30
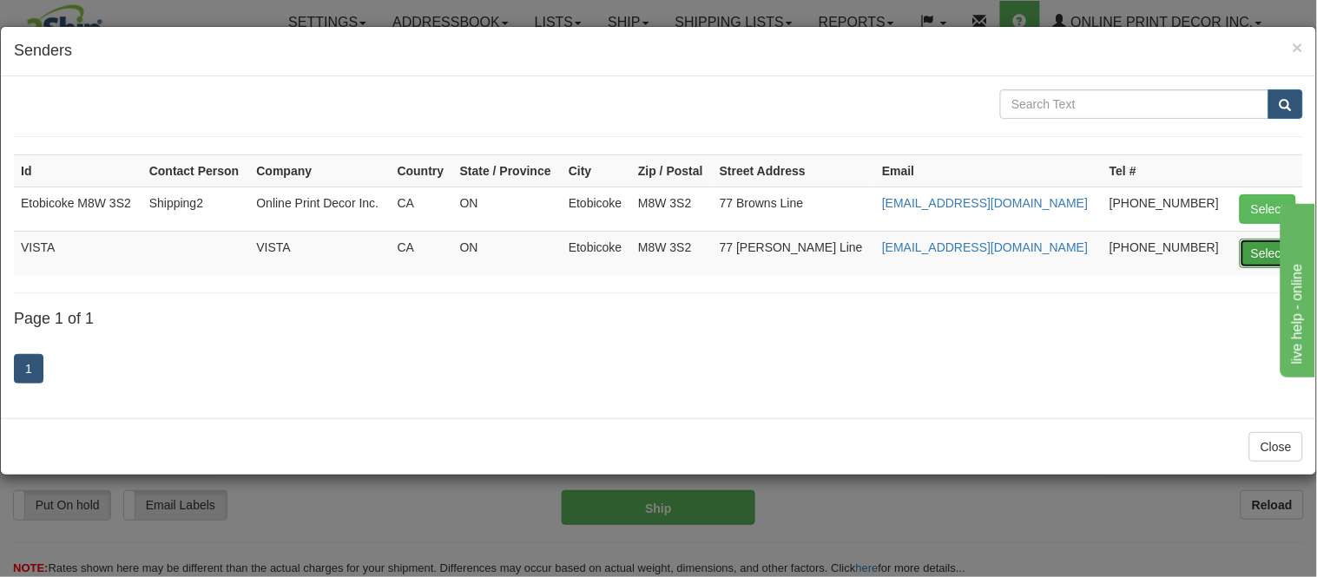
click at [1243, 257] on button "Select" at bounding box center [1268, 254] width 56 height 30
type input "VISTA"
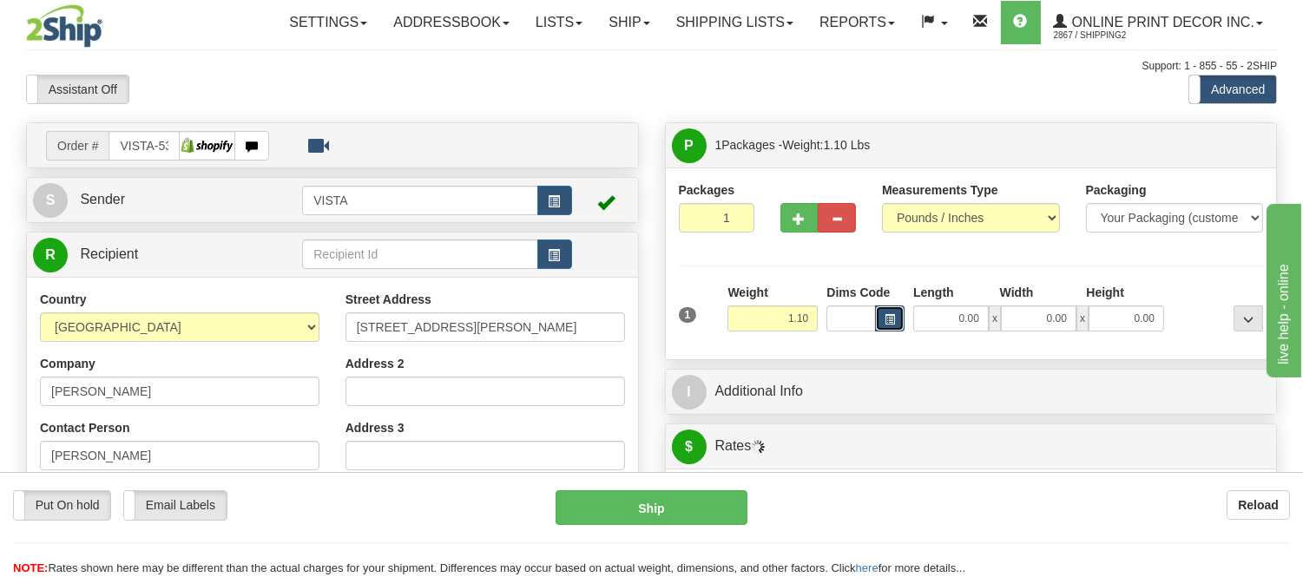
click at [899, 314] on button "button" at bounding box center [890, 319] width 30 height 26
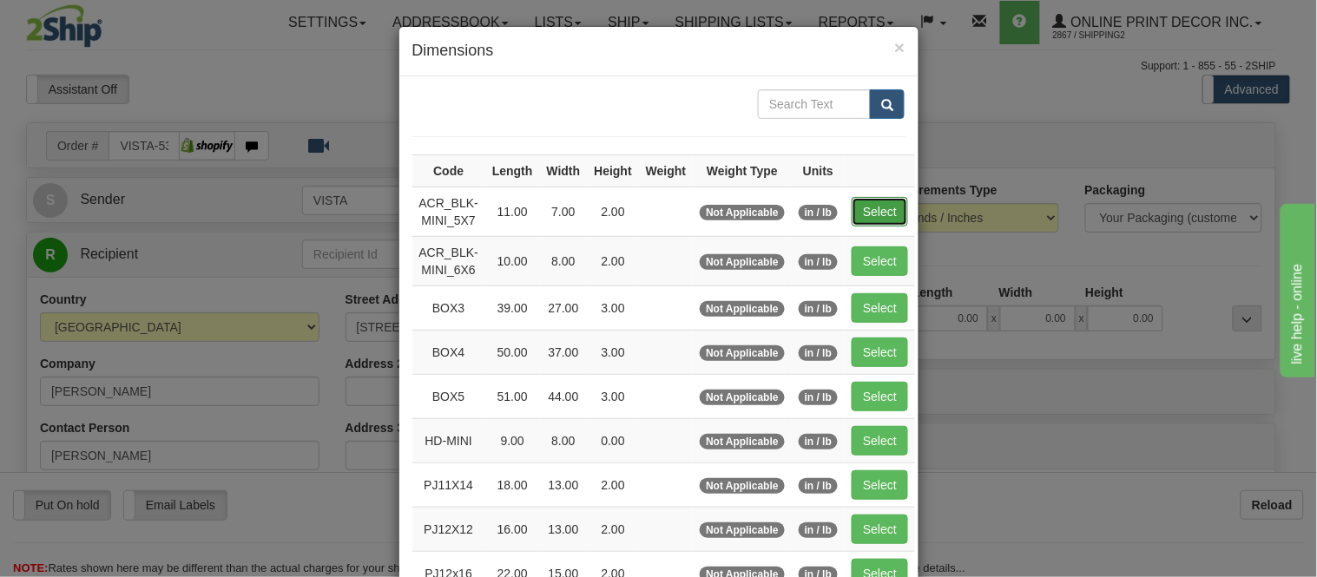
click at [857, 218] on button "Select" at bounding box center [880, 212] width 56 height 30
type input "ACR_BLK-MINI_5X7"
type input "11.00"
type input "7.00"
type input "2.00"
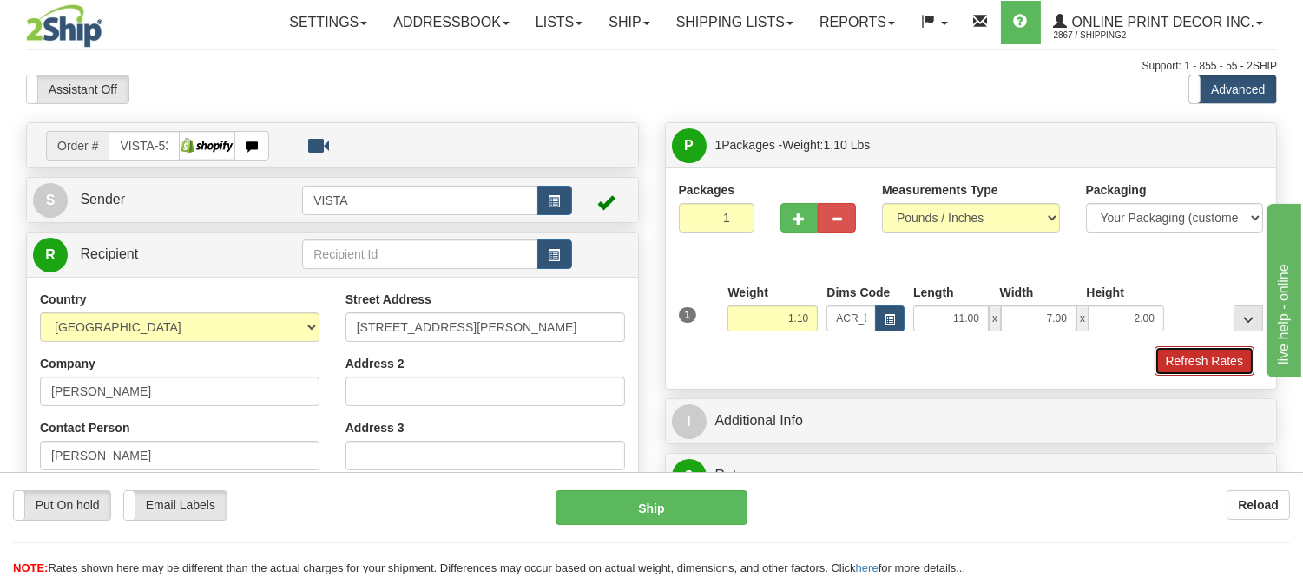
click at [1213, 350] on button "Refresh Rates" at bounding box center [1205, 361] width 100 height 30
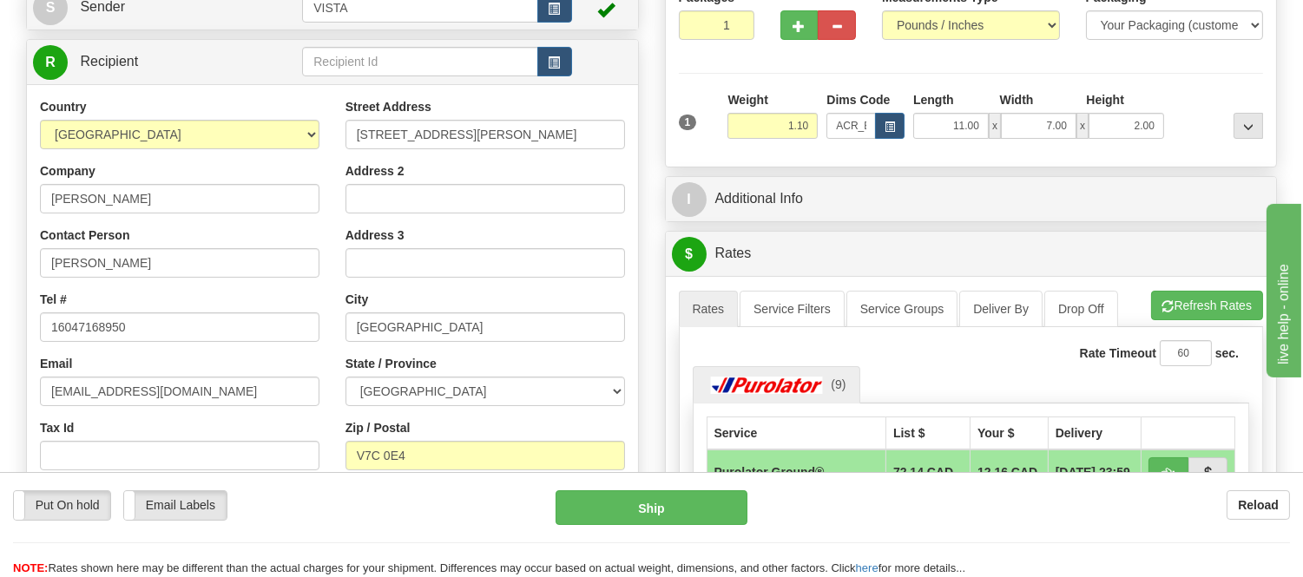
scroll to position [289, 0]
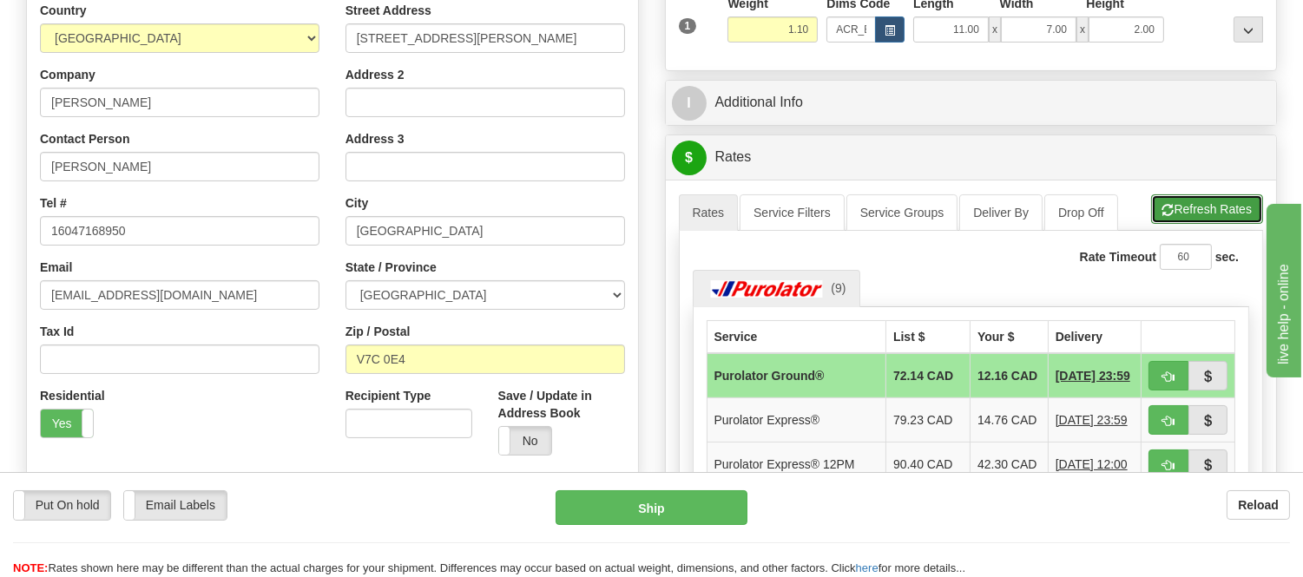
click at [1169, 211] on span "button" at bounding box center [1169, 210] width 12 height 11
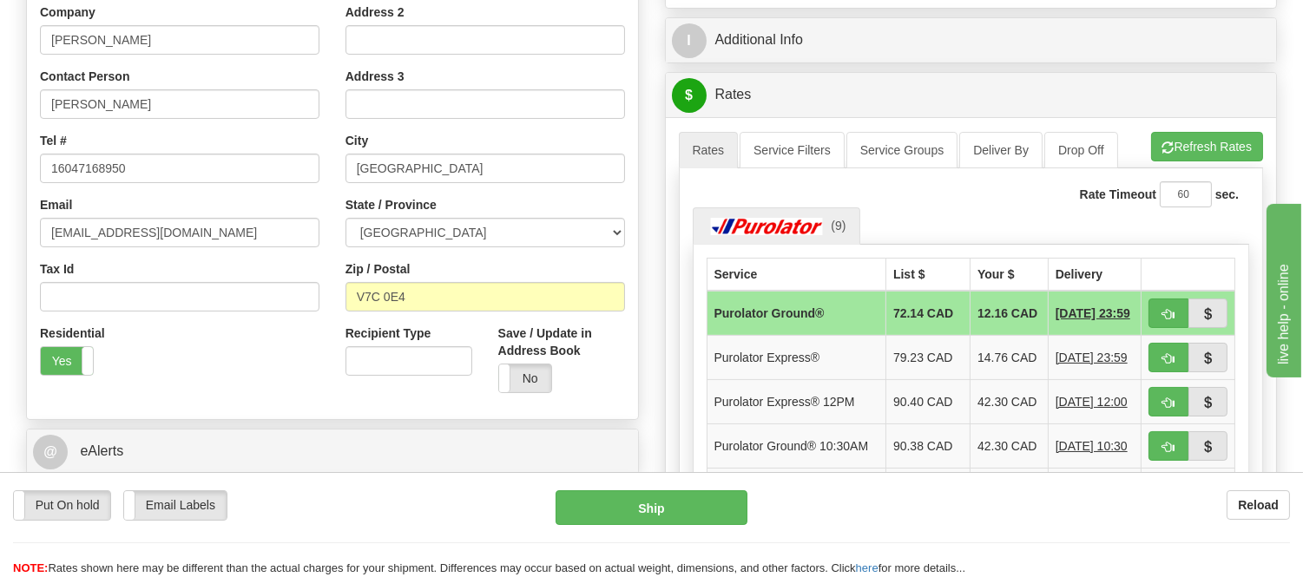
scroll to position [482, 0]
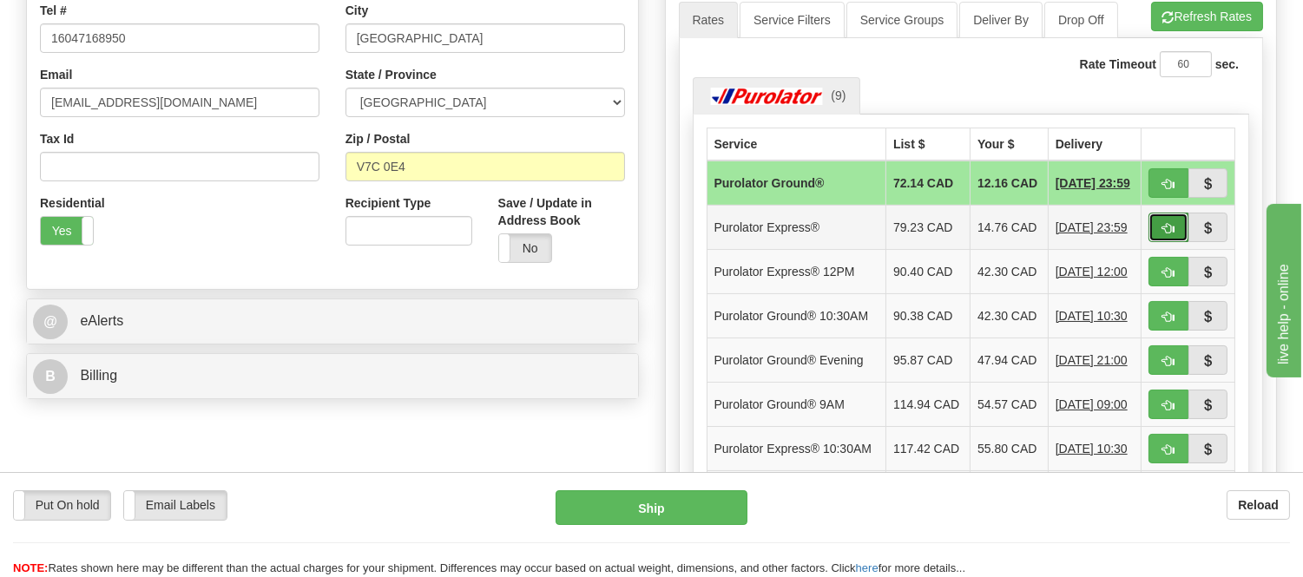
click at [1167, 234] on span "button" at bounding box center [1169, 228] width 12 height 11
type input "202"
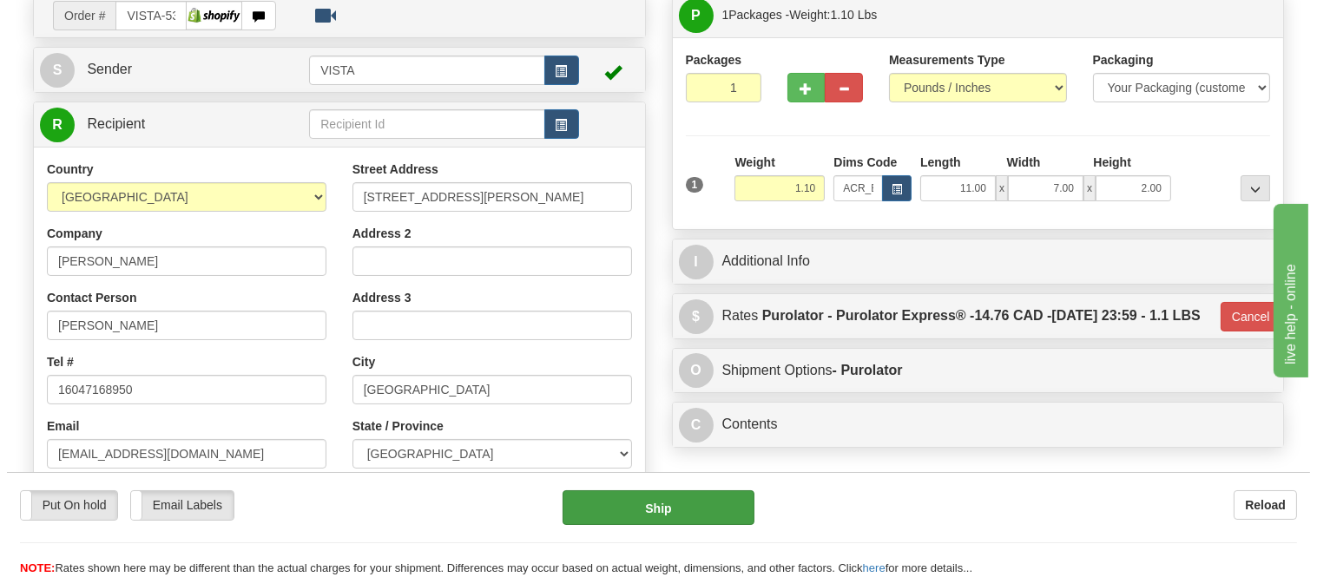
scroll to position [96, 0]
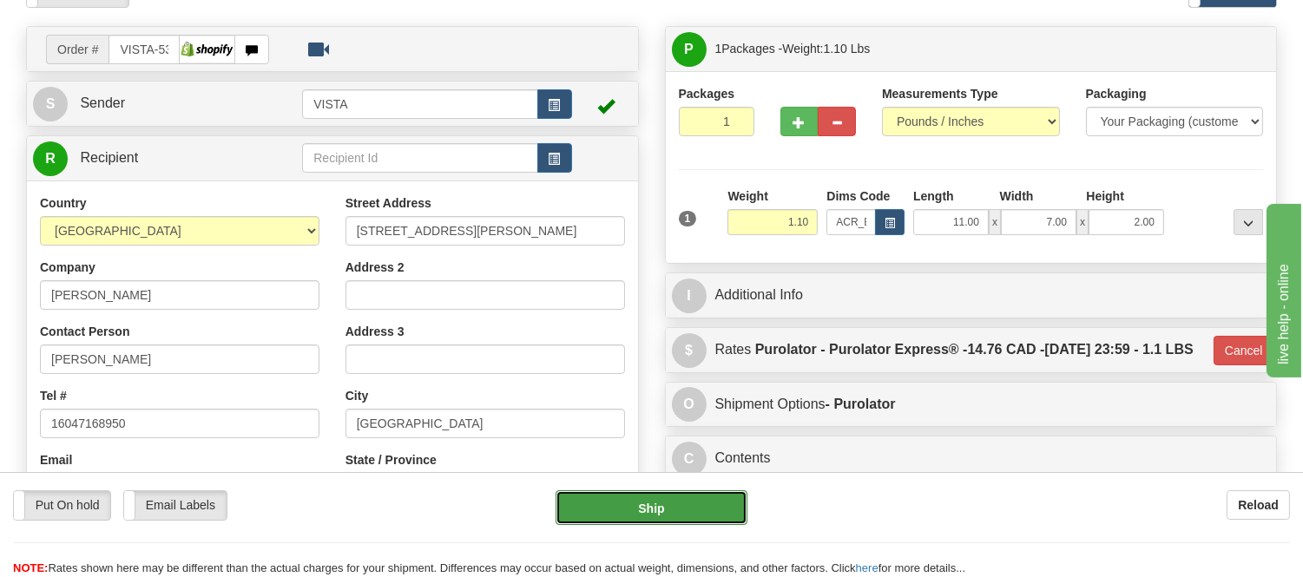
click at [689, 508] on button "Ship" at bounding box center [651, 508] width 191 height 35
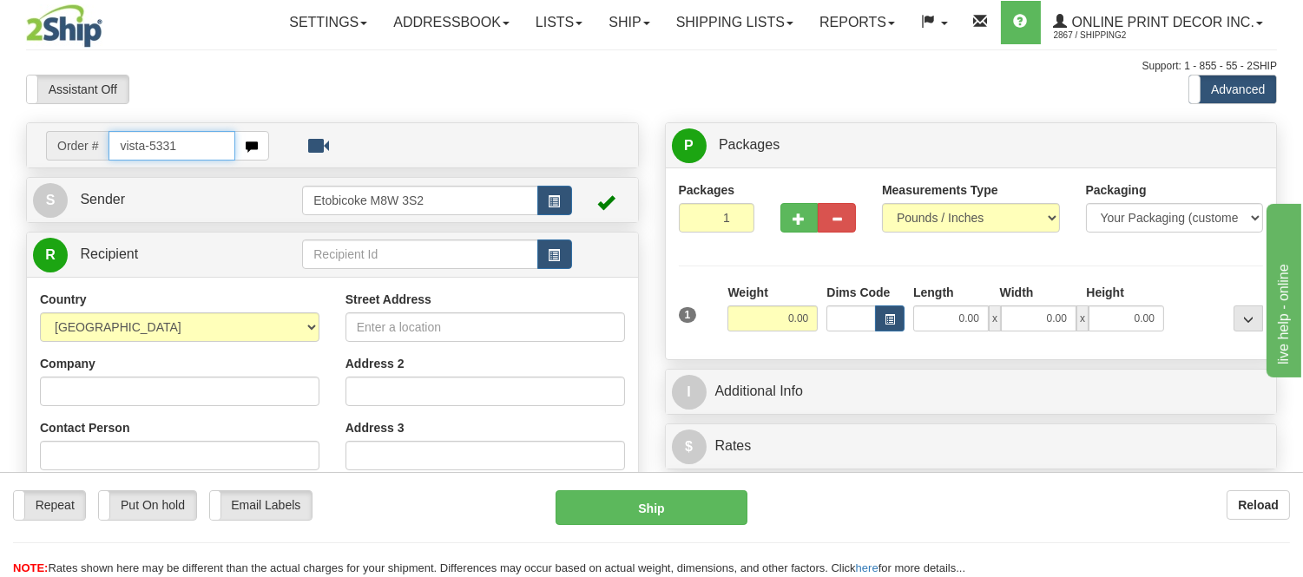
type input "vista-5331"
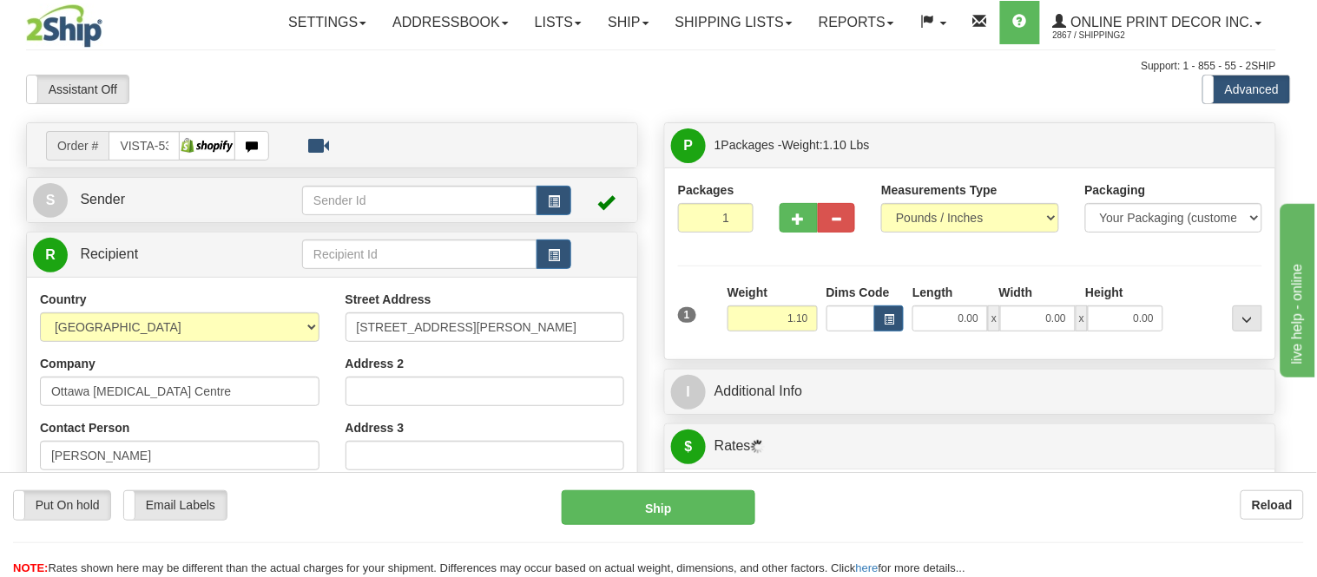
type input "[GEOGRAPHIC_DATA]"
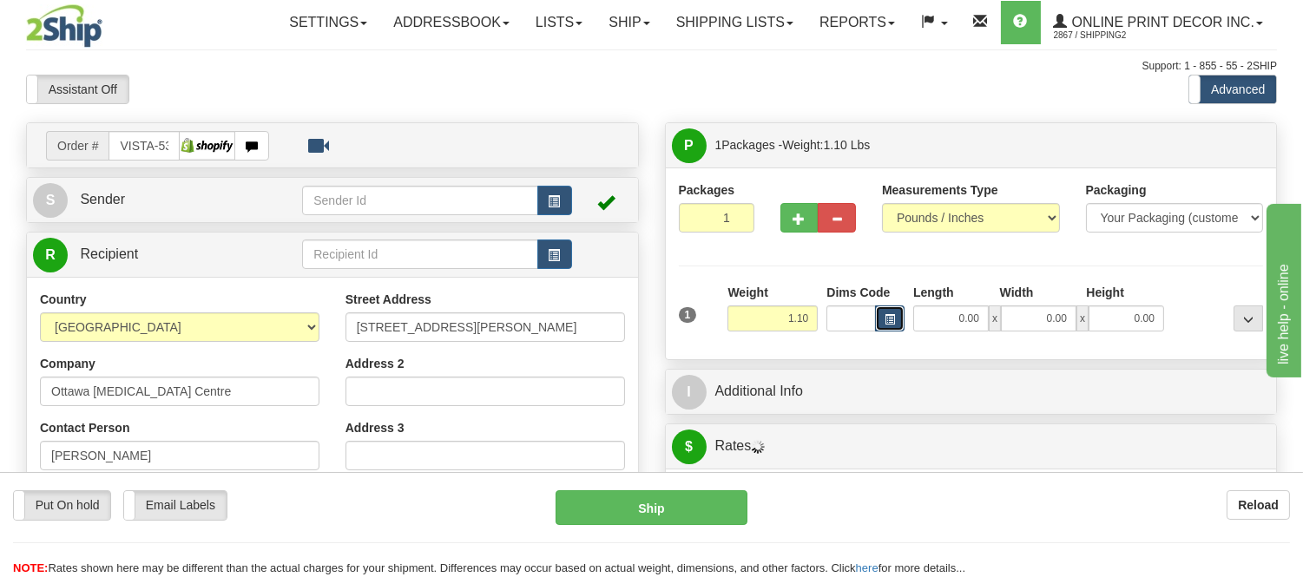
click at [896, 307] on button "button" at bounding box center [890, 319] width 30 height 26
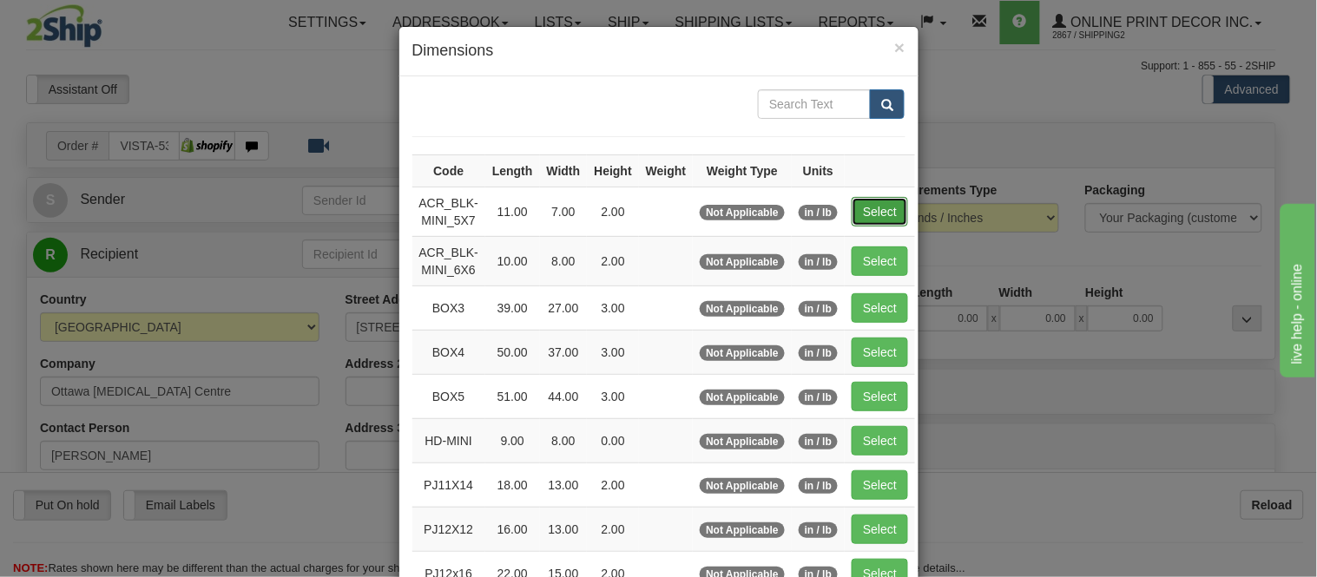
click at [873, 211] on button "Select" at bounding box center [880, 212] width 56 height 30
type input "ACR_BLK-MINI_5X7"
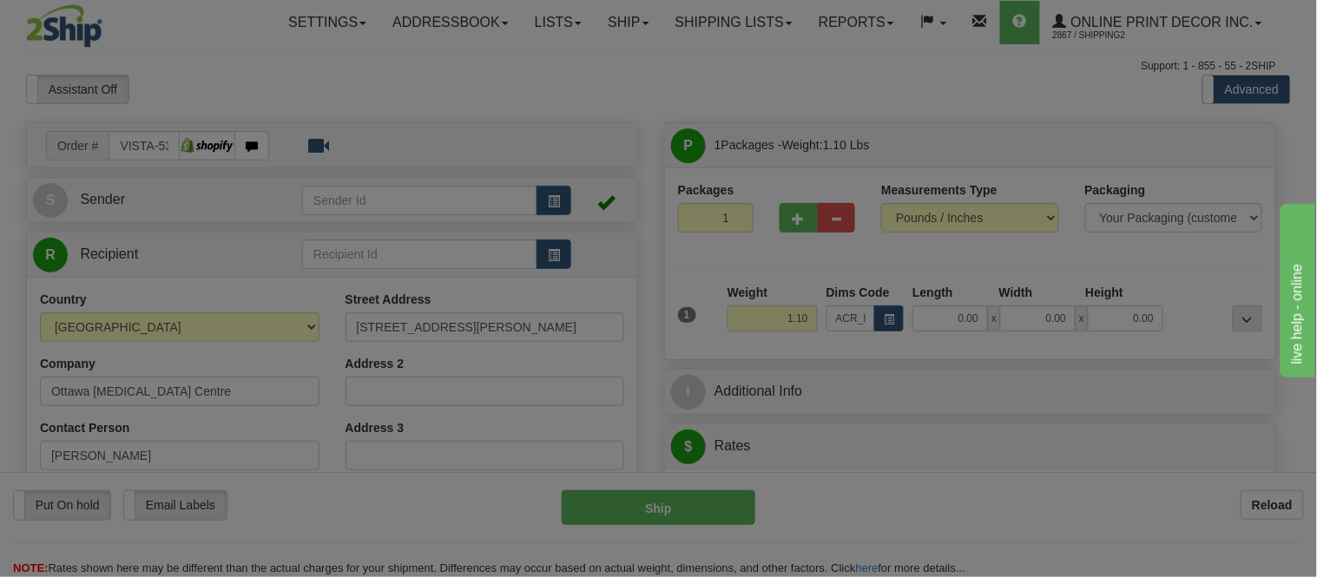
type input "11.00"
type input "7.00"
type input "2.00"
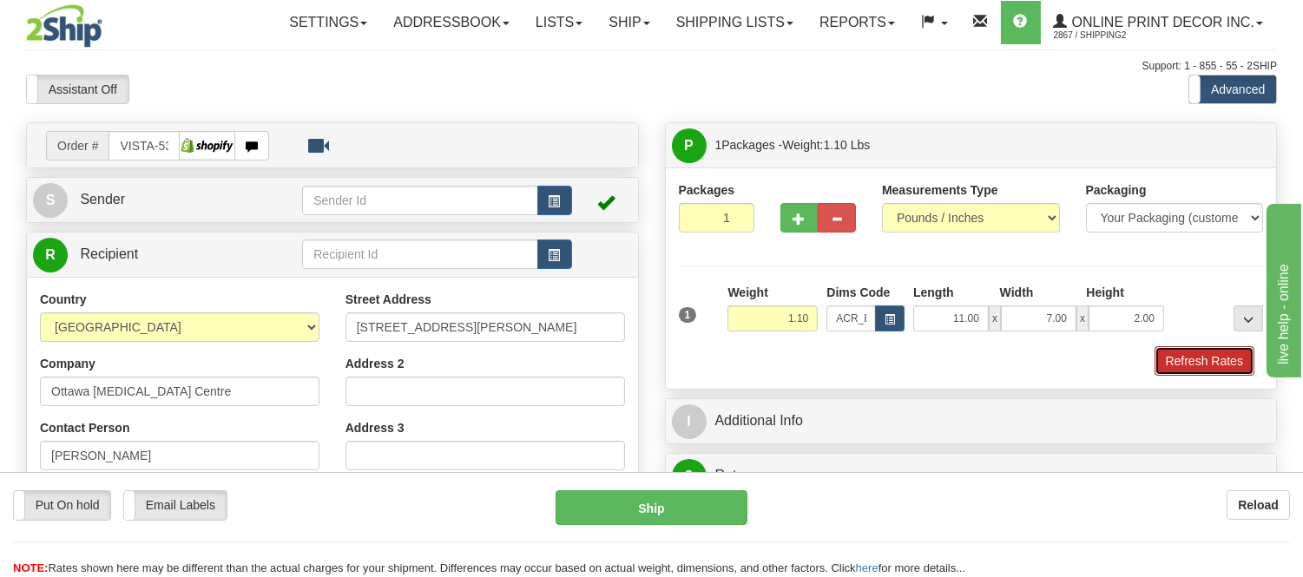
click at [1164, 357] on button "Refresh Rates" at bounding box center [1205, 361] width 100 height 30
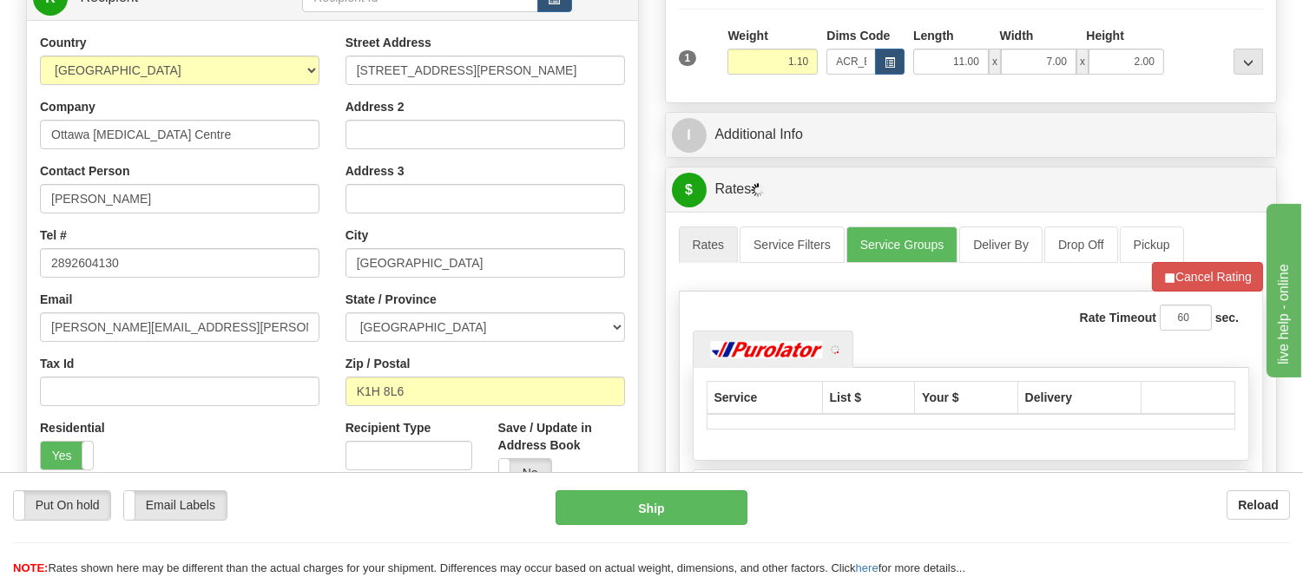
scroll to position [289, 0]
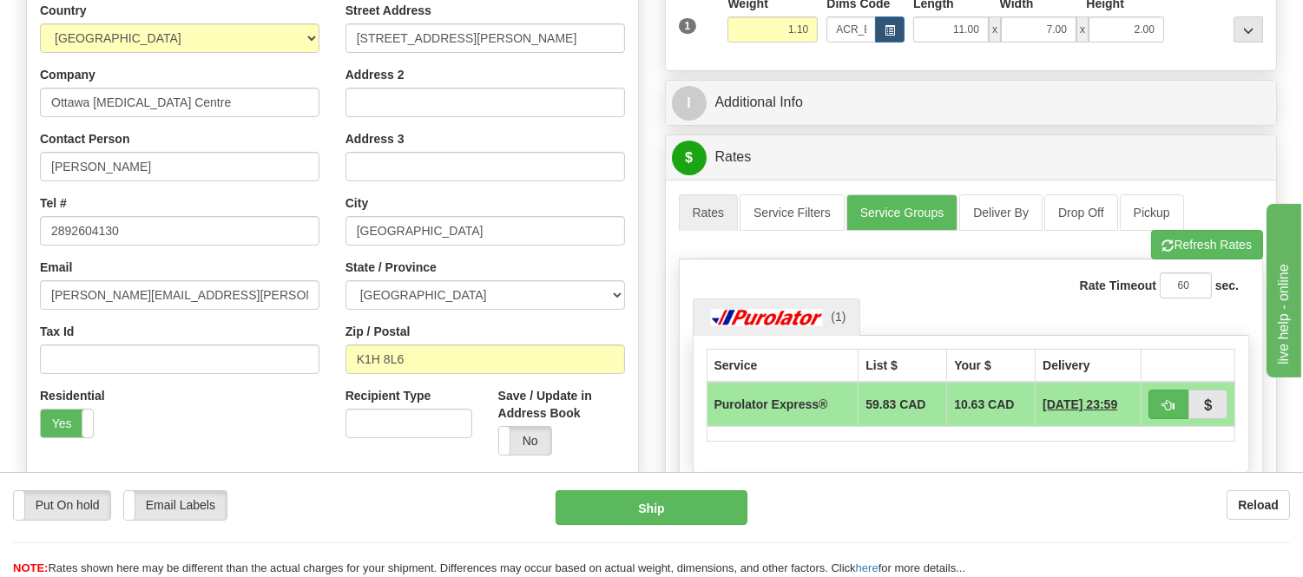
click at [1201, 230] on ul "Rates Service Filters Service Groups Deliver By Drop Off Pickup Refresh Rates C…" at bounding box center [971, 227] width 585 height 65
click at [1203, 232] on button "Refresh Rates" at bounding box center [1207, 245] width 112 height 30
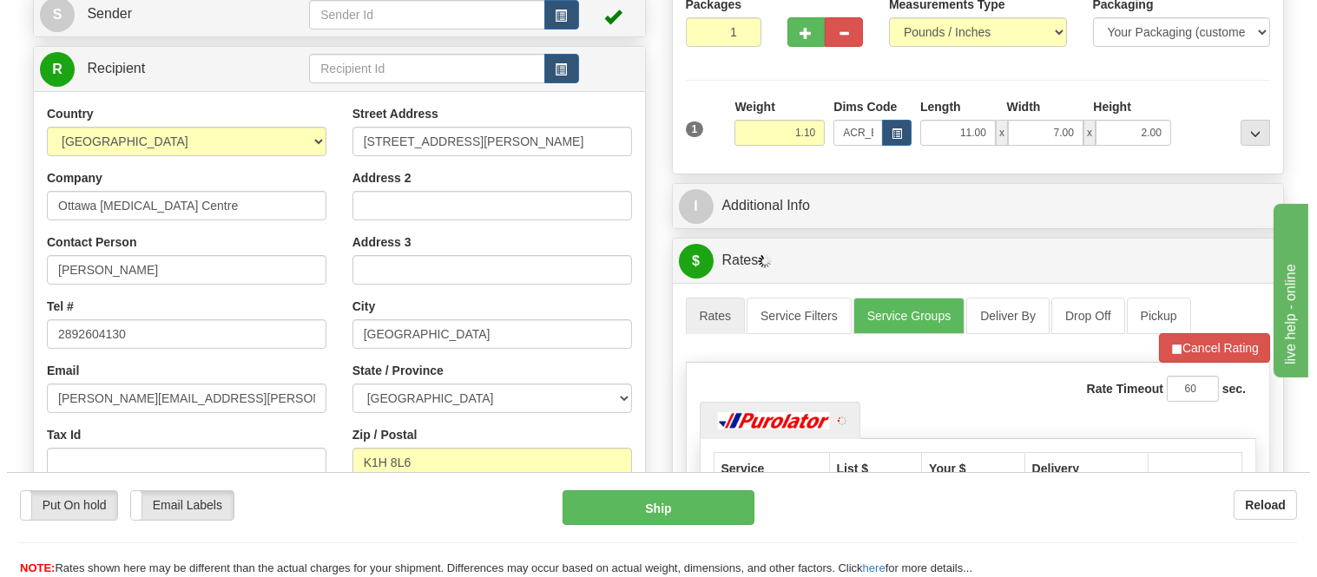
scroll to position [0, 0]
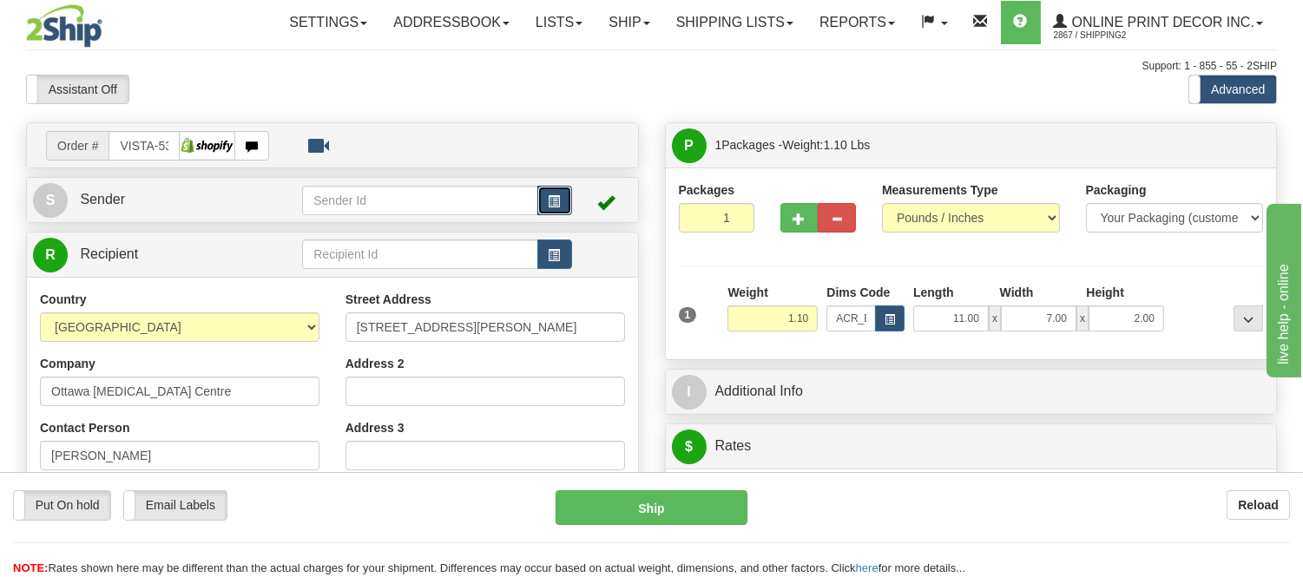
click at [560, 209] on button "button" at bounding box center [554, 201] width 35 height 30
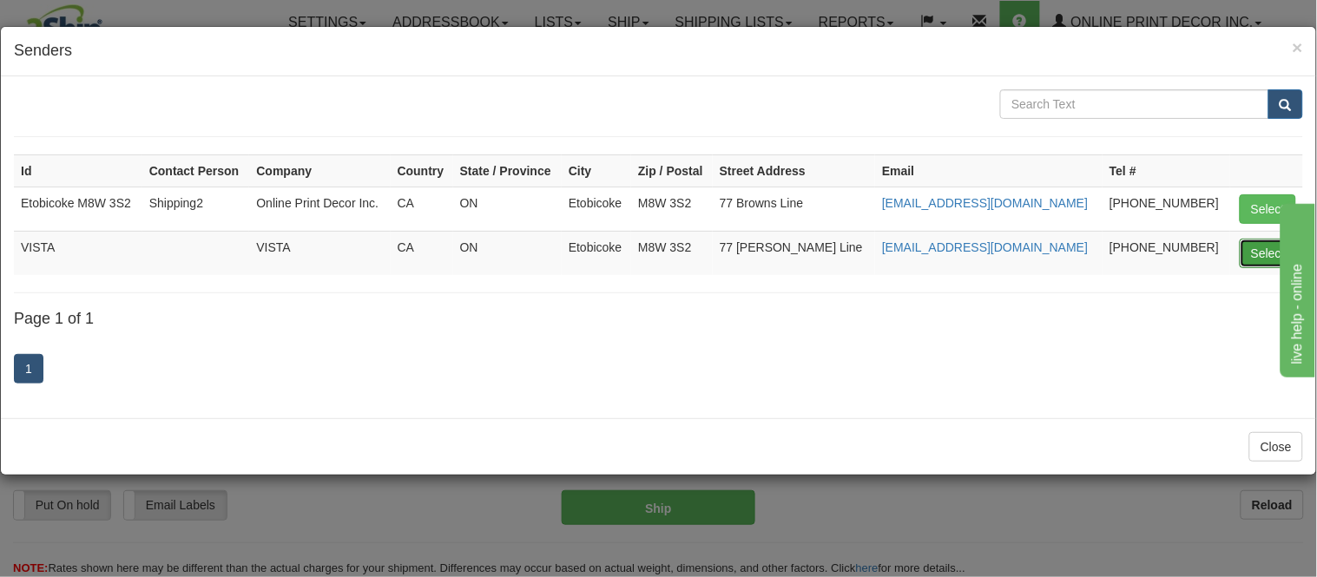
click at [1271, 247] on button "Select" at bounding box center [1268, 254] width 56 height 30
type input "VISTA"
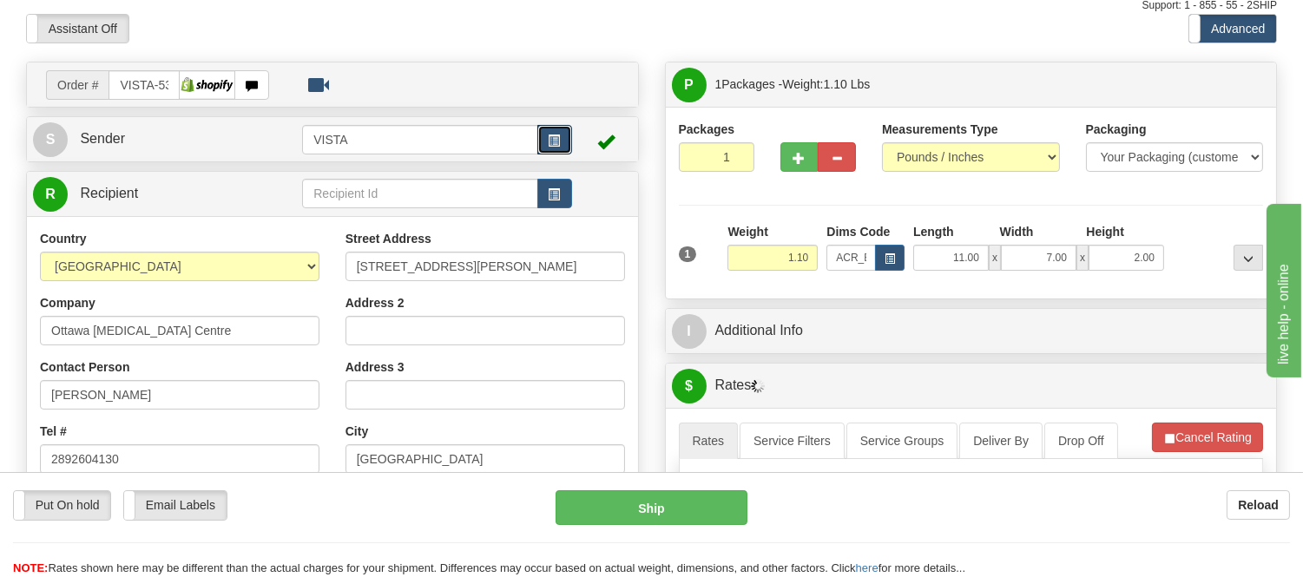
scroll to position [193, 0]
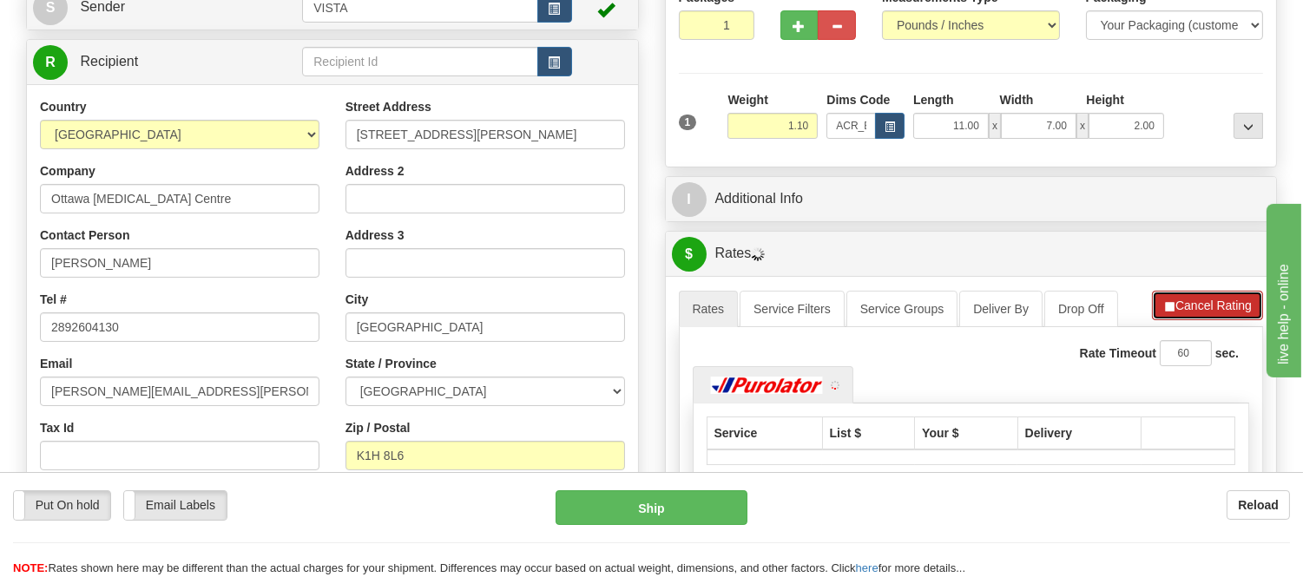
click at [1210, 304] on button "Cancel Rating" at bounding box center [1207, 306] width 111 height 30
click at [1210, 304] on button "Refresh Rates" at bounding box center [1207, 306] width 112 height 30
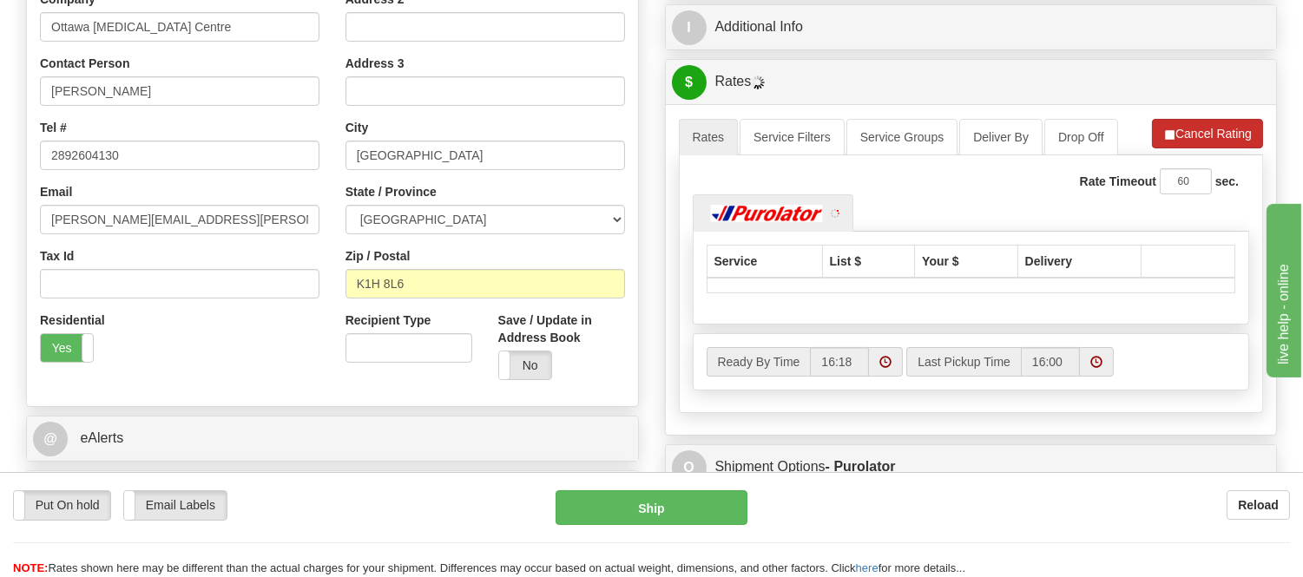
scroll to position [386, 0]
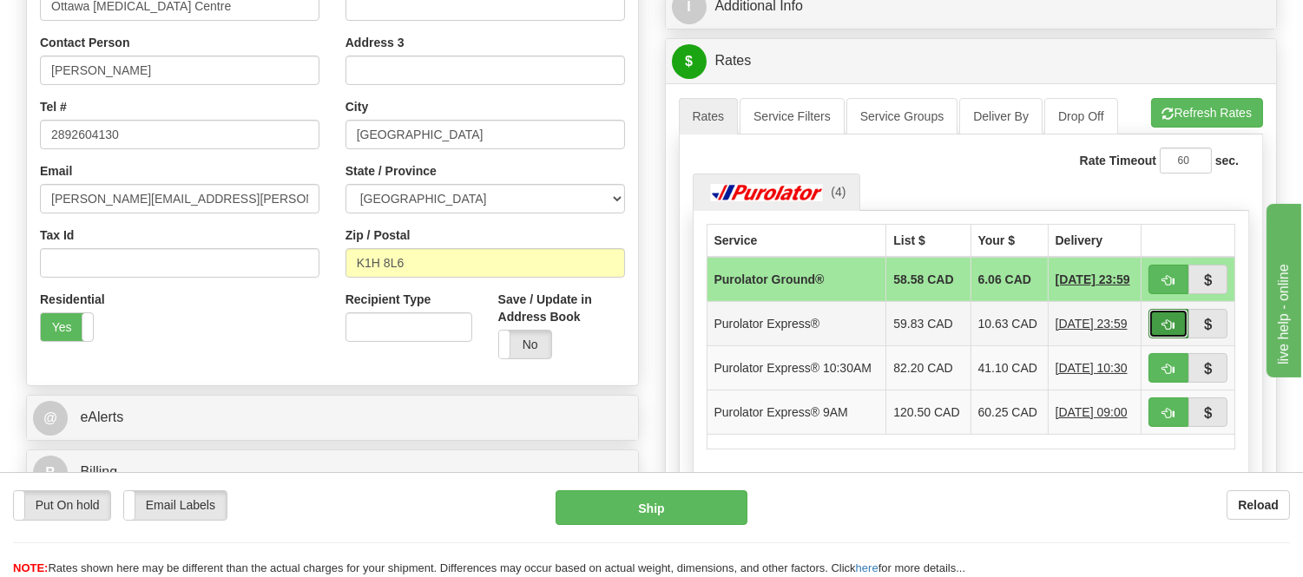
click at [1166, 323] on button "button" at bounding box center [1169, 324] width 40 height 30
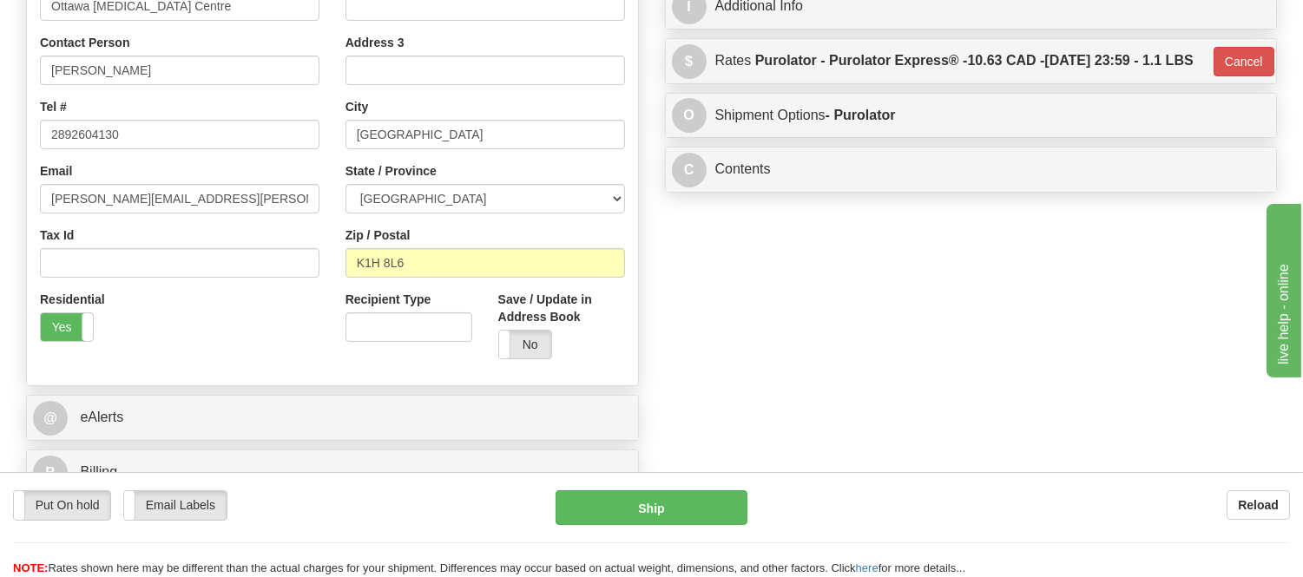
type input "202"
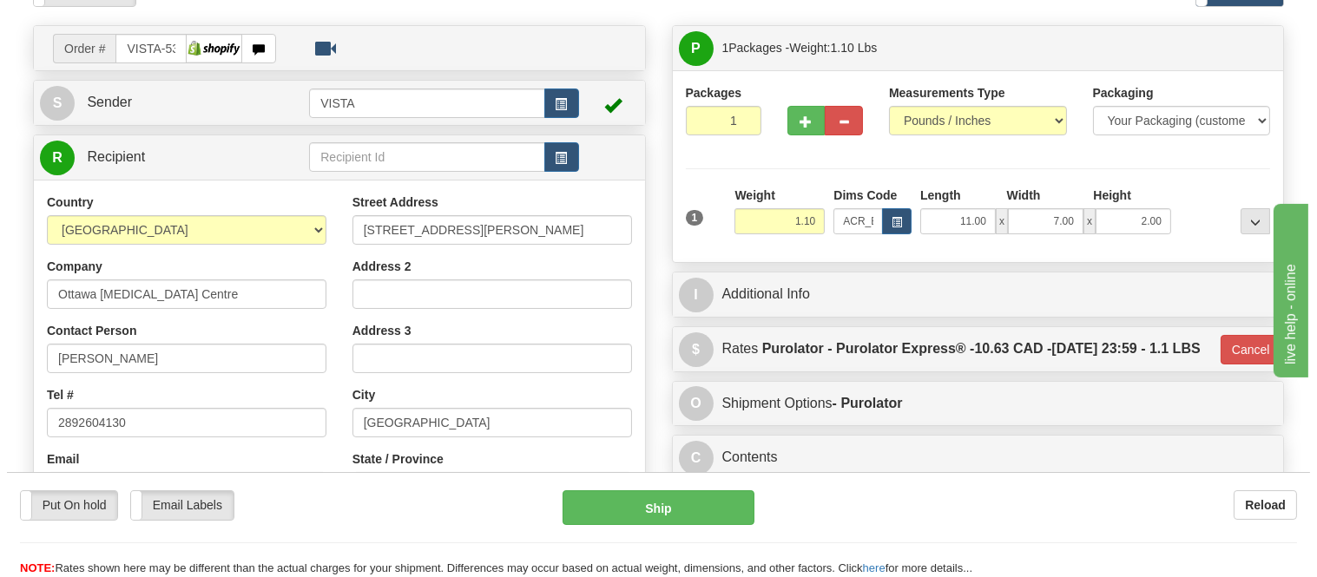
scroll to position [96, 0]
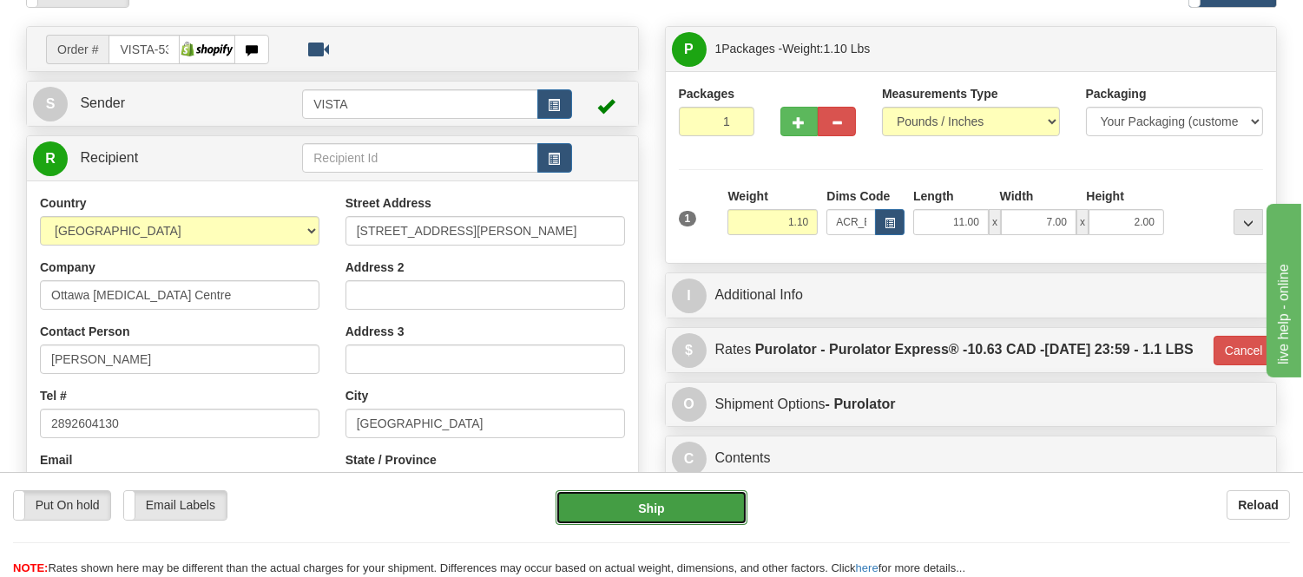
click at [724, 499] on button "Ship" at bounding box center [651, 508] width 191 height 35
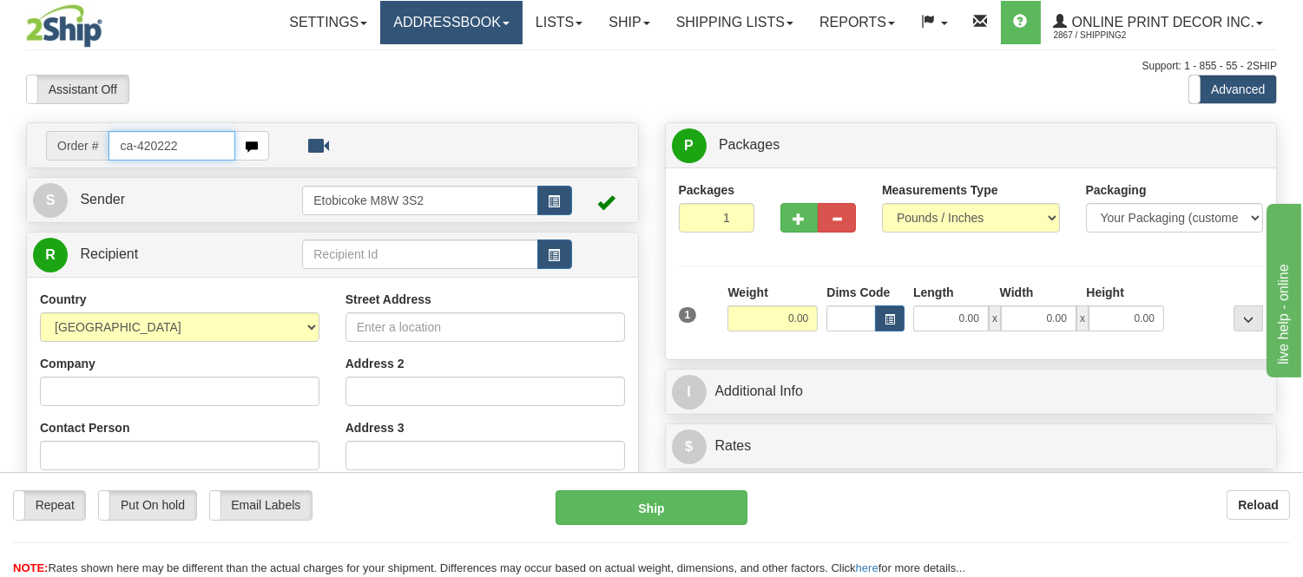
type input "ca-420222"
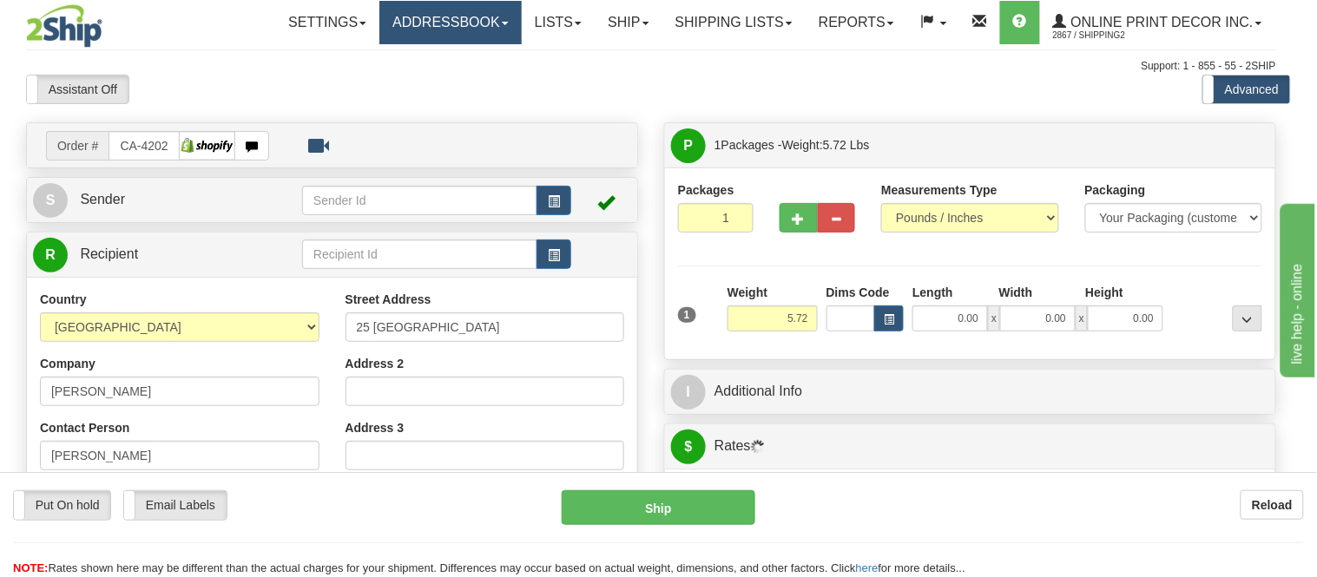
type input "[GEOGRAPHIC_DATA]"
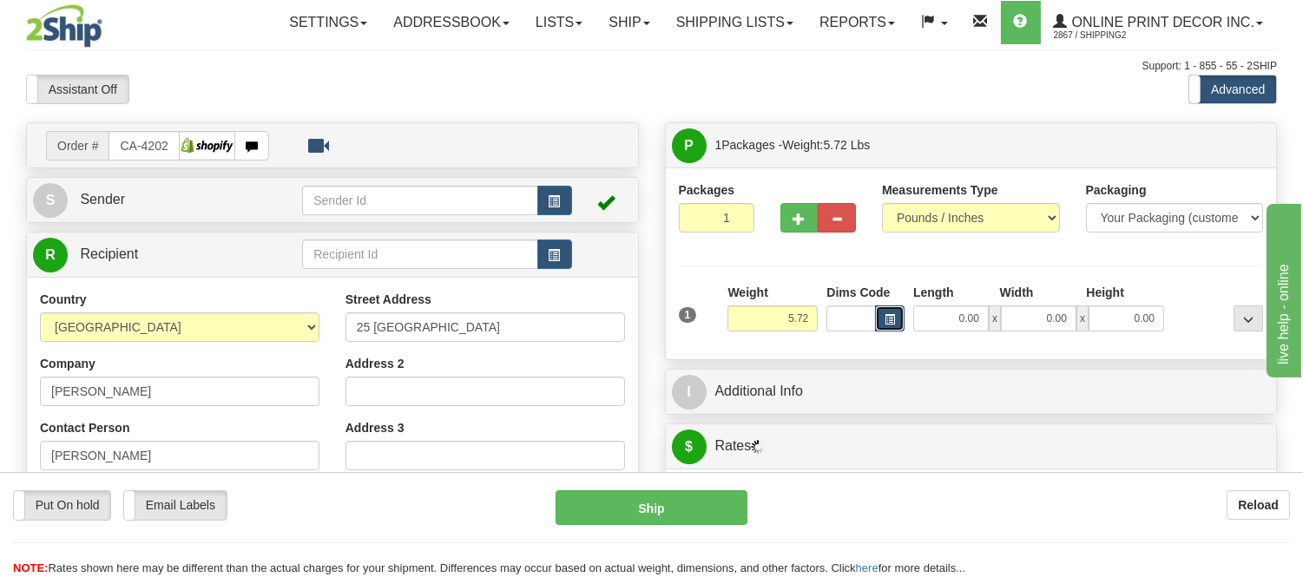
click at [899, 319] on button "button" at bounding box center [890, 319] width 30 height 26
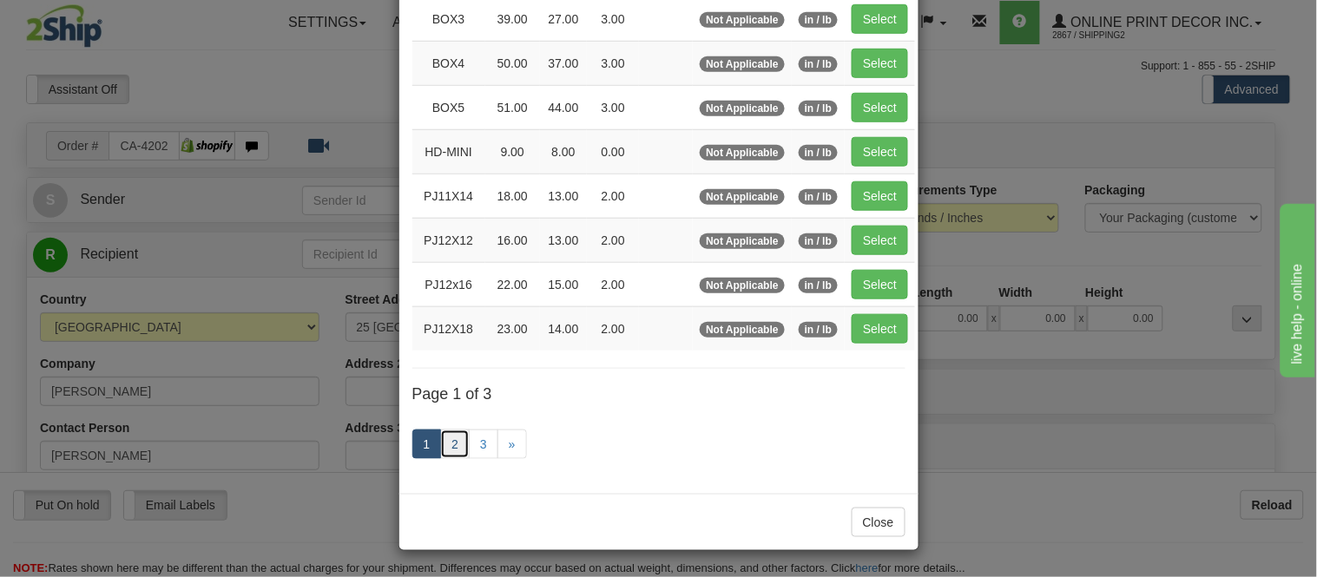
click at [441, 440] on link "2" at bounding box center [455, 445] width 30 height 30
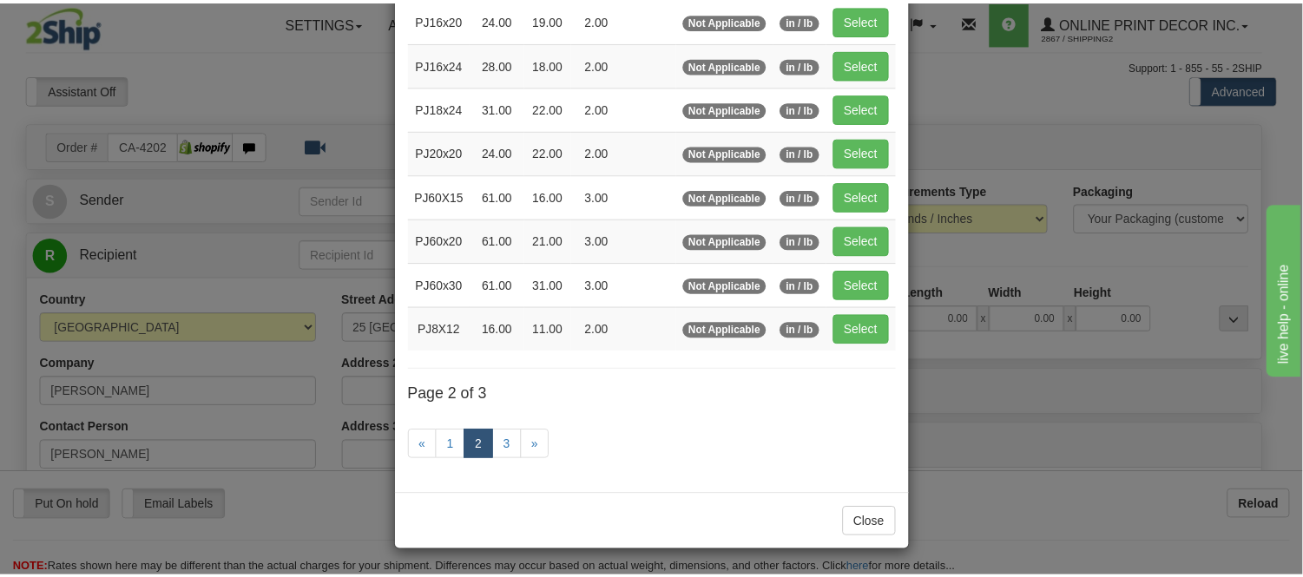
scroll to position [282, 0]
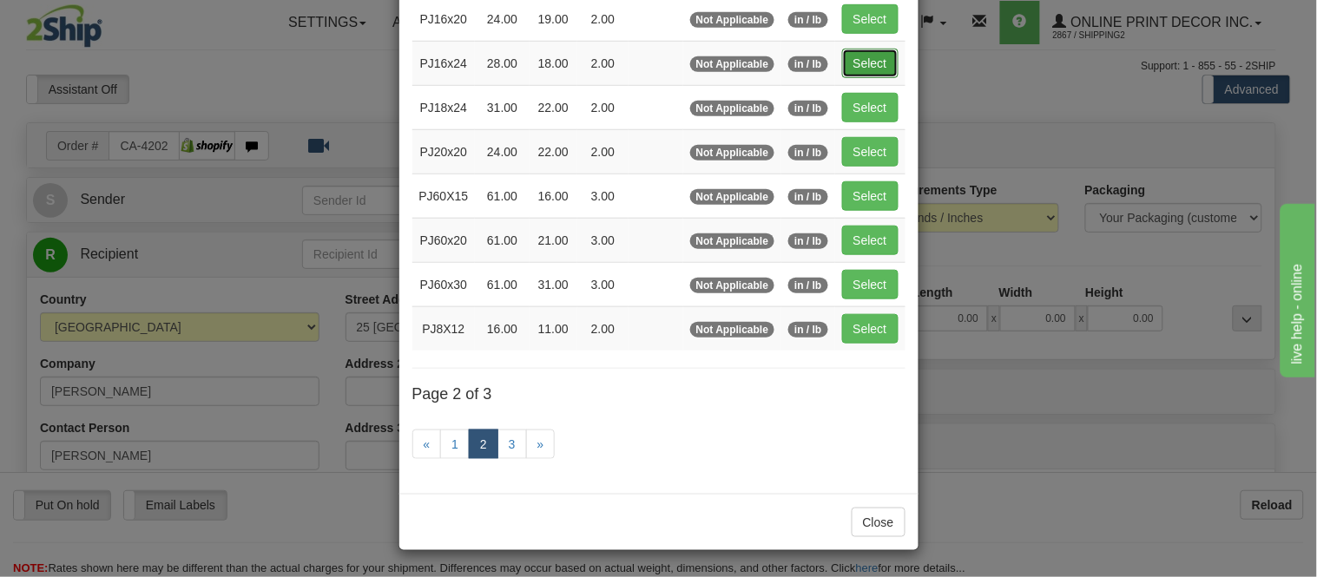
click at [861, 67] on button "Select" at bounding box center [870, 64] width 56 height 30
type input "PJ16x24"
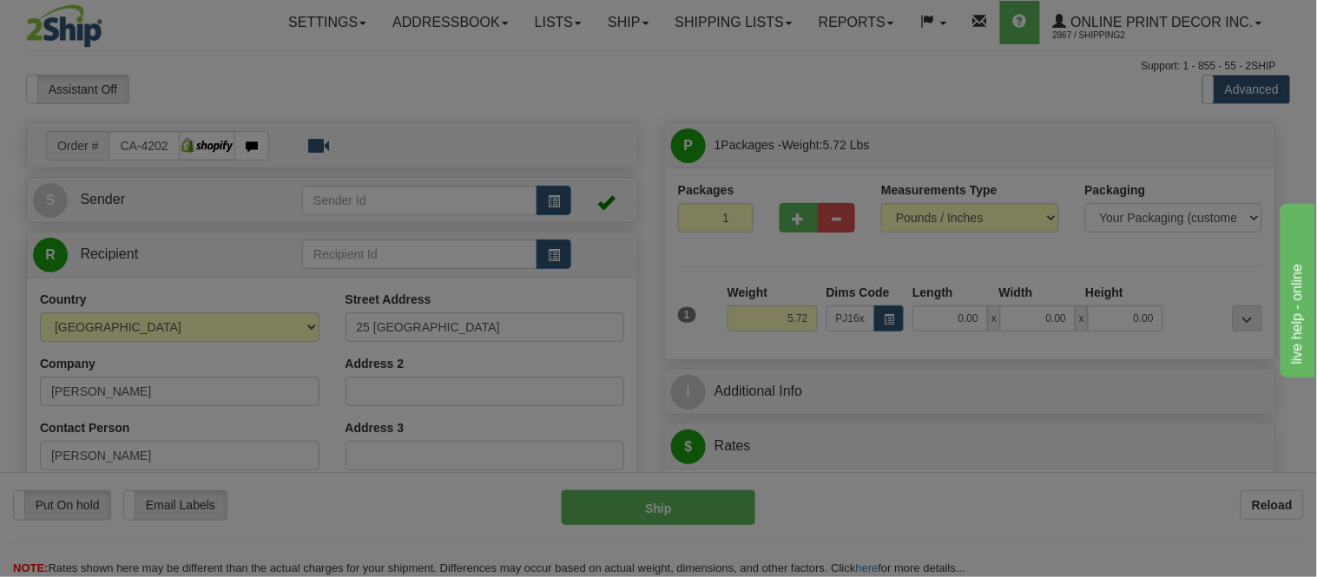
type input "28.00"
type input "18.00"
type input "2.00"
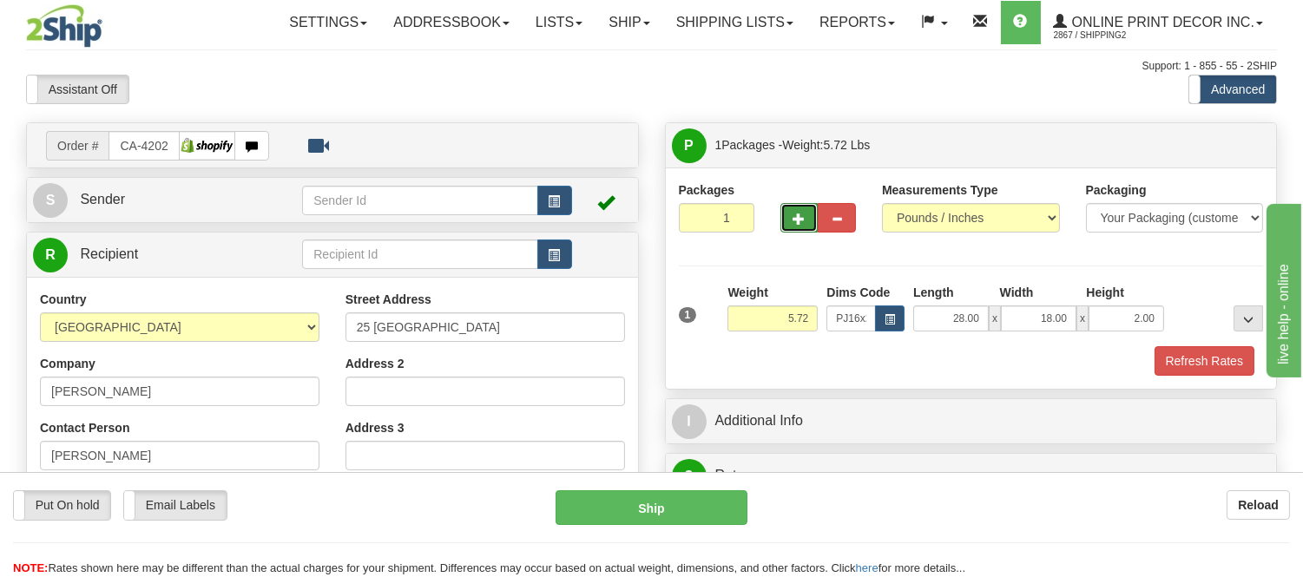
click at [783, 214] on button "button" at bounding box center [800, 218] width 38 height 30
radio input "true"
type input "2"
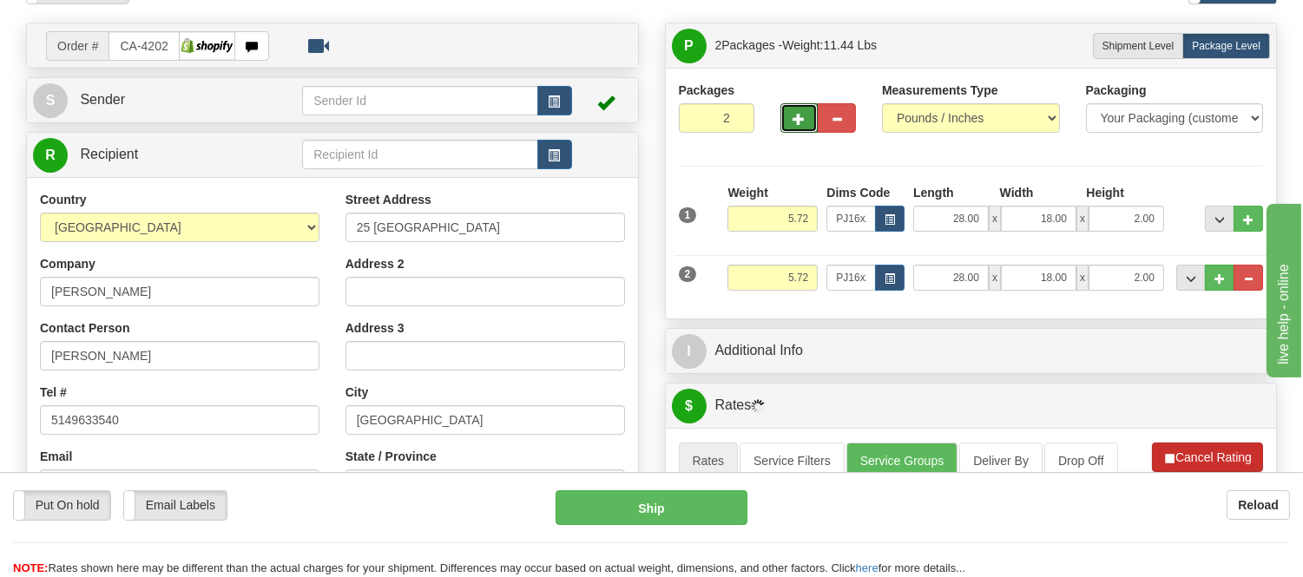
scroll to position [193, 0]
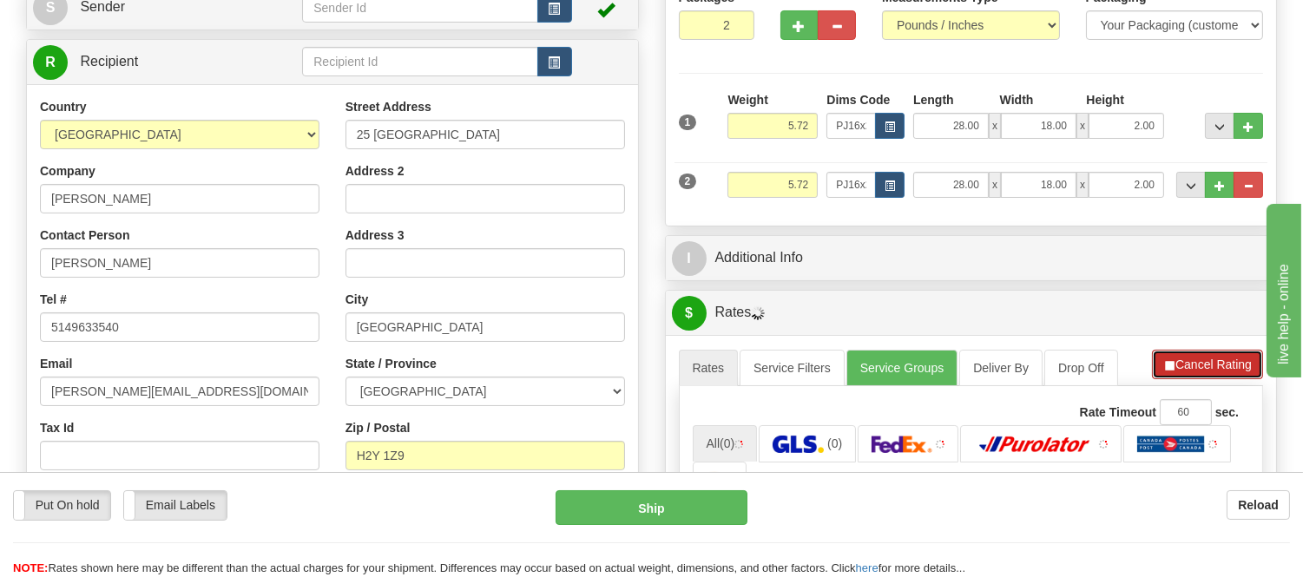
click at [1187, 363] on button "Cancel Rating" at bounding box center [1207, 365] width 111 height 30
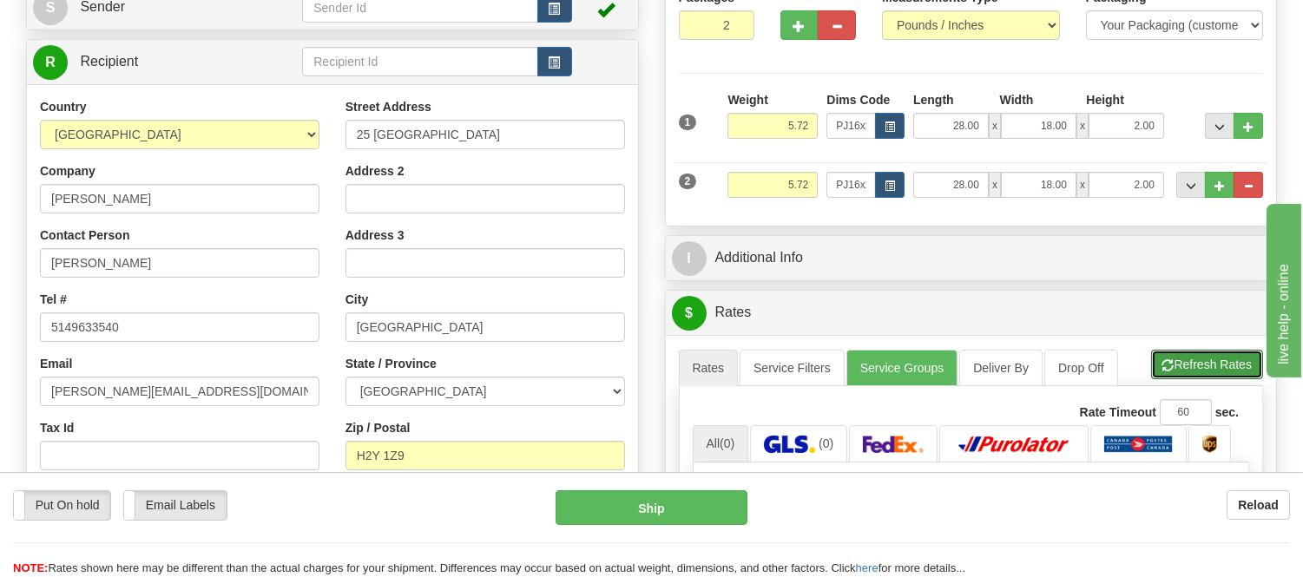
click at [1187, 363] on button "Refresh Rates" at bounding box center [1207, 365] width 112 height 30
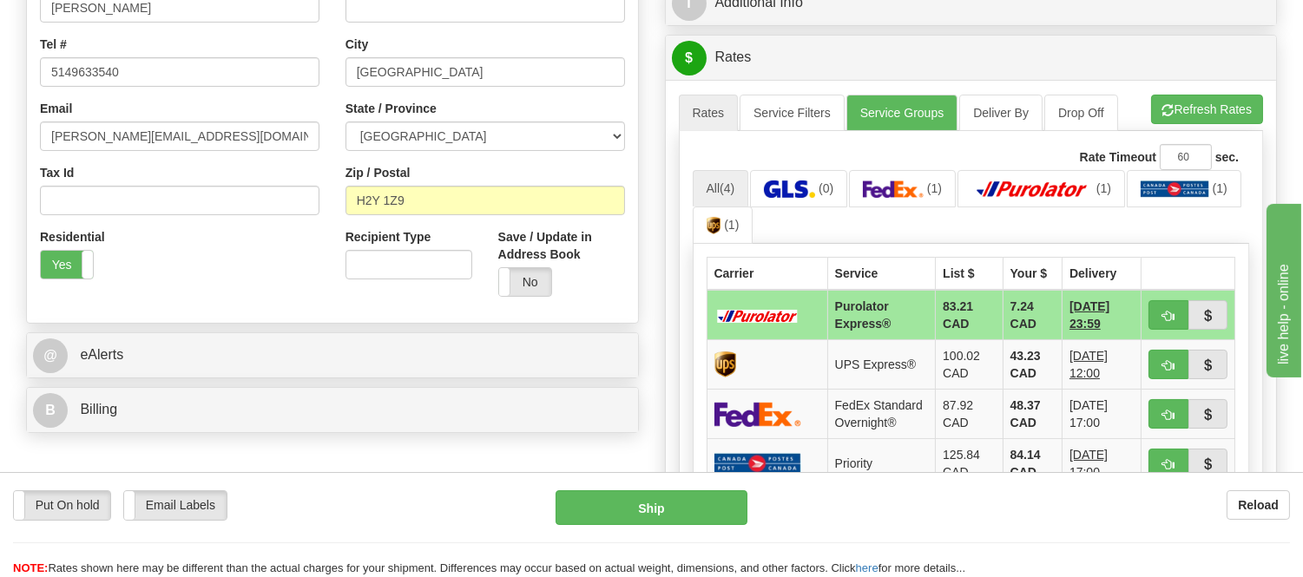
scroll to position [482, 0]
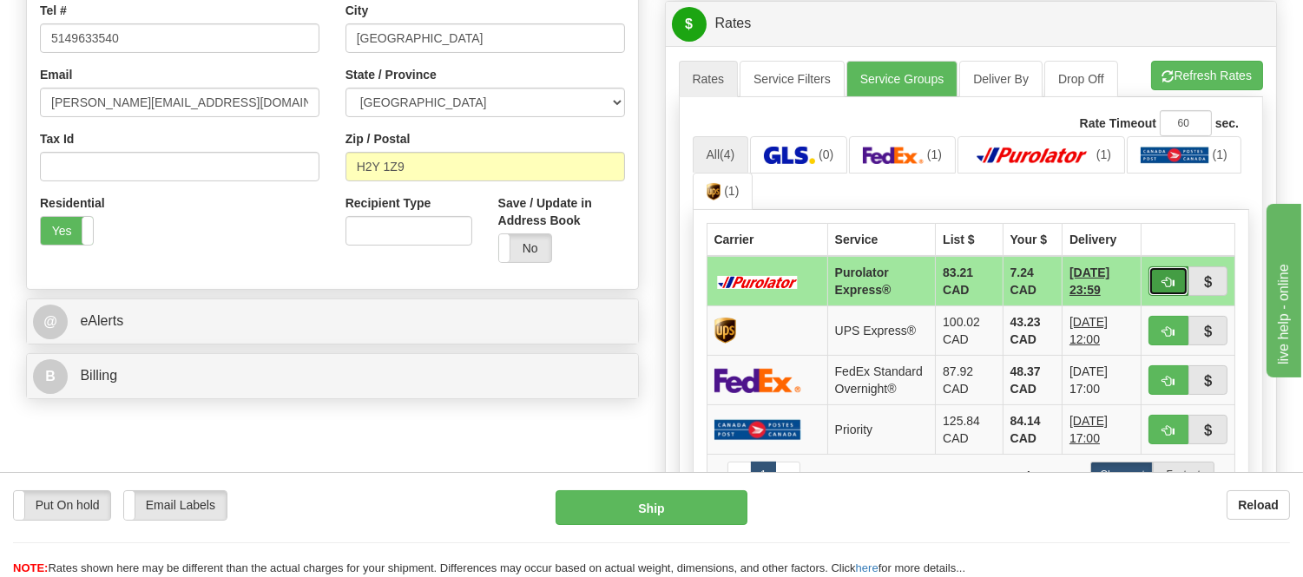
click at [1159, 274] on button "button" at bounding box center [1169, 282] width 40 height 30
type input "202"
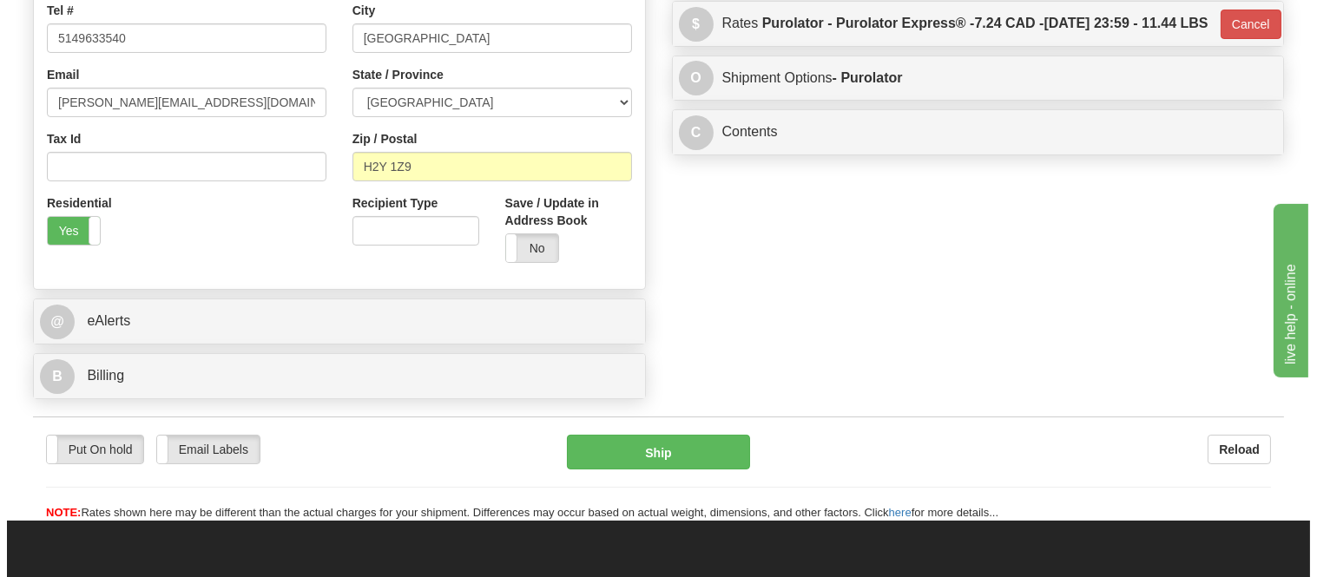
scroll to position [96, 0]
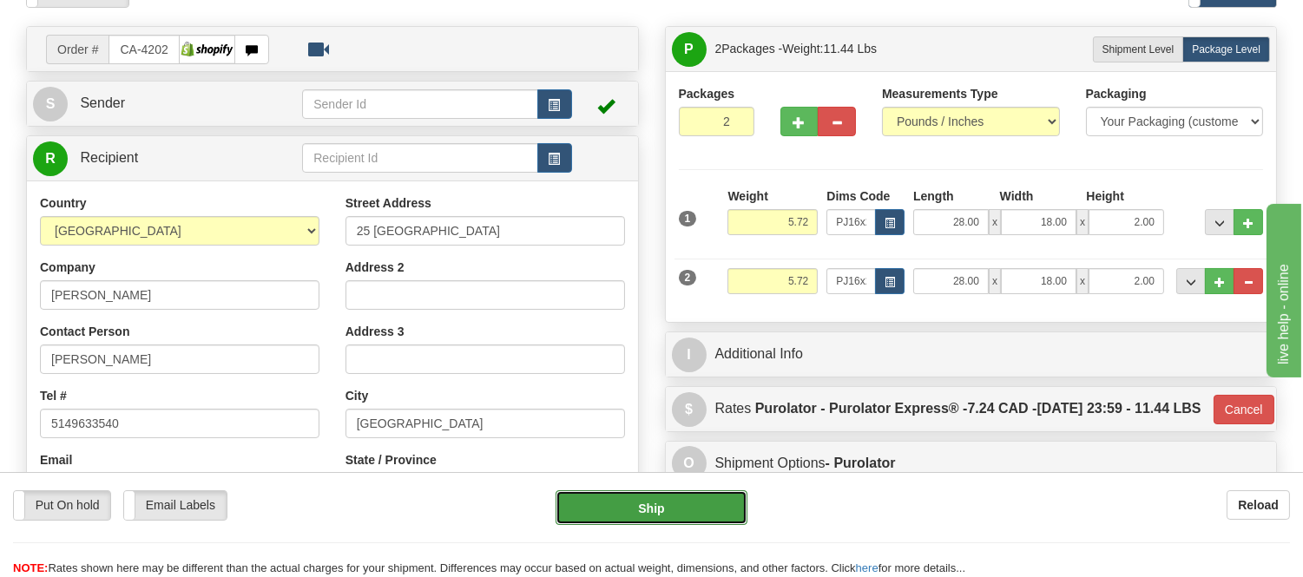
click at [698, 491] on button "Ship" at bounding box center [651, 508] width 191 height 35
